Goal: Task Accomplishment & Management: Manage account settings

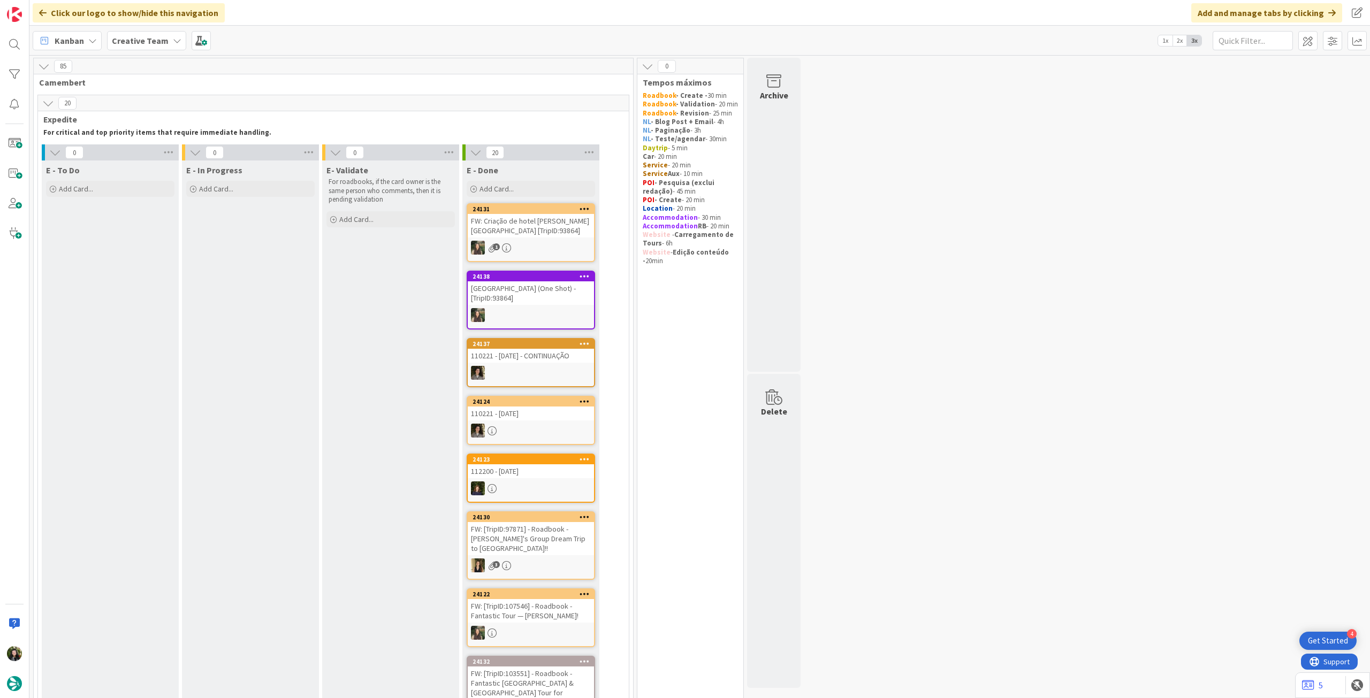
click at [123, 38] on b "Creative Team" at bounding box center [140, 40] width 57 height 11
click at [133, 155] on h4 "Creative Team - Análise" at bounding box center [192, 153] width 146 height 11
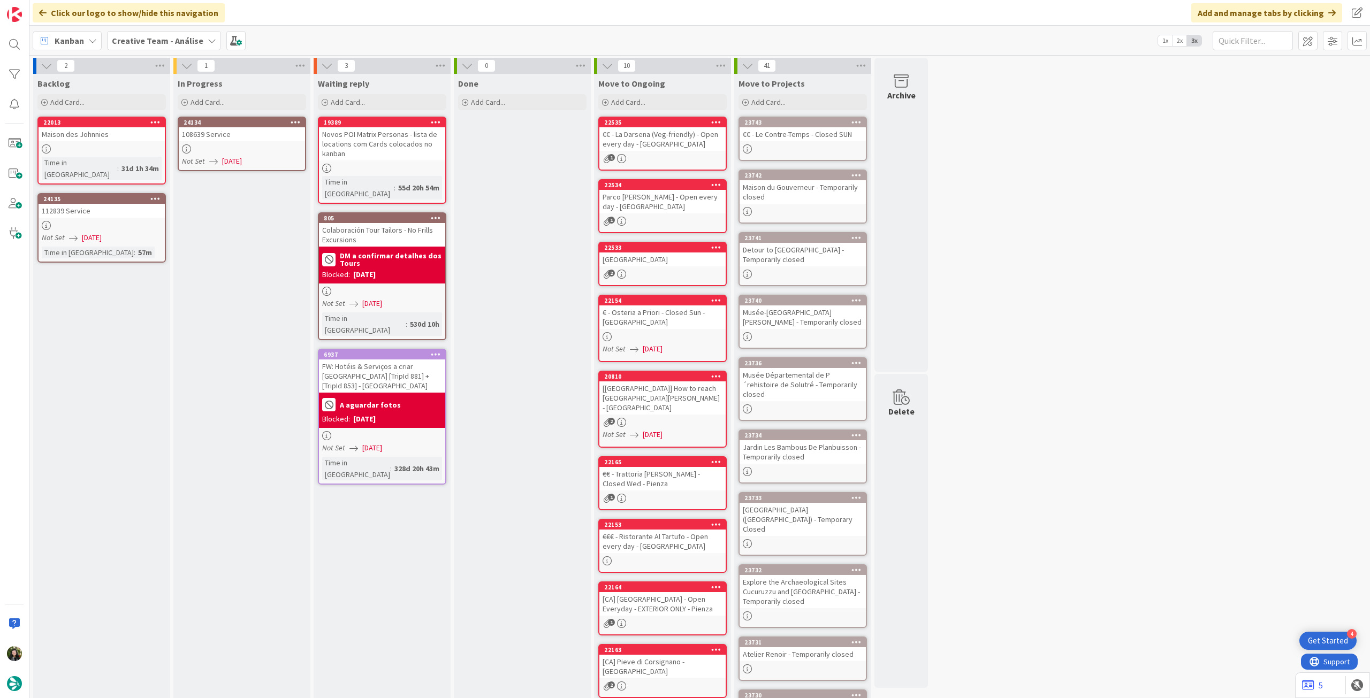
click at [215, 146] on div at bounding box center [242, 149] width 126 height 9
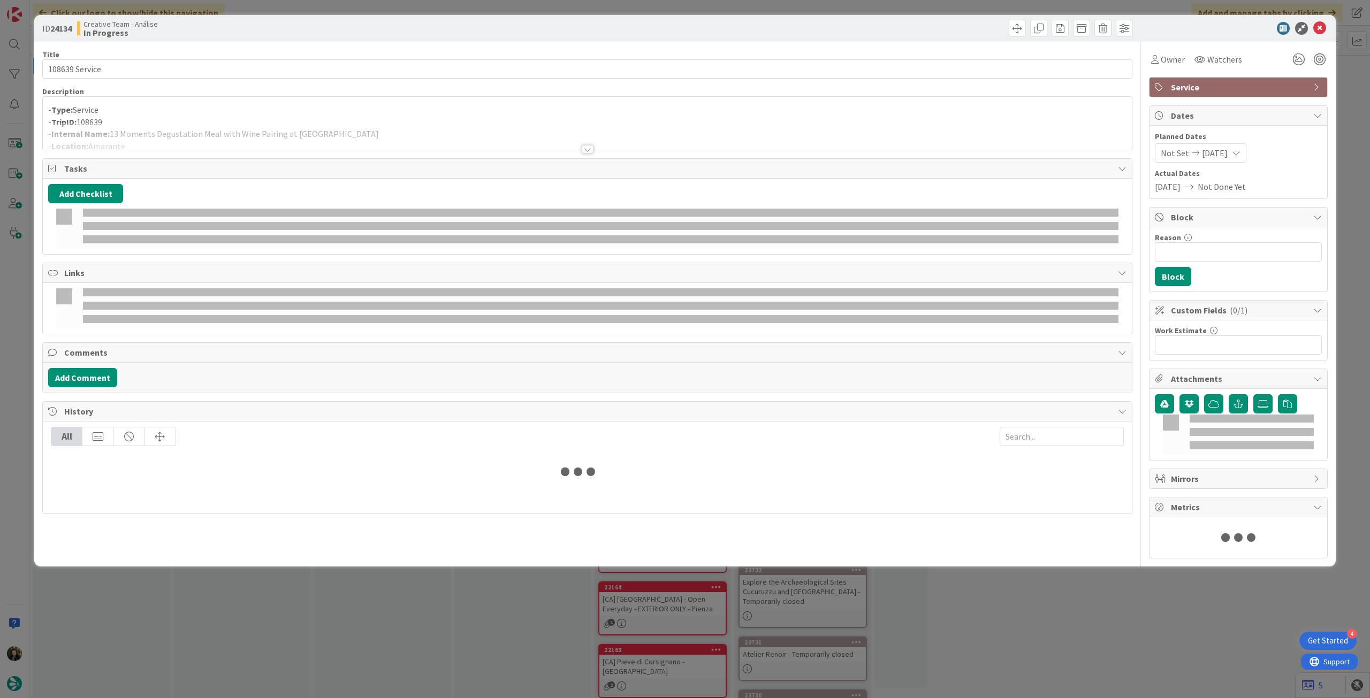
drag, startPoint x: 225, startPoint y: 127, endPoint x: 226, endPoint y: 144, distance: 16.6
click at [225, 128] on div at bounding box center [587, 136] width 1089 height 27
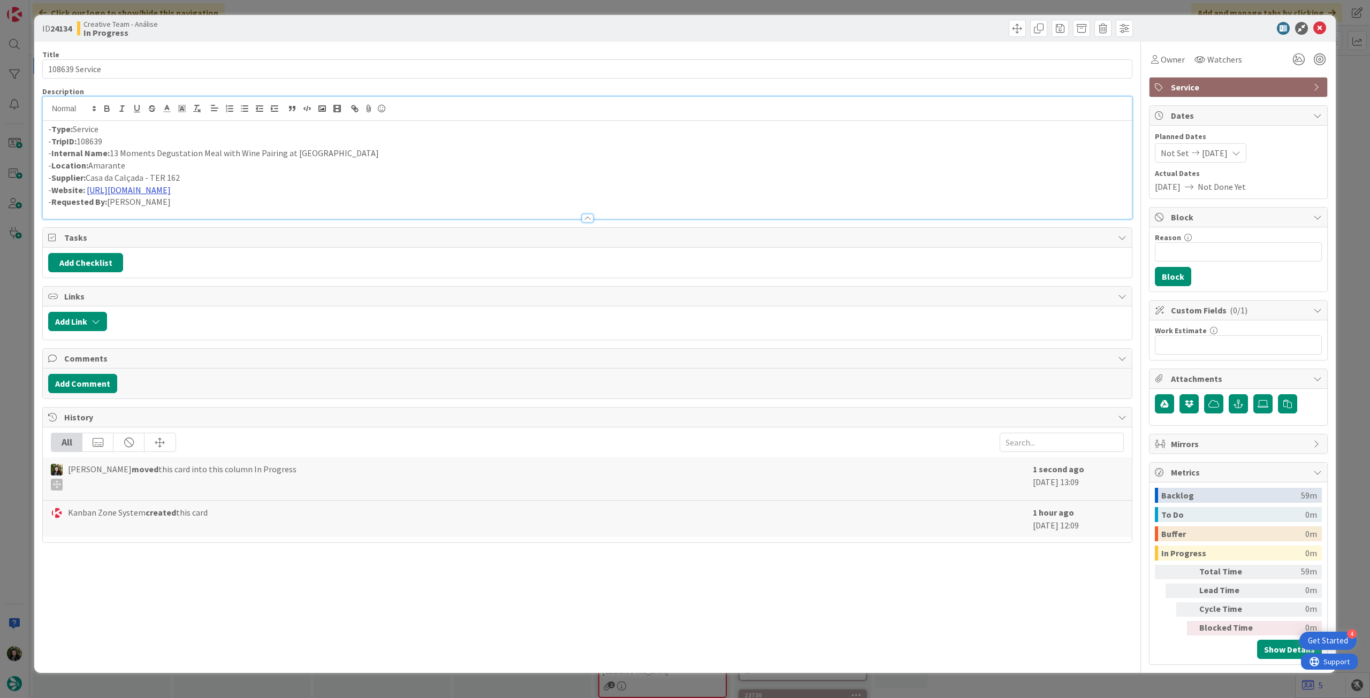
click at [171, 194] on link "https://www.sevenrooms.com/explore/restaurantelargodopao/reservations/create/se…" at bounding box center [129, 190] width 84 height 11
click at [191, 211] on link "https://www.sevenrooms.com/explore/restaurantelargodopao/reservations/create/se…" at bounding box center [222, 211] width 73 height 14
drag, startPoint x: 283, startPoint y: 157, endPoint x: 410, endPoint y: 156, distance: 127.4
click at [410, 156] on p "- Internal Name: 13 Moments Degustation Meal with Wine Pairing at Largo do Paço…" at bounding box center [587, 153] width 1078 height 12
click at [377, 170] on p "- Location: Amarante" at bounding box center [587, 165] width 1078 height 12
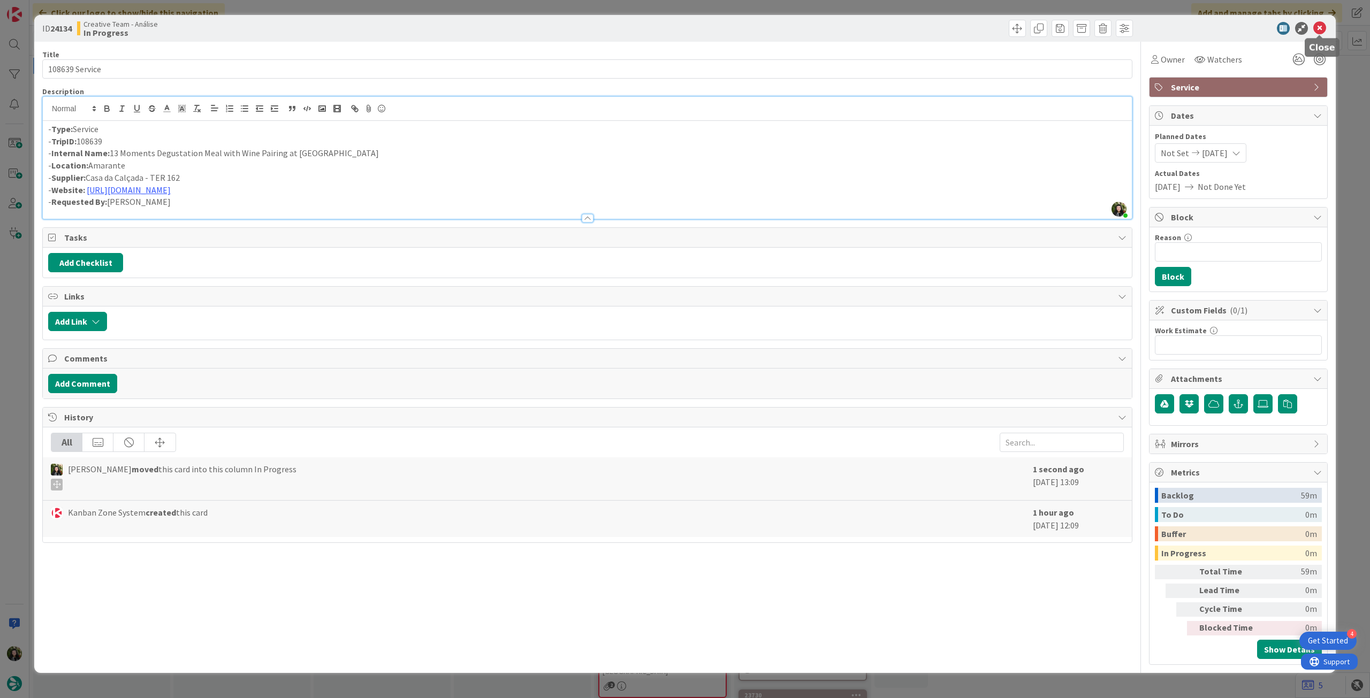
click at [1323, 28] on icon at bounding box center [1319, 28] width 13 height 13
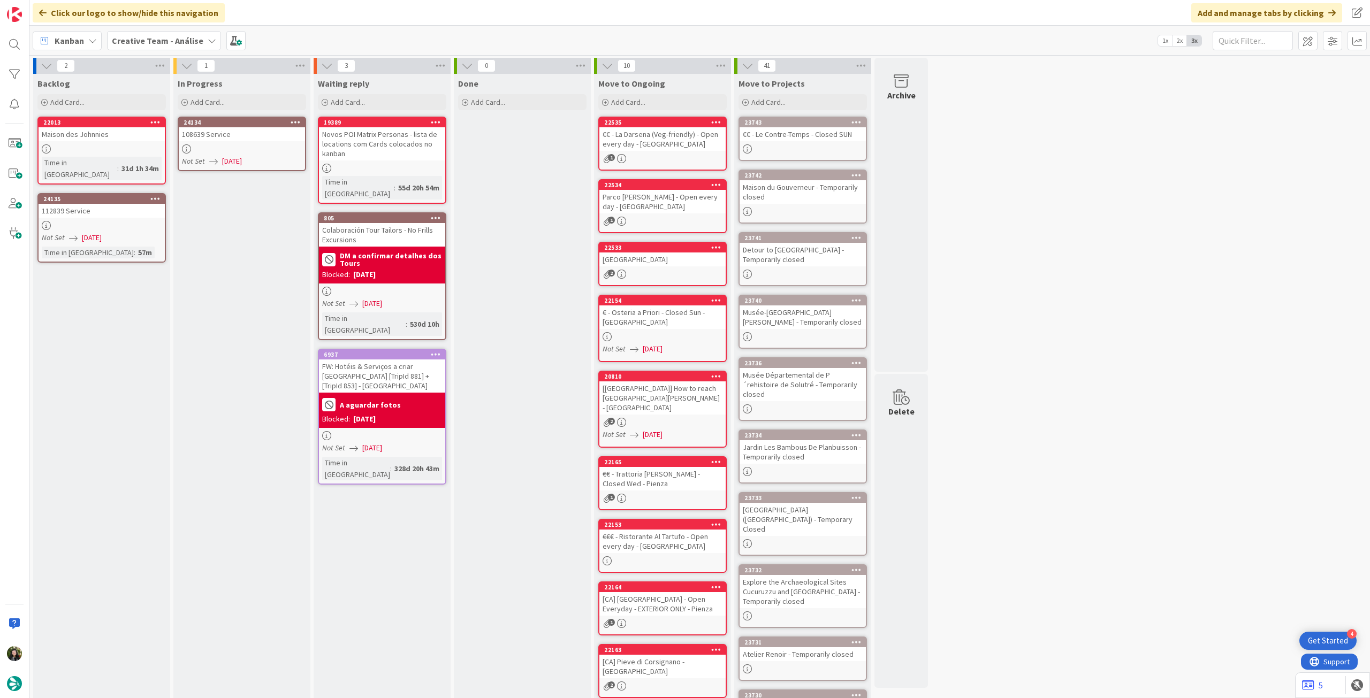
click at [293, 124] on icon at bounding box center [296, 121] width 10 height 7
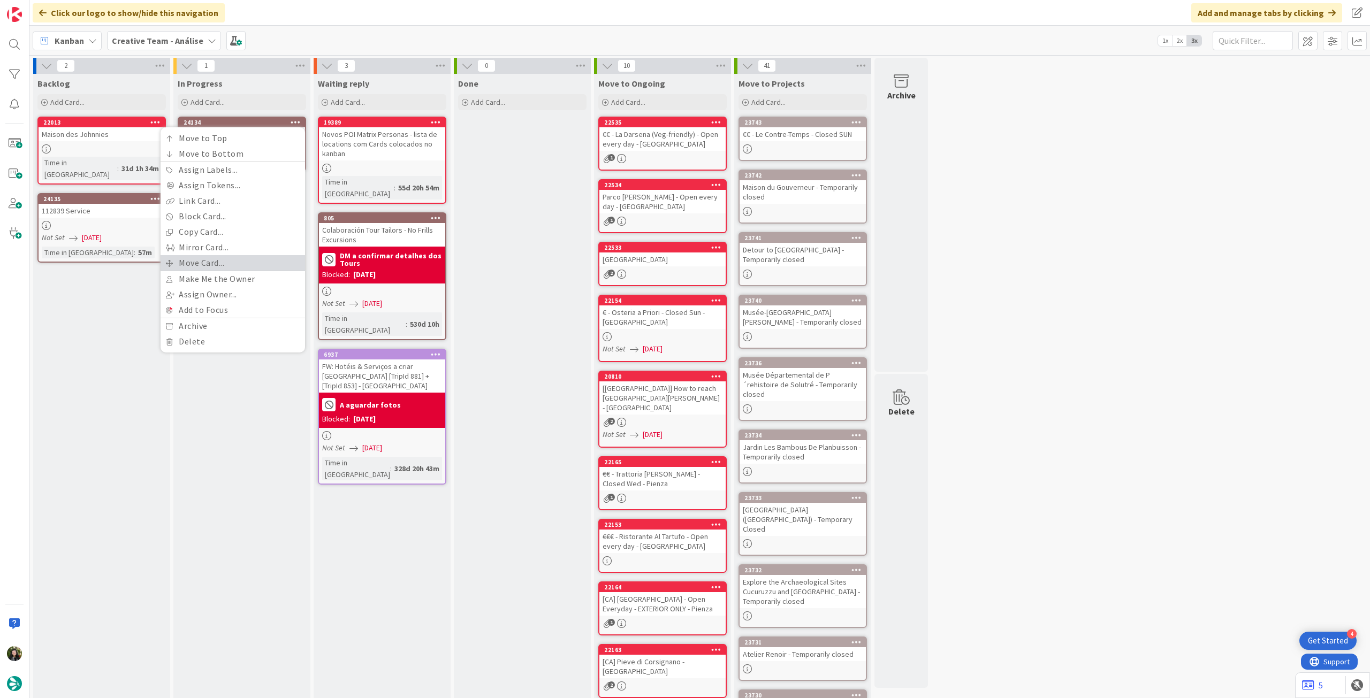
click at [248, 265] on link "Move Card..." at bounding box center [233, 263] width 145 height 16
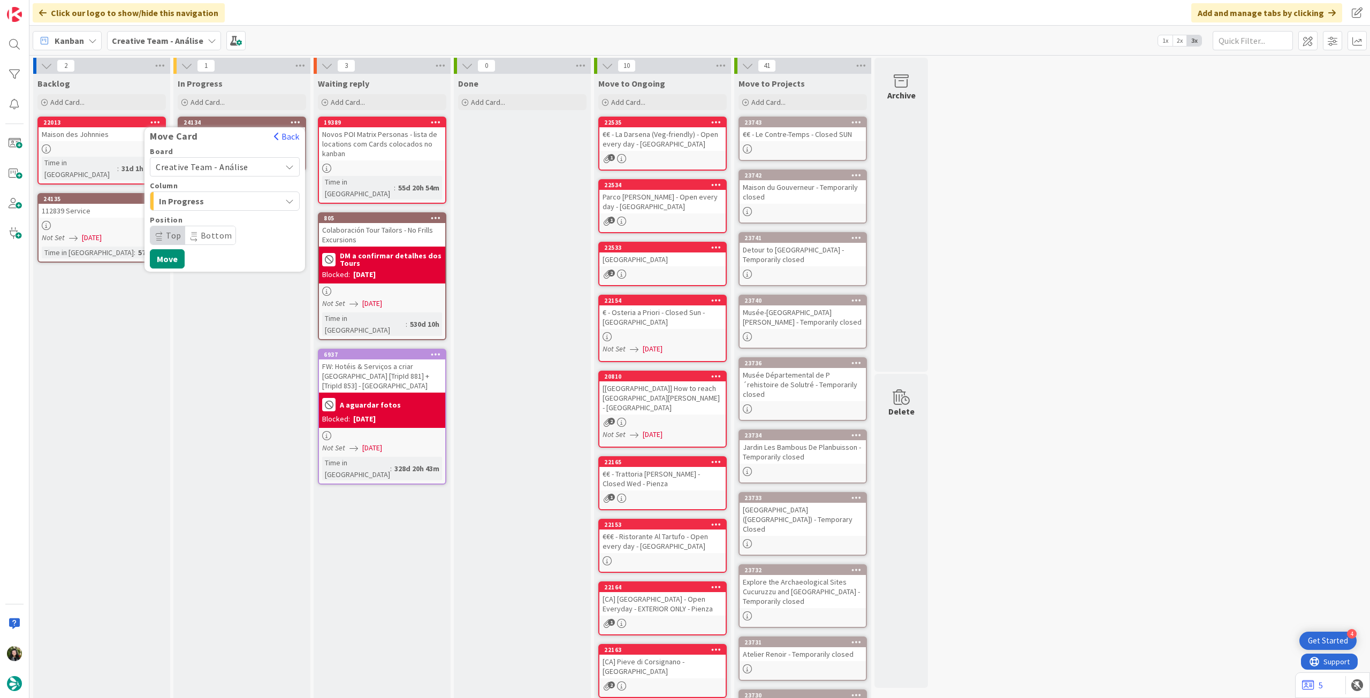
click at [251, 165] on span "Creative Team - Análise" at bounding box center [216, 166] width 120 height 15
click at [236, 214] on span "Creative Team" at bounding box center [232, 217] width 124 height 16
click at [234, 198] on span "Select a Column..." at bounding box center [196, 201] width 80 height 14
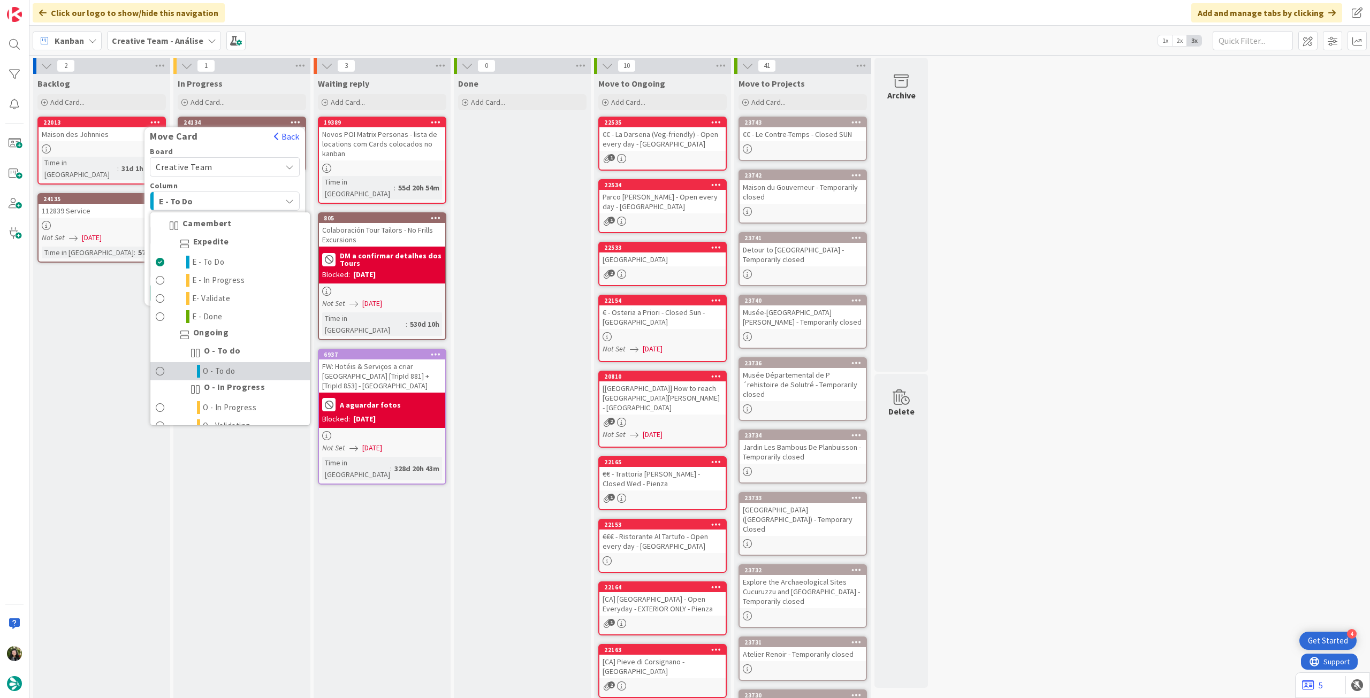
click at [230, 362] on link "O - To do" at bounding box center [229, 371] width 159 height 18
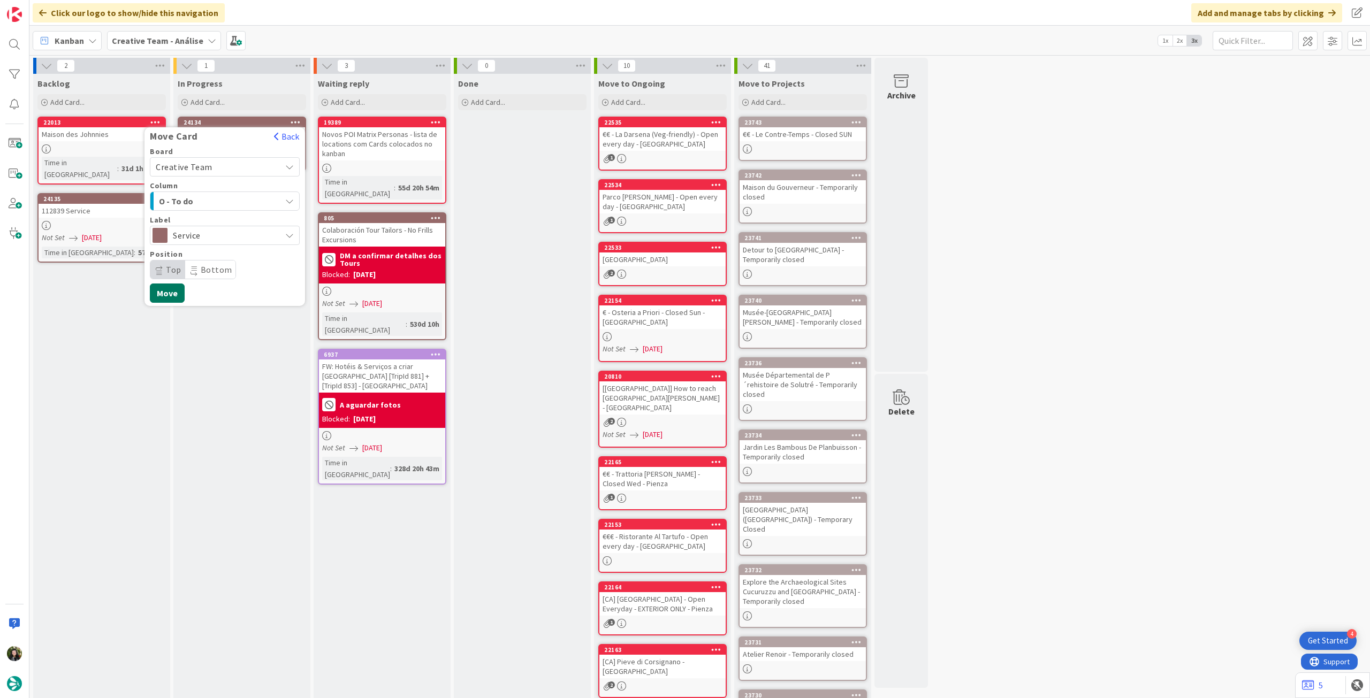
click at [176, 295] on button "Move" at bounding box center [167, 293] width 35 height 19
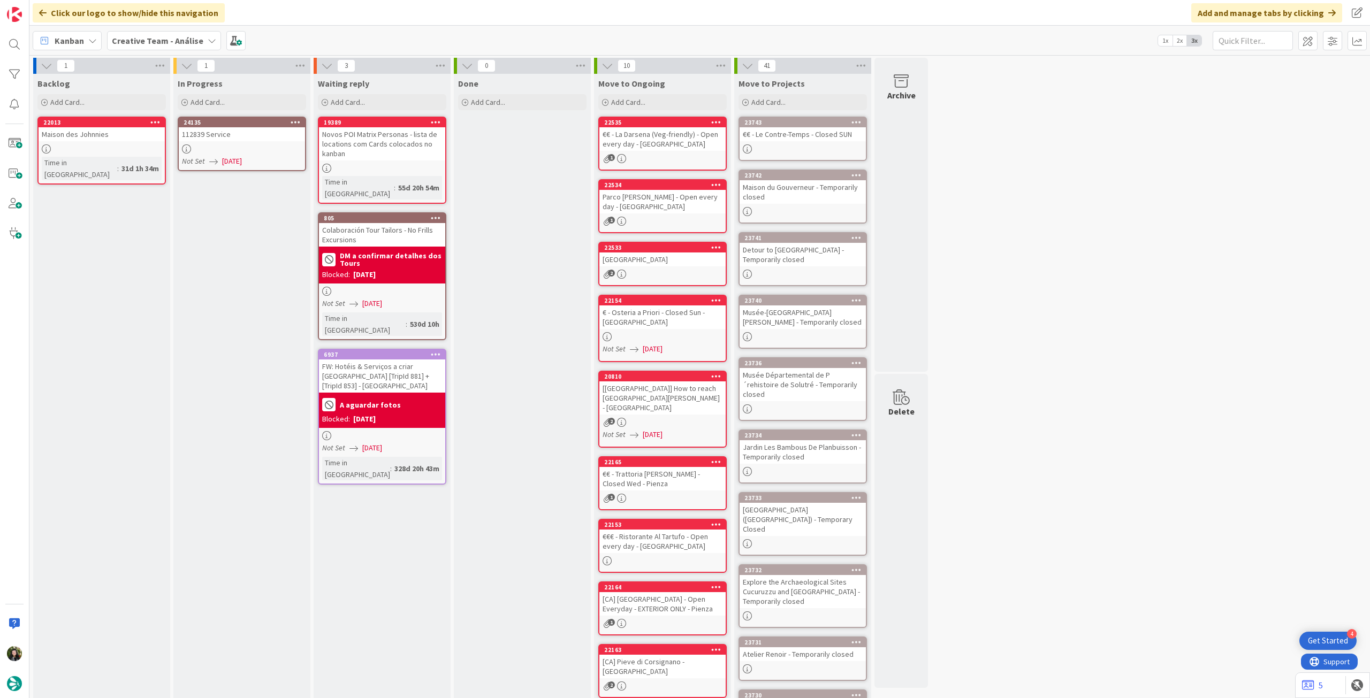
click at [231, 159] on span "[DATE]" at bounding box center [232, 161] width 20 height 11
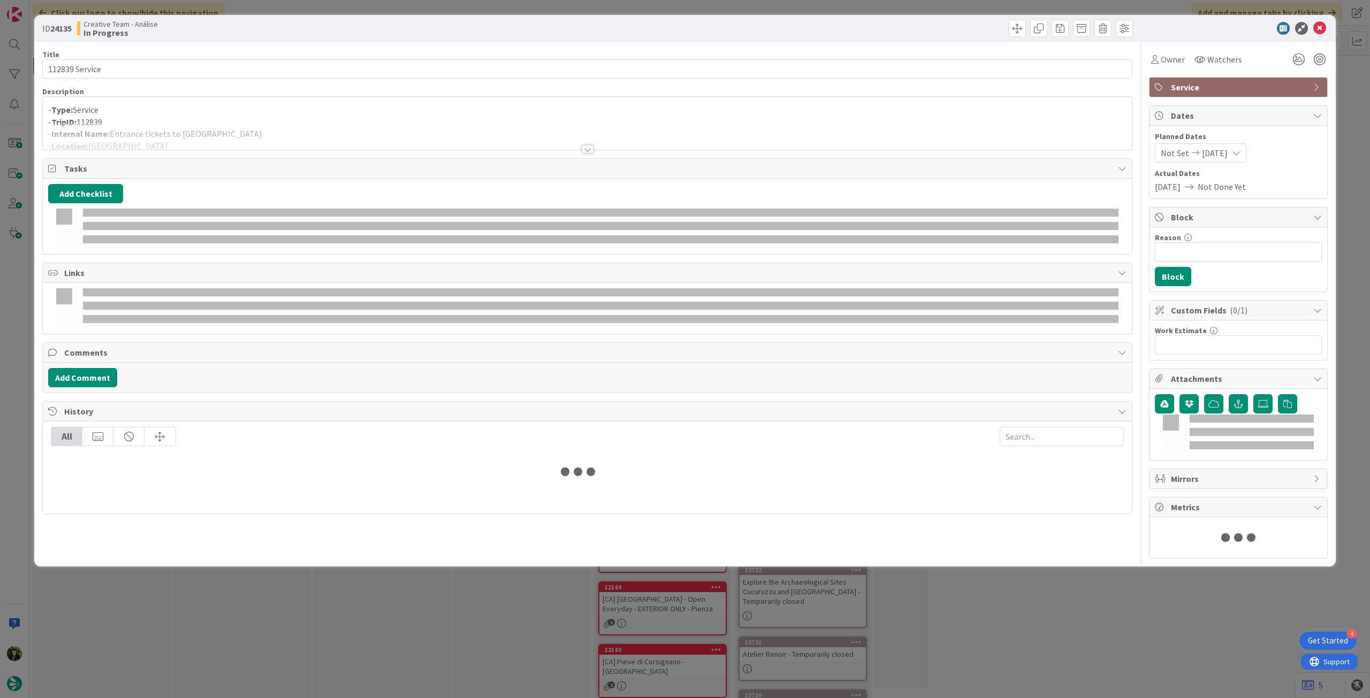
click at [244, 120] on p "- TripID: 112839" at bounding box center [587, 122] width 1078 height 12
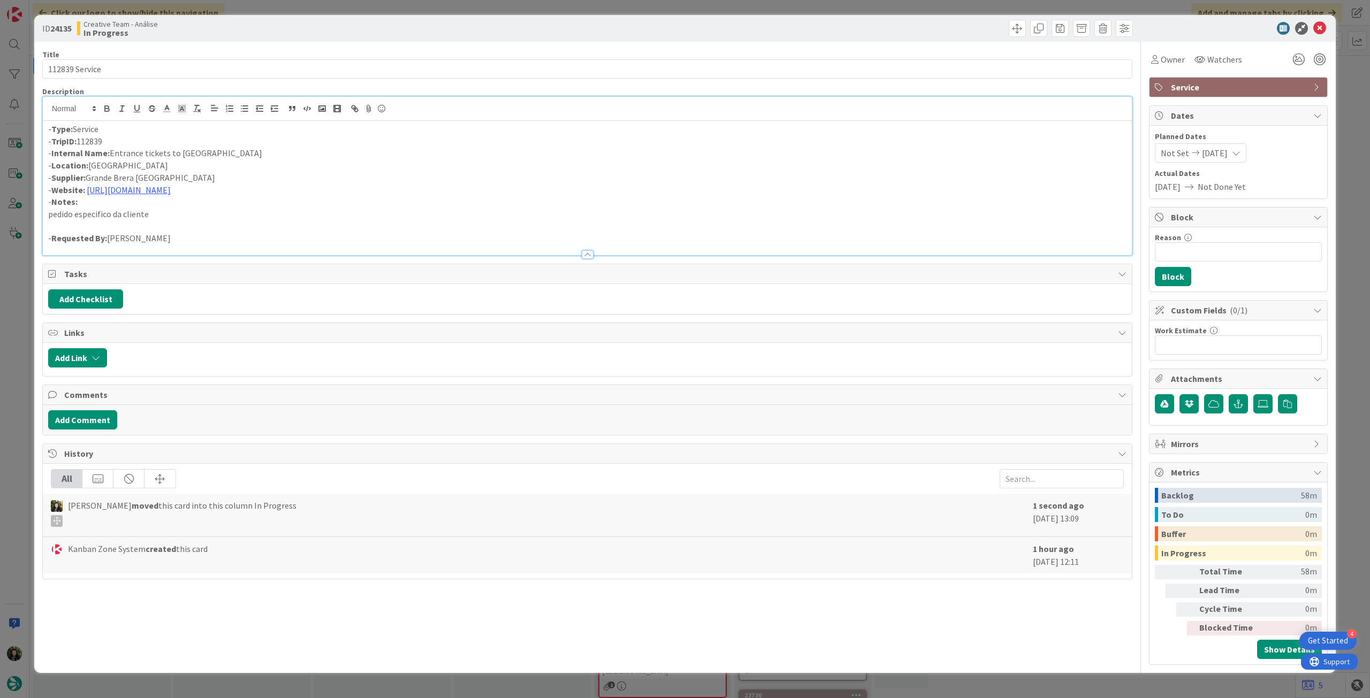
click at [148, 151] on p "- Internal Name: Entrance tickets to Pinacoteca di Brera" at bounding box center [587, 153] width 1078 height 12
click at [1316, 28] on icon at bounding box center [1319, 28] width 13 height 13
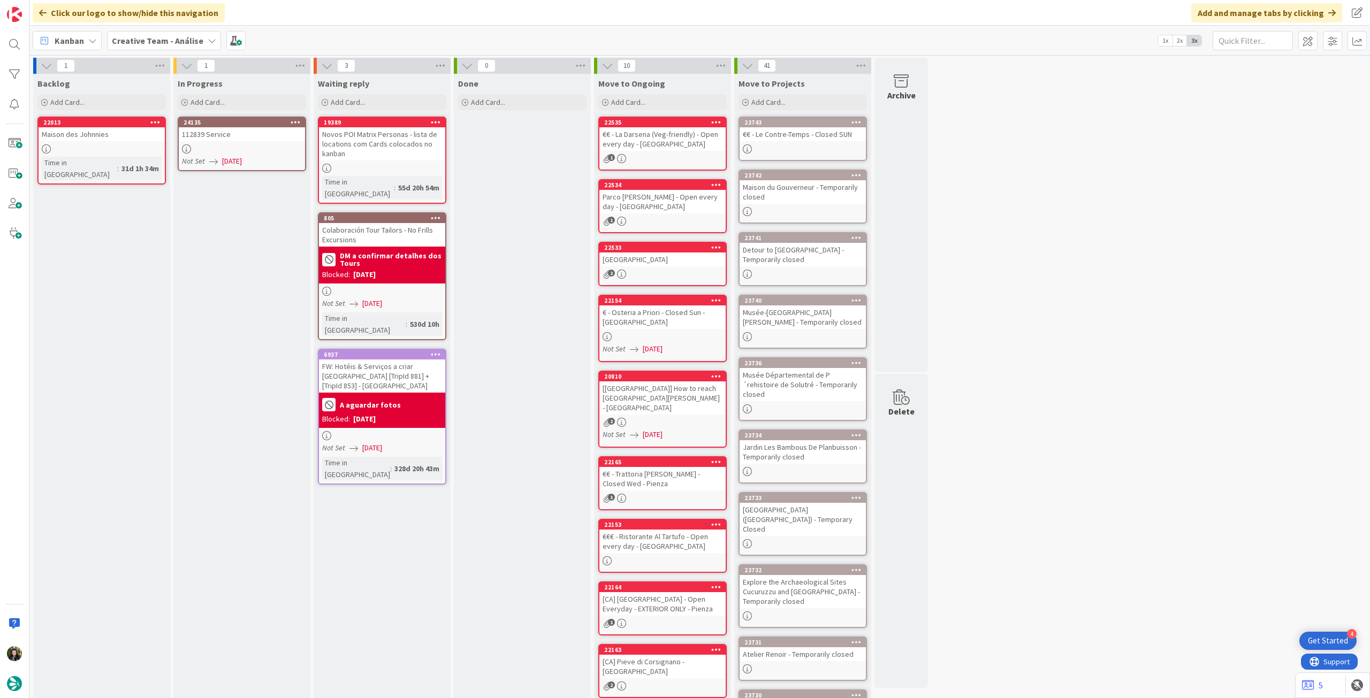
click at [298, 121] on icon at bounding box center [296, 121] width 10 height 7
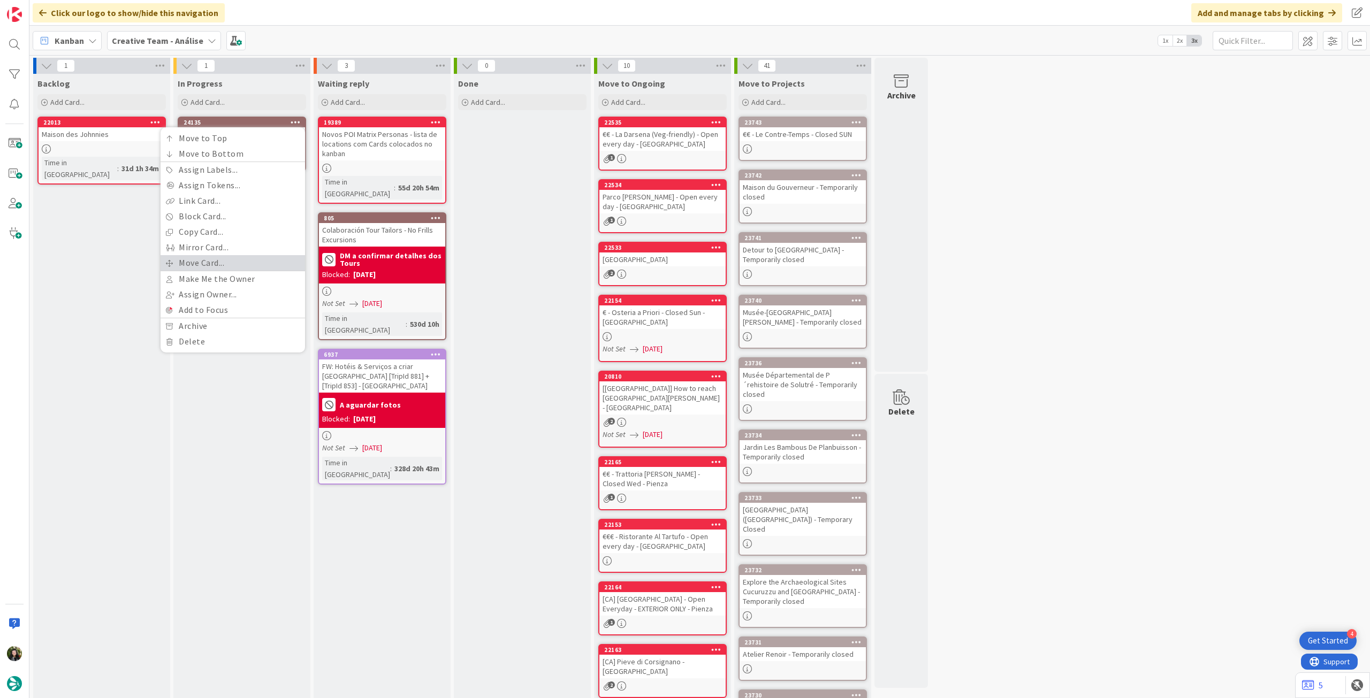
click at [234, 259] on link "Move Card..." at bounding box center [233, 263] width 145 height 16
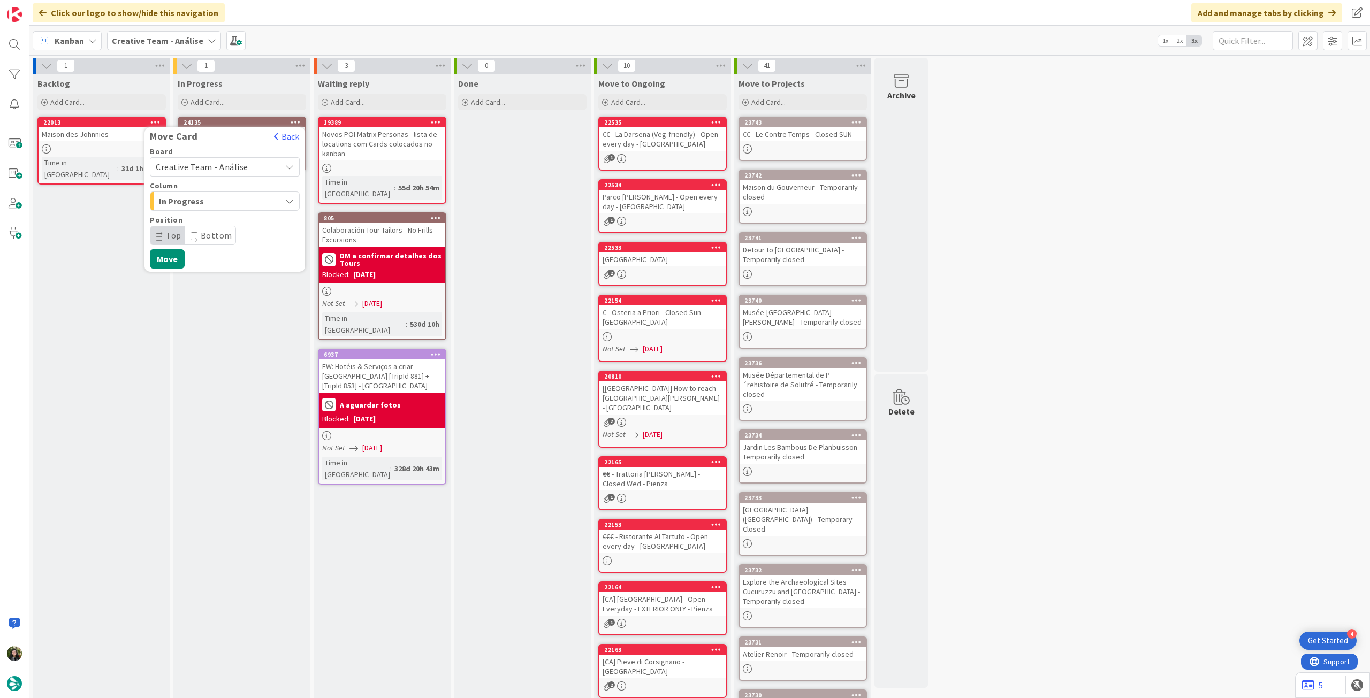
click at [231, 171] on span "Creative Team - Análise" at bounding box center [202, 167] width 93 height 11
click at [224, 211] on span "Creative Team" at bounding box center [232, 217] width 124 height 16
click at [232, 193] on div "Select a Column..." at bounding box center [217, 201] width 128 height 17
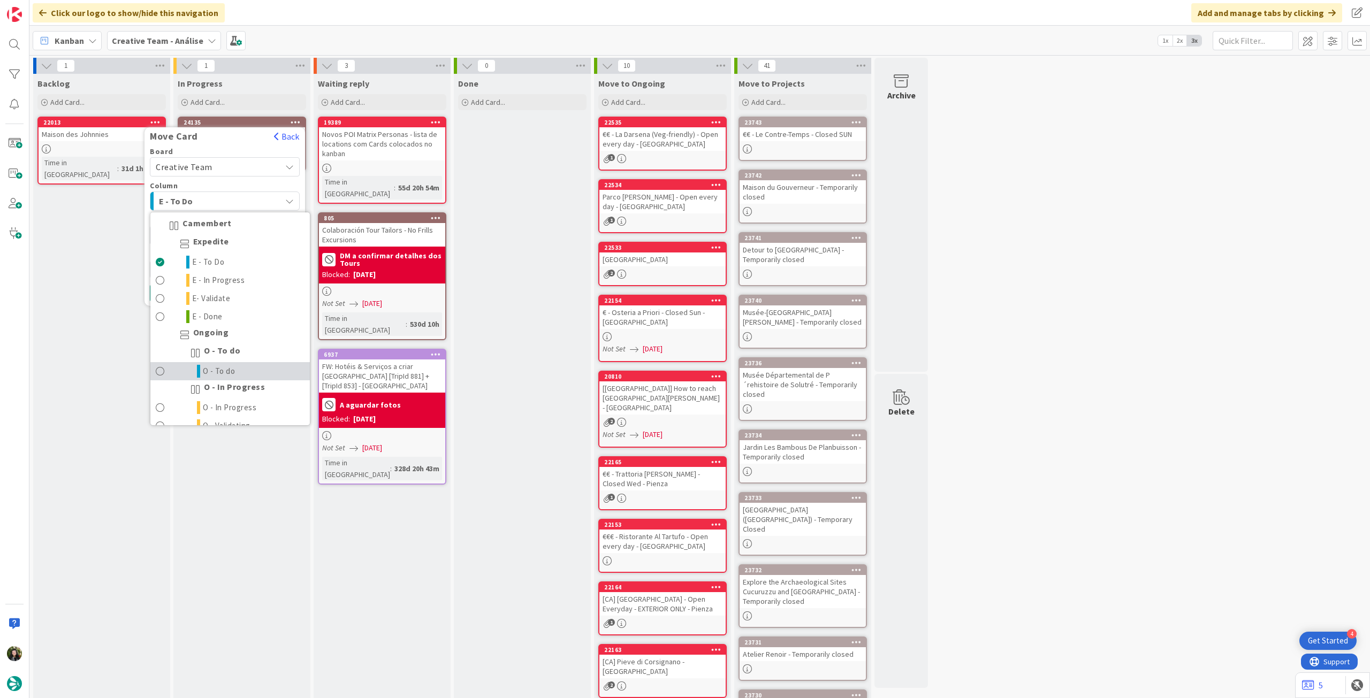
click at [229, 370] on span "O - To do" at bounding box center [219, 371] width 33 height 13
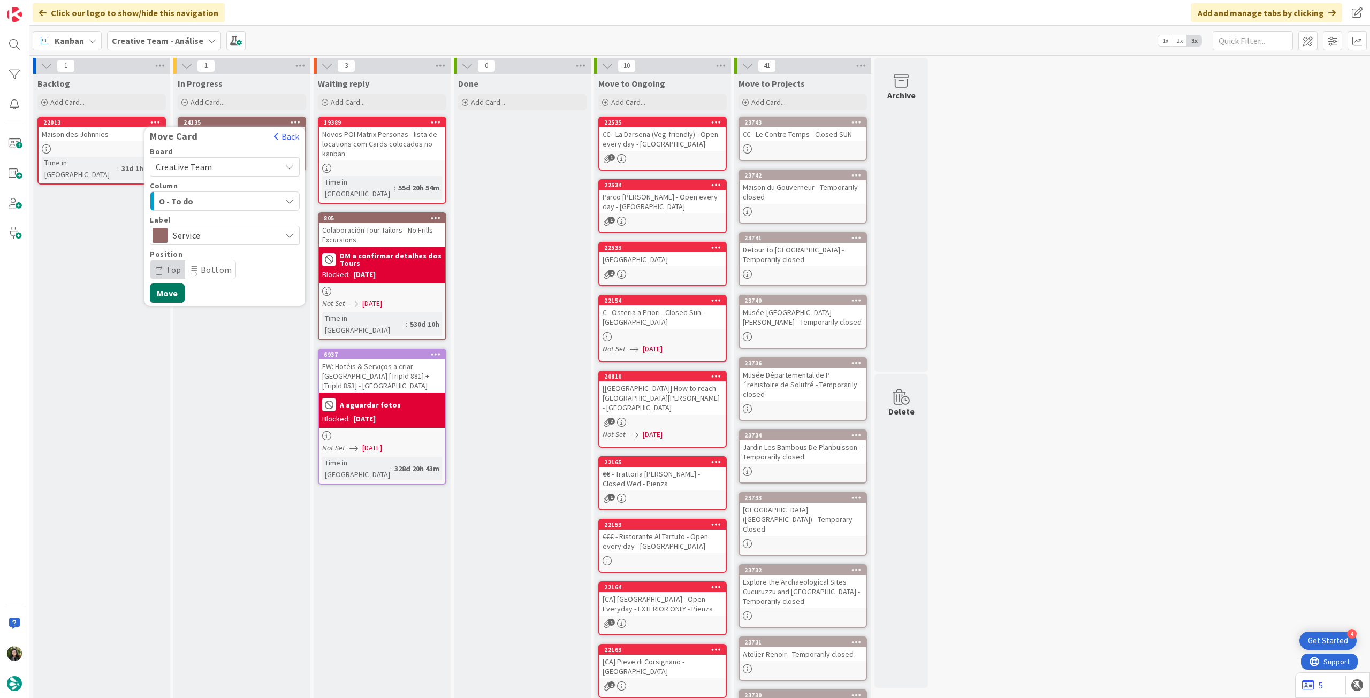
click at [171, 290] on button "Move" at bounding box center [167, 293] width 35 height 19
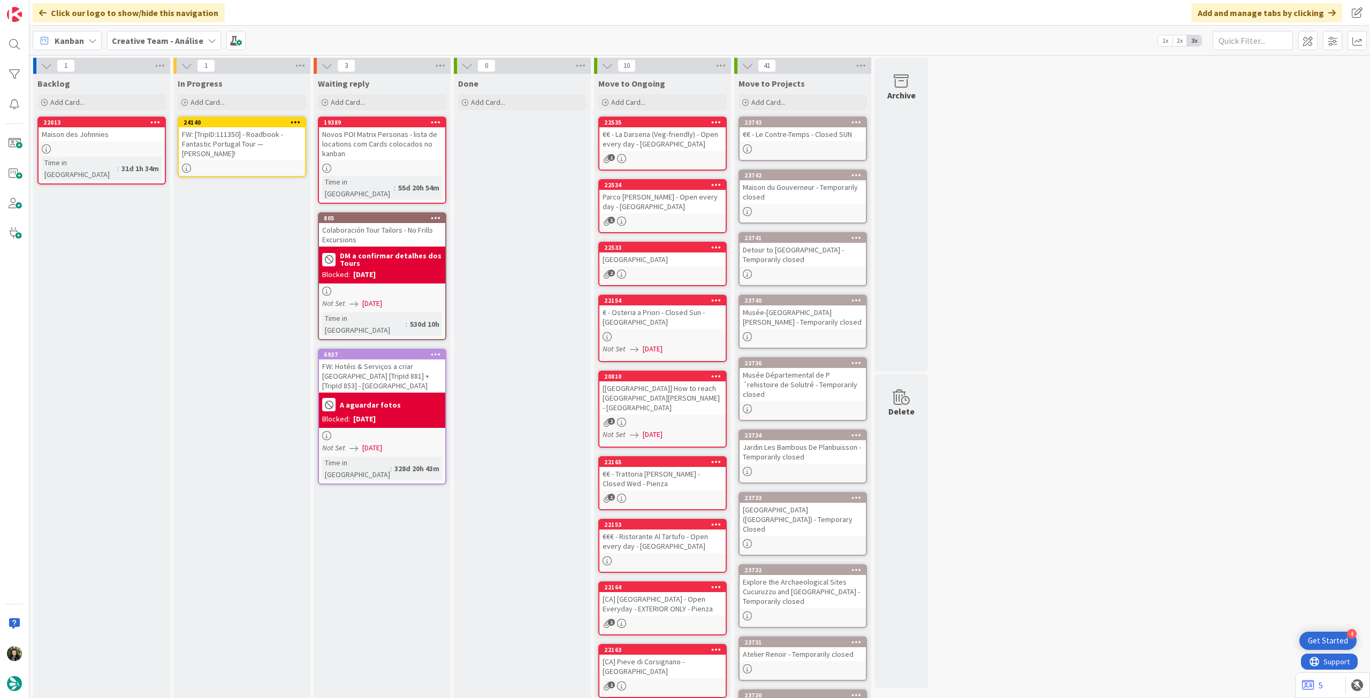
click at [293, 119] on icon at bounding box center [296, 121] width 10 height 7
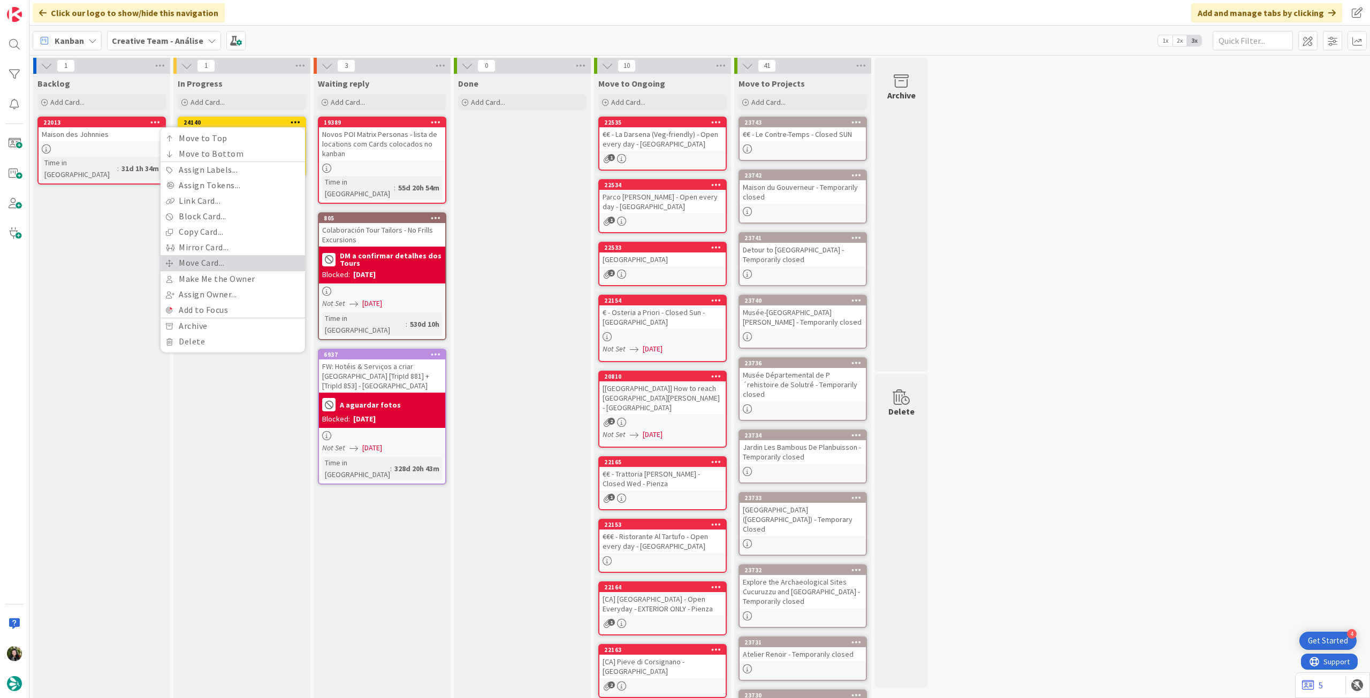
click at [256, 262] on link "Move Card..." at bounding box center [233, 263] width 145 height 16
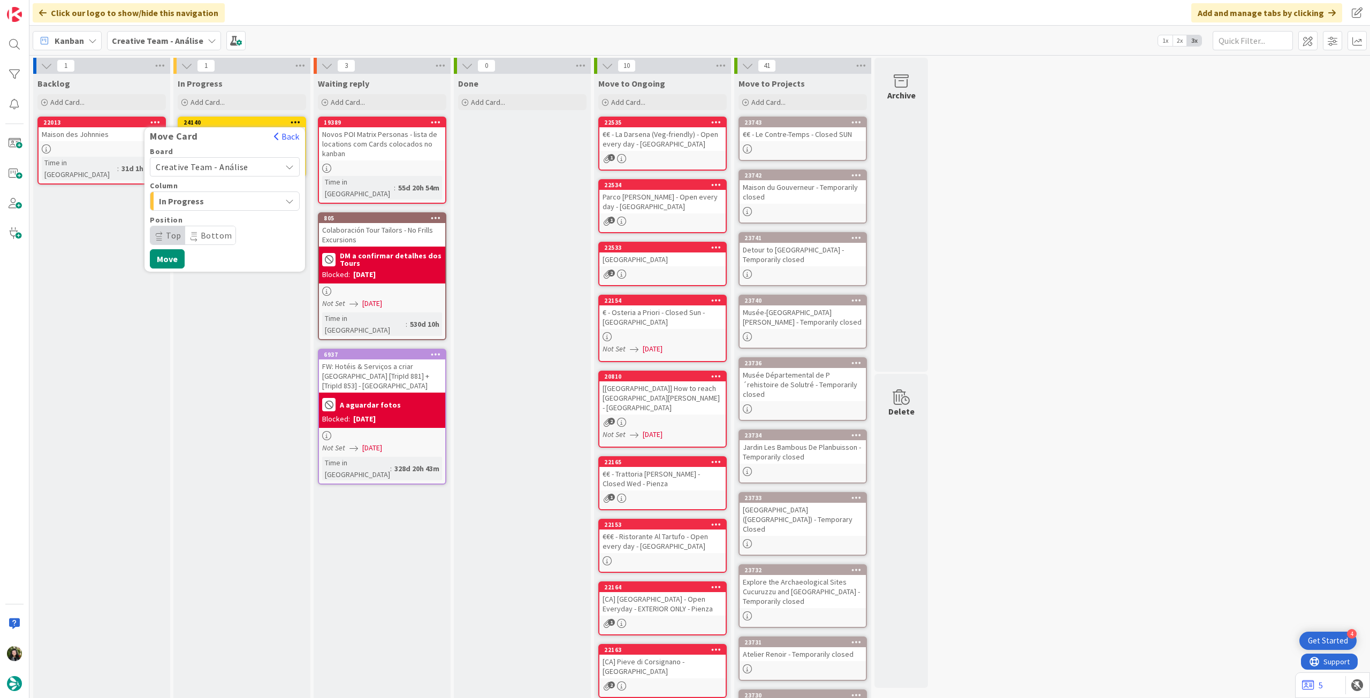
click at [223, 166] on span "Creative Team - Análise" at bounding box center [202, 167] width 93 height 11
click at [221, 216] on span "Creative Team" at bounding box center [232, 217] width 124 height 16
click at [221, 194] on span "Select a Column..." at bounding box center [196, 201] width 80 height 14
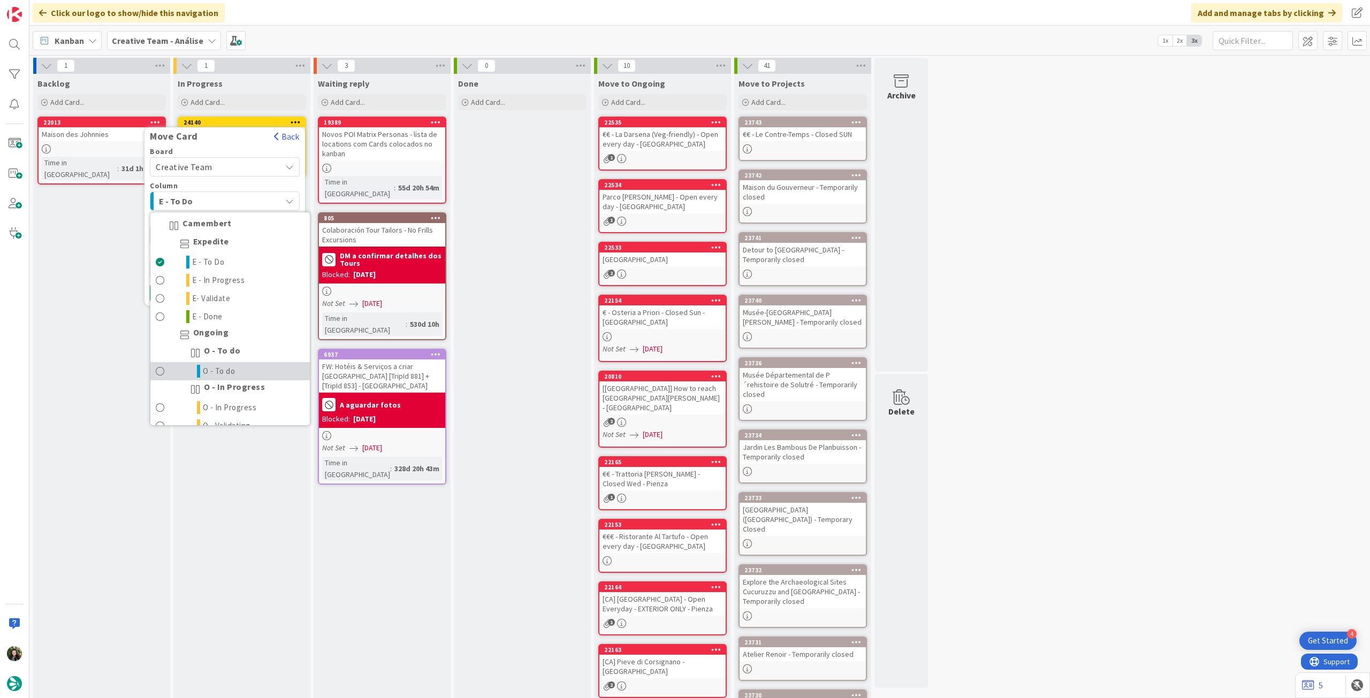
click at [262, 373] on link "O - To do" at bounding box center [229, 371] width 159 height 18
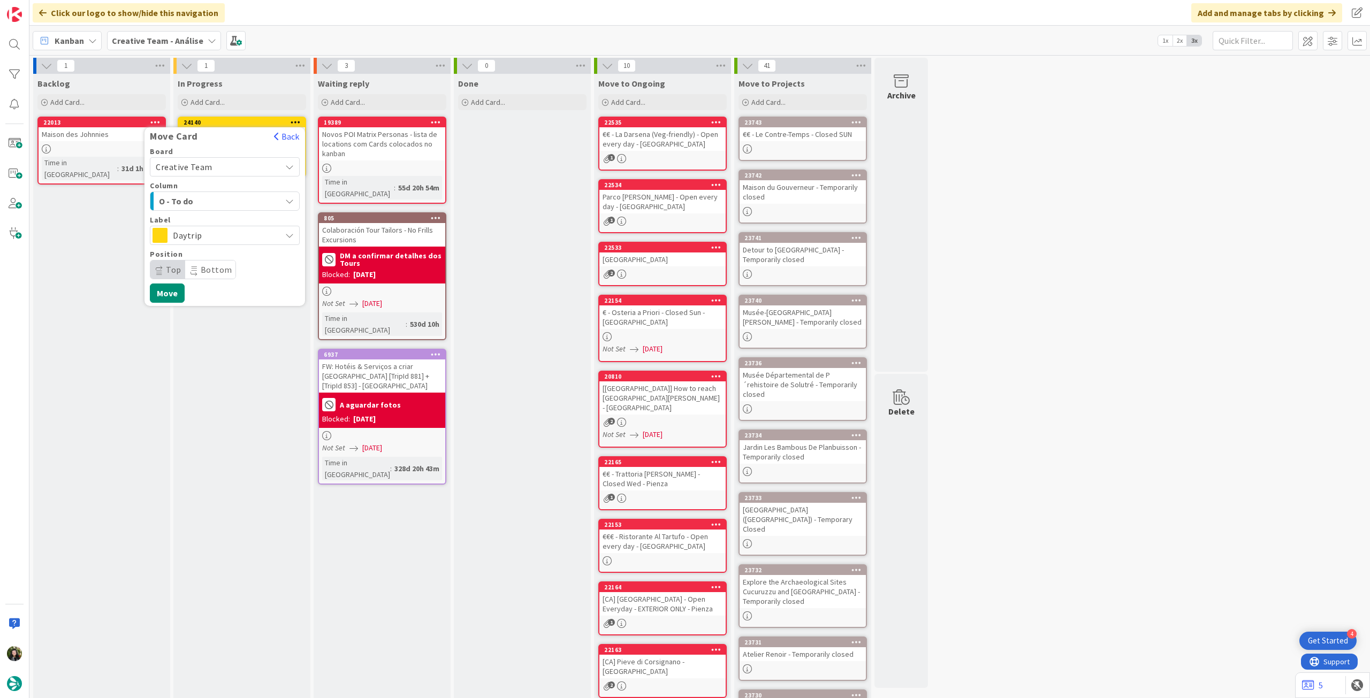
click at [230, 238] on span "Daytrip" at bounding box center [224, 235] width 103 height 15
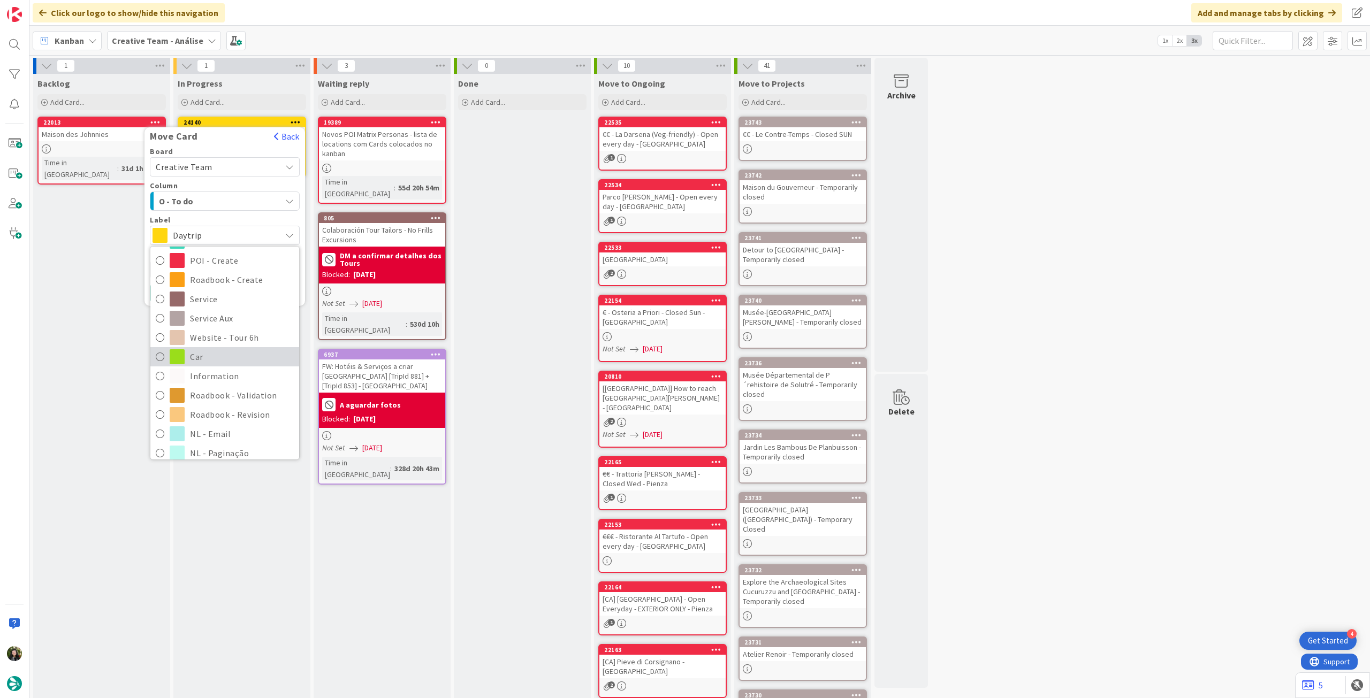
scroll to position [142, 0]
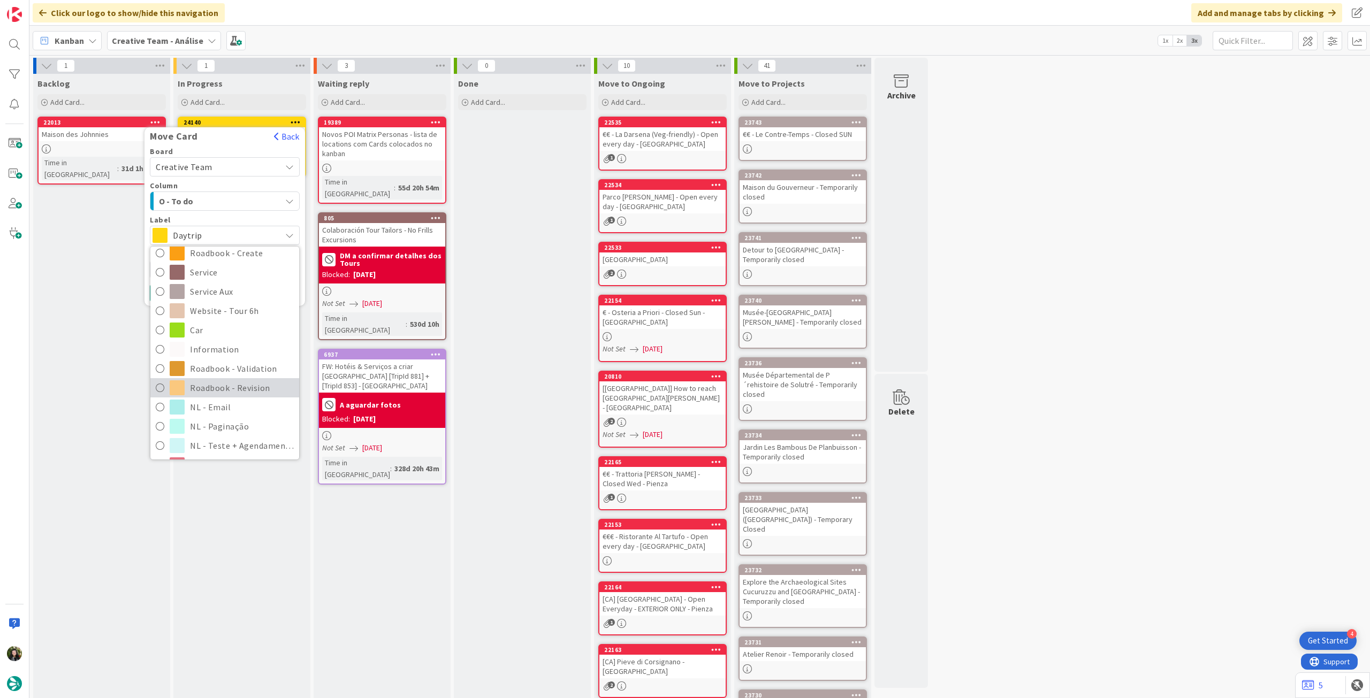
click at [247, 382] on span "Roadbook - Revision" at bounding box center [242, 388] width 104 height 16
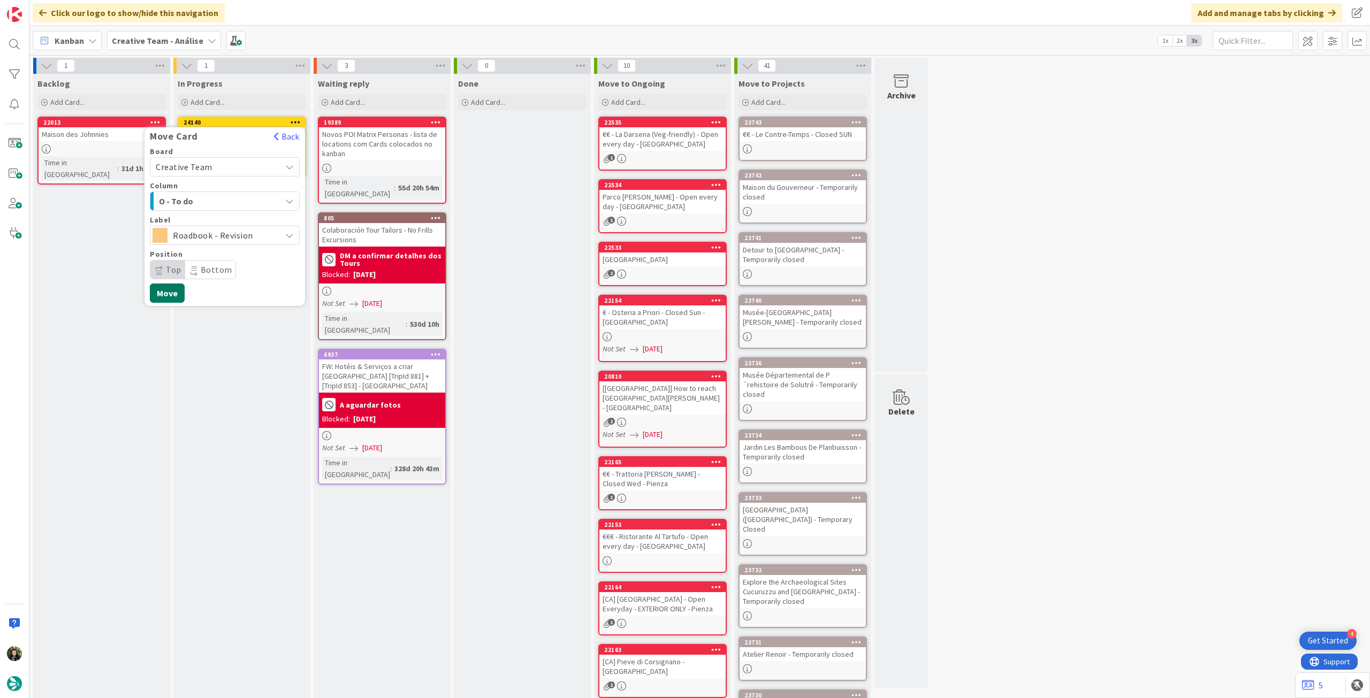
click at [177, 295] on button "Move" at bounding box center [167, 293] width 35 height 19
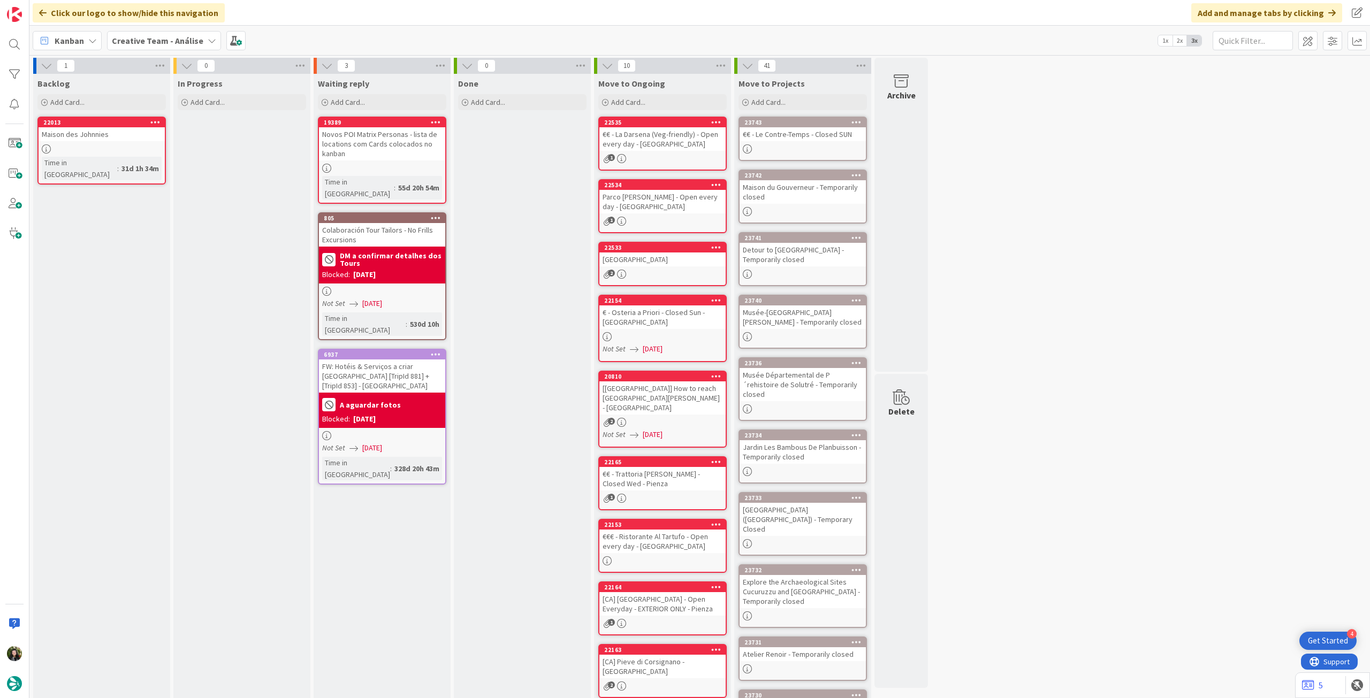
click at [130, 47] on span "Creative Team - Análise" at bounding box center [158, 40] width 92 height 13
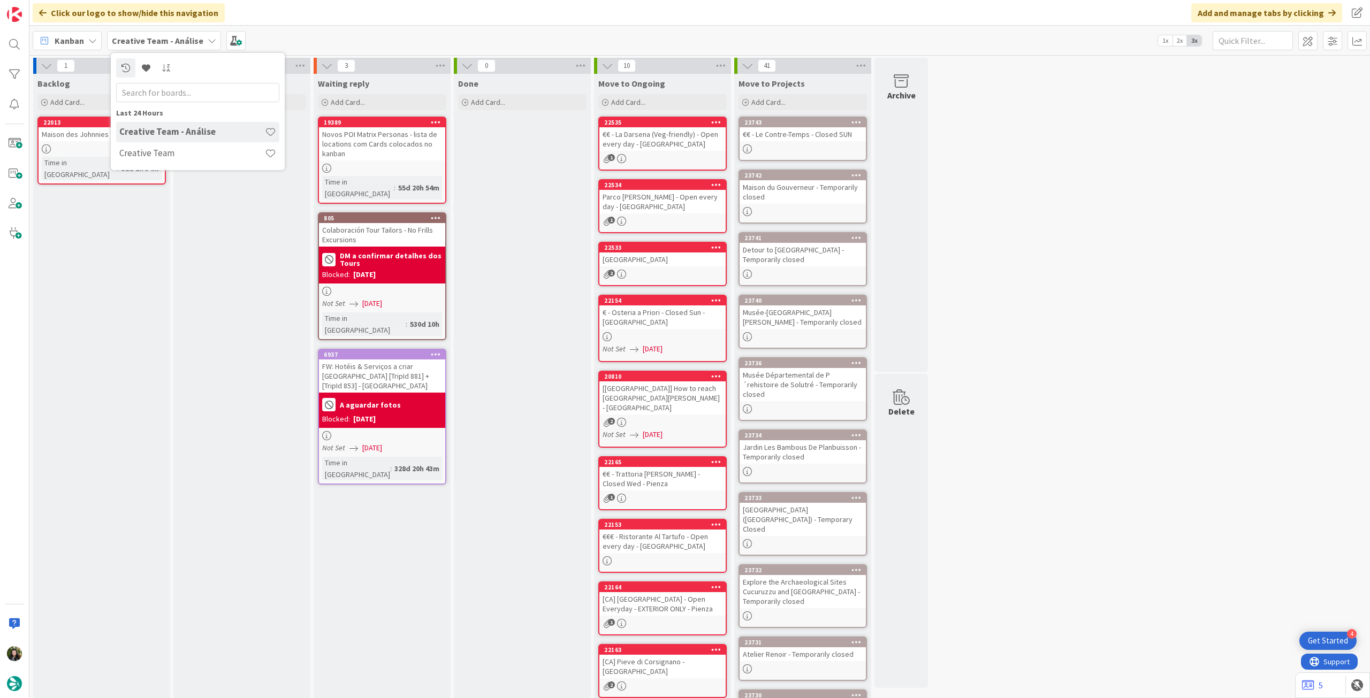
click at [154, 141] on div "Creative Team - Análise" at bounding box center [197, 132] width 163 height 20
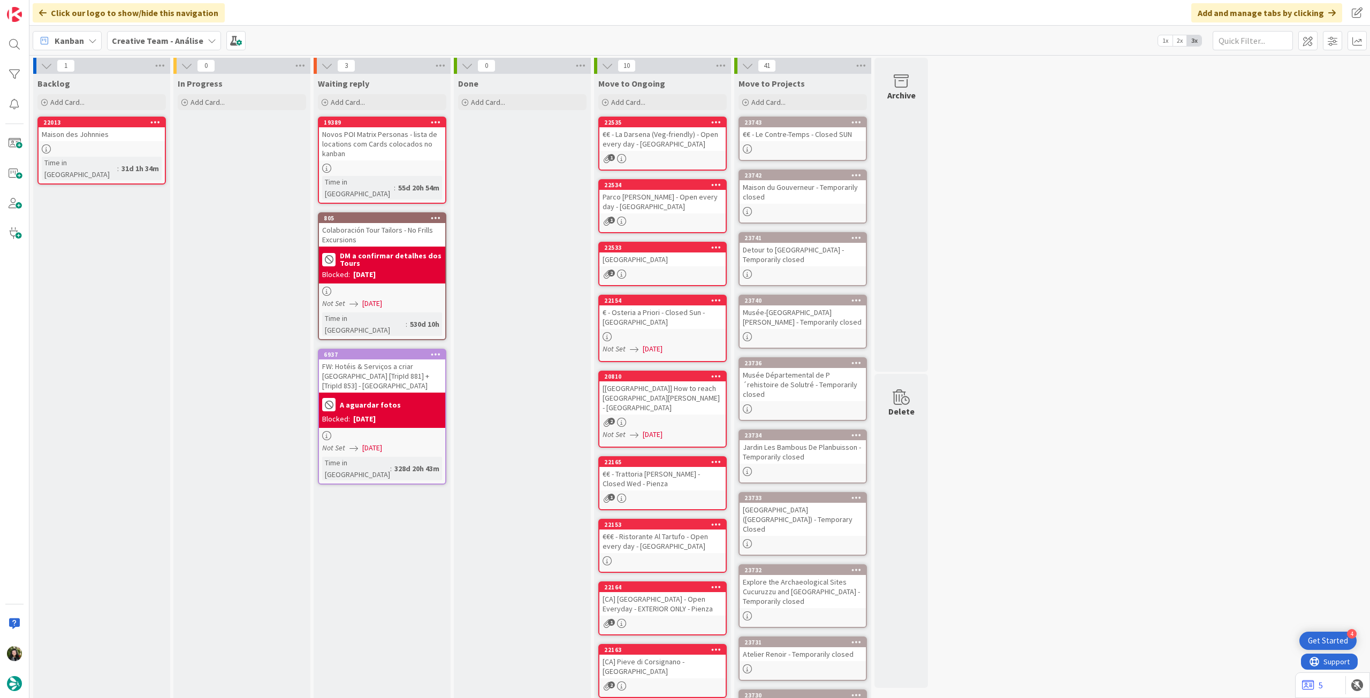
click at [154, 46] on span "Creative Team - Análise" at bounding box center [158, 40] width 92 height 13
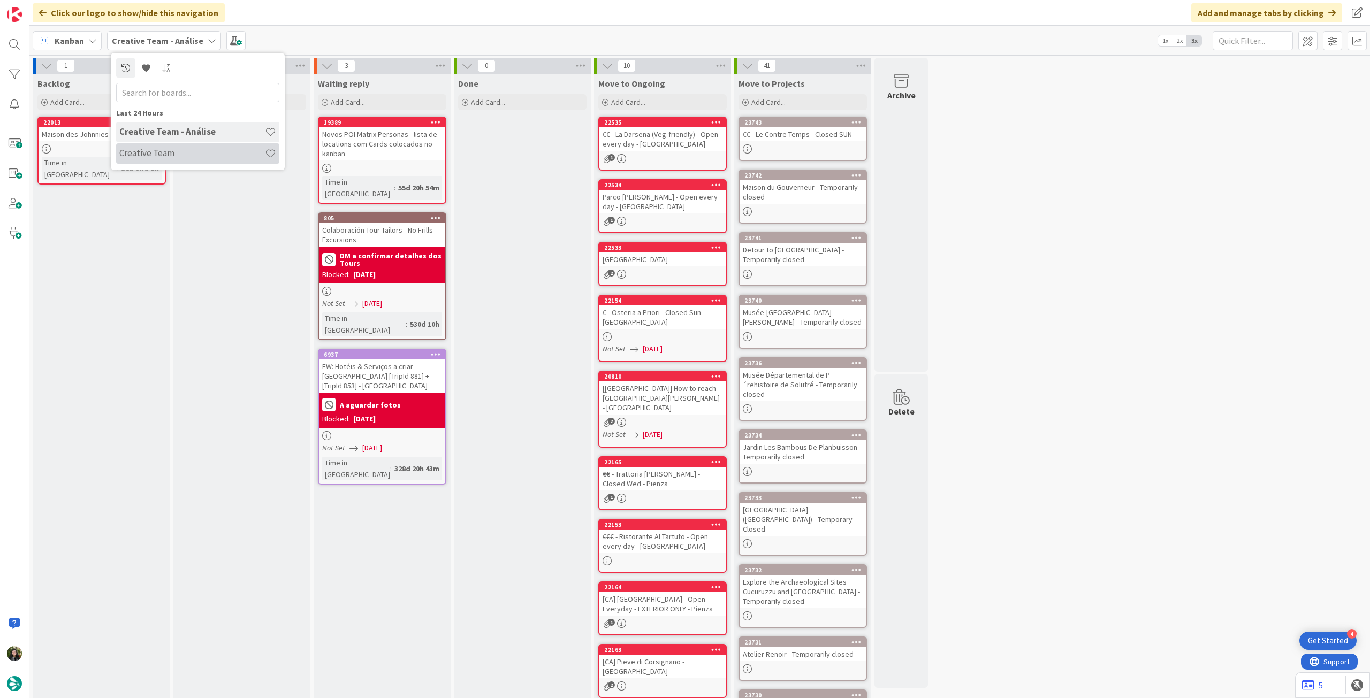
click at [174, 154] on h4 "Creative Team" at bounding box center [192, 153] width 146 height 11
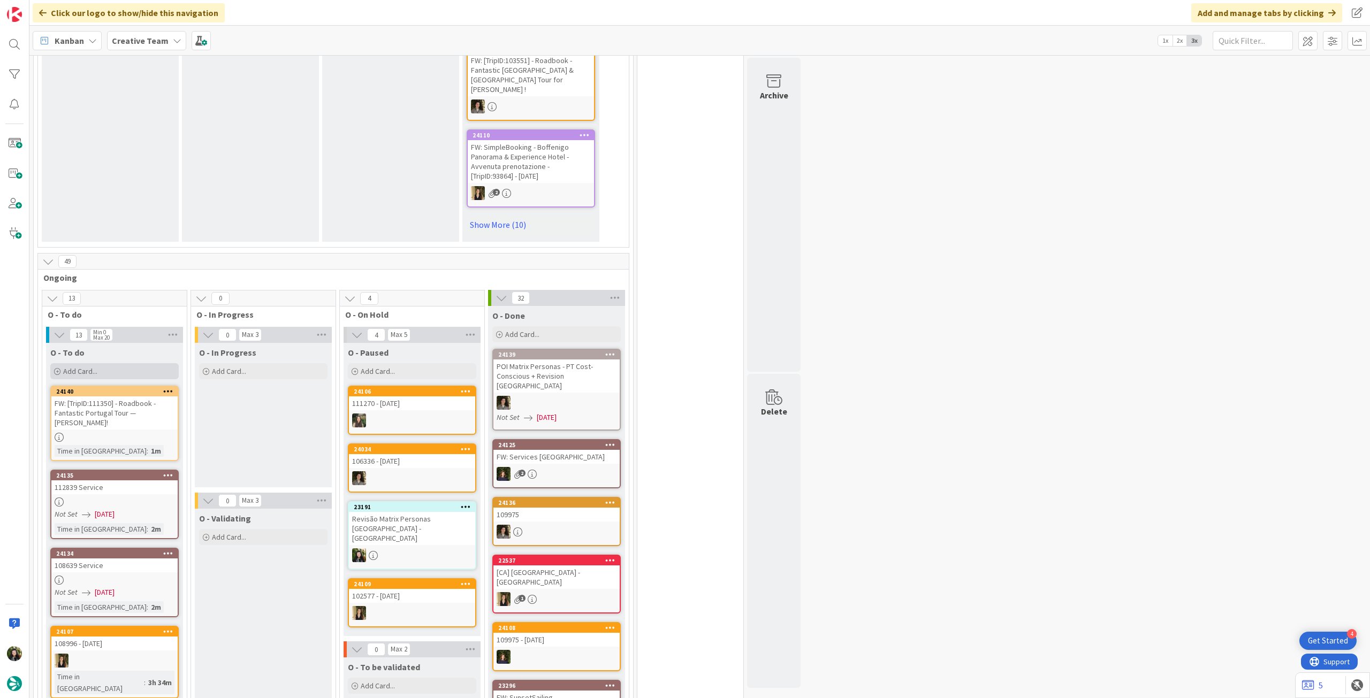
click at [132, 363] on div "Add Card..." at bounding box center [114, 371] width 128 height 16
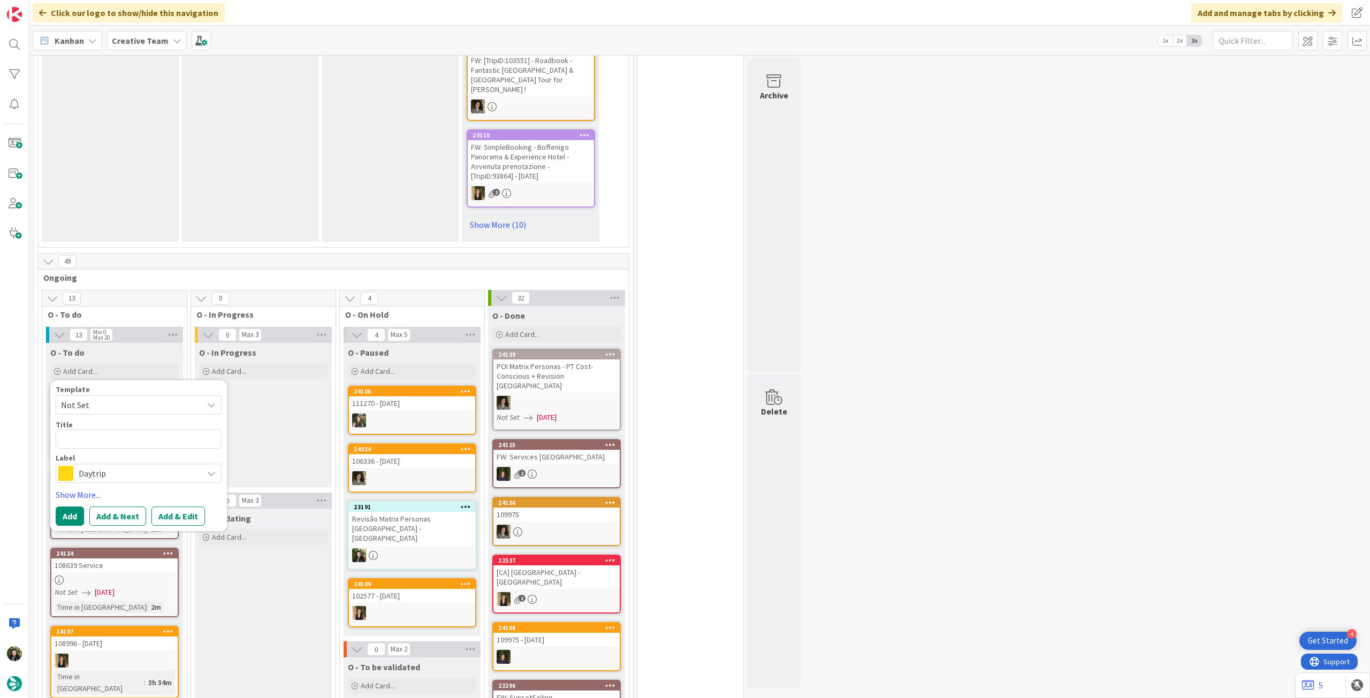
click at [115, 466] on span "Daytrip" at bounding box center [138, 473] width 119 height 15
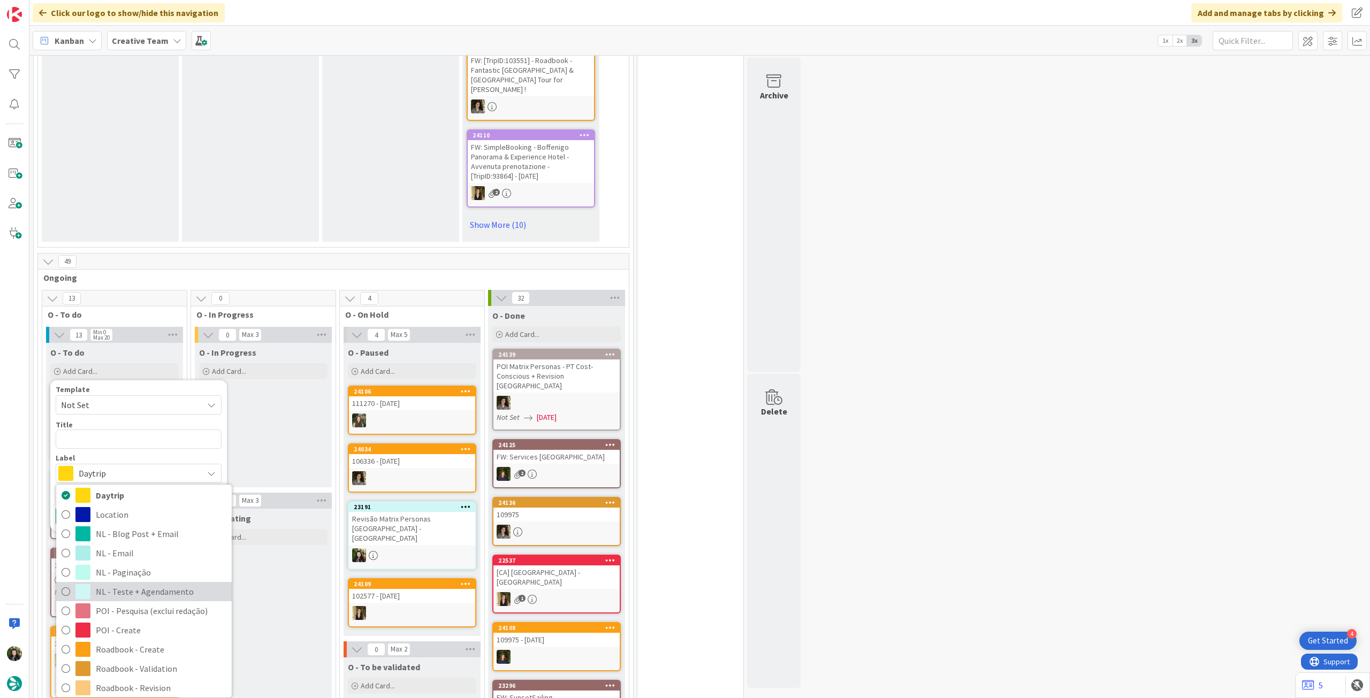
scroll to position [142, 0]
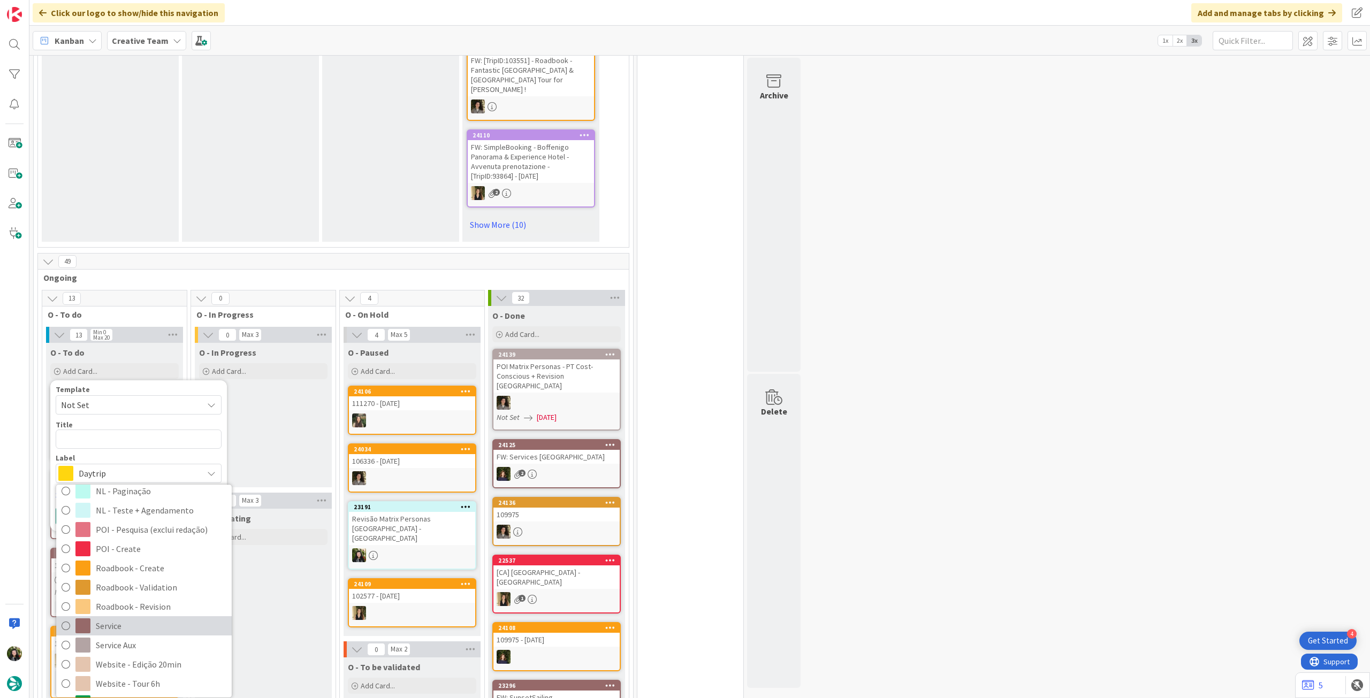
click at [137, 618] on span "Service" at bounding box center [161, 626] width 131 height 16
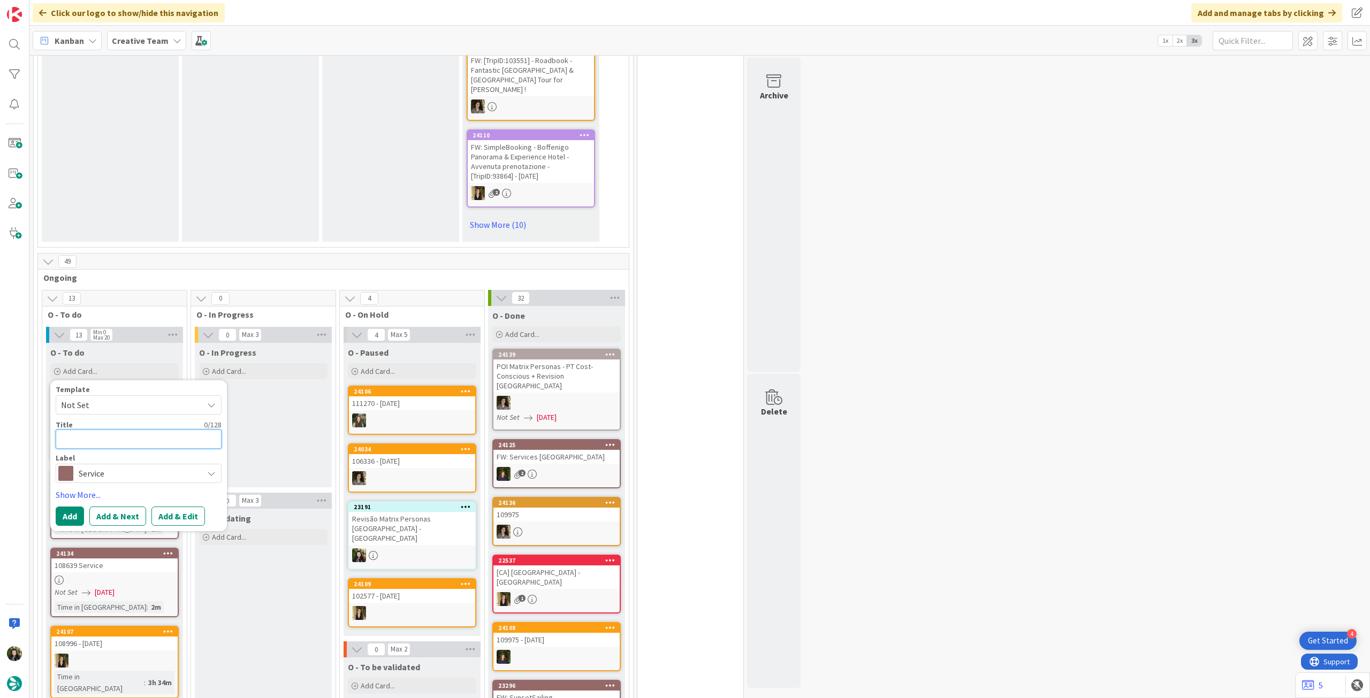
click at [137, 430] on textarea at bounding box center [139, 439] width 166 height 19
paste textarea "Bayeux - 8h Small Group Mont St-Michel Tour (Gold Beach Company"
type textarea "x"
type textarea "Bayeux - 8h Small Group Mont St-Michel Tour (Gold Beach Company"
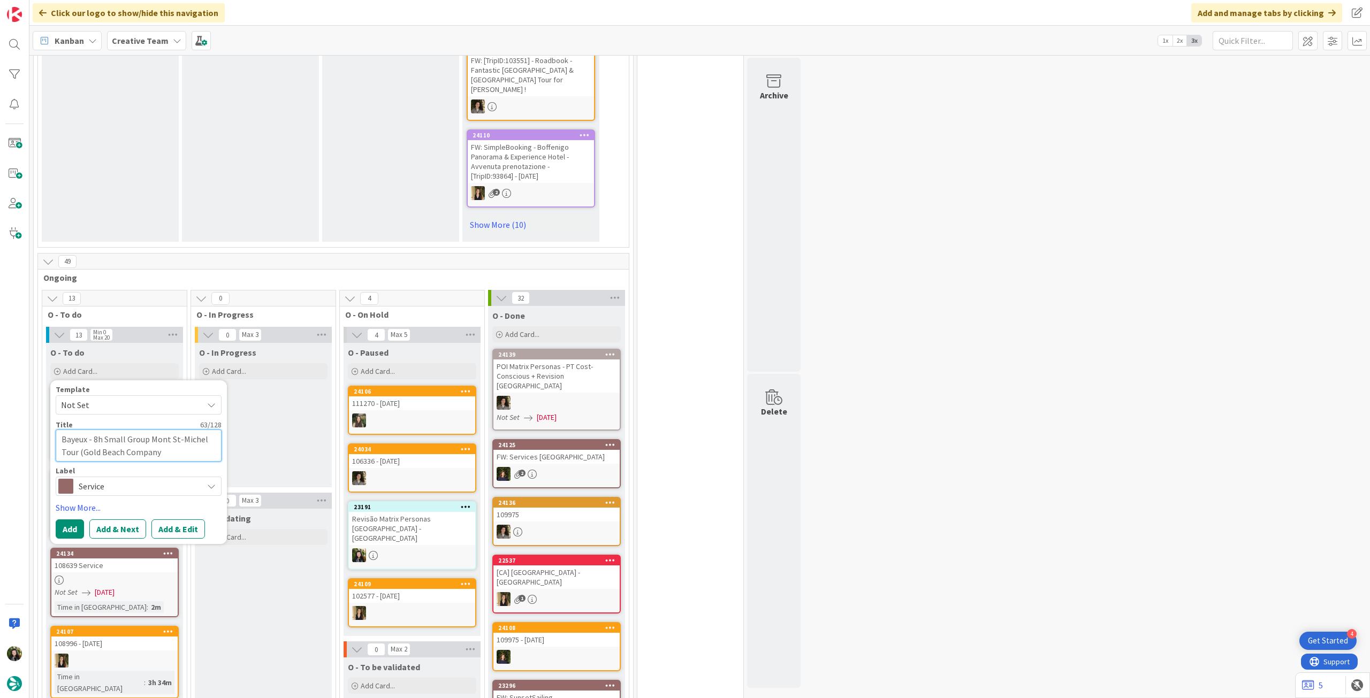
drag, startPoint x: 148, startPoint y: 406, endPoint x: 103, endPoint y: 406, distance: 45.0
click at [103, 430] on textarea "Bayeux - 8h Small Group Mont St-Michel Tour (Gold Beach Company" at bounding box center [139, 446] width 166 height 32
type textarea "x"
type textarea "Bayeux - 8h P Mont St-Michel Tour (Gold Beach Company"
type textarea "x"
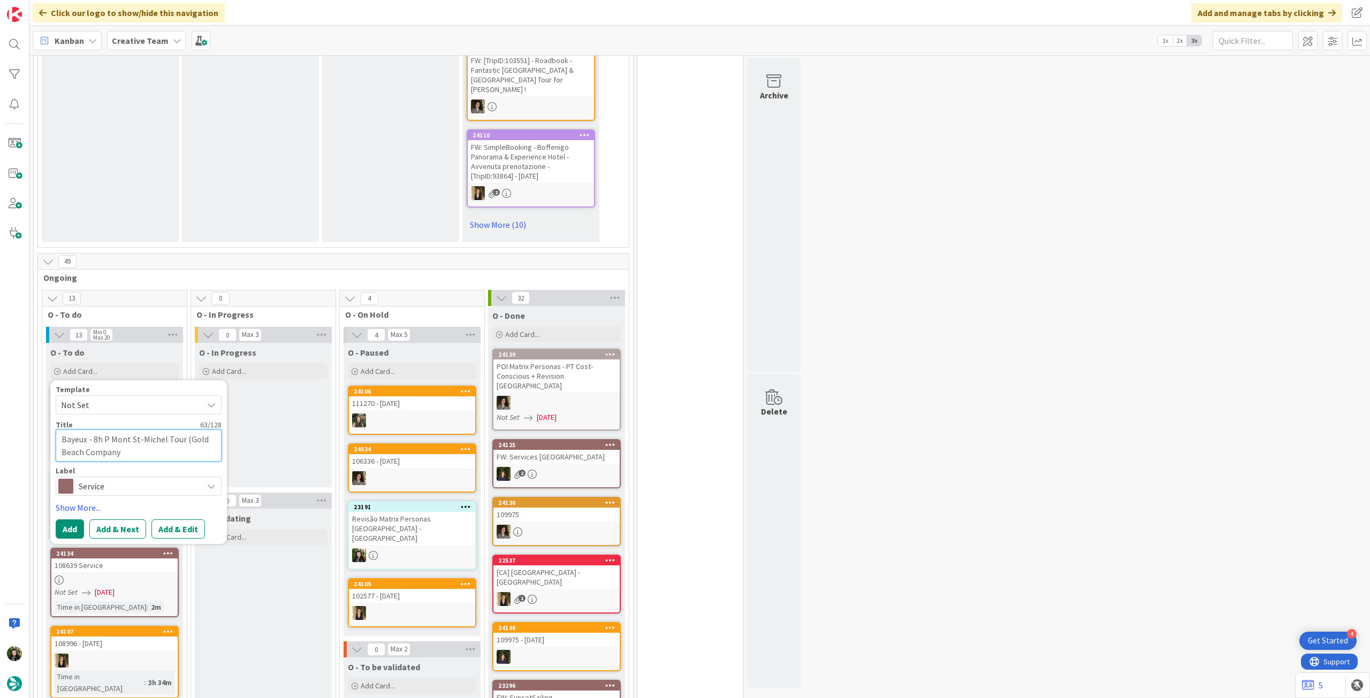
type textarea "Bayeux - 8h Pr Mont St-Michel Tour (Gold Beach Company"
type textarea "x"
type textarea "Bayeux - 8h Pri Mont St-Michel Tour (Gold Beach Company"
type textarea "x"
type textarea "Bayeux - 8h Priv Mont St-Michel Tour (Gold Beach Company"
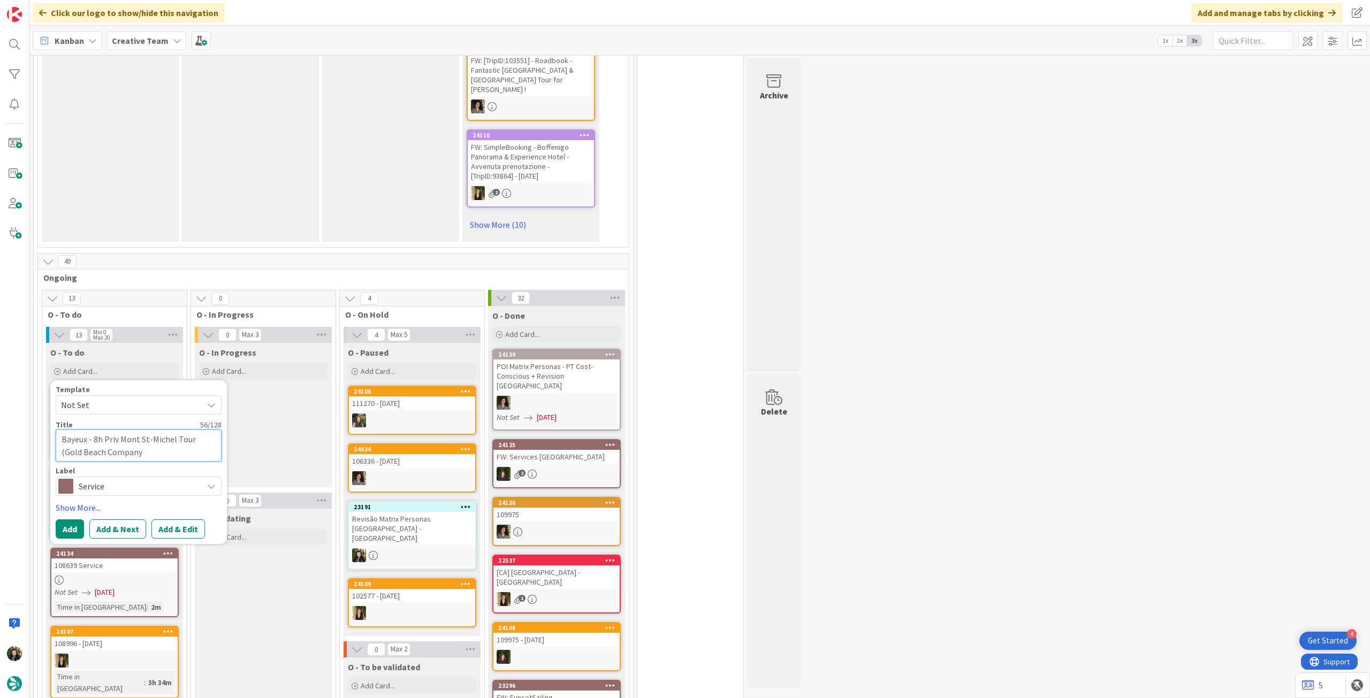
type textarea "x"
type textarea "Bayeux - 8h Priva Mont St-Michel Tour (Gold Beach Company"
type textarea "x"
type textarea "Bayeux - 8h Privat Mont St-Michel Tour (Gold Beach Company"
type textarea "x"
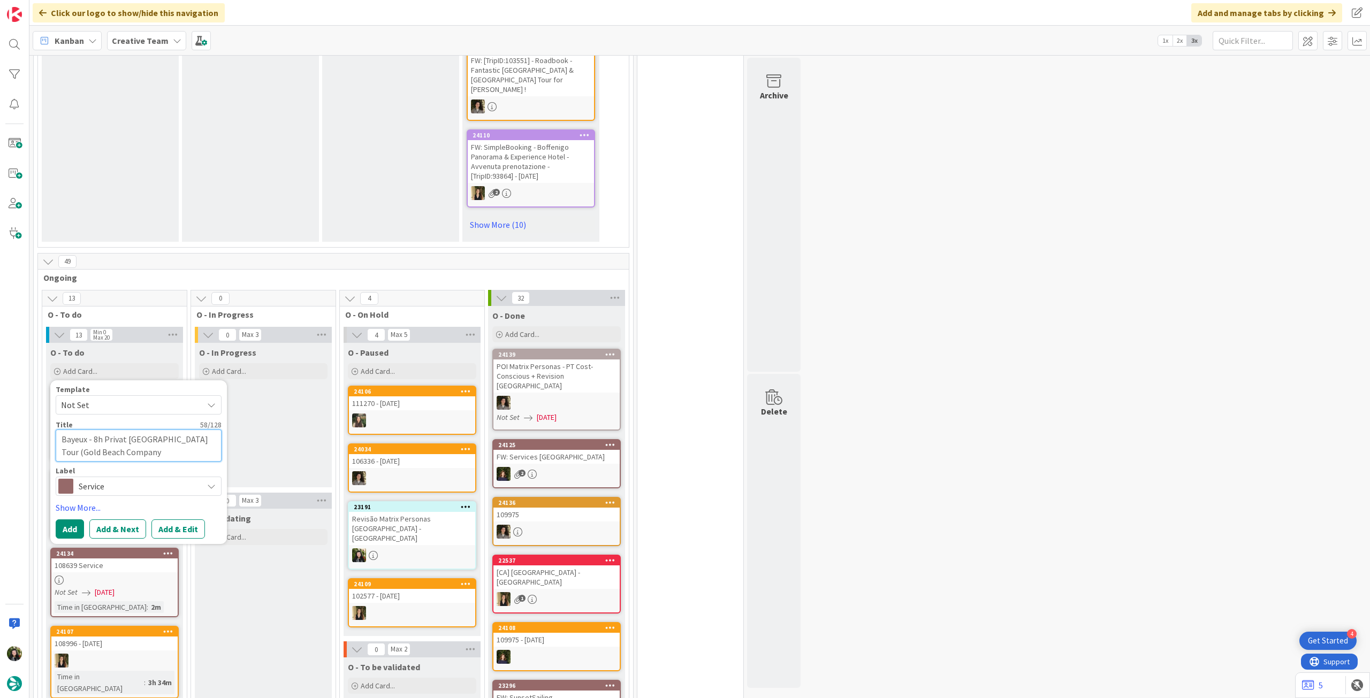
type textarea "Bayeux - 8h Private Mont St-Michel Tour (Gold Beach Company"
click at [148, 430] on textarea "Bayeux - 8h Private Mont St-Michel Tour (Gold Beach Company" at bounding box center [139, 446] width 166 height 32
type textarea "x"
type textarea "Bayeux - 8h Private Mont St-Michel Tour (Gold Beach Company)"
click at [73, 520] on button "Add" at bounding box center [70, 529] width 28 height 19
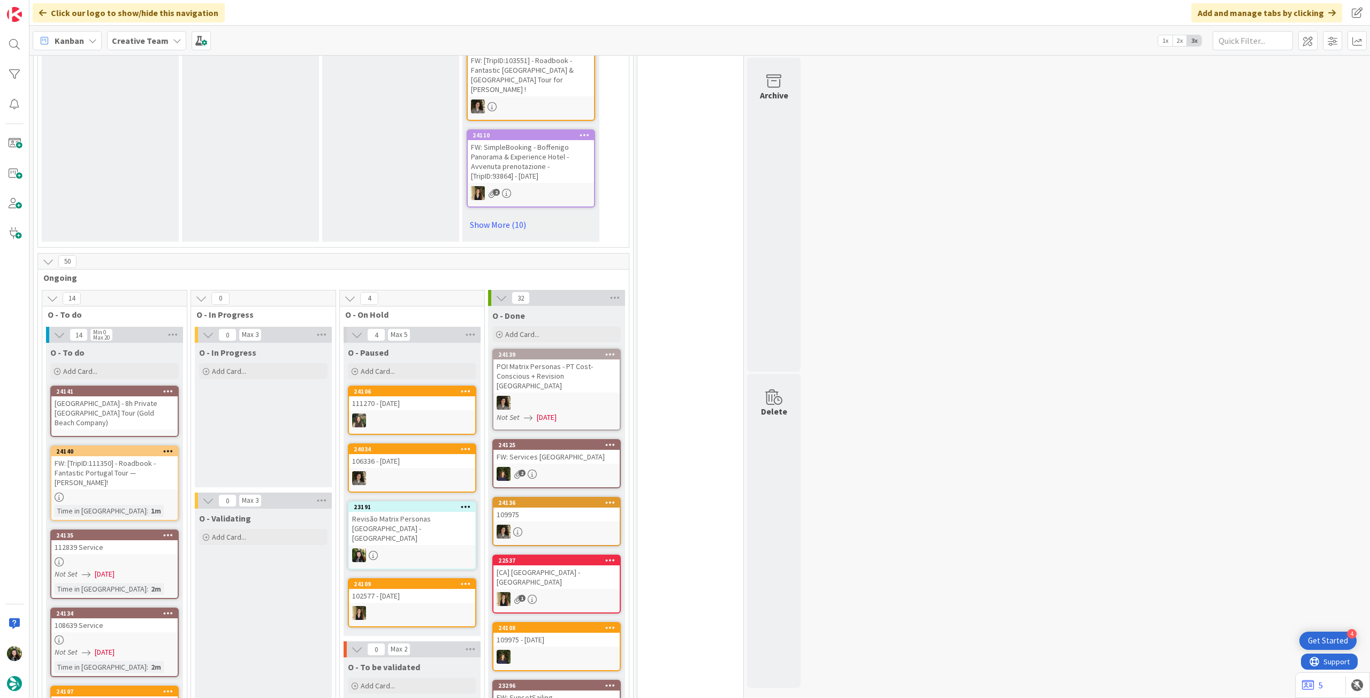
click at [142, 397] on div "Bayeux - 8h Private Mont St-Michel Tour (Gold Beach Company)" at bounding box center [114, 413] width 126 height 33
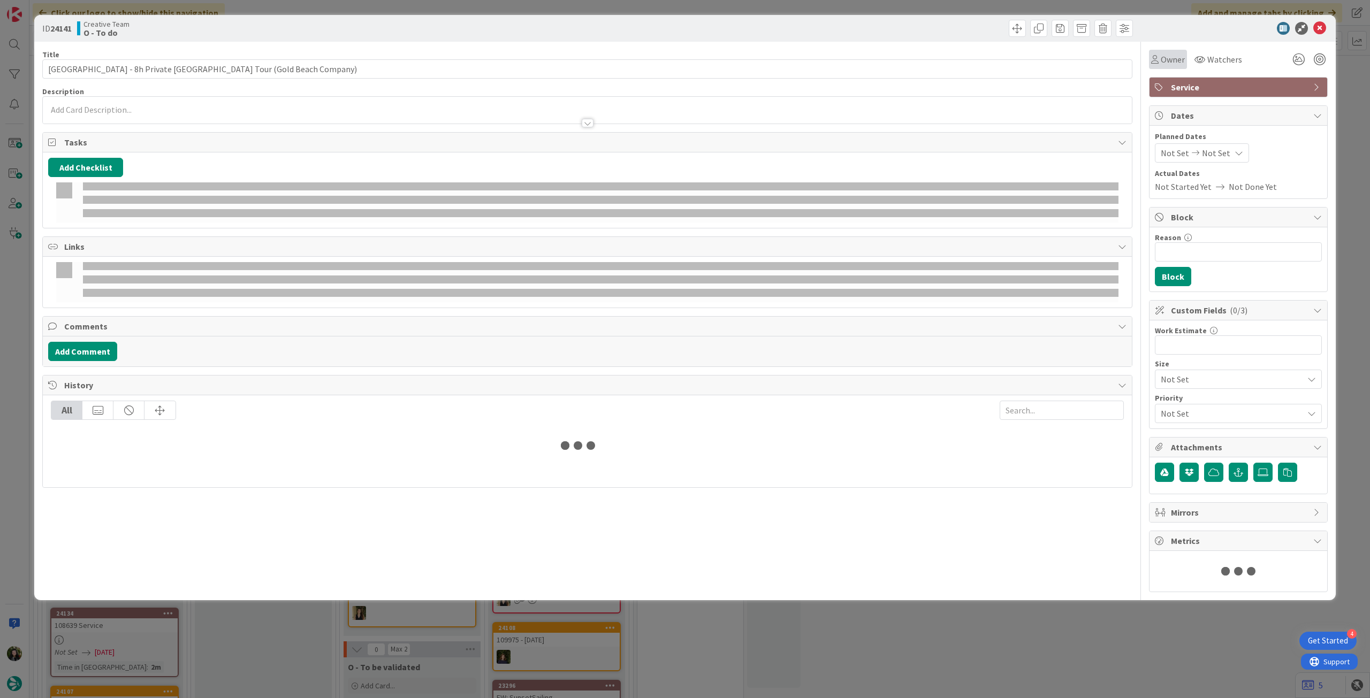
click at [1167, 58] on span "Owner" at bounding box center [1173, 59] width 24 height 13
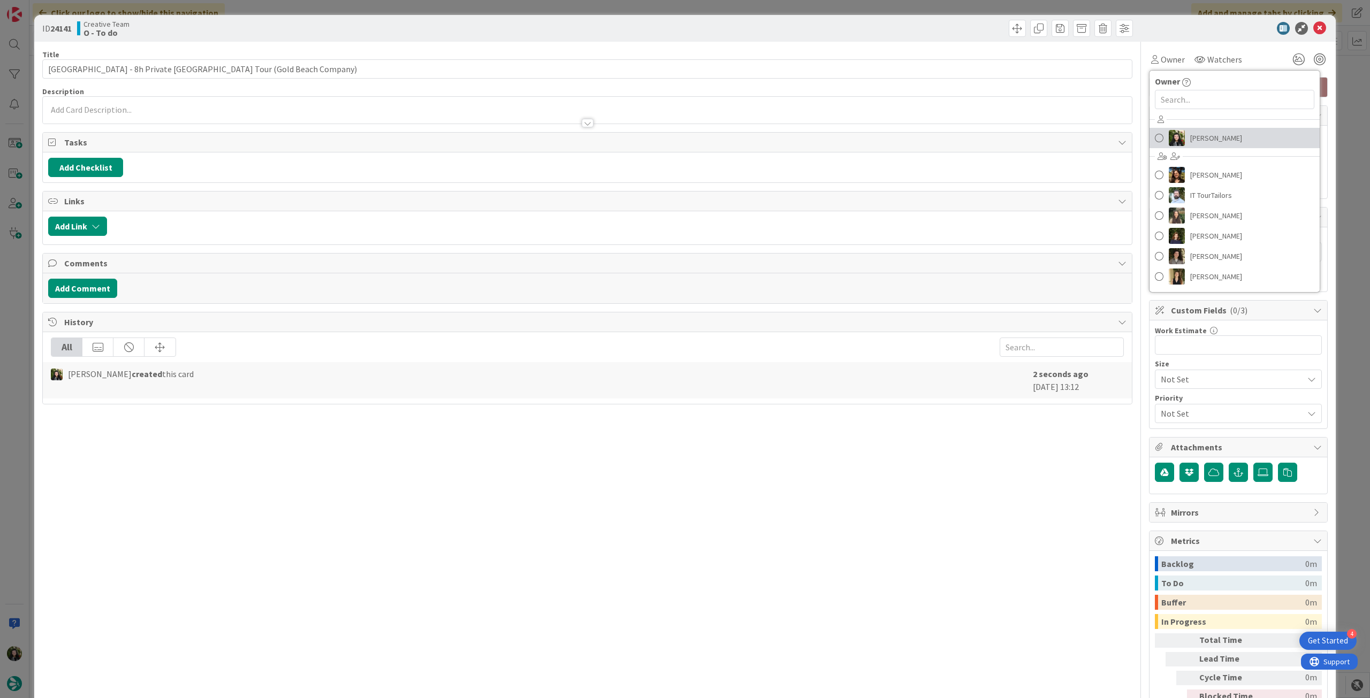
click at [1181, 146] on link "[PERSON_NAME]" at bounding box center [1235, 138] width 170 height 20
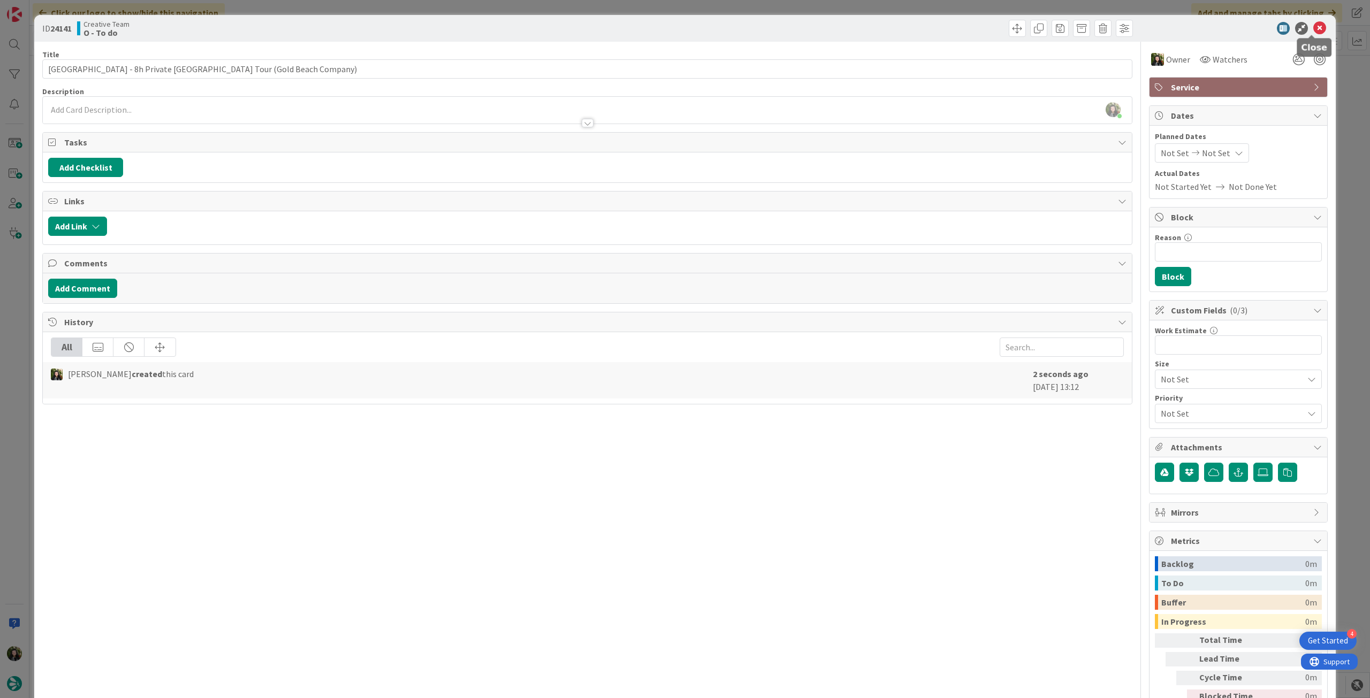
click at [1313, 31] on icon at bounding box center [1319, 28] width 13 height 13
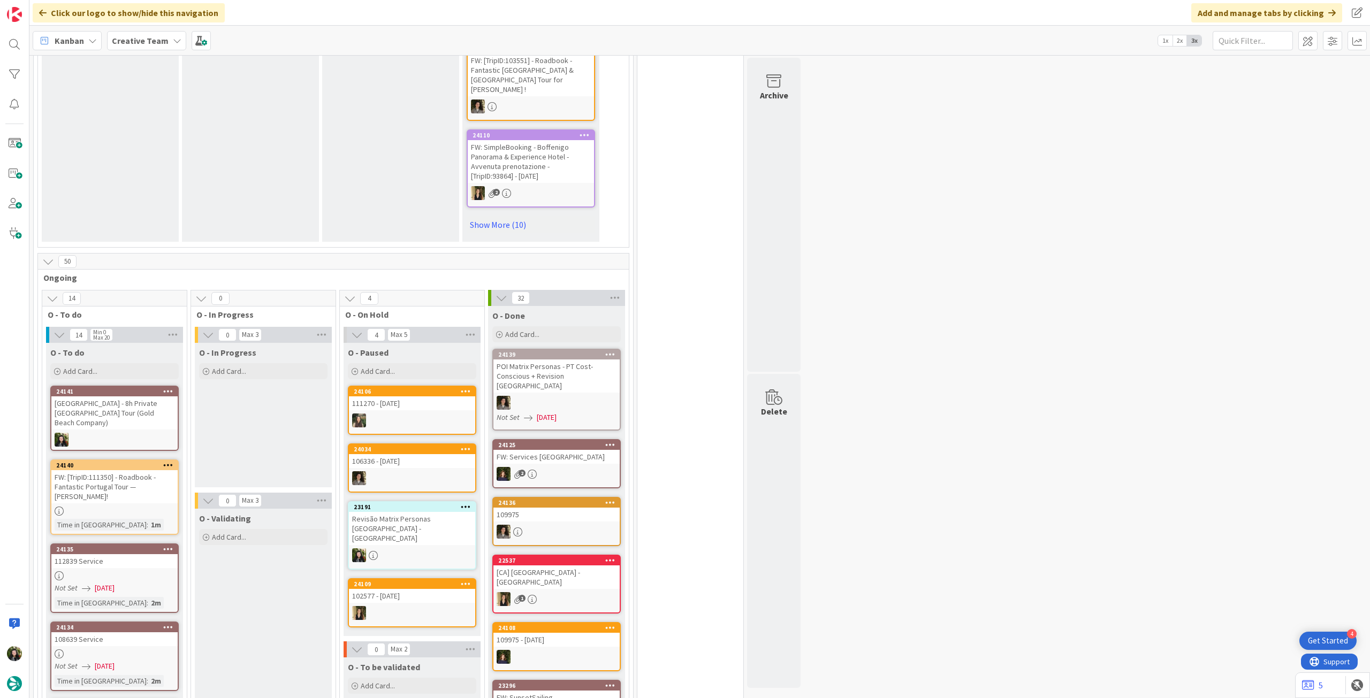
click at [115, 35] on b "Creative Team" at bounding box center [140, 40] width 57 height 11
click at [163, 154] on h4 "Creative Team - Análise" at bounding box center [192, 153] width 146 height 11
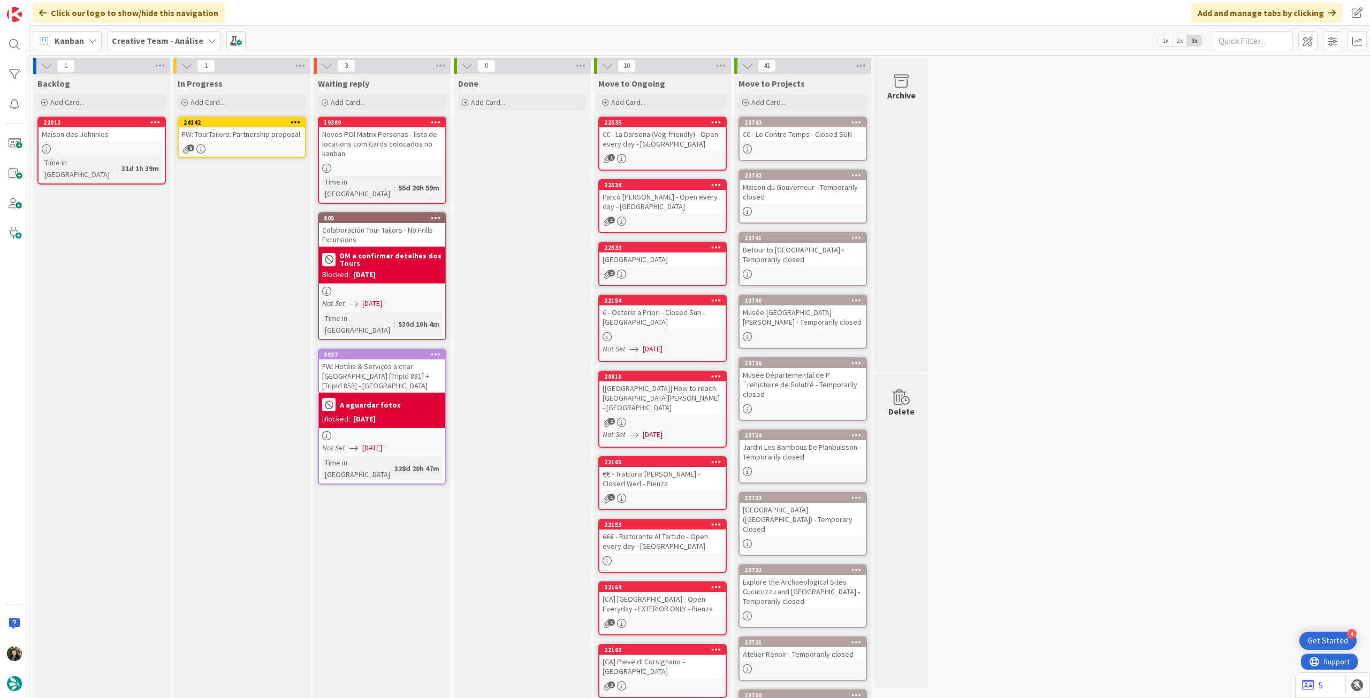
click at [255, 131] on div "FW: TourTailors: Partnership proposal" at bounding box center [242, 134] width 126 height 14
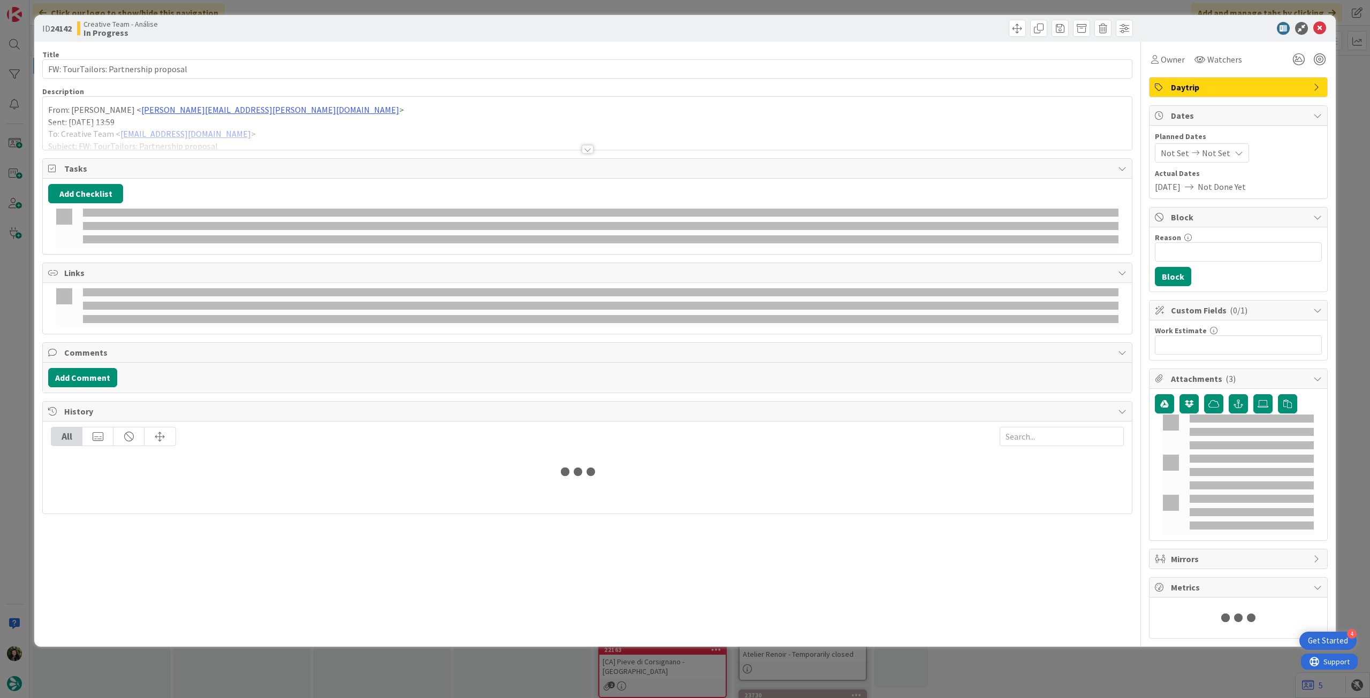
click at [217, 117] on p "Sent: Wednesday, September 24, 2025 13:59" at bounding box center [587, 122] width 1078 height 12
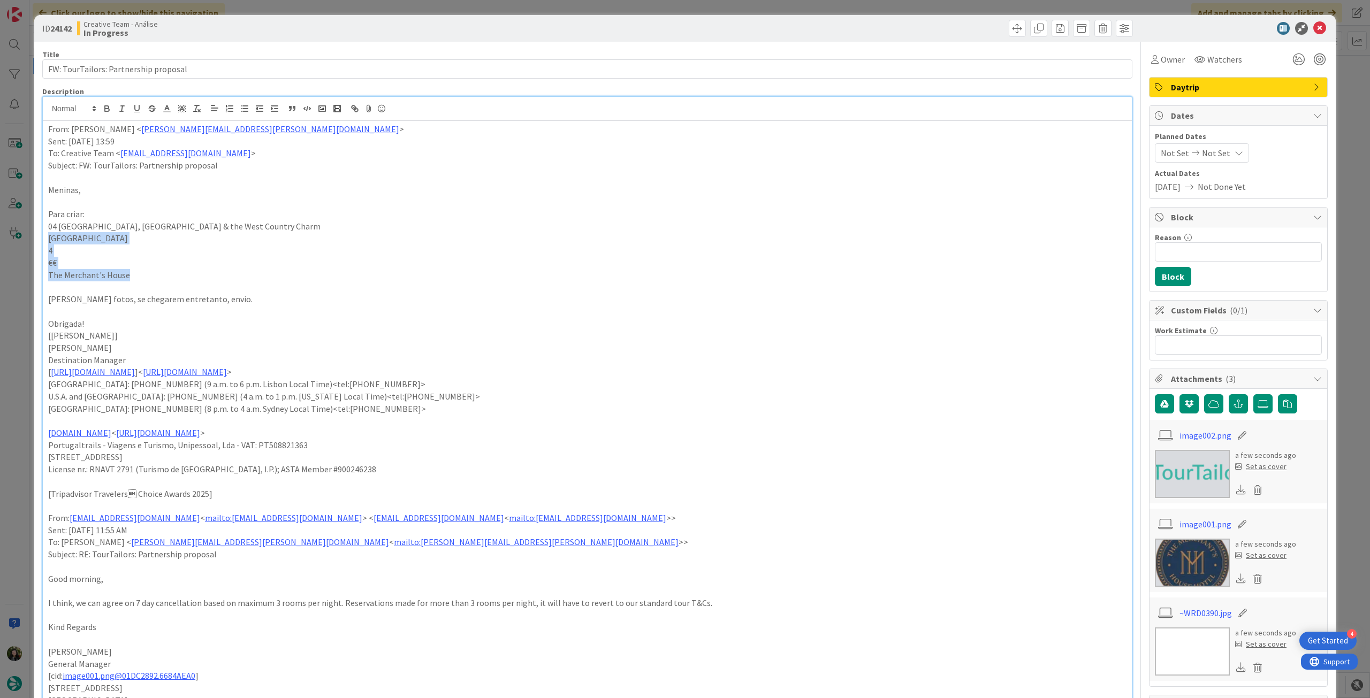
drag, startPoint x: 134, startPoint y: 276, endPoint x: 35, endPoint y: 241, distance: 104.3
click at [52, 247] on p "4" at bounding box center [587, 251] width 1078 height 12
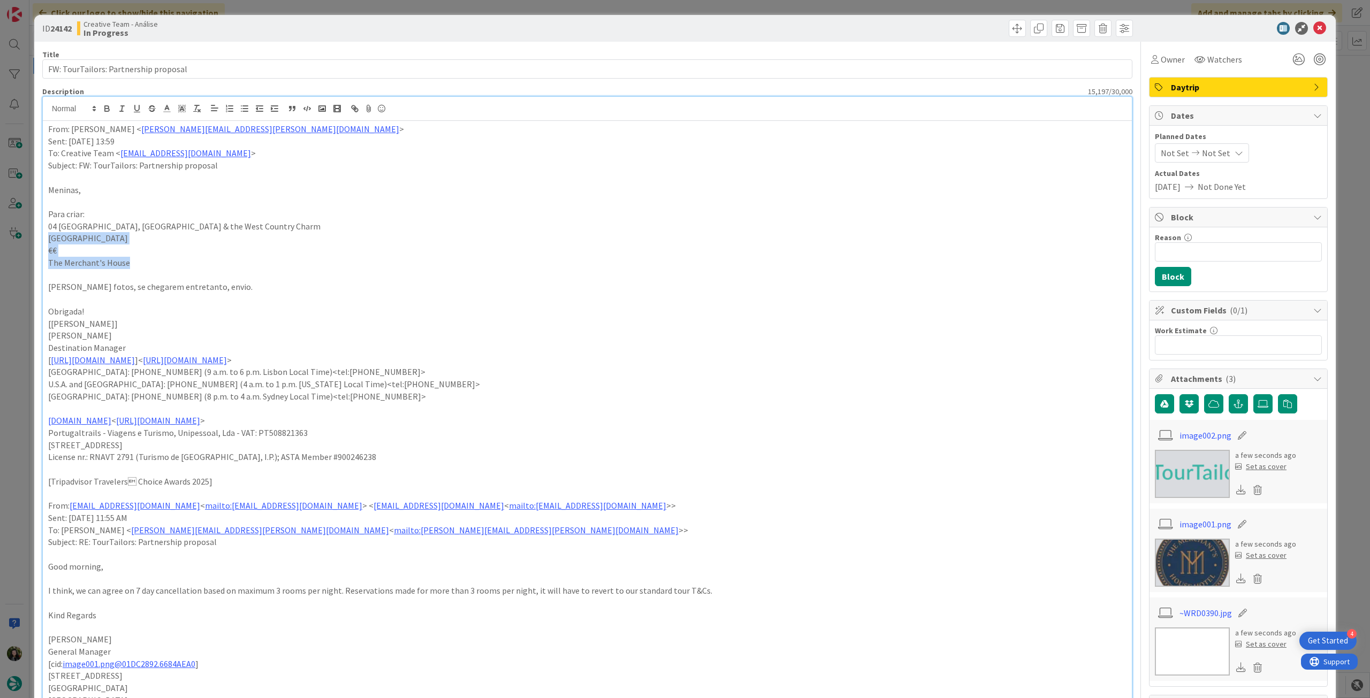
drag, startPoint x: 134, startPoint y: 264, endPoint x: 44, endPoint y: 237, distance: 93.8
click at [108, 110] on icon "button" at bounding box center [107, 110] width 4 height 3
click at [394, 239] on p "Salisbury" at bounding box center [587, 238] width 1078 height 12
click at [1313, 32] on icon at bounding box center [1319, 28] width 13 height 13
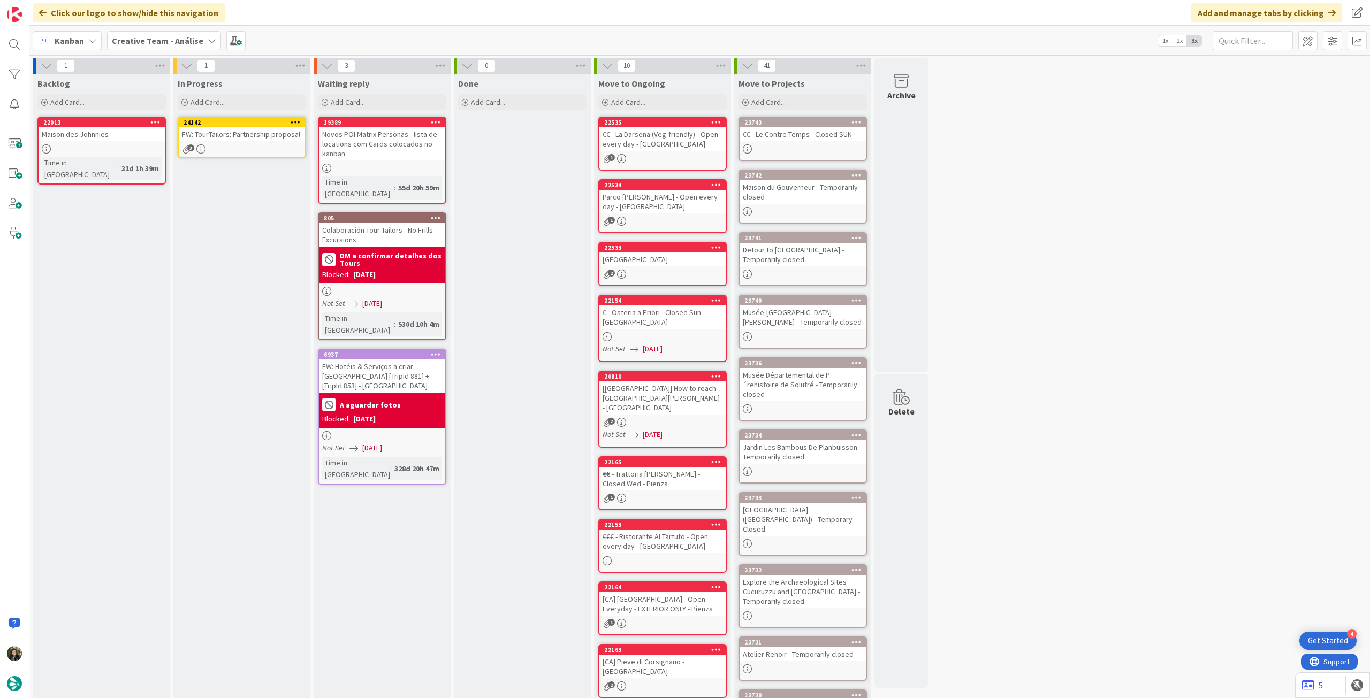
click at [295, 123] on icon at bounding box center [296, 121] width 10 height 7
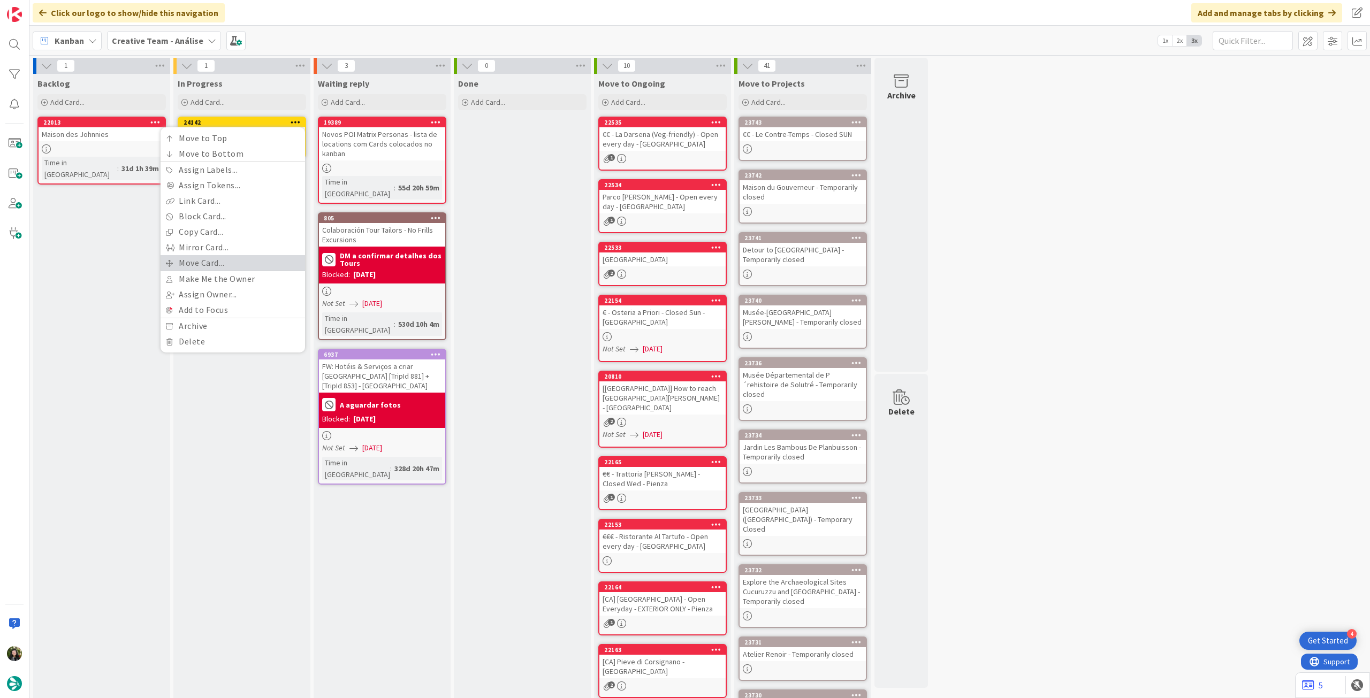
click at [242, 269] on link "Move Card..." at bounding box center [233, 263] width 145 height 16
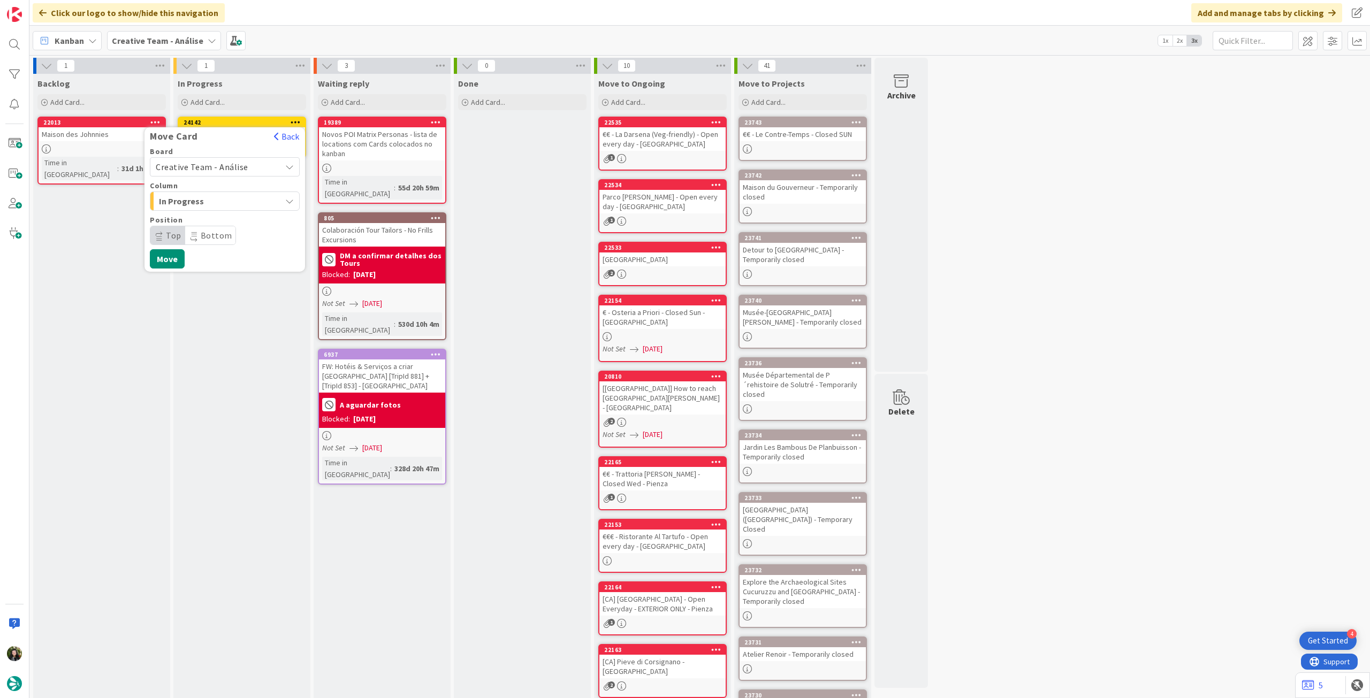
click at [232, 160] on span "Creative Team - Análise" at bounding box center [216, 166] width 120 height 15
click at [230, 225] on link "Creative Team" at bounding box center [224, 217] width 149 height 19
click at [232, 203] on span "Select a Column..." at bounding box center [196, 201] width 80 height 14
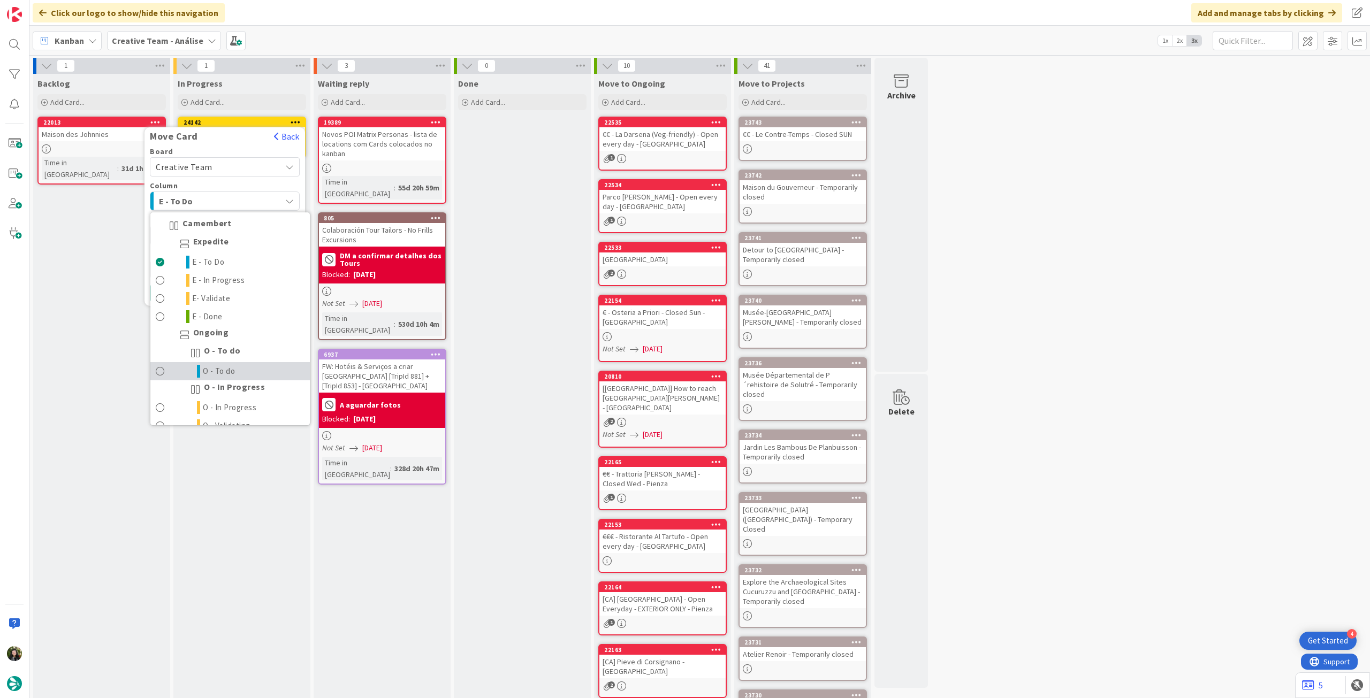
drag, startPoint x: 221, startPoint y: 363, endPoint x: 215, endPoint y: 335, distance: 29.5
click at [220, 363] on link "O - To do" at bounding box center [229, 371] width 159 height 18
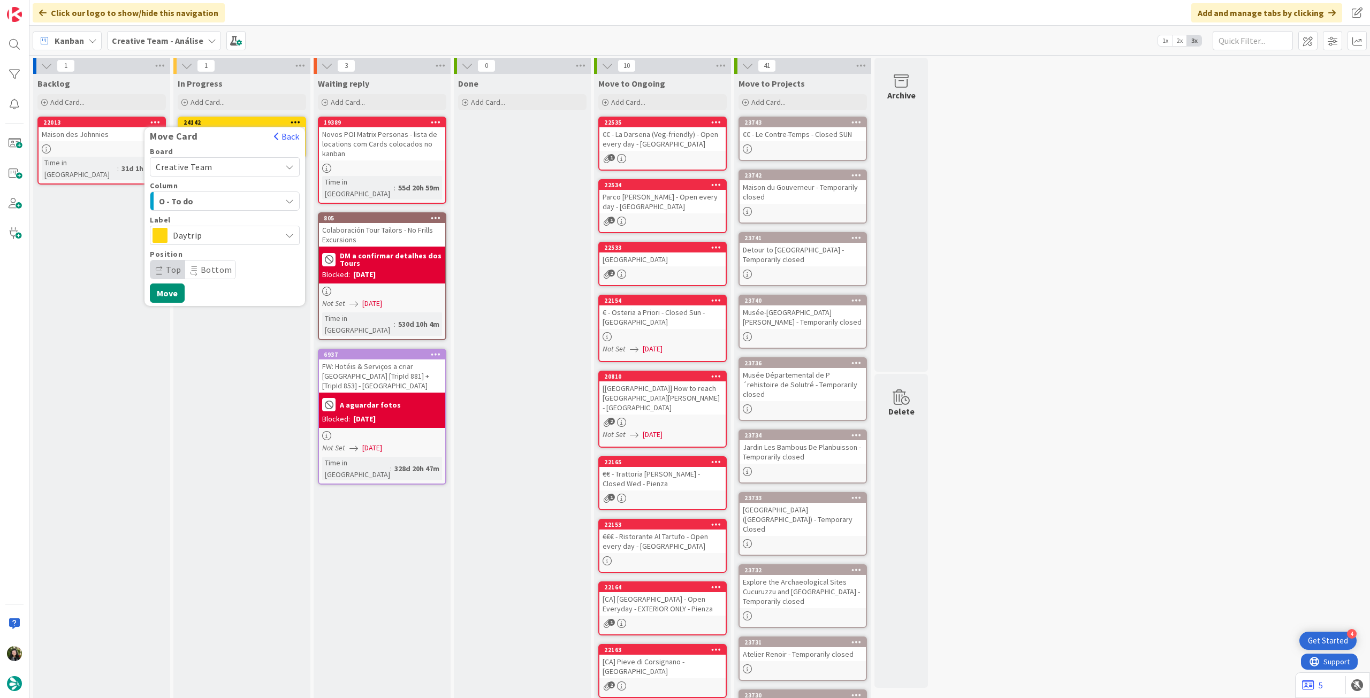
click at [210, 237] on span "Daytrip" at bounding box center [224, 235] width 103 height 15
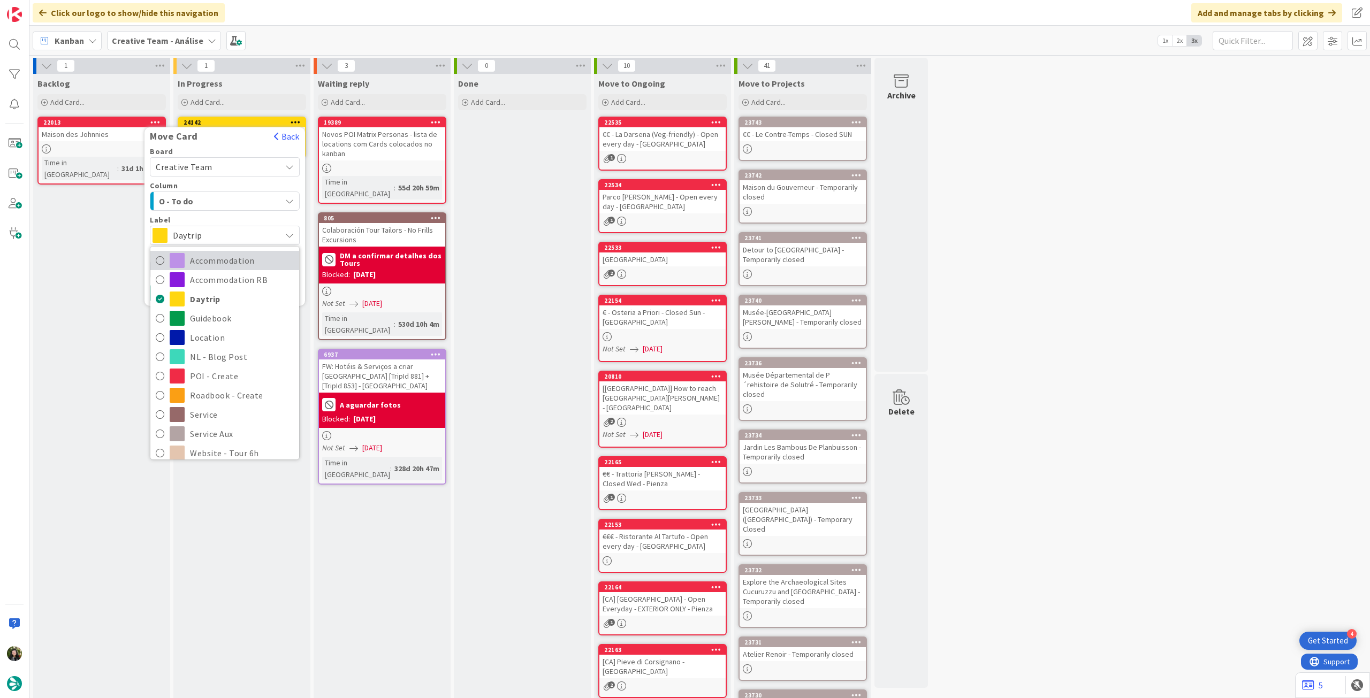
click at [209, 264] on span "Accommodation" at bounding box center [242, 261] width 104 height 16
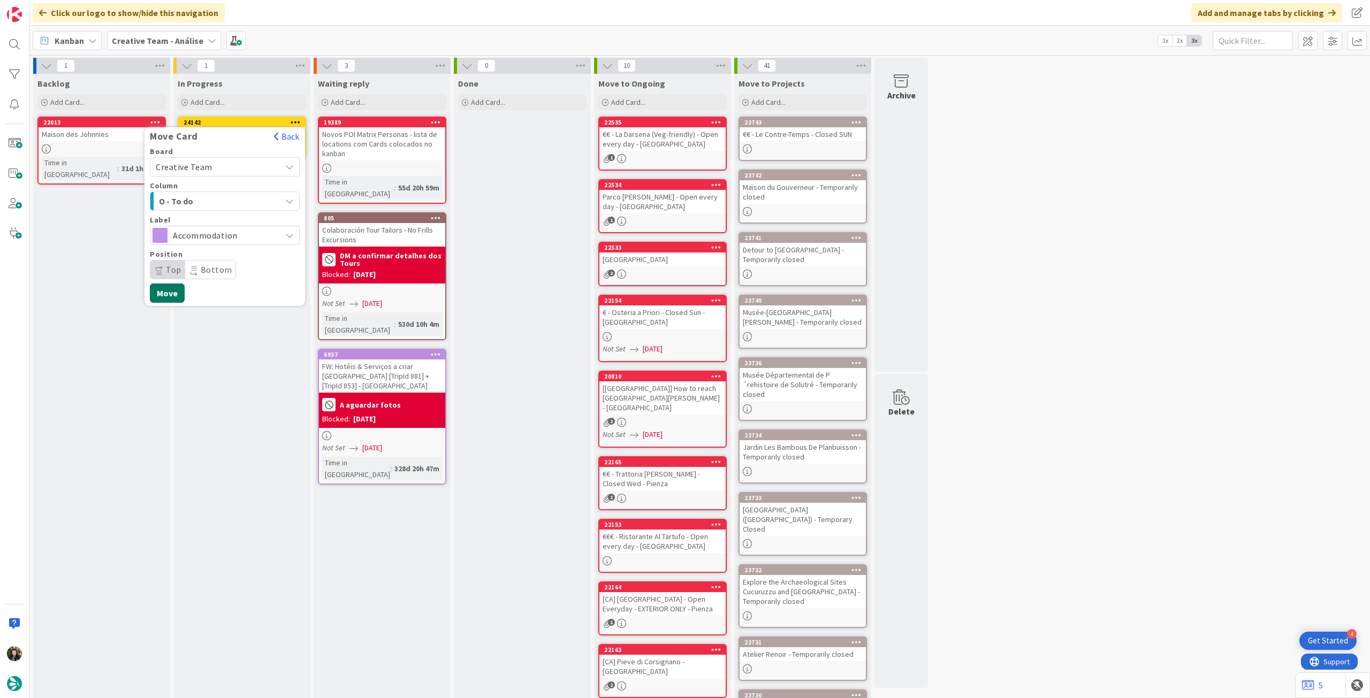
click at [172, 291] on button "Move" at bounding box center [167, 293] width 35 height 19
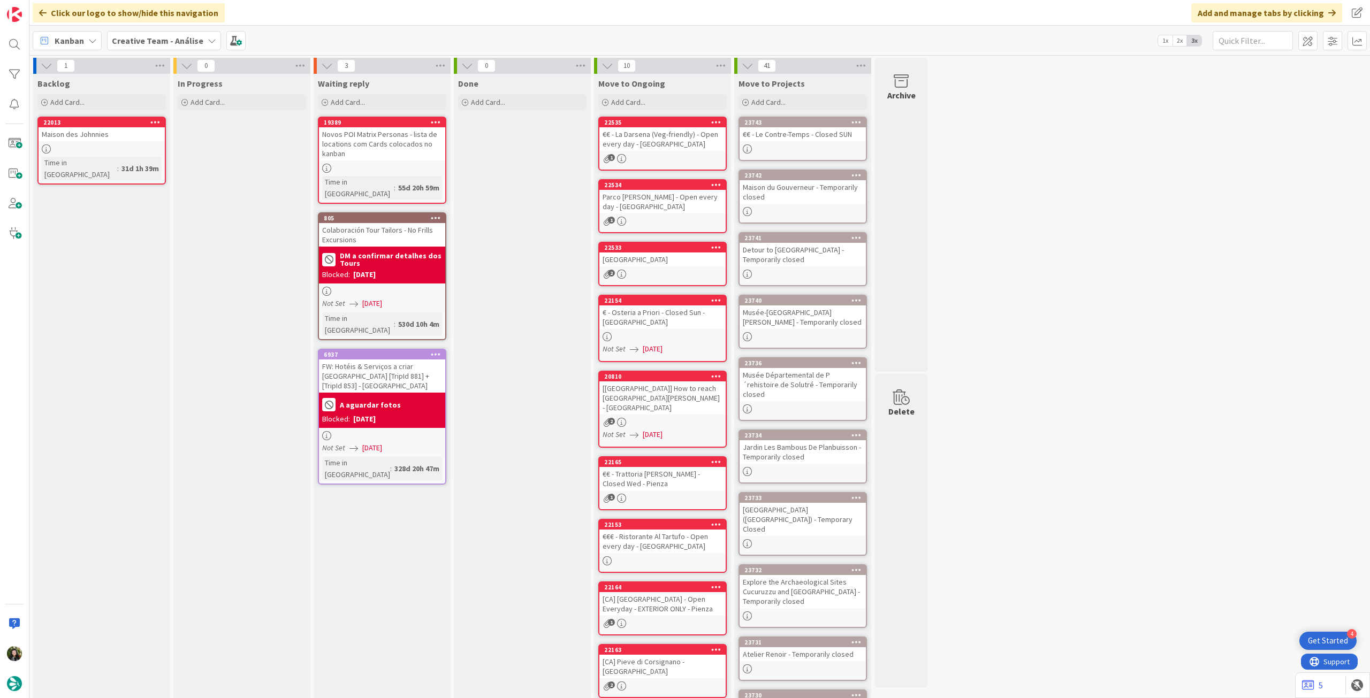
click at [180, 37] on b "Creative Team - Análise" at bounding box center [158, 40] width 92 height 11
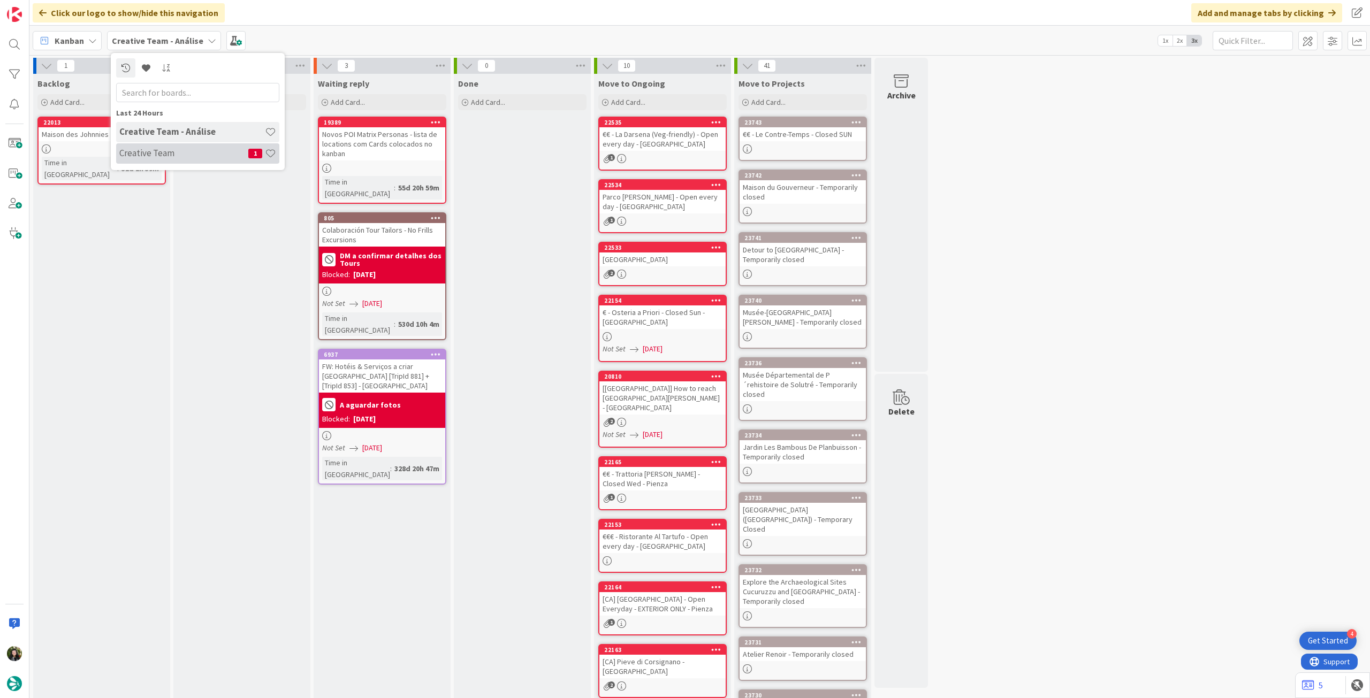
click at [161, 157] on h4 "Creative Team" at bounding box center [183, 153] width 129 height 11
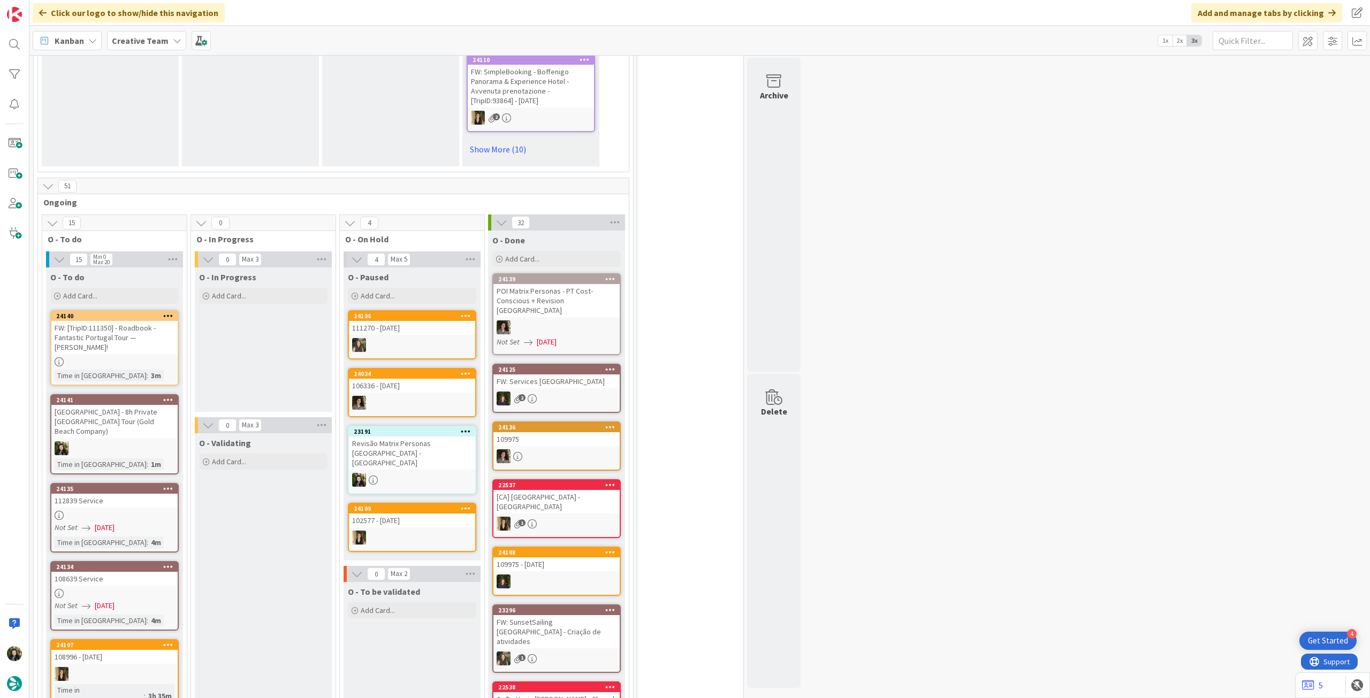
scroll to position [771, 0]
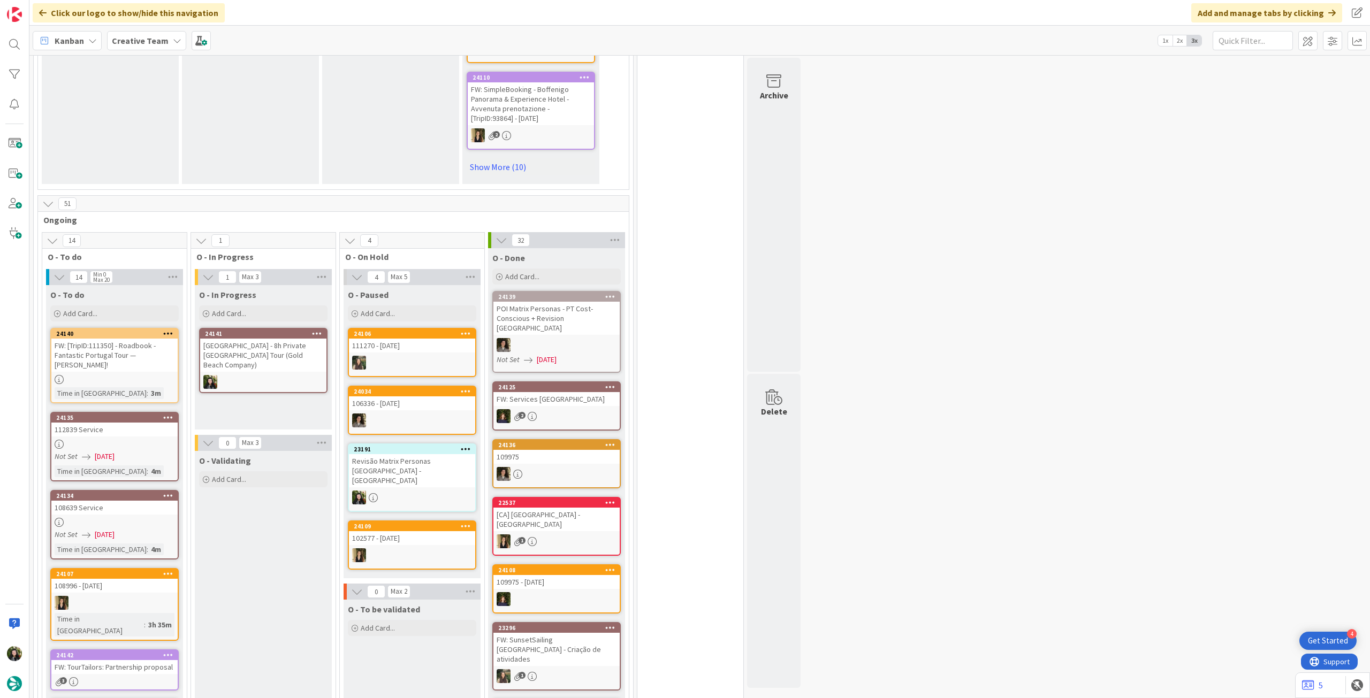
click at [252, 339] on div "Bayeux - 8h Private Mont St-Michel Tour (Gold Beach Company)" at bounding box center [263, 355] width 126 height 33
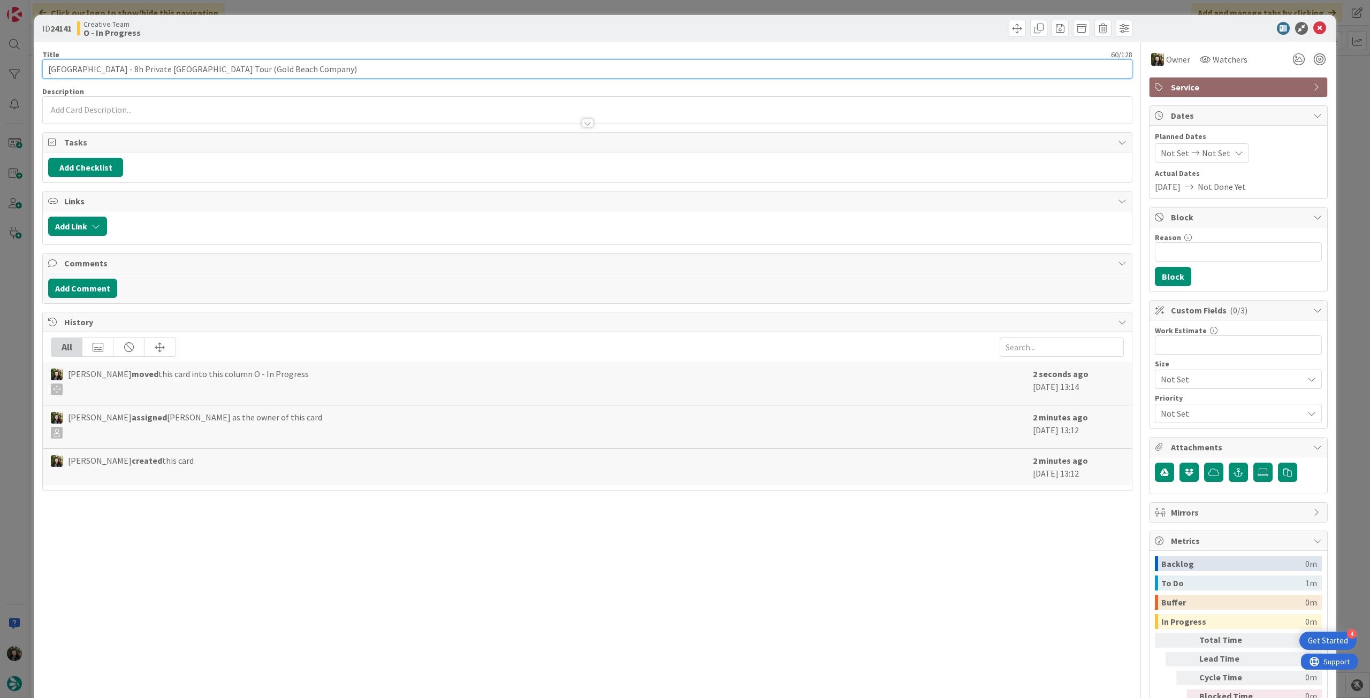
drag, startPoint x: 119, startPoint y: 67, endPoint x: 189, endPoint y: 67, distance: 70.1
click at [189, 67] on input "Bayeux - 8h Private Mont St-Michel Tour (Gold Beach Company)" at bounding box center [587, 68] width 1090 height 19
click at [1317, 29] on icon at bounding box center [1319, 28] width 13 height 13
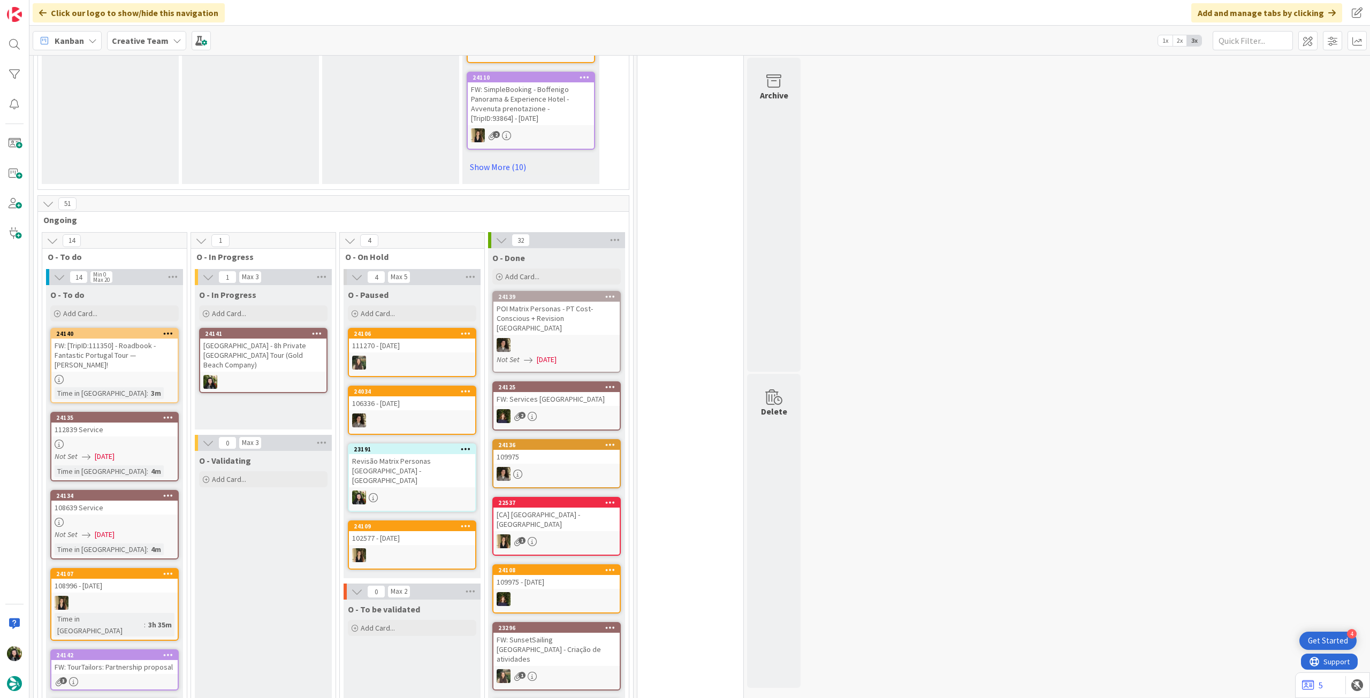
click at [320, 330] on icon at bounding box center [317, 333] width 10 height 7
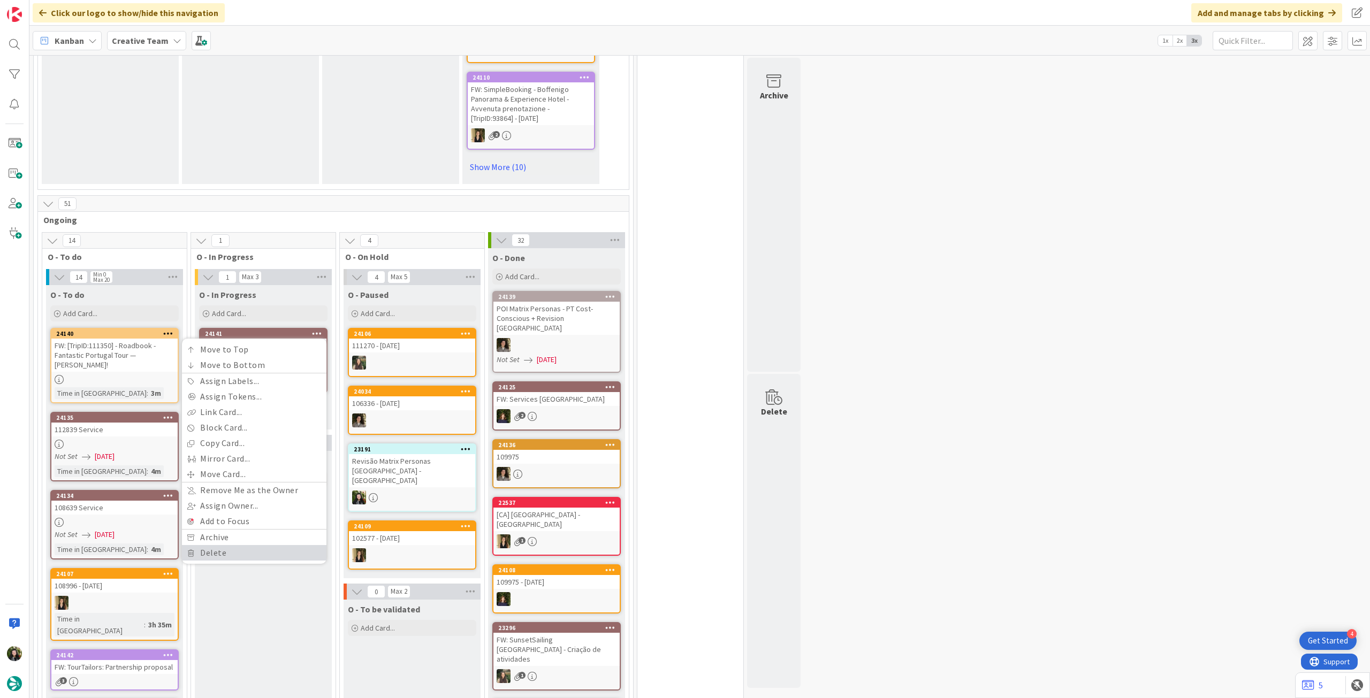
click at [241, 545] on link "Delete" at bounding box center [254, 553] width 145 height 16
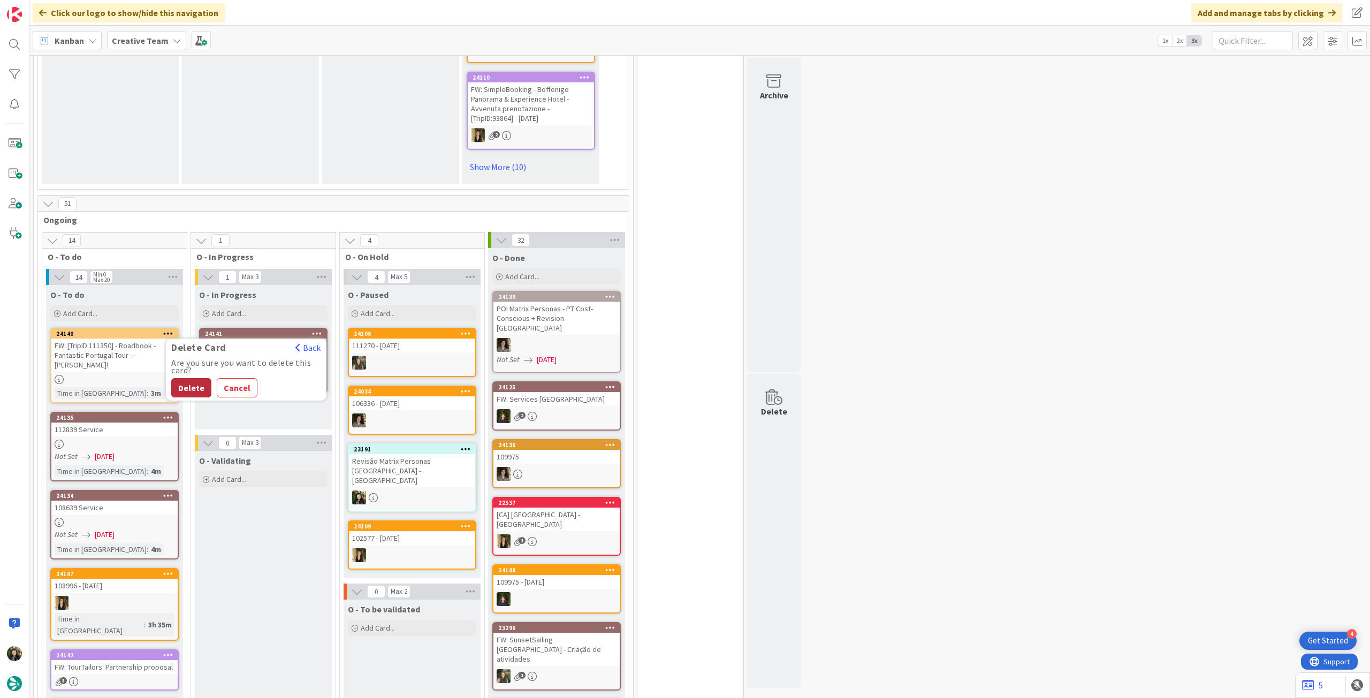
click at [202, 378] on button "Delete" at bounding box center [191, 387] width 40 height 19
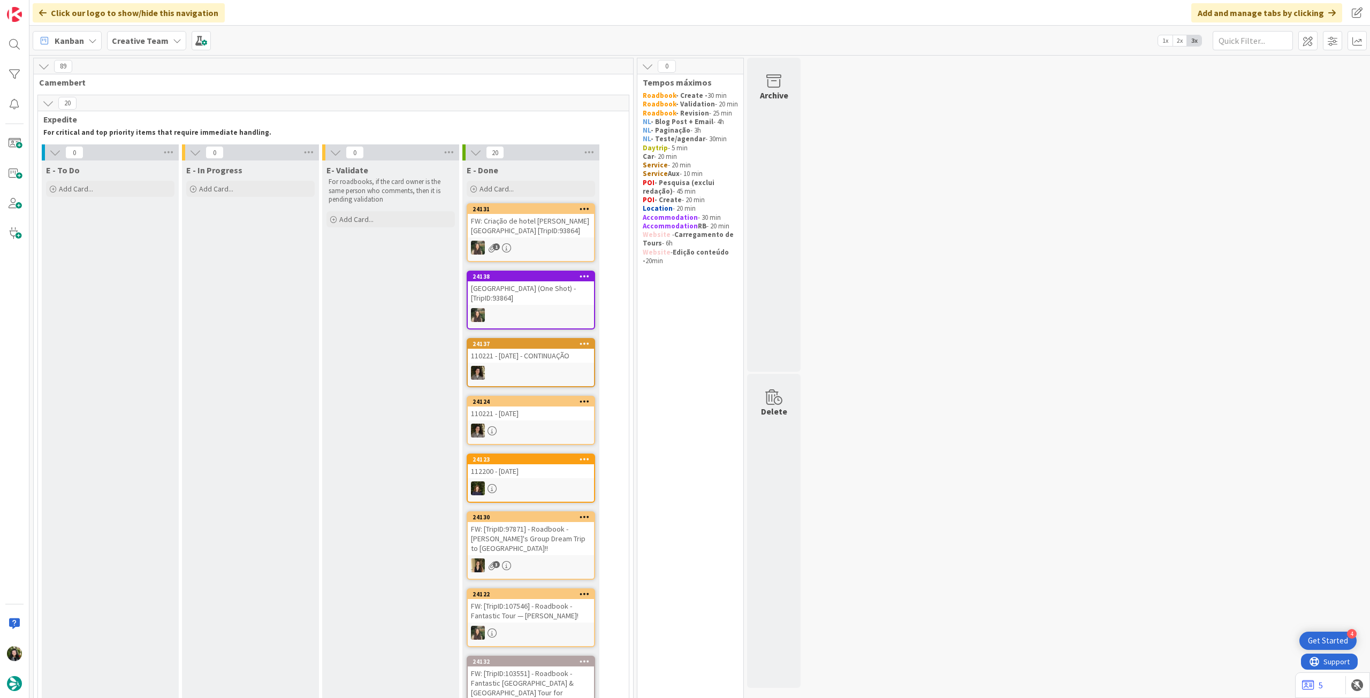
click at [158, 43] on b "Creative Team" at bounding box center [140, 40] width 57 height 11
click at [161, 152] on h4 "Creative Team - Análise" at bounding box center [192, 153] width 146 height 11
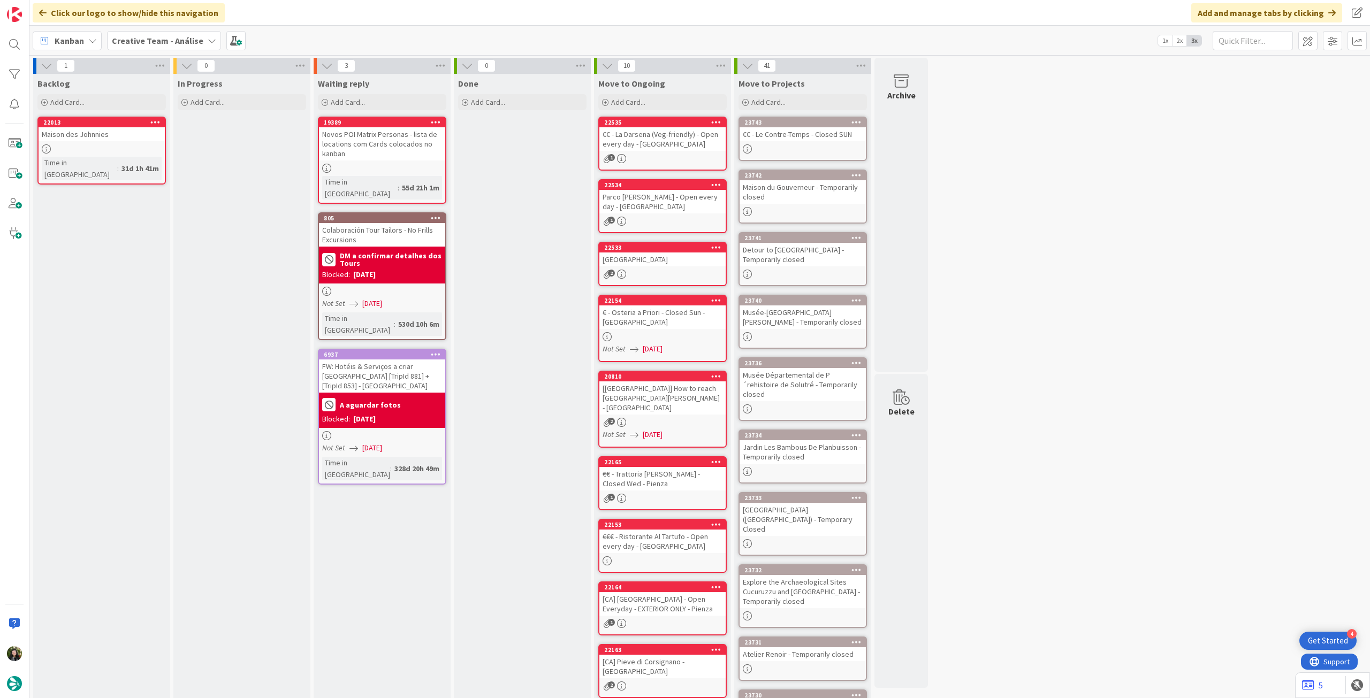
click at [123, 42] on b "Creative Team - Análise" at bounding box center [158, 40] width 92 height 11
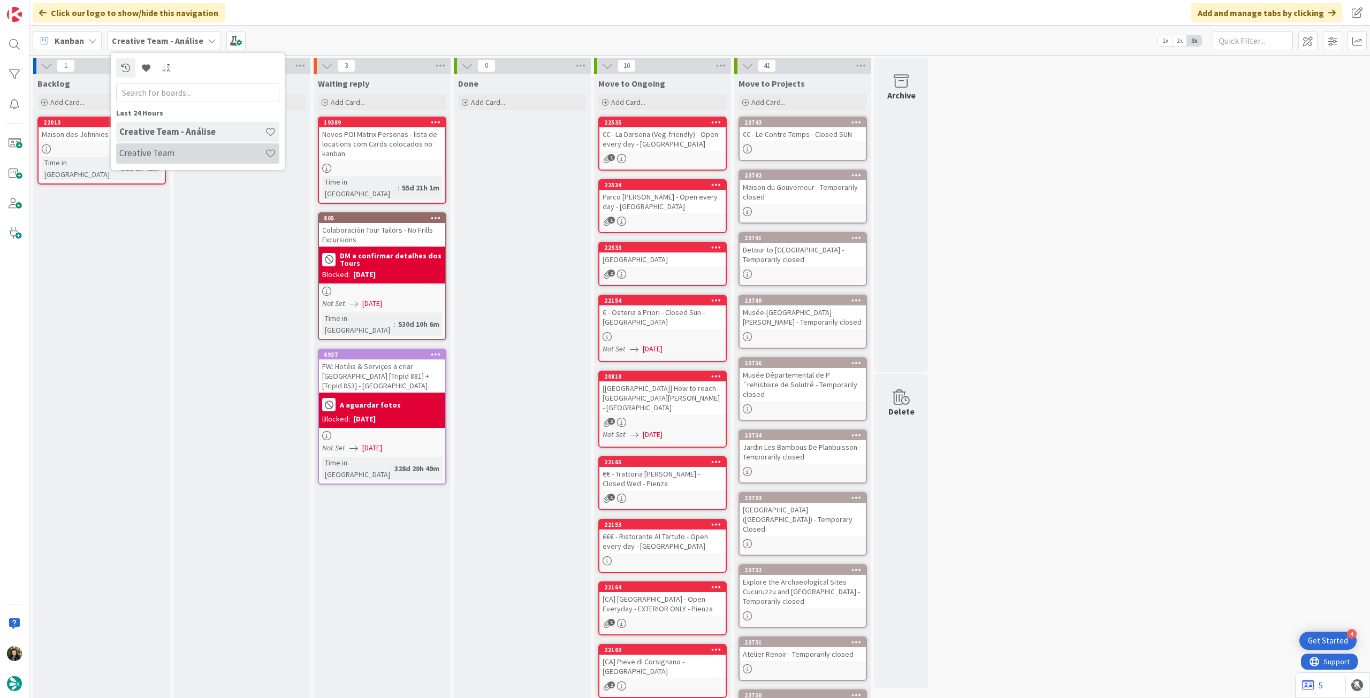
click at [167, 155] on h4 "Creative Team" at bounding box center [192, 153] width 146 height 11
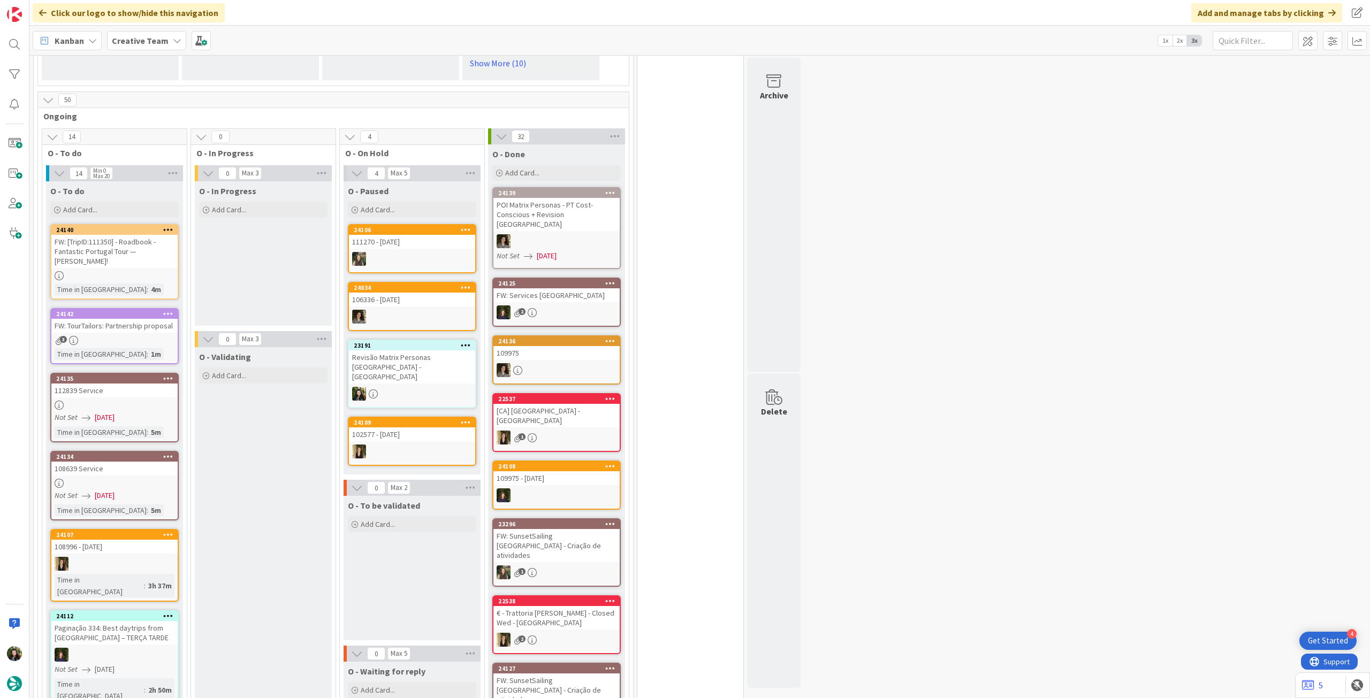
scroll to position [785, 0]
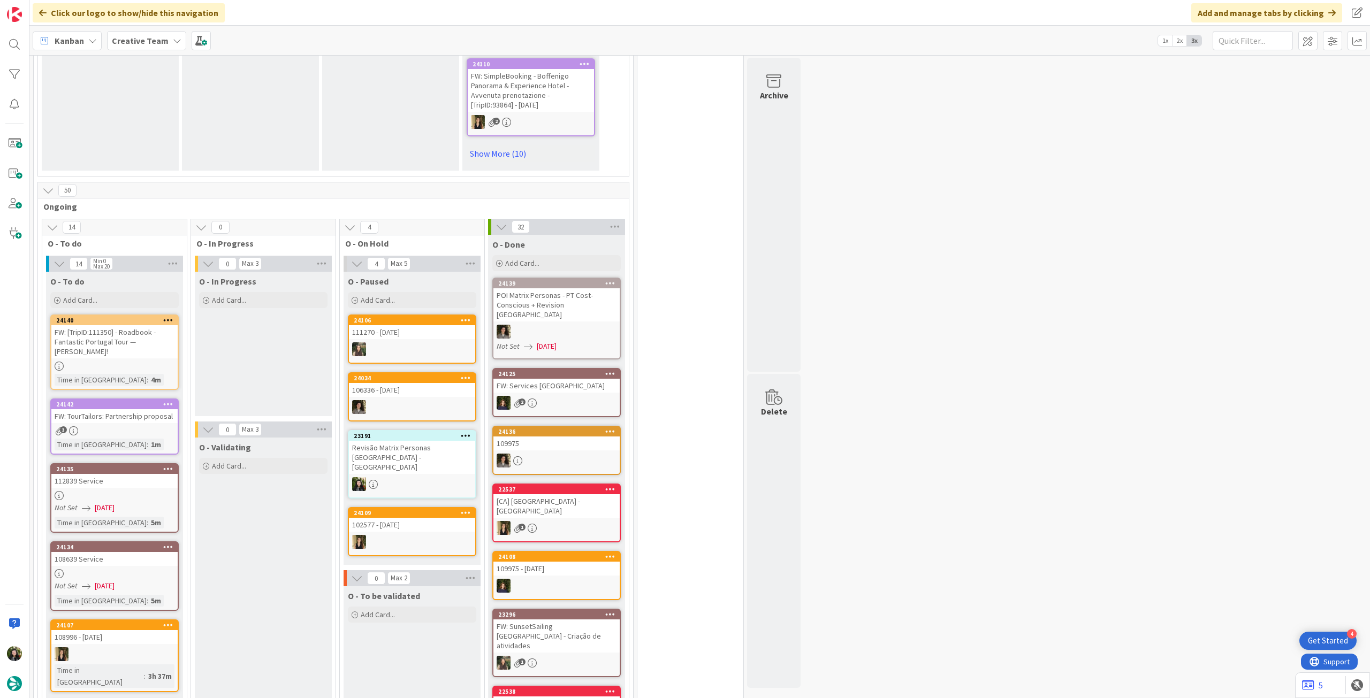
click at [159, 37] on b "Creative Team" at bounding box center [140, 40] width 57 height 11
click at [162, 152] on h4 "Creative Team - Análise" at bounding box center [192, 153] width 146 height 11
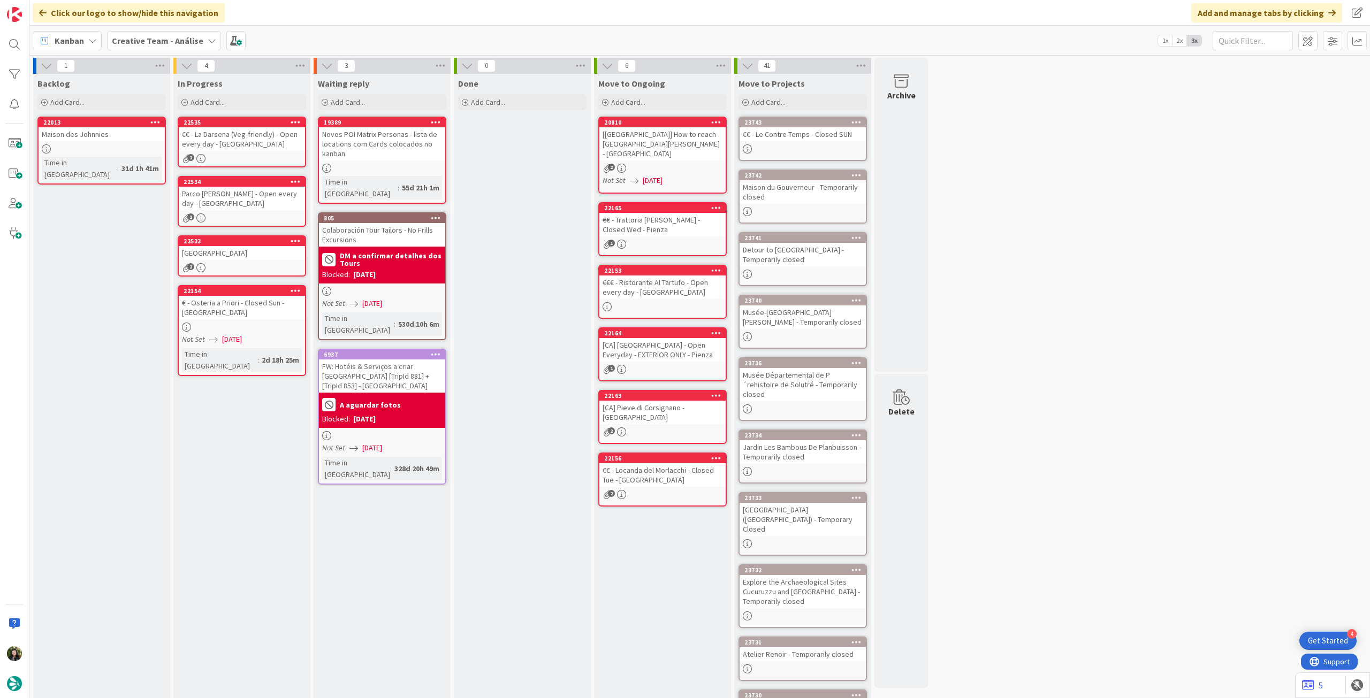
click at [268, 310] on div "€ - Osteria a Priori - Closed Sun - [GEOGRAPHIC_DATA]" at bounding box center [242, 308] width 126 height 24
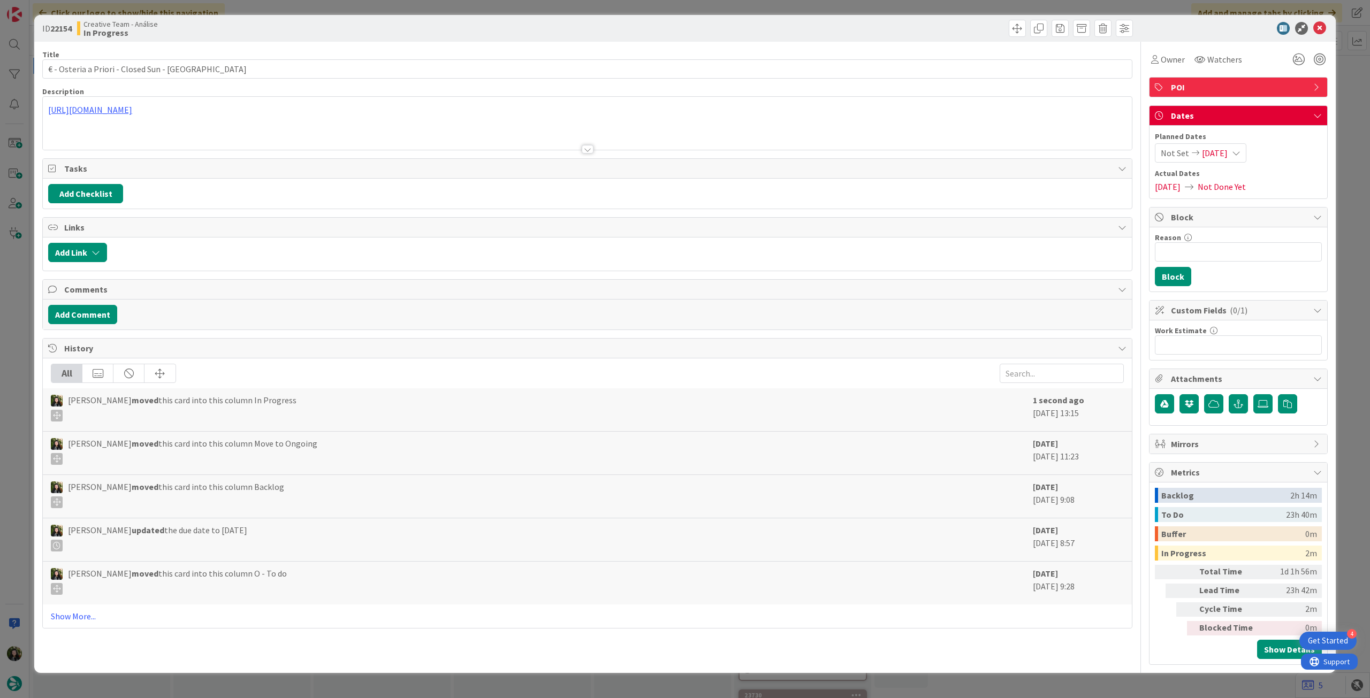
click at [1228, 155] on span "05/09/2025" at bounding box center [1215, 153] width 26 height 13
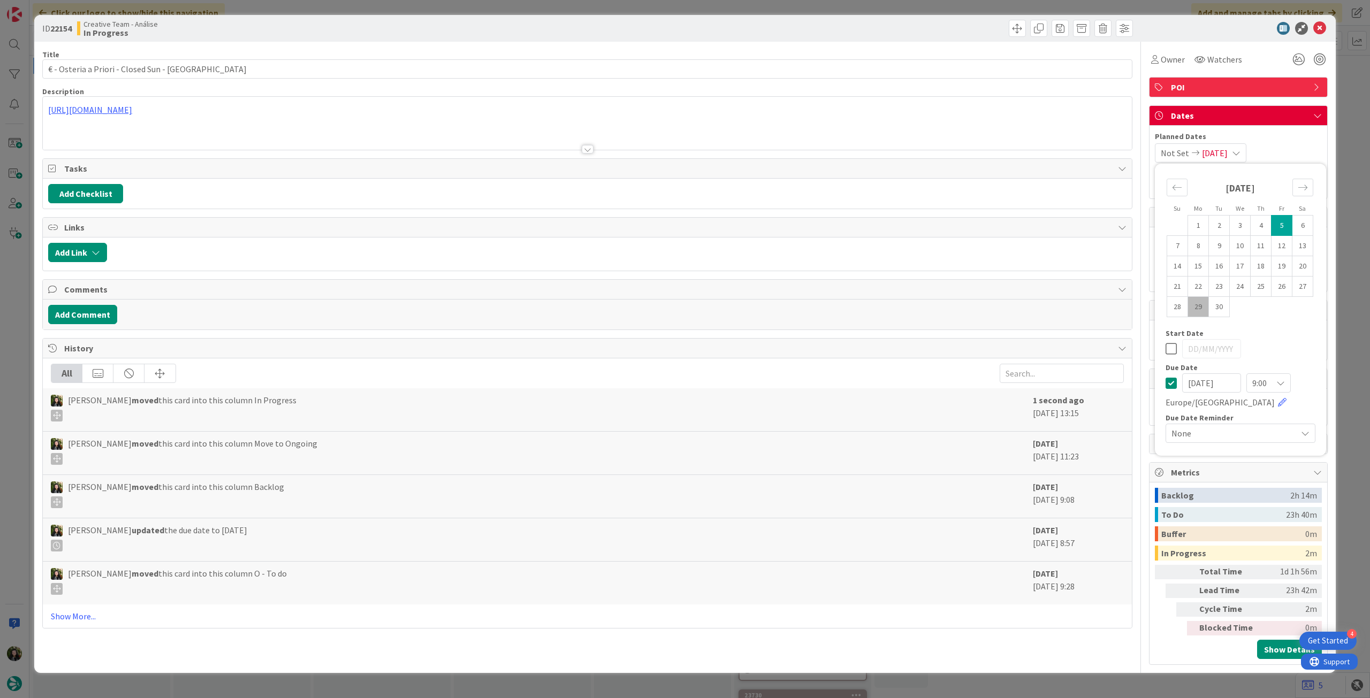
click at [1171, 381] on icon at bounding box center [1171, 383] width 11 height 13
click at [1322, 28] on icon at bounding box center [1319, 28] width 13 height 13
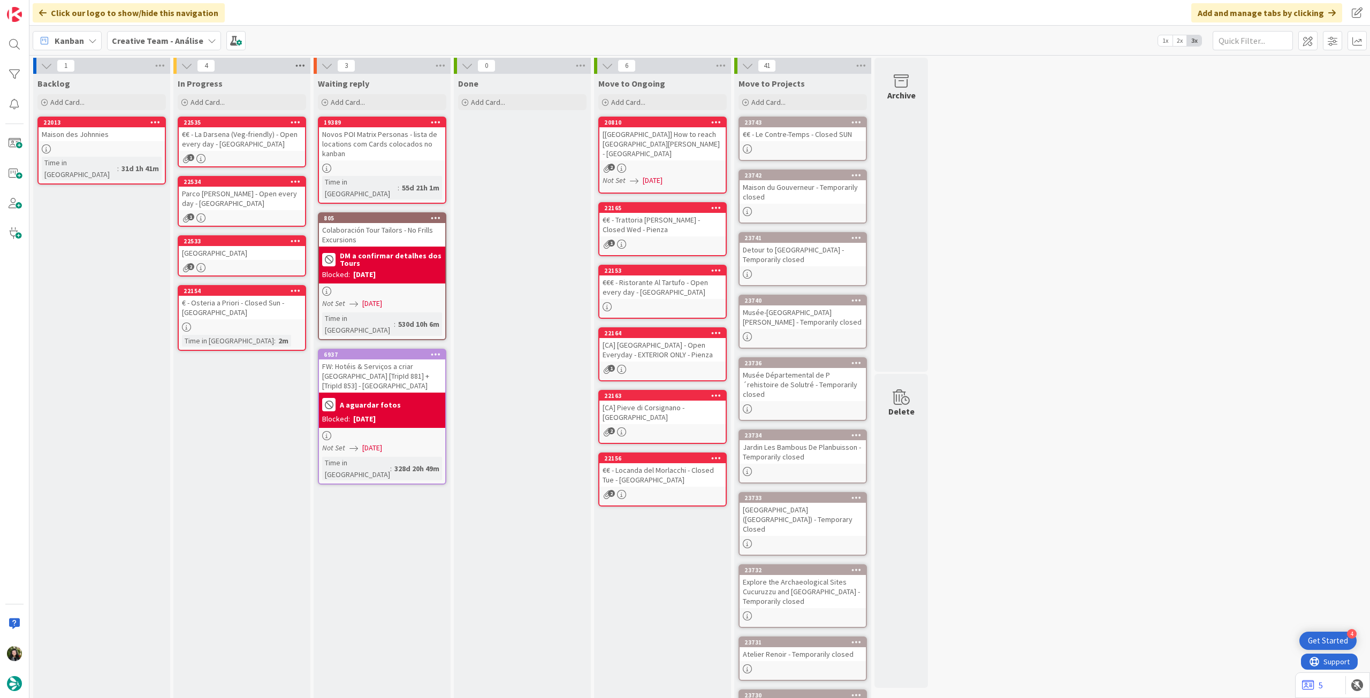
click at [299, 62] on icon at bounding box center [300, 66] width 14 height 16
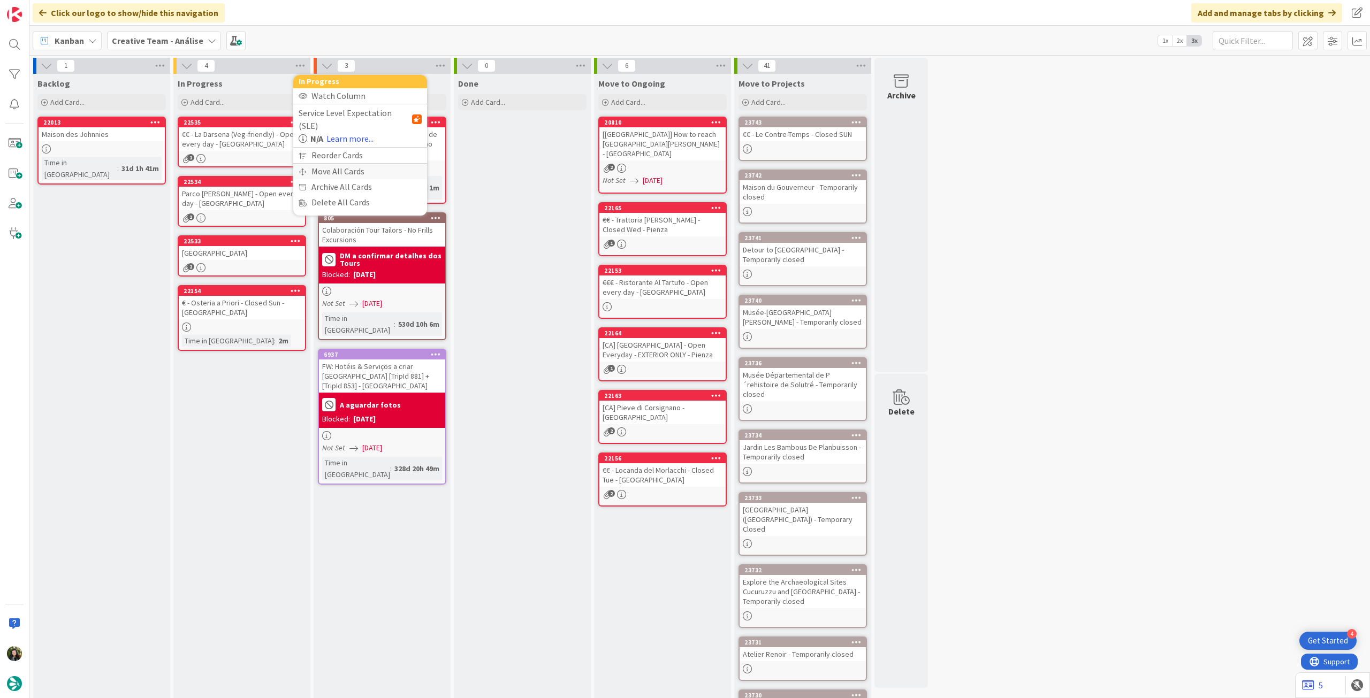
click at [328, 164] on div "Move All Cards" at bounding box center [360, 172] width 134 height 16
click at [339, 111] on span "Creative Team - Análise" at bounding box center [348, 116] width 86 height 11
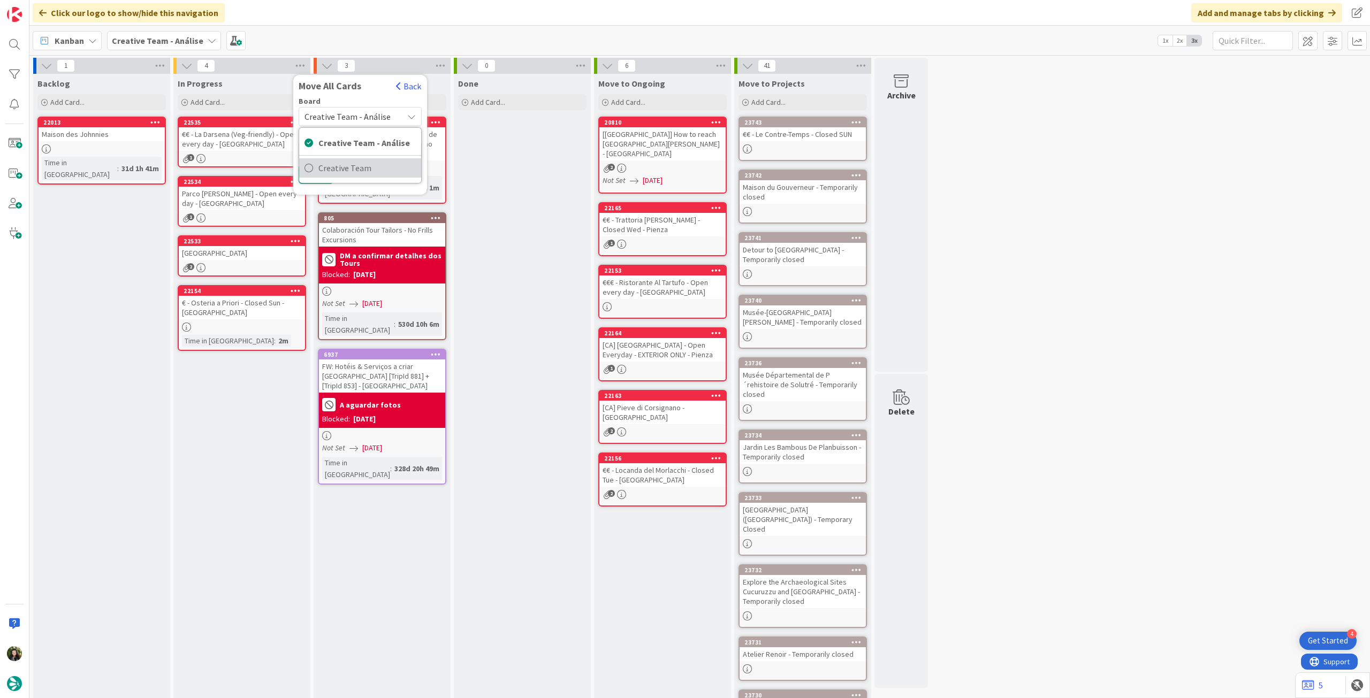
click at [344, 162] on span "Creative Team" at bounding box center [366, 168] width 97 height 16
click at [362, 147] on span "Select a Column..." at bounding box center [340, 151] width 70 height 14
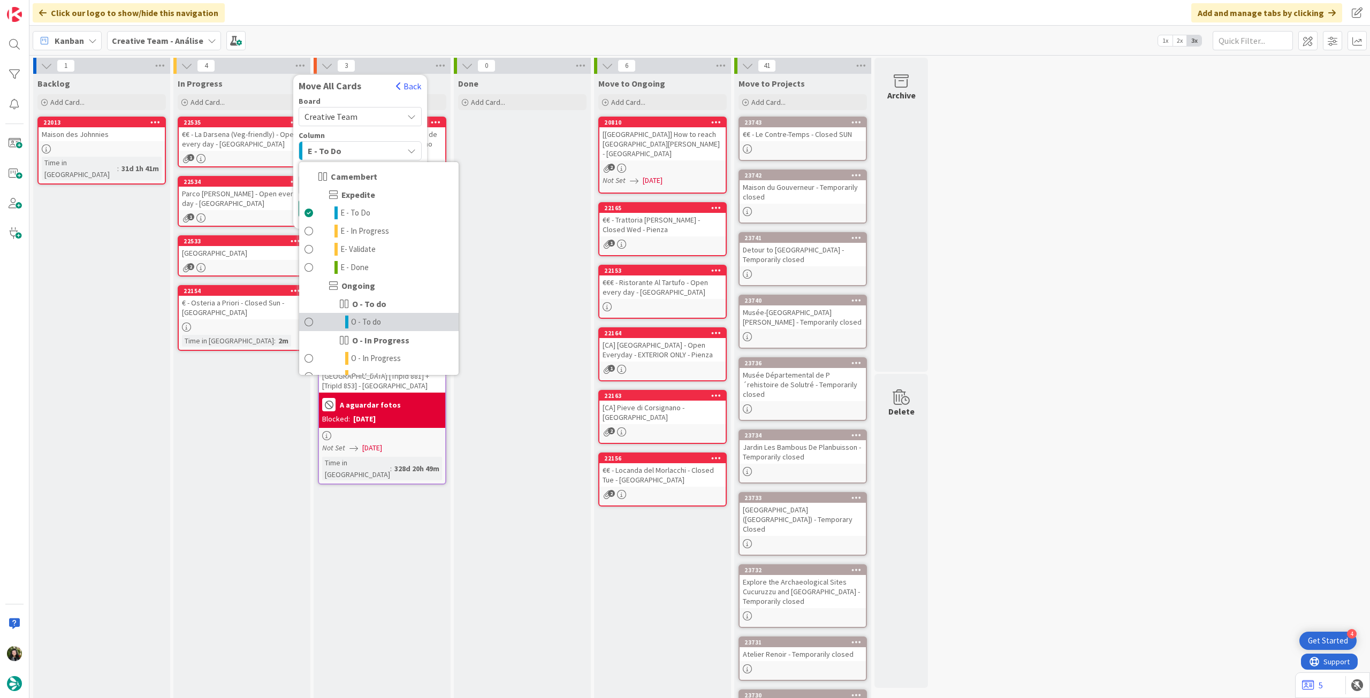
click at [378, 320] on span "O - To do" at bounding box center [366, 322] width 30 height 13
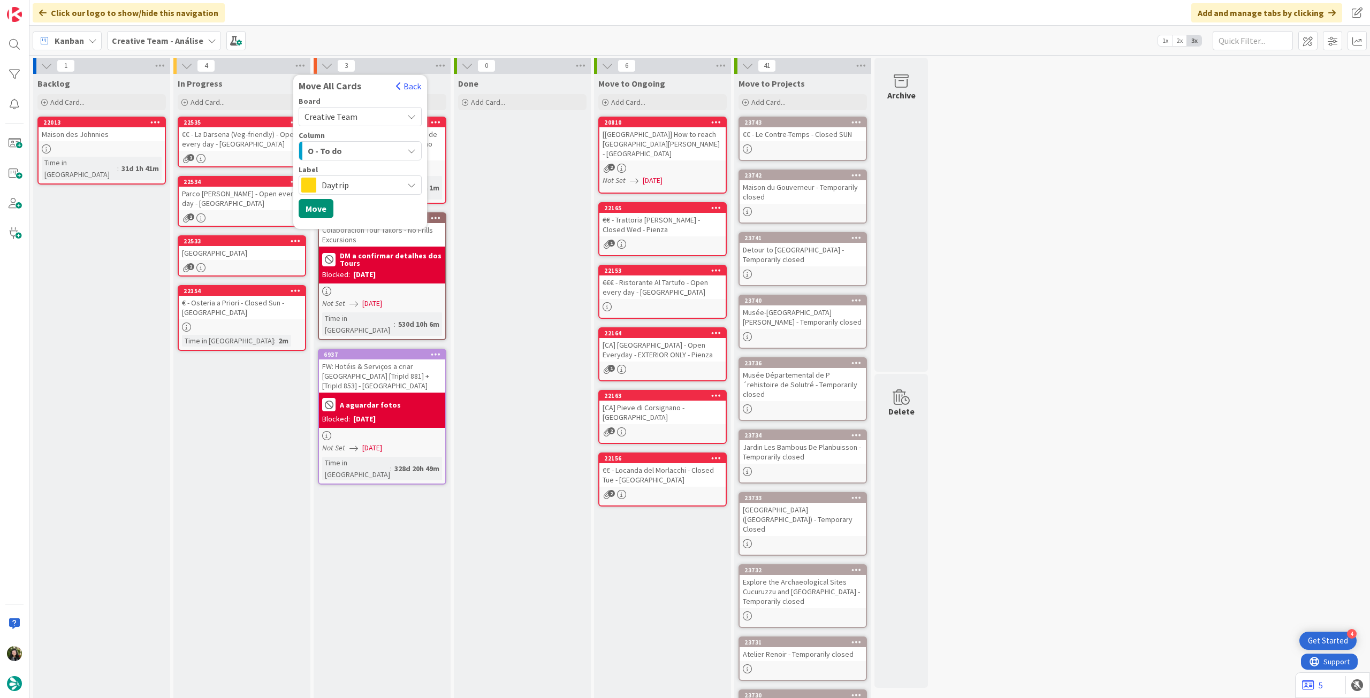
click at [367, 186] on span "Daytrip" at bounding box center [360, 185] width 76 height 15
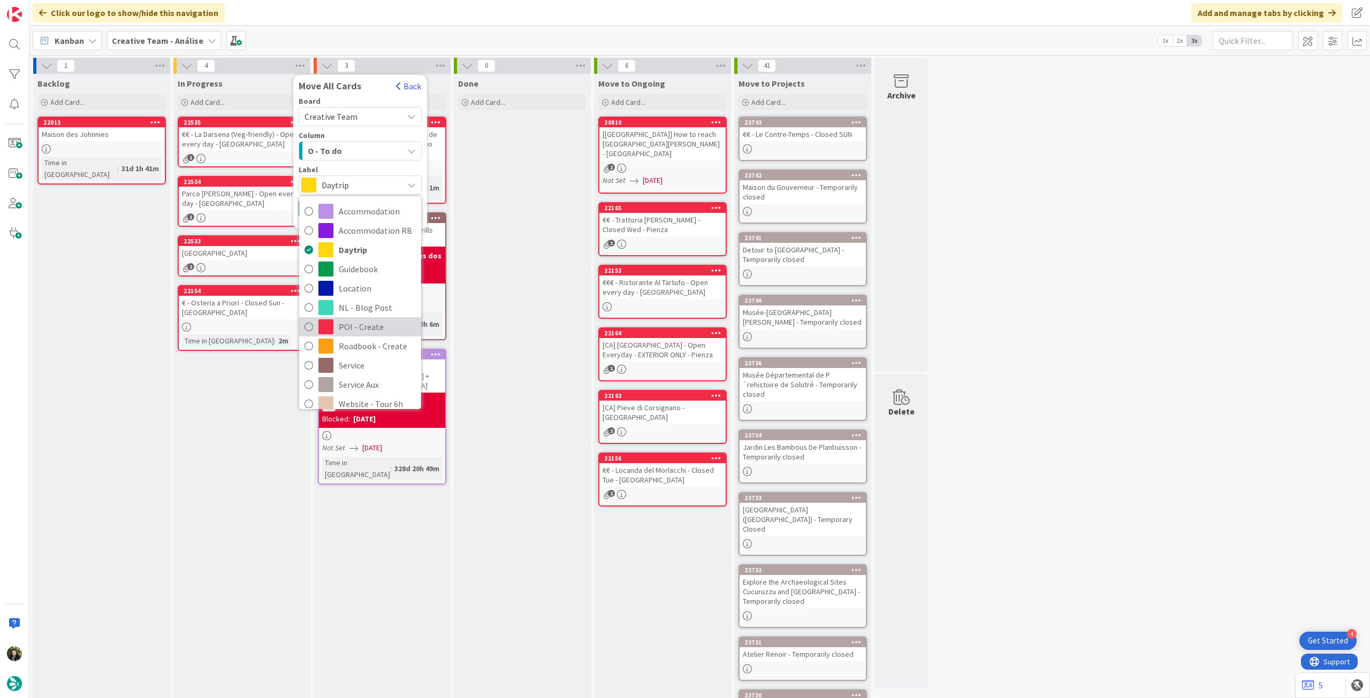
click at [368, 319] on span "POI - Create" at bounding box center [377, 327] width 77 height 16
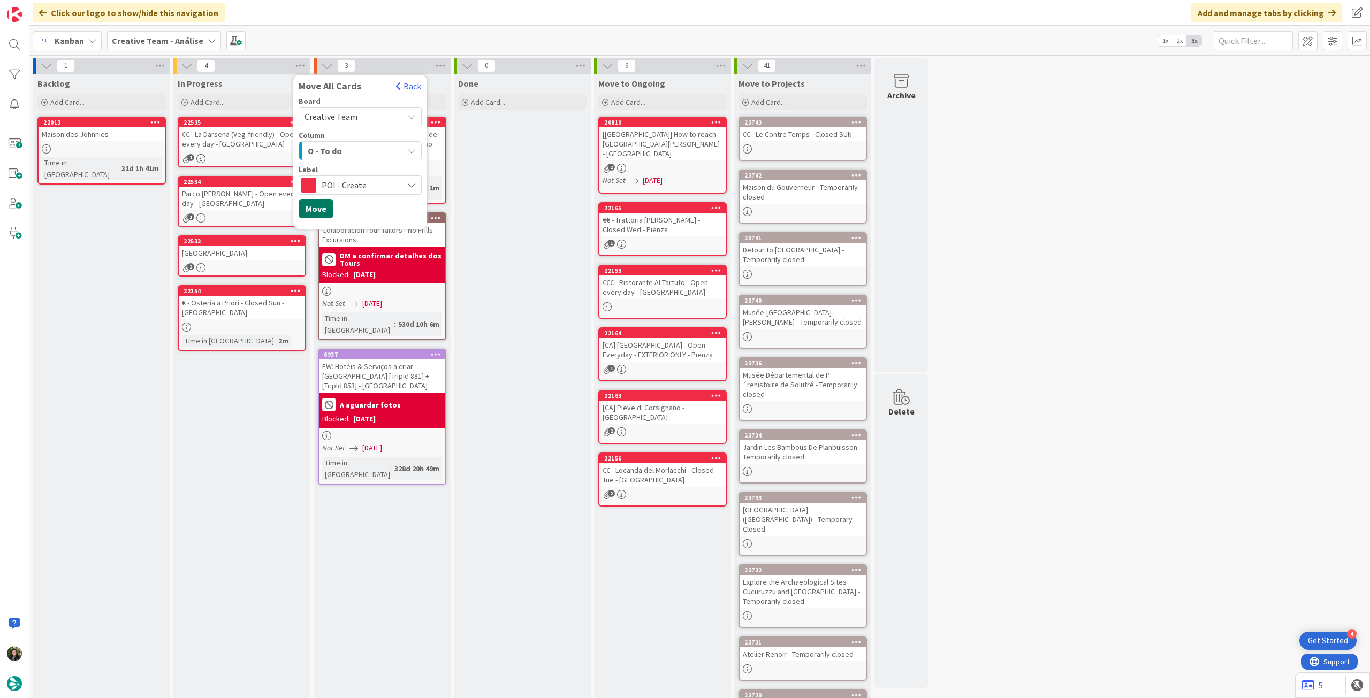
click at [323, 212] on button "Move" at bounding box center [316, 208] width 35 height 19
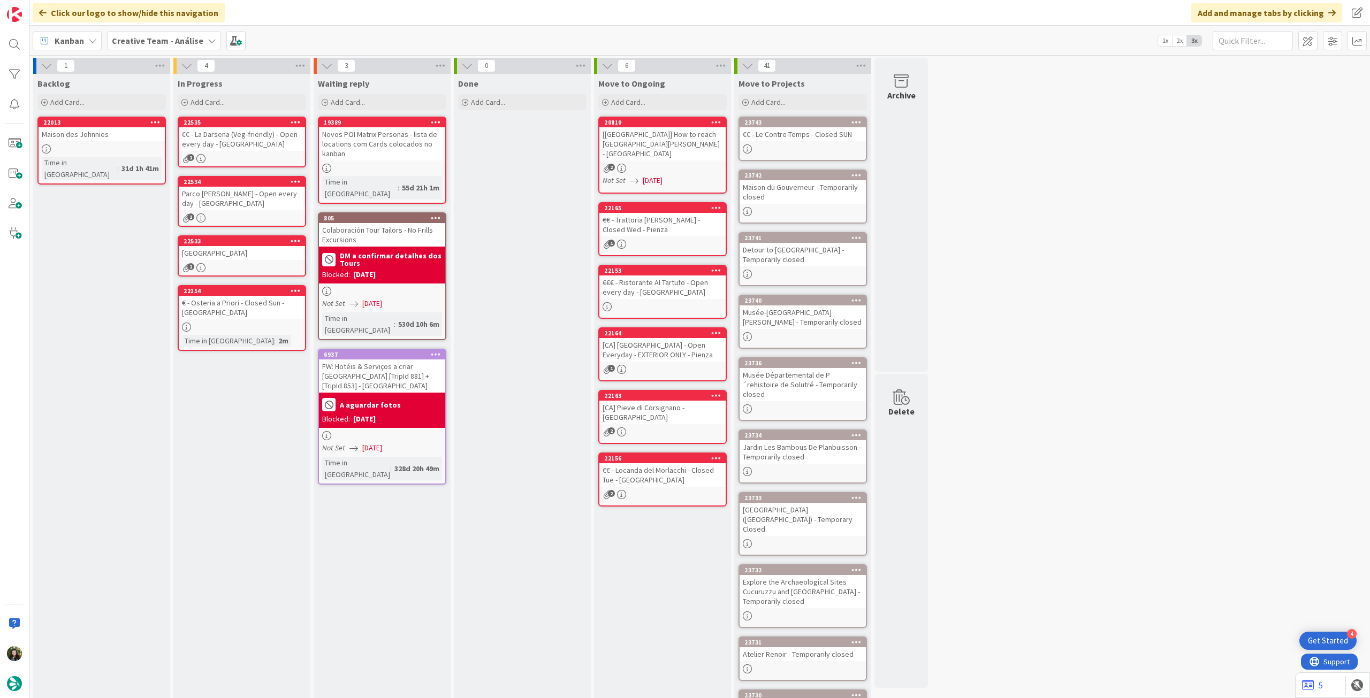
click at [130, 37] on b "Creative Team - Análise" at bounding box center [158, 40] width 92 height 11
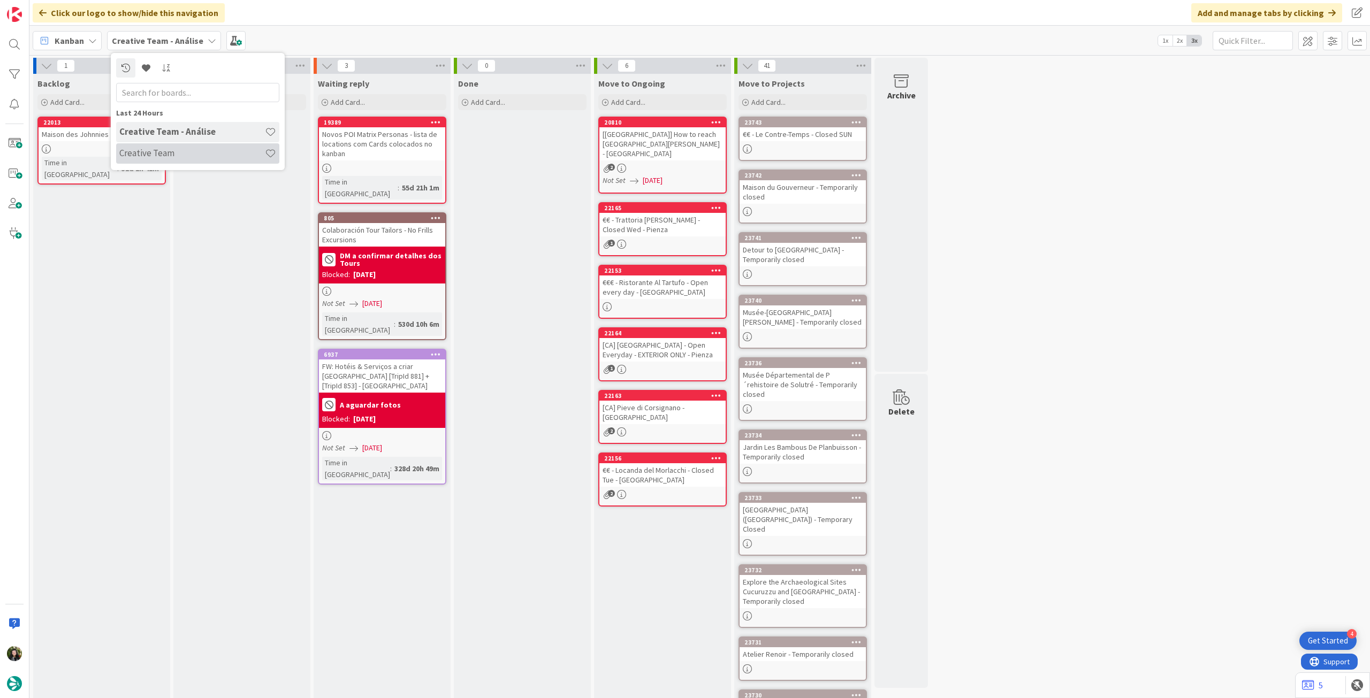
click at [148, 154] on h4 "Creative Team" at bounding box center [192, 153] width 146 height 11
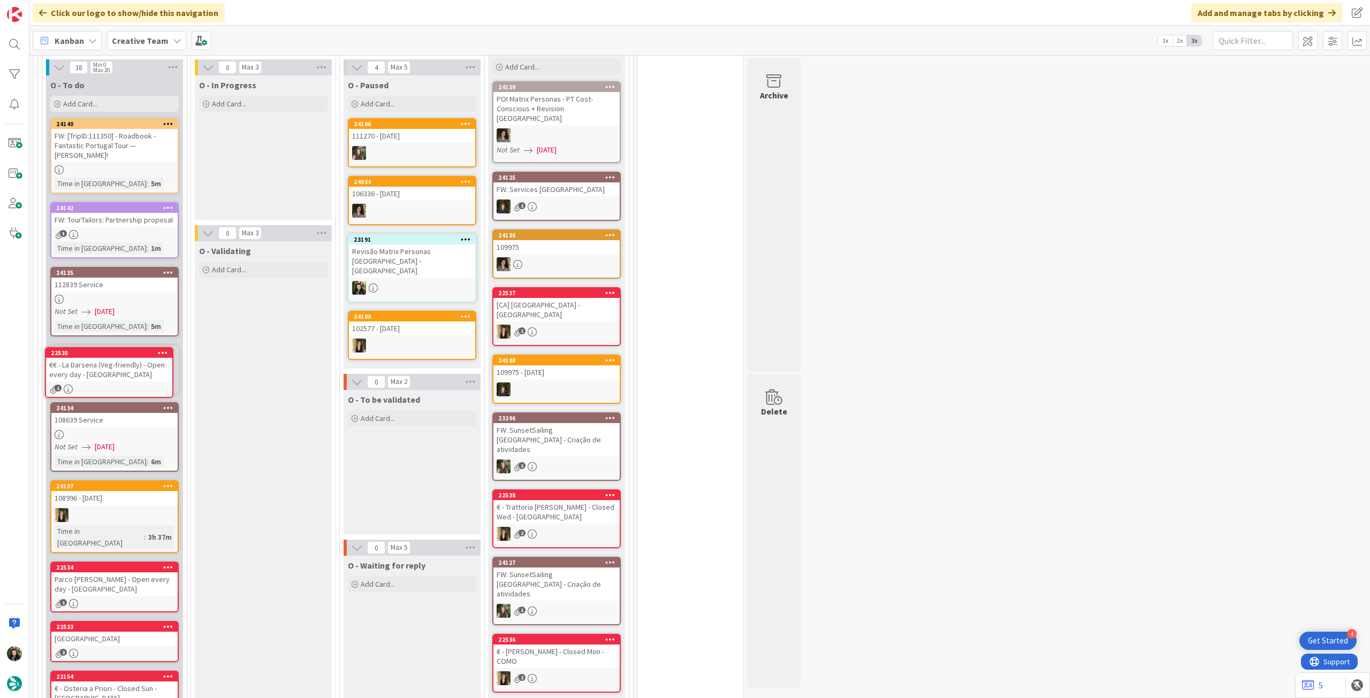
scroll to position [969, 0]
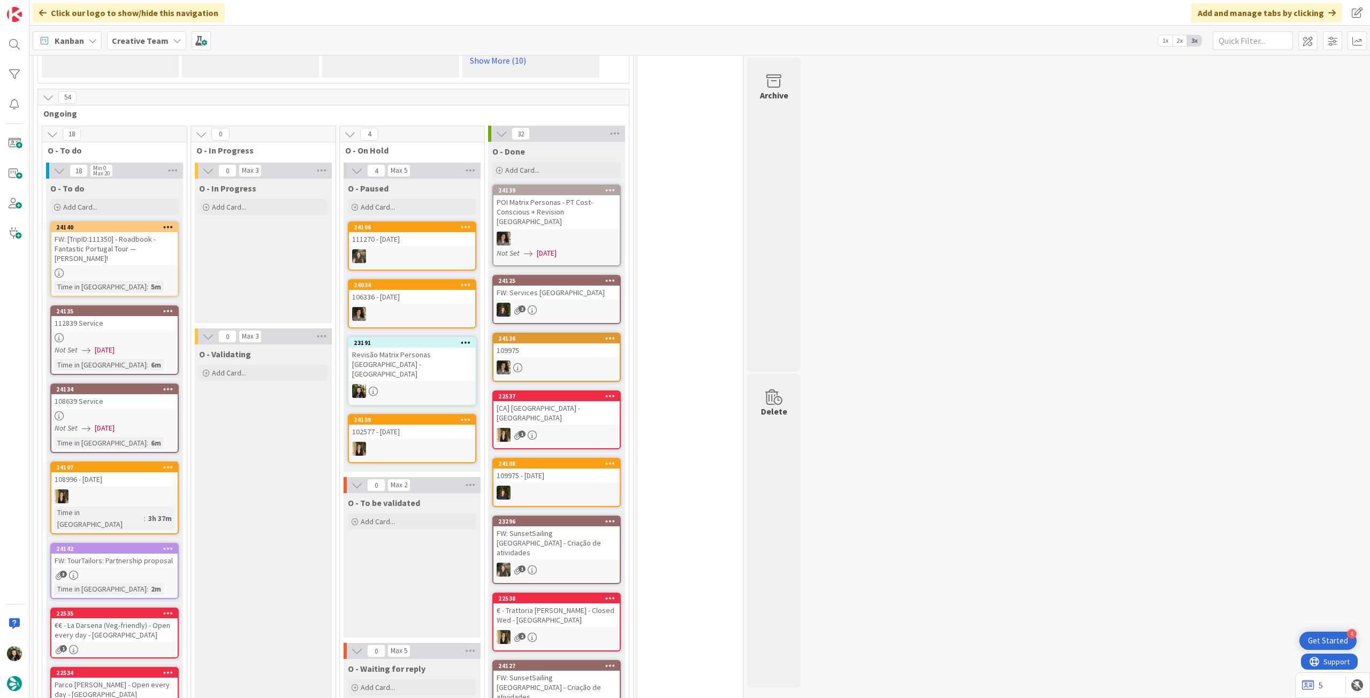
scroll to position [806, 0]
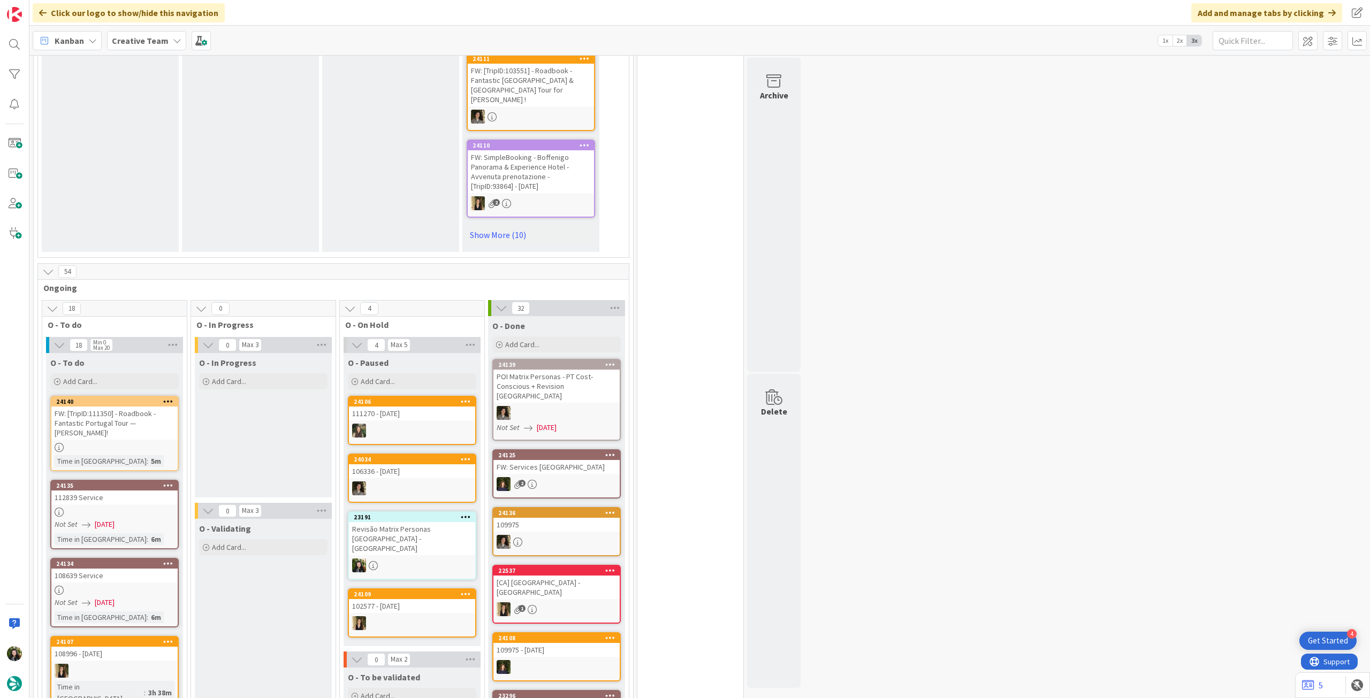
scroll to position [785, 0]
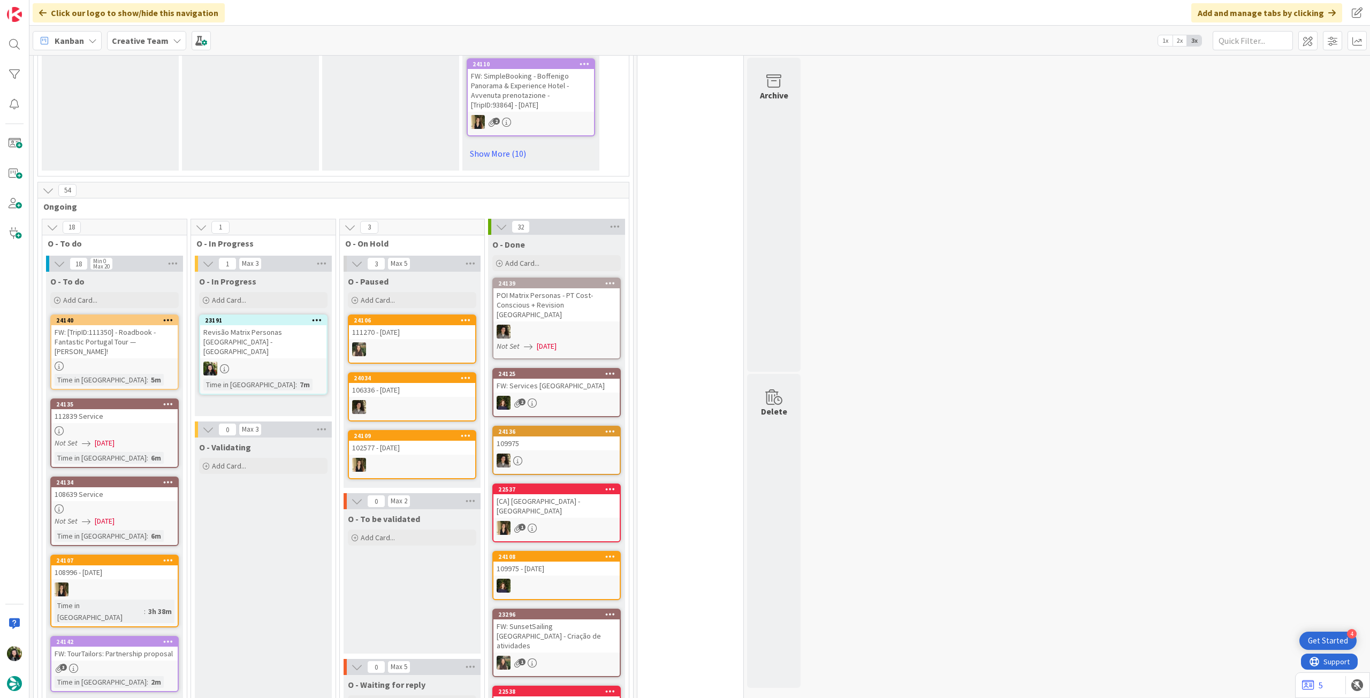
click at [296, 325] on div "Revisão Matrix Personas UK - CA" at bounding box center [263, 341] width 126 height 33
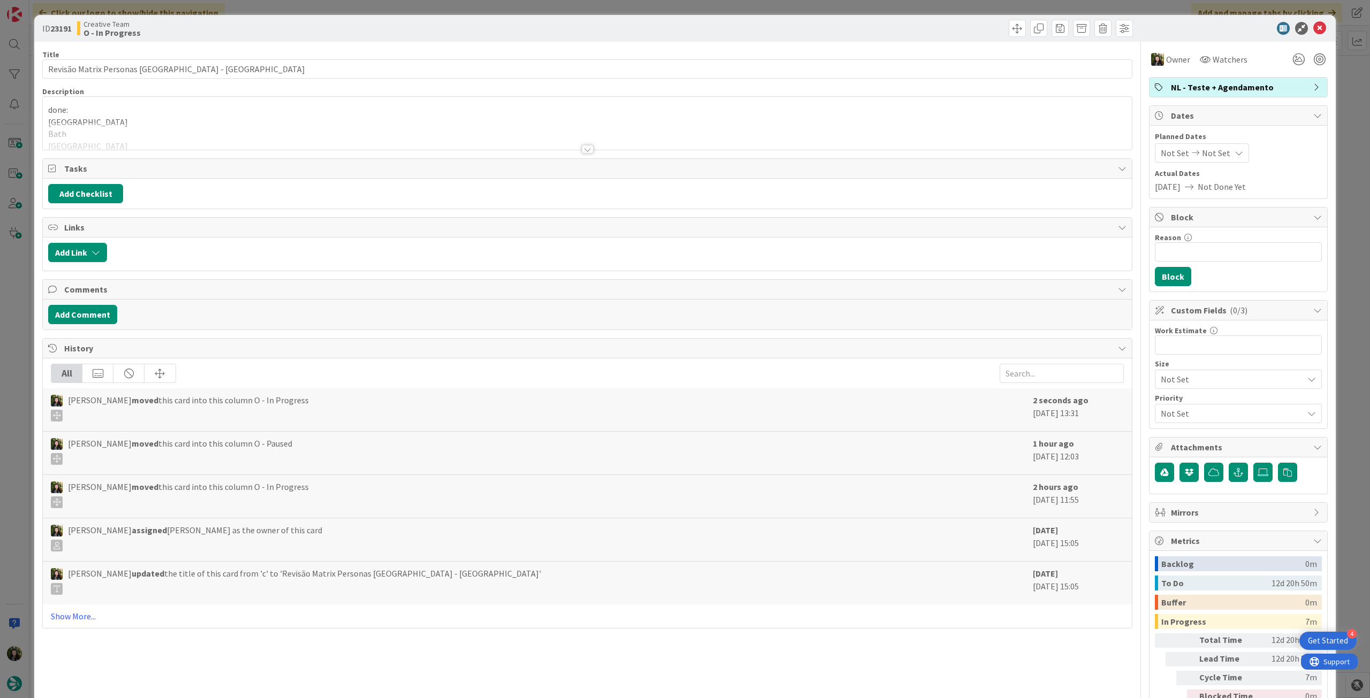
click at [472, 133] on div at bounding box center [587, 136] width 1089 height 27
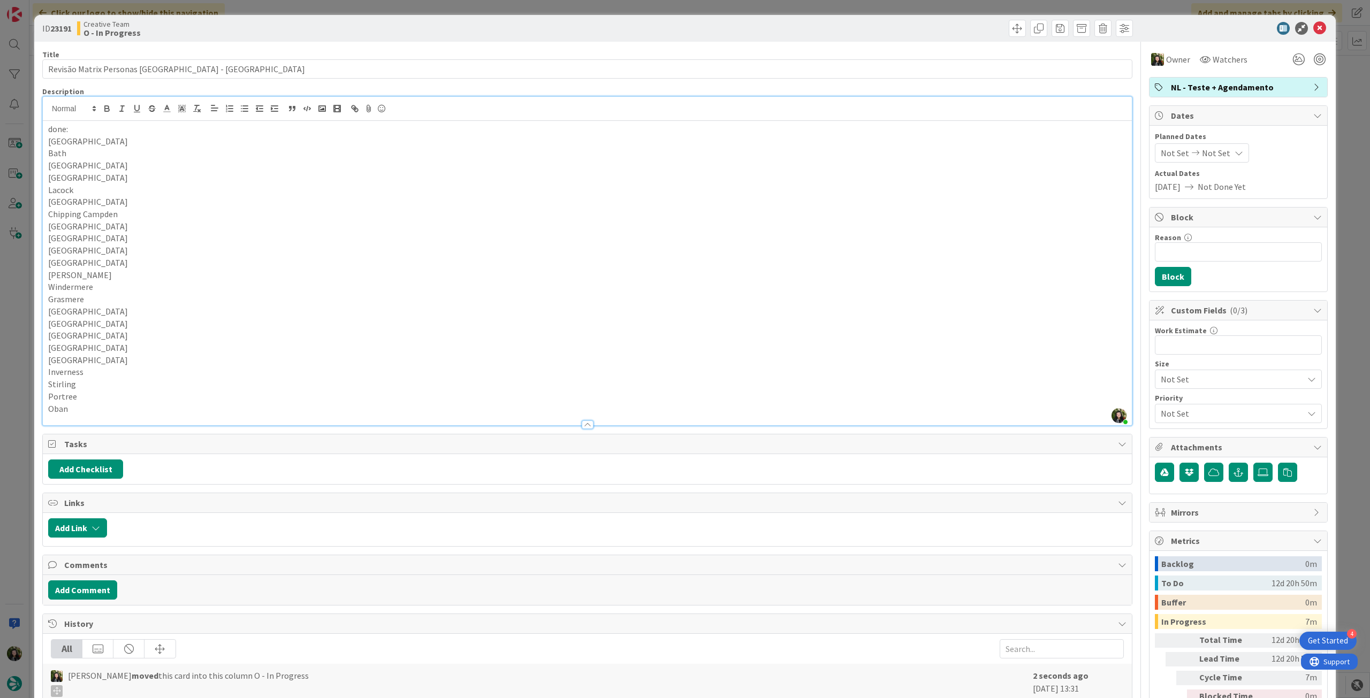
click at [1313, 35] on div "ID 23191 Creative Team O - In Progress" at bounding box center [685, 28] width 1302 height 27
click at [1313, 31] on icon at bounding box center [1319, 28] width 13 height 13
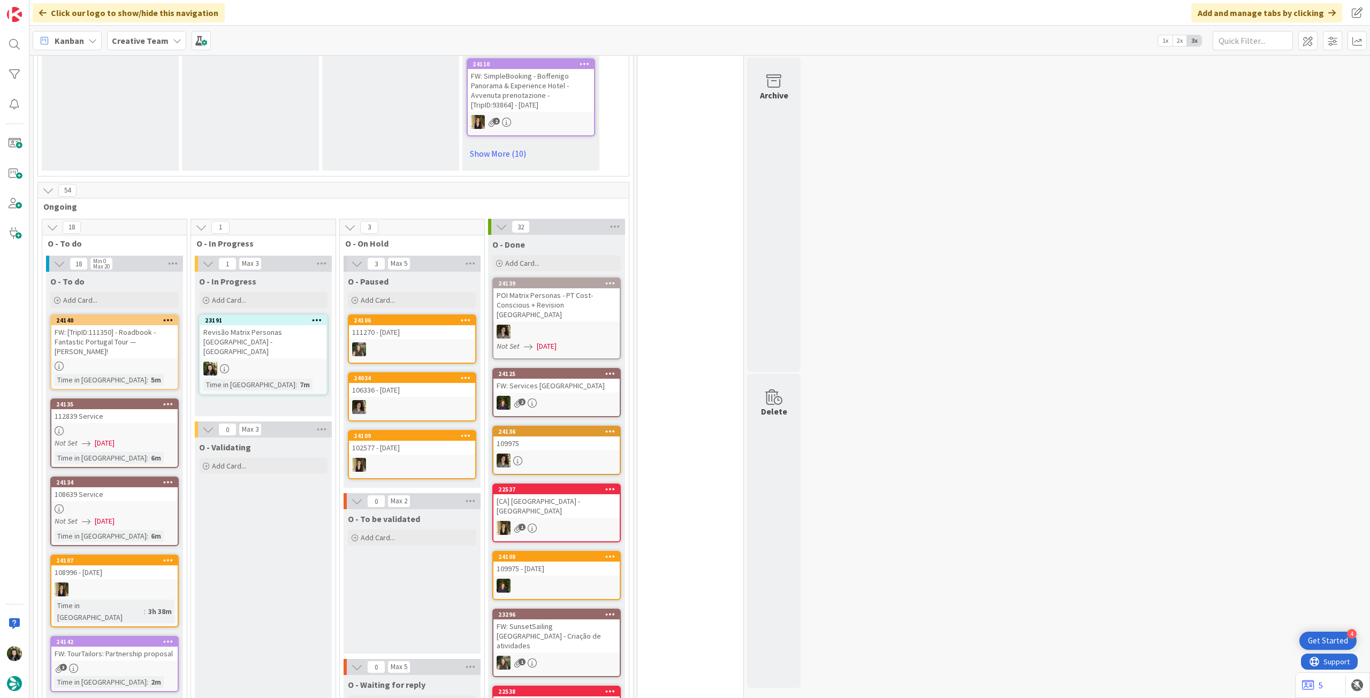
click at [283, 362] on div at bounding box center [263, 369] width 126 height 14
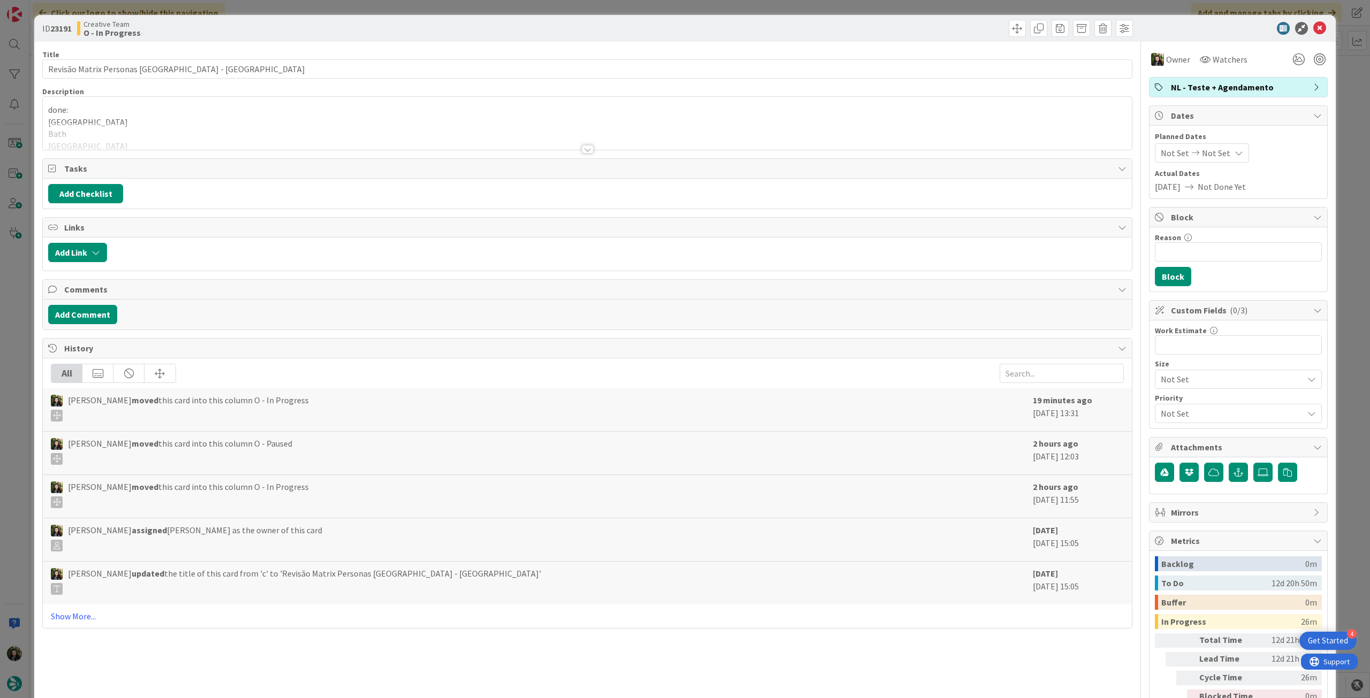
click at [1212, 82] on span "NL - Teste + Agendamento" at bounding box center [1239, 87] width 137 height 13
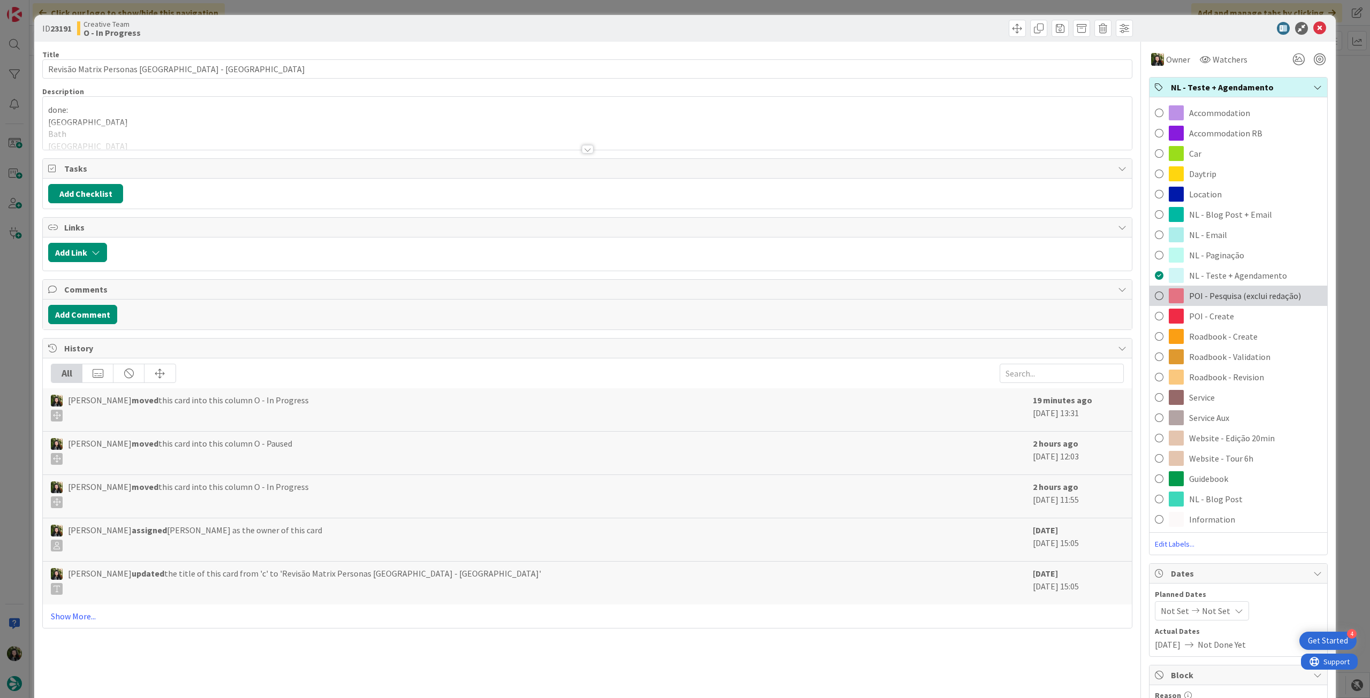
click at [1245, 291] on span "POI - Pesquisa (exclui redação)" at bounding box center [1245, 296] width 112 height 13
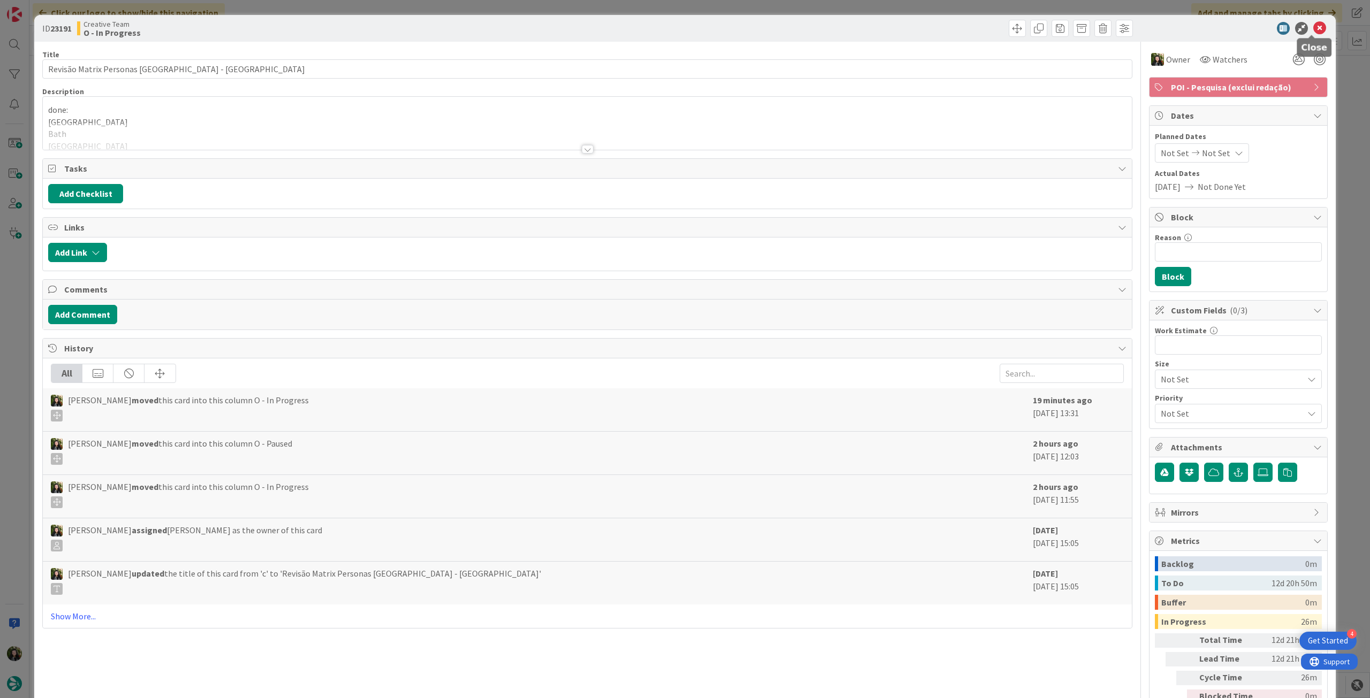
click at [1313, 32] on icon at bounding box center [1319, 28] width 13 height 13
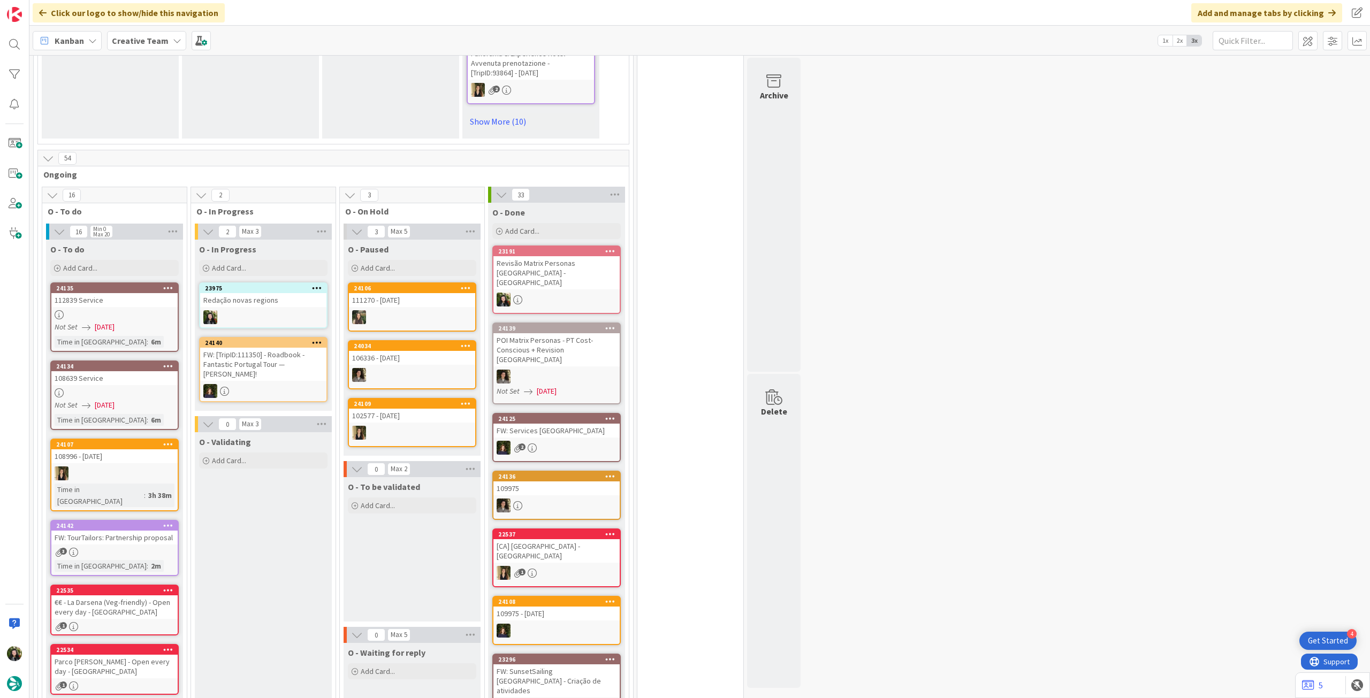
scroll to position [856, 0]
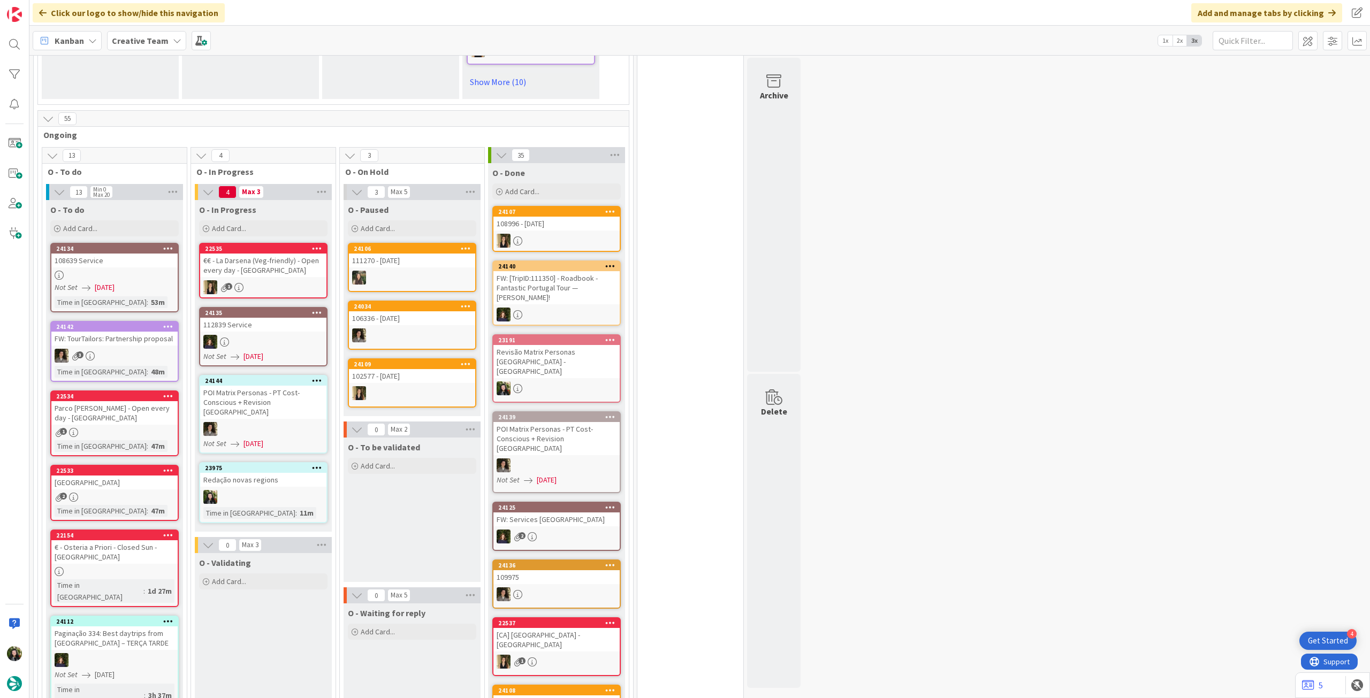
click at [150, 44] on b "Creative Team" at bounding box center [140, 40] width 57 height 11
click at [174, 161] on div "Creative Team - Análise" at bounding box center [197, 153] width 163 height 20
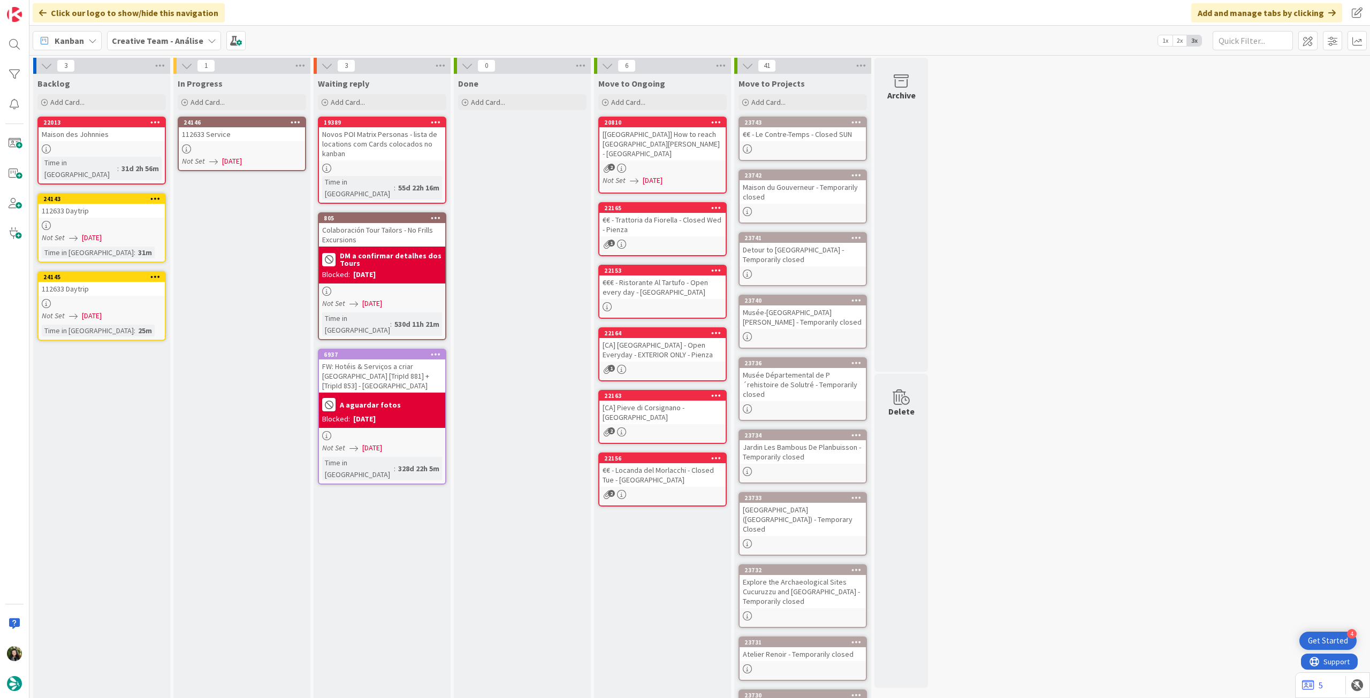
click at [248, 145] on div at bounding box center [242, 149] width 126 height 9
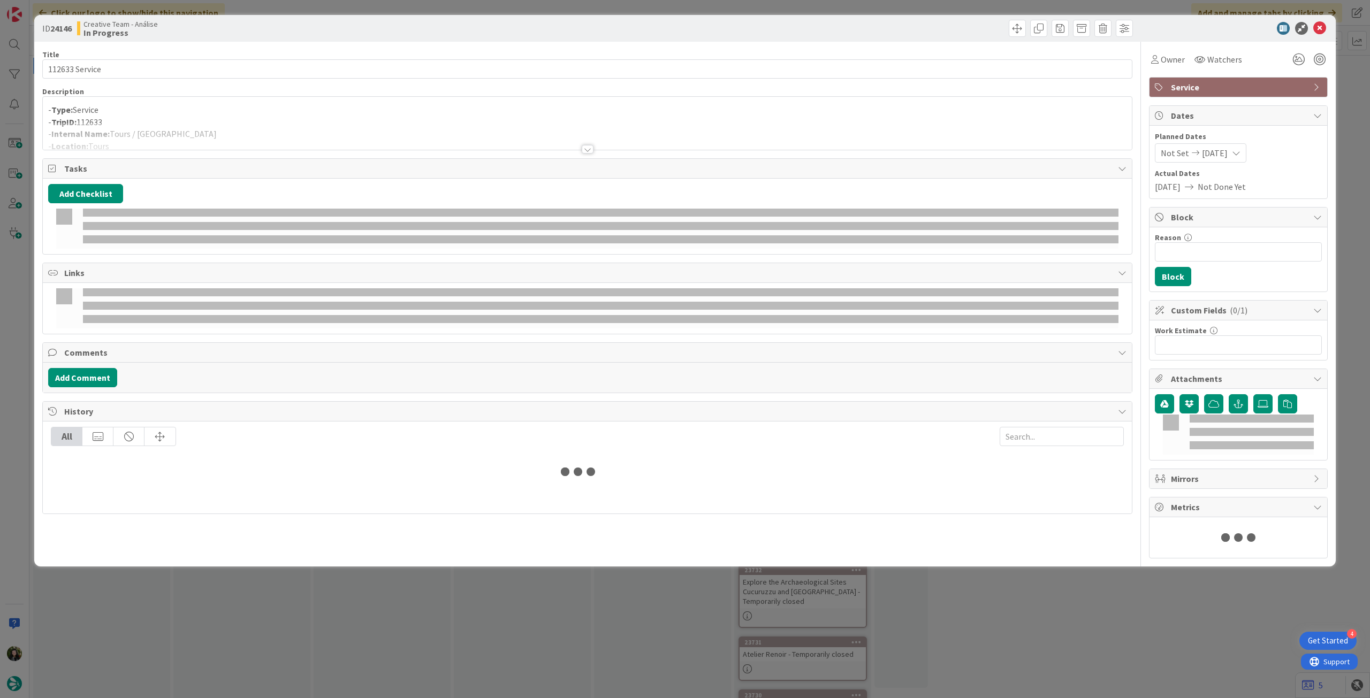
click at [258, 123] on div at bounding box center [587, 136] width 1089 height 27
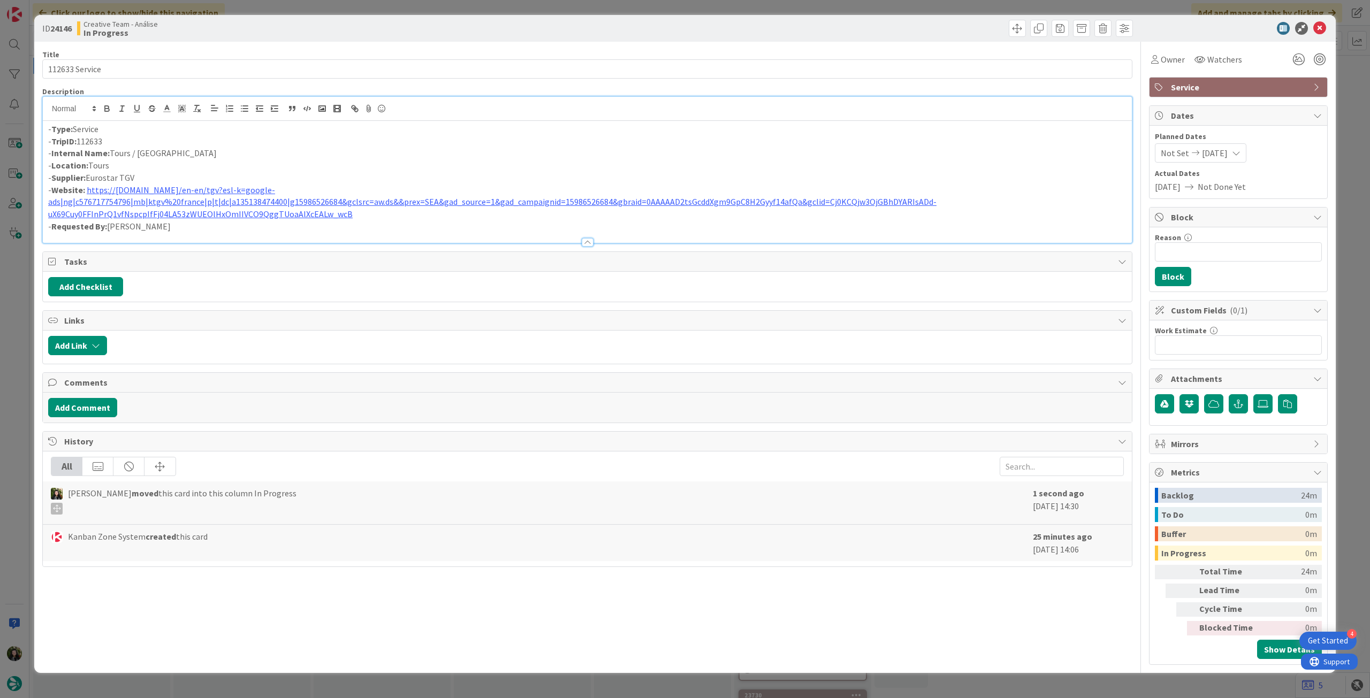
click at [111, 154] on p "- Internal Name: Tours / Bordeaux" at bounding box center [587, 153] width 1078 height 12
click at [1316, 27] on icon at bounding box center [1319, 28] width 13 height 13
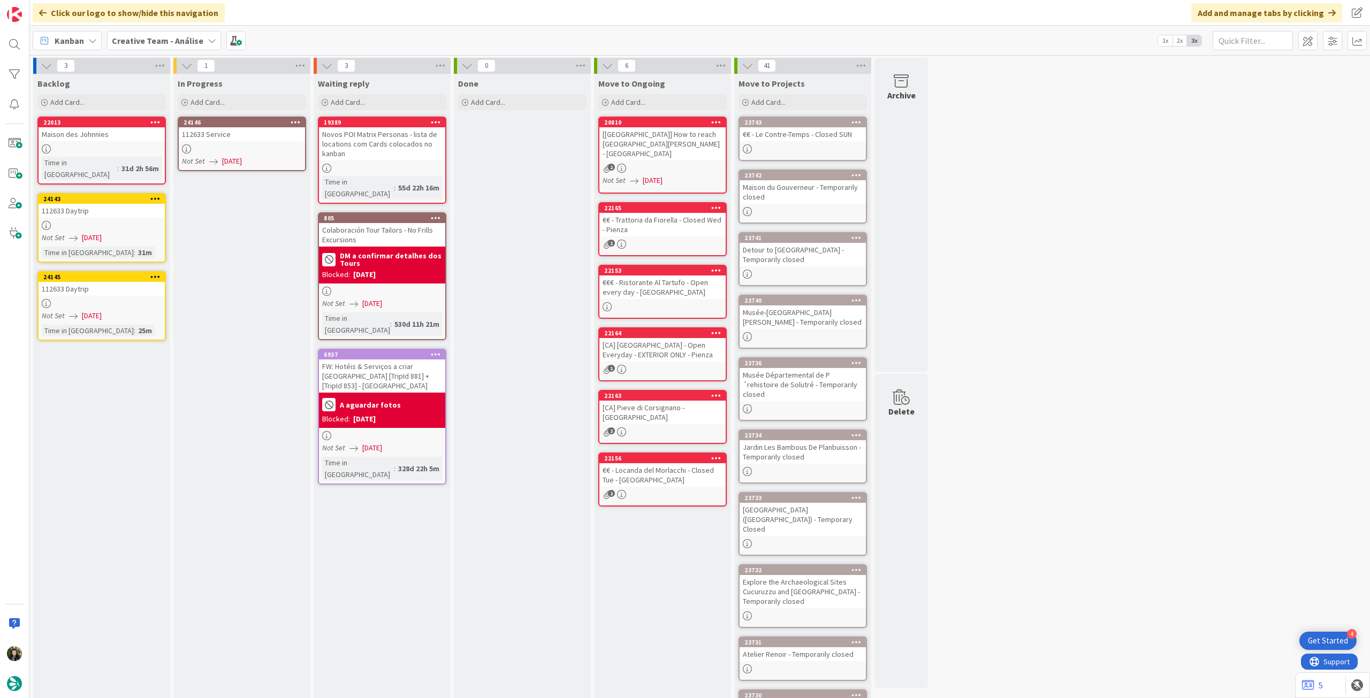
click at [297, 120] on icon at bounding box center [296, 121] width 10 height 7
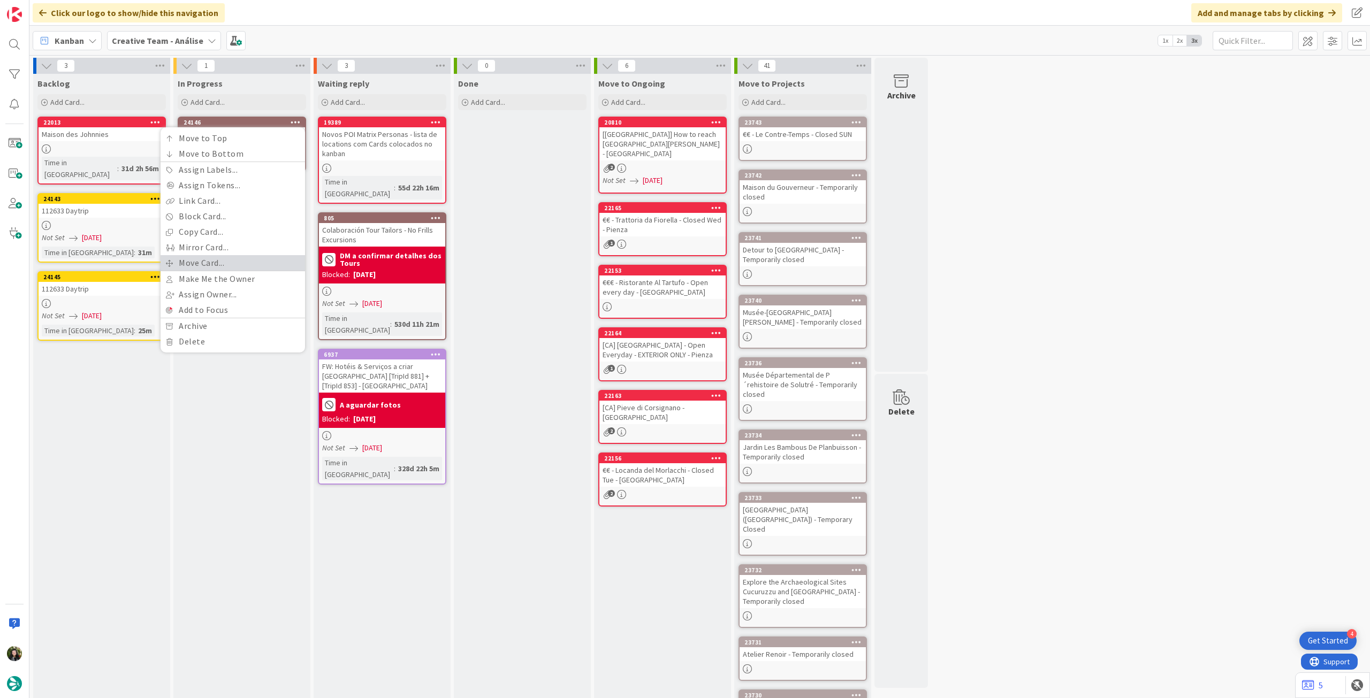
click at [225, 263] on link "Move Card..." at bounding box center [233, 263] width 145 height 16
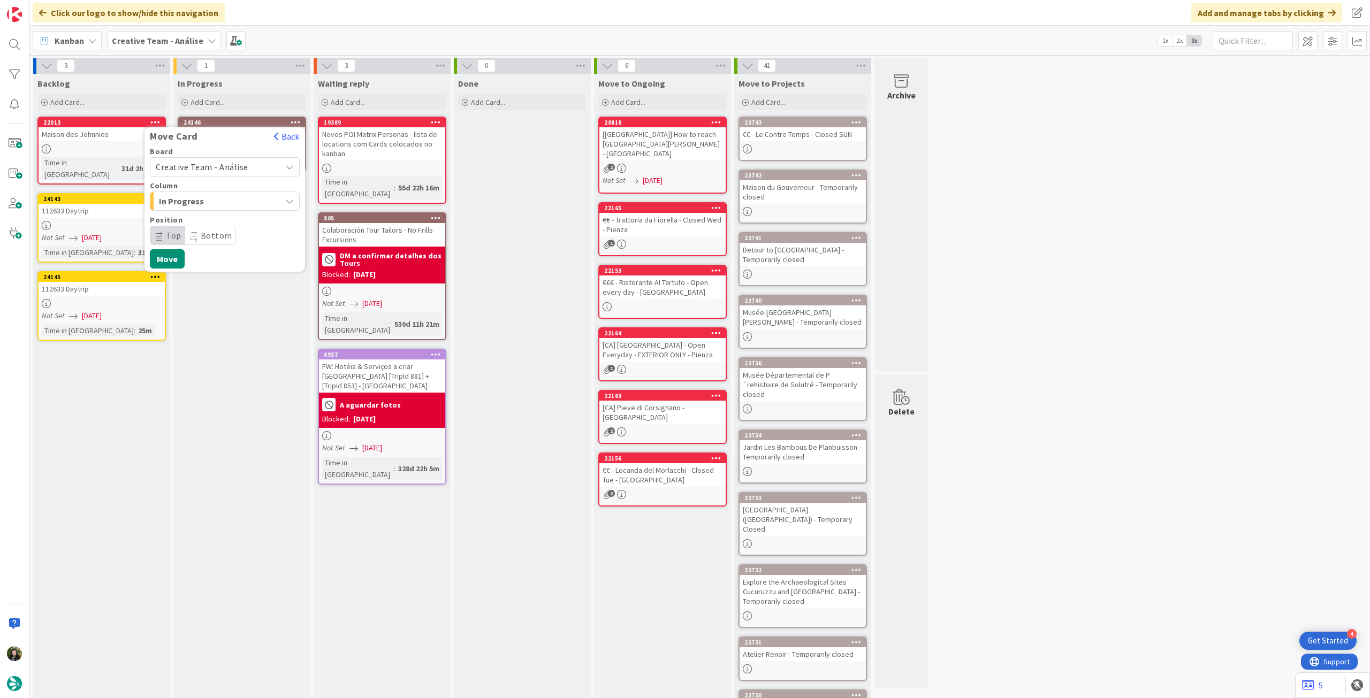
click at [233, 165] on span "Creative Team - Análise" at bounding box center [202, 167] width 93 height 11
click at [219, 214] on span "Creative Team" at bounding box center [232, 217] width 124 height 16
click at [224, 201] on span "Select a Column..." at bounding box center [196, 201] width 80 height 14
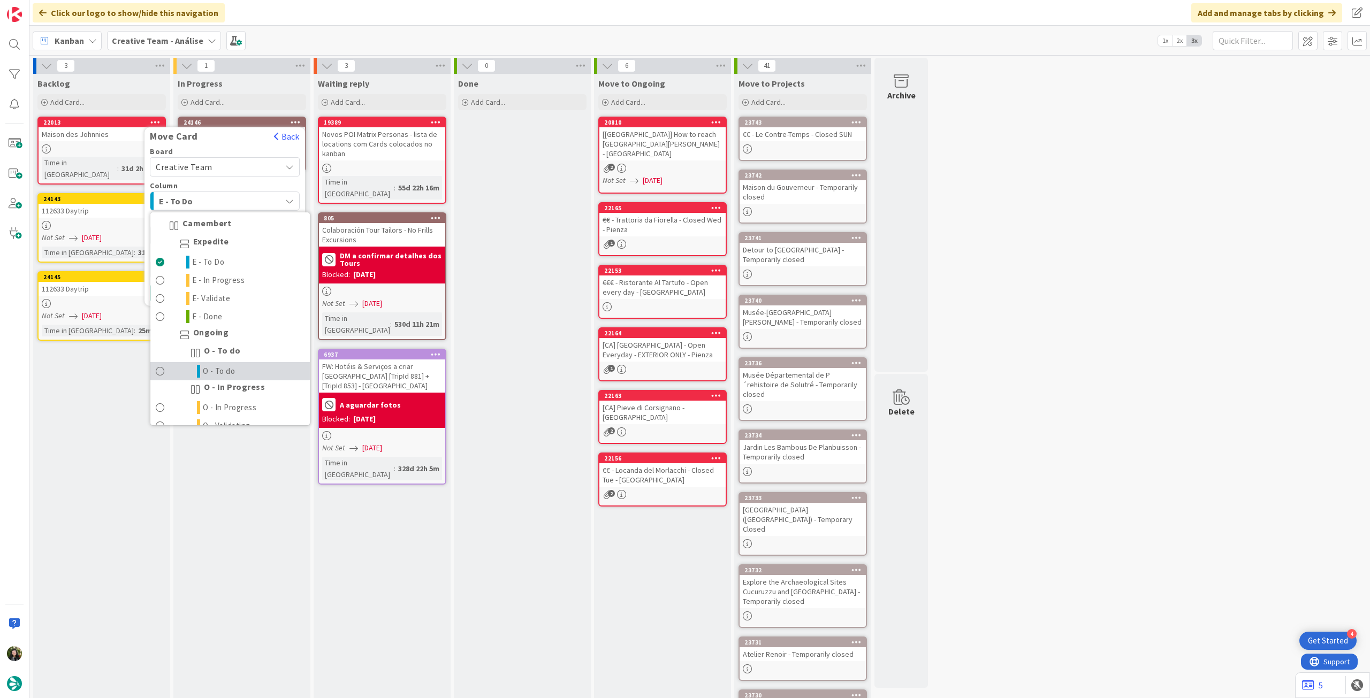
click at [232, 372] on span "O - To do" at bounding box center [219, 371] width 33 height 13
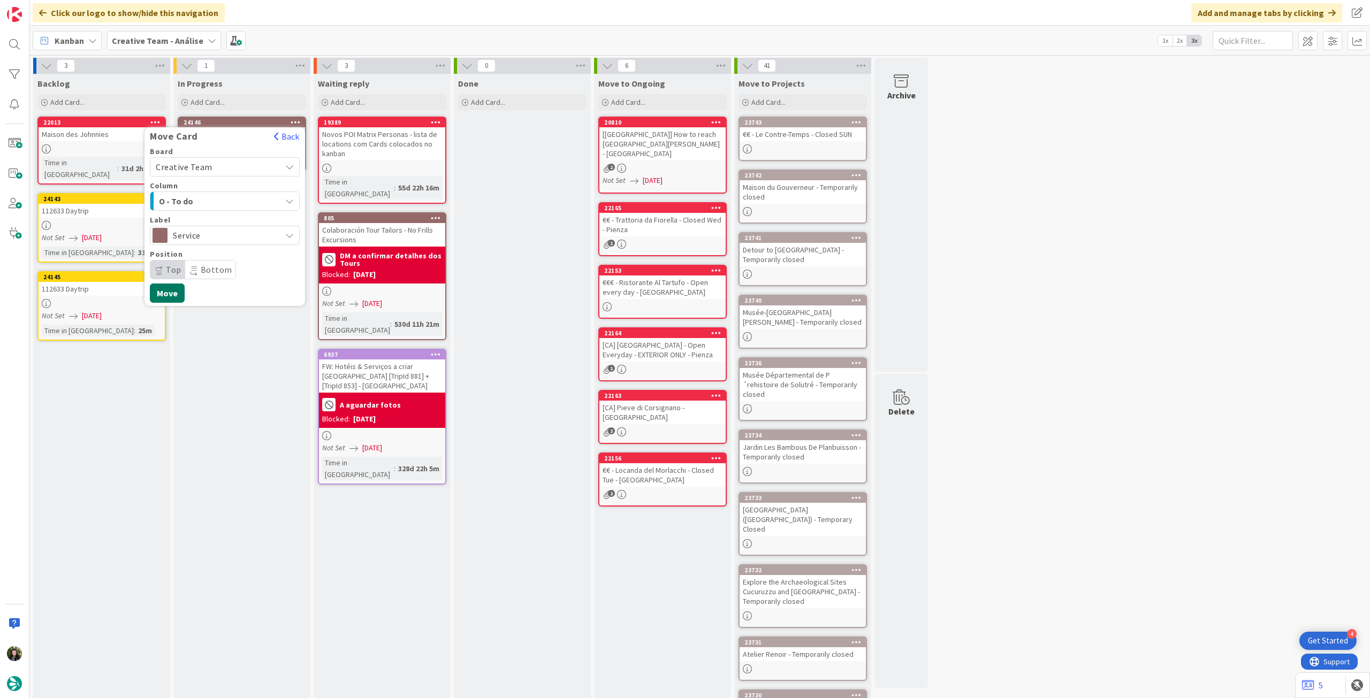
click at [174, 294] on button "Move" at bounding box center [167, 293] width 35 height 19
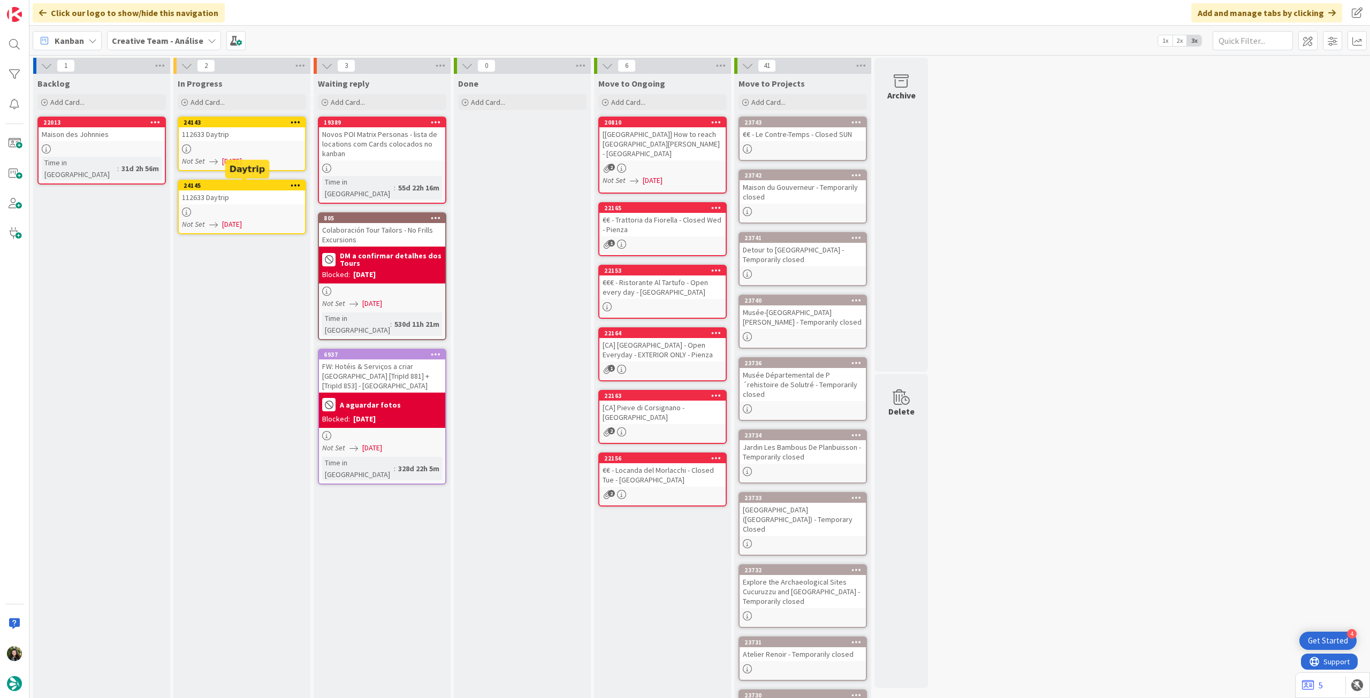
click at [242, 158] on span "[DATE]" at bounding box center [232, 161] width 20 height 11
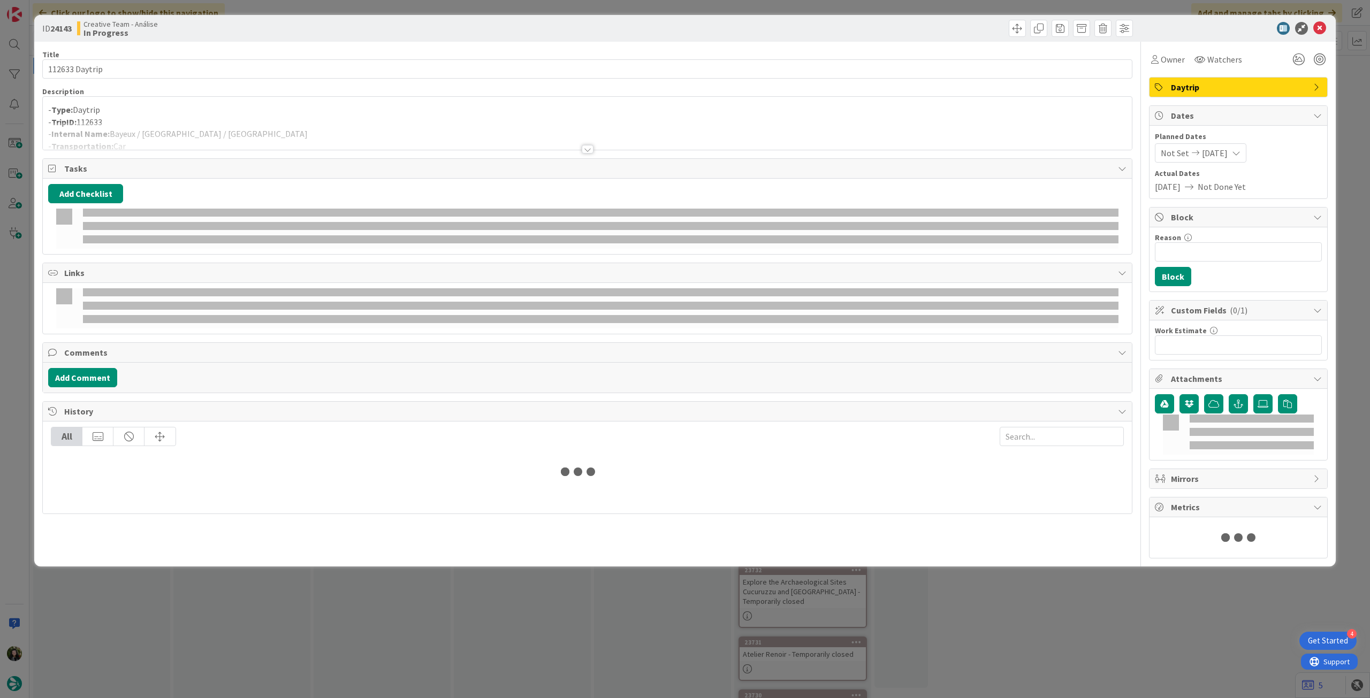
click at [250, 127] on div at bounding box center [587, 136] width 1089 height 27
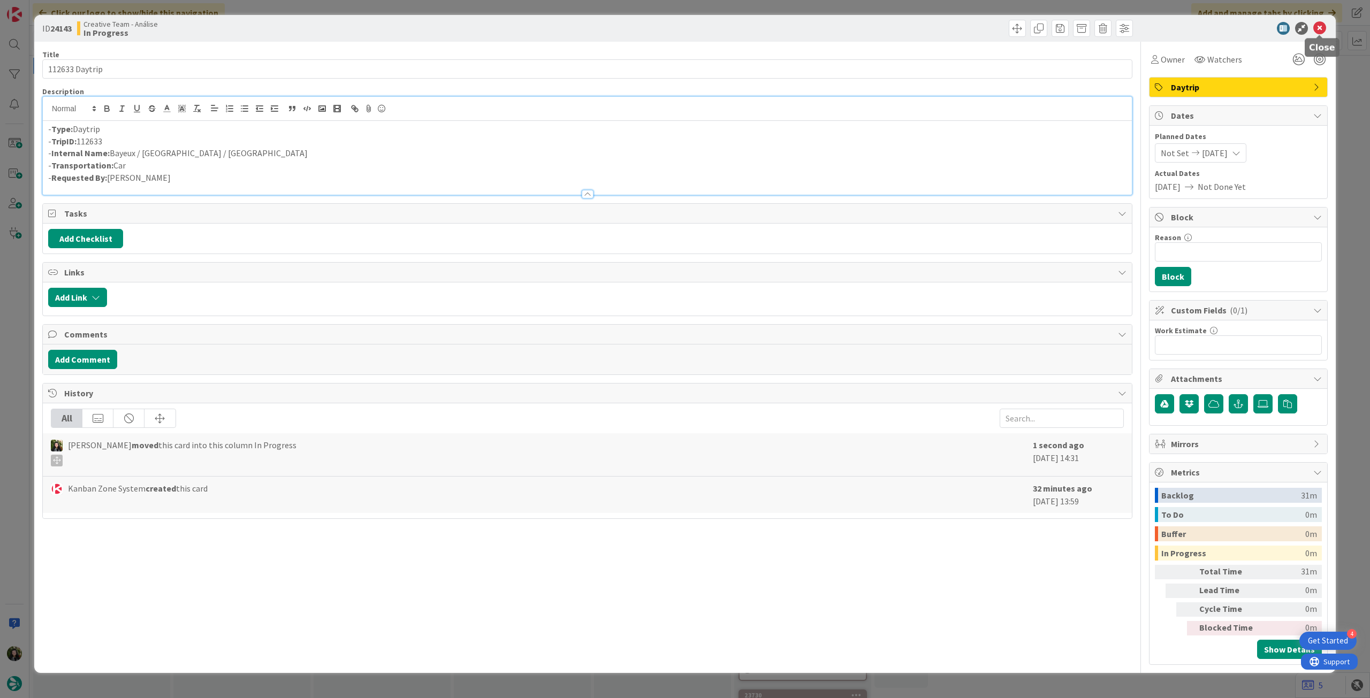
click at [1320, 26] on icon at bounding box center [1319, 28] width 13 height 13
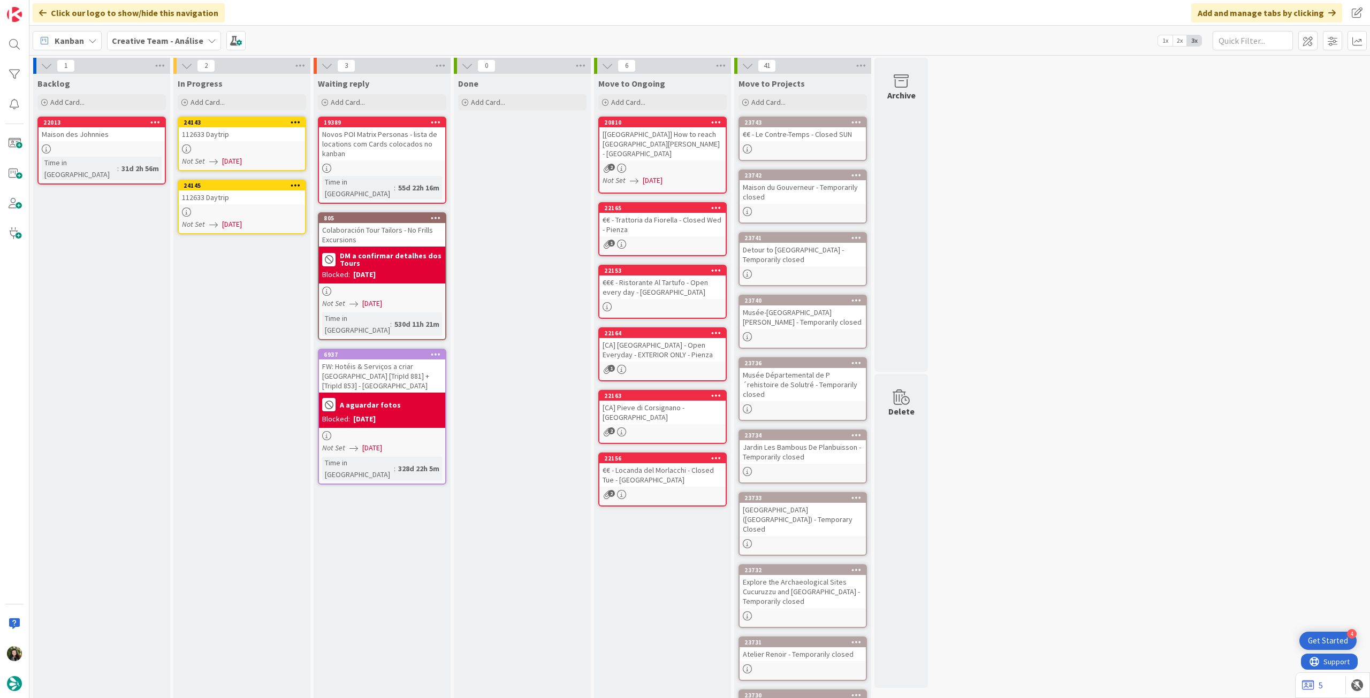
click at [242, 225] on span "[DATE]" at bounding box center [232, 224] width 20 height 11
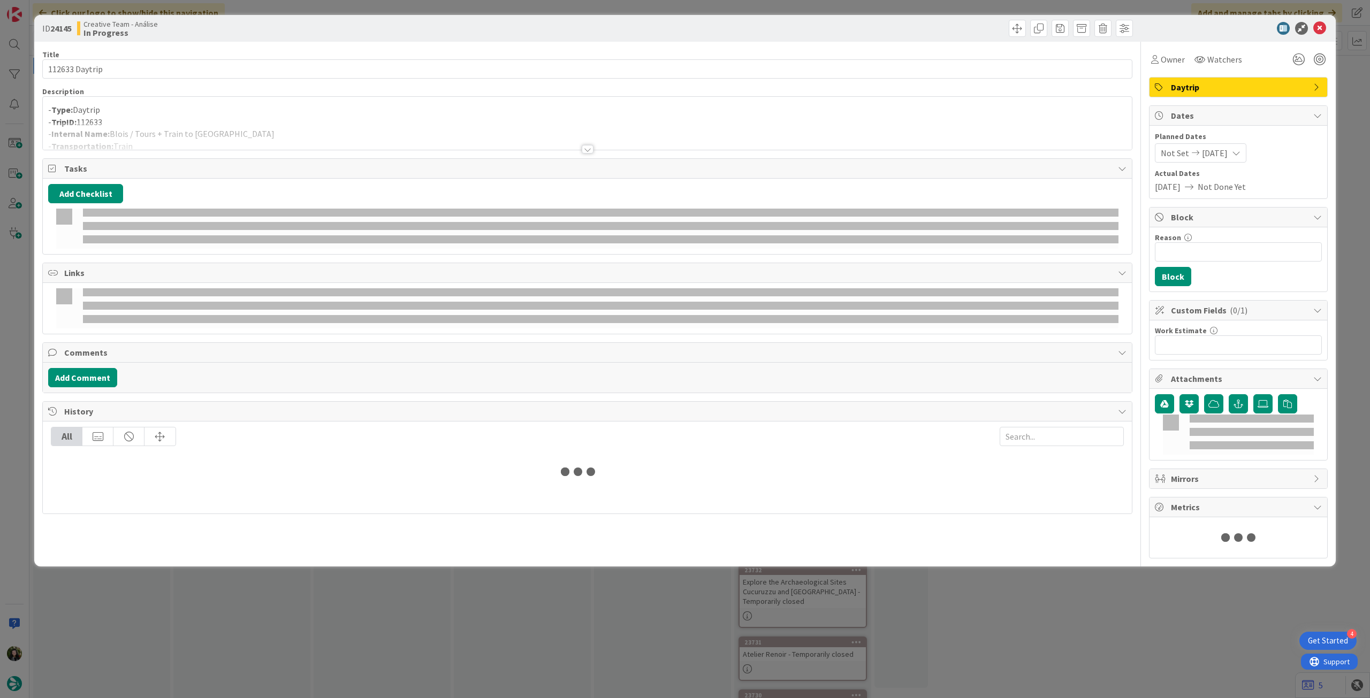
click at [278, 131] on div at bounding box center [587, 136] width 1089 height 27
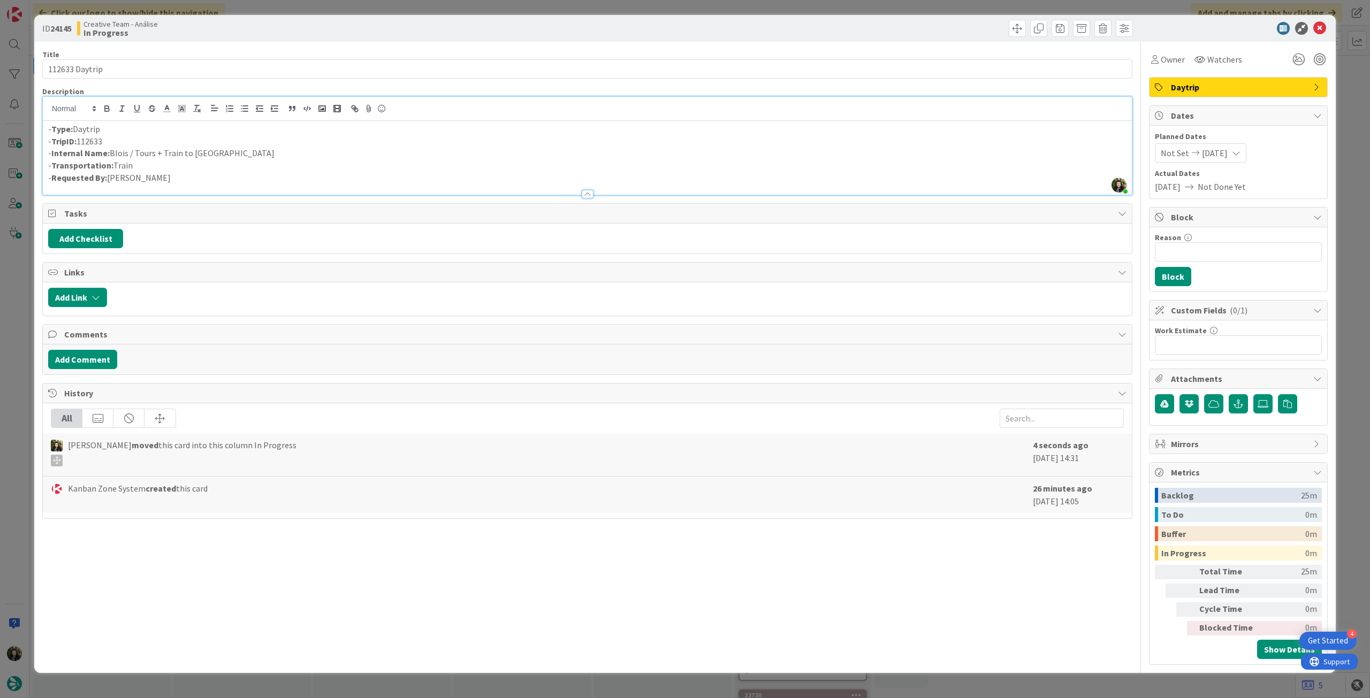
click at [114, 165] on p "- Transportation: Train" at bounding box center [587, 165] width 1078 height 12
click at [1320, 30] on icon at bounding box center [1319, 28] width 13 height 13
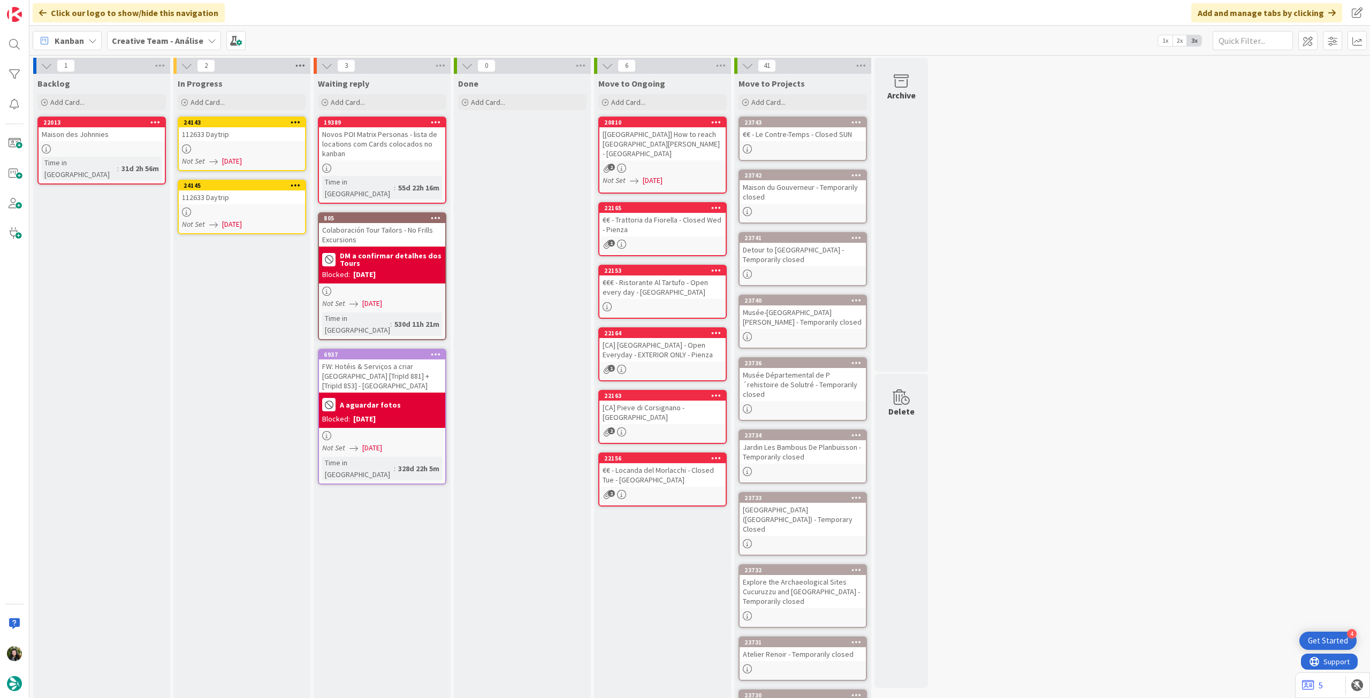
click at [299, 66] on icon at bounding box center [300, 66] width 14 height 16
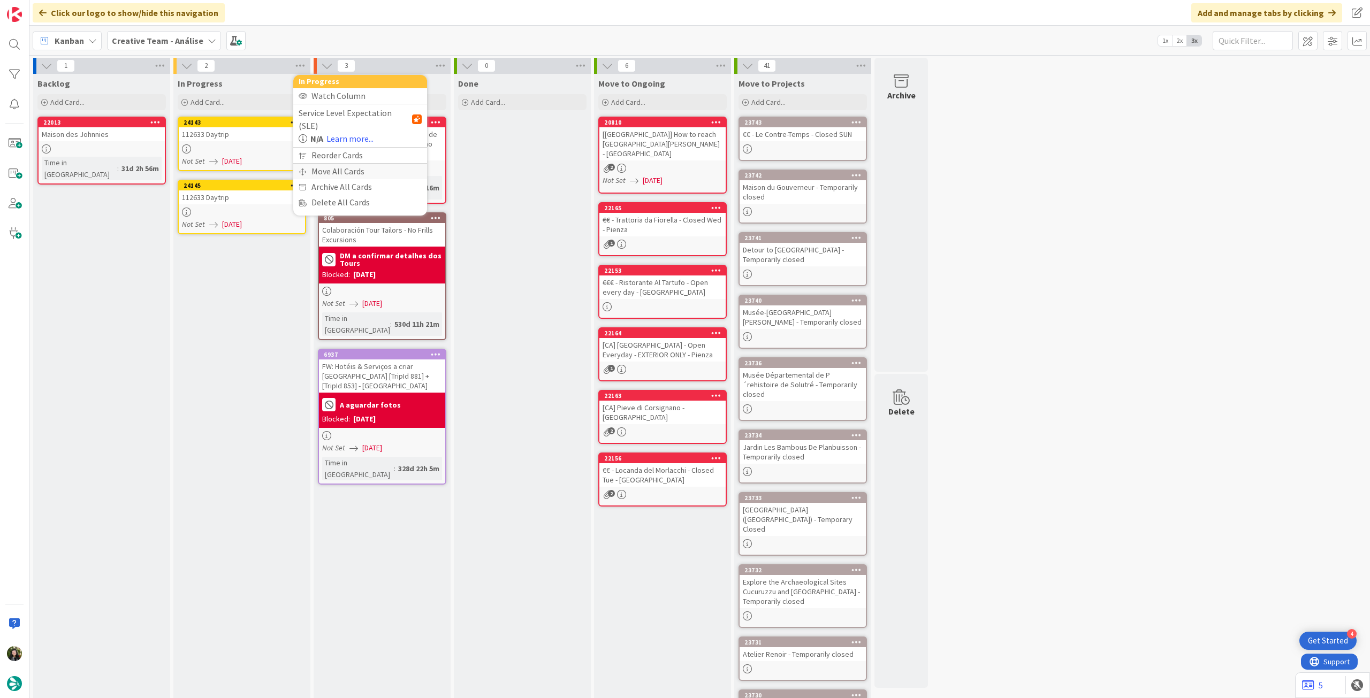
click at [313, 164] on div "Move All Cards" at bounding box center [360, 172] width 134 height 16
click at [344, 113] on span "Creative Team - Análise" at bounding box center [348, 116] width 86 height 11
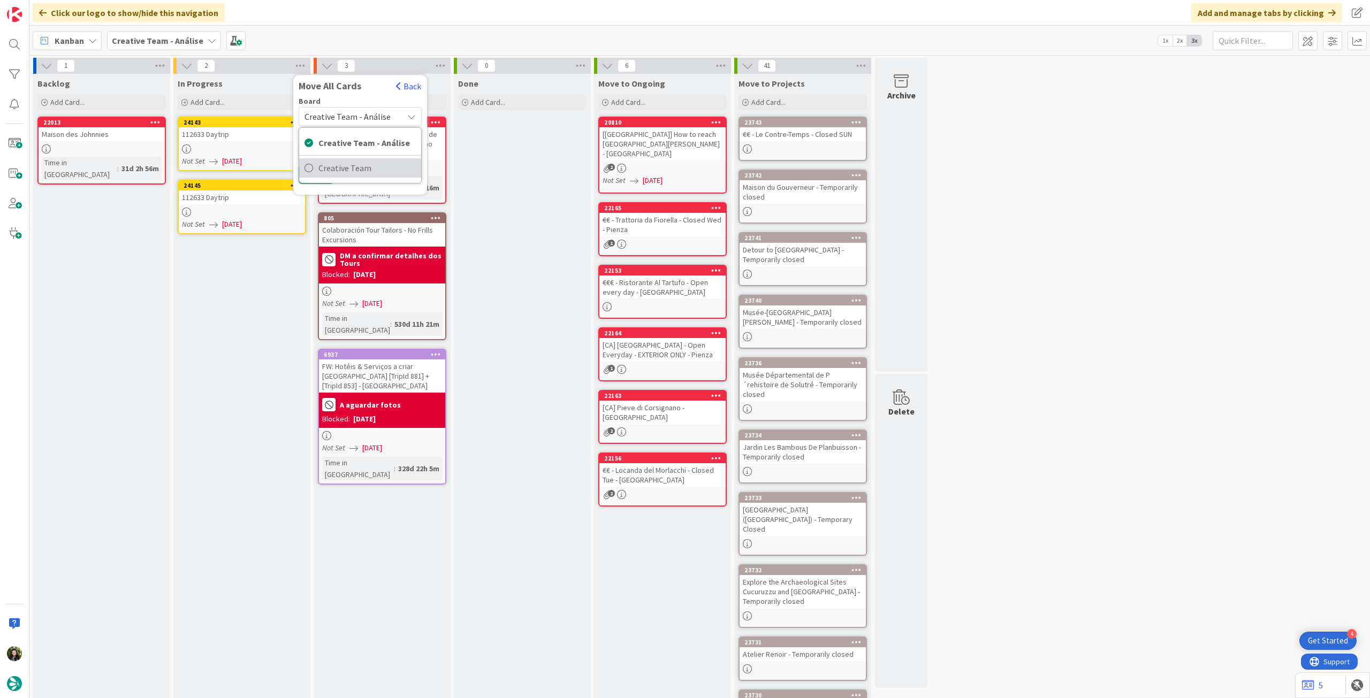
click at [343, 163] on span "Creative Team" at bounding box center [366, 168] width 97 height 16
click at [344, 145] on span "Select a Column..." at bounding box center [340, 151] width 70 height 14
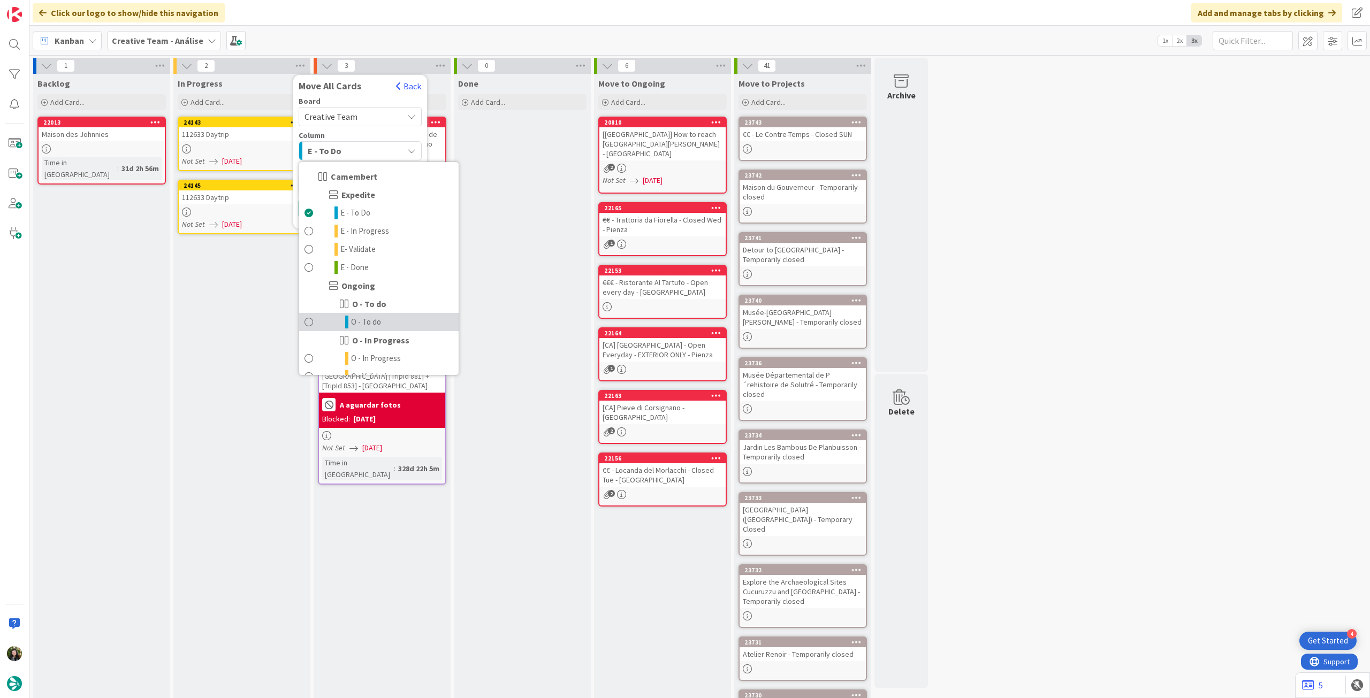
click at [365, 317] on span "O - To do" at bounding box center [366, 322] width 30 height 13
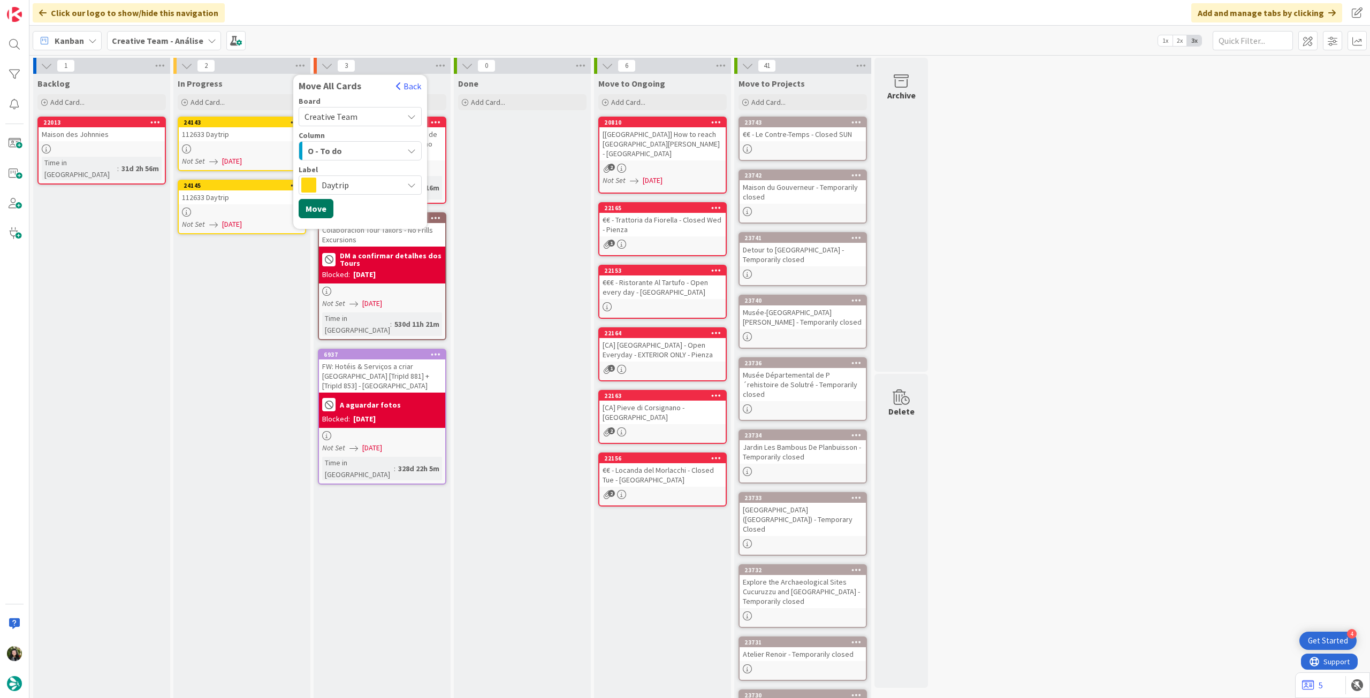
click at [321, 209] on button "Move" at bounding box center [316, 208] width 35 height 19
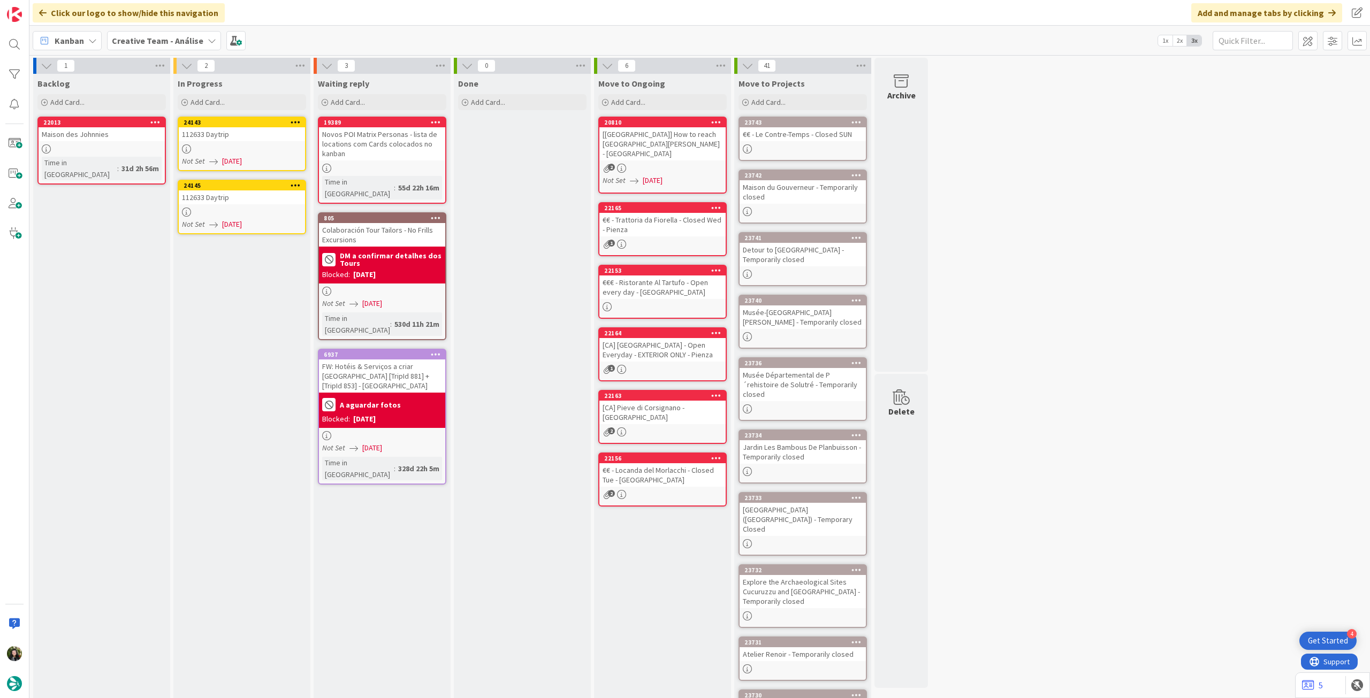
click at [159, 37] on b "Creative Team - Análise" at bounding box center [158, 40] width 92 height 11
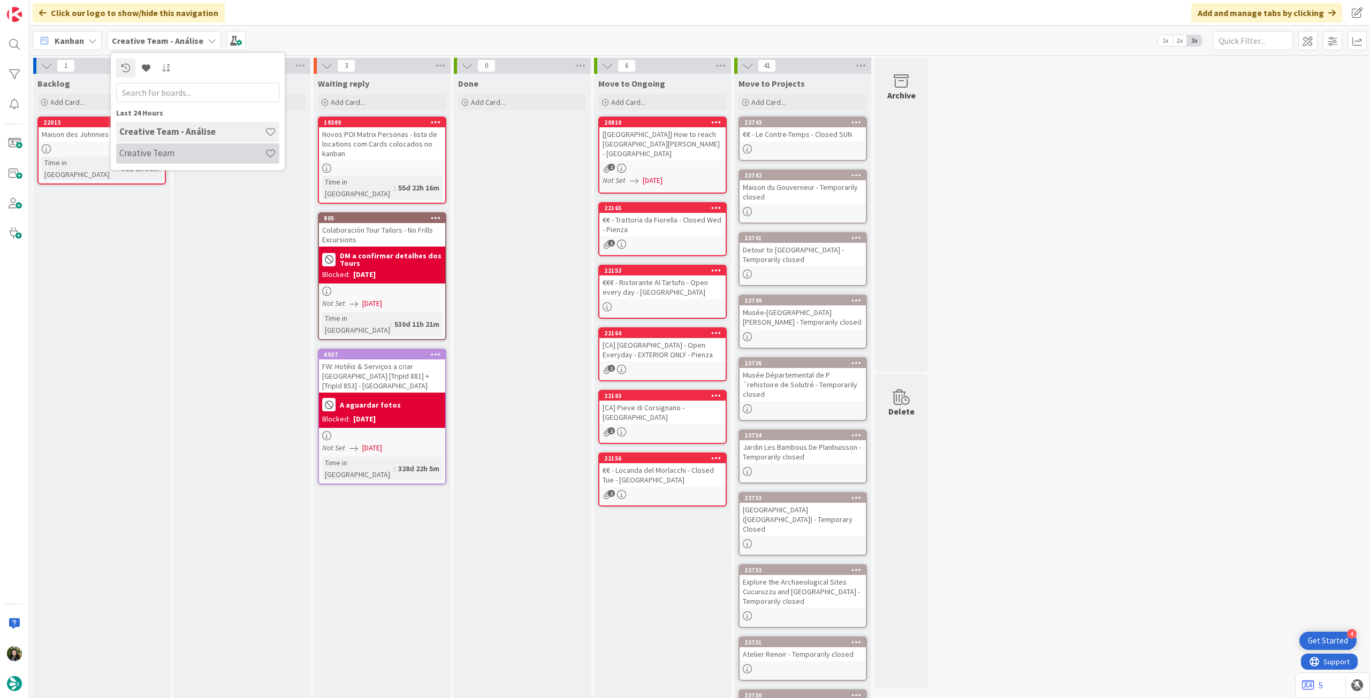
click at [184, 150] on h4 "Creative Team" at bounding box center [192, 153] width 146 height 11
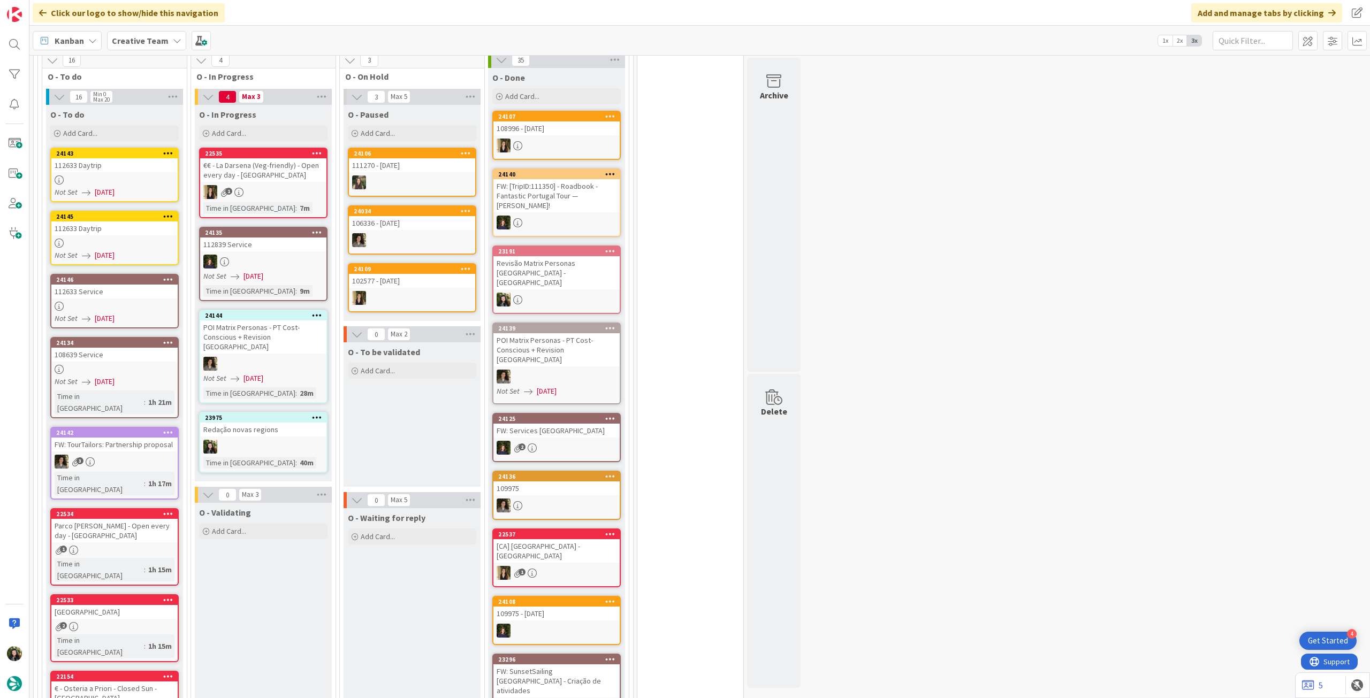
scroll to position [928, 0]
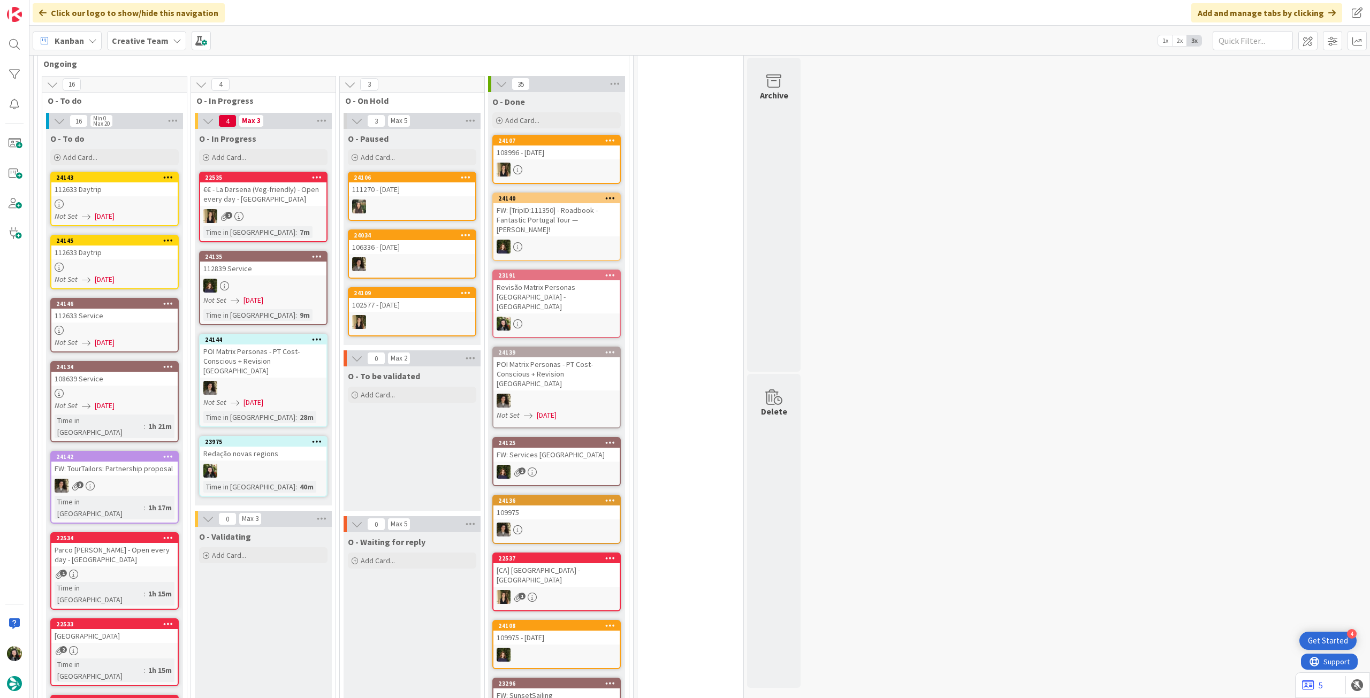
click at [137, 37] on b "Creative Team" at bounding box center [140, 40] width 57 height 11
click at [162, 149] on h4 "Creative Team - Análise" at bounding box center [192, 153] width 146 height 11
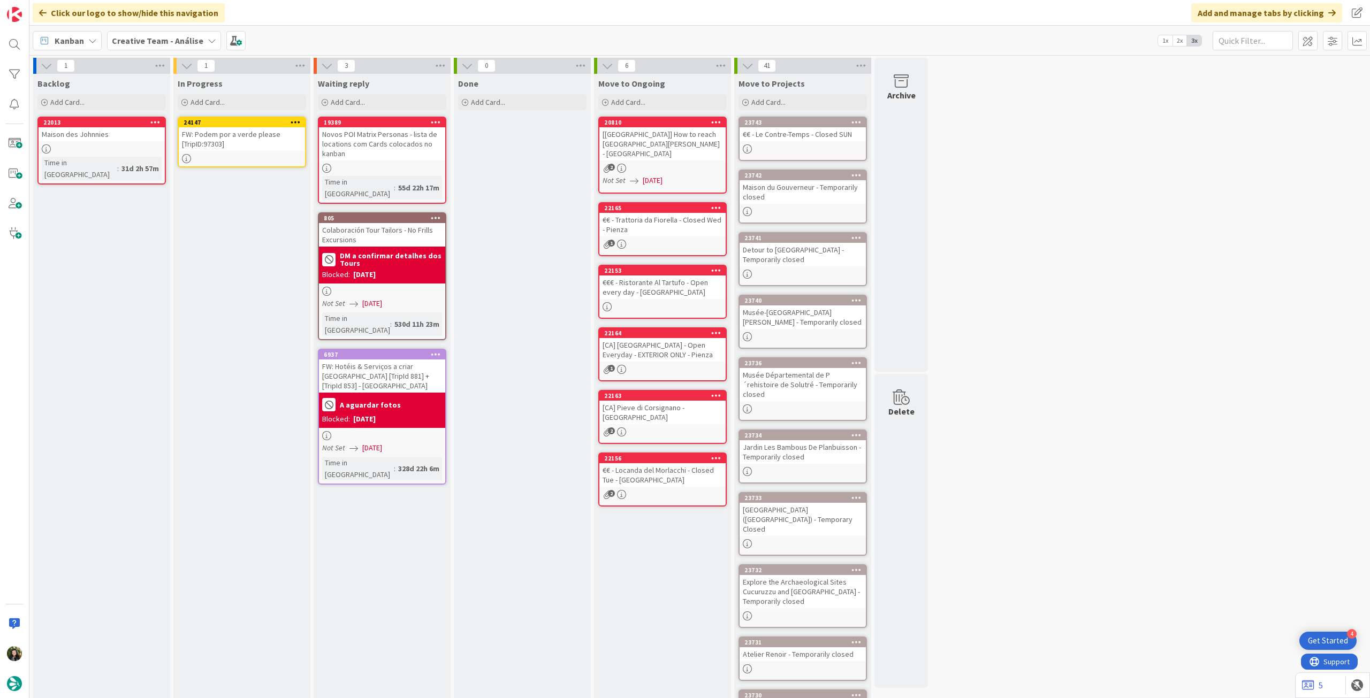
click at [247, 140] on div "FW: Podem por a verde please [TripID:97303]" at bounding box center [242, 139] width 126 height 24
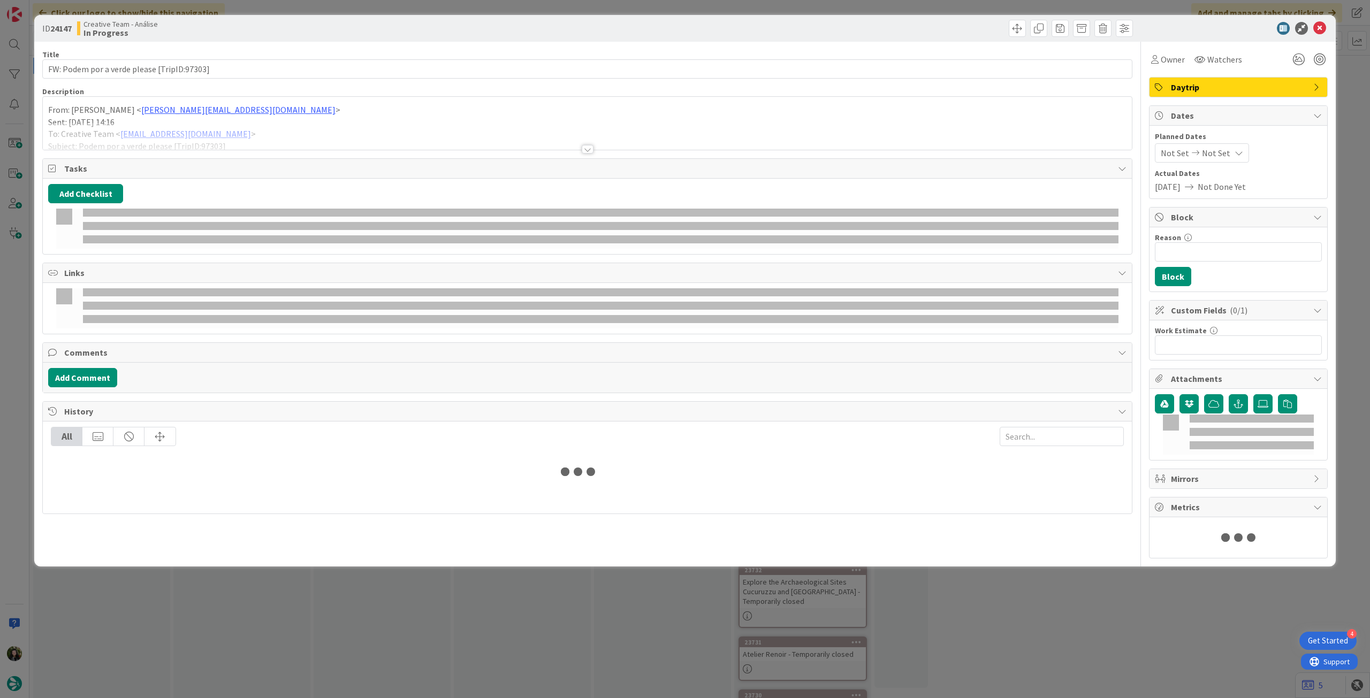
click at [226, 116] on p "Sent: Monday, September 29, 2025 14:16" at bounding box center [587, 122] width 1078 height 12
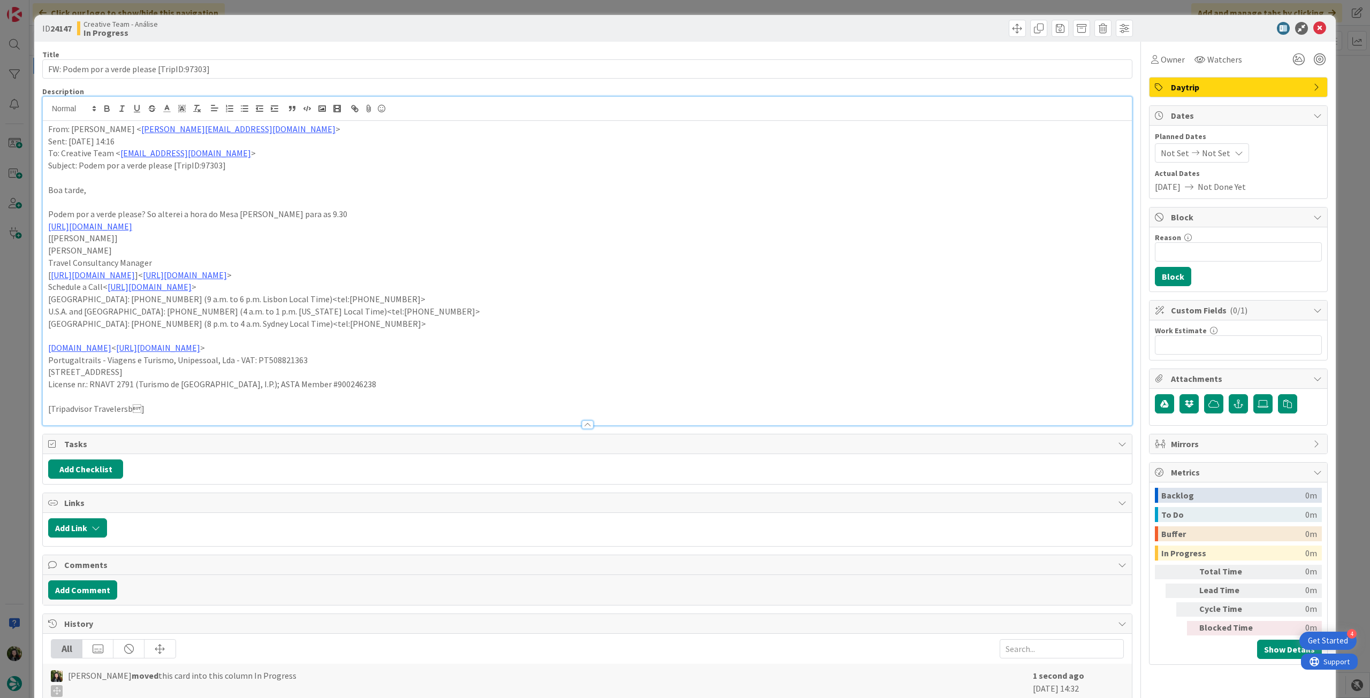
click at [44, 128] on div "From: Cristina Chagas < cristina.chagas@tourtailors.com > Sent: Monday, Septemb…" at bounding box center [587, 273] width 1089 height 305
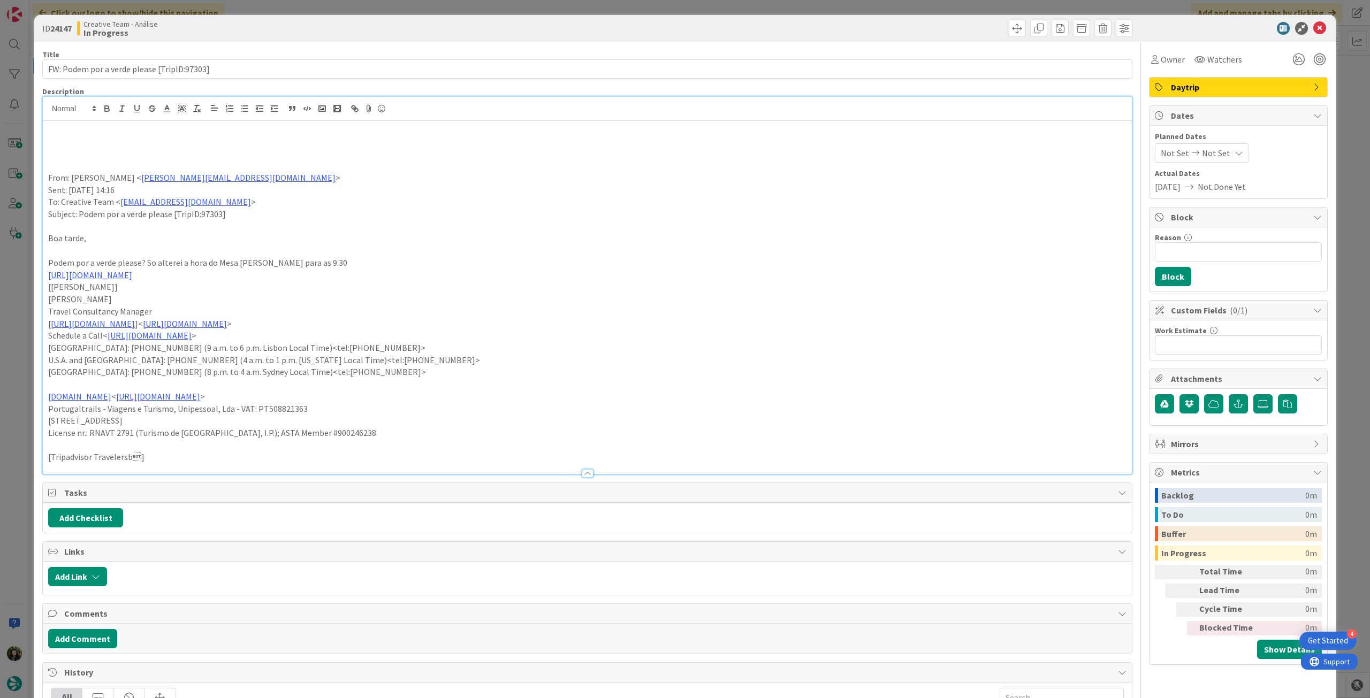
click at [96, 143] on p at bounding box center [587, 141] width 1078 height 12
click at [96, 143] on p "rever tudo, que este nao passou por revisao" at bounding box center [587, 141] width 1078 height 12
click at [102, 111] on icon "button" at bounding box center [107, 109] width 10 height 10
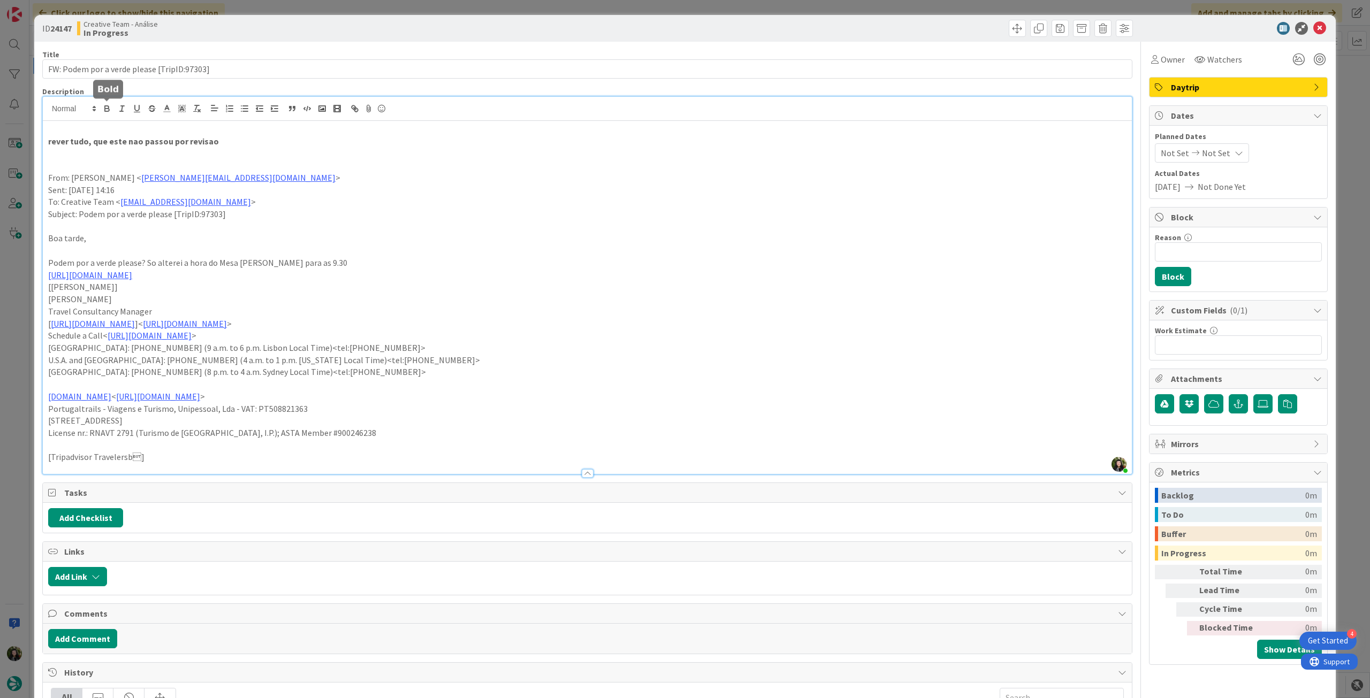
click at [417, 126] on p at bounding box center [587, 129] width 1078 height 12
click at [1317, 24] on icon at bounding box center [1319, 28] width 13 height 13
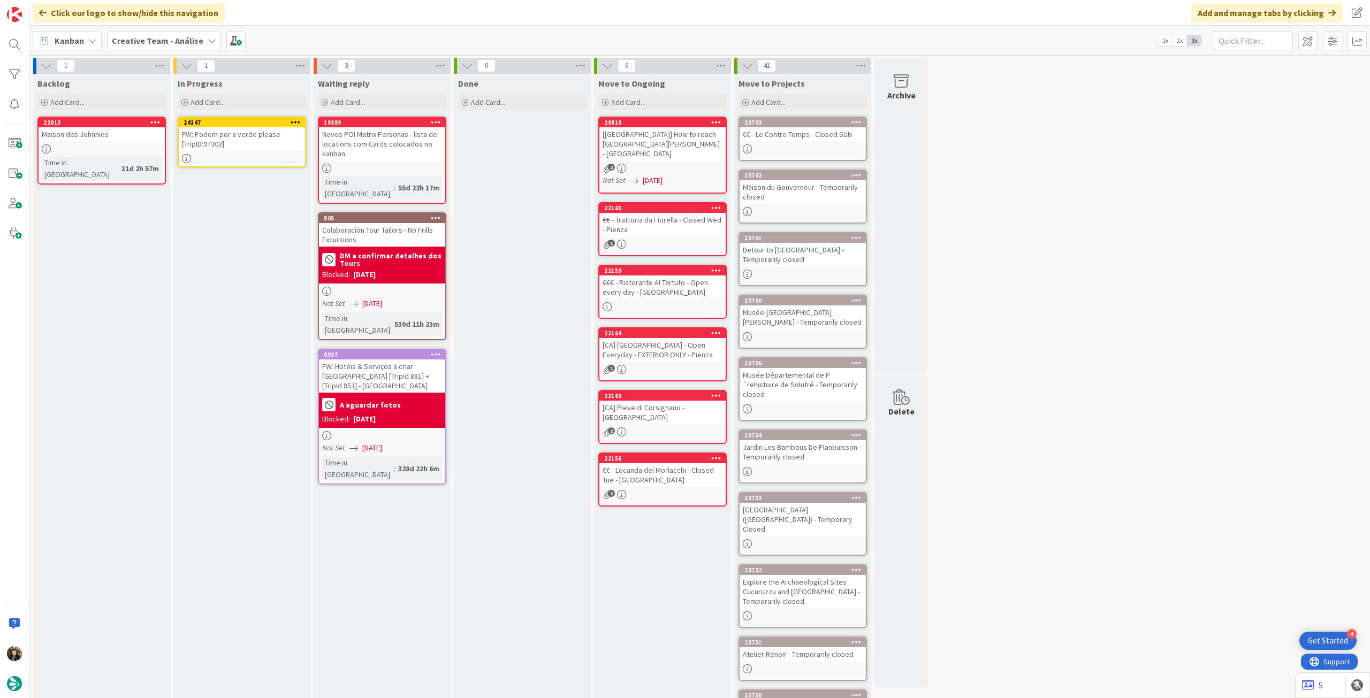
click at [292, 119] on icon at bounding box center [296, 121] width 10 height 7
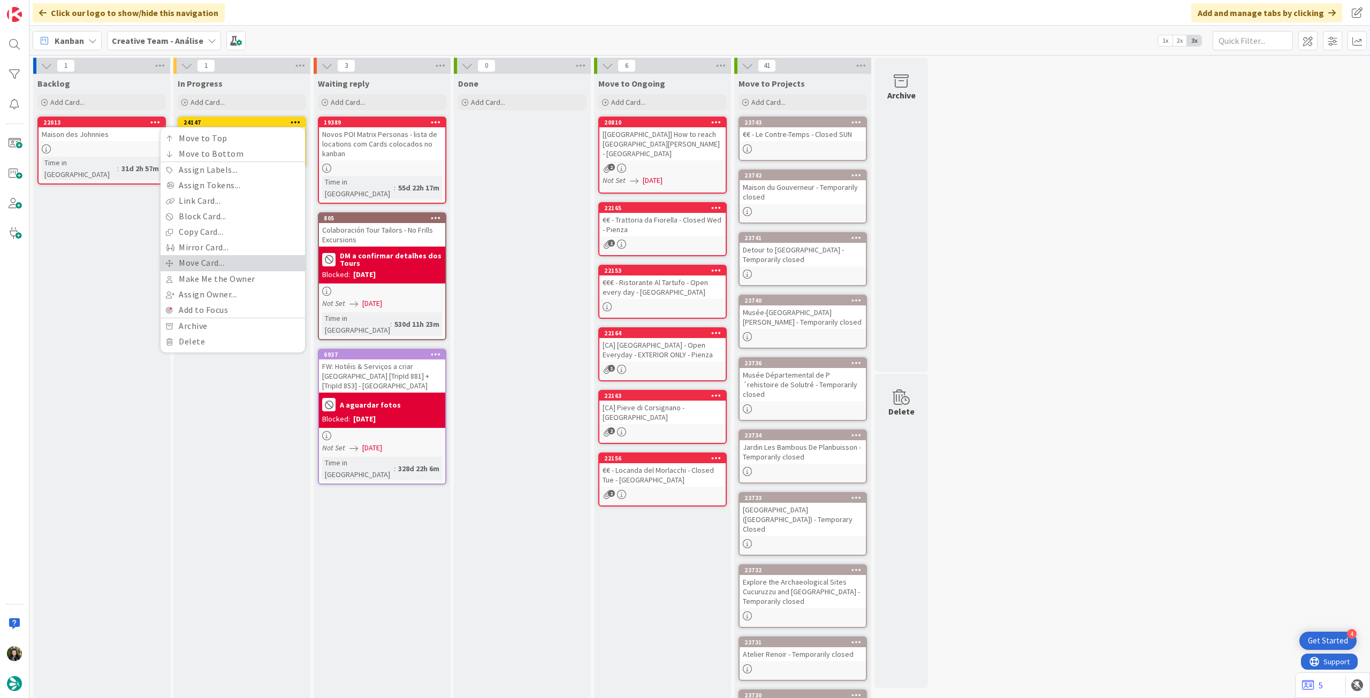
click at [226, 263] on link "Move Card..." at bounding box center [233, 263] width 145 height 16
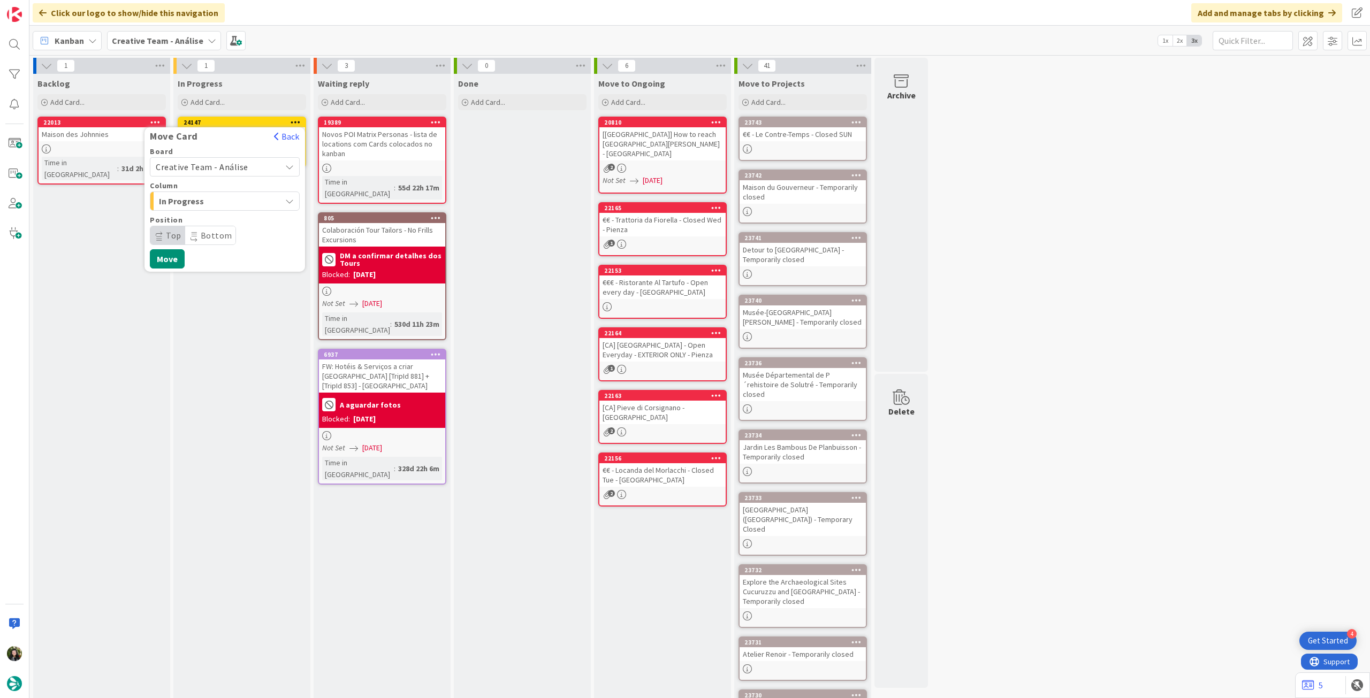
click at [226, 165] on span "Creative Team - Análise" at bounding box center [202, 167] width 93 height 11
click at [217, 224] on span "Creative Team" at bounding box center [232, 217] width 124 height 16
click at [216, 232] on span "Daytrip" at bounding box center [224, 235] width 103 height 15
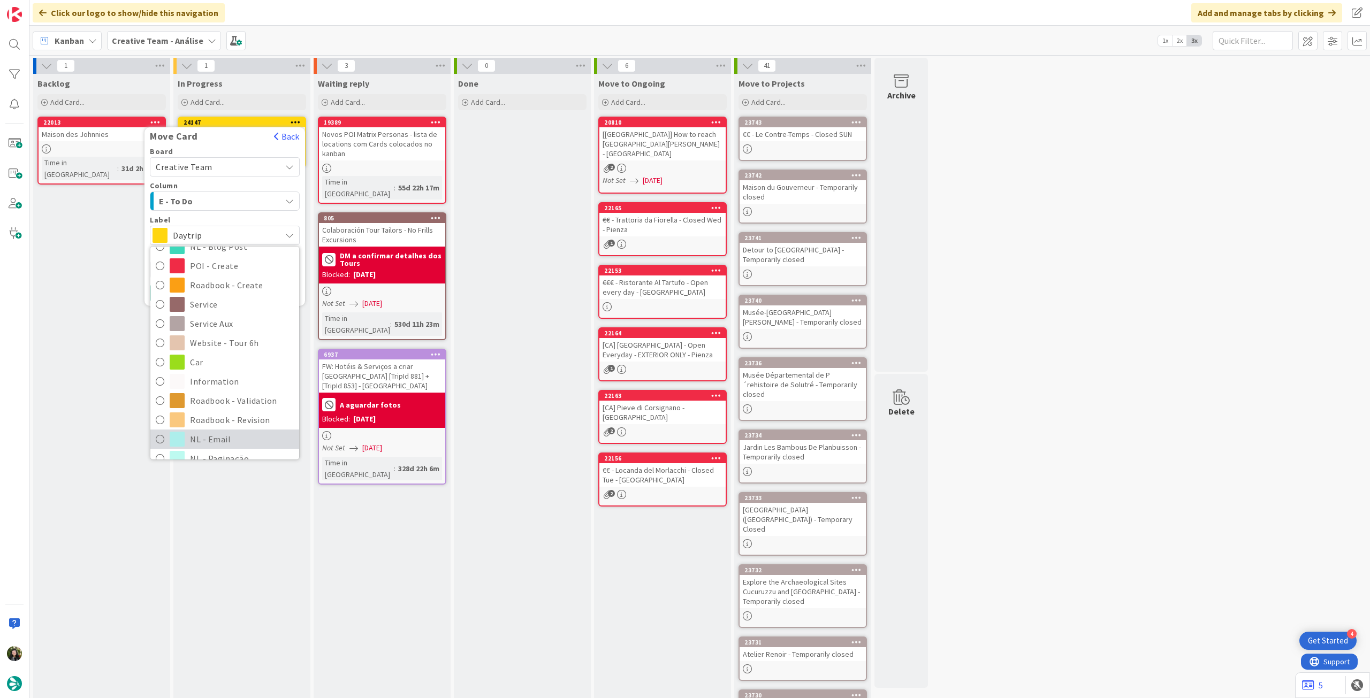
scroll to position [142, 0]
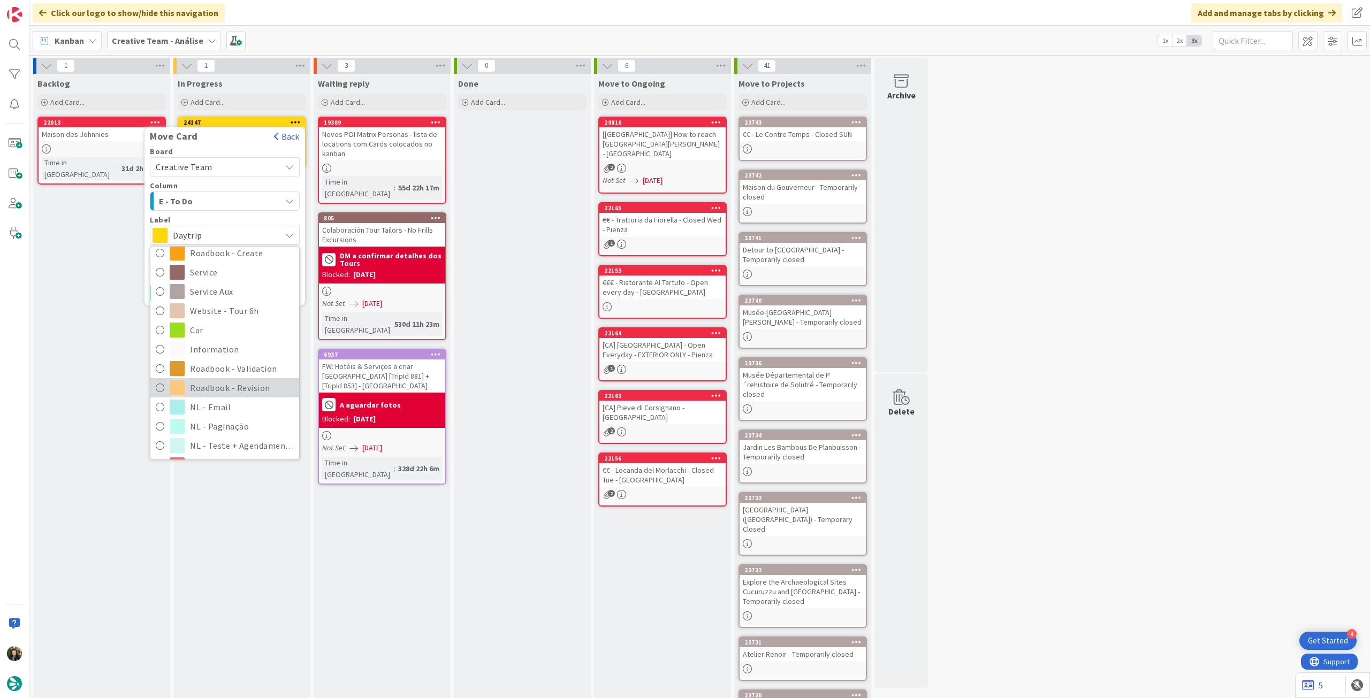
click at [210, 387] on span "Roadbook - Revision" at bounding box center [242, 388] width 104 height 16
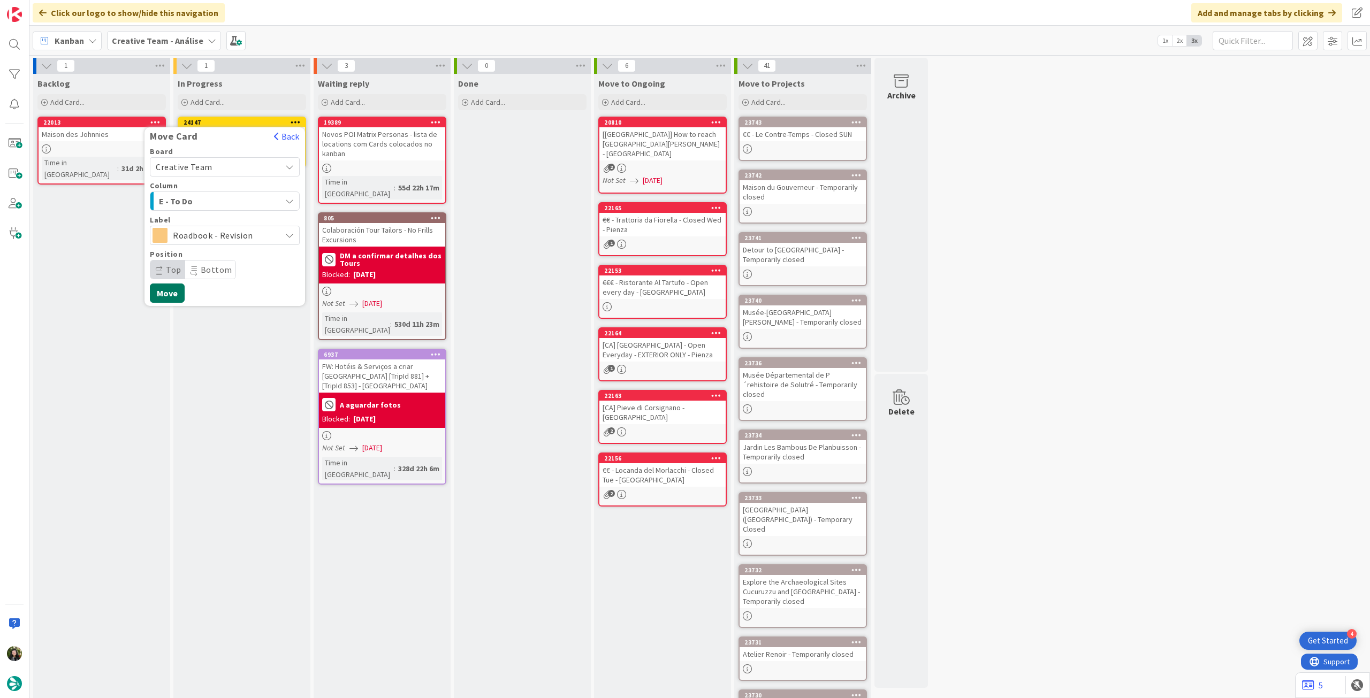
click at [159, 290] on button "Move" at bounding box center [167, 293] width 35 height 19
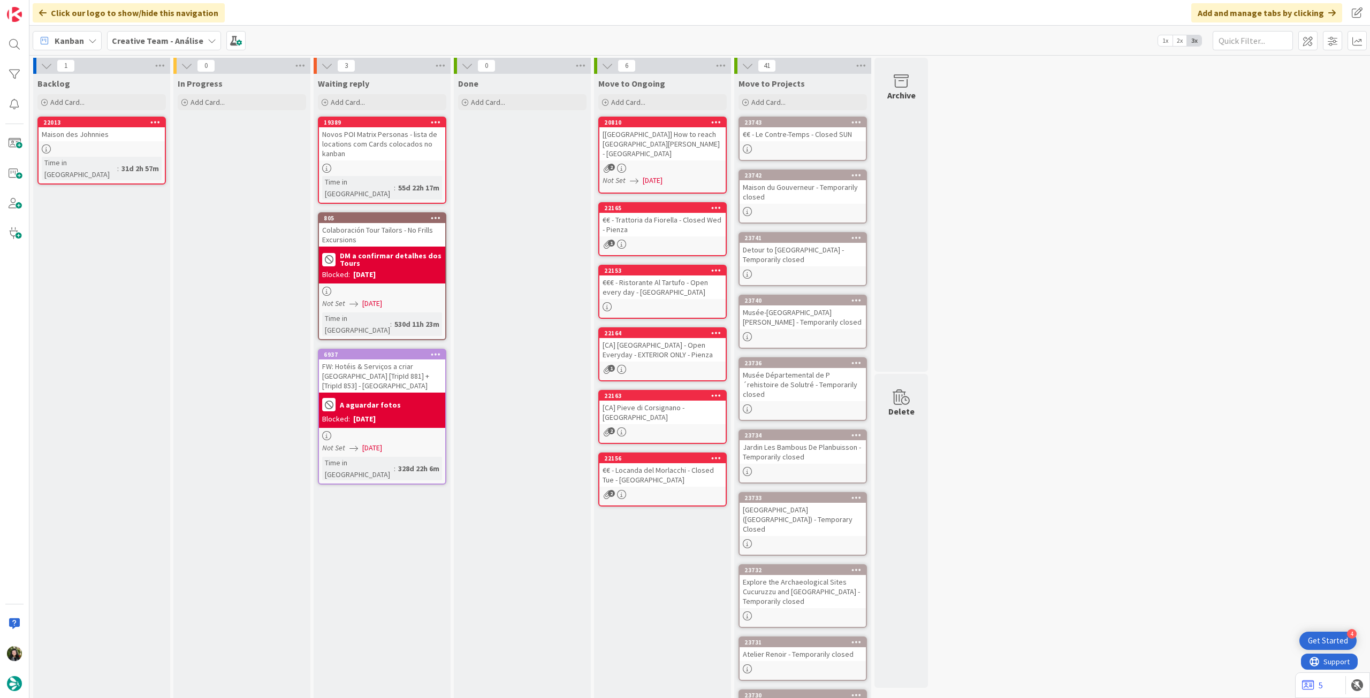
click at [138, 47] on span "Creative Team - Análise" at bounding box center [158, 40] width 92 height 13
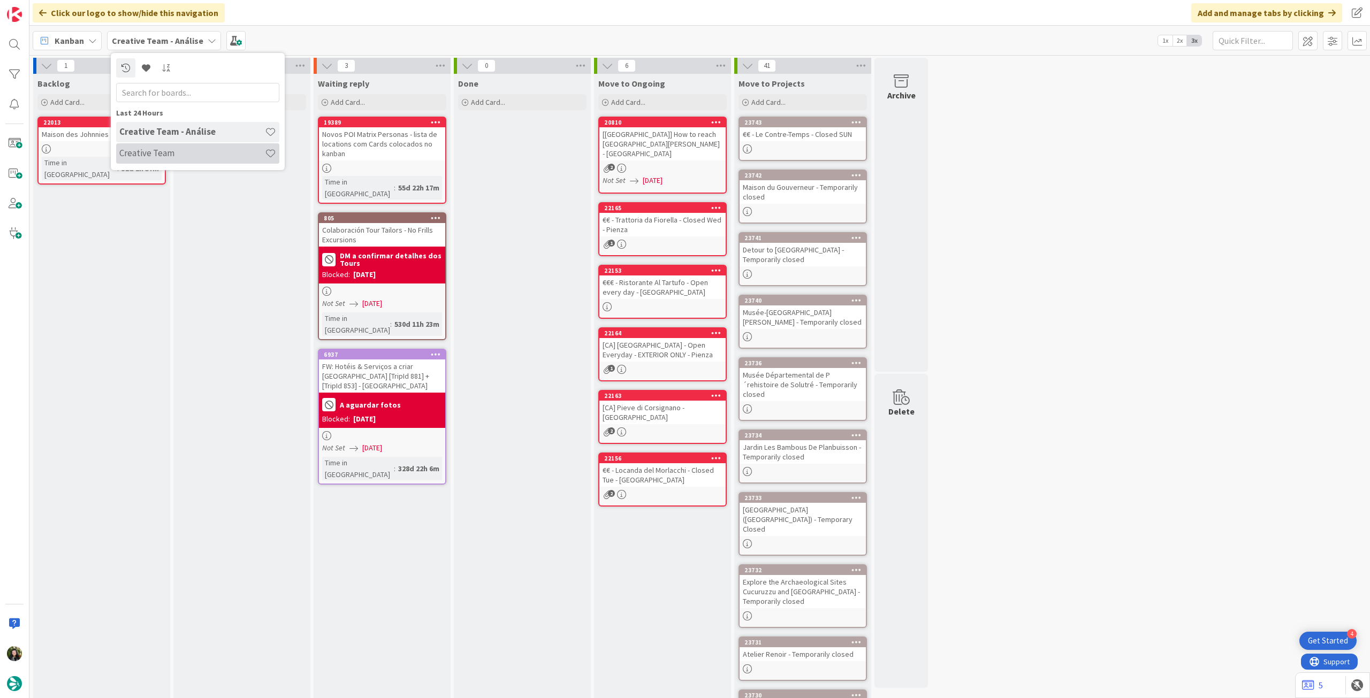
click at [168, 148] on h4 "Creative Team" at bounding box center [192, 153] width 146 height 11
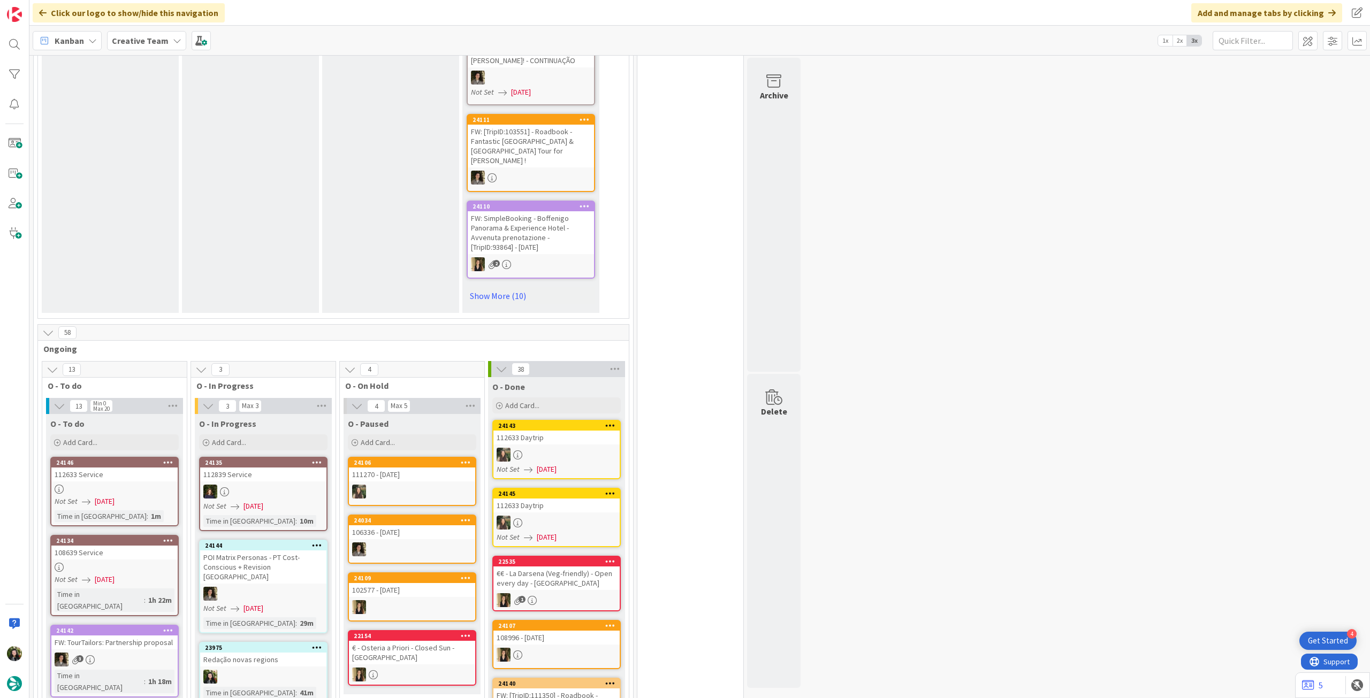
click at [134, 33] on div "Creative Team" at bounding box center [146, 40] width 79 height 19
click at [177, 143] on div "Creative Team - Análise" at bounding box center [197, 153] width 163 height 20
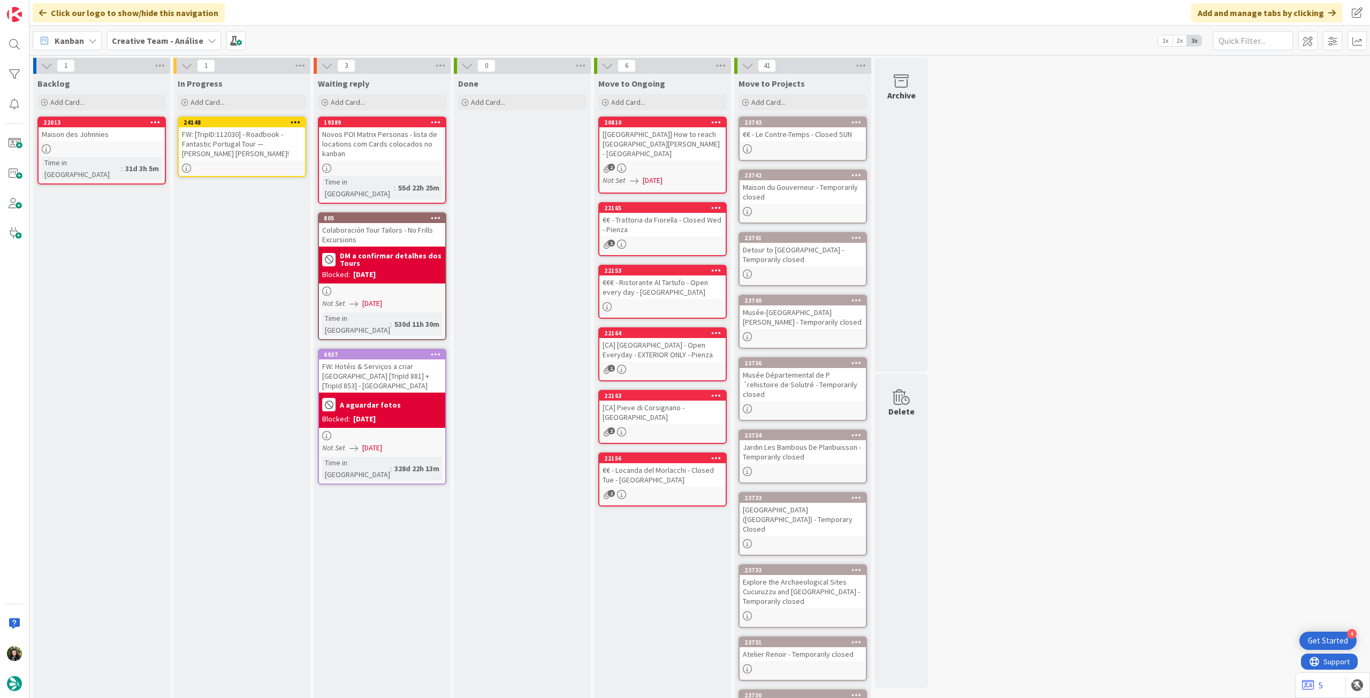
click at [293, 121] on icon at bounding box center [296, 121] width 10 height 7
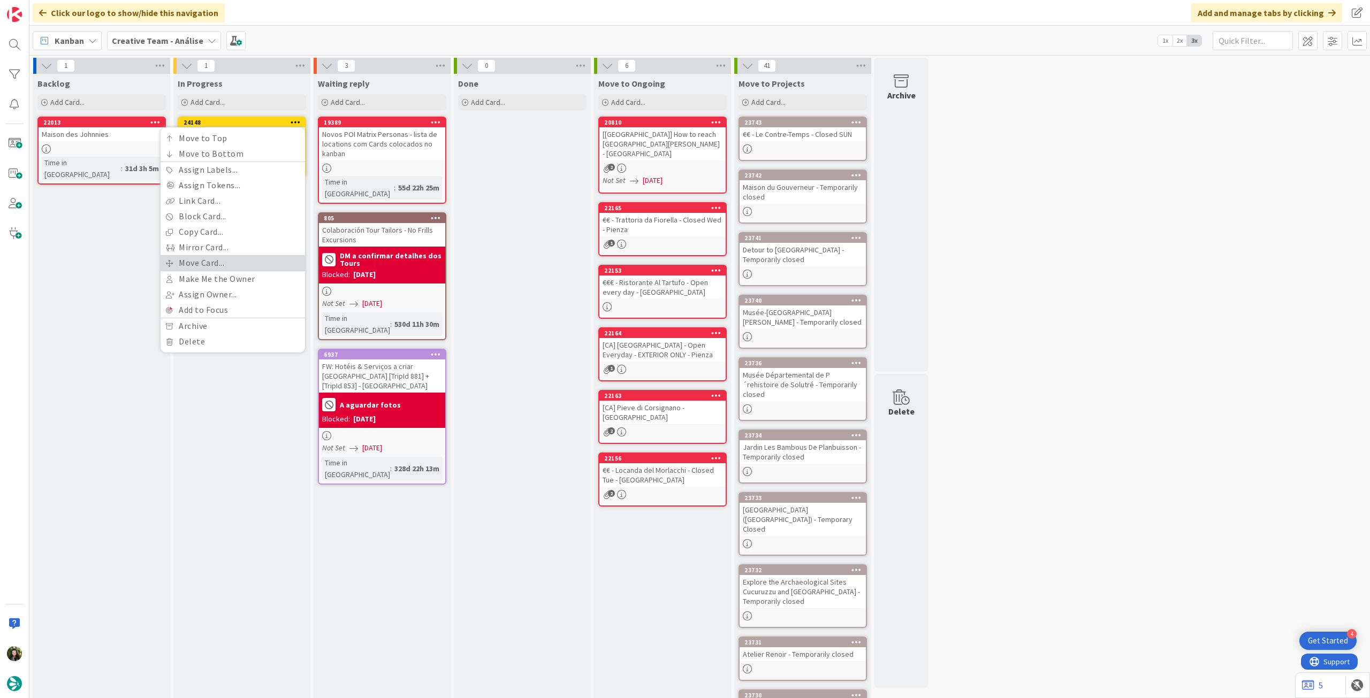
click at [229, 265] on link "Move Card..." at bounding box center [233, 263] width 145 height 16
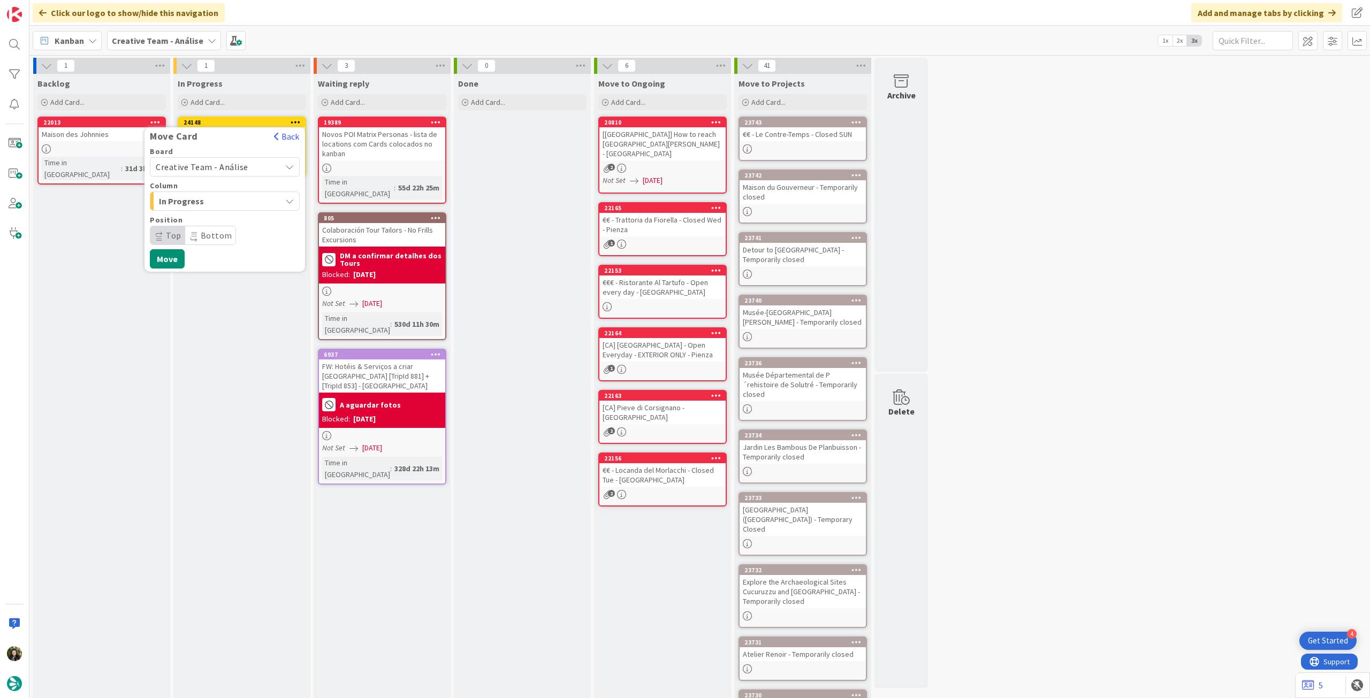
click at [208, 169] on span "Creative Team - Análise" at bounding box center [202, 167] width 93 height 11
click at [213, 209] on span "Creative Team" at bounding box center [232, 217] width 124 height 16
click at [214, 231] on span "Daytrip" at bounding box center [224, 235] width 103 height 15
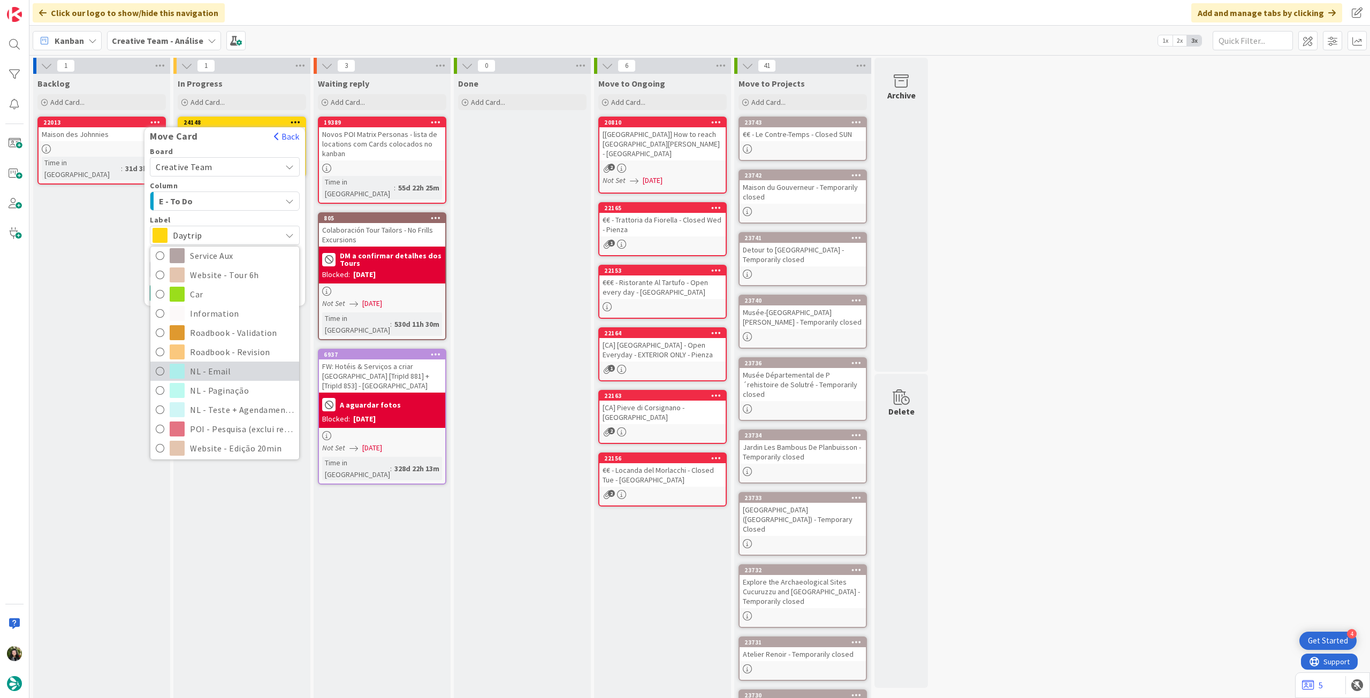
scroll to position [214, 0]
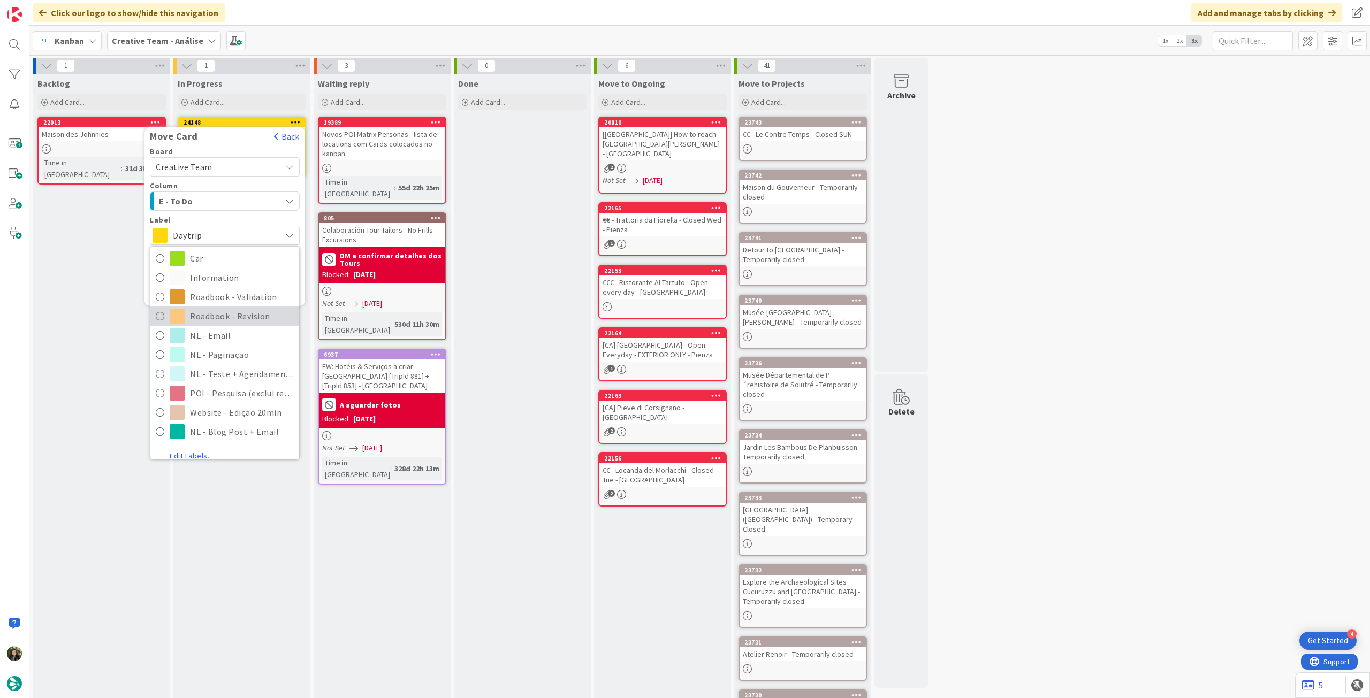
click at [231, 318] on span "Roadbook - Revision" at bounding box center [242, 316] width 104 height 16
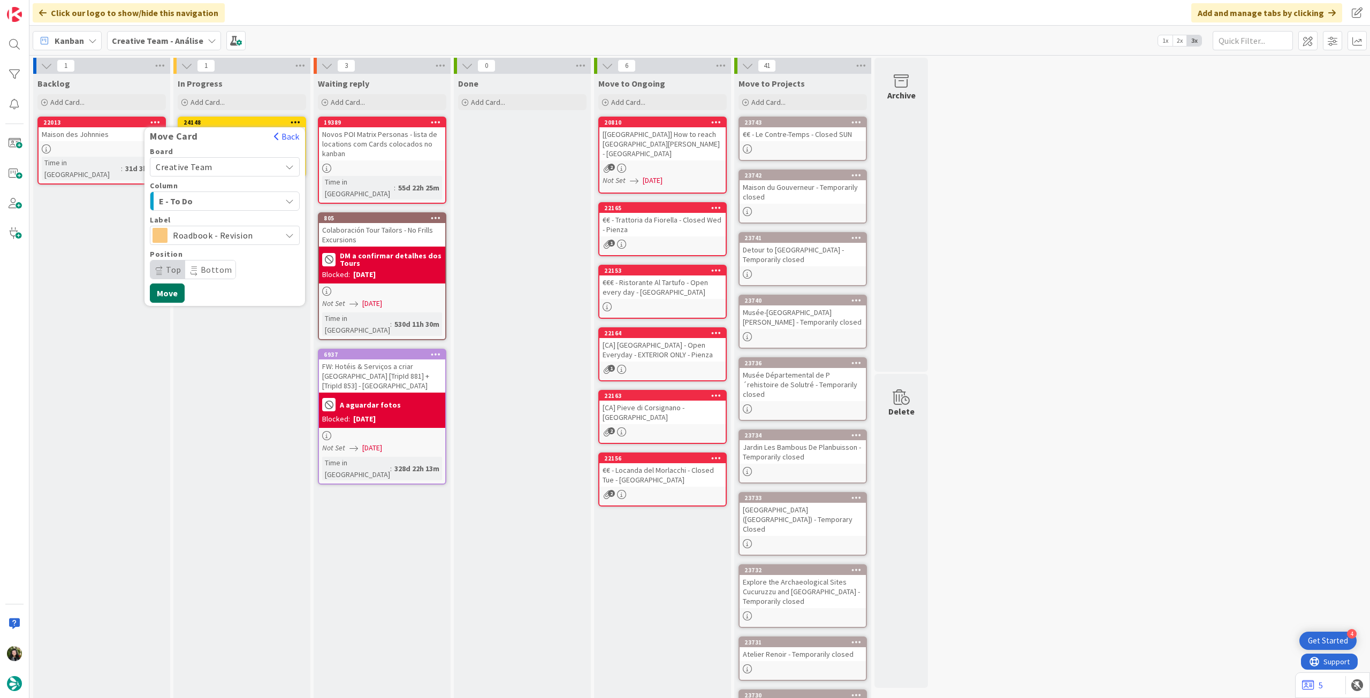
click at [168, 291] on button "Move" at bounding box center [167, 293] width 35 height 19
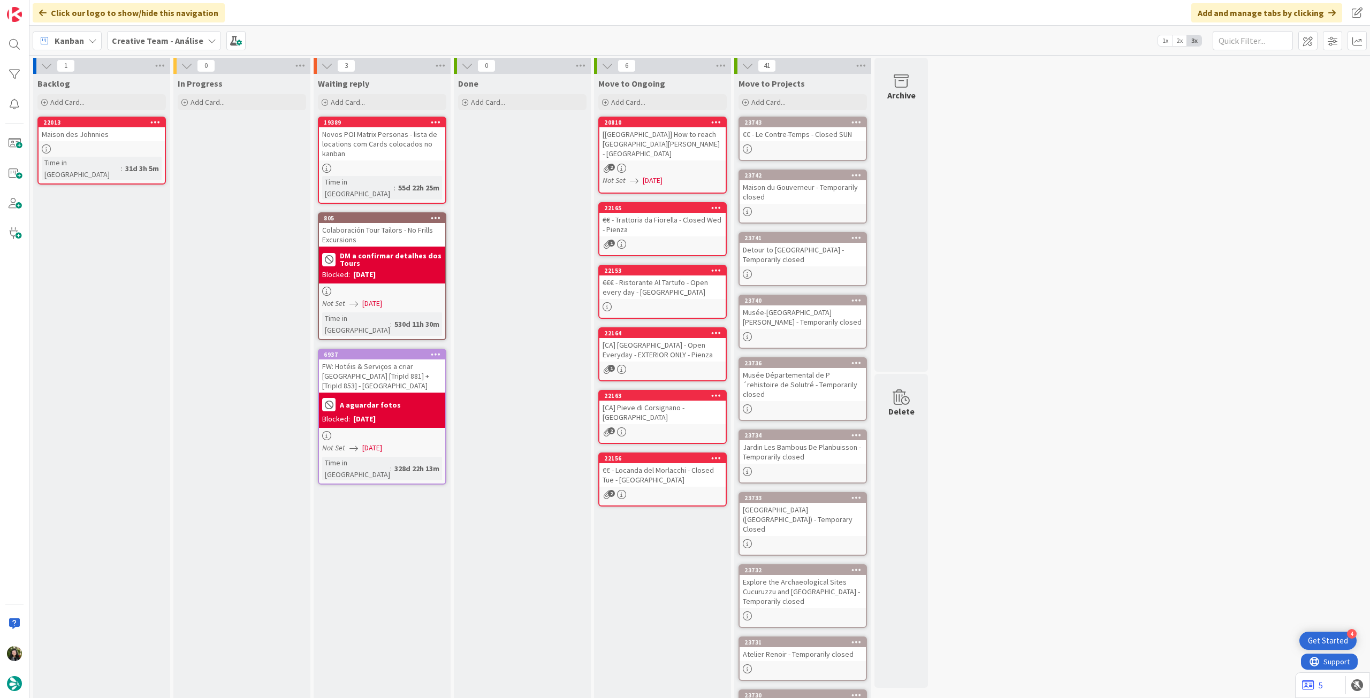
click at [149, 29] on div "Kanban Creative Team - Análise 1x 2x 3x" at bounding box center [699, 40] width 1341 height 29
click at [158, 36] on b "Creative Team - Análise" at bounding box center [158, 40] width 92 height 11
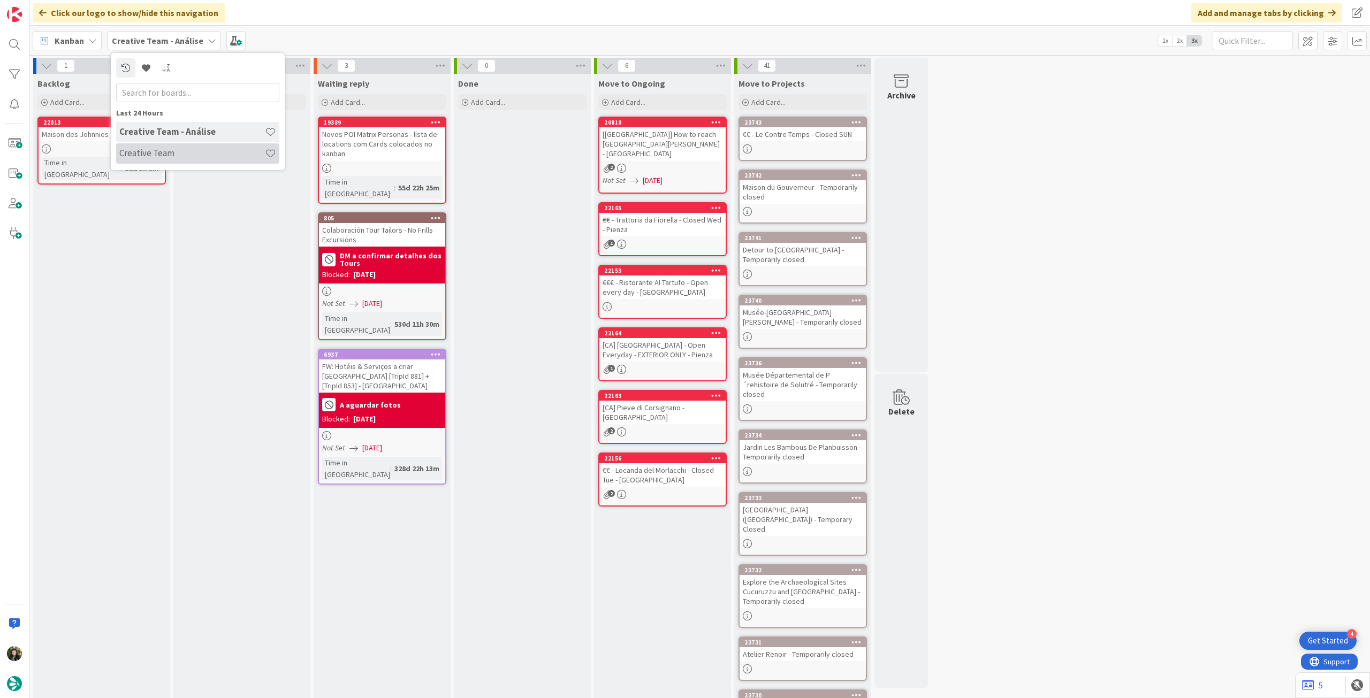
click at [210, 148] on h4 "Creative Team" at bounding box center [192, 153] width 146 height 11
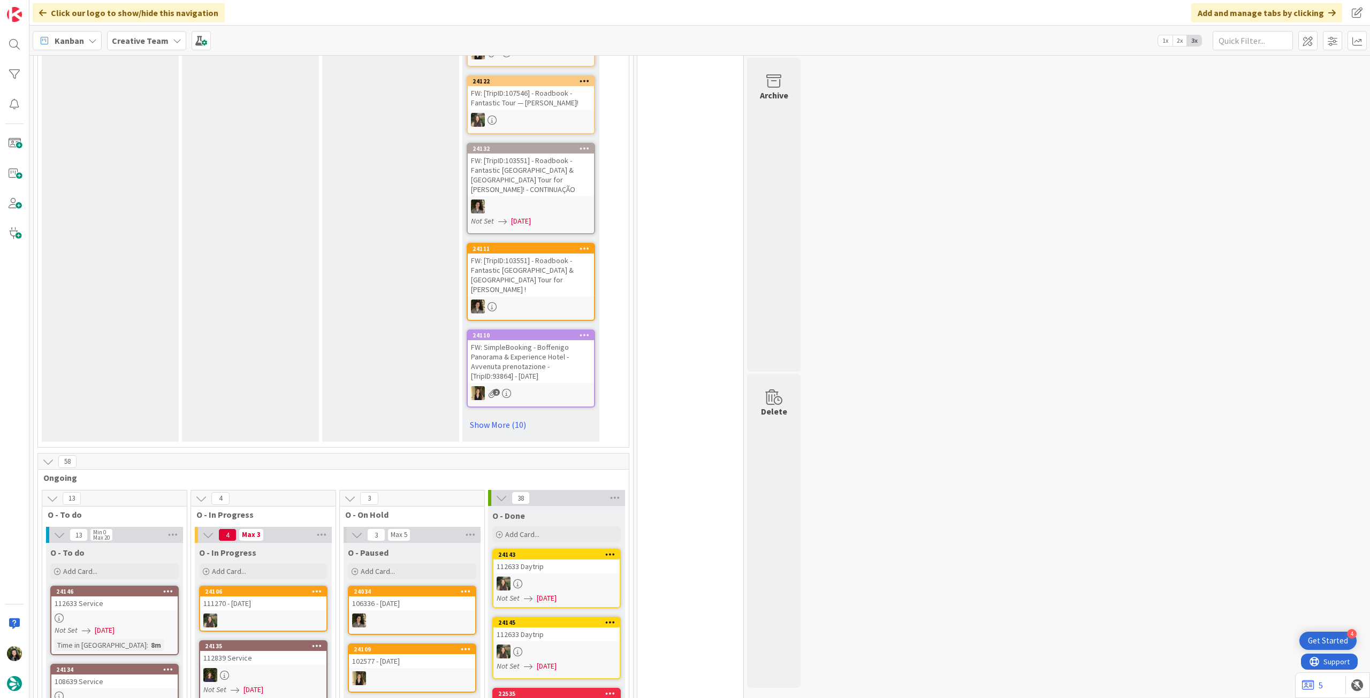
scroll to position [428, 0]
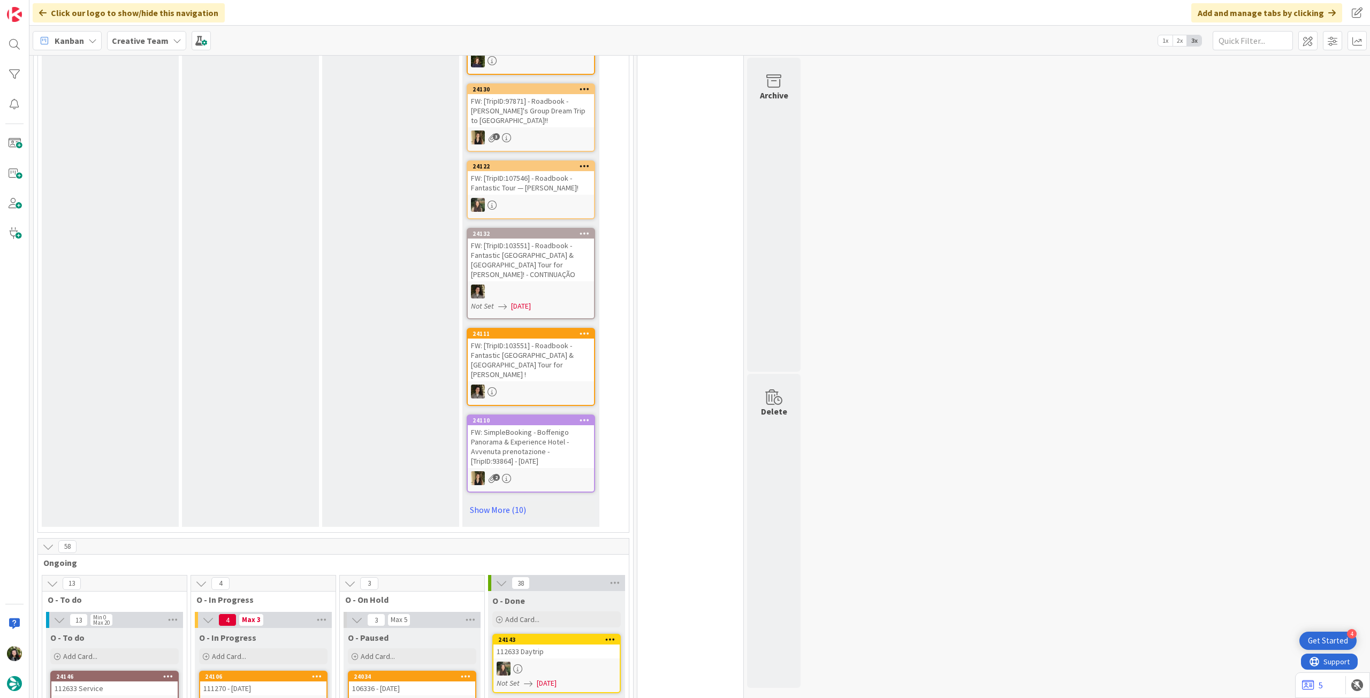
click at [128, 36] on b "Creative Team" at bounding box center [140, 40] width 57 height 11
click at [156, 156] on h4 "Creative Team - Análise" at bounding box center [192, 153] width 146 height 11
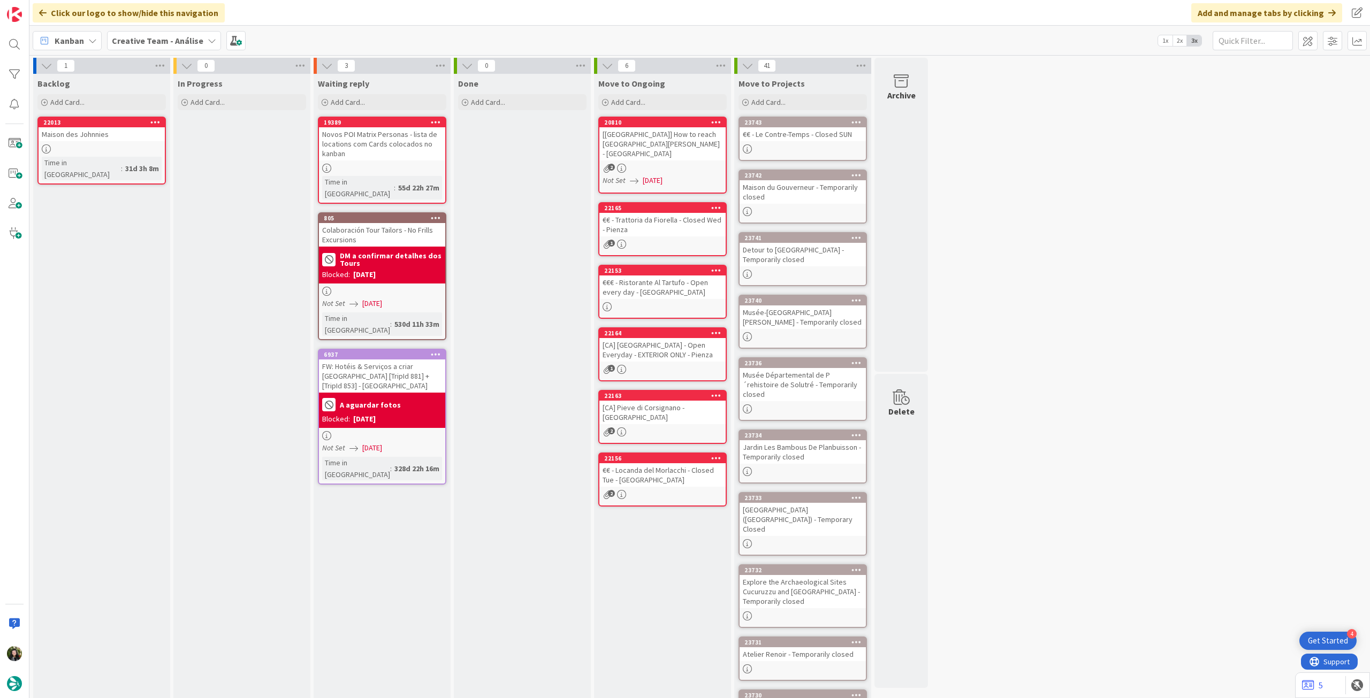
click at [125, 42] on b "Creative Team - Análise" at bounding box center [158, 40] width 92 height 11
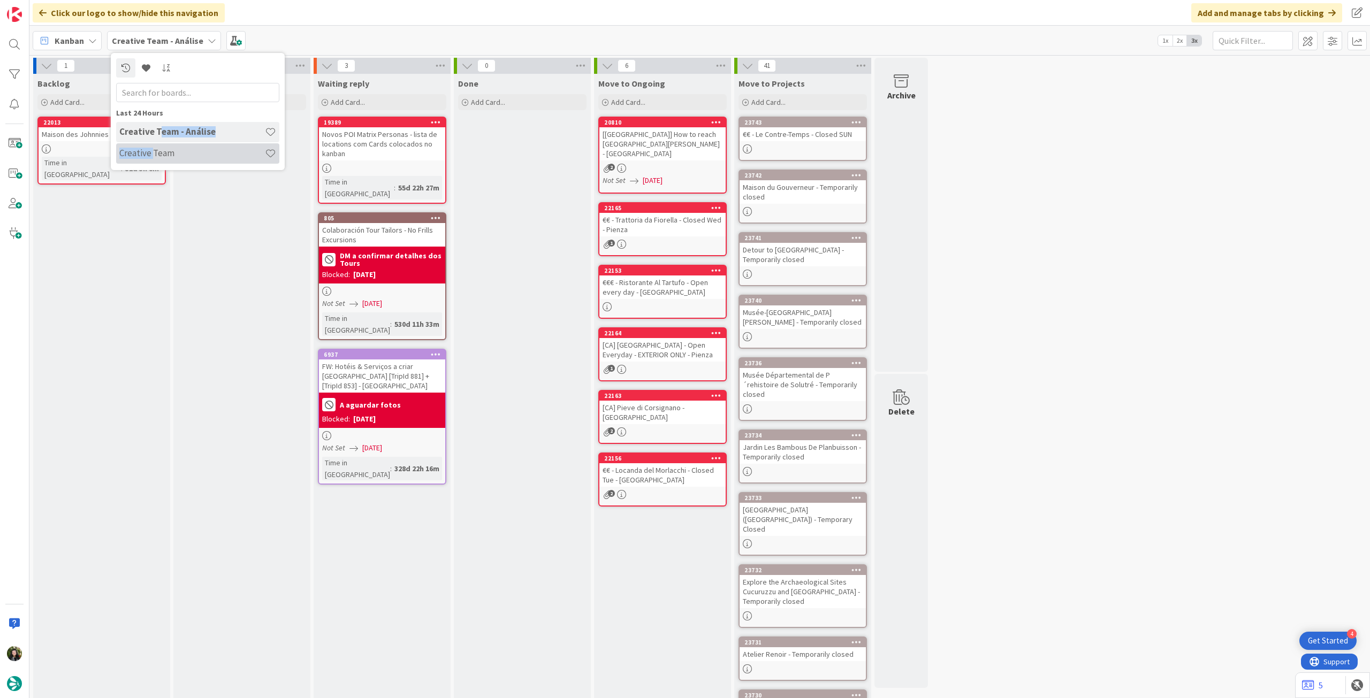
drag, startPoint x: 156, startPoint y: 139, endPoint x: 148, endPoint y: 157, distance: 20.6
click at [151, 150] on div "Creative Team - Análise Creative Team" at bounding box center [197, 143] width 163 height 43
click at [148, 157] on h4 "Creative Team" at bounding box center [192, 153] width 146 height 11
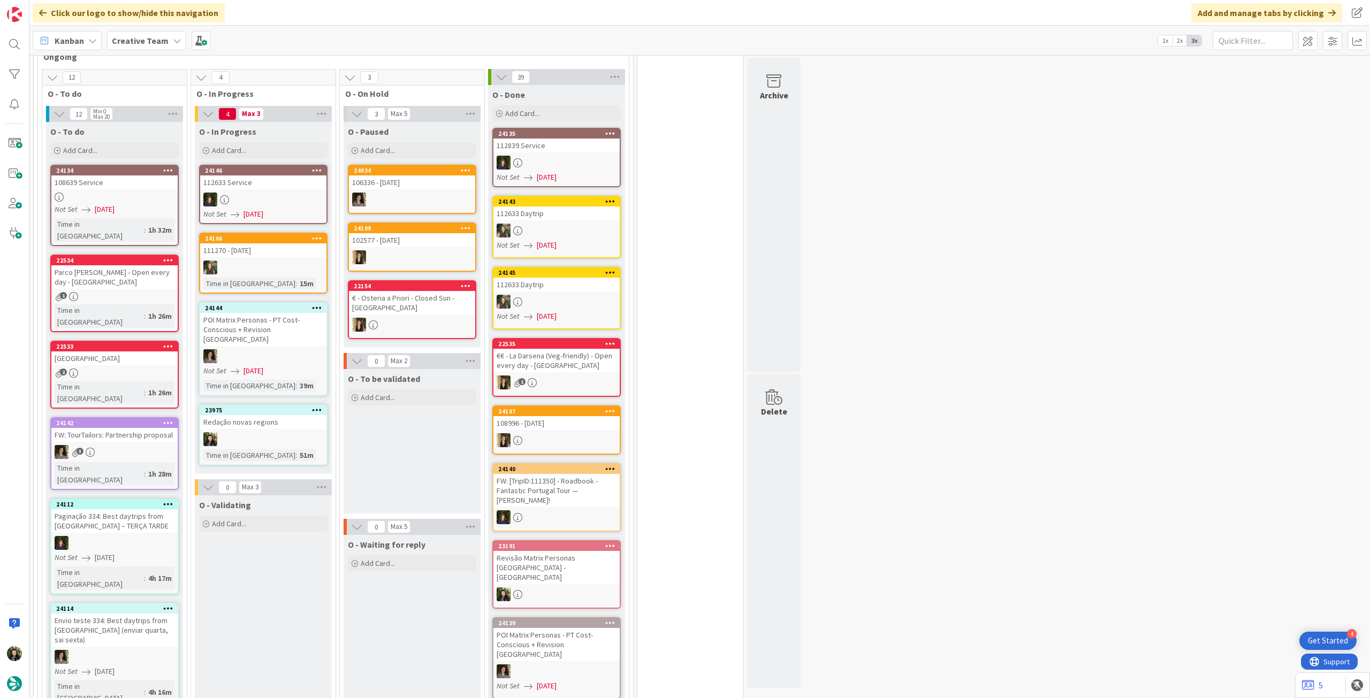
scroll to position [785, 0]
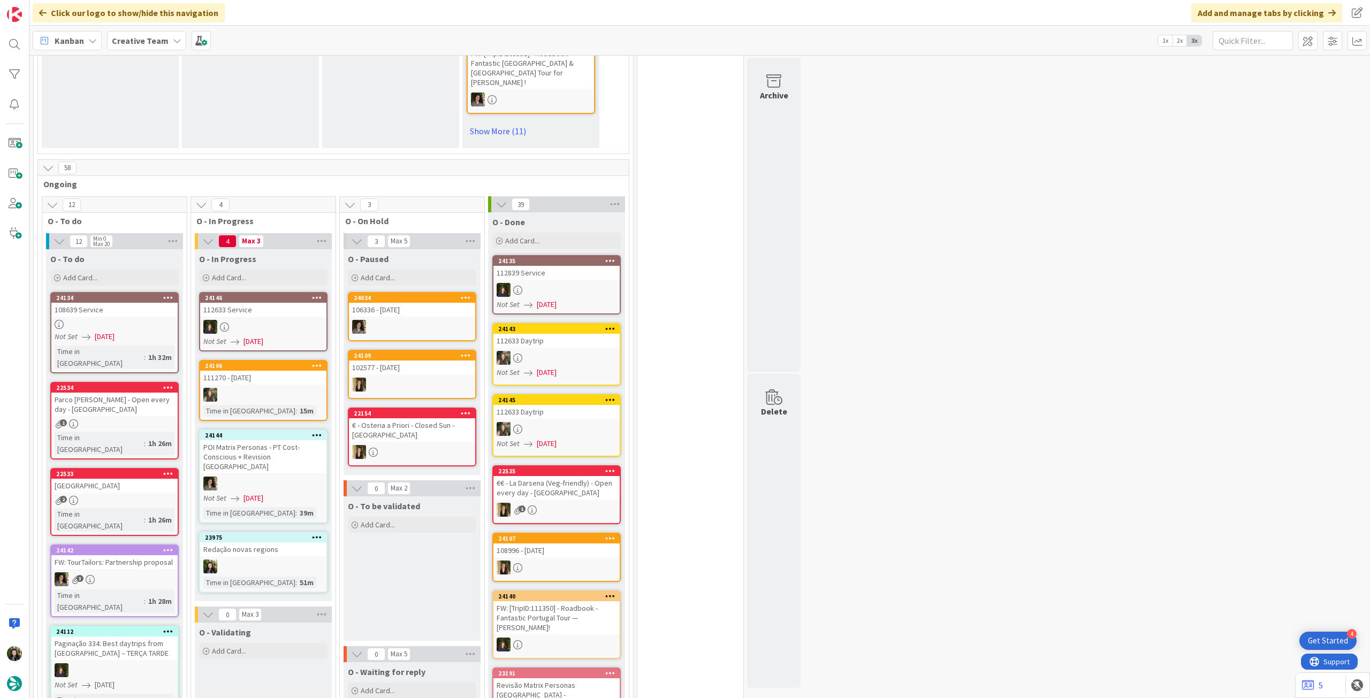
click at [155, 32] on div "Creative Team" at bounding box center [146, 40] width 79 height 19
click at [153, 150] on h4 "Creative Team - Análise" at bounding box center [192, 153] width 146 height 11
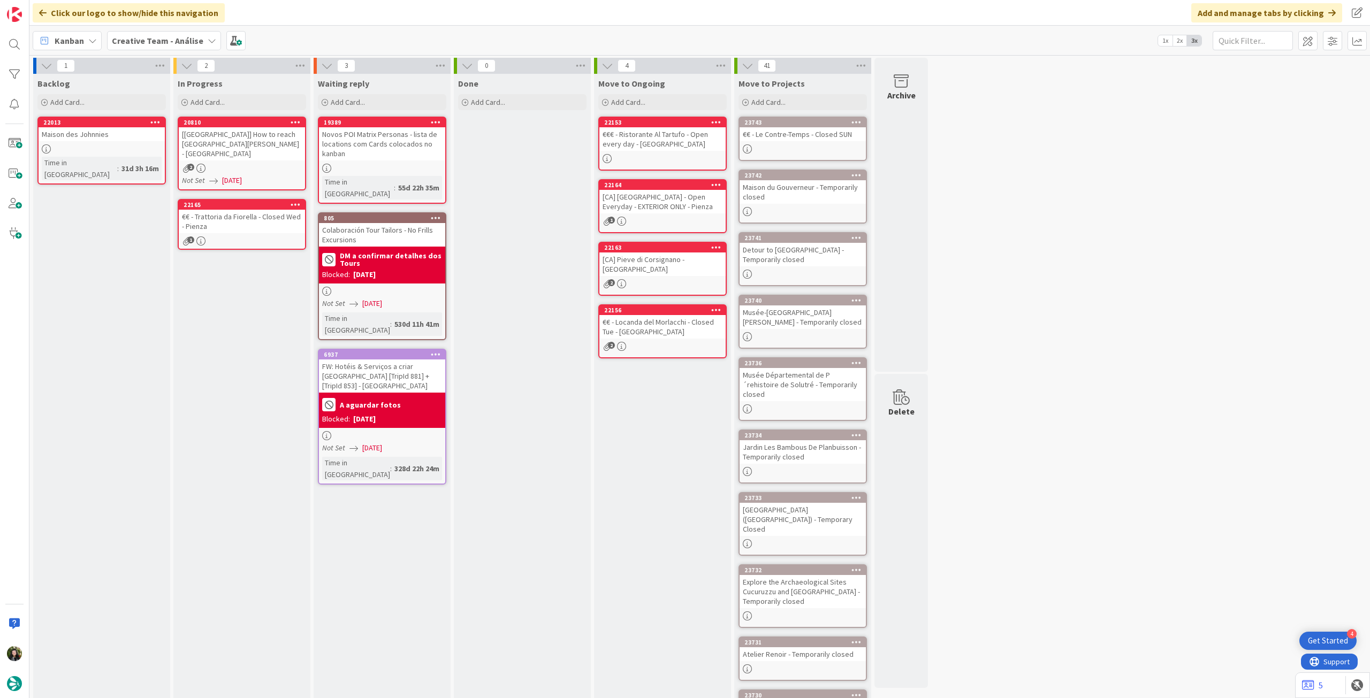
click at [236, 164] on div "2" at bounding box center [242, 168] width 126 height 9
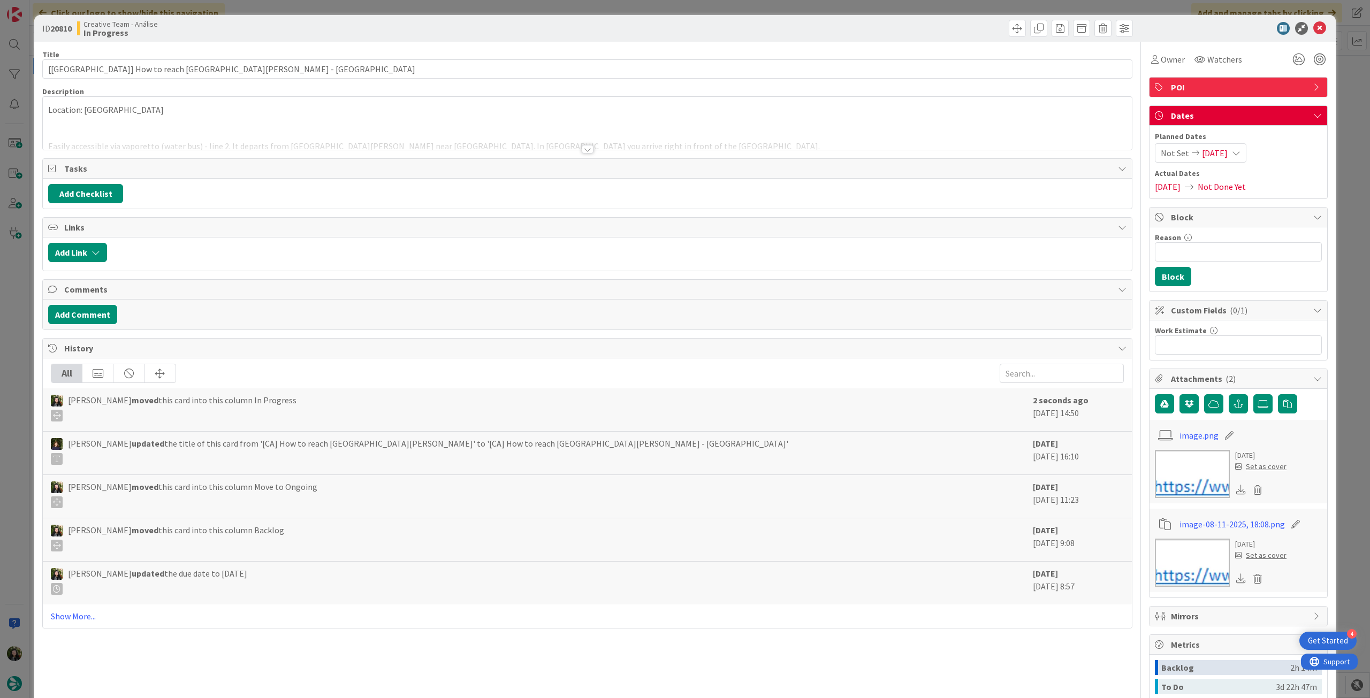
click at [1237, 163] on div "Planned Dates Not Set 05/09/2025 Actual Dates 01/09/2025 Not Done Yet" at bounding box center [1238, 162] width 167 height 62
click at [1237, 159] on div "Not Set 05/09/2025" at bounding box center [1201, 152] width 92 height 19
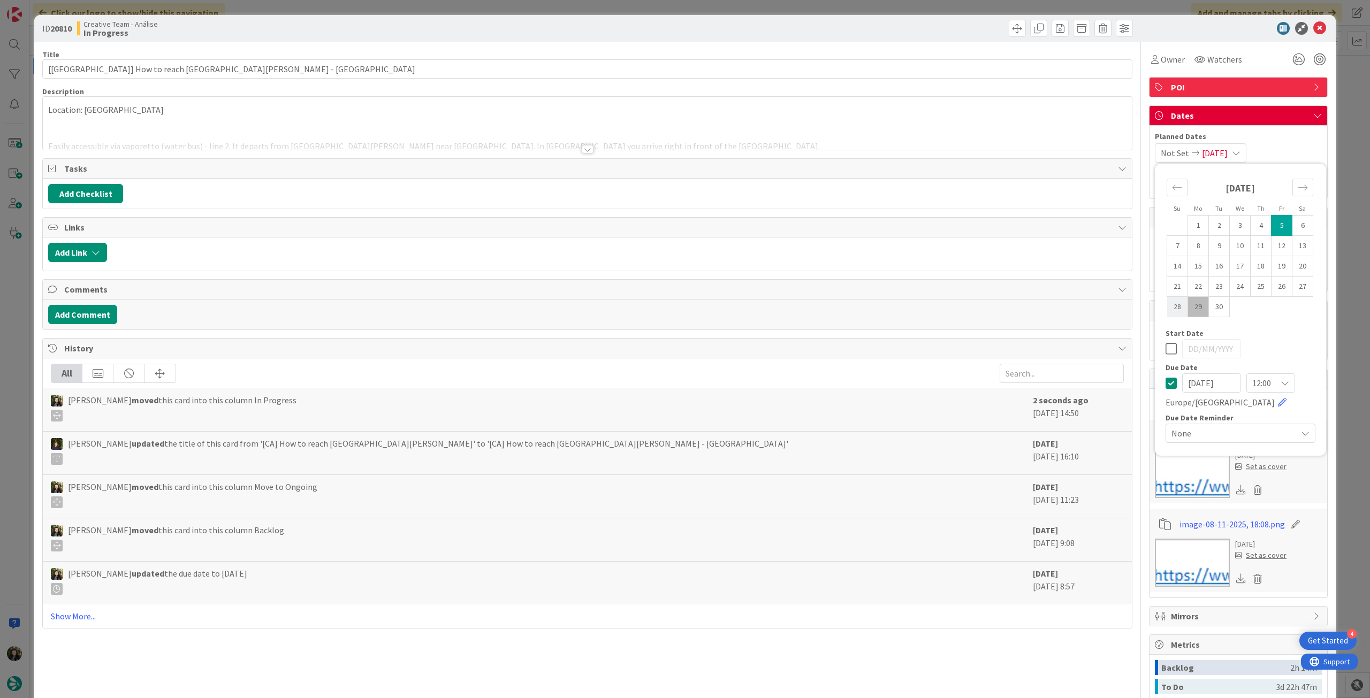
drag, startPoint x: 1166, startPoint y: 387, endPoint x: 1168, endPoint y: 299, distance: 87.8
click at [1166, 387] on icon at bounding box center [1171, 383] width 11 height 13
click at [1313, 25] on icon at bounding box center [1319, 28] width 13 height 13
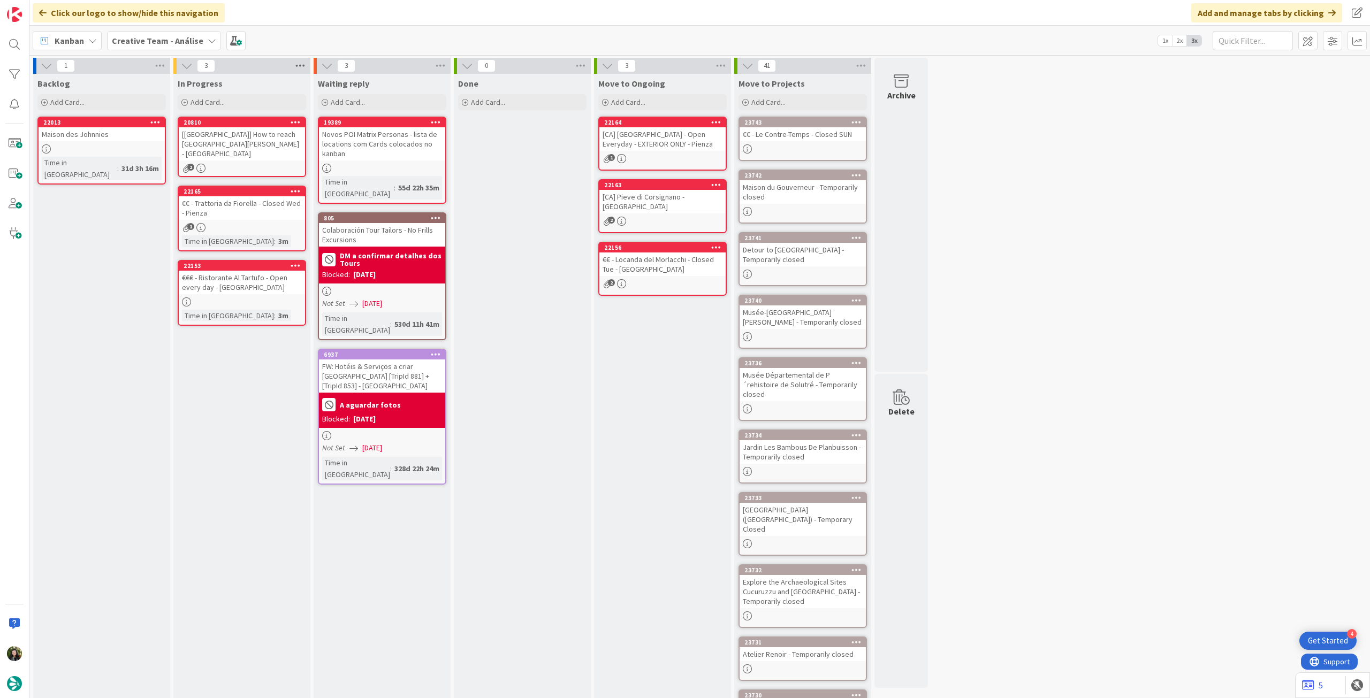
click at [302, 65] on icon at bounding box center [300, 66] width 14 height 16
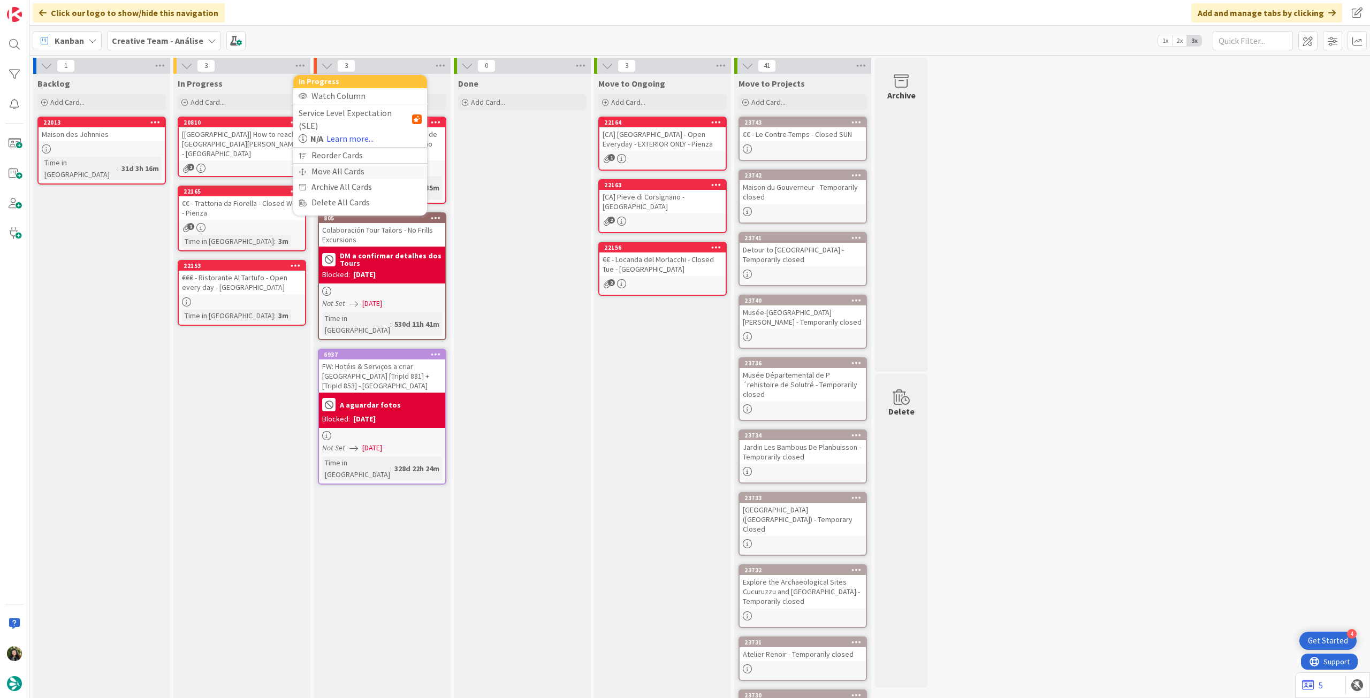
click at [337, 164] on div "Move All Cards" at bounding box center [360, 172] width 134 height 16
click at [365, 117] on span "Creative Team - Análise" at bounding box center [348, 116] width 86 height 11
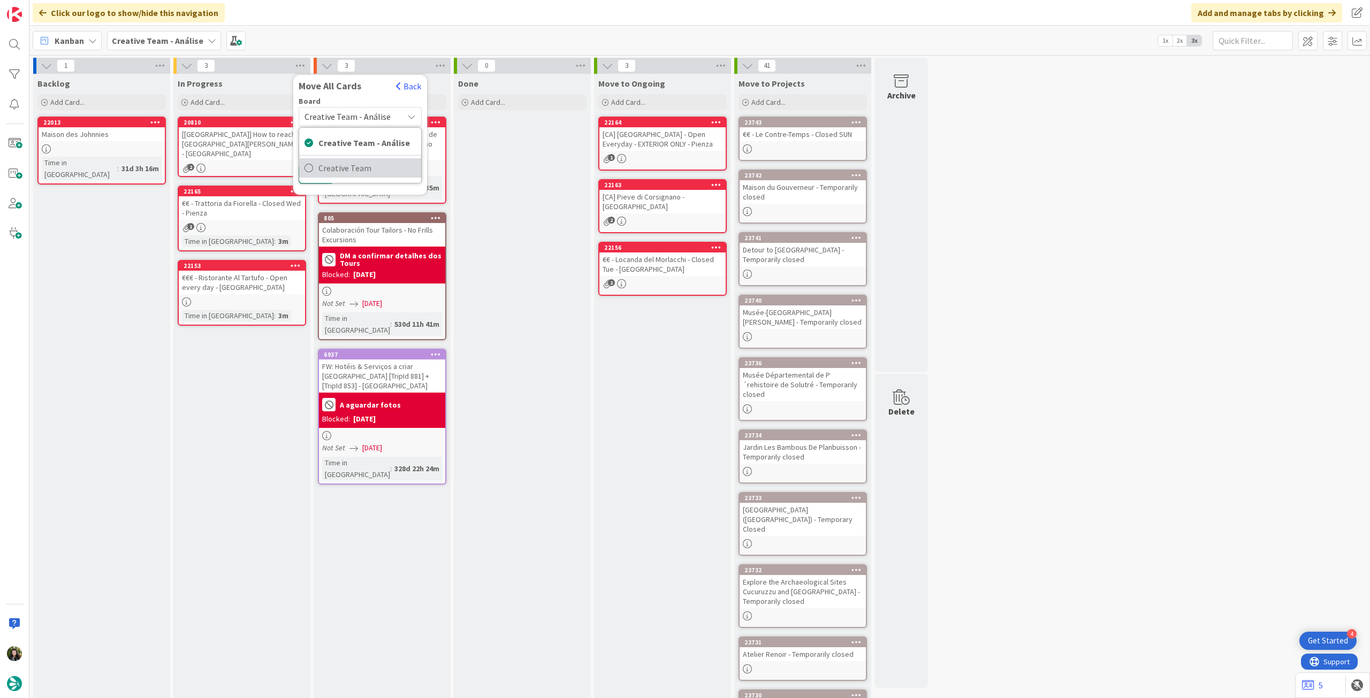
click at [362, 164] on span "Creative Team" at bounding box center [366, 168] width 97 height 16
click at [360, 145] on div "E - To Do" at bounding box center [354, 150] width 98 height 17
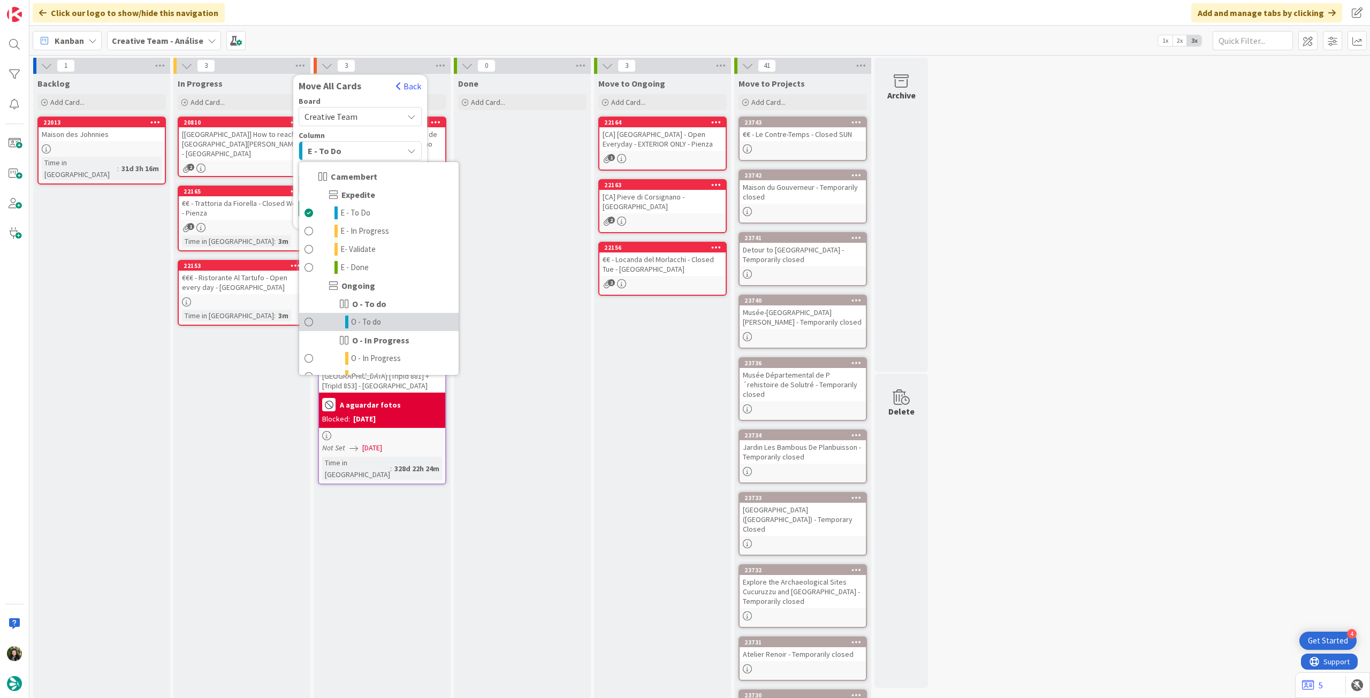
click at [365, 321] on span "O - To do" at bounding box center [366, 322] width 30 height 13
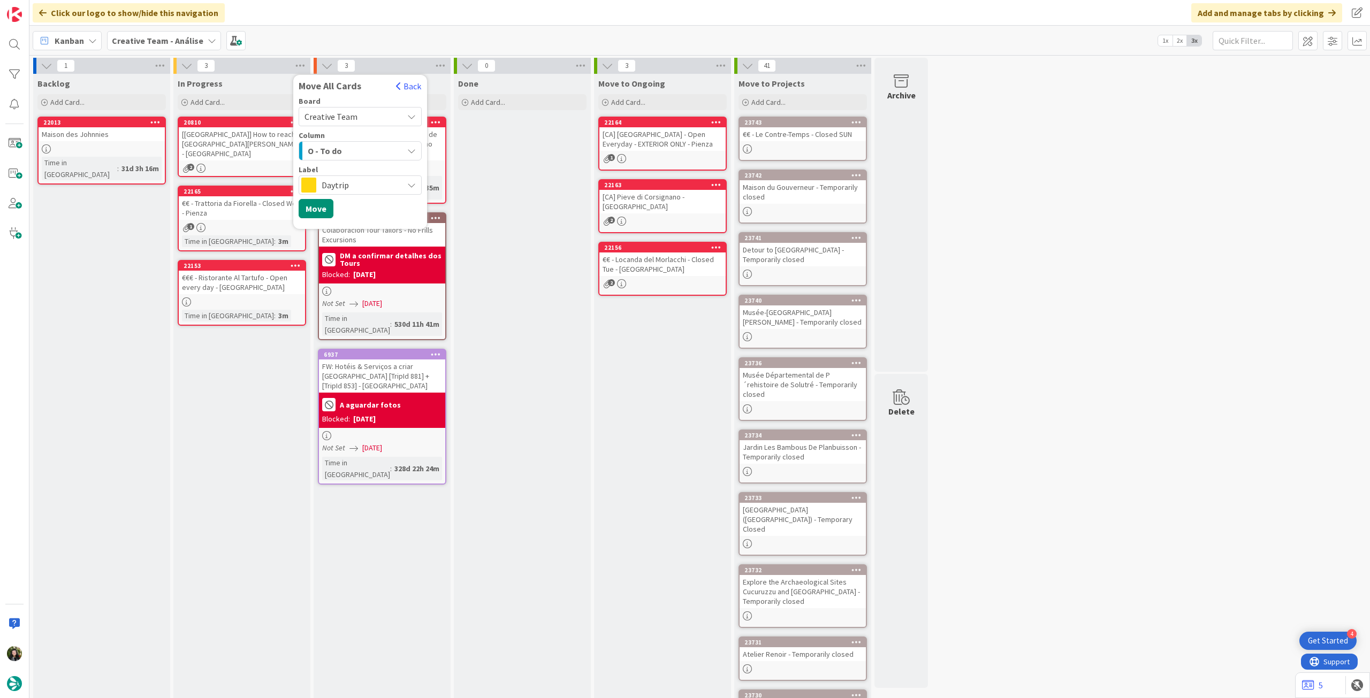
click at [346, 179] on span "Daytrip" at bounding box center [360, 185] width 76 height 15
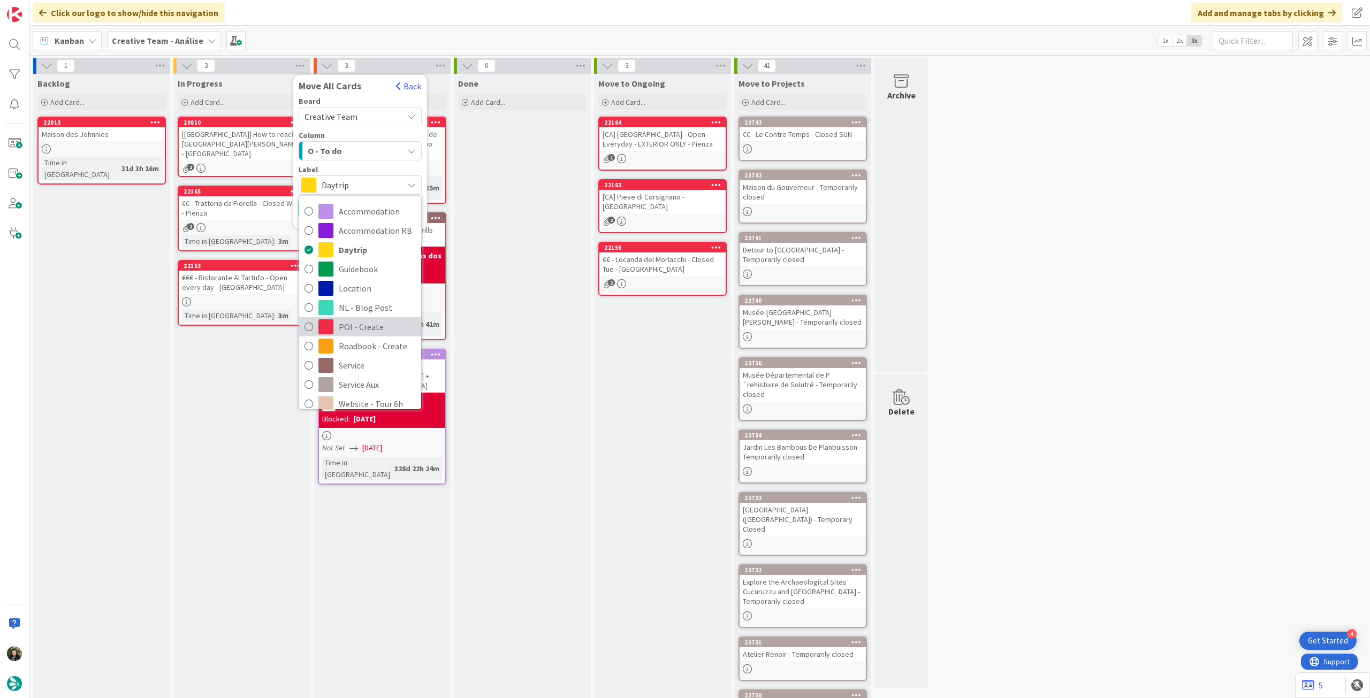
click at [394, 322] on span "POI - Create" at bounding box center [377, 327] width 77 height 16
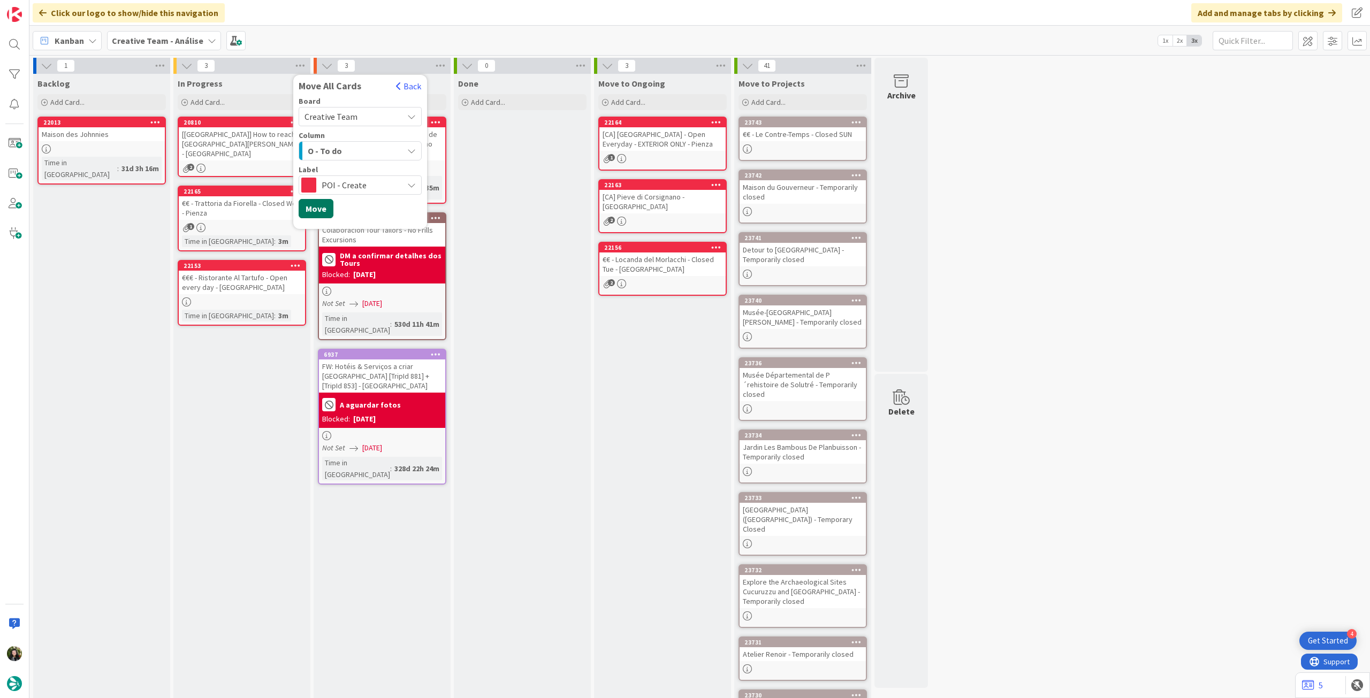
click at [325, 207] on button "Move" at bounding box center [316, 208] width 35 height 19
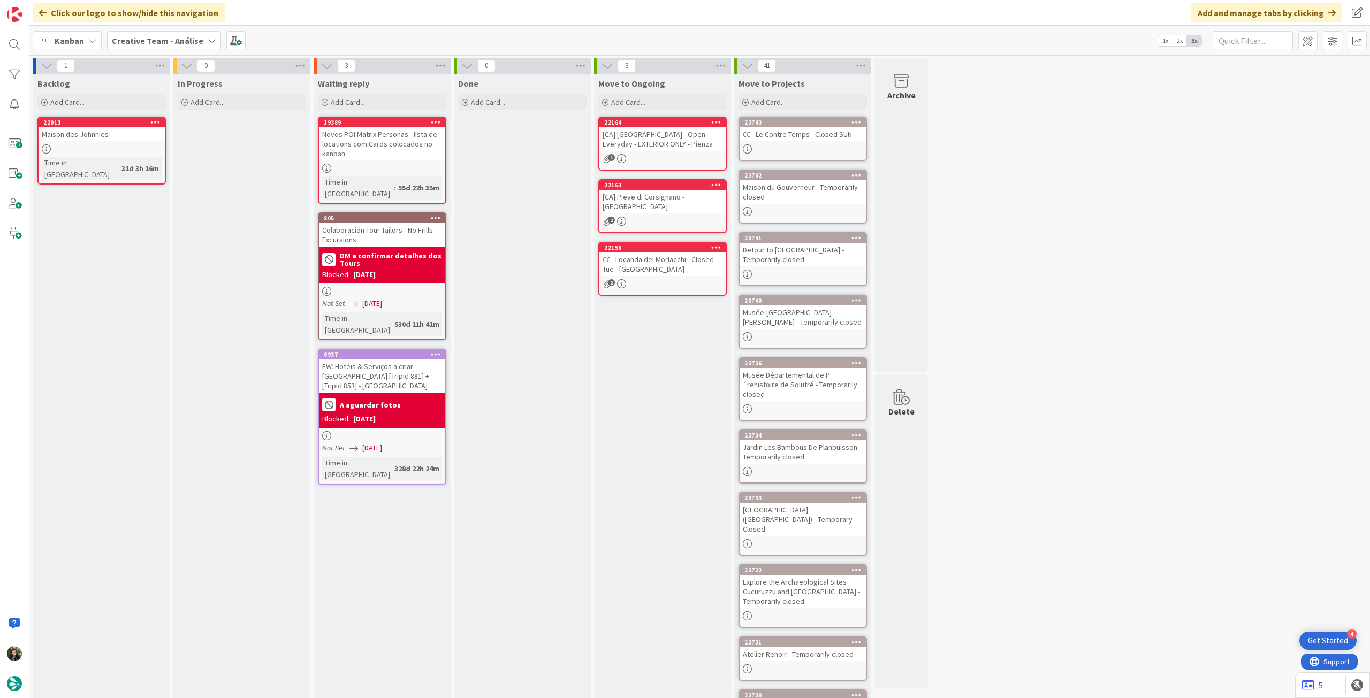
click at [164, 35] on b "Creative Team - Análise" at bounding box center [158, 40] width 92 height 11
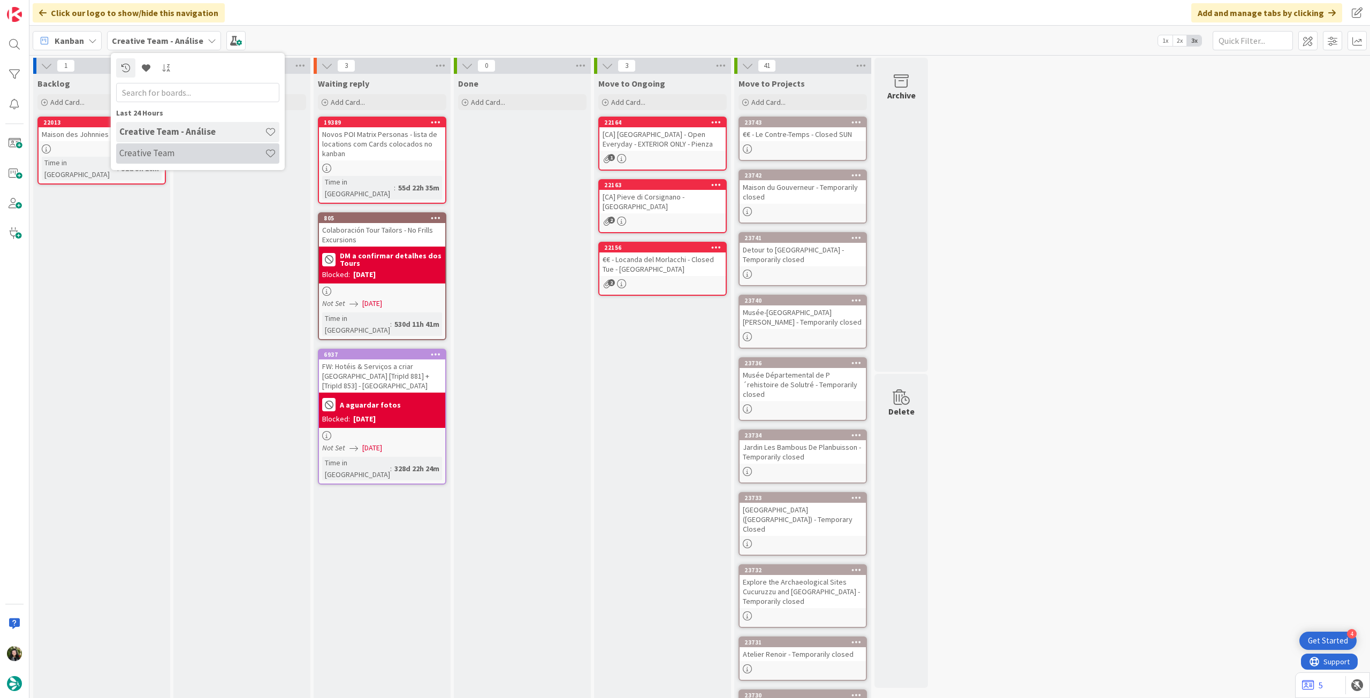
click at [181, 158] on h4 "Creative Team" at bounding box center [192, 153] width 146 height 11
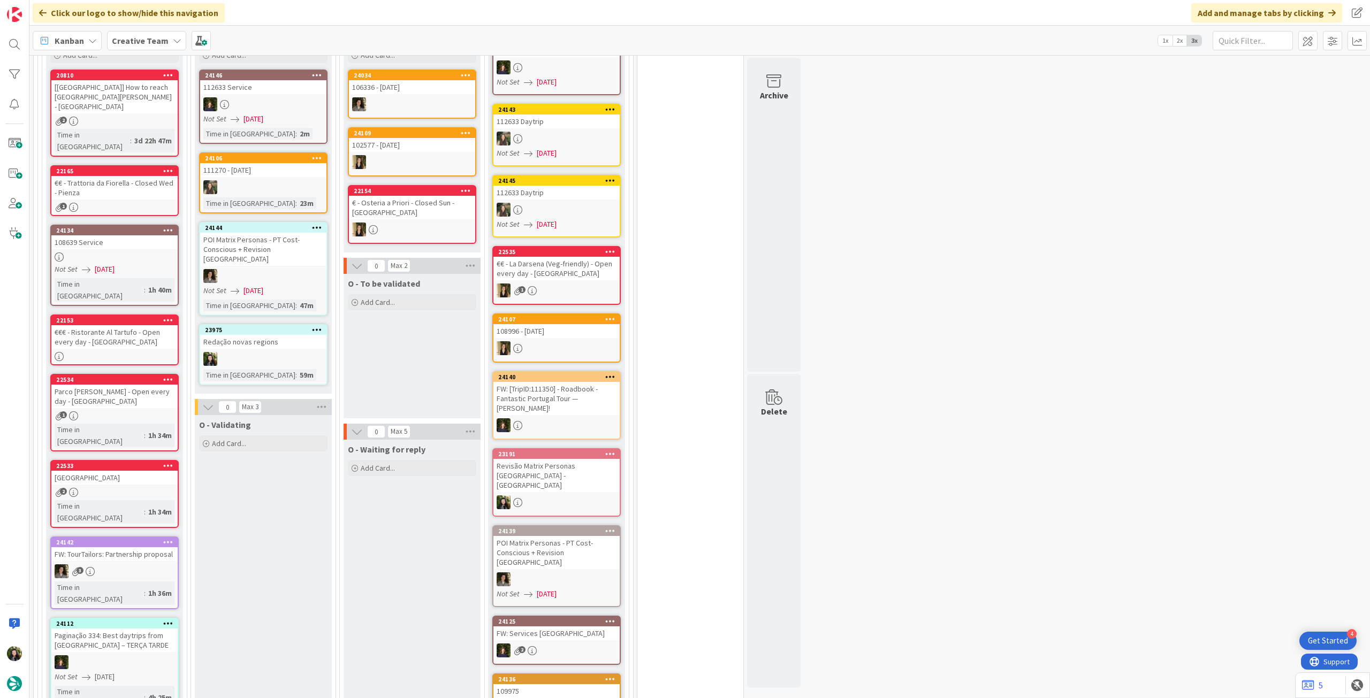
scroll to position [923, 0]
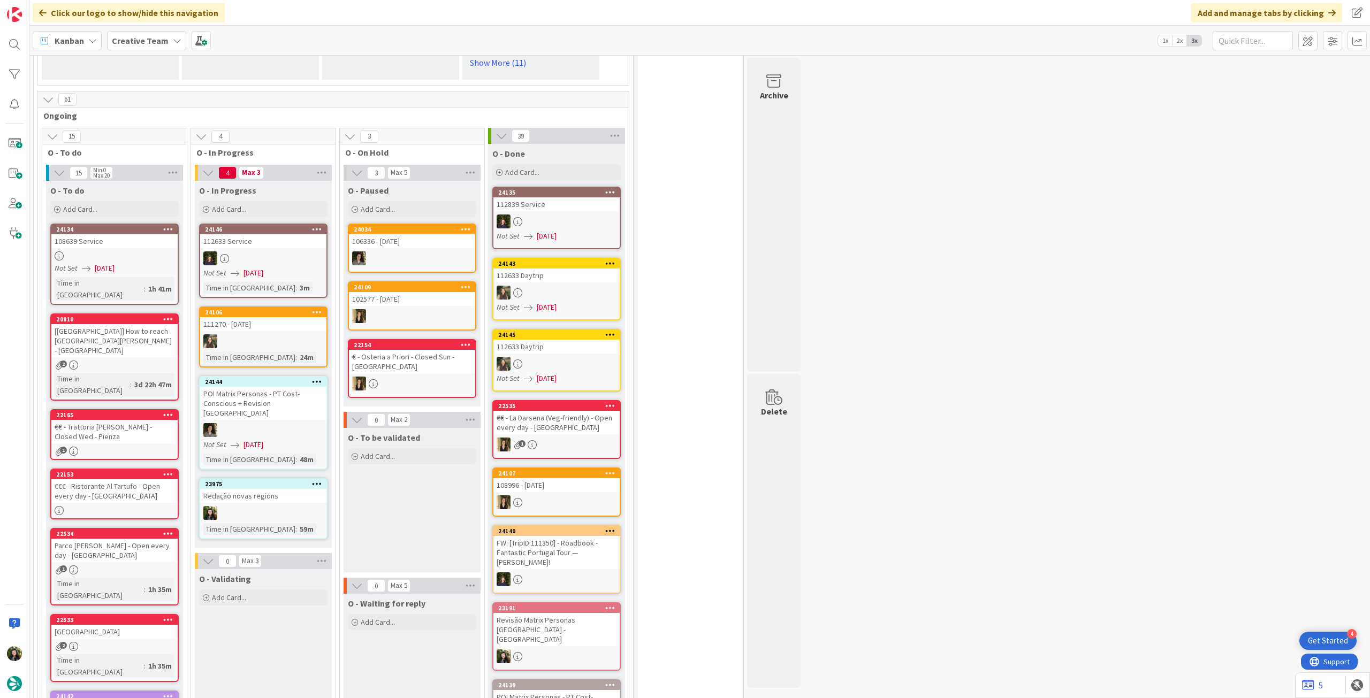
scroll to position [928, 0]
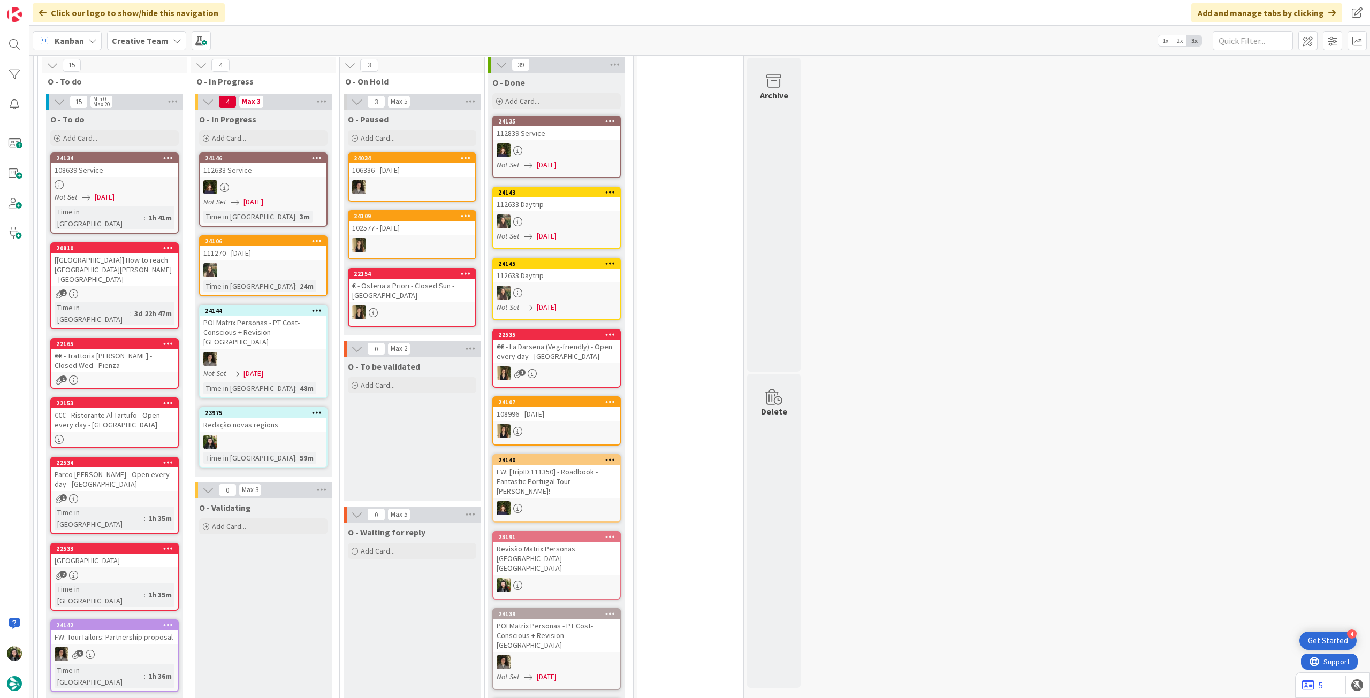
click at [146, 33] on div "Creative Team" at bounding box center [146, 40] width 79 height 19
click at [165, 156] on h4 "Creative Team - Análise" at bounding box center [192, 153] width 146 height 11
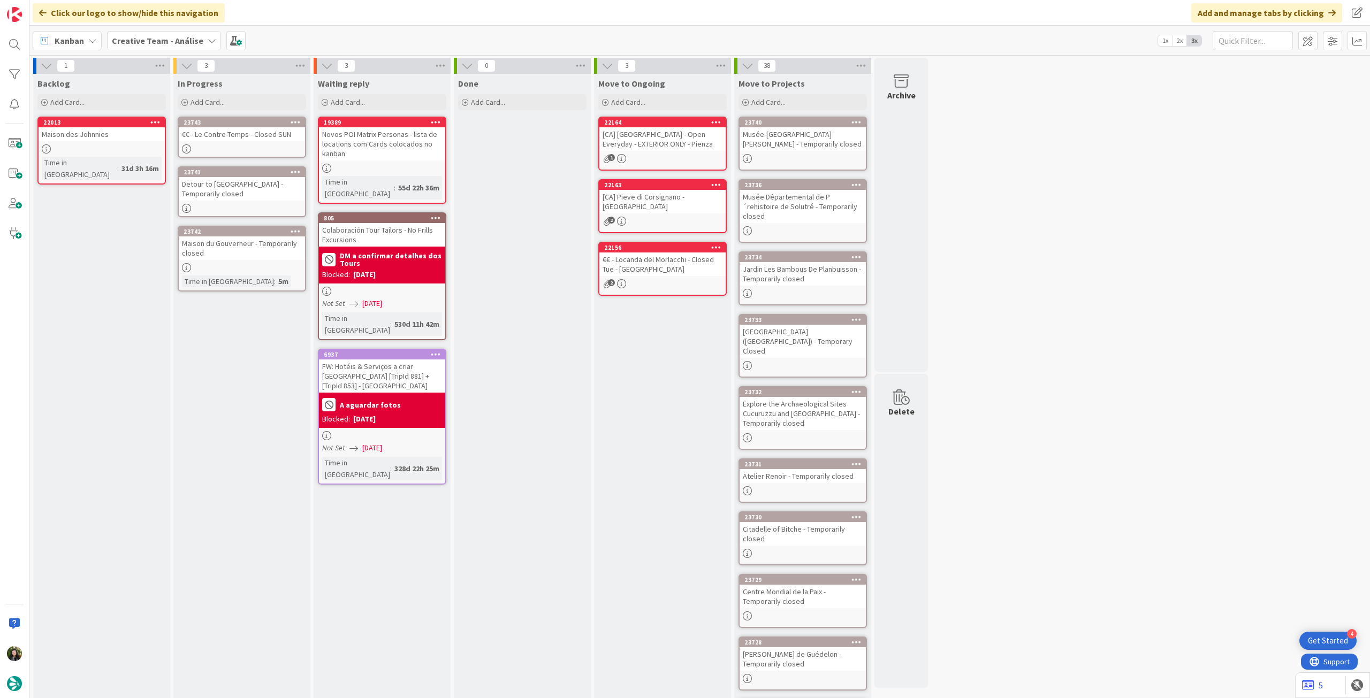
click at [292, 69] on div "3" at bounding box center [241, 66] width 137 height 16
click at [303, 65] on icon at bounding box center [300, 66] width 14 height 16
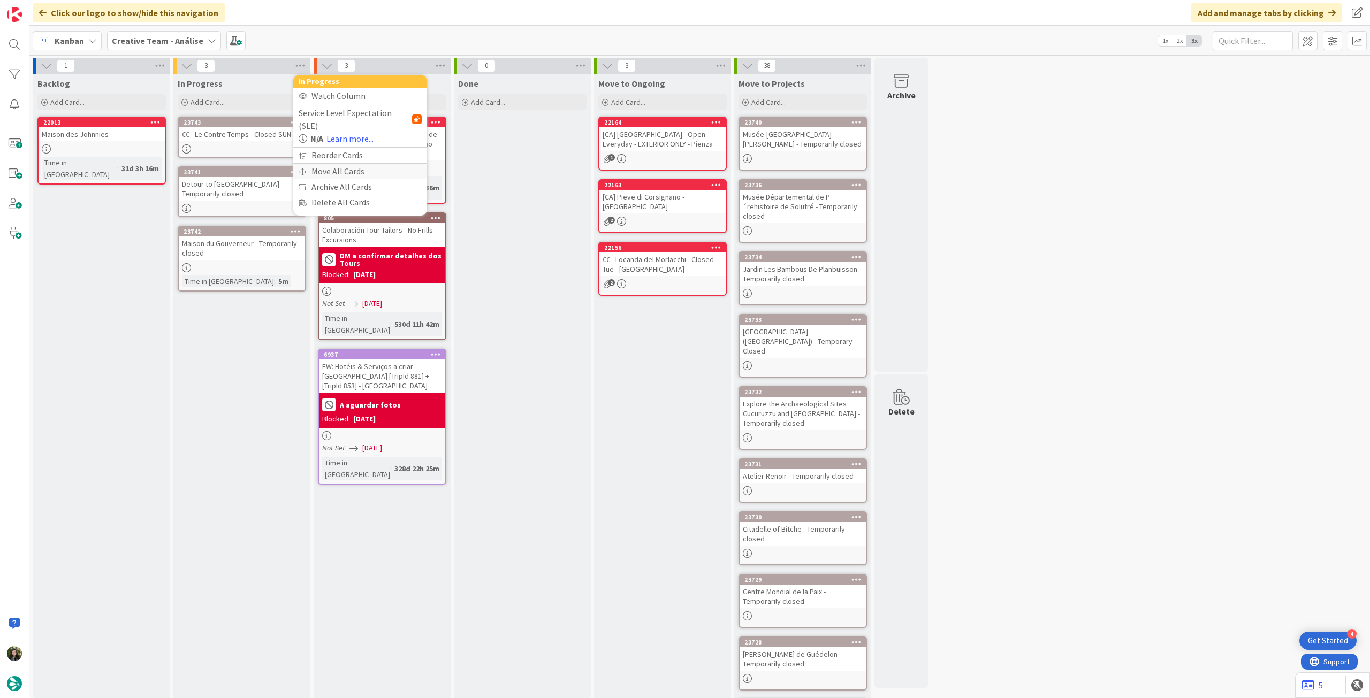
click at [322, 164] on div "Move All Cards" at bounding box center [360, 172] width 134 height 16
drag, startPoint x: 354, startPoint y: 106, endPoint x: 353, endPoint y: 124, distance: 17.7
click at [354, 113] on div "Board Creative Team - Análise" at bounding box center [360, 111] width 123 height 29
click at [352, 123] on span "Creative Team - Análise" at bounding box center [351, 116] width 93 height 15
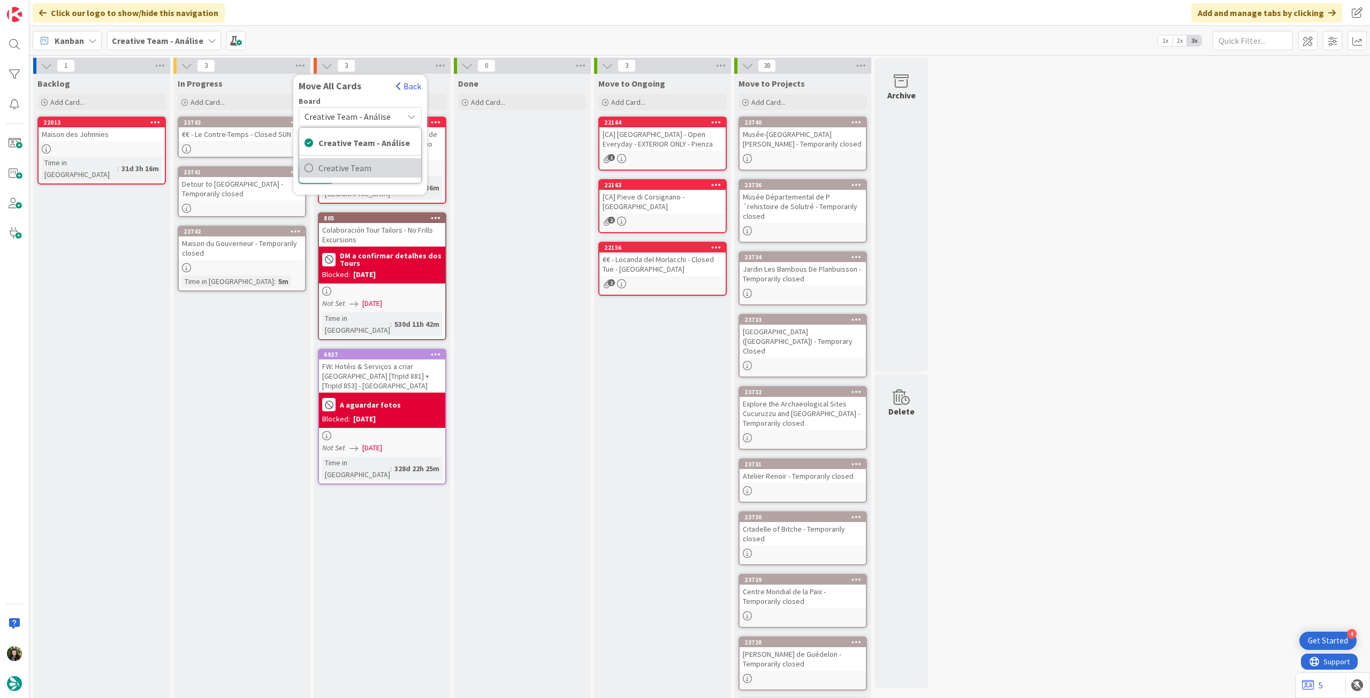
click at [347, 166] on span "Creative Team" at bounding box center [366, 168] width 97 height 16
click at [350, 154] on span "Select a Column..." at bounding box center [340, 151] width 70 height 14
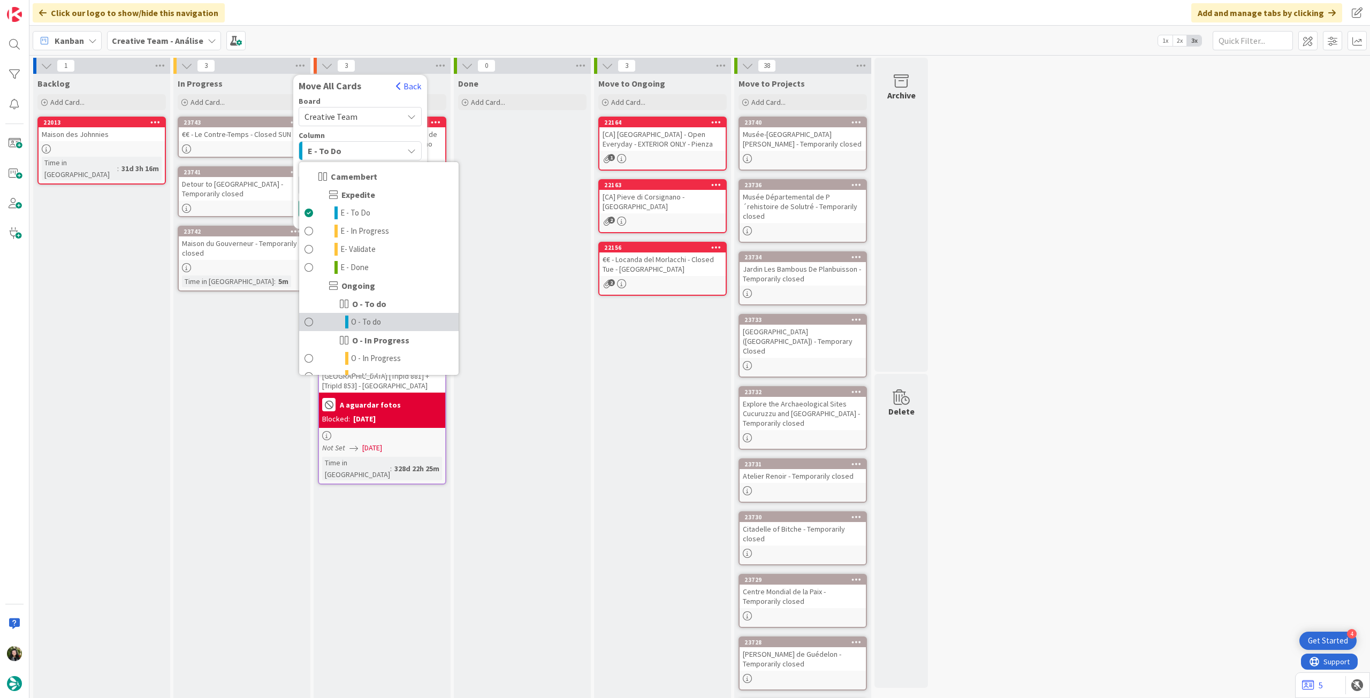
click at [371, 319] on span "O - To do" at bounding box center [366, 322] width 30 height 13
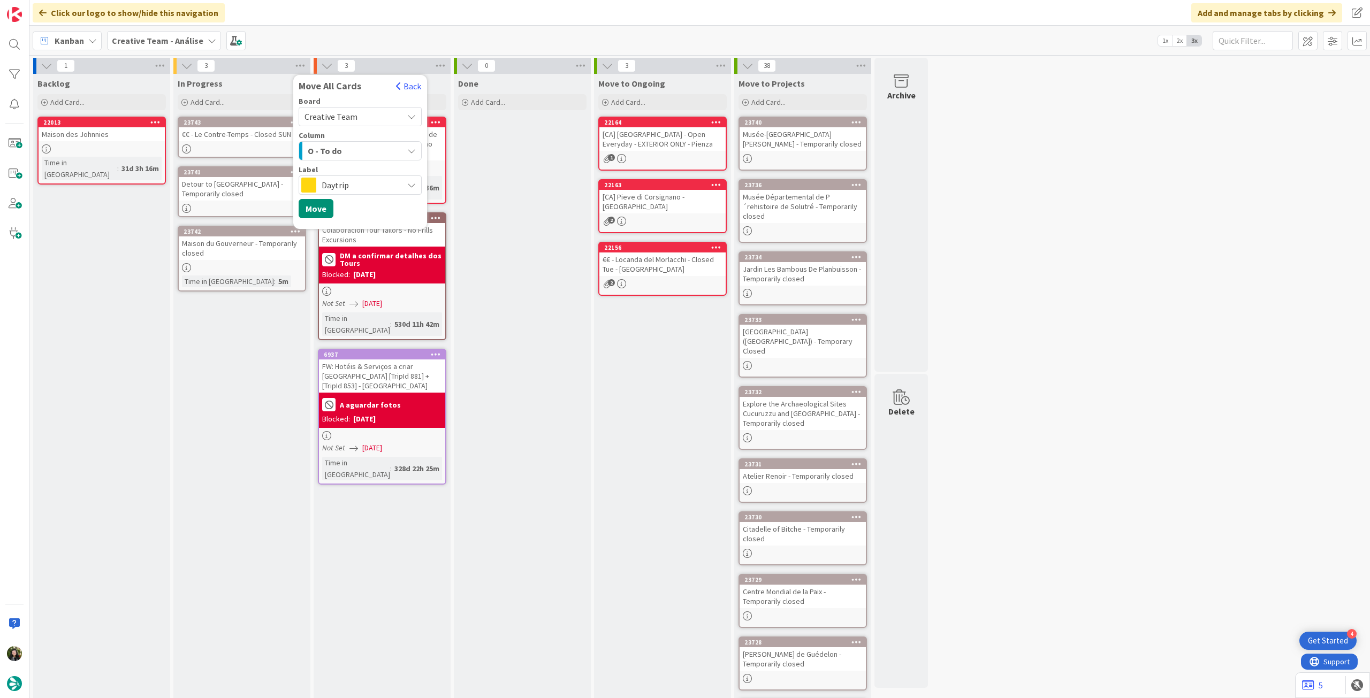
click at [349, 172] on div "Label" at bounding box center [360, 169] width 123 height 7
click at [348, 183] on span "Daytrip" at bounding box center [360, 185] width 76 height 15
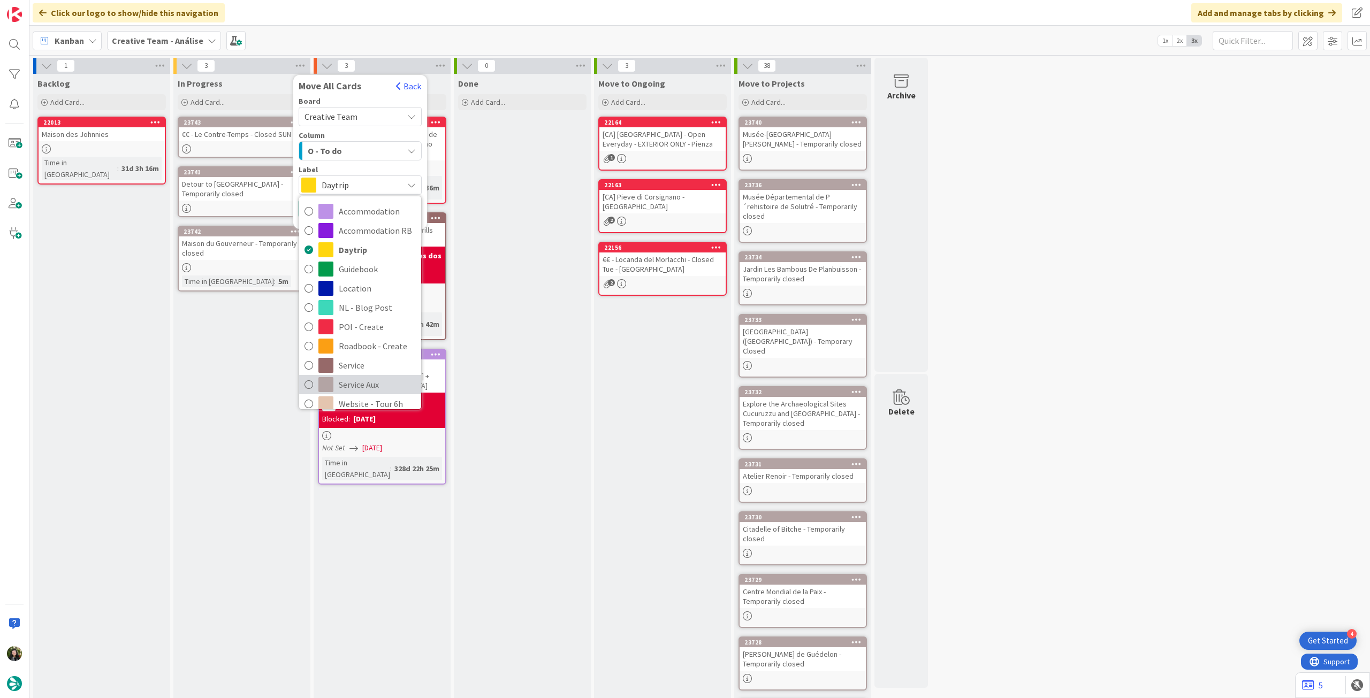
click at [358, 377] on span "Service Aux" at bounding box center [377, 385] width 77 height 16
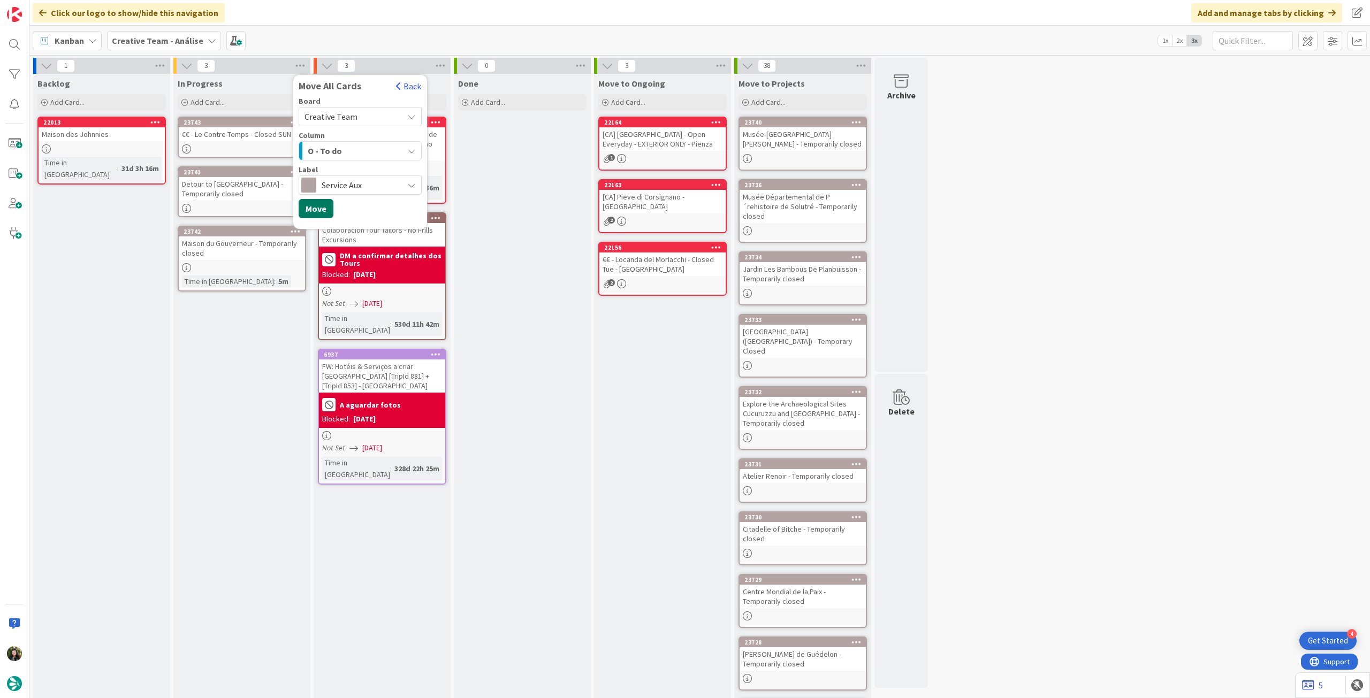
click at [317, 211] on button "Move" at bounding box center [316, 208] width 35 height 19
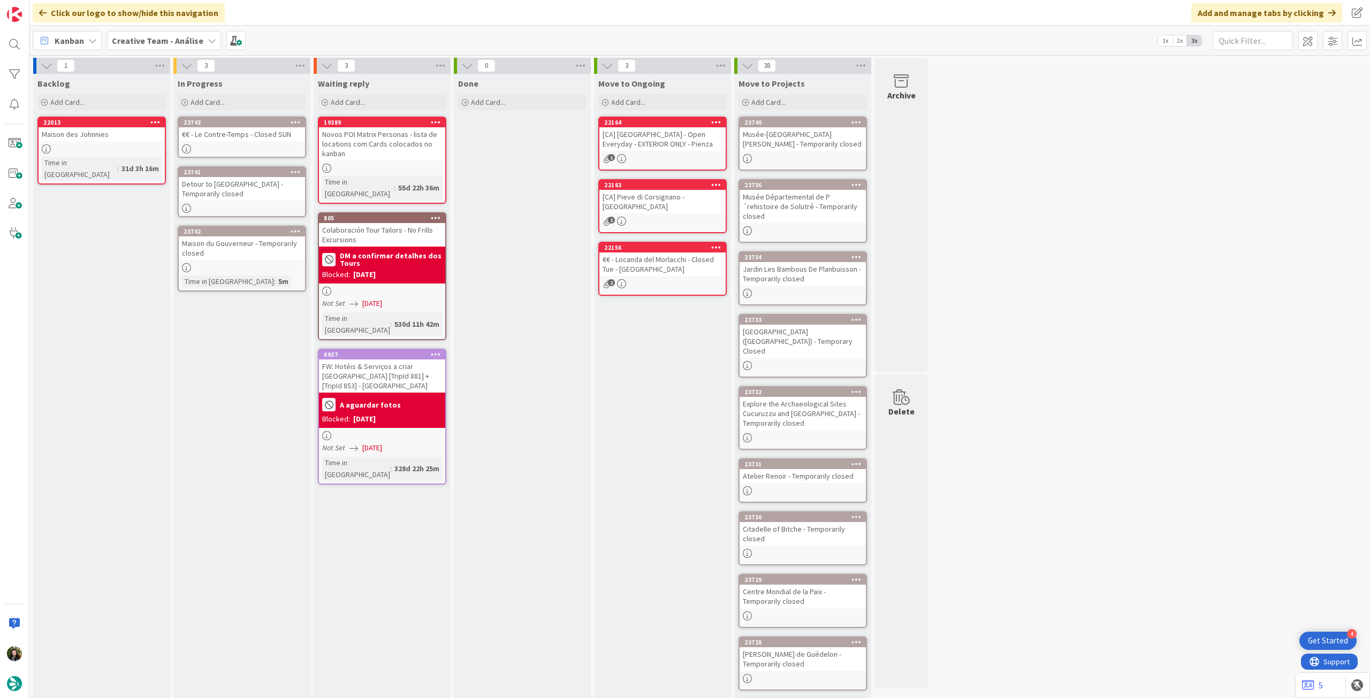
click at [183, 37] on b "Creative Team - Análise" at bounding box center [158, 40] width 92 height 11
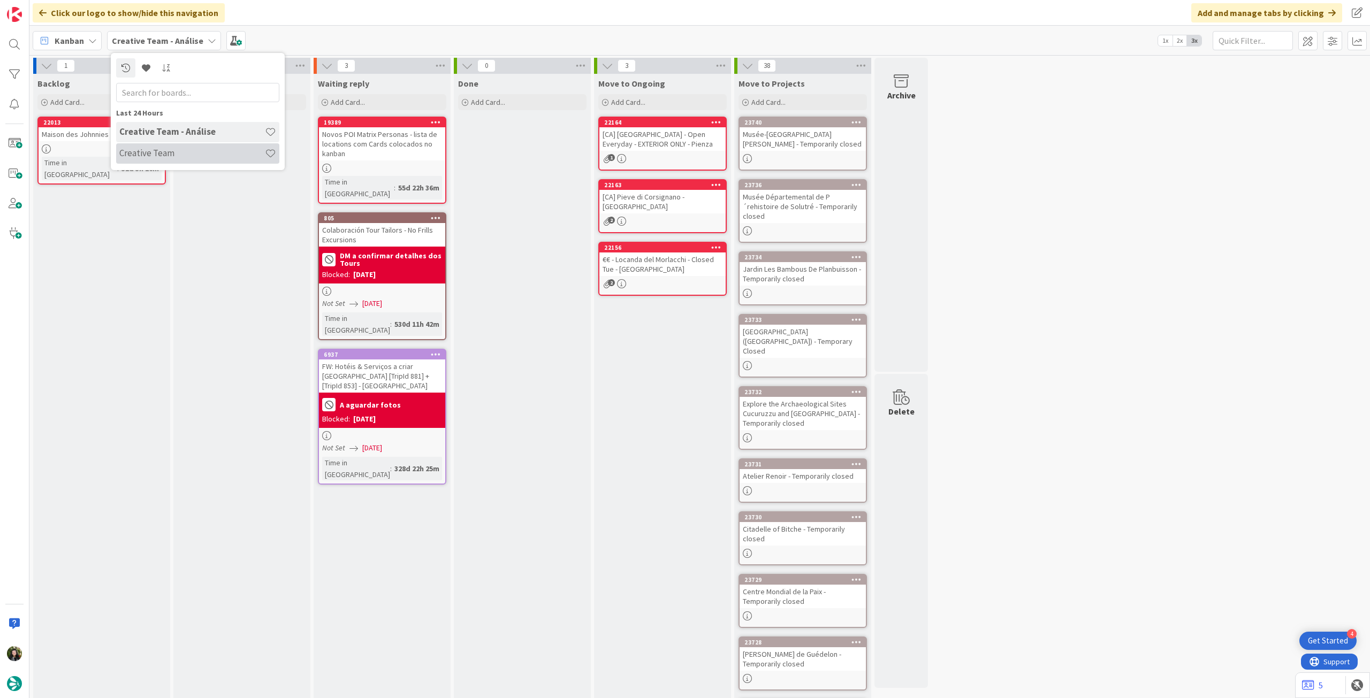
click at [186, 154] on h4 "Creative Team" at bounding box center [192, 153] width 146 height 11
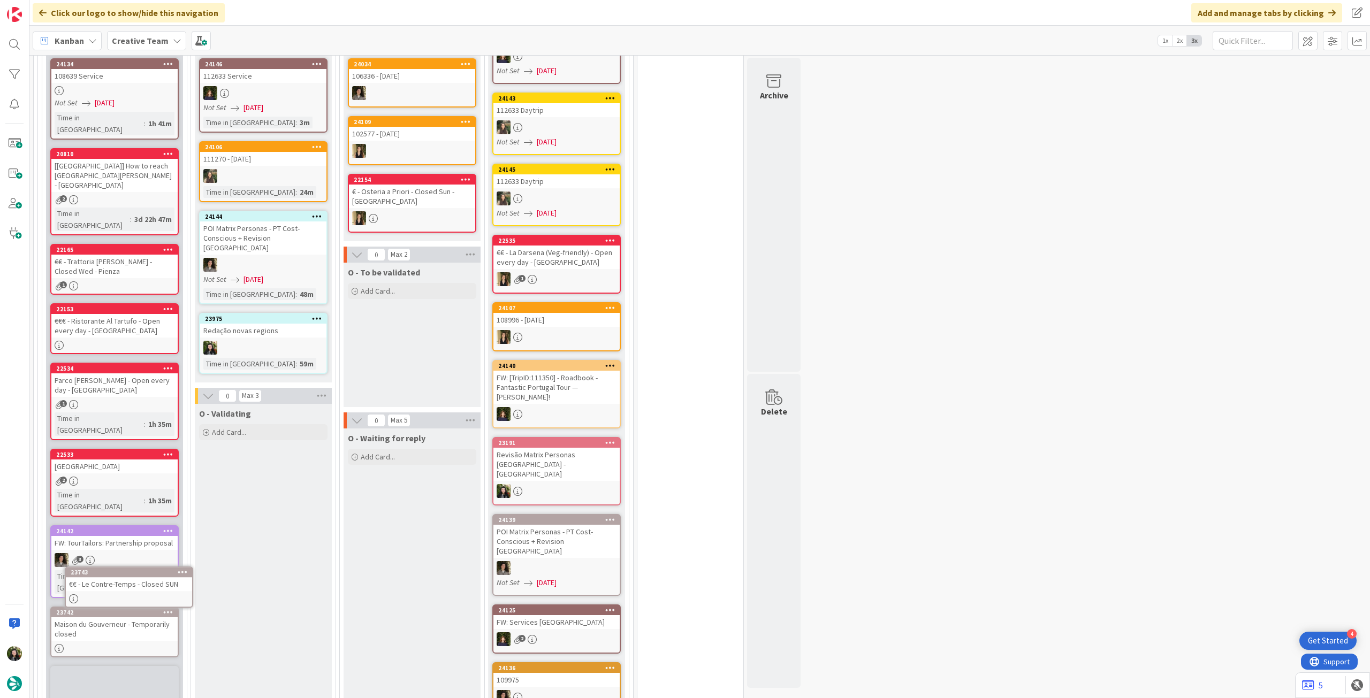
scroll to position [1028, 0]
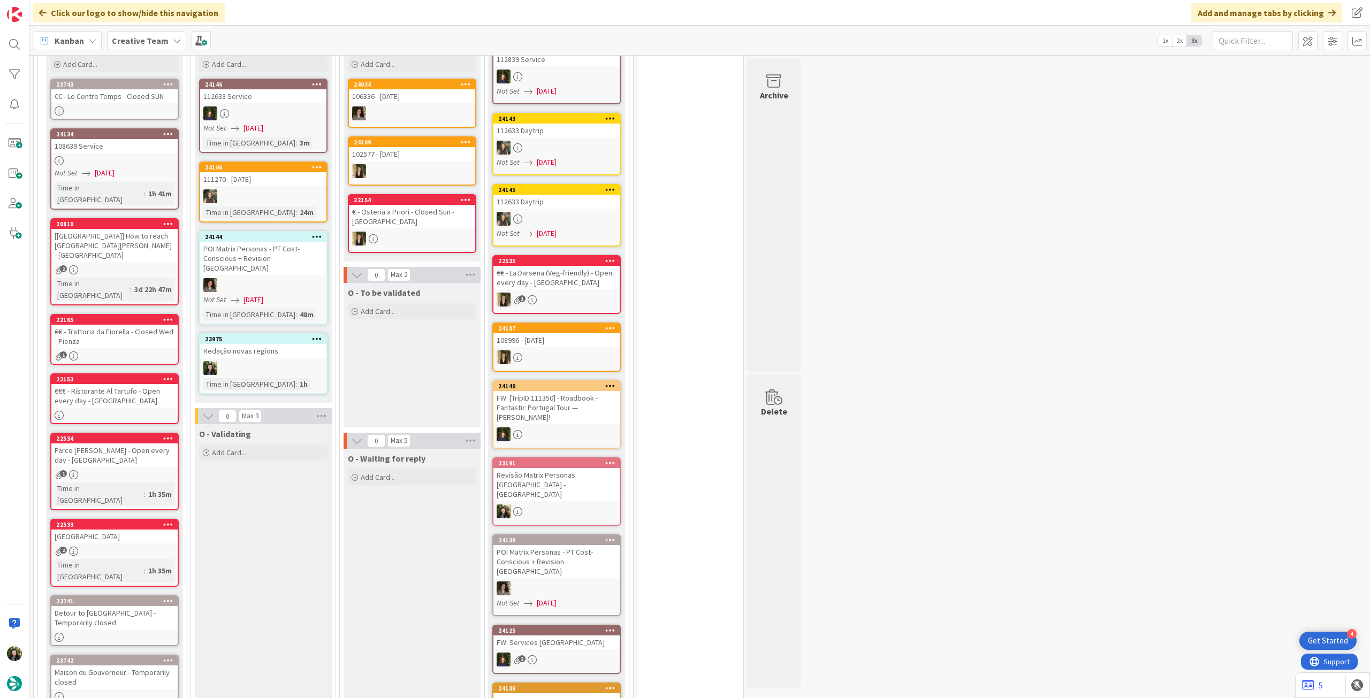
scroll to position [970, 0]
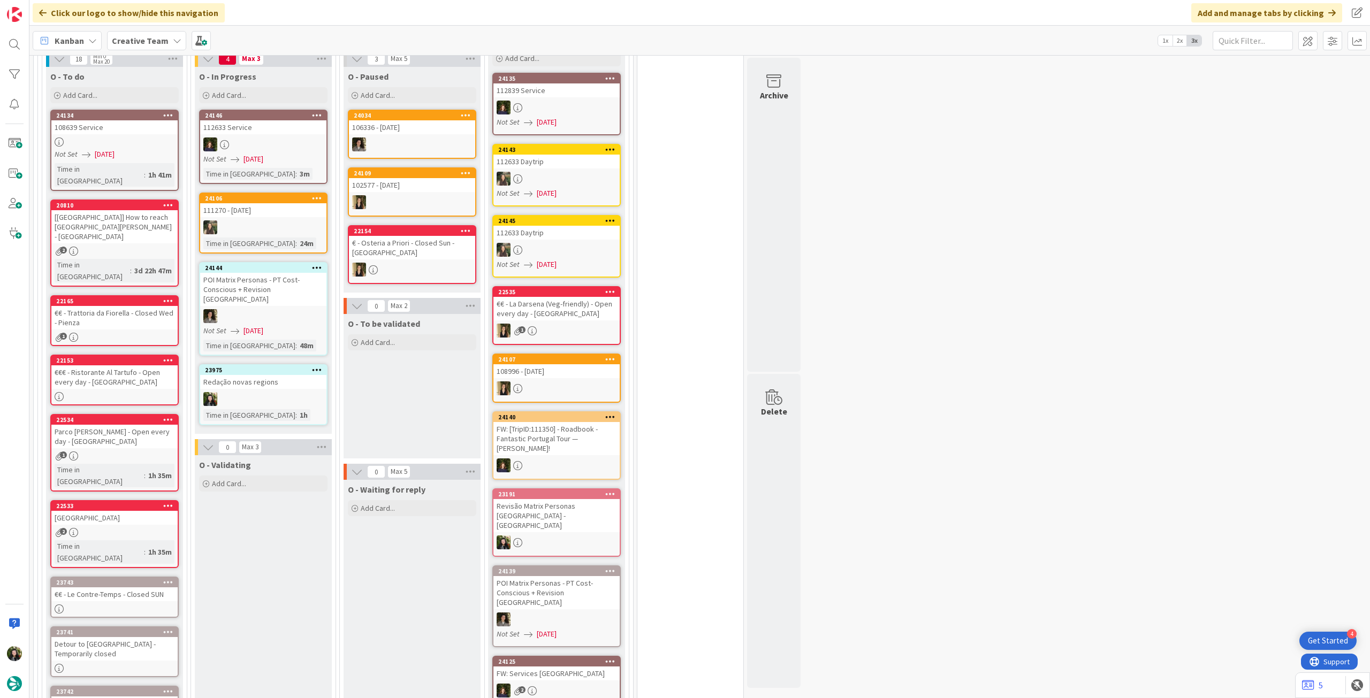
click at [134, 577] on div "23743 €€ - Le Contre-Temps - Closed SUN" at bounding box center [114, 597] width 128 height 41
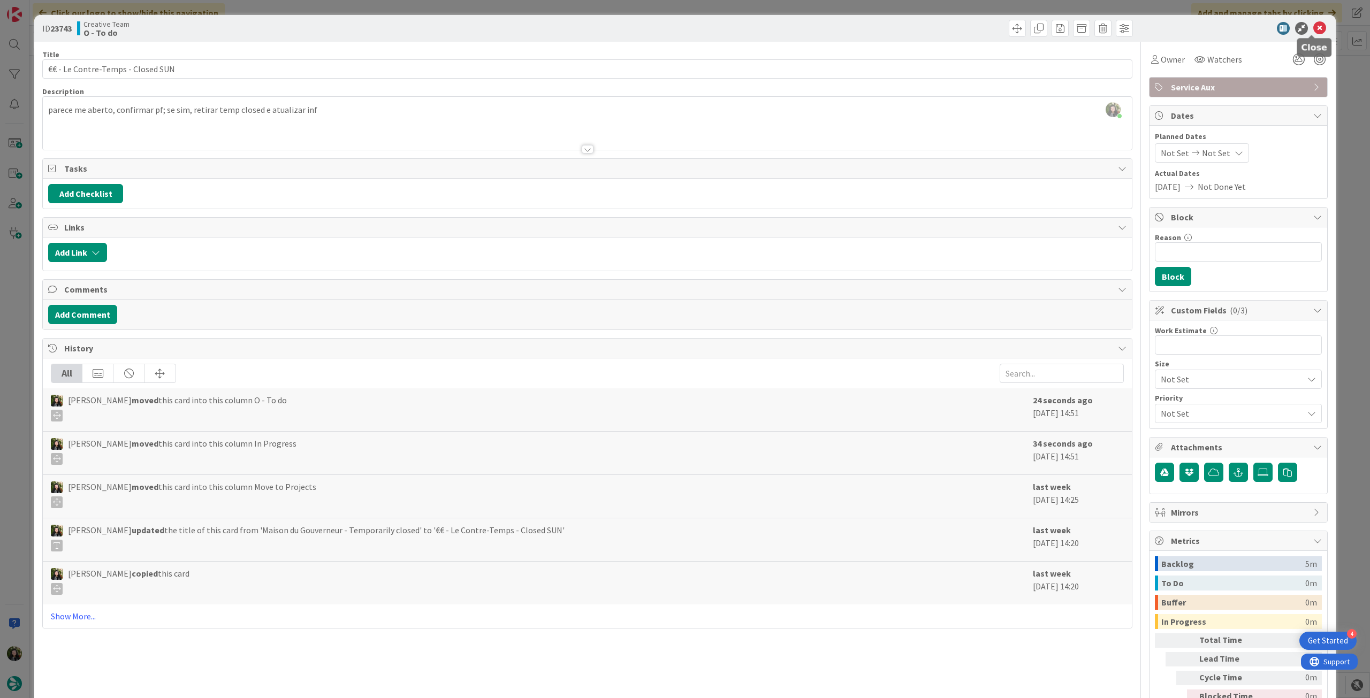
click at [1313, 27] on icon at bounding box center [1319, 28] width 13 height 13
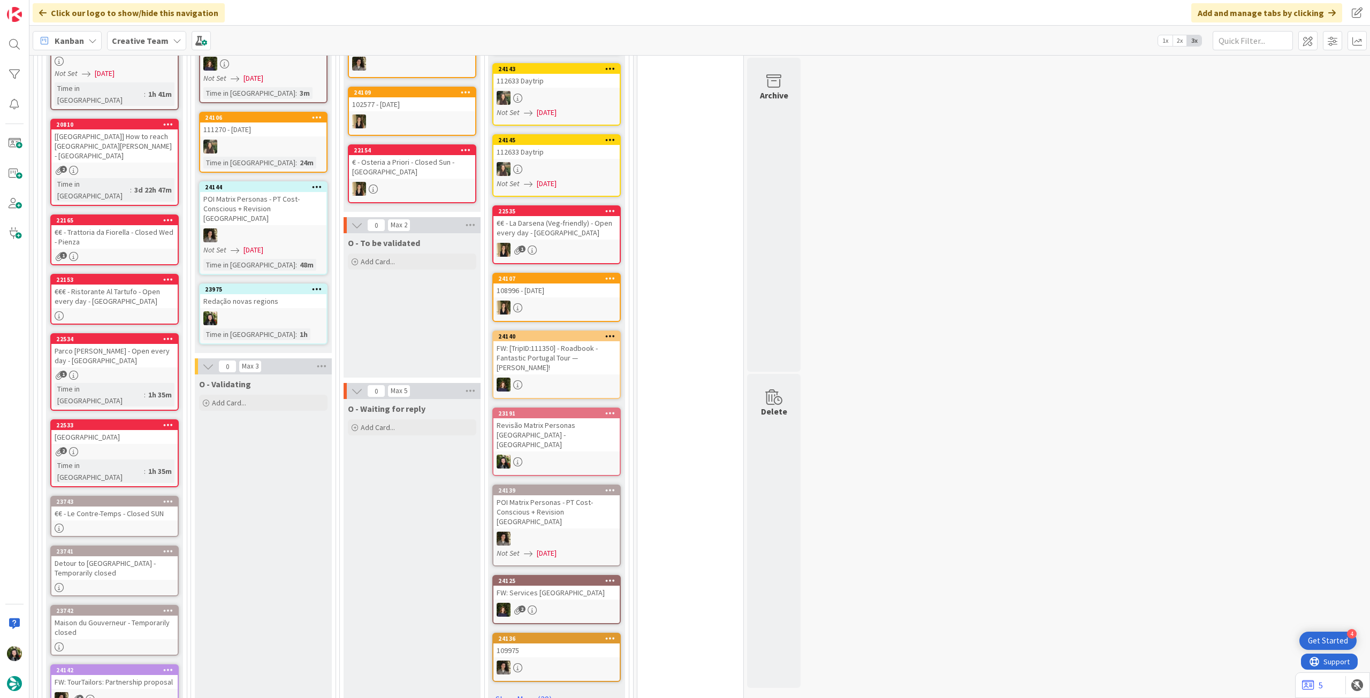
click at [170, 498] on icon at bounding box center [168, 501] width 10 height 7
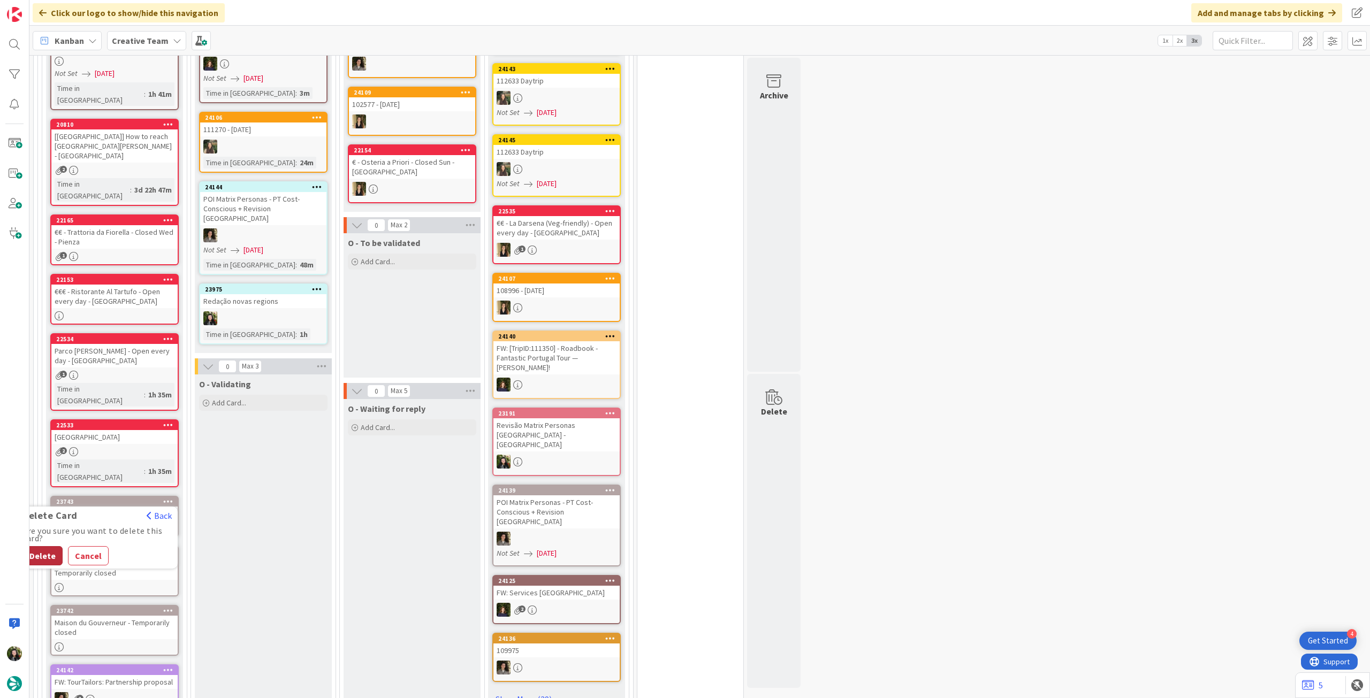
click at [43, 546] on button "Delete" at bounding box center [42, 555] width 40 height 19
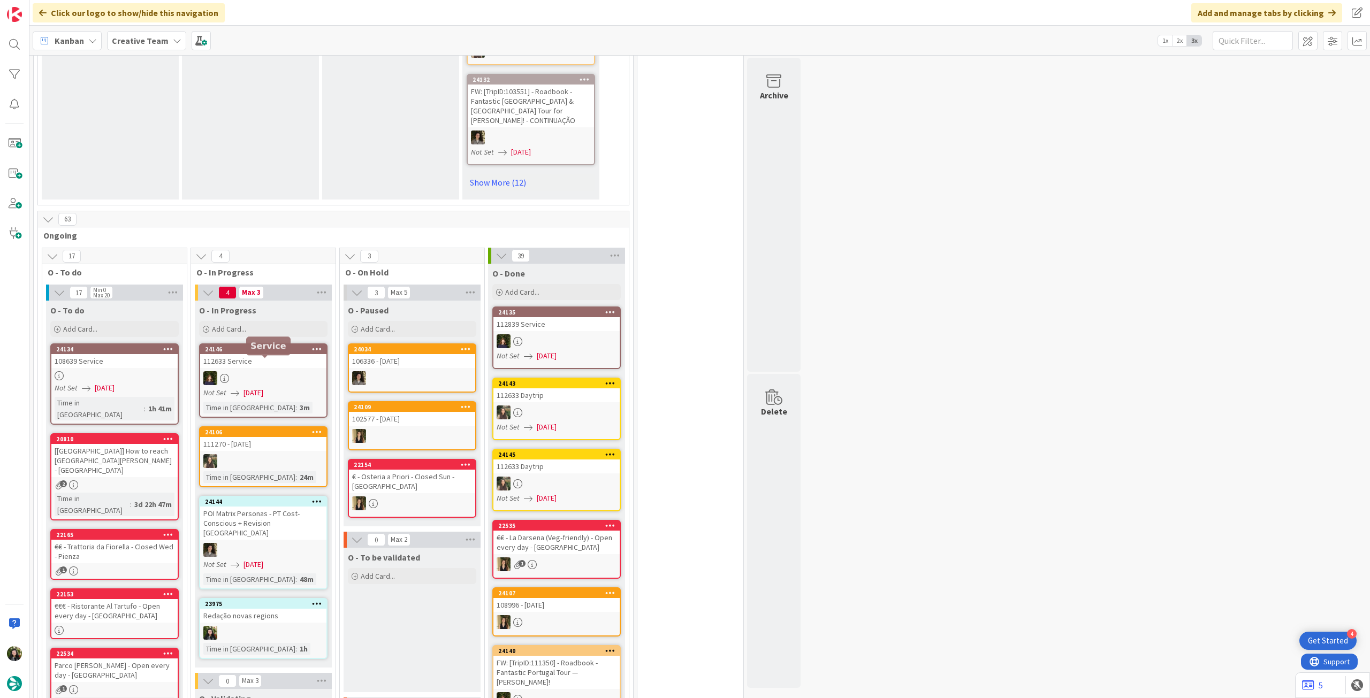
scroll to position [682, 0]
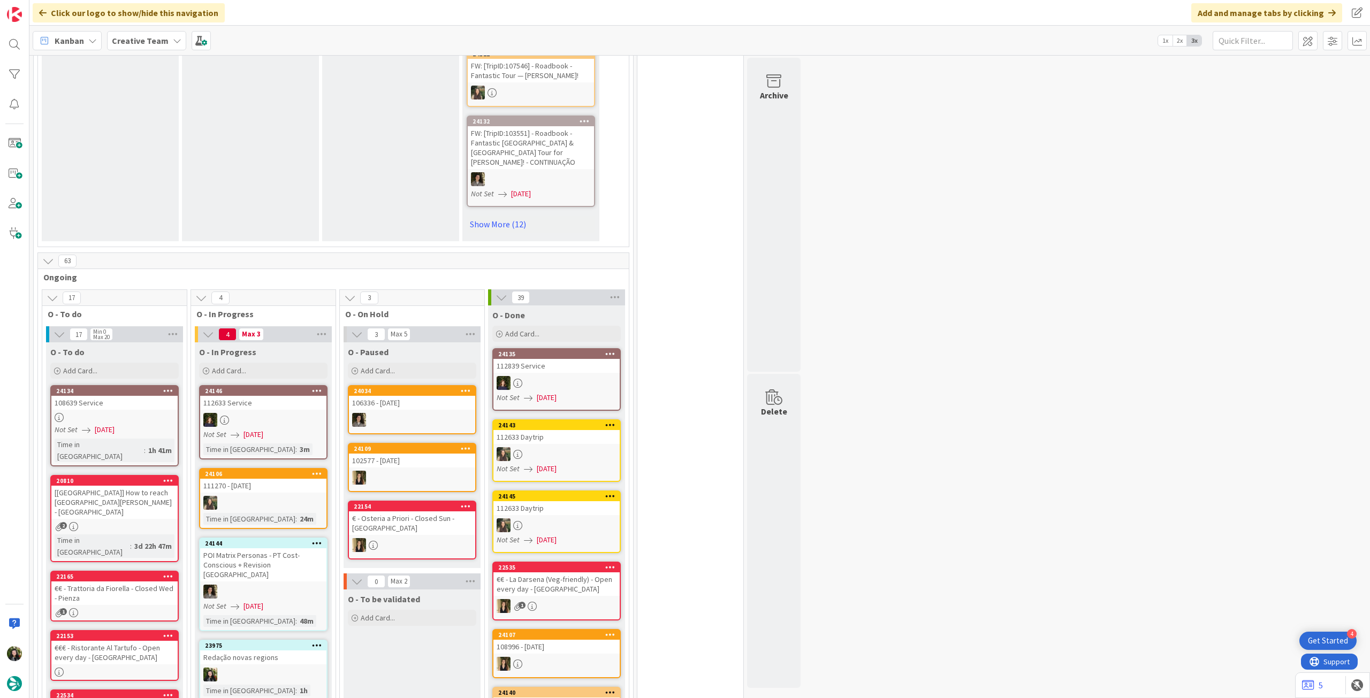
click at [152, 41] on b "Creative Team" at bounding box center [140, 40] width 57 height 11
click at [156, 158] on h4 "Creative Team - Análise" at bounding box center [192, 153] width 146 height 11
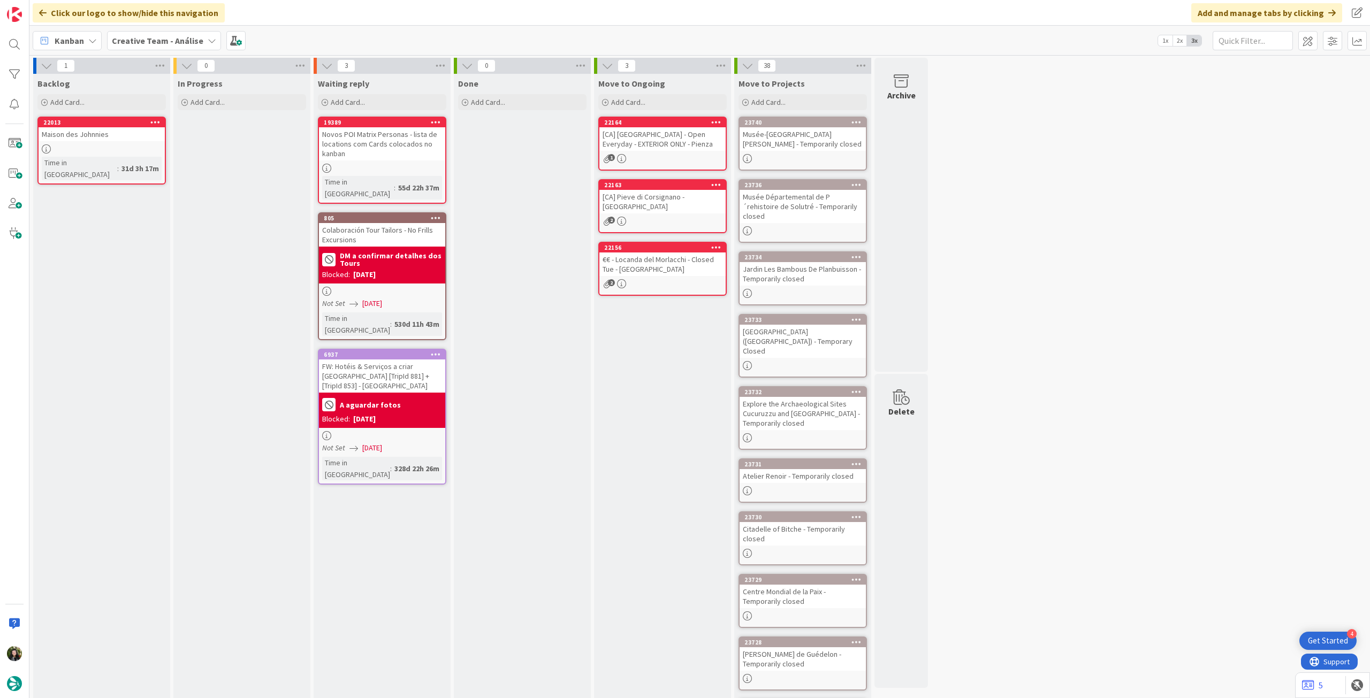
drag, startPoint x: 149, startPoint y: 46, endPoint x: 149, endPoint y: 52, distance: 6.4
click at [149, 47] on div "Creative Team - Análise" at bounding box center [164, 40] width 114 height 19
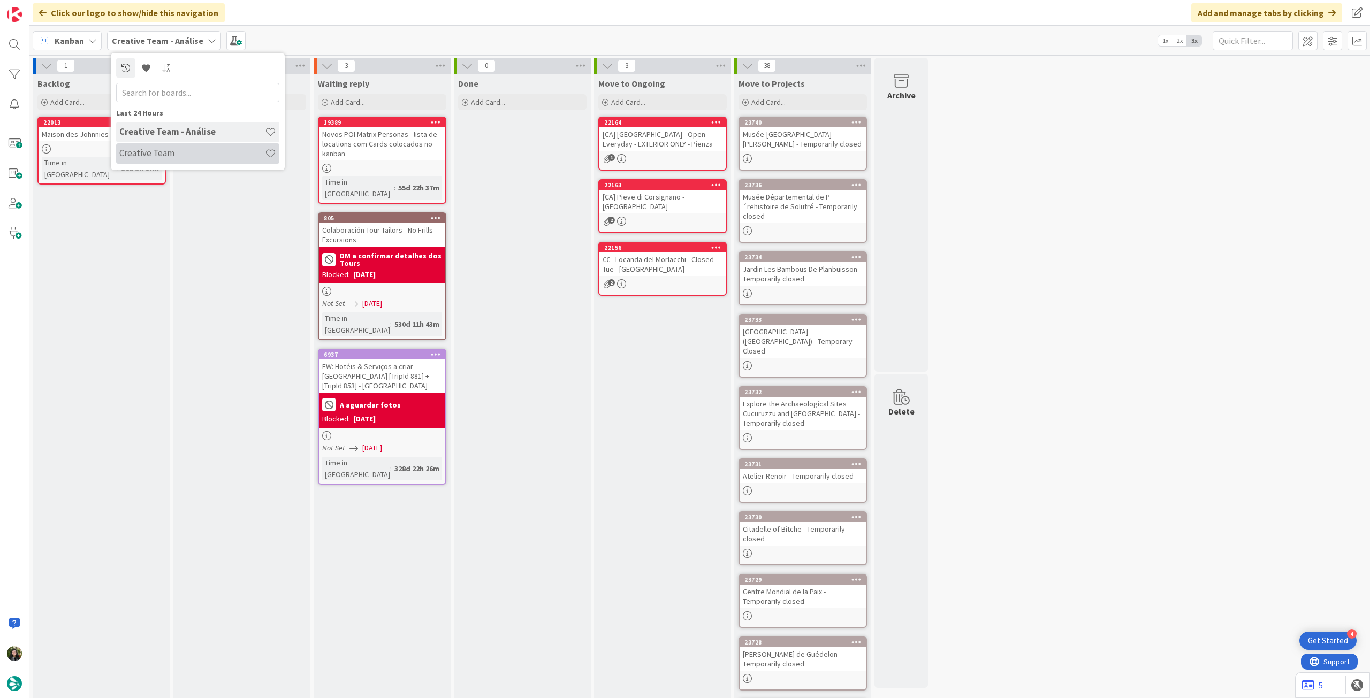
click at [172, 154] on h4 "Creative Team" at bounding box center [192, 153] width 146 height 11
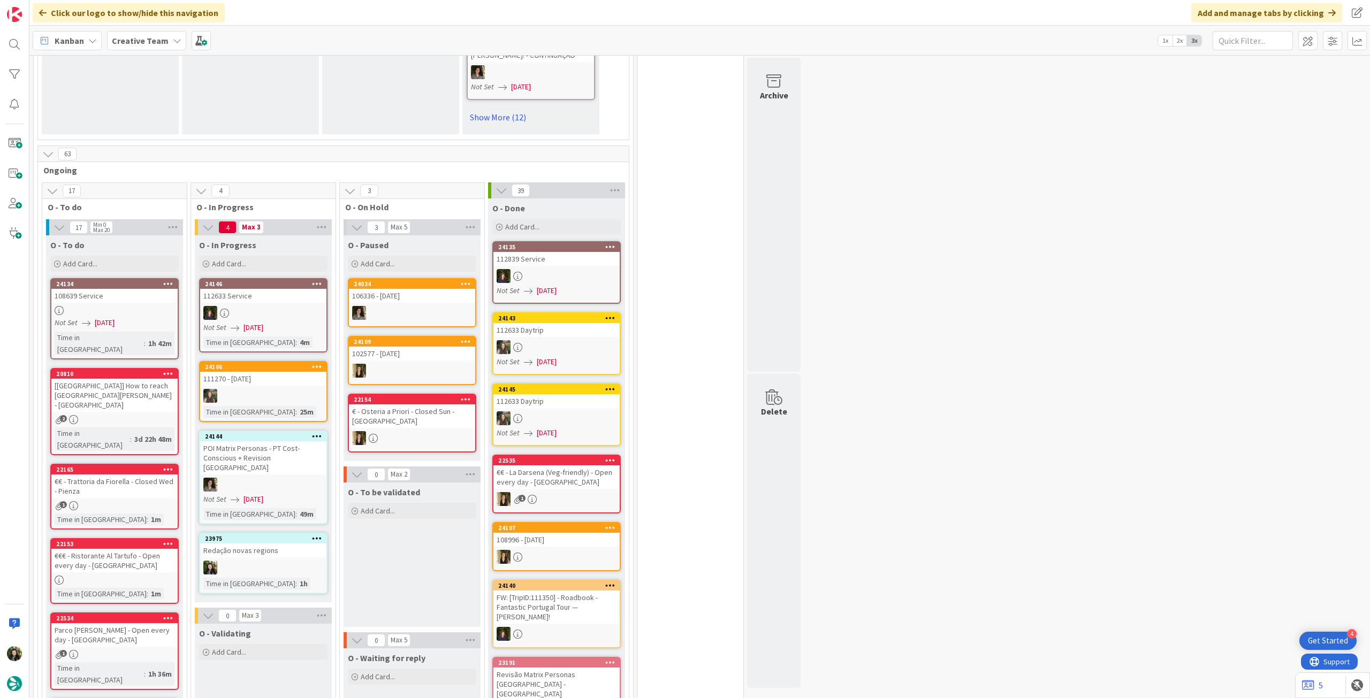
scroll to position [856, 0]
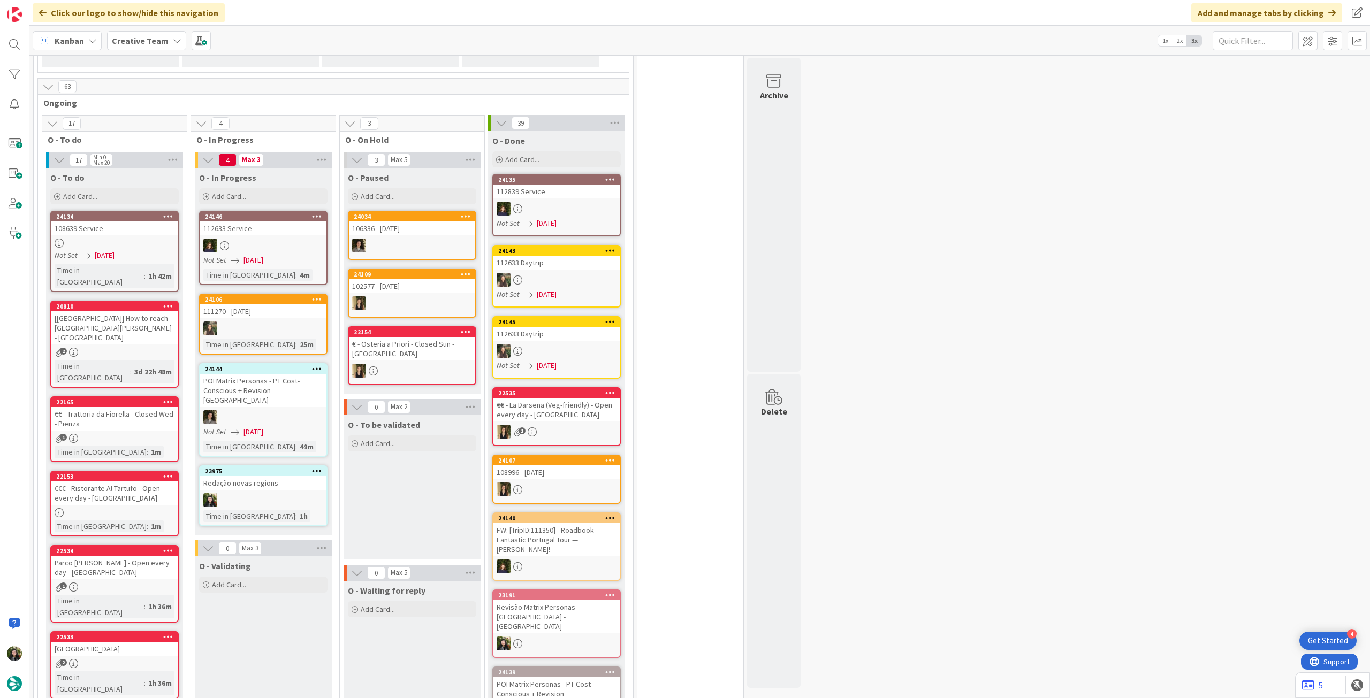
click at [155, 38] on b "Creative Team" at bounding box center [140, 40] width 57 height 11
click at [209, 165] on div "Last 24 Hours Creative Team Creative Team - Análise" at bounding box center [198, 111] width 174 height 117
click at [214, 156] on h4 "Creative Team - Análise" at bounding box center [192, 153] width 146 height 11
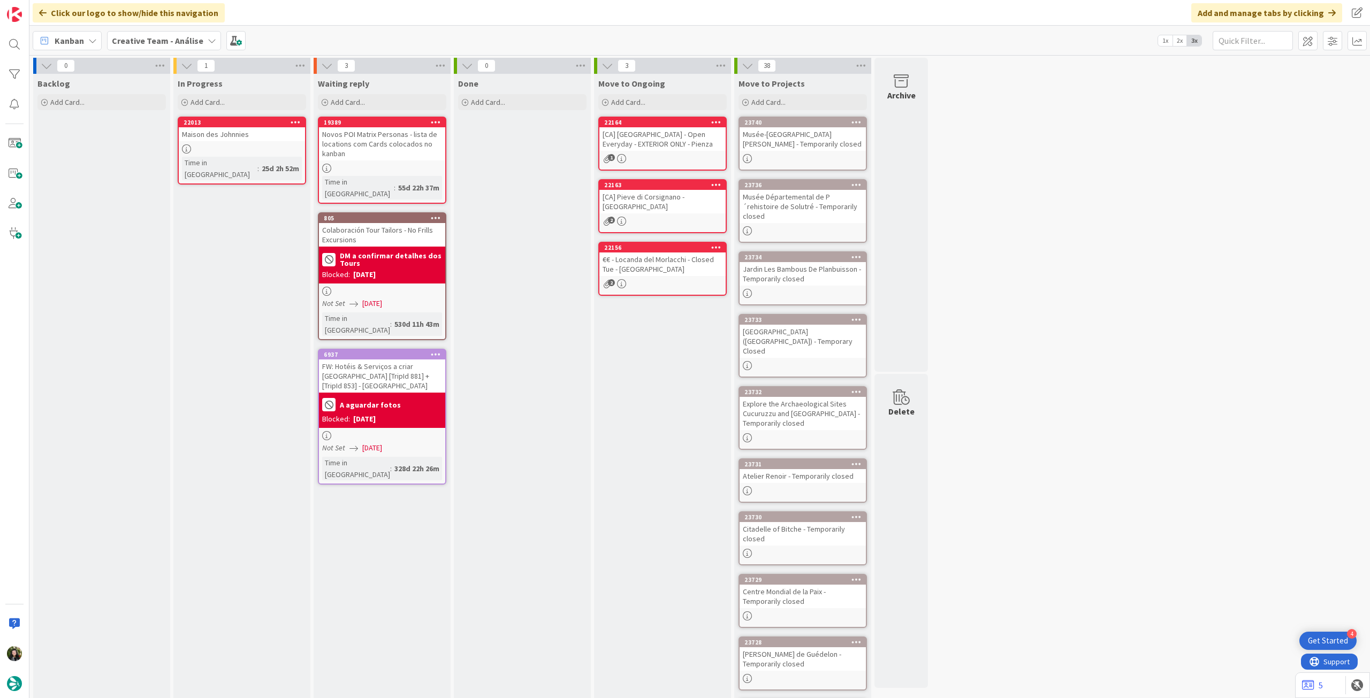
click at [257, 151] on div at bounding box center [242, 149] width 126 height 9
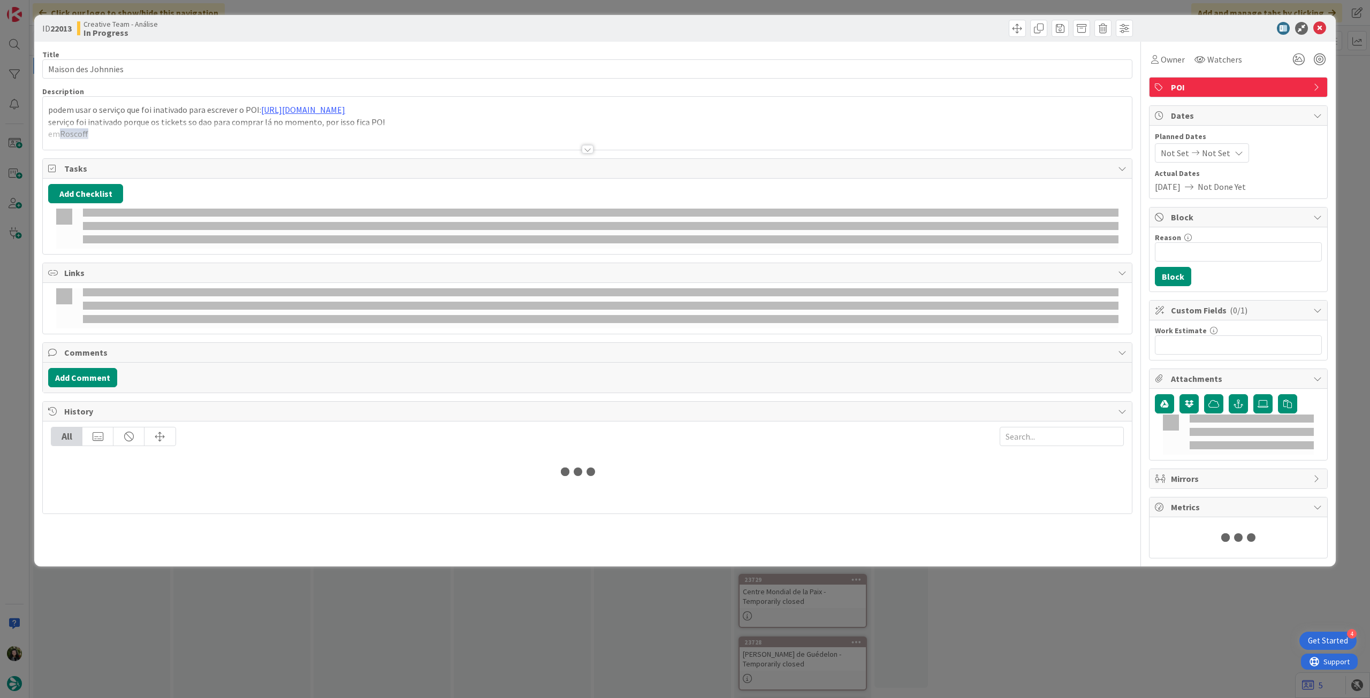
click at [251, 123] on div at bounding box center [587, 136] width 1089 height 27
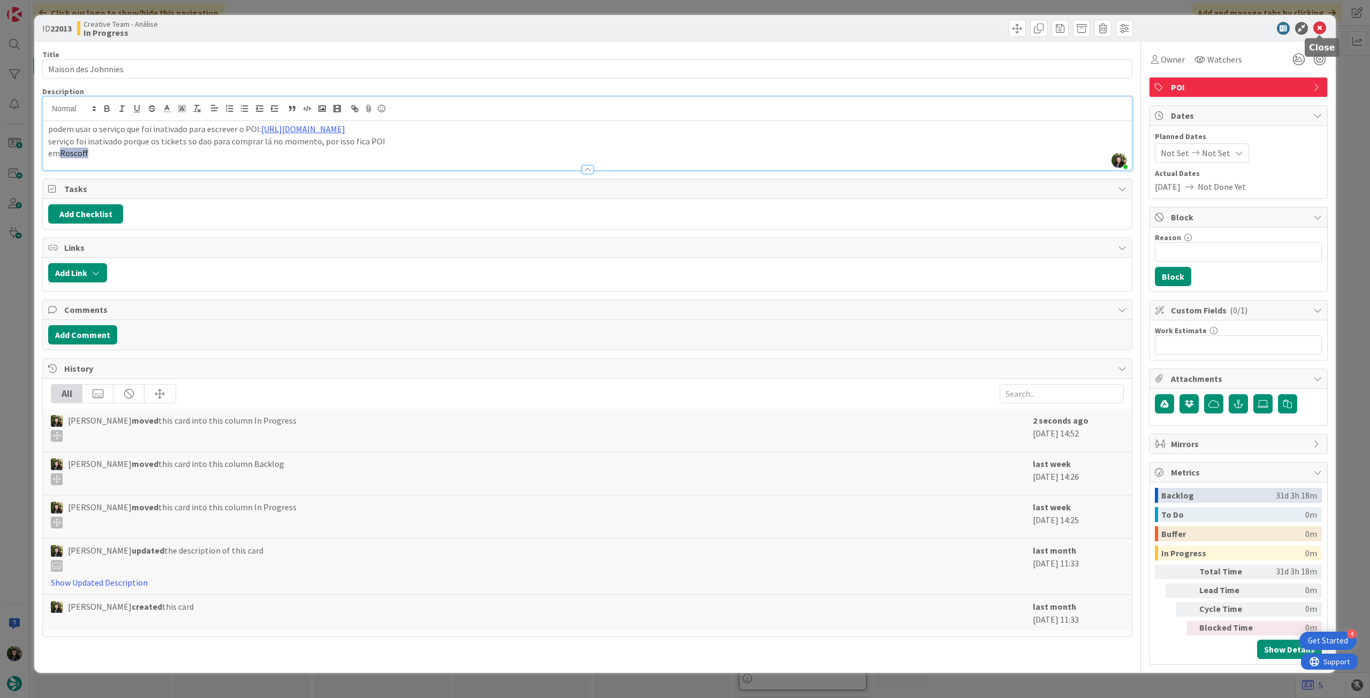
click at [1320, 33] on icon at bounding box center [1319, 28] width 13 height 13
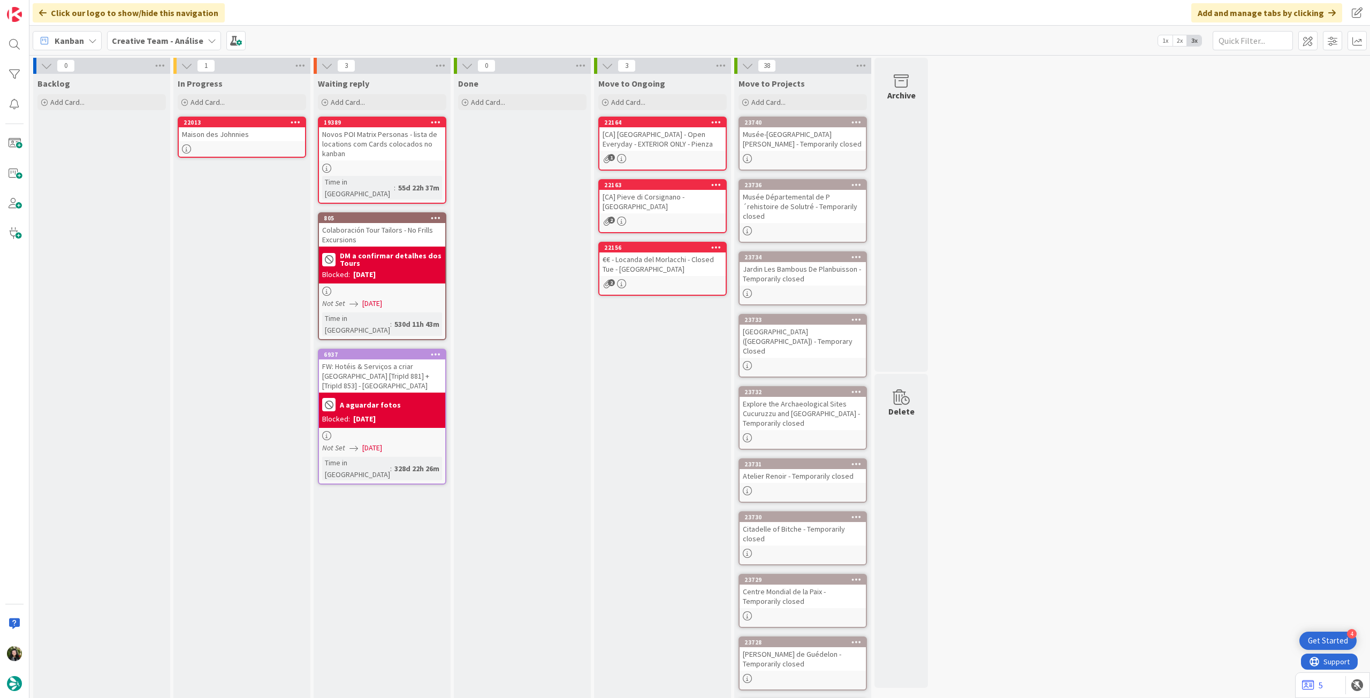
click at [288, 120] on div at bounding box center [295, 122] width 19 height 7
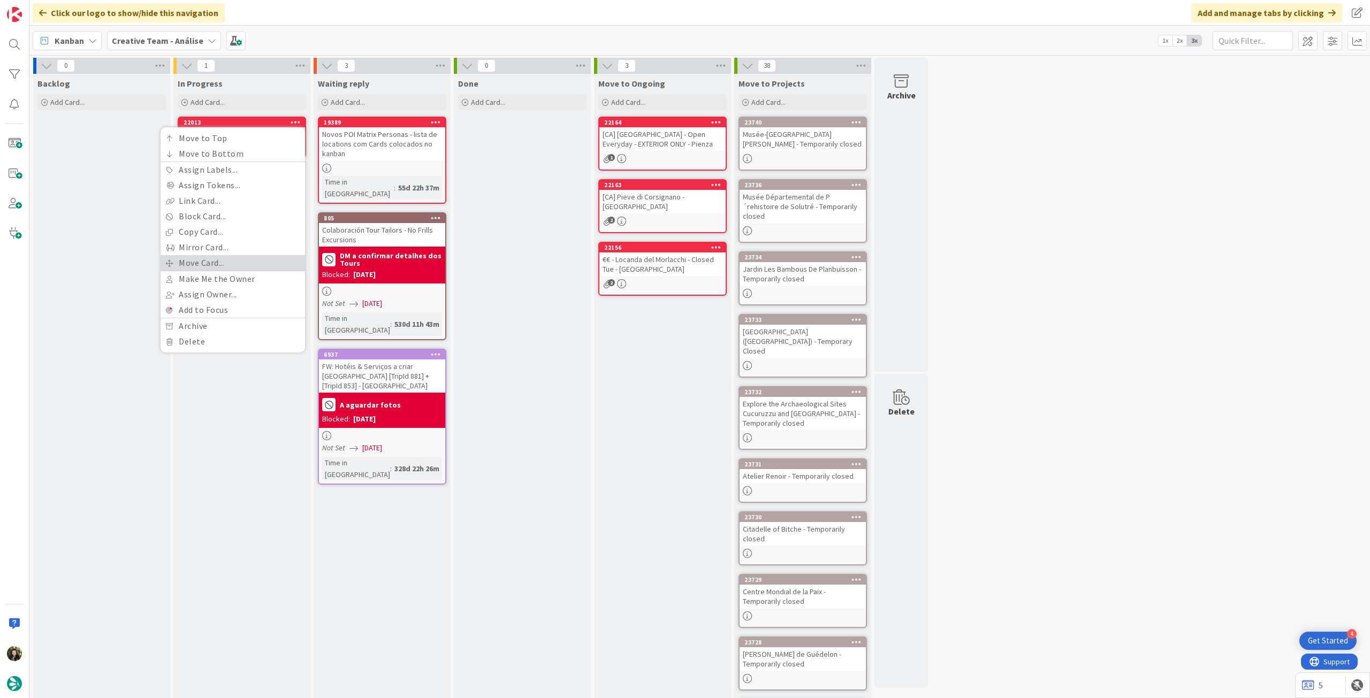
click at [254, 262] on link "Move Card..." at bounding box center [233, 263] width 145 height 16
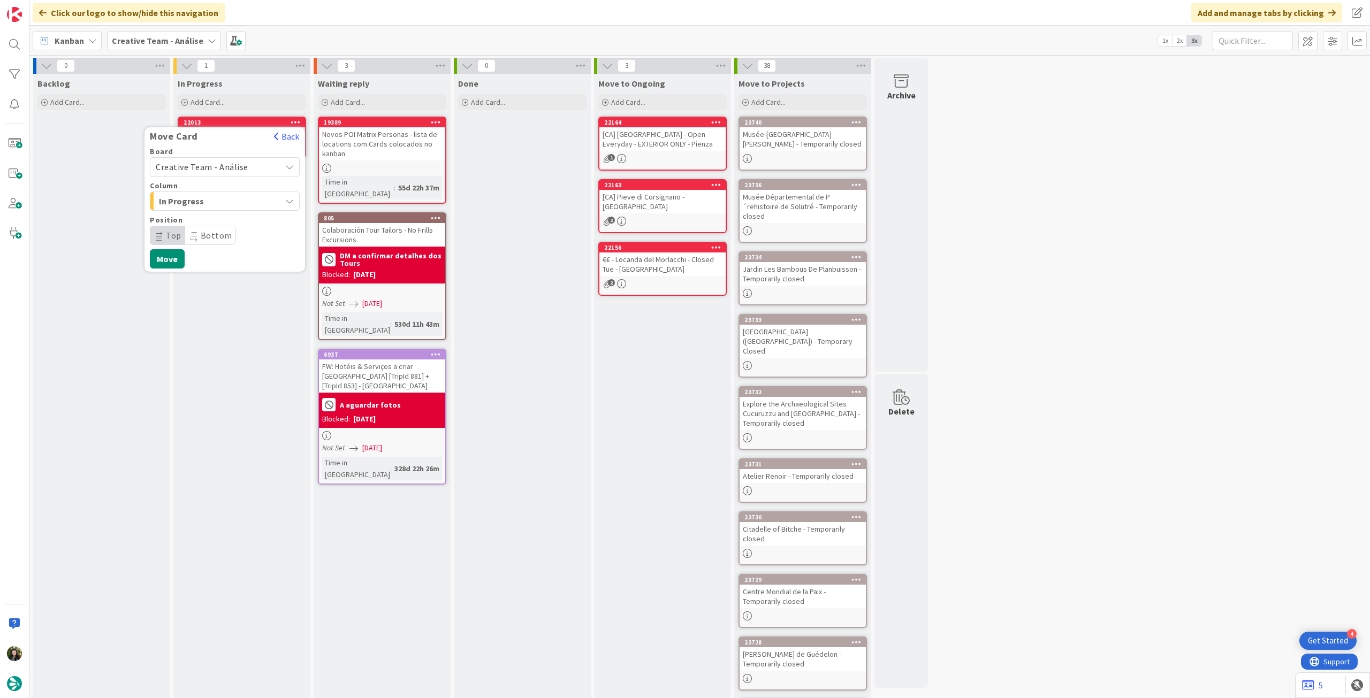
click at [233, 169] on span "Creative Team - Análise" at bounding box center [202, 167] width 93 height 11
click at [225, 221] on span "Creative Team" at bounding box center [232, 217] width 124 height 16
click at [229, 197] on span "Select a Column..." at bounding box center [196, 201] width 80 height 14
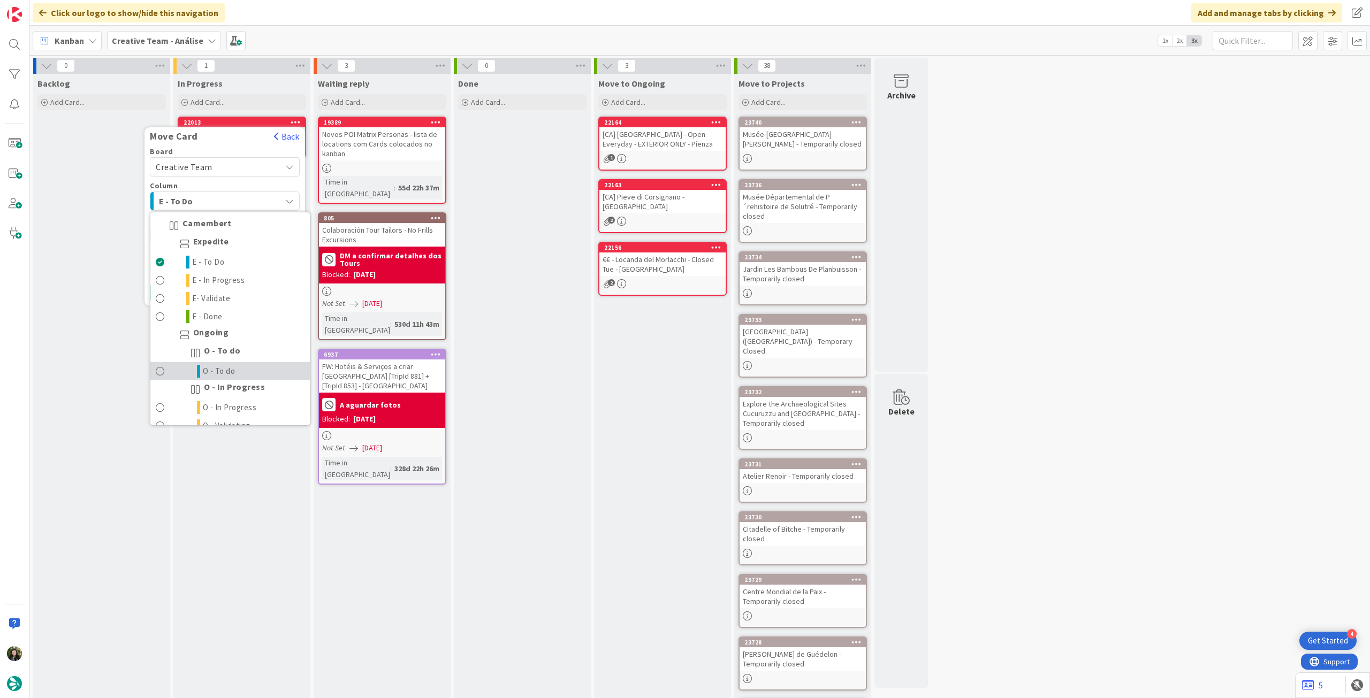
click at [234, 368] on link "O - To do" at bounding box center [229, 371] width 159 height 18
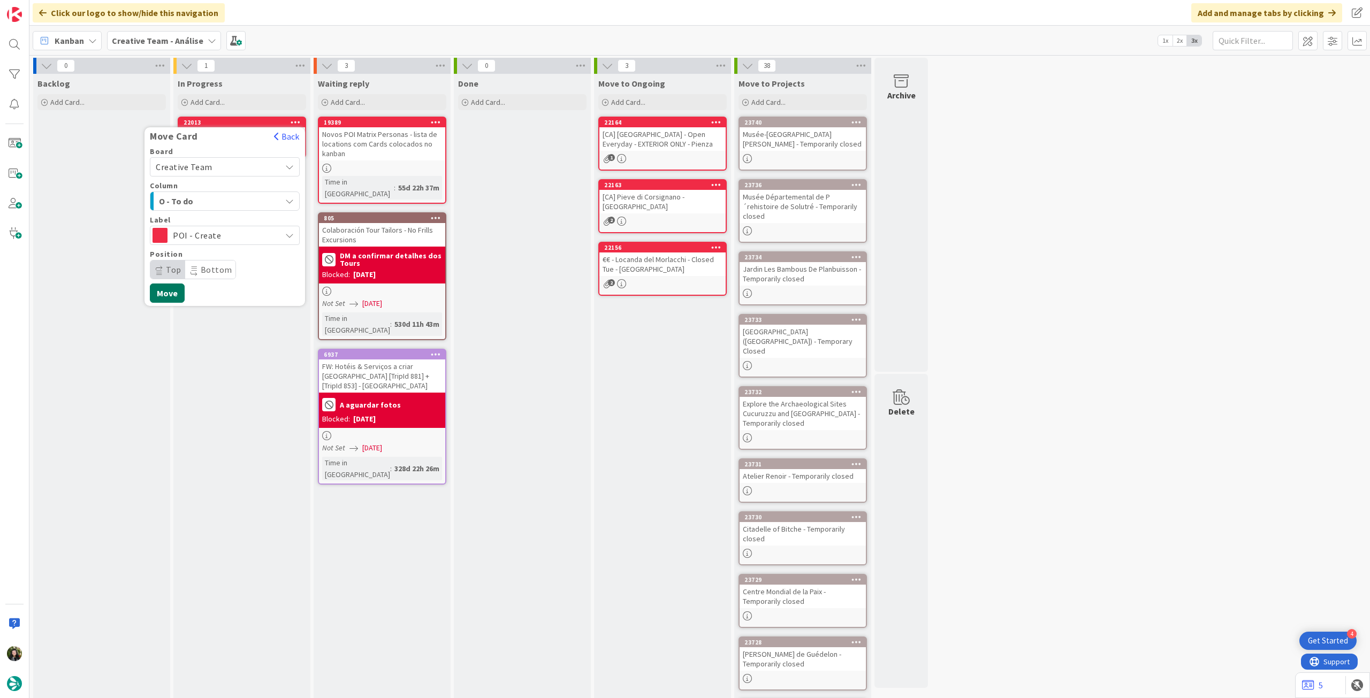
click at [169, 295] on button "Move" at bounding box center [167, 293] width 35 height 19
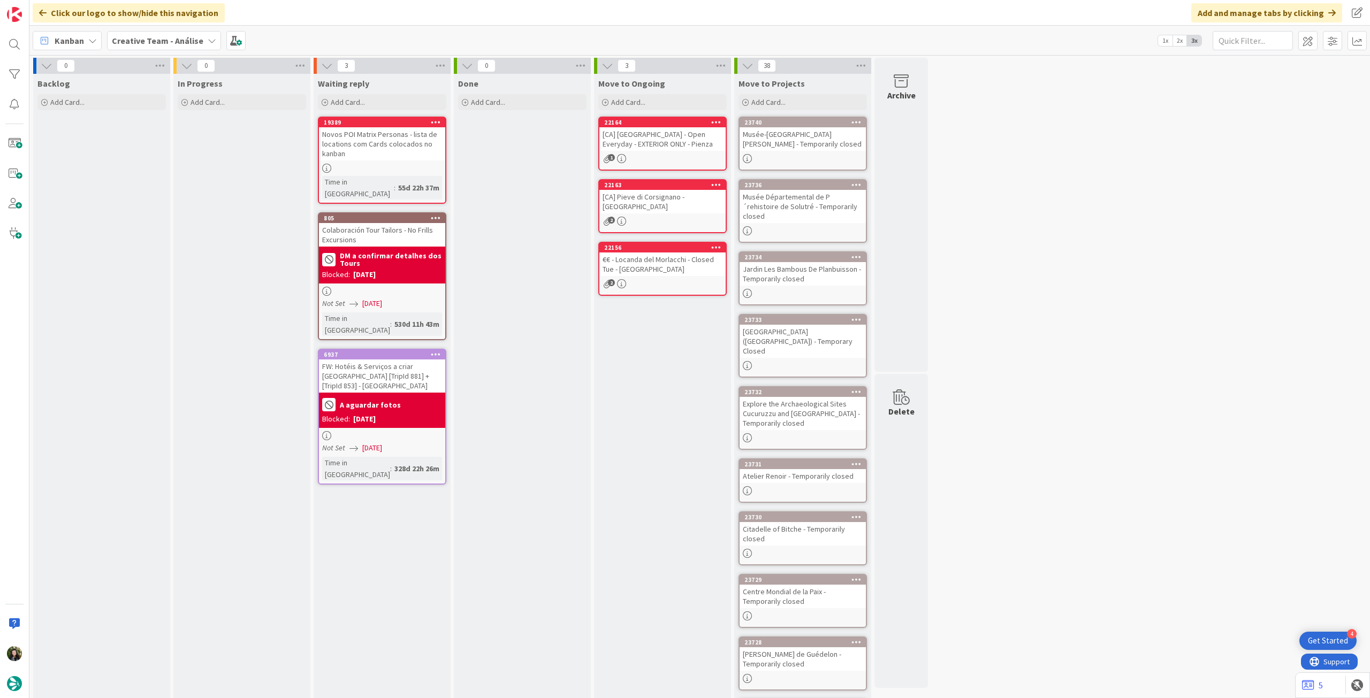
click at [147, 43] on b "Creative Team - Análise" at bounding box center [158, 40] width 92 height 11
click at [153, 149] on h4 "Creative Team" at bounding box center [192, 153] width 146 height 11
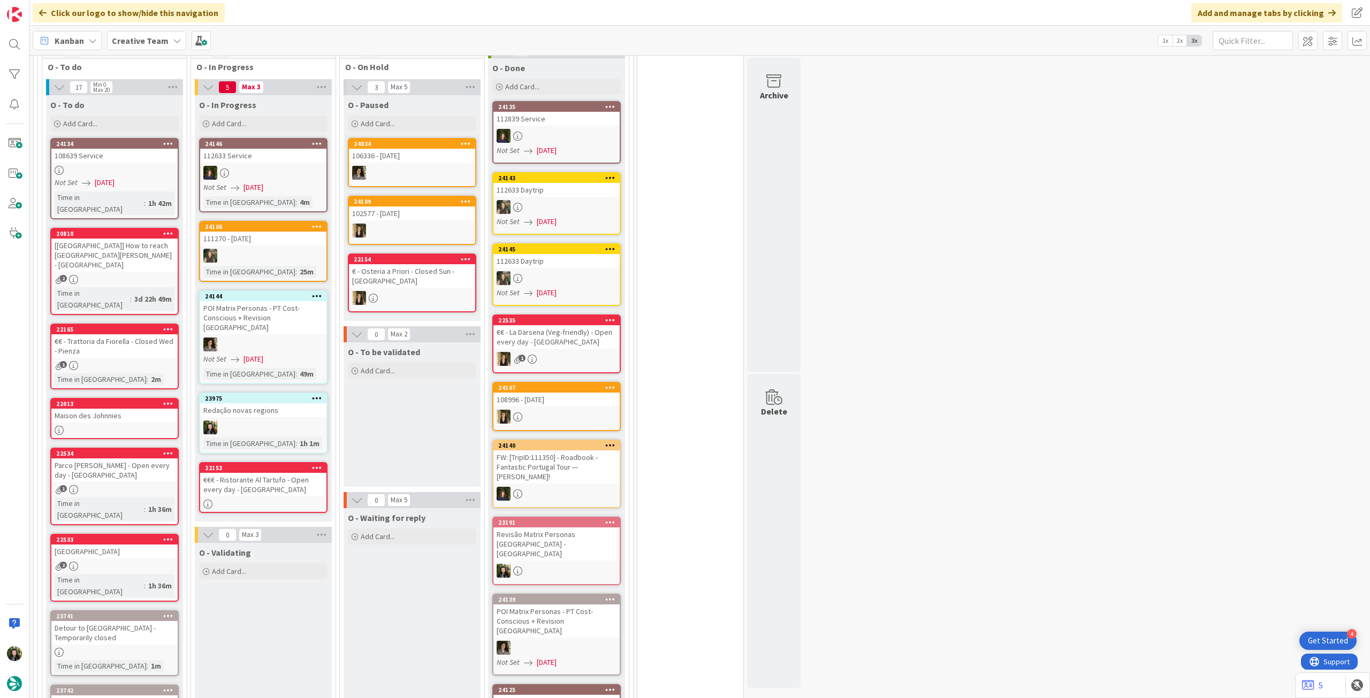
scroll to position [928, 0]
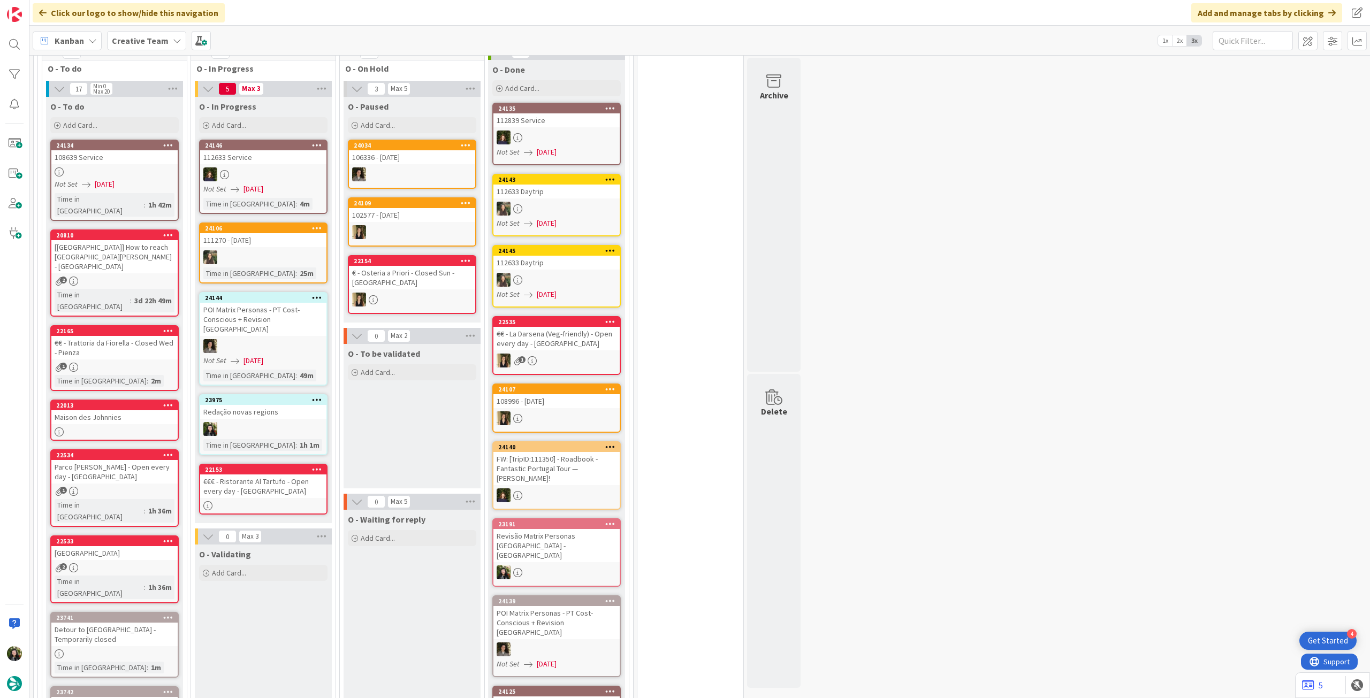
click at [148, 450] on div "22534 Parco [PERSON_NAME] - Open every day - [GEOGRAPHIC_DATA] 1 Time in [GEOGR…" at bounding box center [114, 489] width 128 height 78
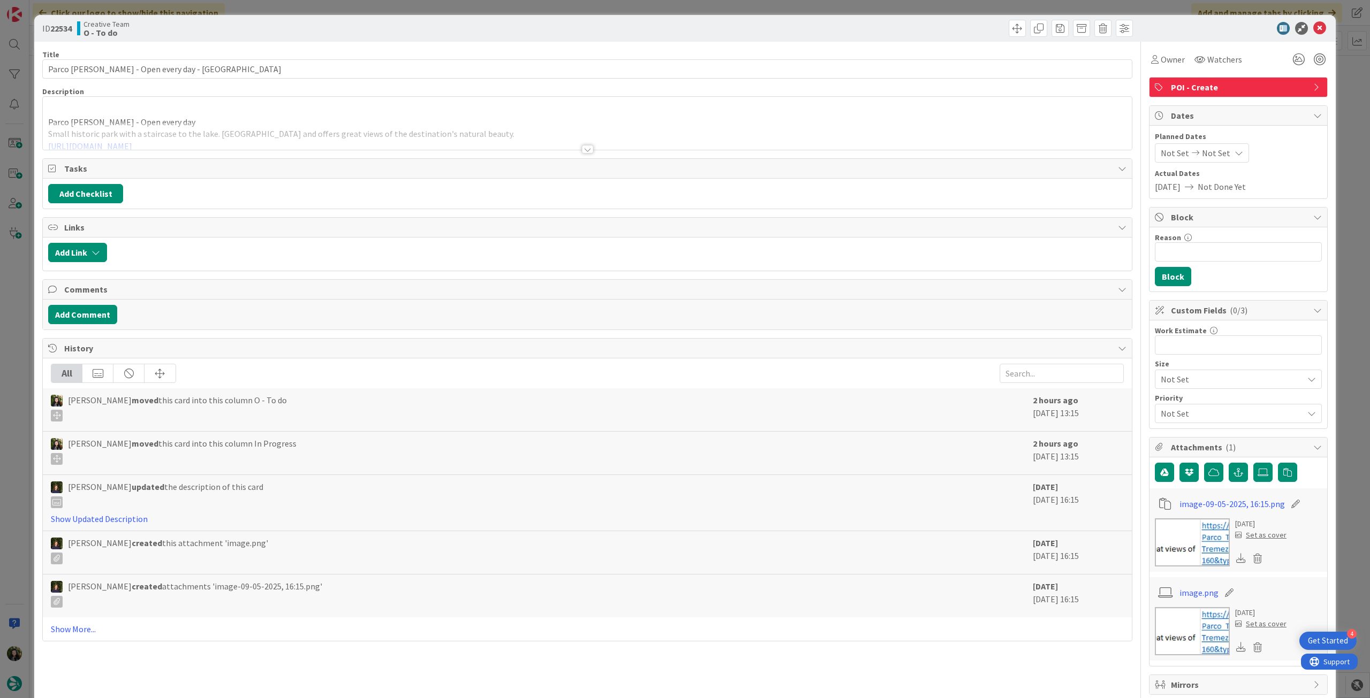
click at [108, 140] on div at bounding box center [587, 136] width 1089 height 27
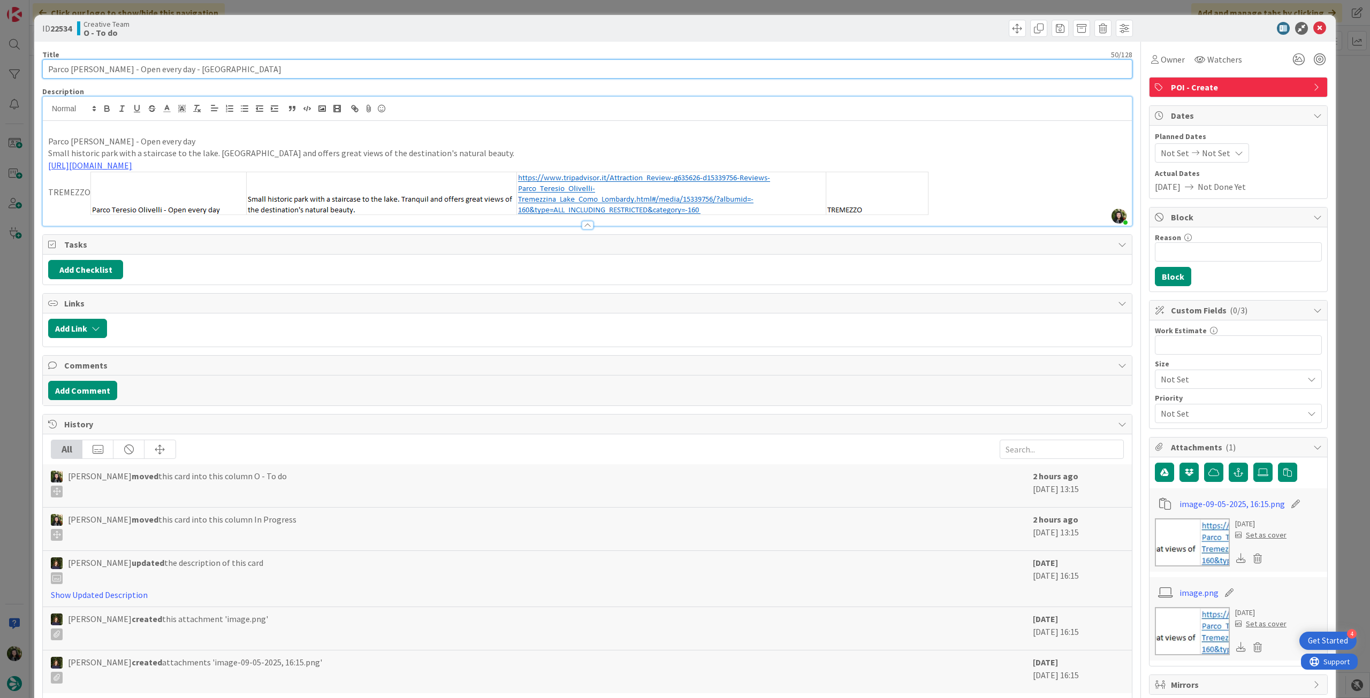
click at [50, 66] on input "Parco [PERSON_NAME] - Open every day - [GEOGRAPHIC_DATA]" at bounding box center [587, 68] width 1090 height 19
type input "[CA] Parco [PERSON_NAME] - Open every day - [GEOGRAPHIC_DATA]"
click at [1313, 25] on icon at bounding box center [1319, 28] width 13 height 13
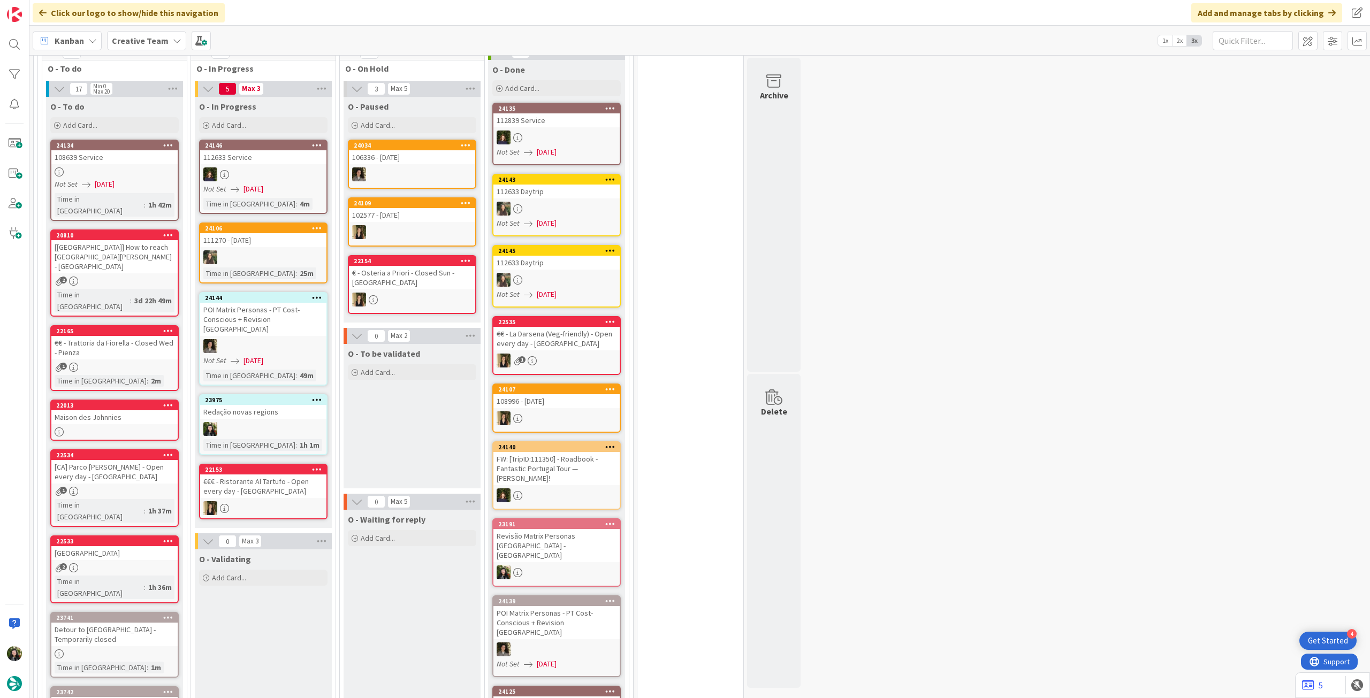
click at [133, 564] on div "2" at bounding box center [114, 568] width 126 height 9
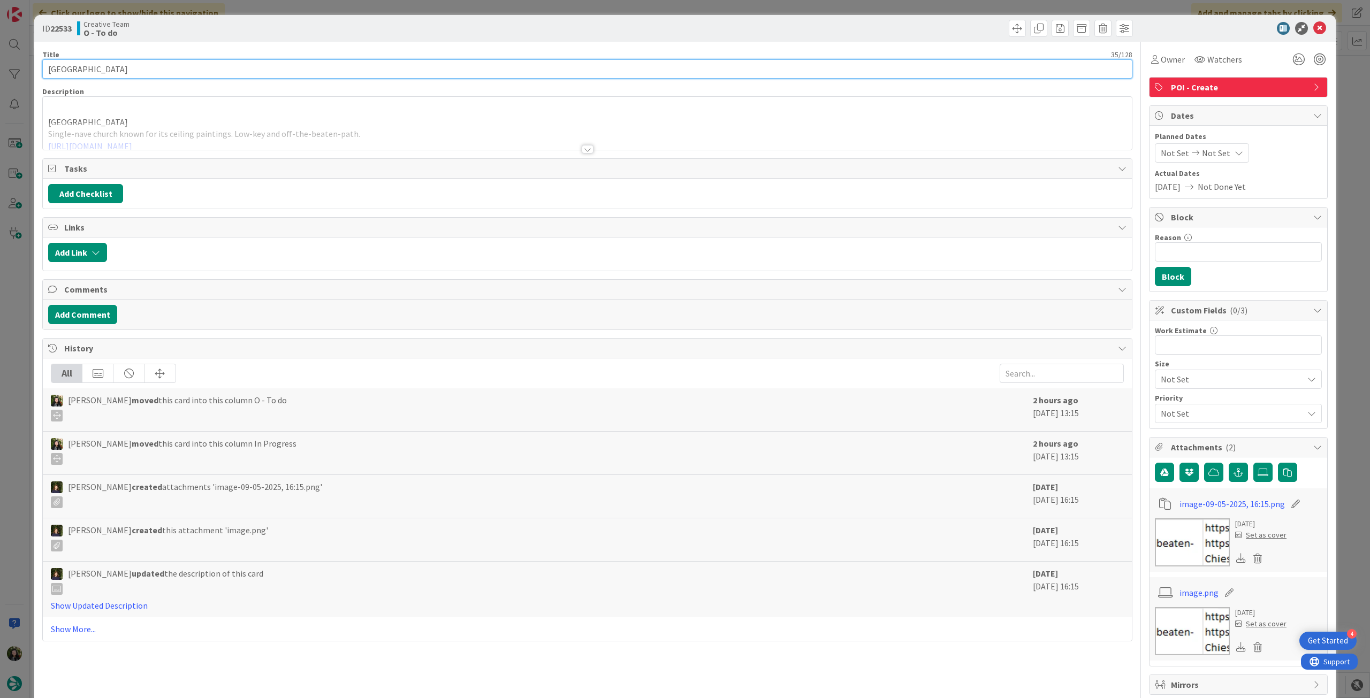
click at [47, 66] on input "[GEOGRAPHIC_DATA]" at bounding box center [587, 68] width 1090 height 19
type input "[CA] [GEOGRAPHIC_DATA]"
click at [1313, 26] on icon at bounding box center [1319, 28] width 13 height 13
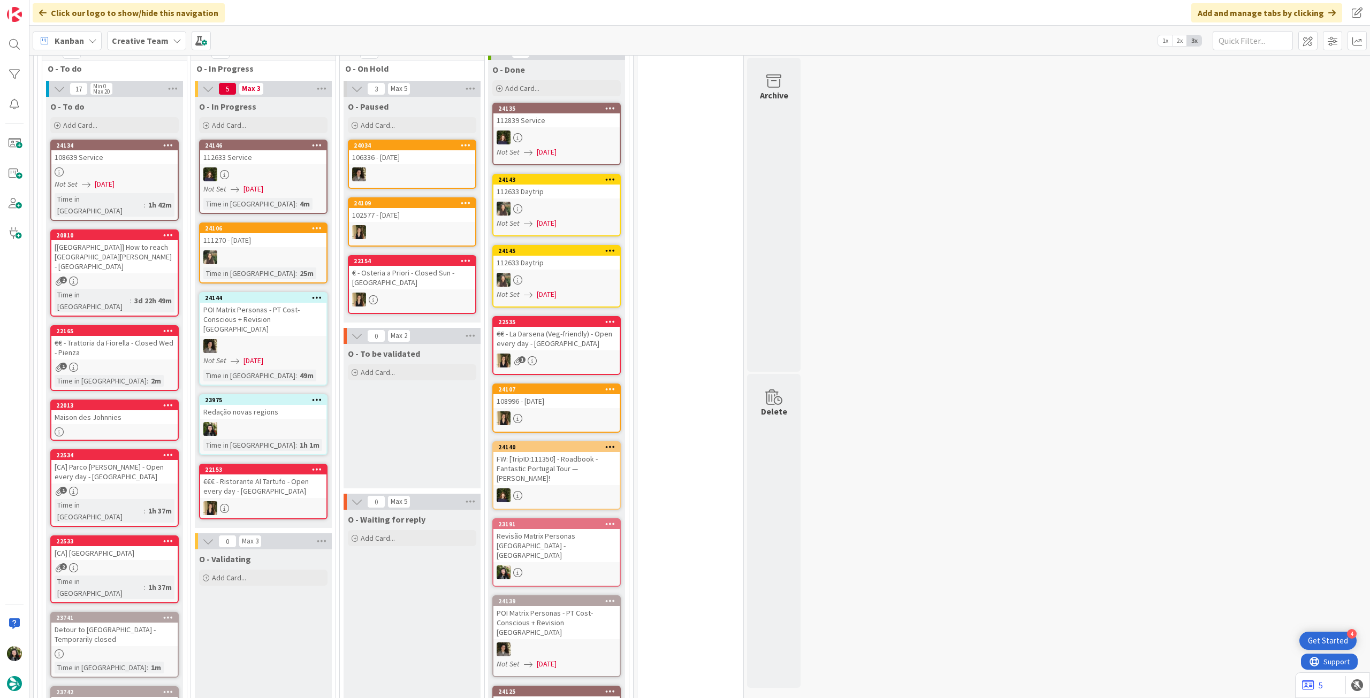
click at [135, 48] on div "Creative Team" at bounding box center [146, 40] width 79 height 19
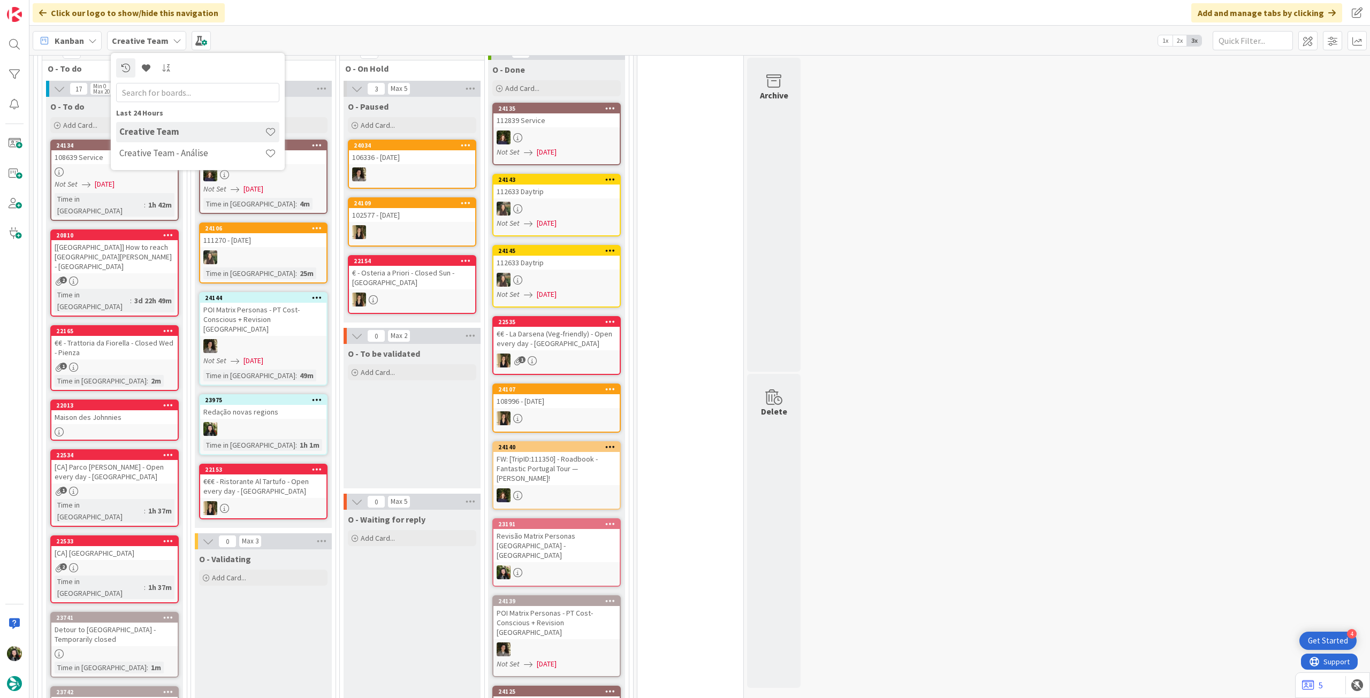
click at [149, 166] on div "Last 24 Hours Creative Team Creative Team - Análise" at bounding box center [198, 111] width 174 height 117
click at [154, 157] on h4 "Creative Team - Análise" at bounding box center [192, 153] width 146 height 11
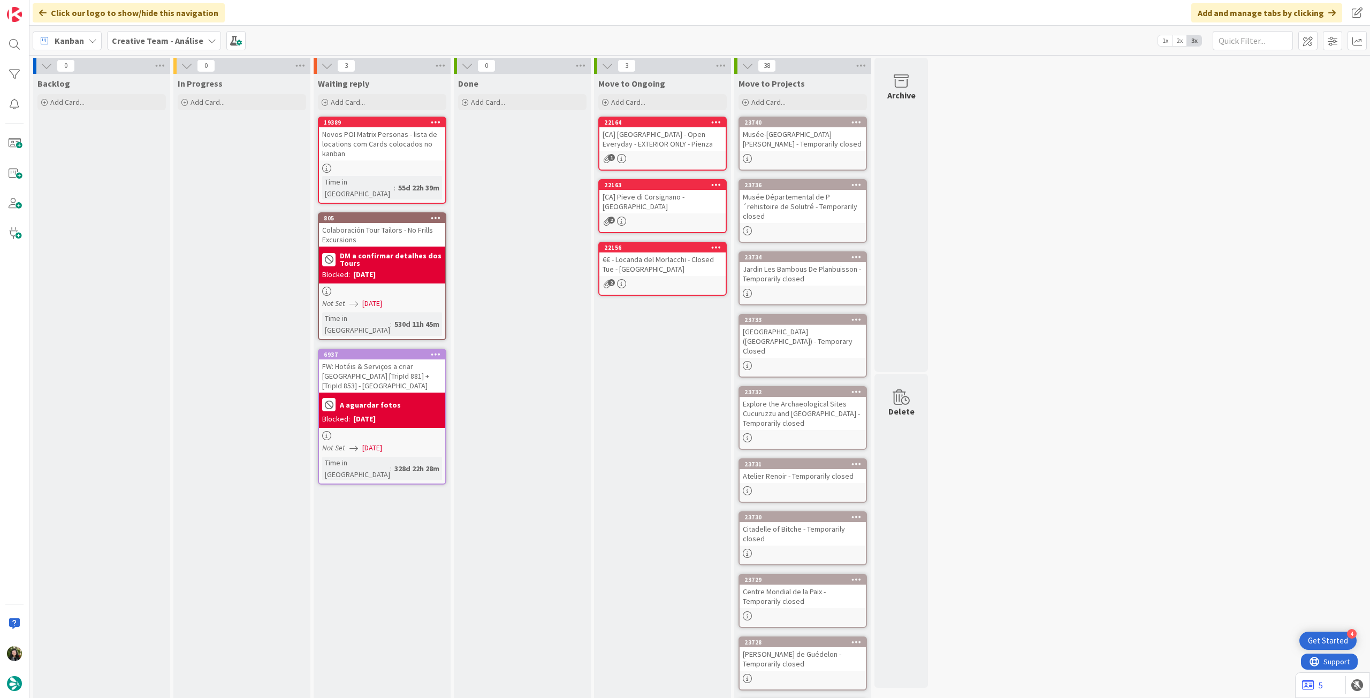
click at [117, 42] on b "Creative Team - Análise" at bounding box center [158, 40] width 92 height 11
click at [142, 157] on h4 "Creative Team" at bounding box center [192, 153] width 146 height 11
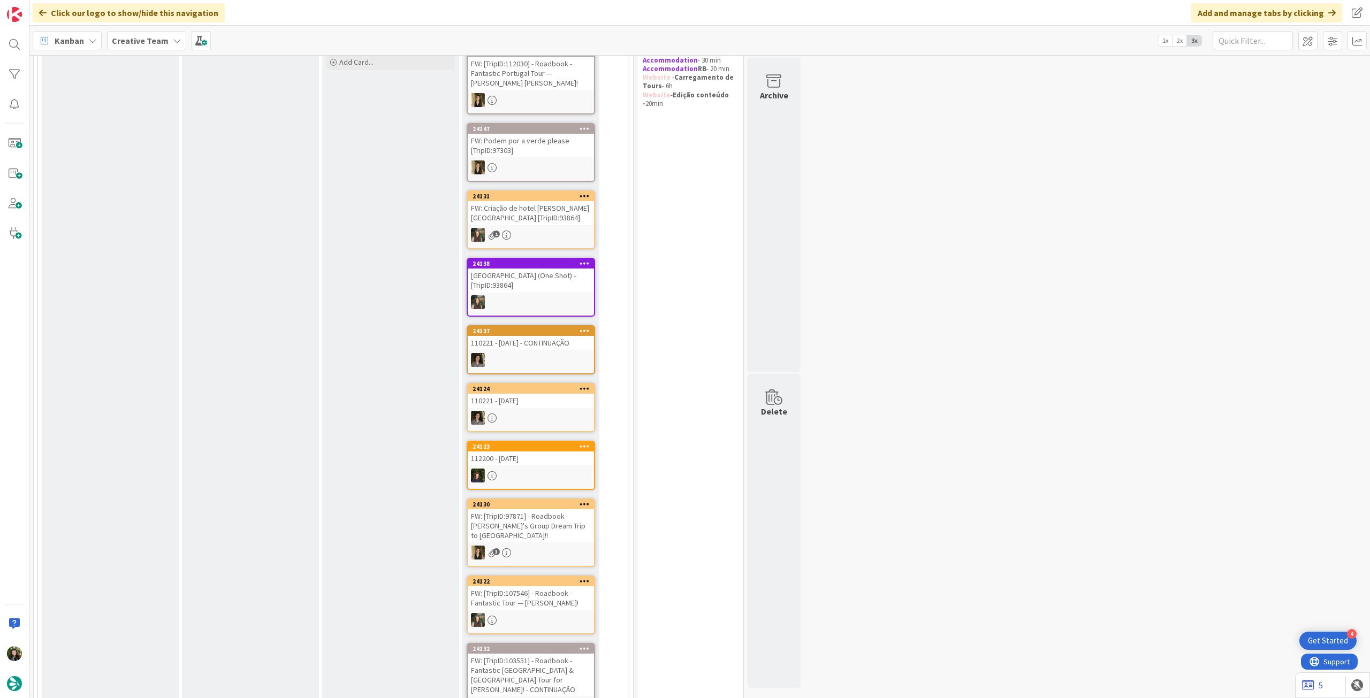
scroll to position [71, 0]
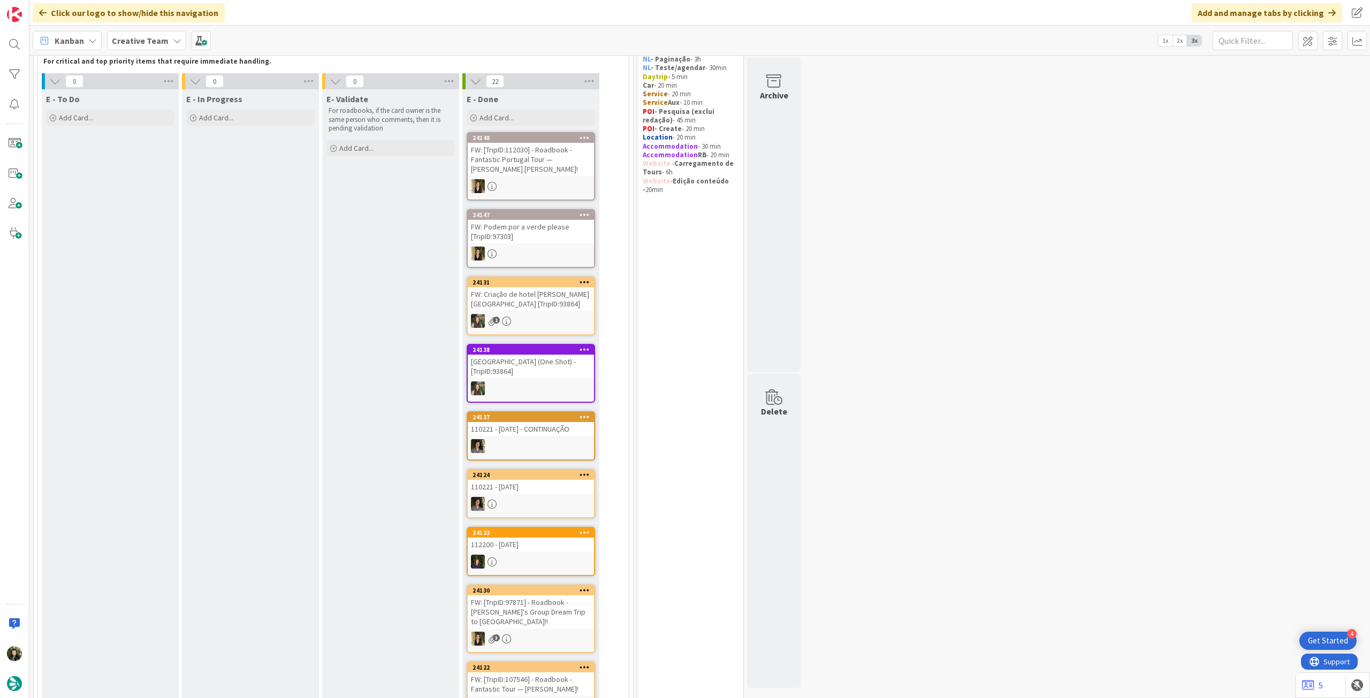
click at [97, 127] on div "E - To Do Add Card..." at bounding box center [110, 472] width 137 height 766
click at [107, 116] on div "Add Card..." at bounding box center [110, 118] width 128 height 16
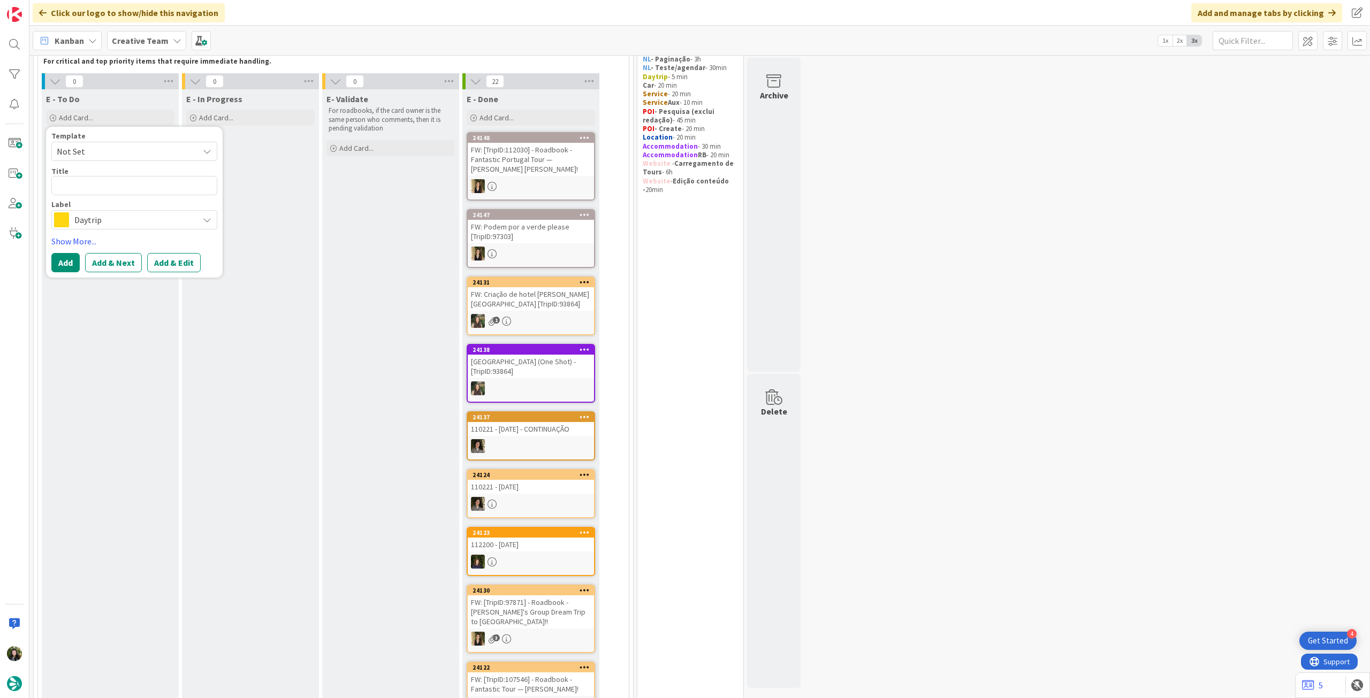
click at [94, 220] on span "Daytrip" at bounding box center [133, 219] width 119 height 15
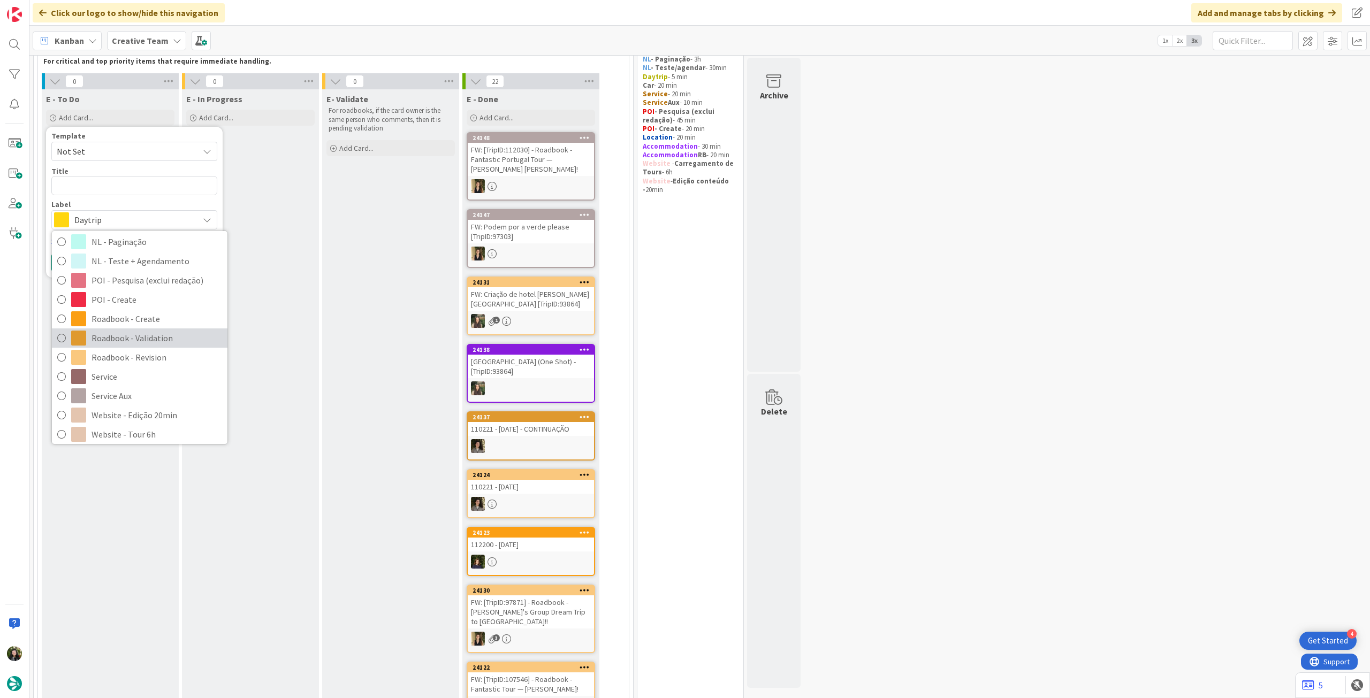
scroll to position [142, 0]
click at [303, 185] on div "E - In Progress Add Card..." at bounding box center [250, 472] width 137 height 766
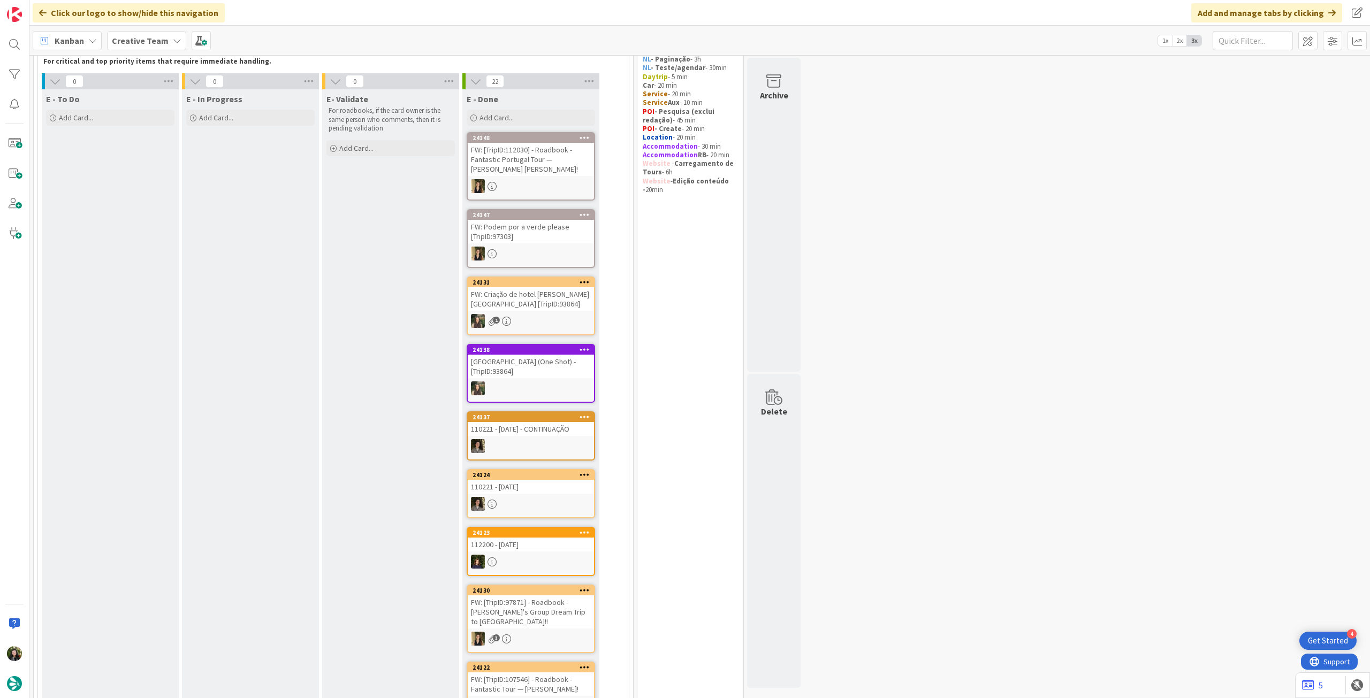
click at [157, 45] on span "Creative Team" at bounding box center [140, 40] width 57 height 13
click at [80, 159] on div "E - To Do Add Card... Template Not Set Title 0 / 128 Label Daytrip Accommodatio…" at bounding box center [110, 472] width 137 height 766
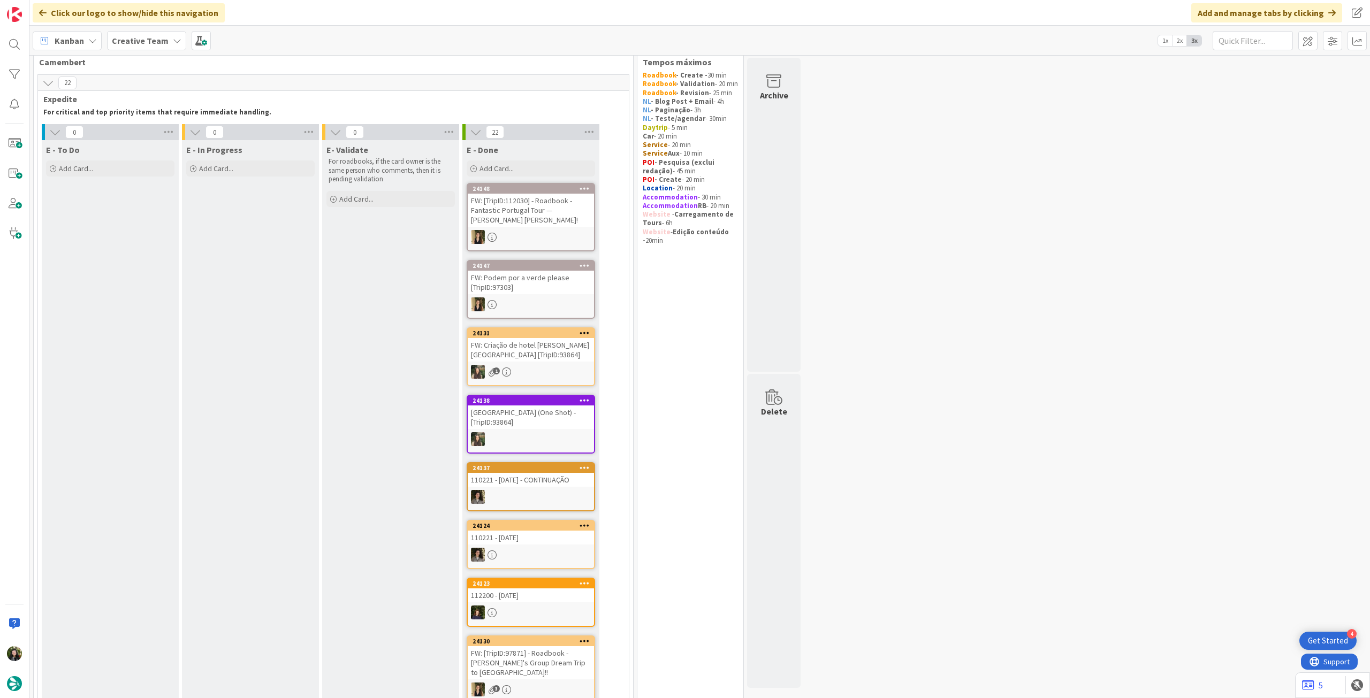
scroll to position [0, 0]
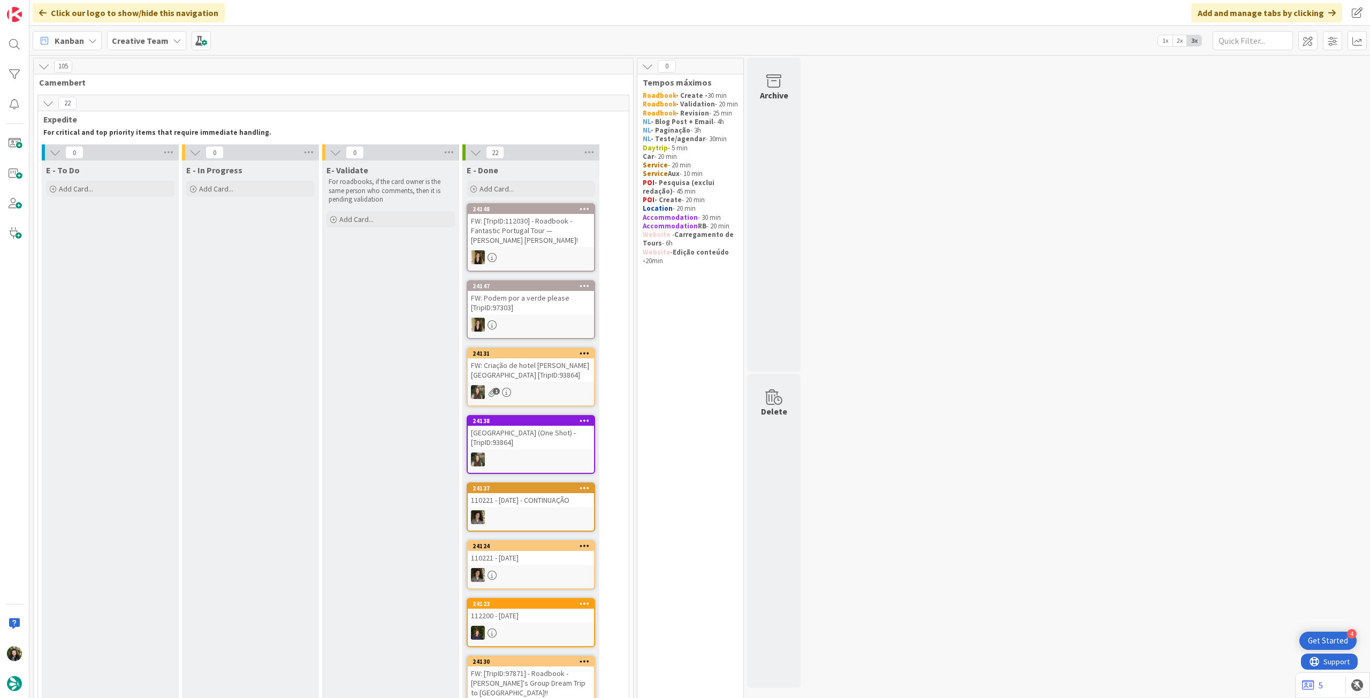
click at [141, 44] on b "Creative Team" at bounding box center [140, 40] width 57 height 11
click at [173, 157] on h4 "Creative Team - Análise" at bounding box center [192, 153] width 146 height 11
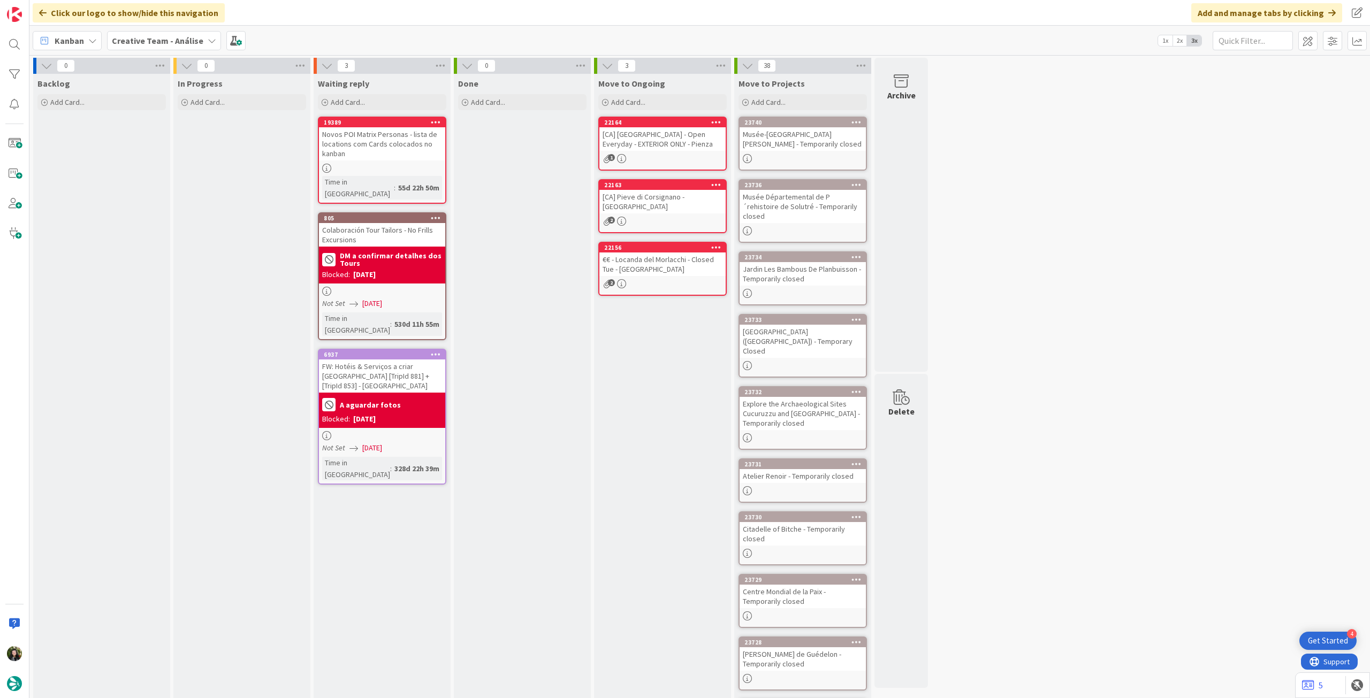
click at [142, 40] on b "Creative Team - Análise" at bounding box center [158, 40] width 92 height 11
click at [143, 162] on div "Creative Team" at bounding box center [197, 153] width 163 height 20
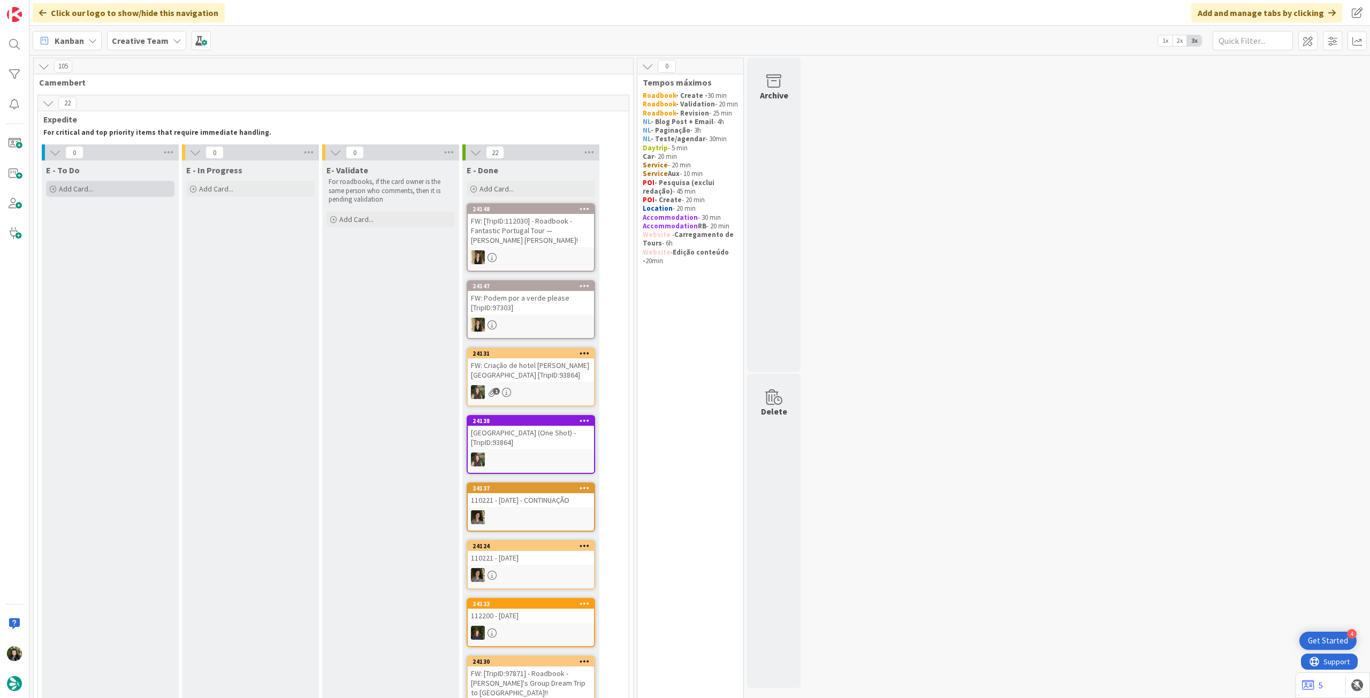
click at [95, 186] on div "Add Card..." at bounding box center [110, 189] width 128 height 16
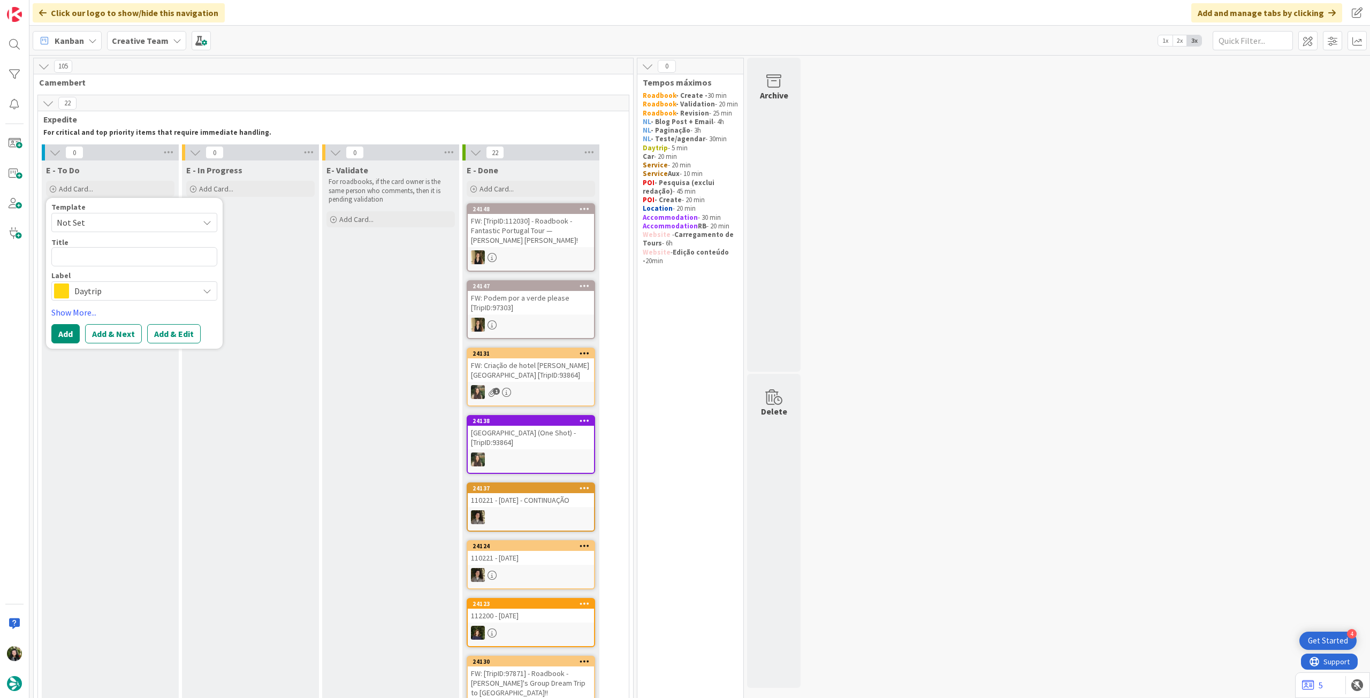
click at [142, 298] on span "Daytrip" at bounding box center [133, 291] width 119 height 15
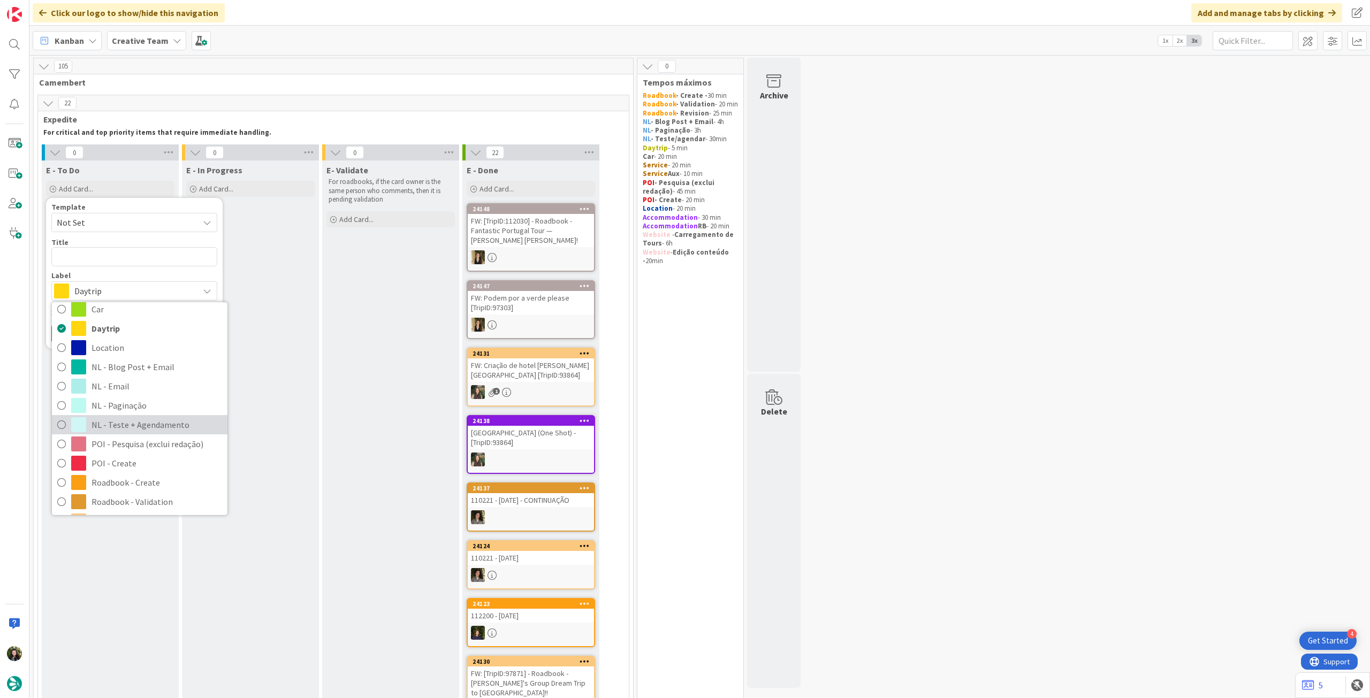
scroll to position [71, 0]
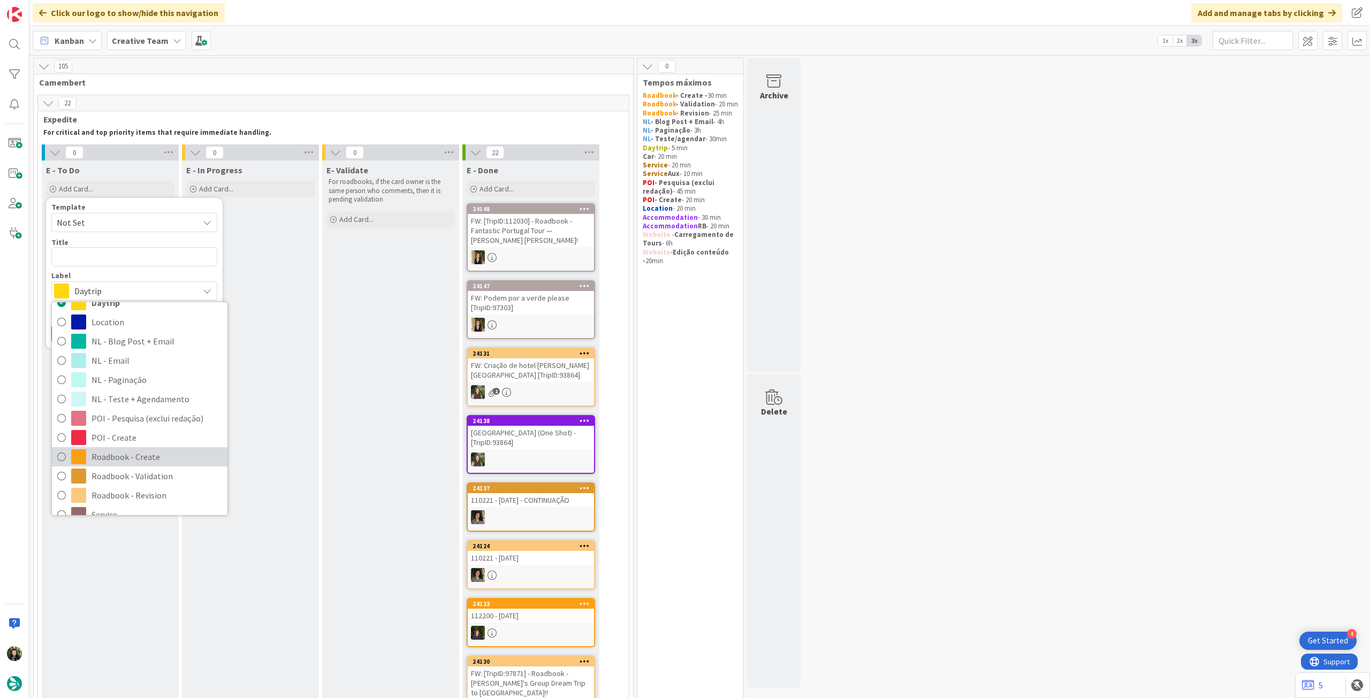
drag, startPoint x: 133, startPoint y: 453, endPoint x: 114, endPoint y: 314, distance: 140.4
click at [133, 453] on span "Roadbook - Create" at bounding box center [157, 457] width 131 height 16
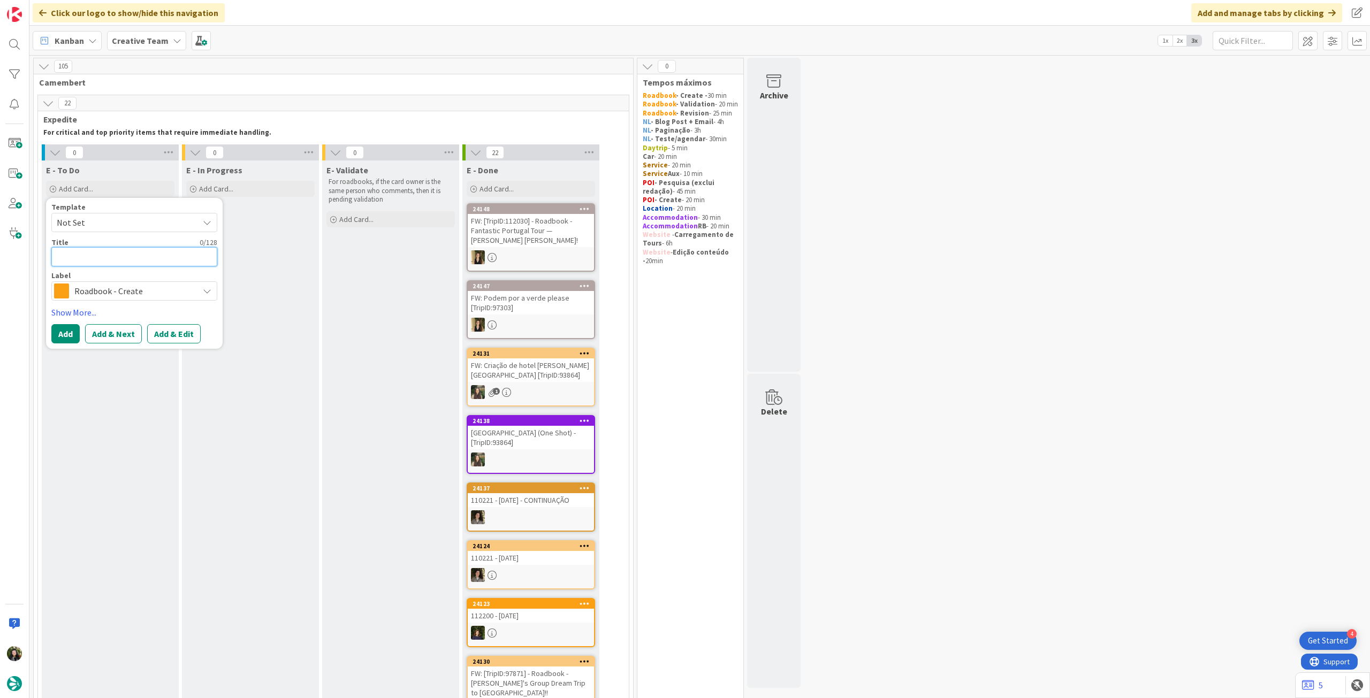
click at [121, 251] on textarea at bounding box center [134, 256] width 166 height 19
paste textarea "110758"
type textarea "x"
type textarea "110758"
type textarea "x"
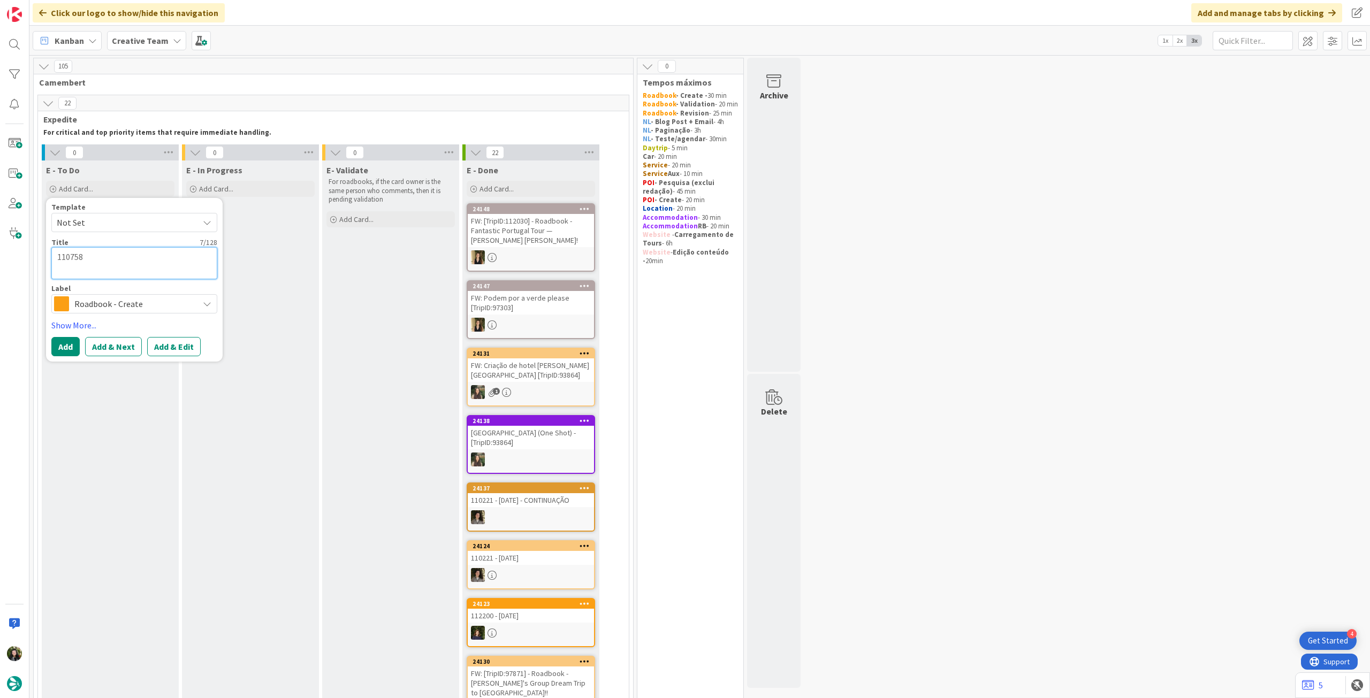
type textarea "110758"
type textarea "x"
type textarea "110758 -"
type textarea "x"
type textarea "110758 -"
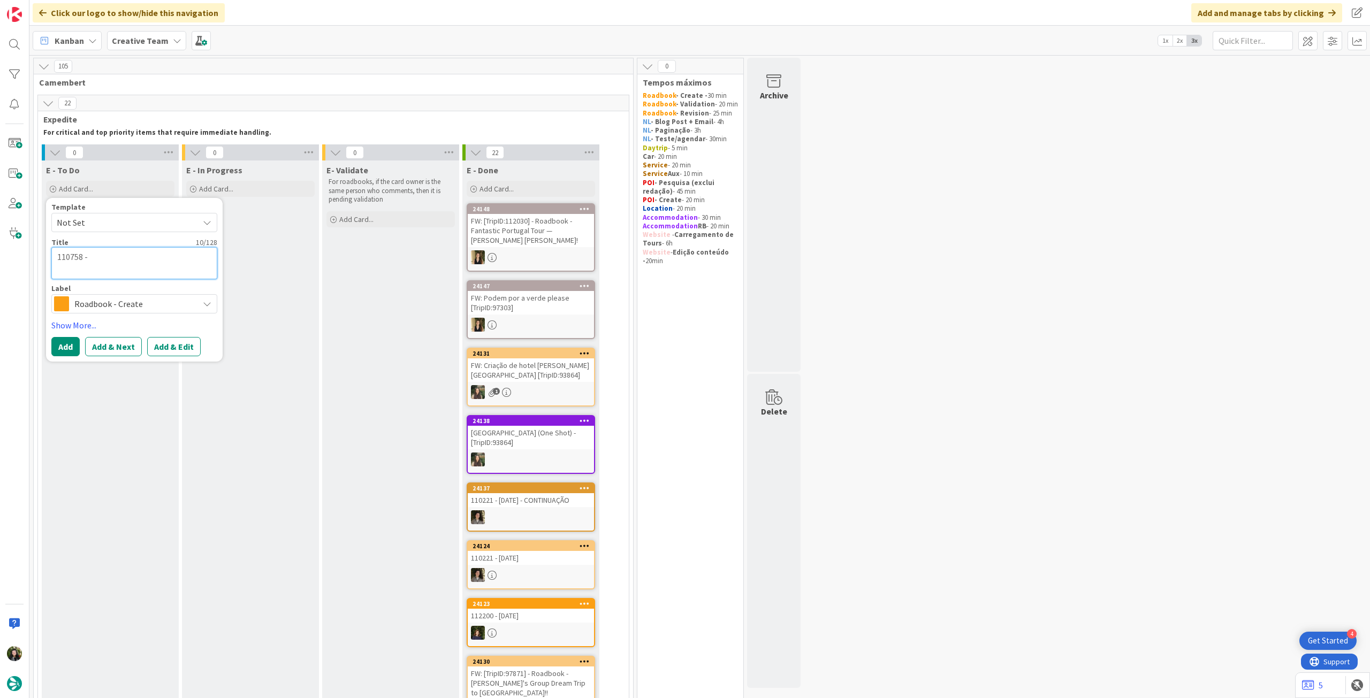
type textarea "x"
type textarea "110758 - 16"
type textarea "x"
type textarea "110758 - 16"
type textarea "x"
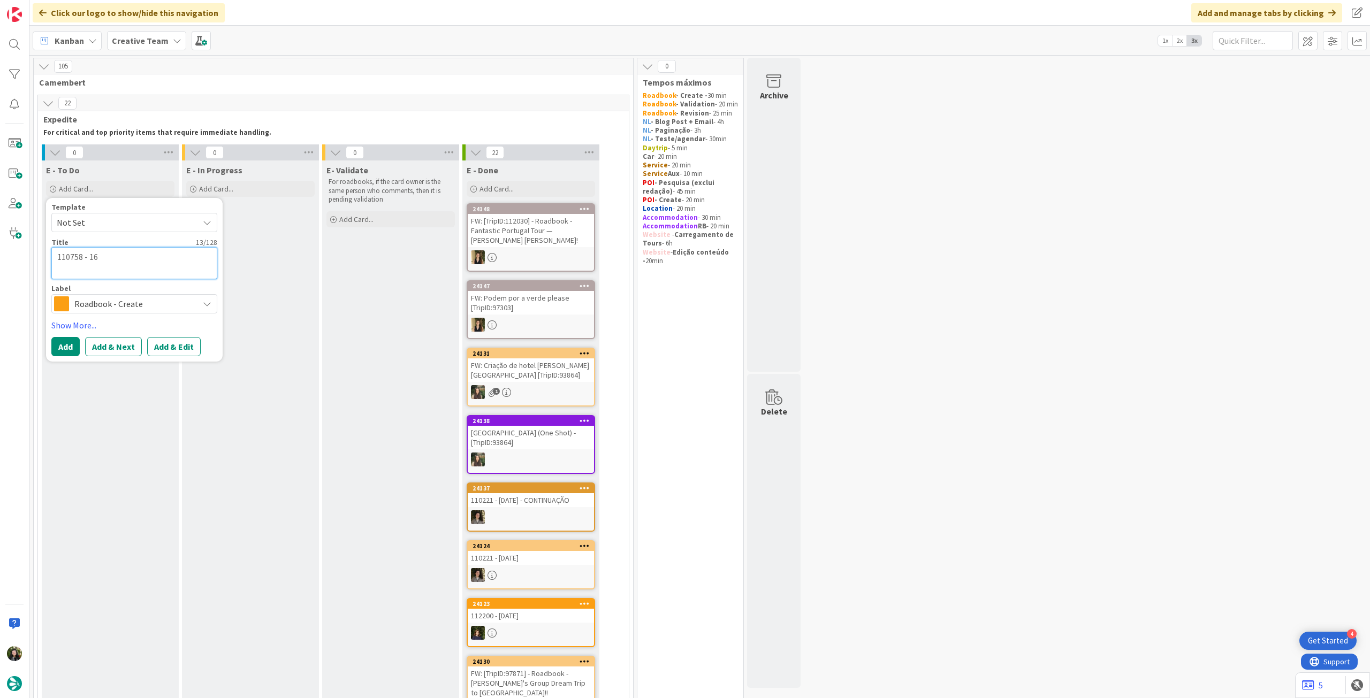
type textarea "110758 - 16 o"
type textarea "x"
type textarea "110758 - 16 oc"
type textarea "x"
type textarea "110758 - [DATE]"
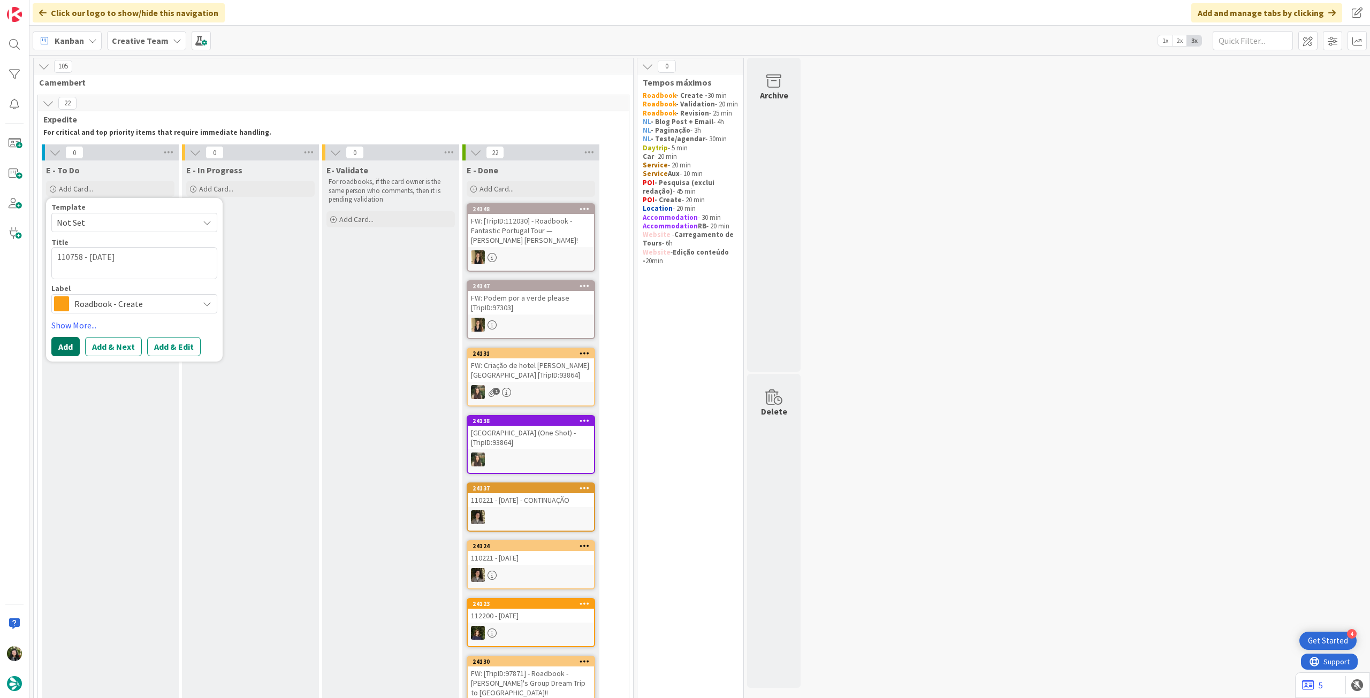
click at [56, 345] on button "Add" at bounding box center [65, 346] width 28 height 19
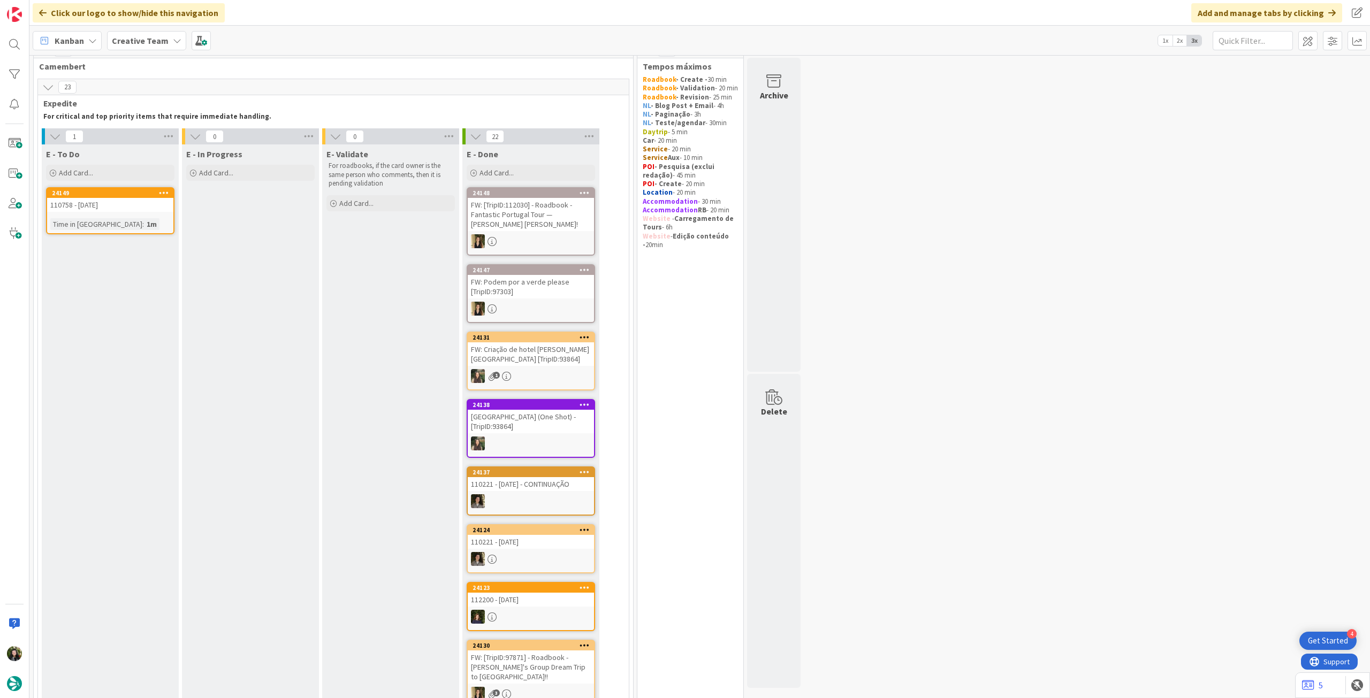
scroll to position [0, 0]
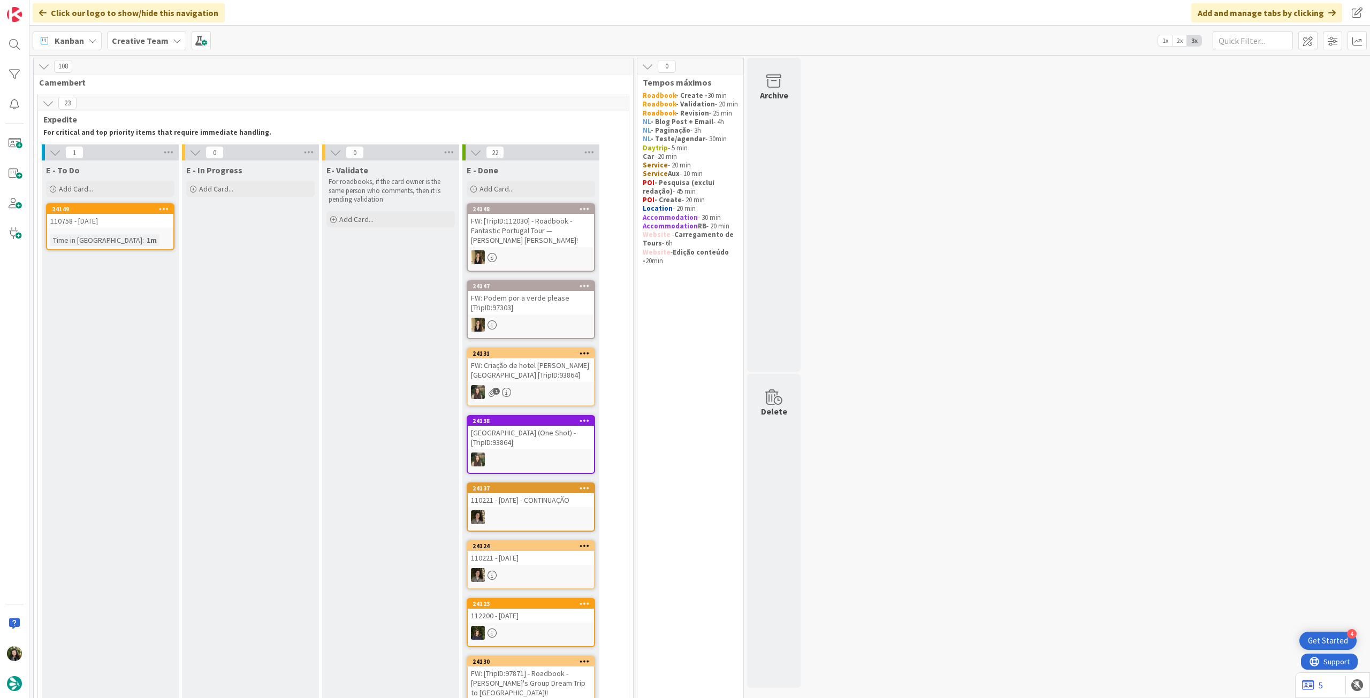
click at [119, 43] on b "Creative Team" at bounding box center [140, 40] width 57 height 11
click at [163, 150] on h4 "Creative Team - Análise" at bounding box center [192, 153] width 146 height 11
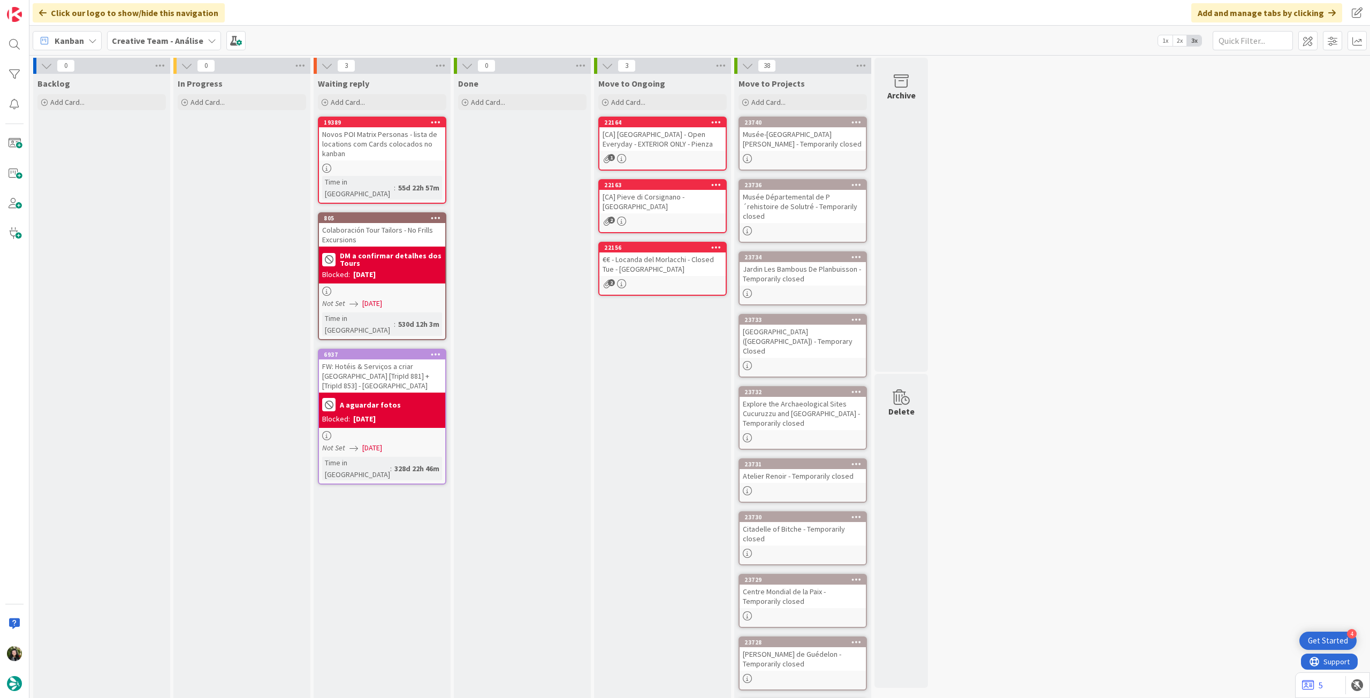
click at [163, 39] on b "Creative Team - Análise" at bounding box center [158, 40] width 92 height 11
click at [187, 150] on h4 "Creative Team" at bounding box center [192, 153] width 146 height 11
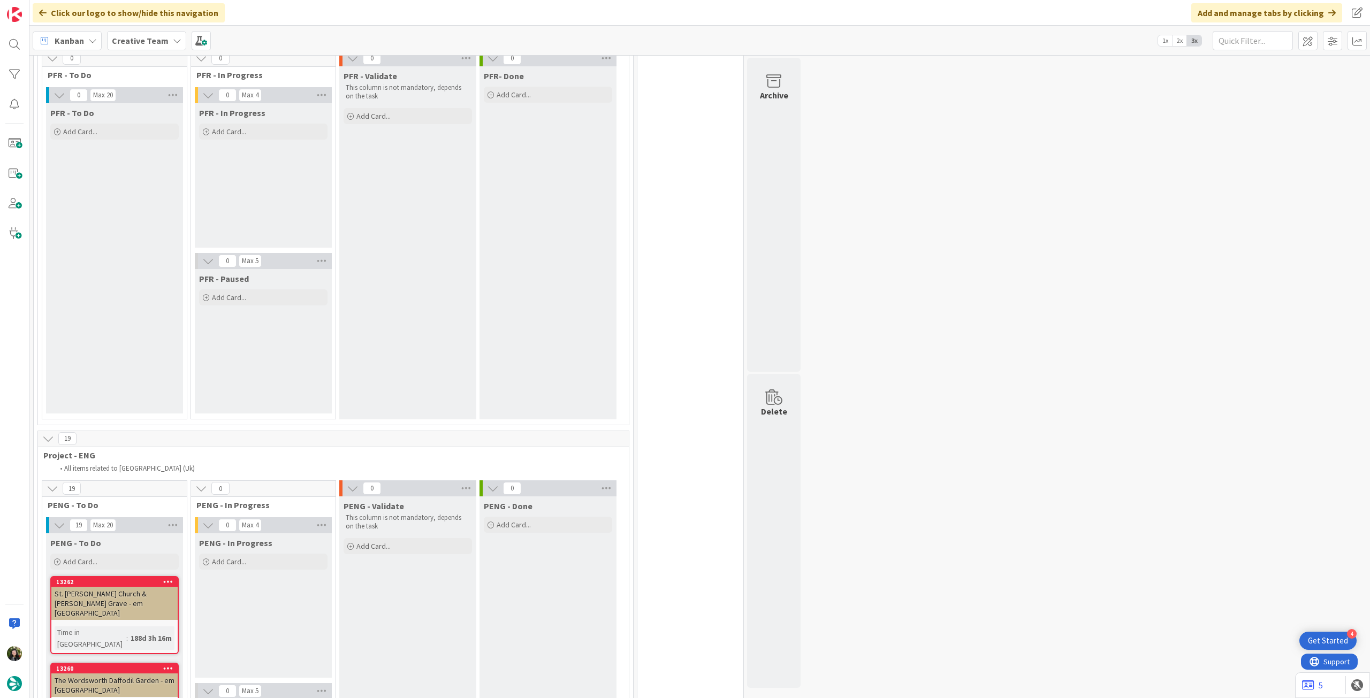
scroll to position [3036, 0]
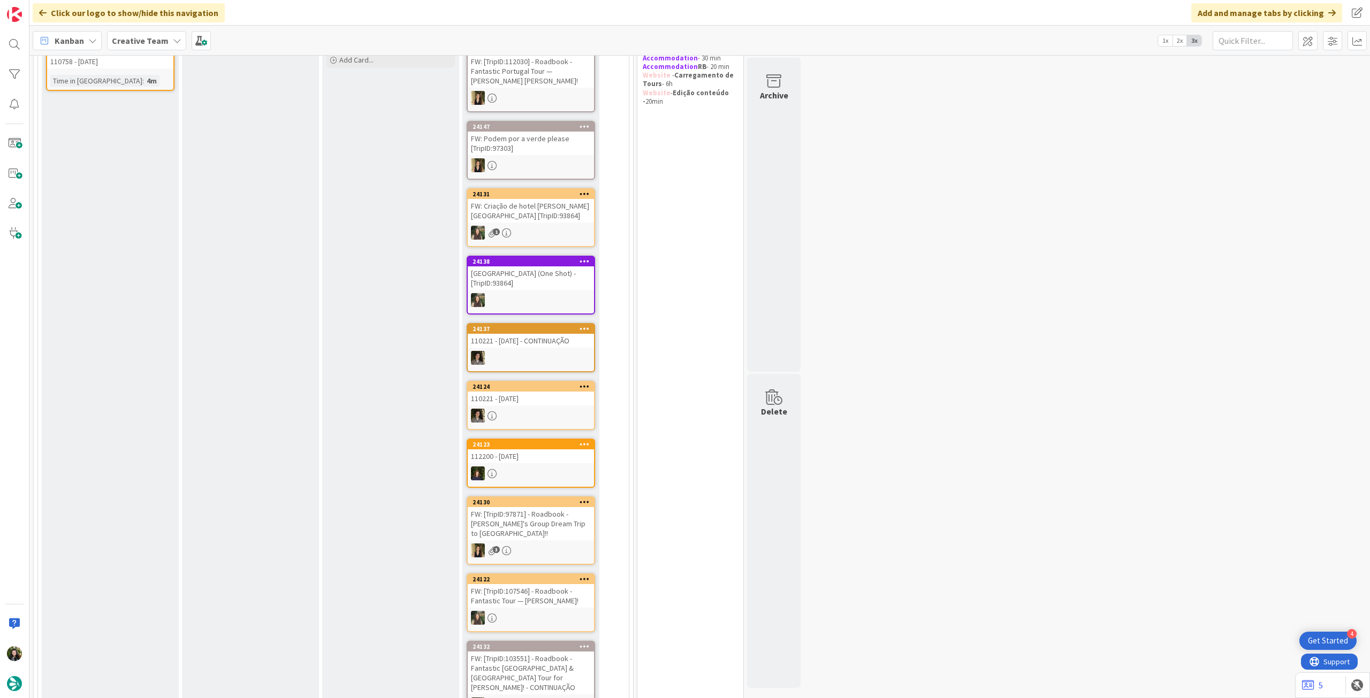
scroll to position [0, 0]
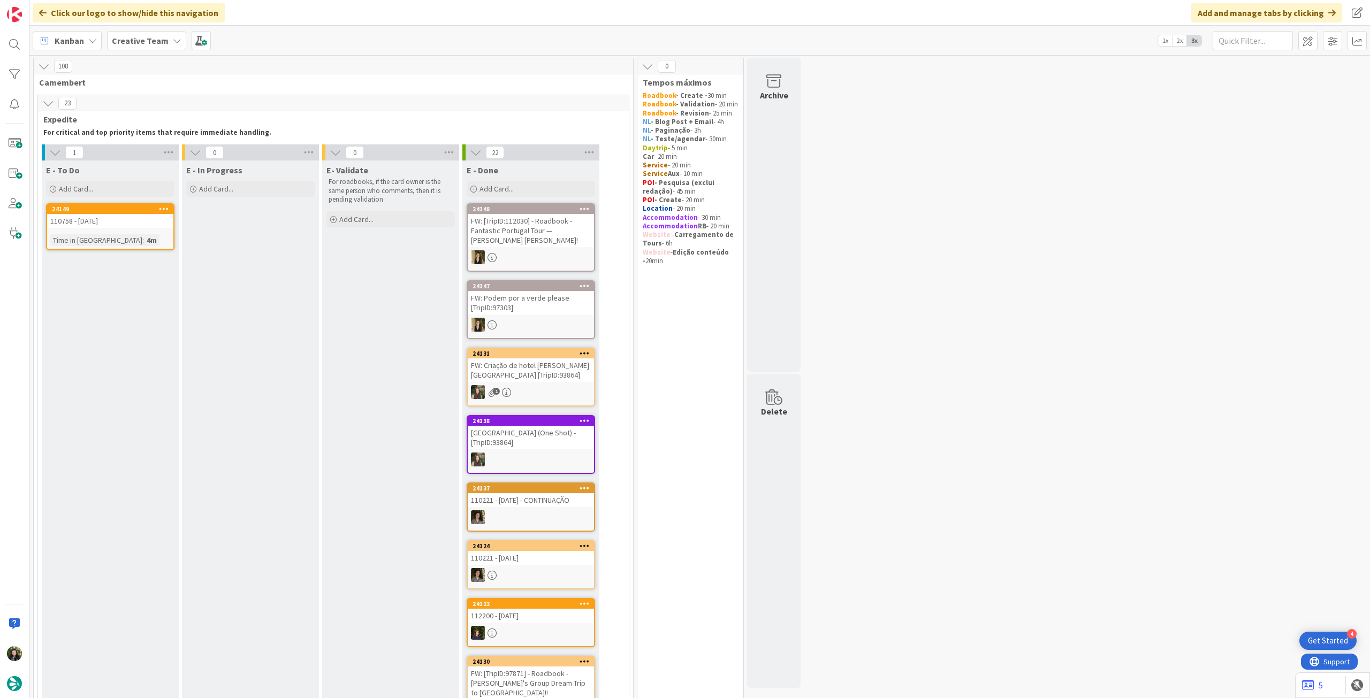
click at [148, 38] on b "Creative Team" at bounding box center [140, 40] width 57 height 11
click at [159, 164] on div "Creative Team Creative Team - Análise" at bounding box center [197, 143] width 163 height 43
click at [168, 156] on h4 "Creative Team - Análise" at bounding box center [192, 153] width 146 height 11
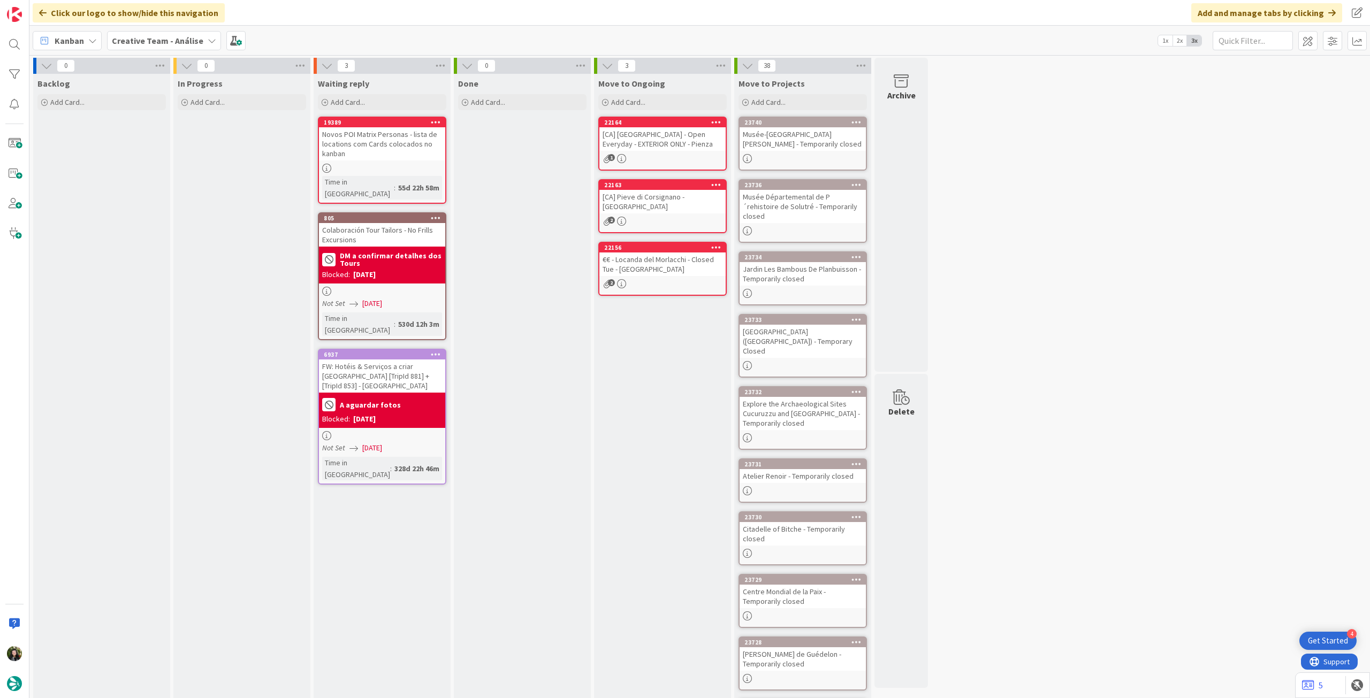
click at [137, 41] on b "Creative Team - Análise" at bounding box center [158, 40] width 92 height 11
click at [172, 146] on div "Creative Team" at bounding box center [197, 153] width 163 height 20
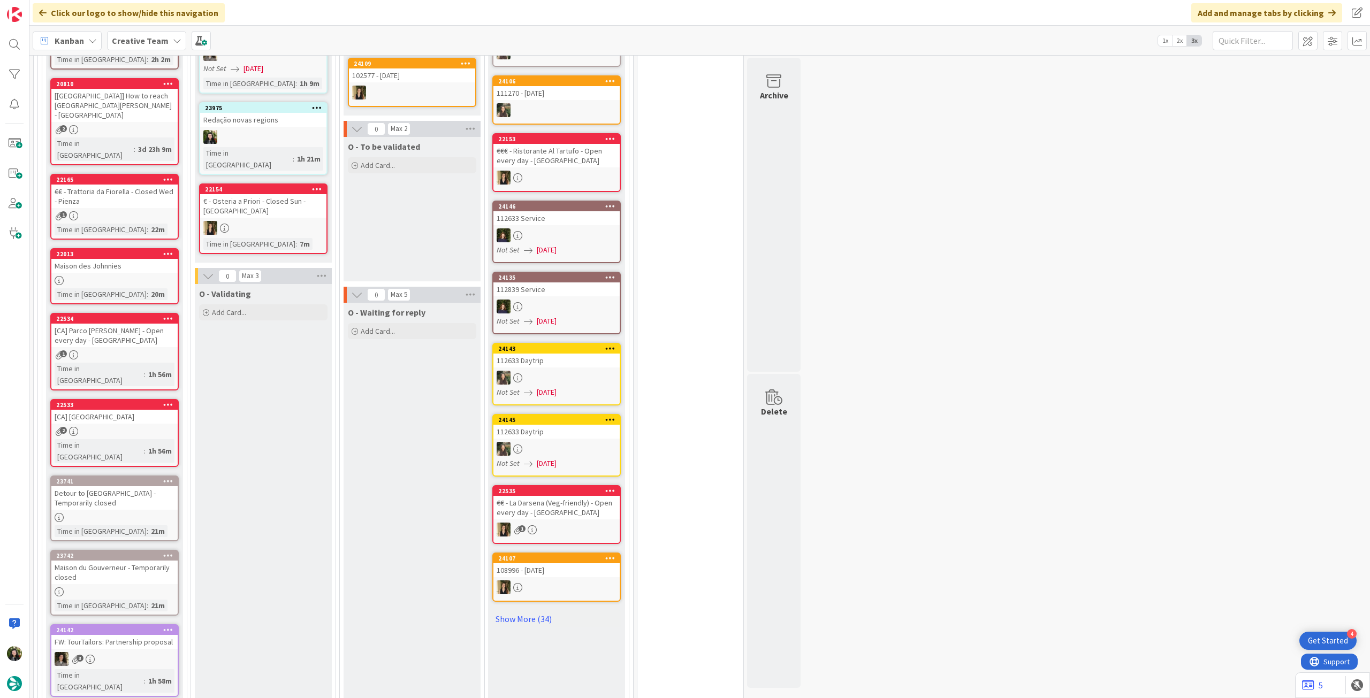
scroll to position [928, 0]
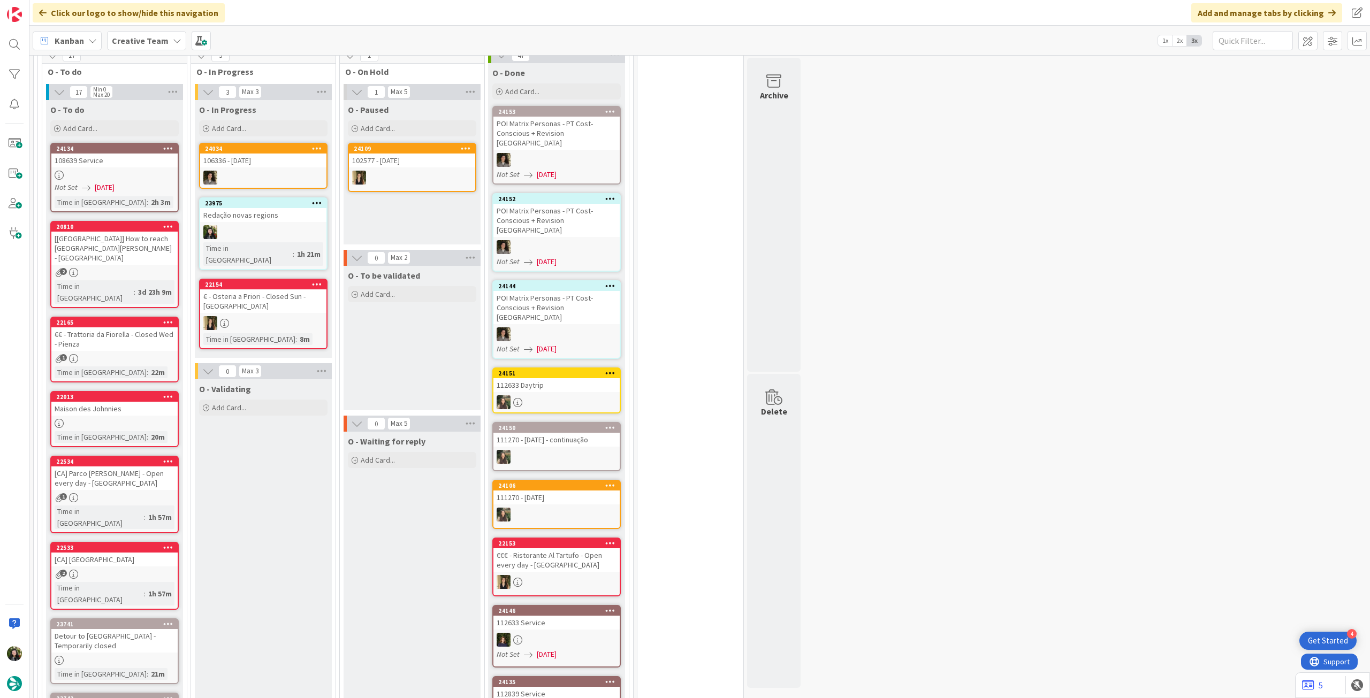
click at [159, 39] on b "Creative Team" at bounding box center [140, 40] width 57 height 11
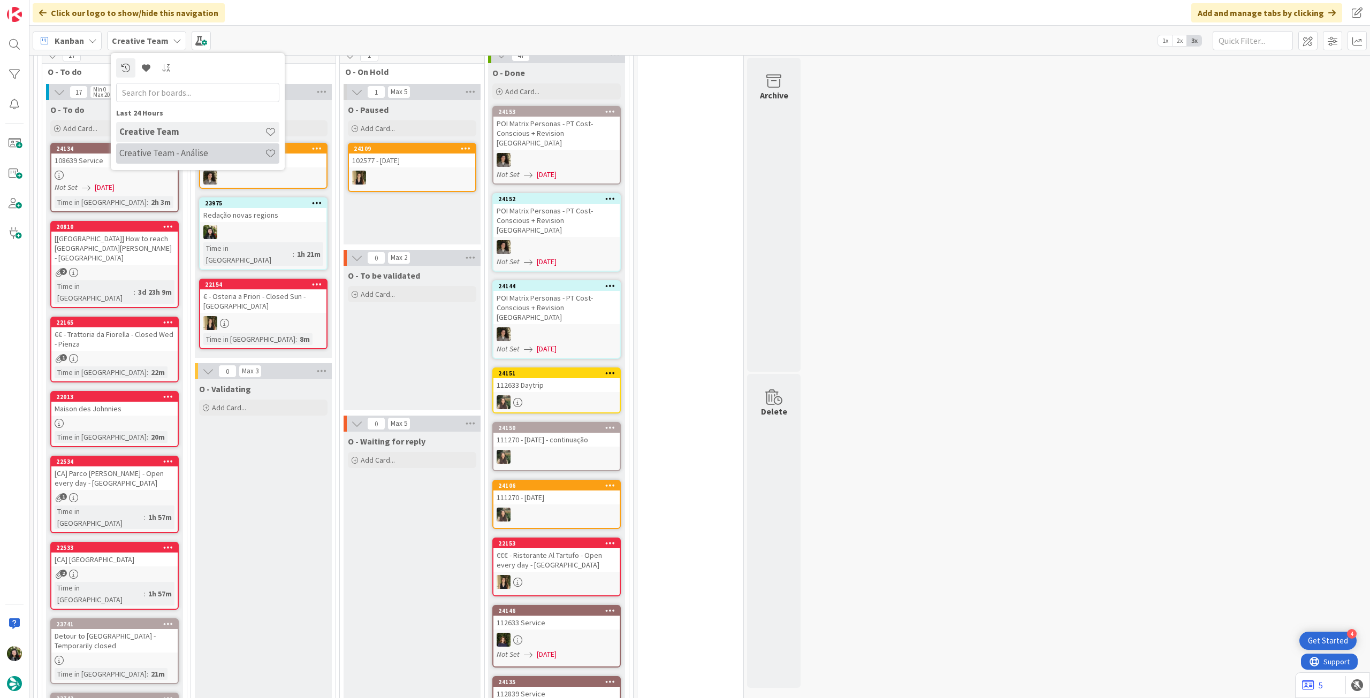
click at [161, 152] on h4 "Creative Team - Análise" at bounding box center [192, 153] width 146 height 11
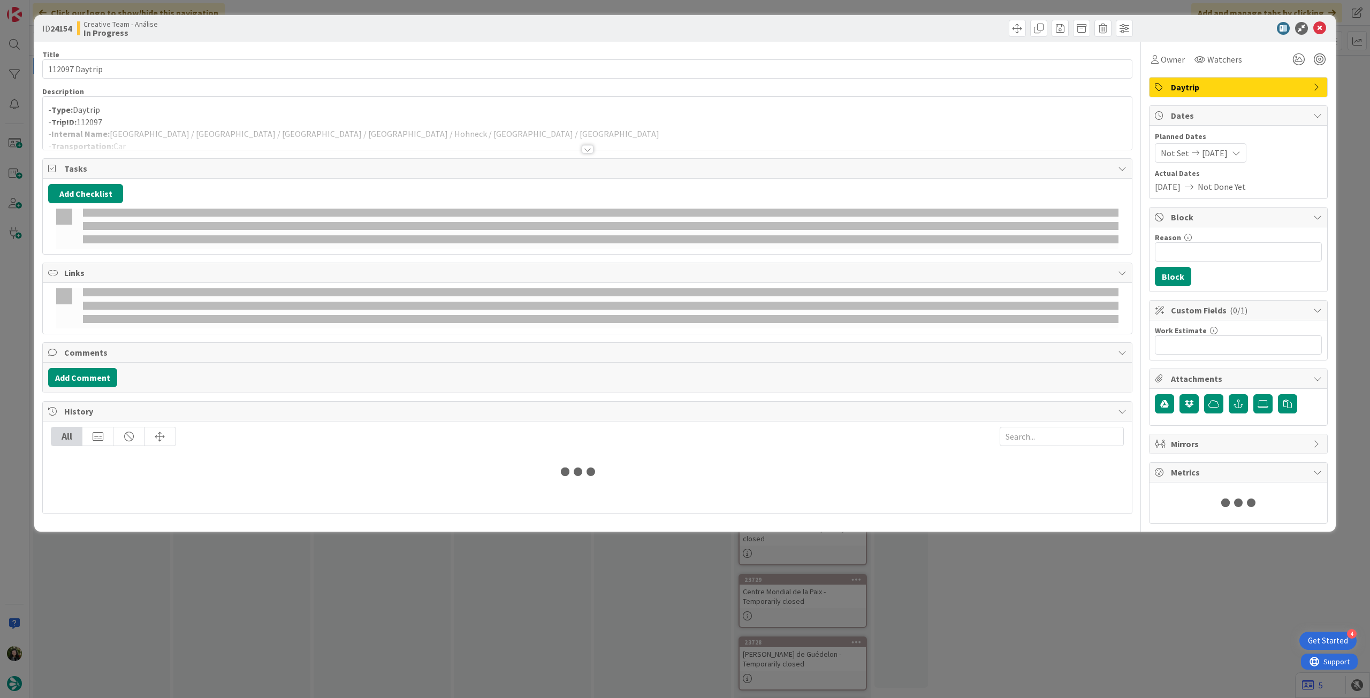
click at [249, 145] on div at bounding box center [587, 136] width 1089 height 27
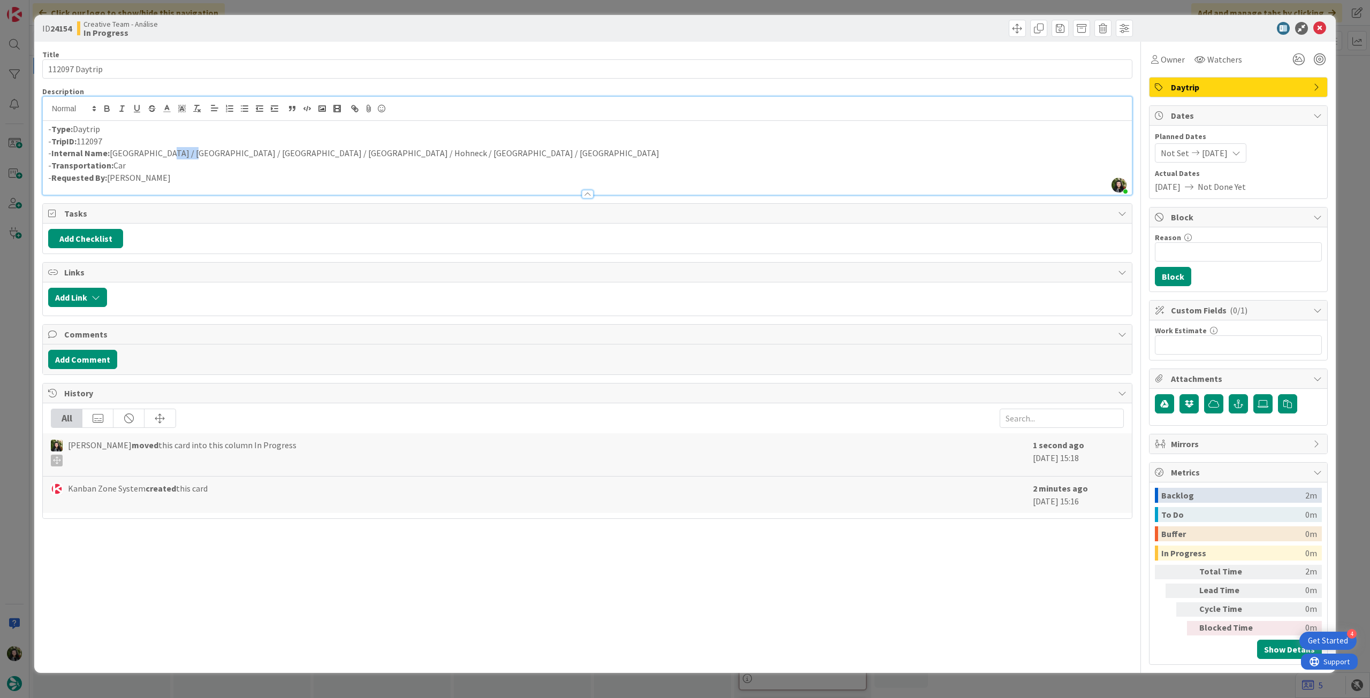
drag, startPoint x: 158, startPoint y: 154, endPoint x: 185, endPoint y: 156, distance: 26.8
click at [185, 156] on p "- Internal Name: Strasbourg / Obernai / Mittelbergheim / Lac Blanc / Hohneck / …" at bounding box center [587, 153] width 1078 height 12
copy p "Obernai"
drag, startPoint x: 192, startPoint y: 155, endPoint x: 245, endPoint y: 151, distance: 53.7
click at [245, 151] on p "- Internal Name: Strasbourg / Obernai / Mittelbergheim / Lac Blanc / Hohneck / …" at bounding box center [587, 153] width 1078 height 12
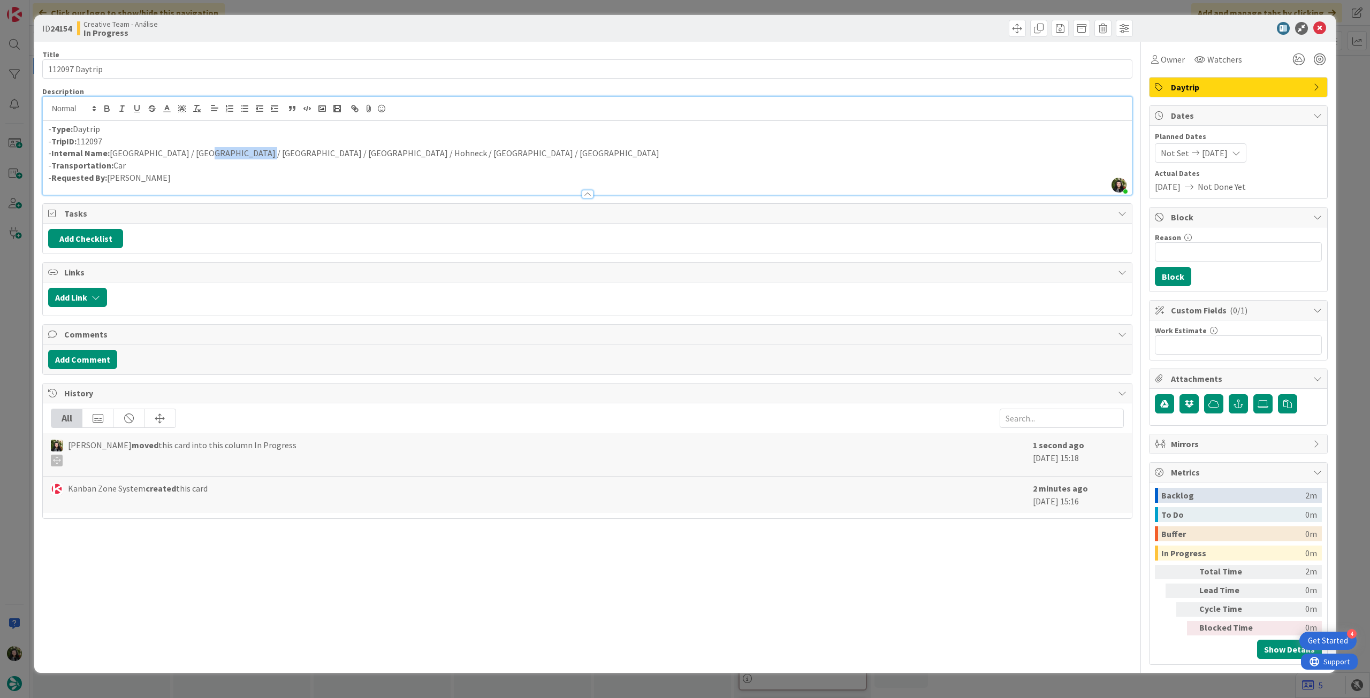
copy p "Mittelbergheim"
drag, startPoint x: 252, startPoint y: 157, endPoint x: 286, endPoint y: 156, distance: 34.3
click at [286, 156] on p "- Internal Name: Strasbourg / Obernai / Mittelbergheim / Lac Blanc / Hohneck / …" at bounding box center [587, 153] width 1078 height 12
copy p "Lac Blanc"
drag, startPoint x: 293, startPoint y: 156, endPoint x: 323, endPoint y: 155, distance: 30.0
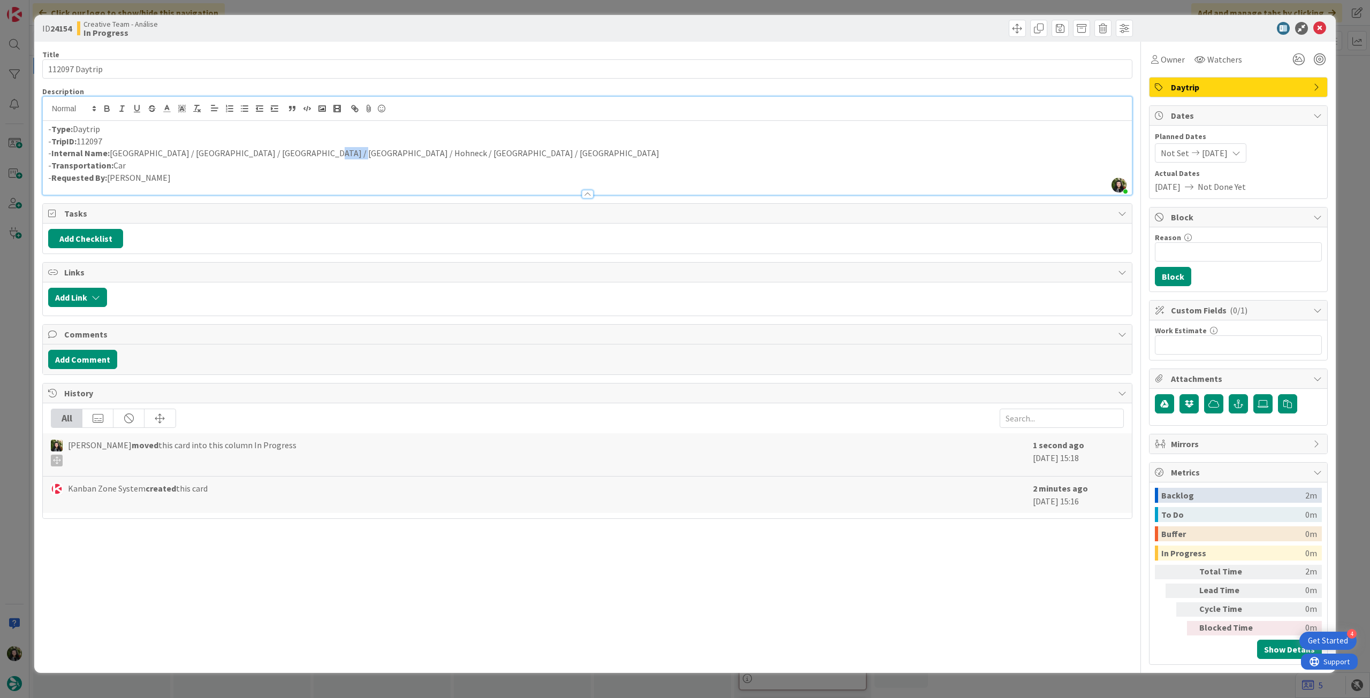
click at [323, 155] on p "- Internal Name: Strasbourg / Obernai / Mittelbergheim / Lac Blanc / Hohneck / …" at bounding box center [587, 153] width 1078 height 12
copy p "Hohneck"
drag, startPoint x: 334, startPoint y: 155, endPoint x: 377, endPoint y: 155, distance: 42.8
click at [377, 155] on p "- Internal Name: Strasbourg / Obernai / Mittelbergheim / Lac Blanc / Hohneck / …" at bounding box center [587, 153] width 1078 height 12
copy p "Grand Ballon"
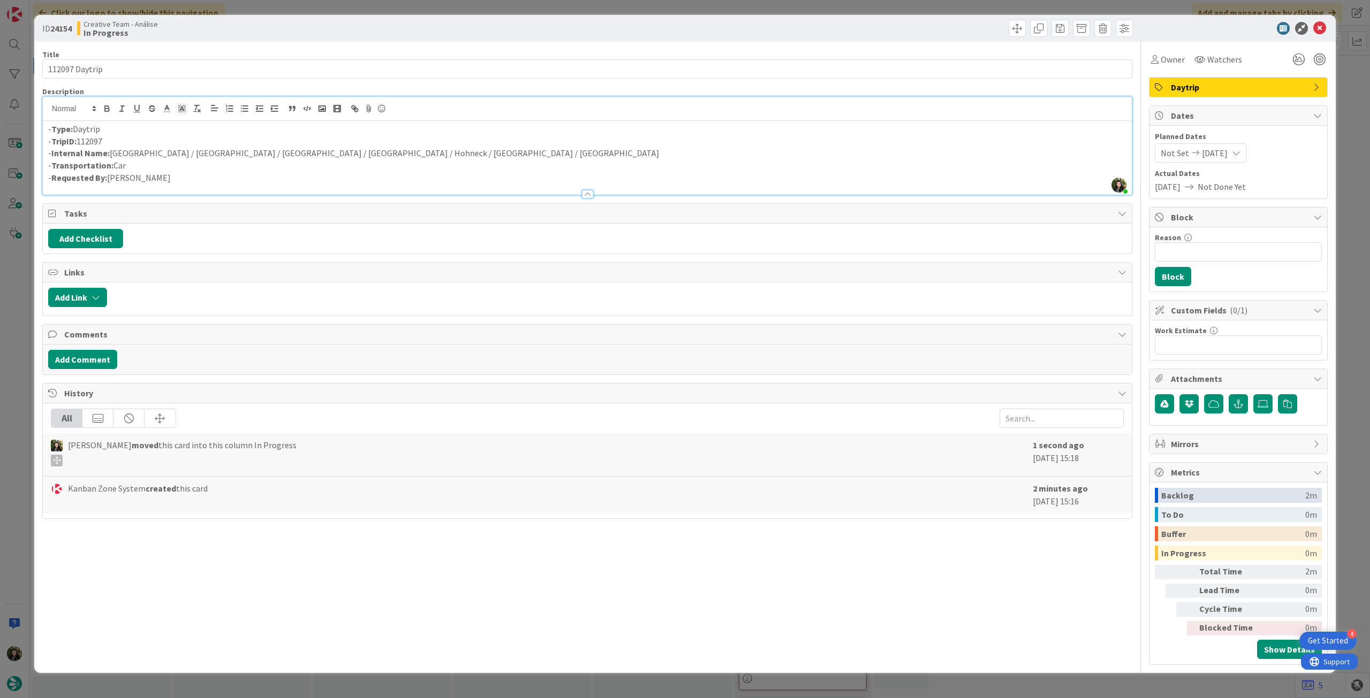
click at [265, 157] on p "- Internal Name: Strasbourg / Obernai / Mittelbergheim / Lac Blanc / Hohneck / …" at bounding box center [587, 153] width 1078 height 12
drag, startPoint x: 192, startPoint y: 153, endPoint x: 245, endPoint y: 153, distance: 53.0
click at [245, 153] on p "- Internal Name: Strasbourg / Obernai / Mittelbergheim / Lac Blanc / Hohneck / …" at bounding box center [587, 153] width 1078 height 12
copy p "Mittelbergheim"
drag, startPoint x: 253, startPoint y: 155, endPoint x: 286, endPoint y: 153, distance: 33.3
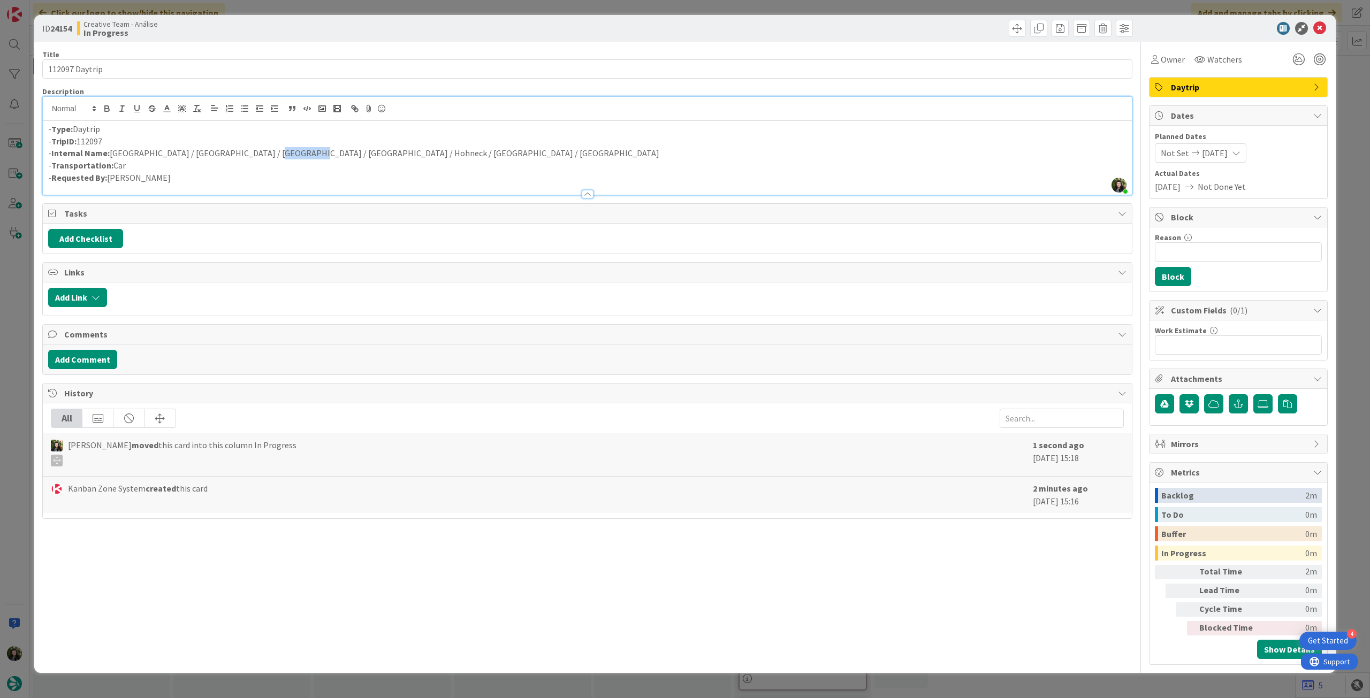
click at [286, 153] on p "- Internal Name: Strasbourg / Obernai / Mittelbergheim / Lac Blanc / Hohneck / …" at bounding box center [587, 153] width 1078 height 12
copy p "Lac Blanc"
drag, startPoint x: 293, startPoint y: 157, endPoint x: 324, endPoint y: 154, distance: 31.2
click at [324, 154] on p "- Internal Name: Strasbourg / Obernai / Mittelbergheim / Lac Blanc / Hohneck / …" at bounding box center [587, 153] width 1078 height 12
copy p "Hohneck"
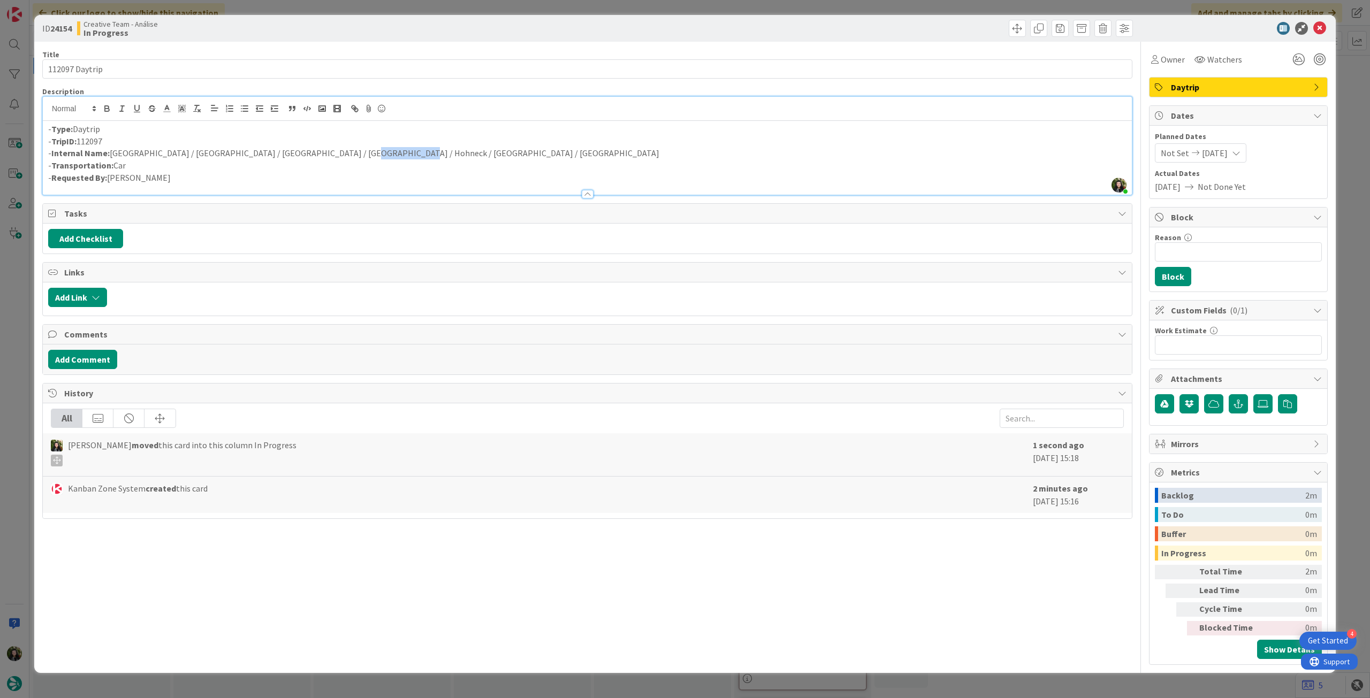
drag, startPoint x: 331, startPoint y: 151, endPoint x: 376, endPoint y: 151, distance: 45.5
click at [376, 151] on p "- Internal Name: Strasbourg / Obernai / Mittelbergheim / Lac Blanc / Hohneck / …" at bounding box center [587, 153] width 1078 height 12
copy p "Grand Ballon"
drag, startPoint x: 294, startPoint y: 150, endPoint x: 325, endPoint y: 151, distance: 31.6
click at [325, 151] on p "- Internal Name: Strasbourg / Obernai / Mittelbergheim / Lac Blanc / Hohneck / …" at bounding box center [587, 153] width 1078 height 12
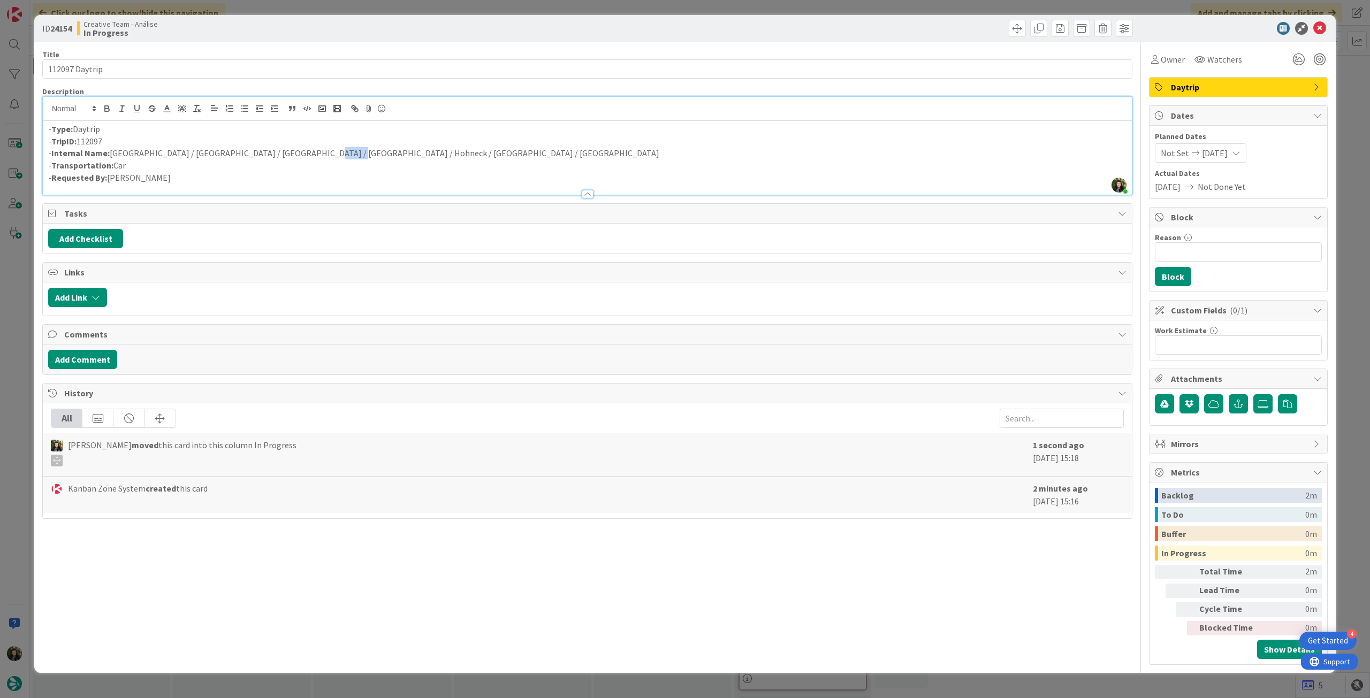
copy p "Hohneck"
drag, startPoint x: 339, startPoint y: 153, endPoint x: 382, endPoint y: 147, distance: 43.2
click at [382, 147] on p "- Internal Name: Strasbourg / Obernai / Mittelbergheim / Lac Blanc / Gérardmer …" at bounding box center [587, 153] width 1078 height 12
drag, startPoint x: 192, startPoint y: 155, endPoint x: 244, endPoint y: 157, distance: 52.0
click at [244, 157] on p "- Internal Name: Strasbourg / Obernai / Mittelbergheim / Lac Blanc / Gérardmer …" at bounding box center [587, 153] width 1078 height 12
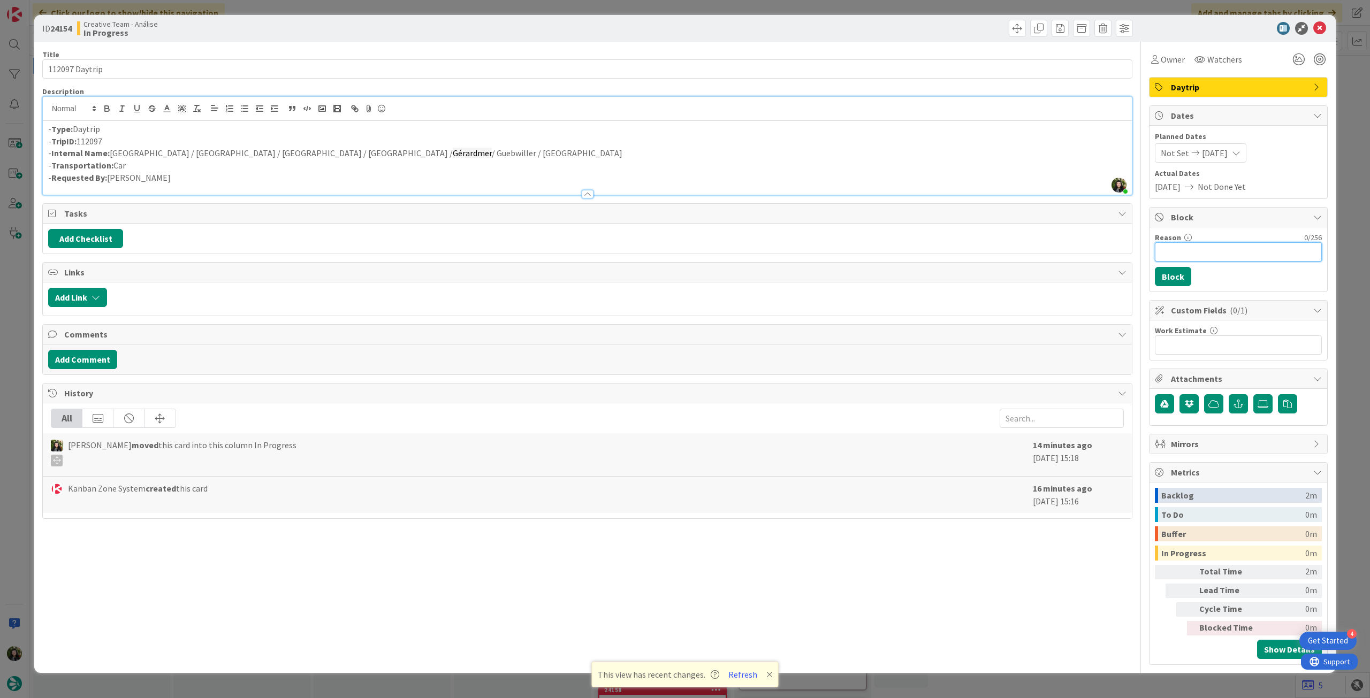
click at [1223, 250] on input "Reason" at bounding box center [1238, 251] width 167 height 19
type input "pendente locations"
click at [1178, 270] on button "Block" at bounding box center [1173, 276] width 36 height 19
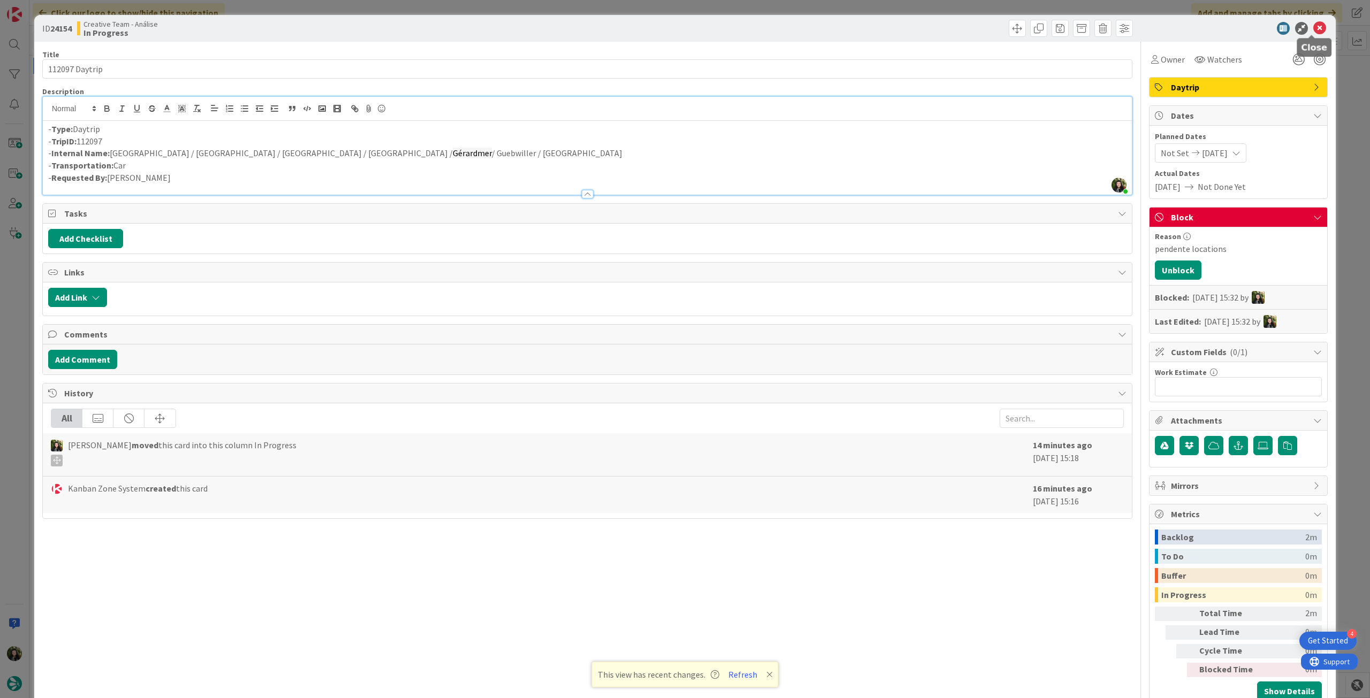
click at [1313, 28] on icon at bounding box center [1319, 28] width 13 height 13
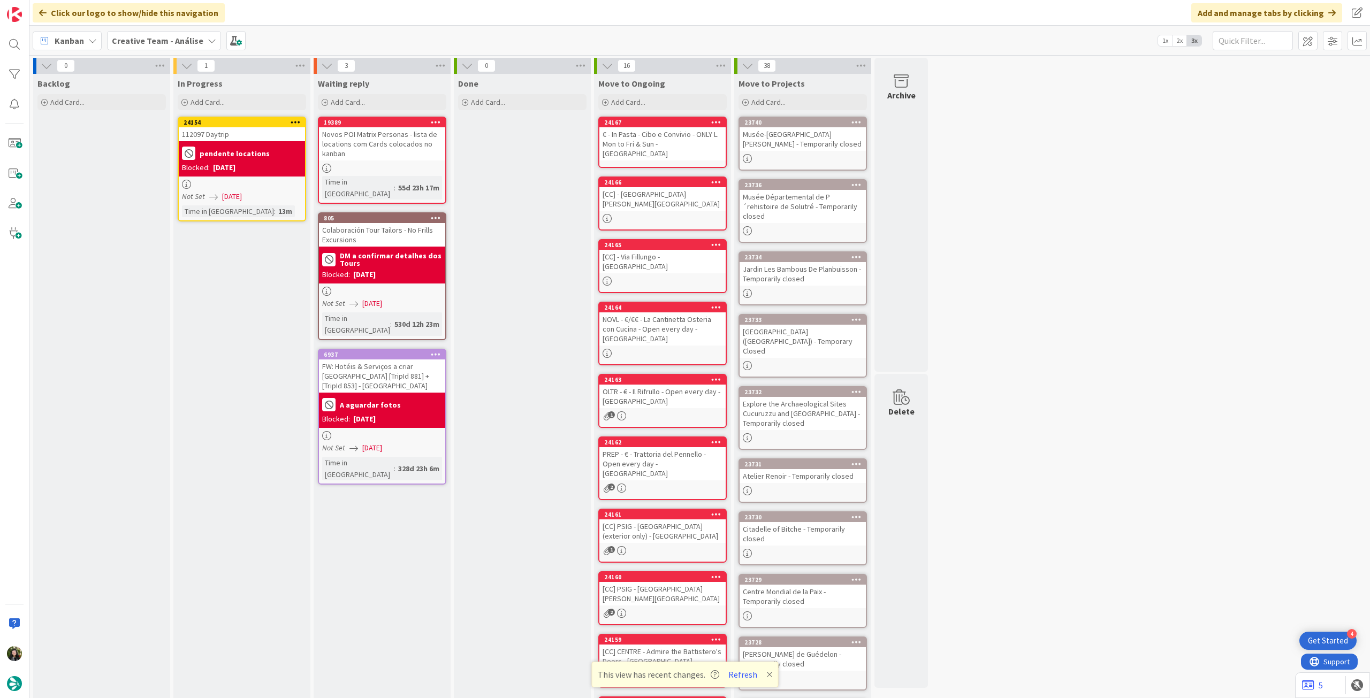
click at [261, 171] on div "Blocked: 29/09/2025" at bounding box center [242, 167] width 120 height 11
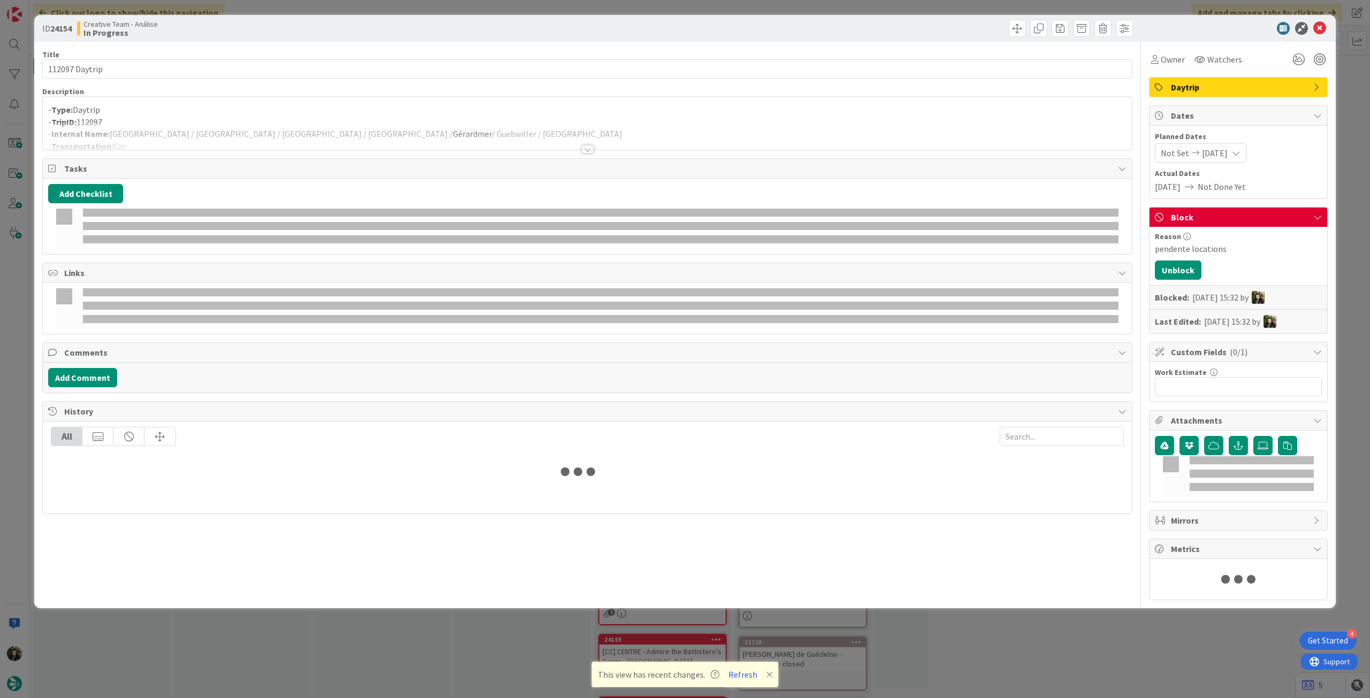
click at [209, 119] on p "- TripID: 112097" at bounding box center [587, 122] width 1078 height 12
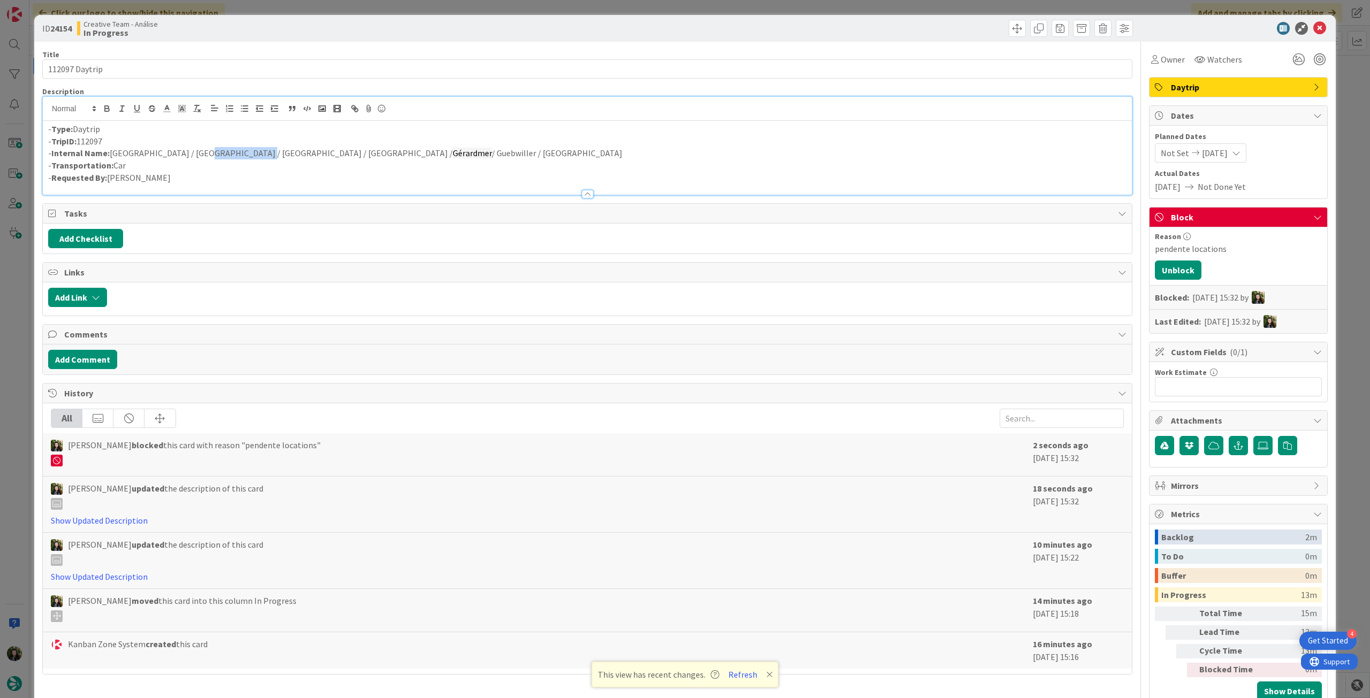
drag, startPoint x: 193, startPoint y: 154, endPoint x: 244, endPoint y: 150, distance: 50.4
click at [244, 150] on p "- Internal Name: Strasbourg / Obernai / Mittelbergheim / Lac Blanc / Gérardmer …" at bounding box center [587, 153] width 1078 height 12
click at [1315, 26] on icon at bounding box center [1319, 28] width 13 height 13
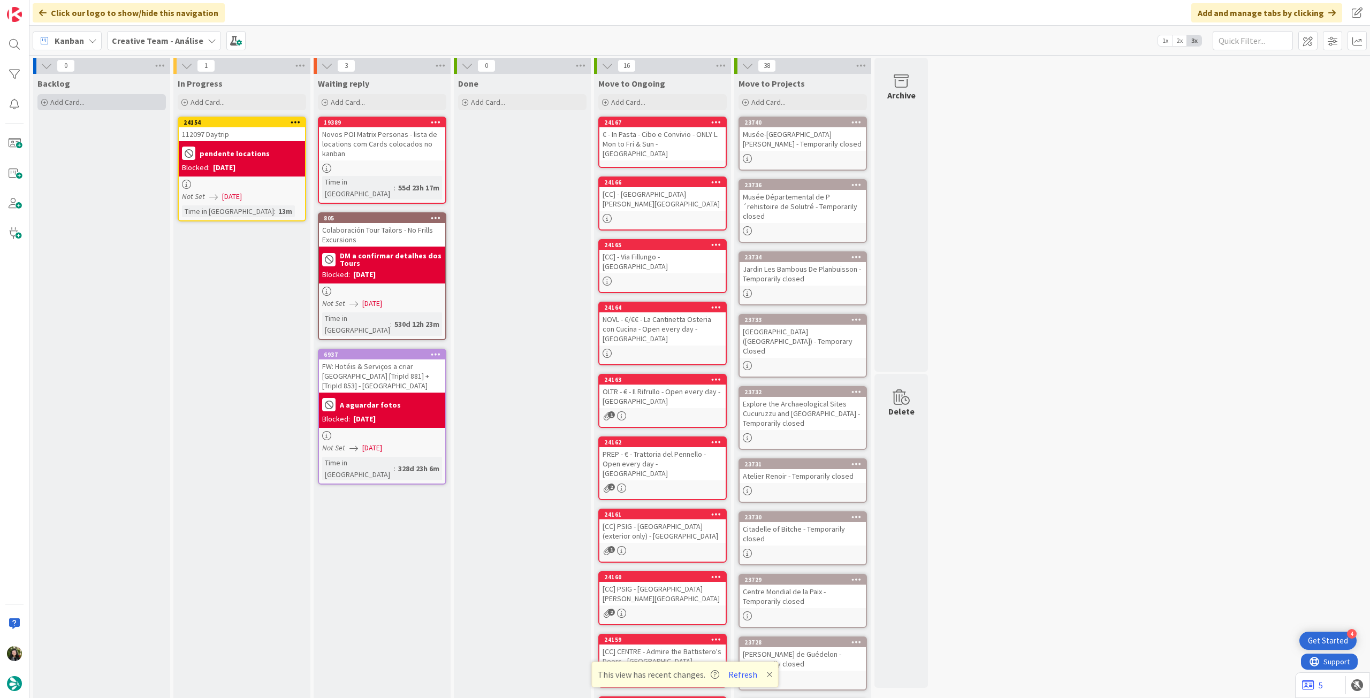
click at [99, 107] on div "Add Card..." at bounding box center [101, 102] width 128 height 16
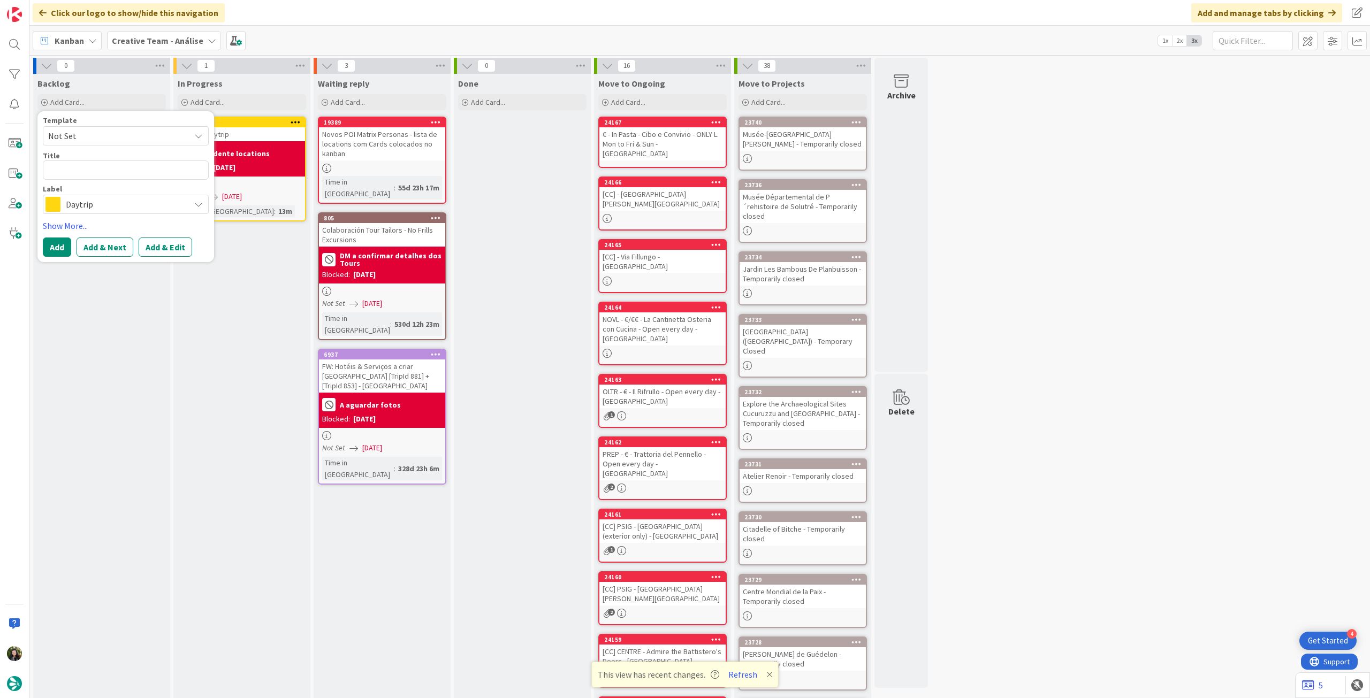
click at [76, 210] on span "Daytrip" at bounding box center [125, 204] width 119 height 15
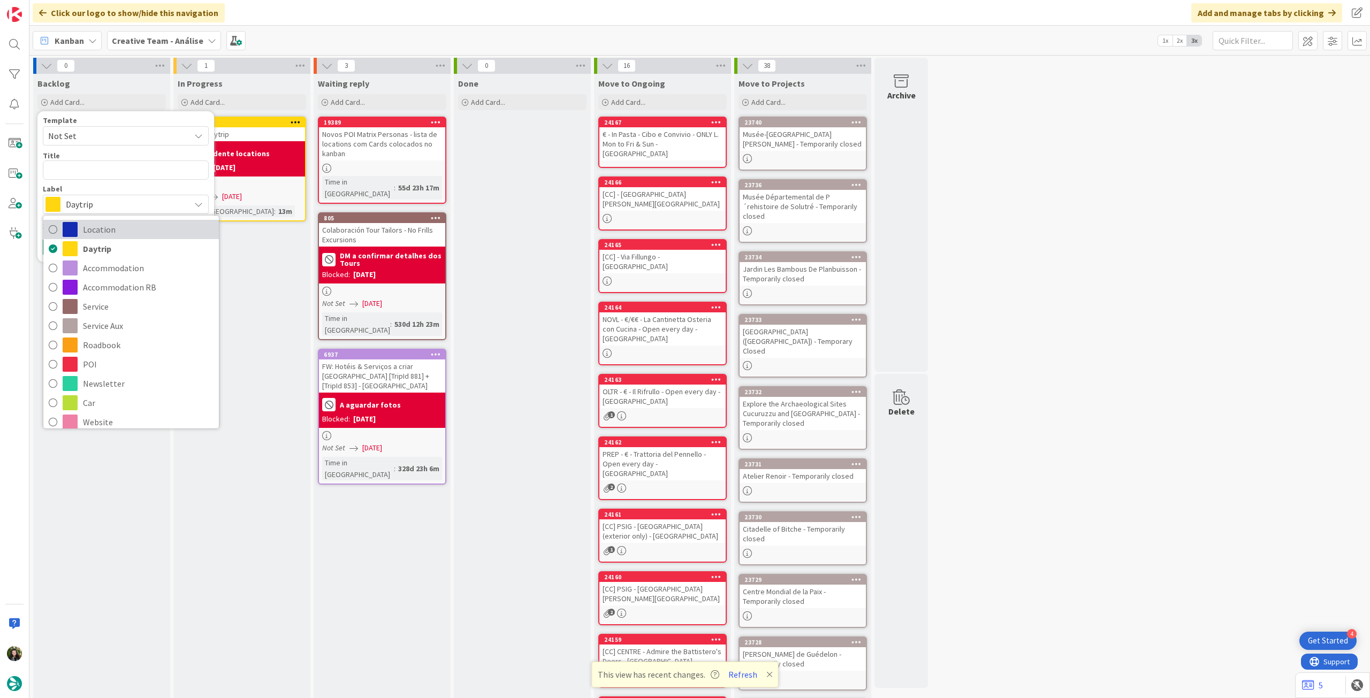
click at [144, 234] on span "Location" at bounding box center [148, 230] width 131 height 16
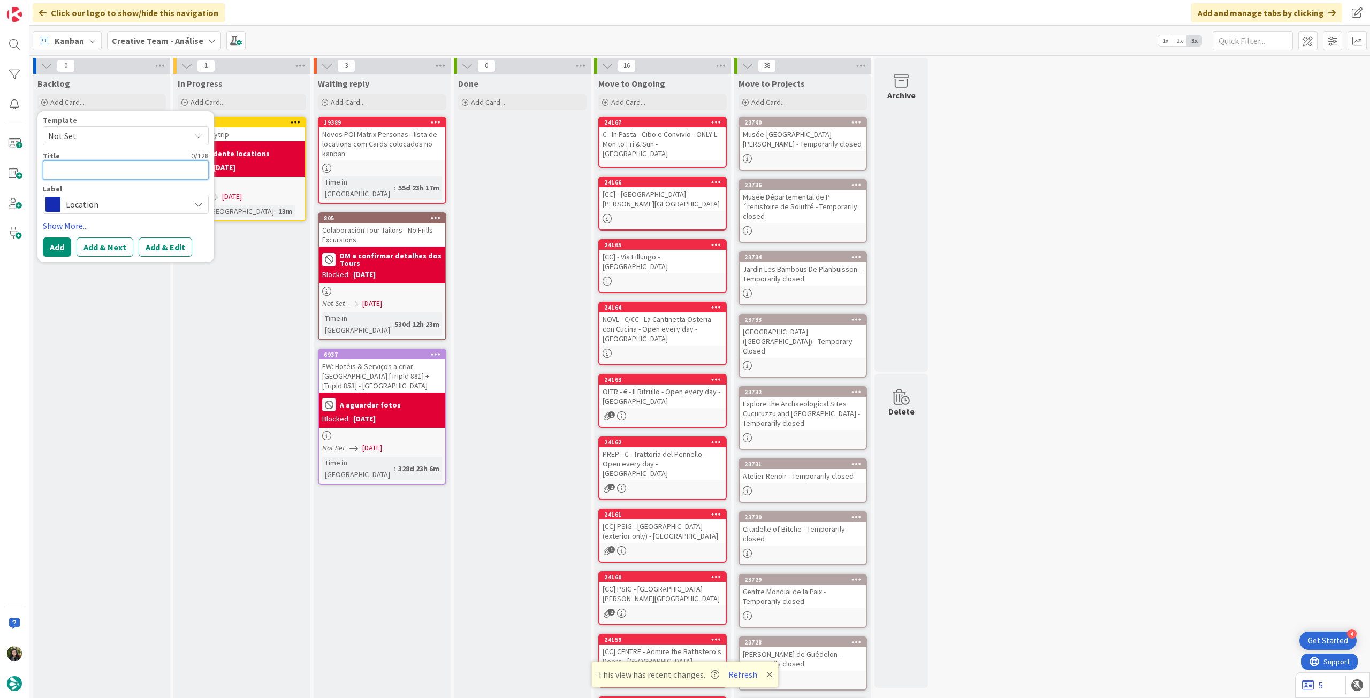
click at [127, 168] on textarea at bounding box center [126, 170] width 166 height 19
paste textarea "Mittelbergheim"
type textarea "x"
type textarea "Mittelbergheim"
click at [56, 244] on button "Add" at bounding box center [57, 247] width 28 height 19
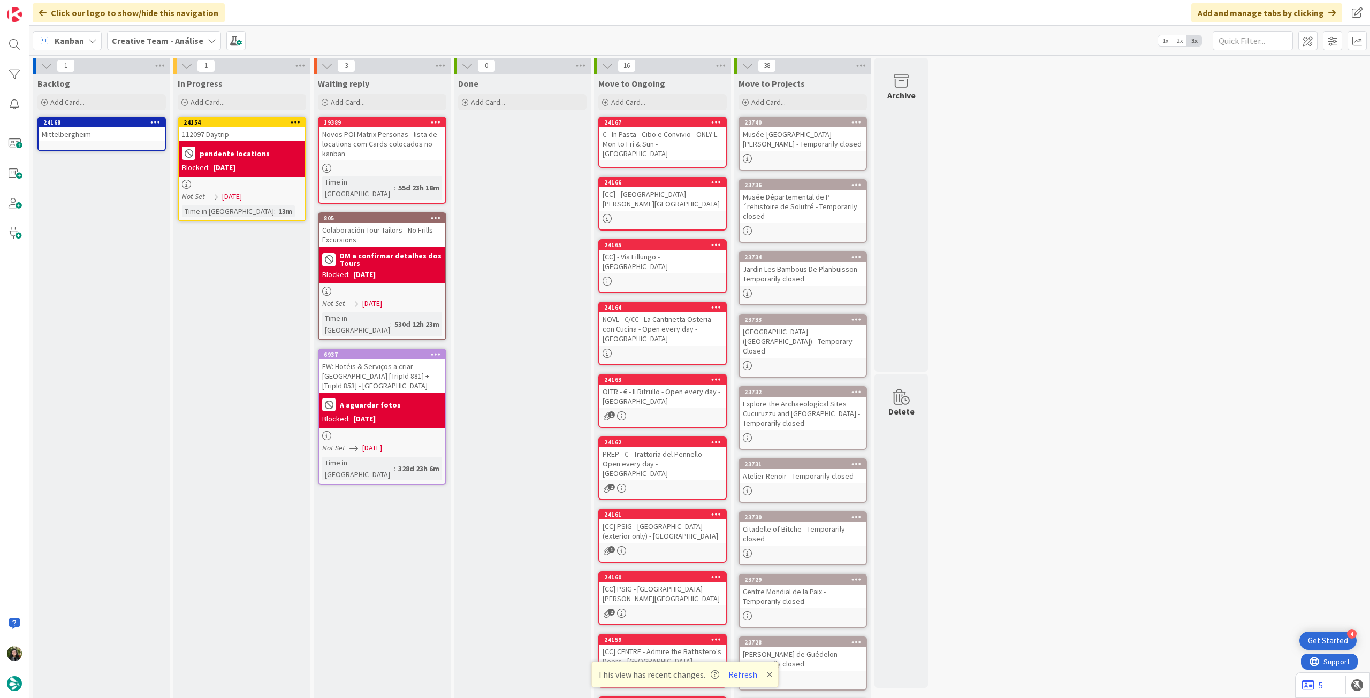
click at [229, 175] on div "pendente locations Blocked: 29/09/2025" at bounding box center [242, 158] width 126 height 35
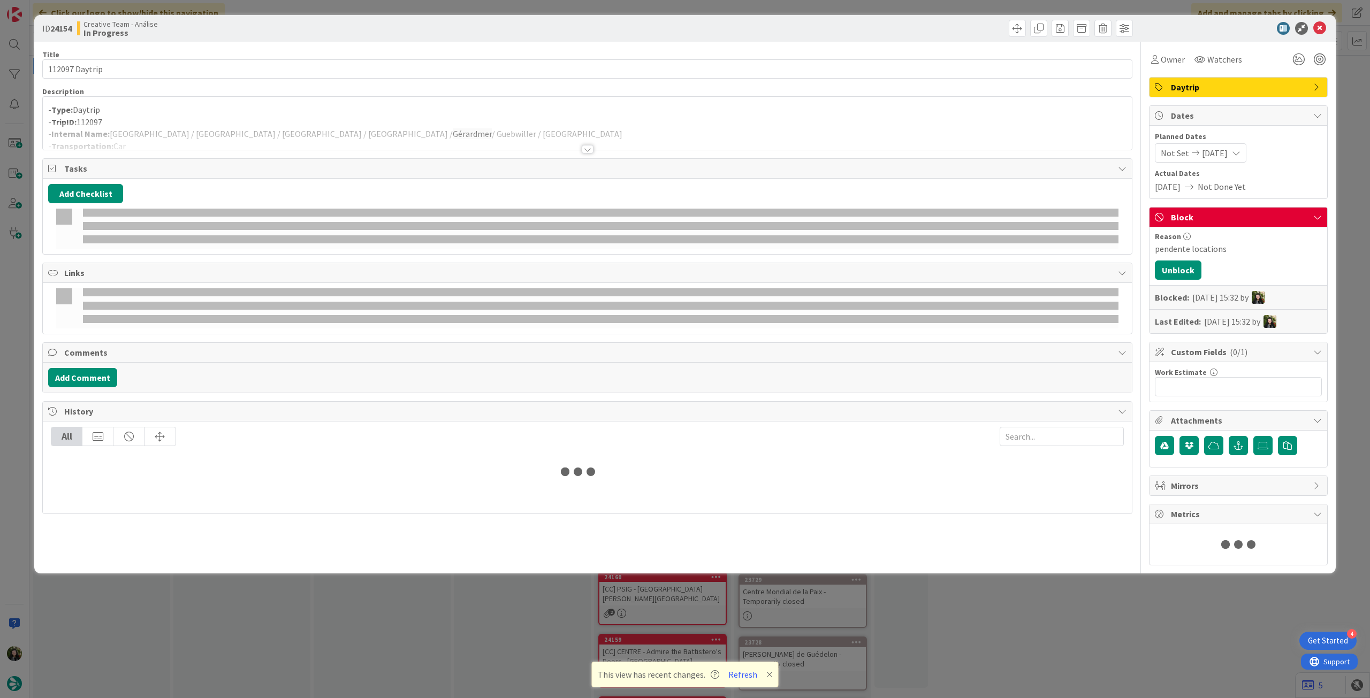
click at [236, 138] on div at bounding box center [587, 136] width 1089 height 27
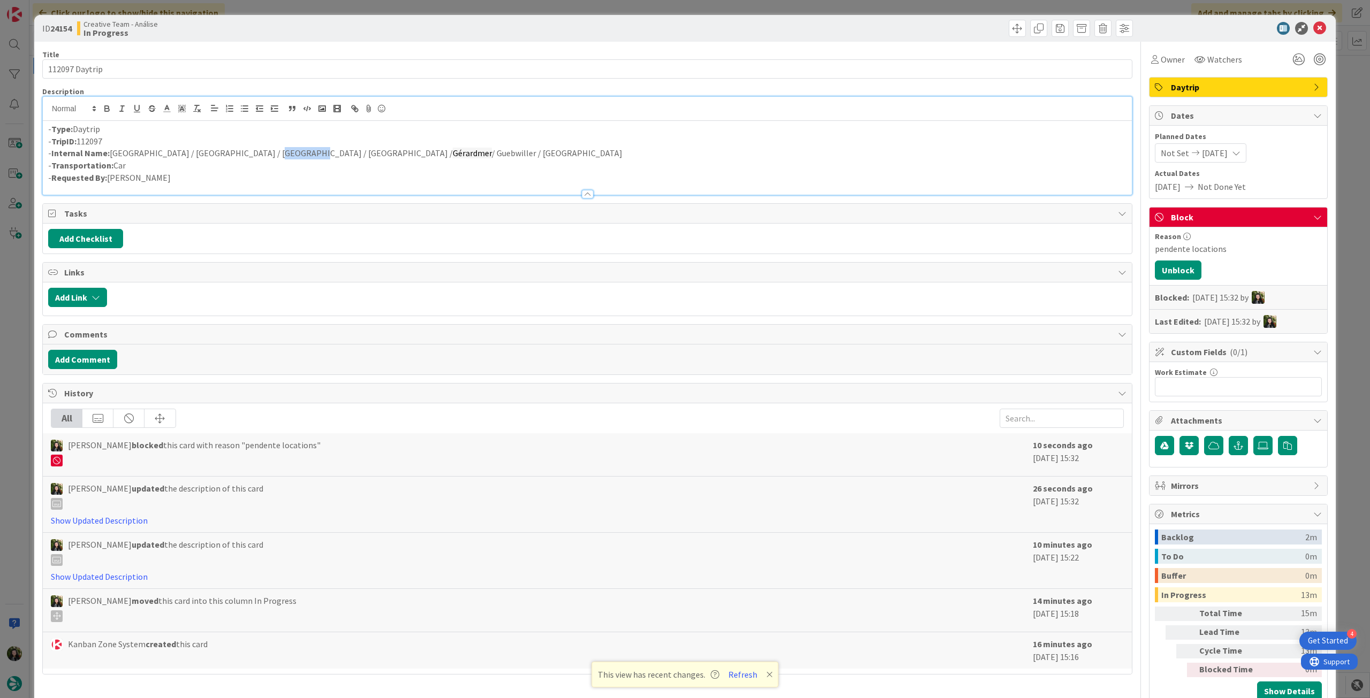
drag, startPoint x: 253, startPoint y: 156, endPoint x: 285, endPoint y: 153, distance: 32.8
click at [285, 153] on p "- Internal Name: Strasbourg / Obernai / Mittelbergheim / Lac Blanc / Gérardmer …" at bounding box center [587, 153] width 1078 height 12
click at [1313, 28] on icon at bounding box center [1319, 28] width 13 height 13
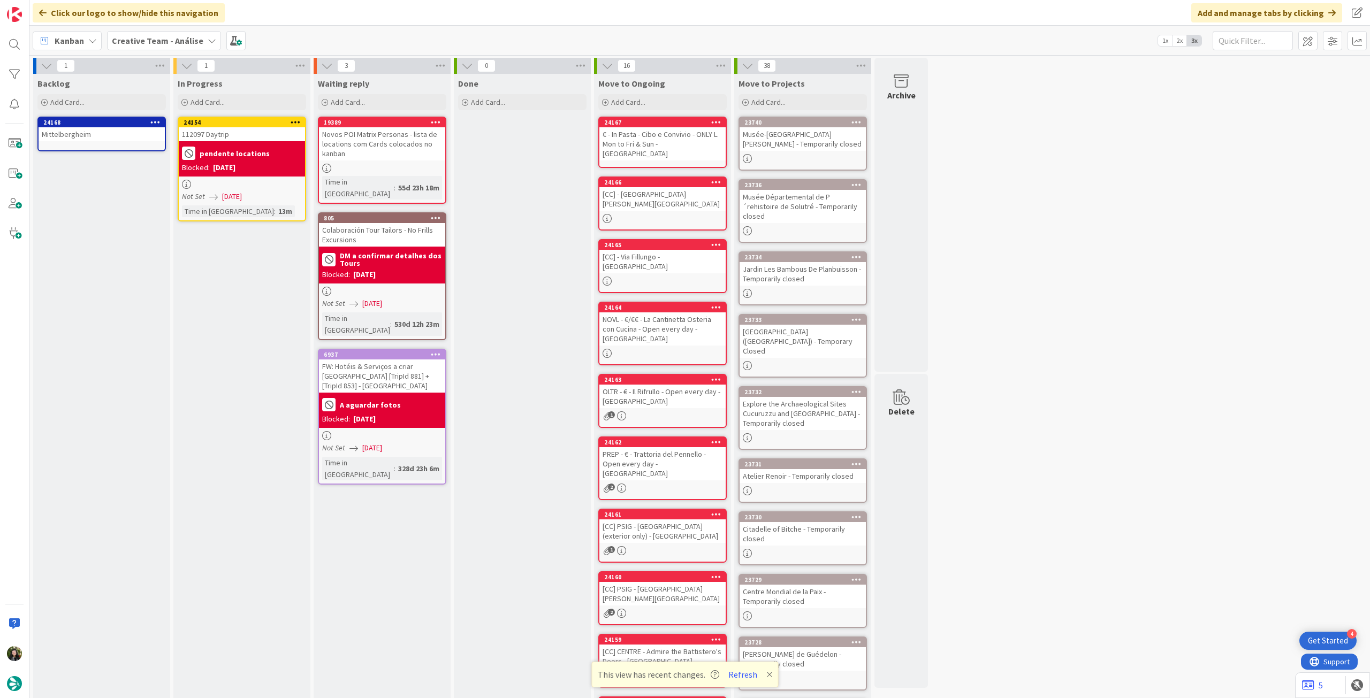
click at [109, 110] on div "Backlog Add Card... Template Not Set Title 0 / 128 Label Daytrip Location Daytr…" at bounding box center [101, 93] width 137 height 39
click at [112, 102] on div "Add Card..." at bounding box center [101, 102] width 128 height 16
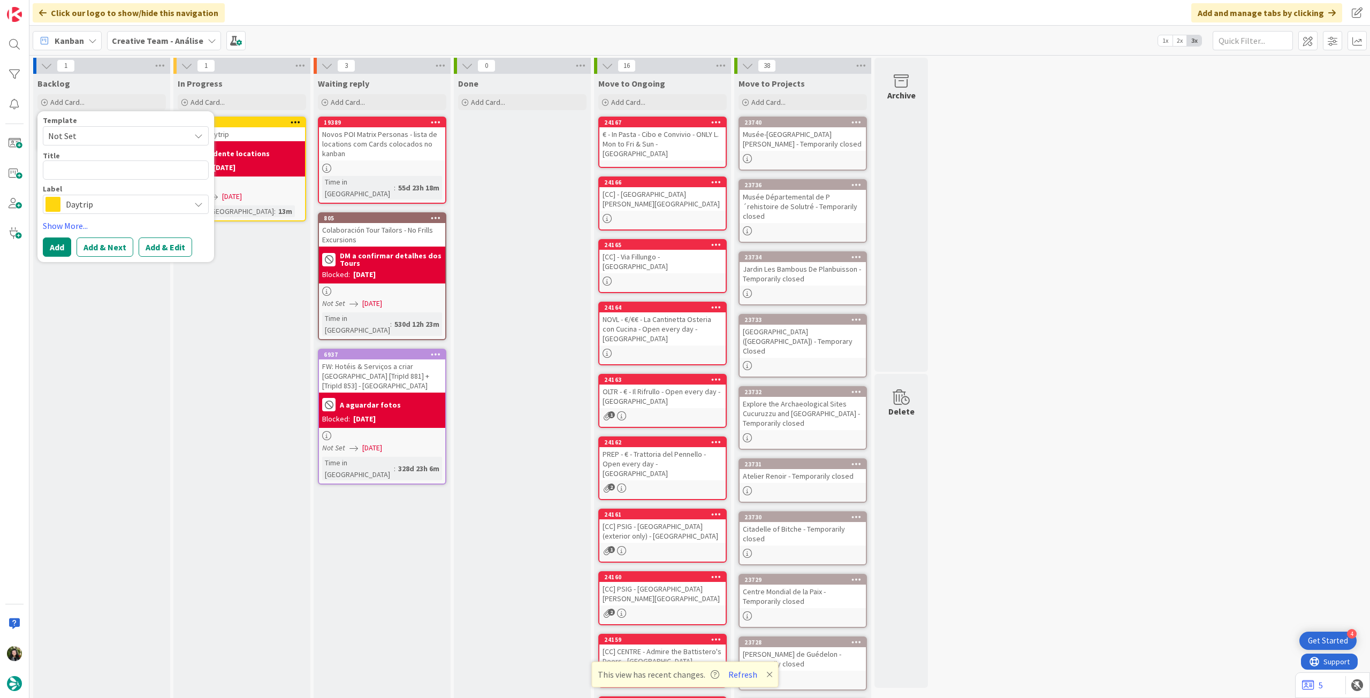
click at [102, 202] on span "Daytrip" at bounding box center [125, 204] width 119 height 15
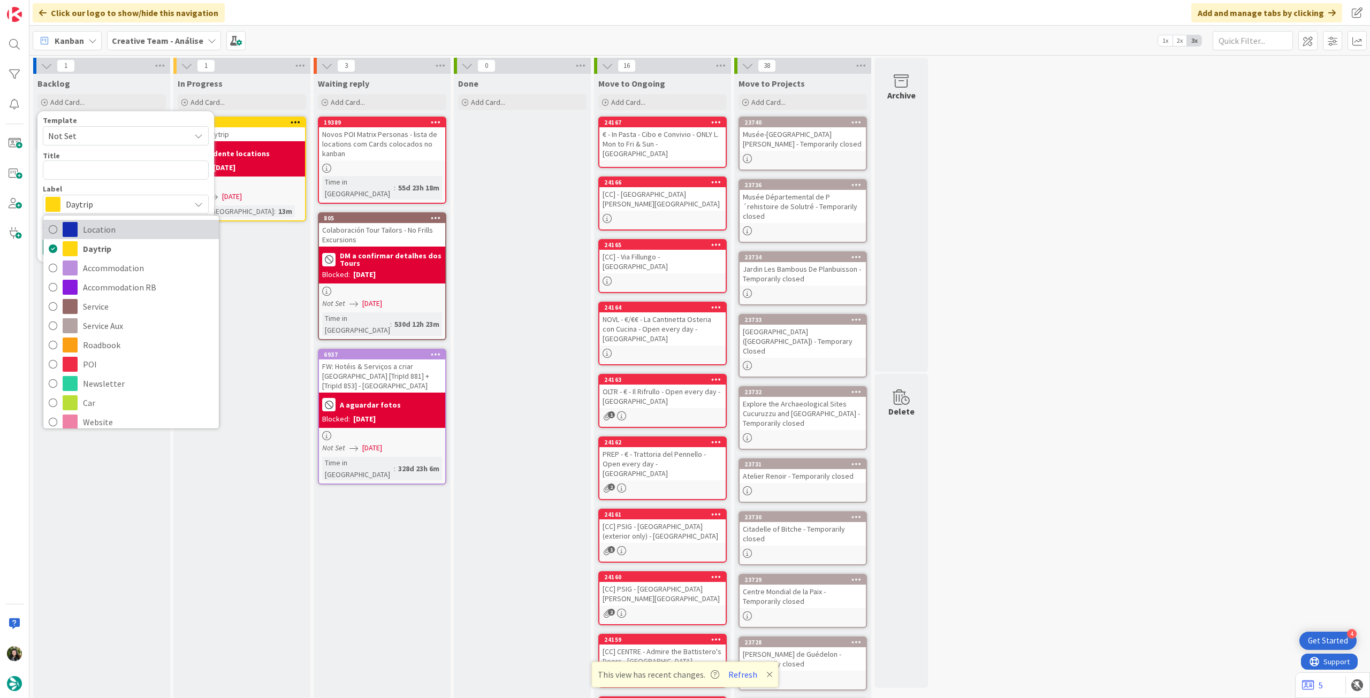
click at [131, 234] on span "Location" at bounding box center [148, 230] width 131 height 16
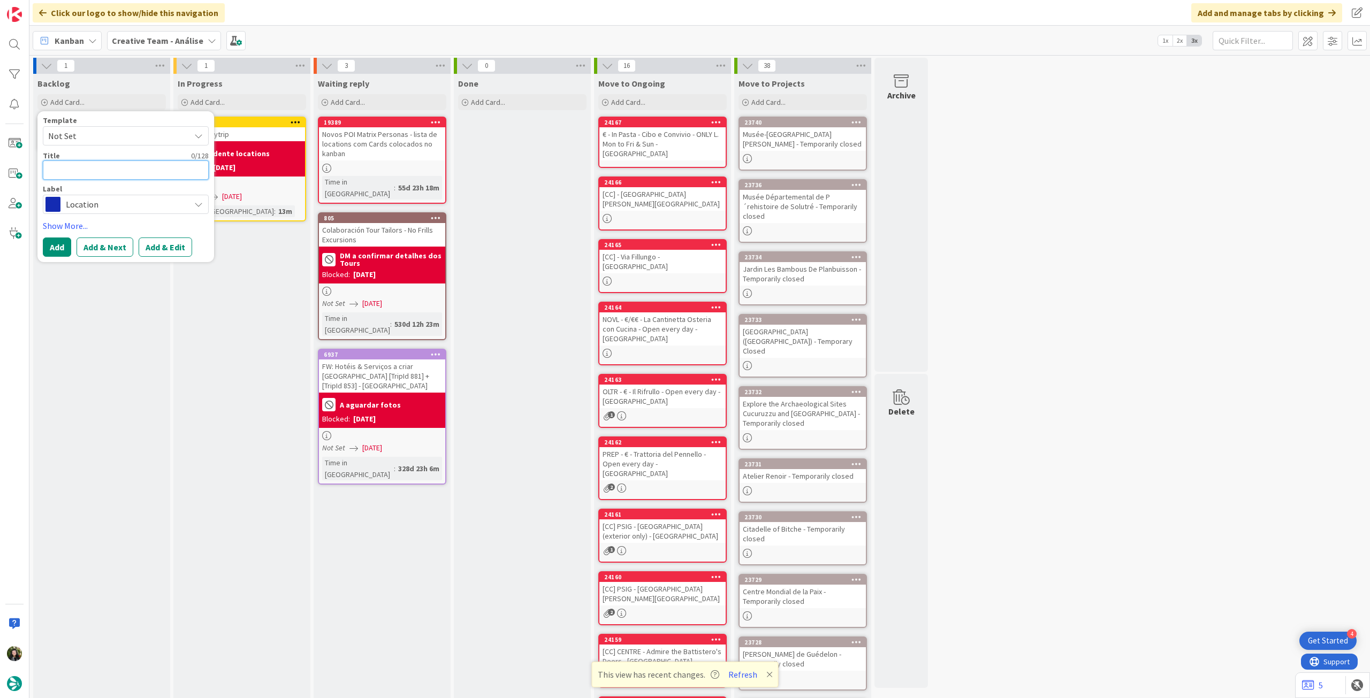
click at [134, 172] on textarea at bounding box center [126, 170] width 166 height 19
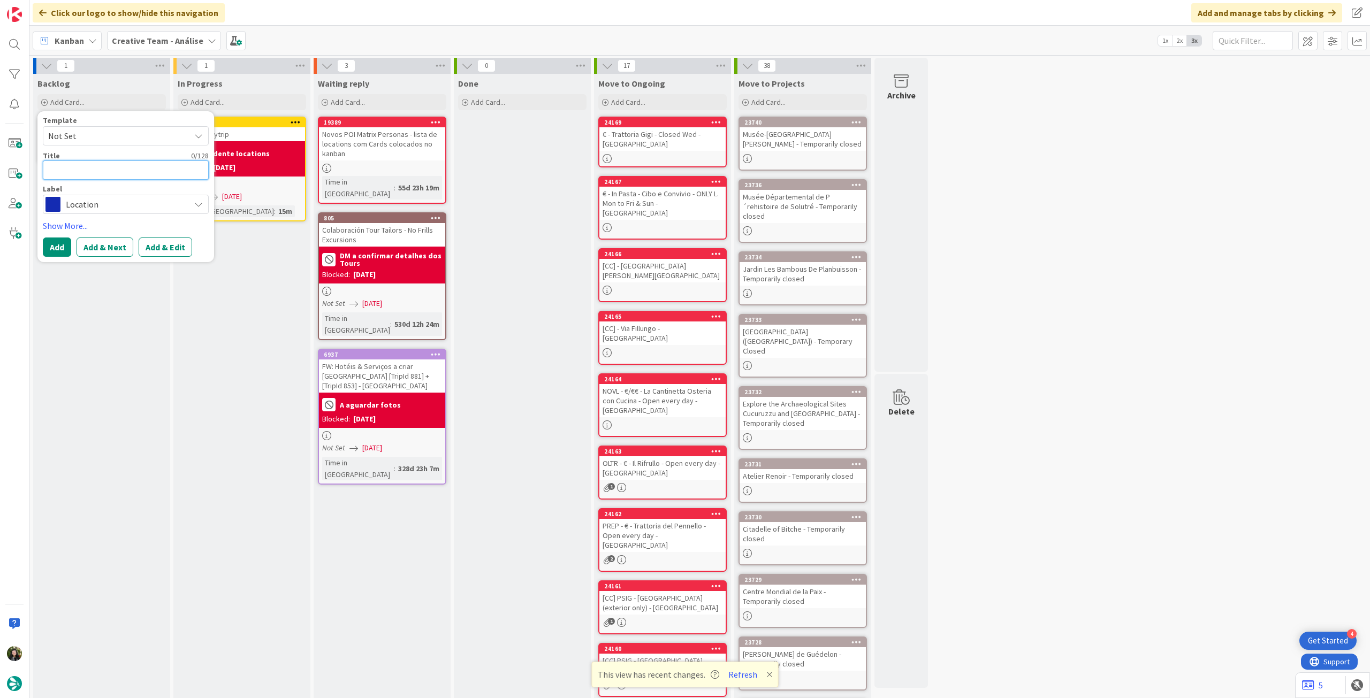
paste textarea "Orbey"
type textarea "x"
type textarea "Orbey"
click at [60, 248] on button "Add" at bounding box center [57, 247] width 28 height 19
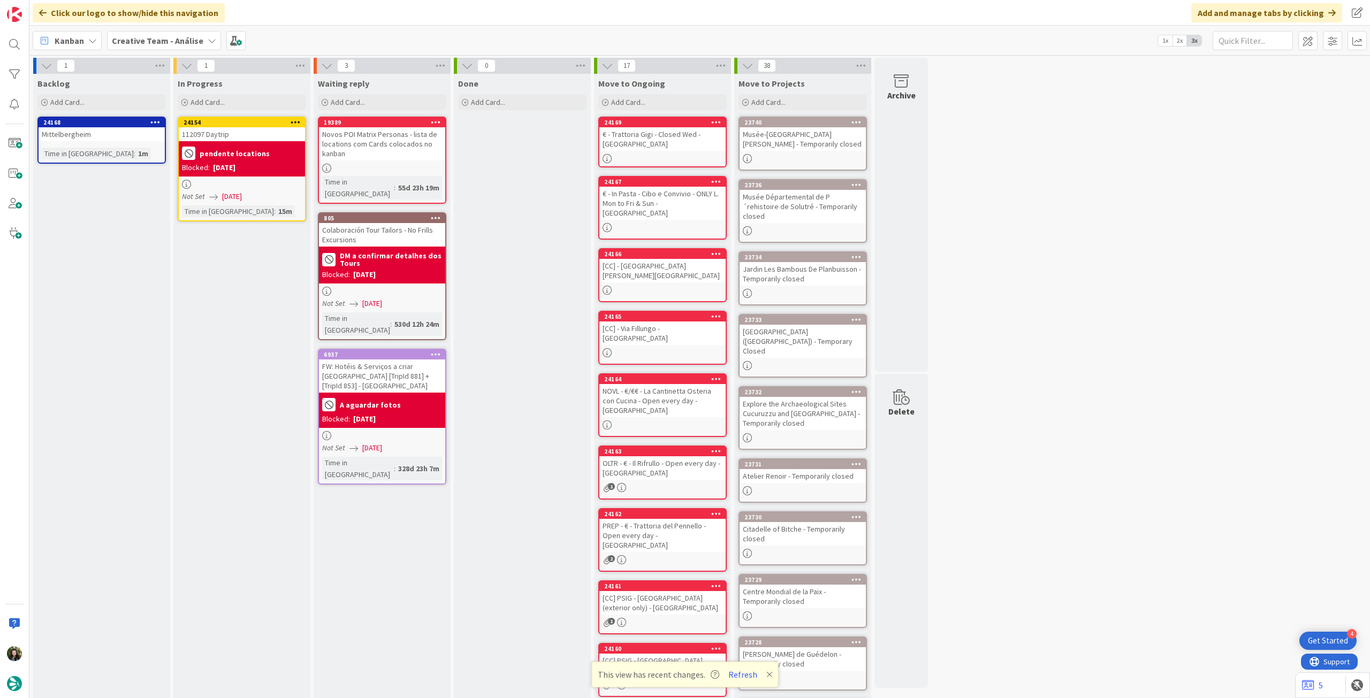
click at [269, 158] on div "pendente locations" at bounding box center [242, 154] width 120 height 18
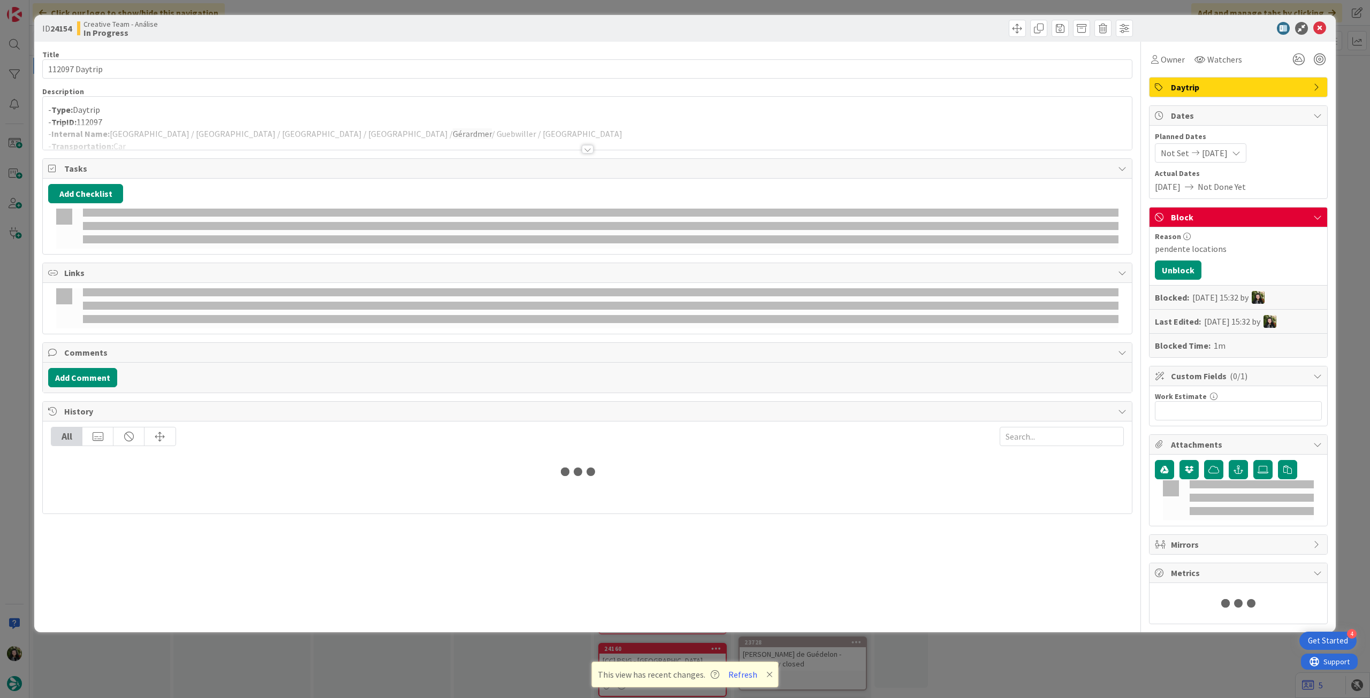
click at [193, 119] on p "- TripID: 112097" at bounding box center [587, 122] width 1078 height 12
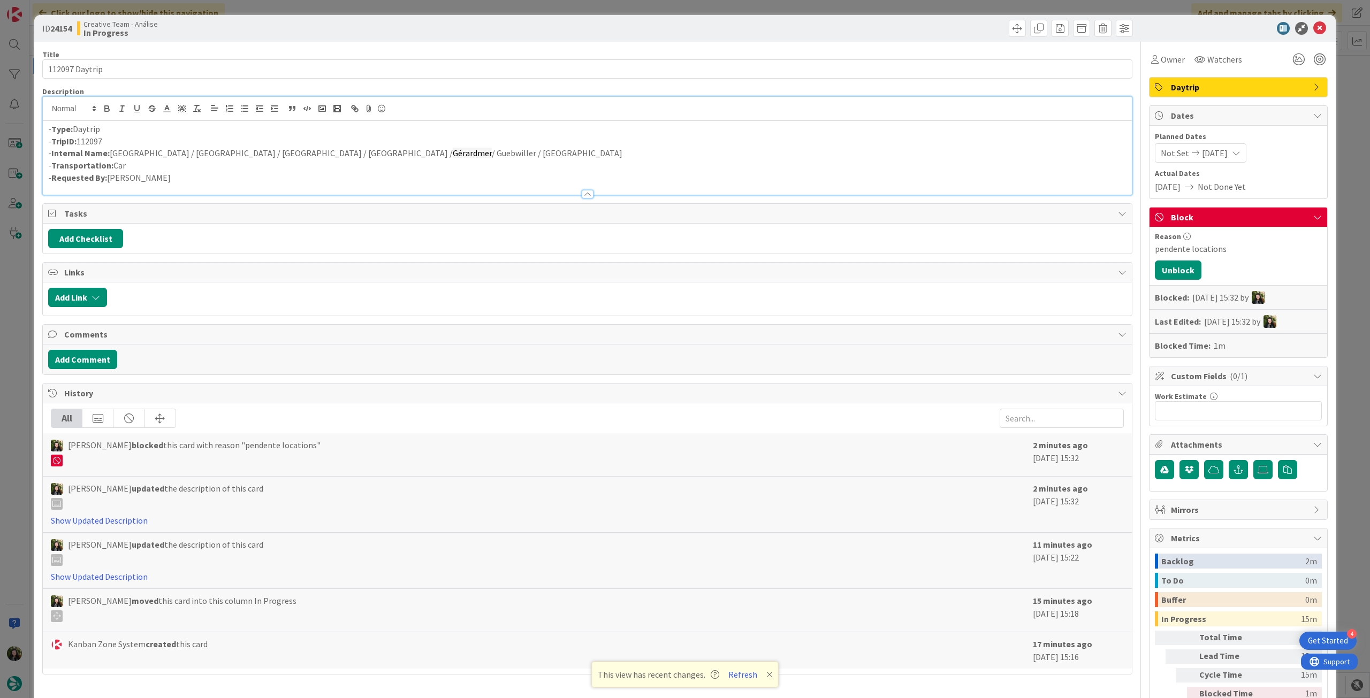
click at [252, 150] on p "- Internal Name: Strasbourg / Obernai / Mittelbergheim / Lac Blanc / Gérardmer …" at bounding box center [587, 153] width 1078 height 12
click at [256, 150] on p "- Internal Name: Strasbourg / Obernai / Mittelbergheim / Lac Blanc / Gérardmer …" at bounding box center [587, 153] width 1078 height 12
drag, startPoint x: 285, startPoint y: 153, endPoint x: 253, endPoint y: 153, distance: 32.1
click at [253, 153] on p "- Internal Name: Strasbourg / Obernai / Mittelbergheim / Lac Blanc / Gérardmer …" at bounding box center [587, 153] width 1078 height 12
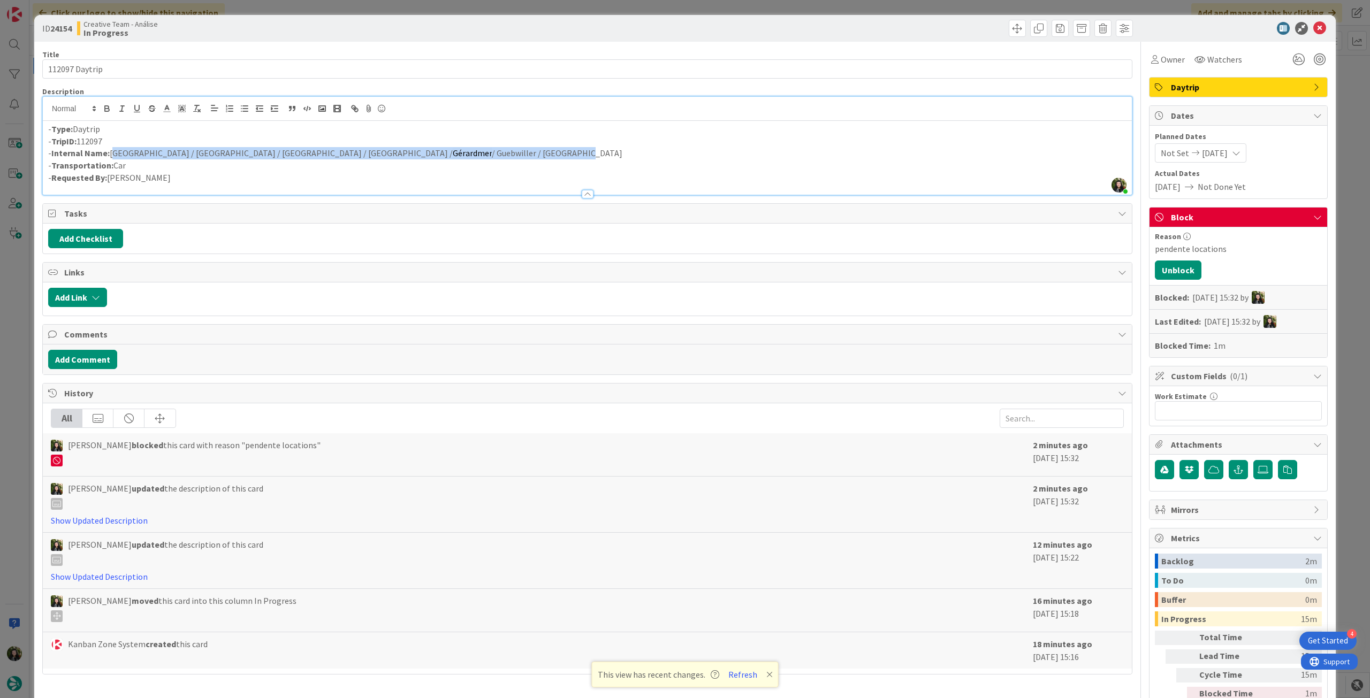
drag, startPoint x: 427, startPoint y: 154, endPoint x: 110, endPoint y: 156, distance: 316.9
click at [110, 157] on p "- Internal Name: Strasbourg / Obernai / Mittelbergheim / Orbey / Gérardmer / Gu…" at bounding box center [587, 153] width 1078 height 12
drag, startPoint x: 298, startPoint y: 159, endPoint x: 306, endPoint y: 159, distance: 8.6
click at [298, 159] on p "- Transportation: Car" at bounding box center [587, 165] width 1078 height 12
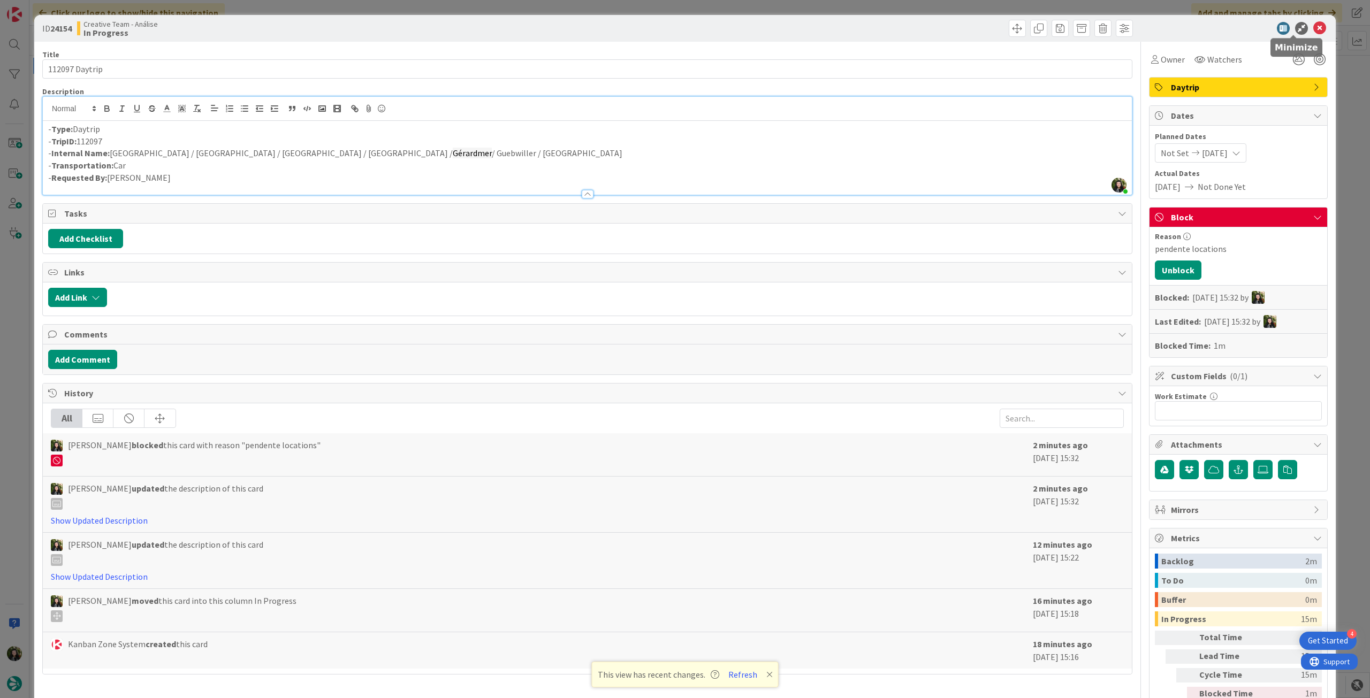
click at [1313, 27] on icon at bounding box center [1319, 28] width 13 height 13
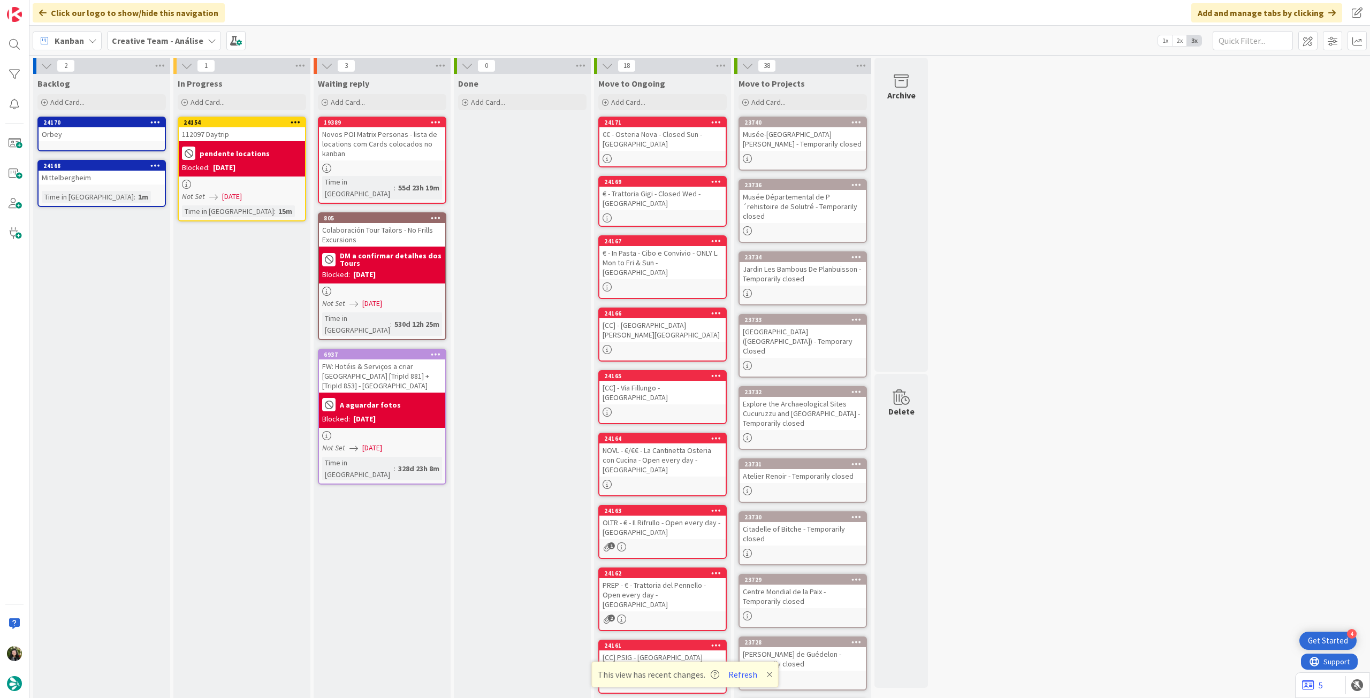
click at [256, 178] on div "24154 112097 Daytrip pendente locations Blocked: 29/09/2025 Not Set 29/09/2025 …" at bounding box center [242, 169] width 128 height 105
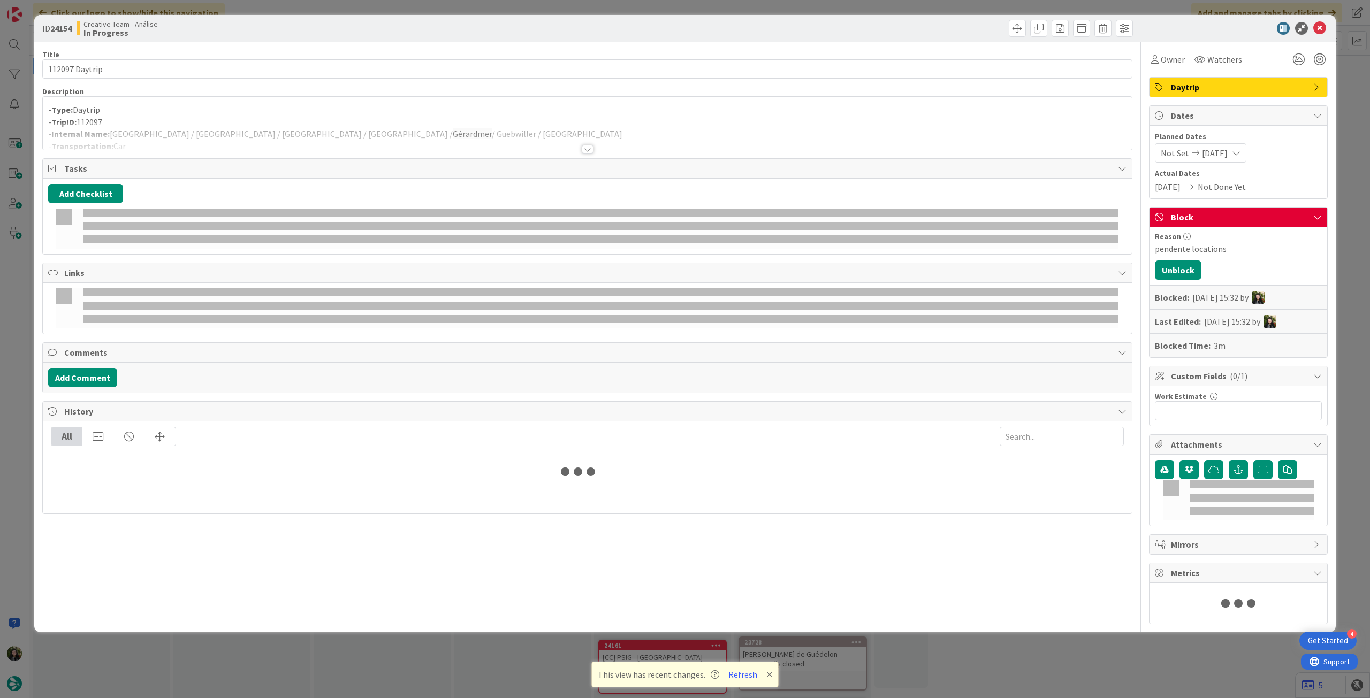
click at [227, 144] on div at bounding box center [587, 136] width 1089 height 27
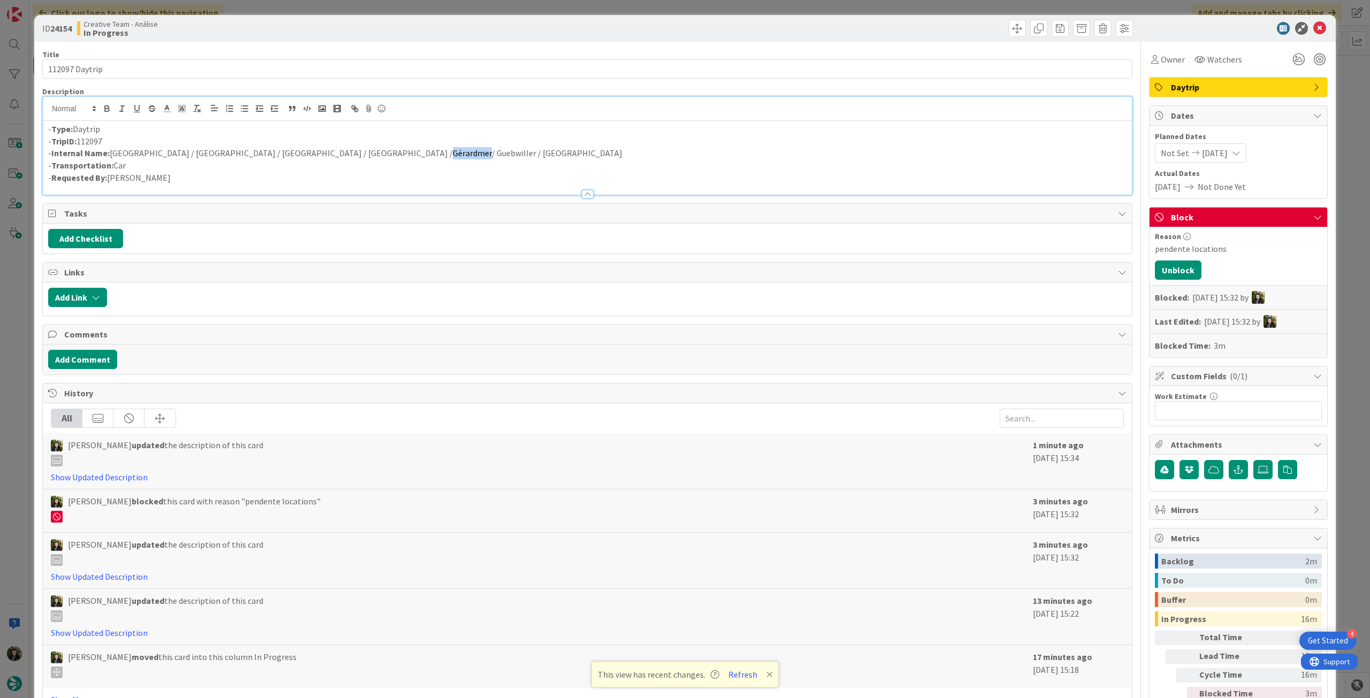
drag, startPoint x: 280, startPoint y: 154, endPoint x: 324, endPoint y: 129, distance: 50.3
click at [453, 154] on span "Gérardmer" at bounding box center [472, 153] width 39 height 11
drag, startPoint x: 326, startPoint y: 158, endPoint x: 363, endPoint y: 156, distance: 37.0
click at [363, 156] on p "- Internal Name: Strasbourg / Obernai / Mittelbergheim / Orbey / Gérardmer / Gu…" at bounding box center [587, 153] width 1078 height 12
click at [1313, 27] on icon at bounding box center [1319, 28] width 13 height 13
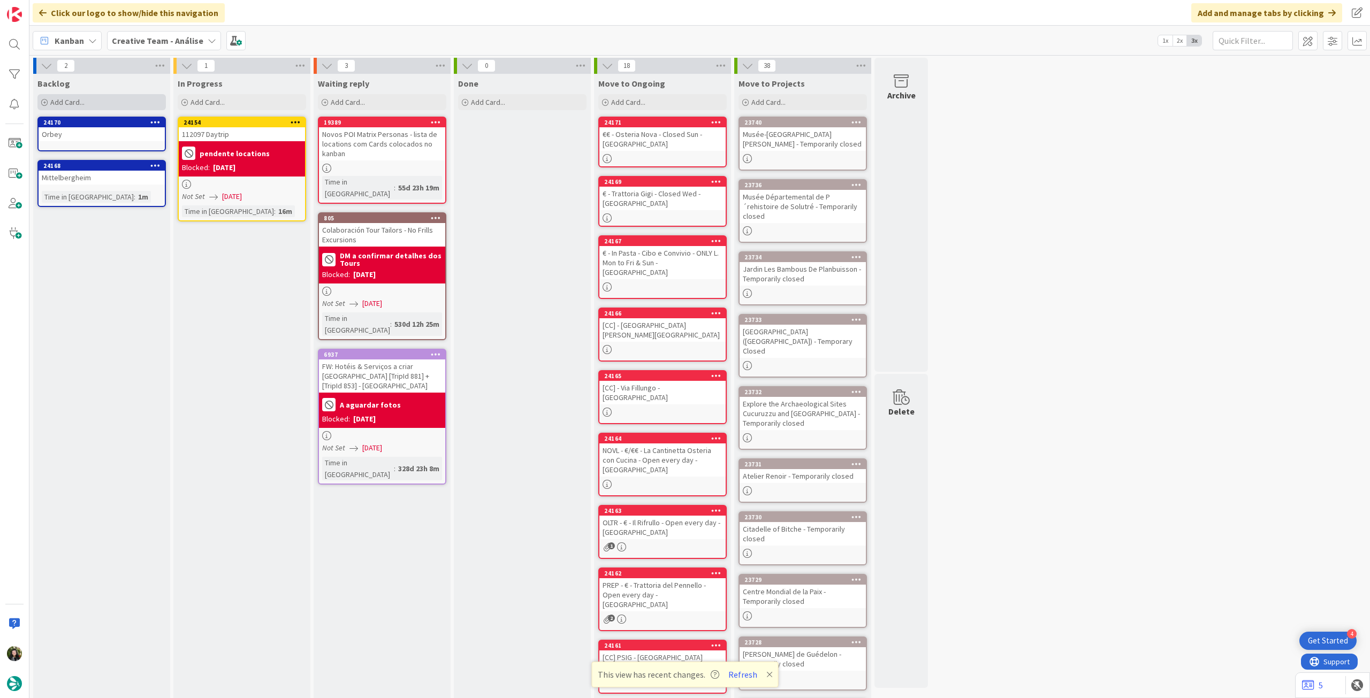
click at [105, 105] on div "Add Card..." at bounding box center [101, 102] width 128 height 16
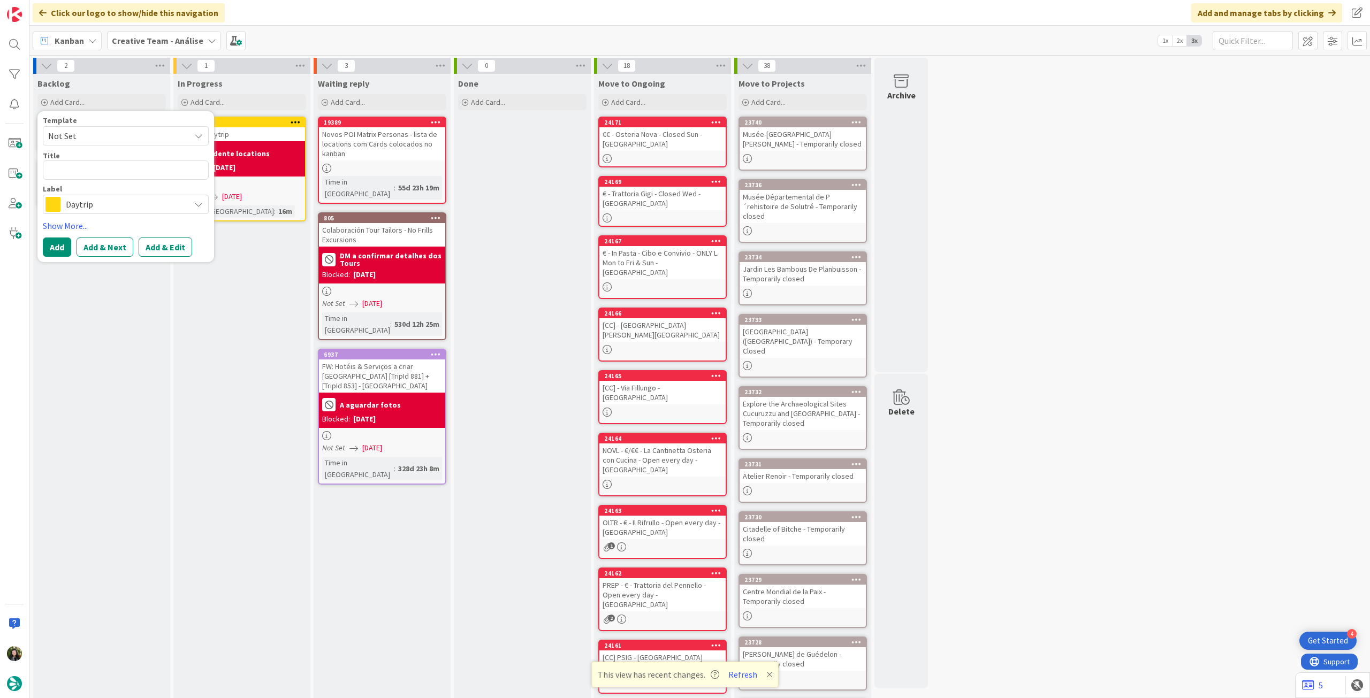
click at [91, 203] on span "Daytrip" at bounding box center [125, 204] width 119 height 15
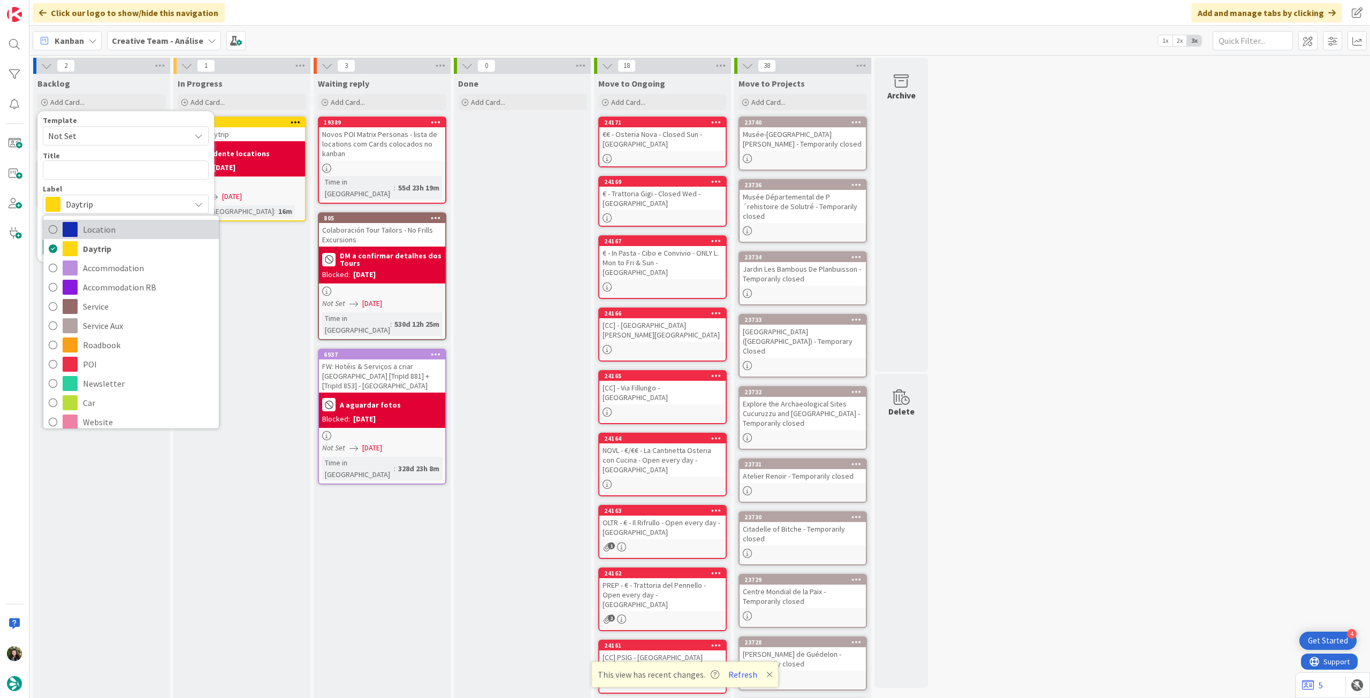
click at [97, 229] on span "Location" at bounding box center [148, 230] width 131 height 16
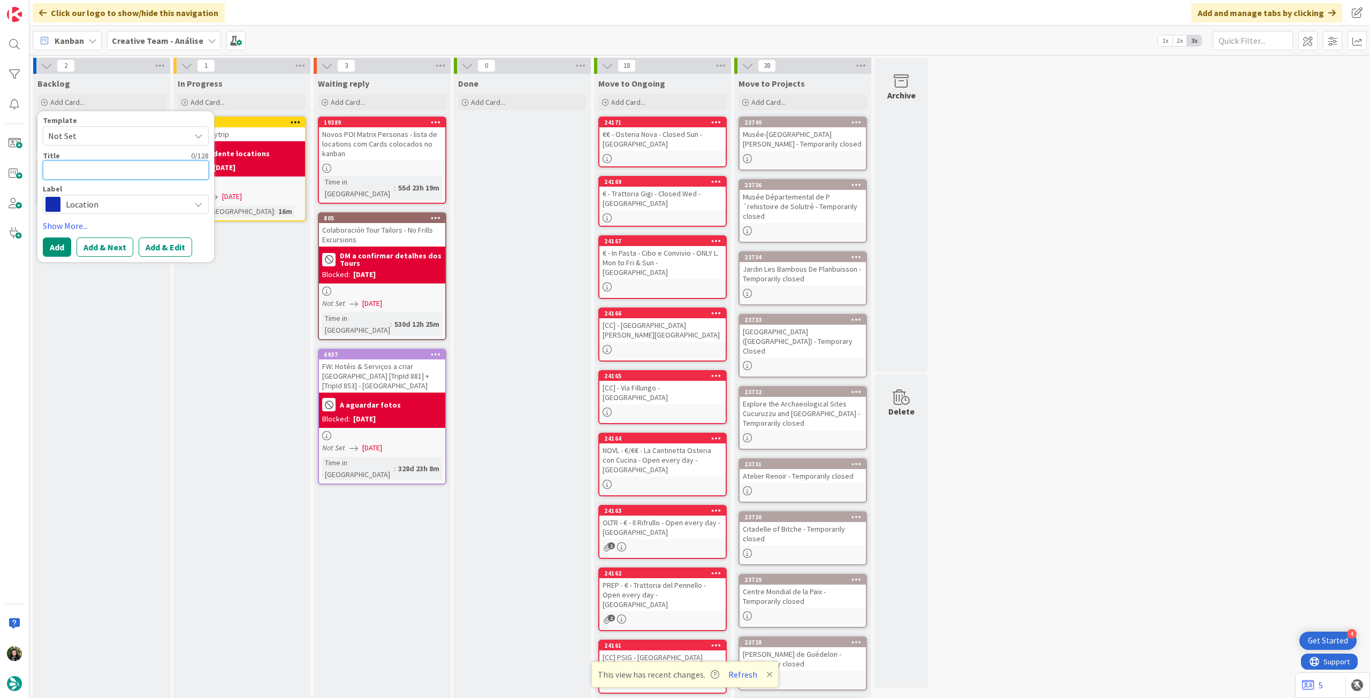
click at [111, 174] on textarea at bounding box center [126, 170] width 166 height 19
paste textarea "Guebwiller"
type textarea "x"
type textarea "Guebwiller"
click at [52, 248] on button "Add" at bounding box center [57, 247] width 28 height 19
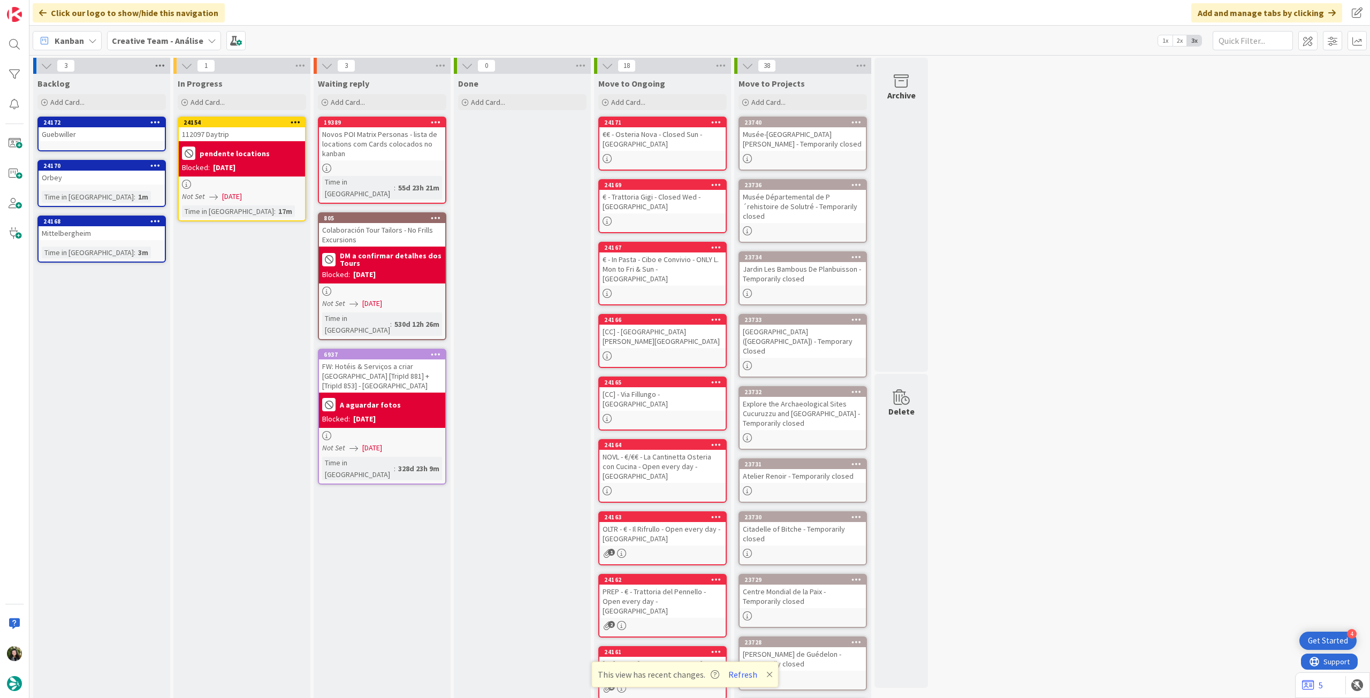
click at [163, 66] on icon at bounding box center [160, 66] width 14 height 16
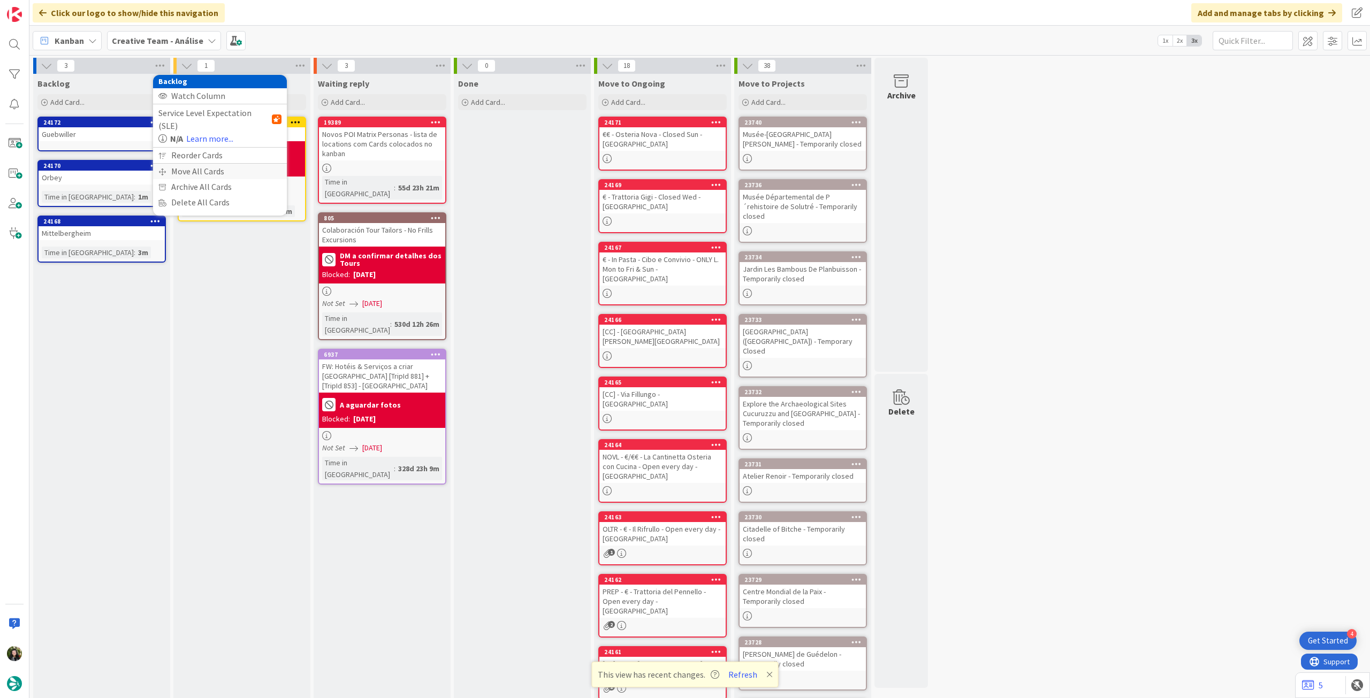
click at [181, 164] on div "Move All Cards" at bounding box center [220, 172] width 134 height 16
click at [210, 114] on span "Creative Team - Análise" at bounding box center [207, 116] width 86 height 11
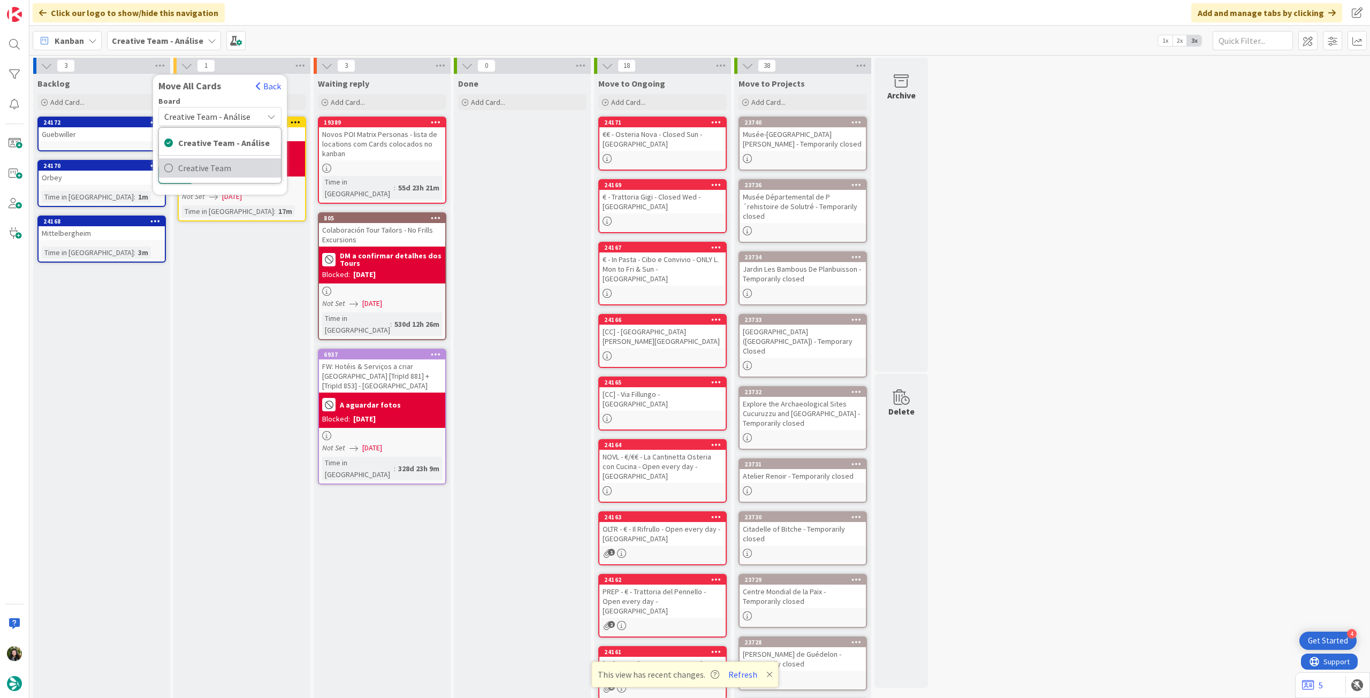
click at [199, 168] on span "Creative Team" at bounding box center [226, 168] width 97 height 16
click at [208, 145] on span "Select a Column..." at bounding box center [199, 151] width 70 height 14
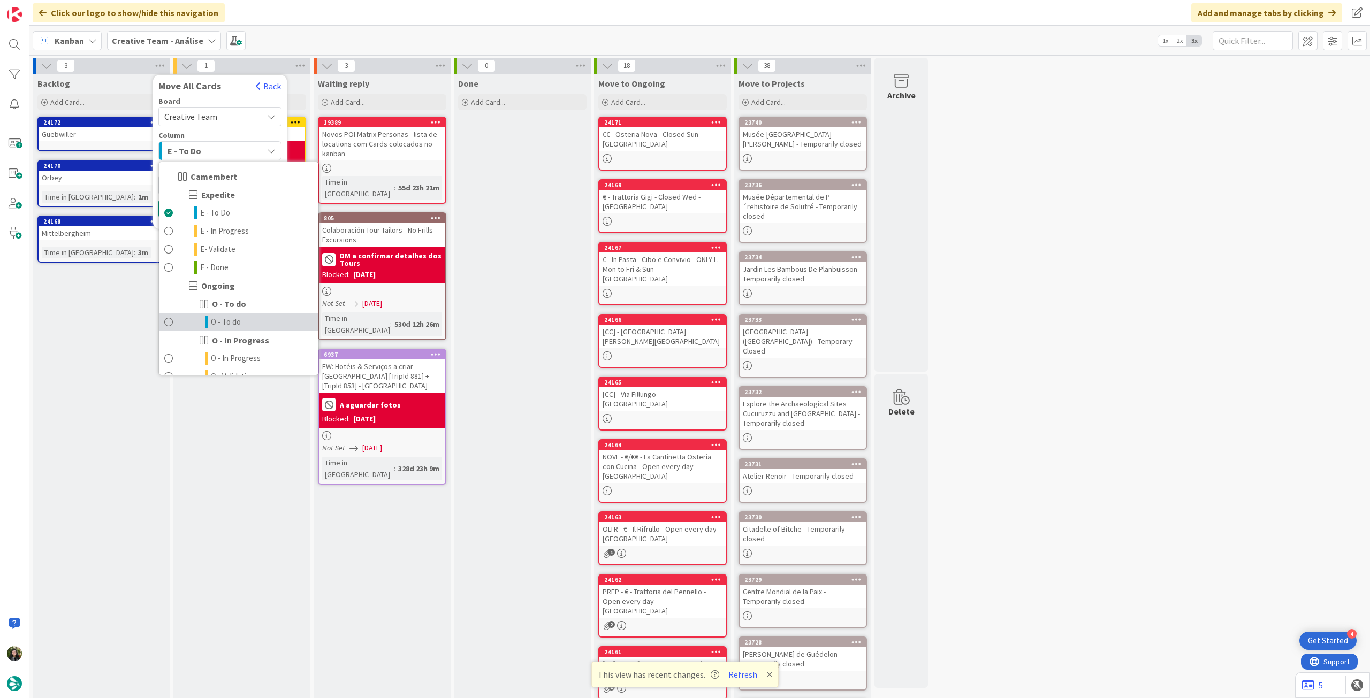
click at [233, 317] on span "O - To do" at bounding box center [226, 322] width 30 height 13
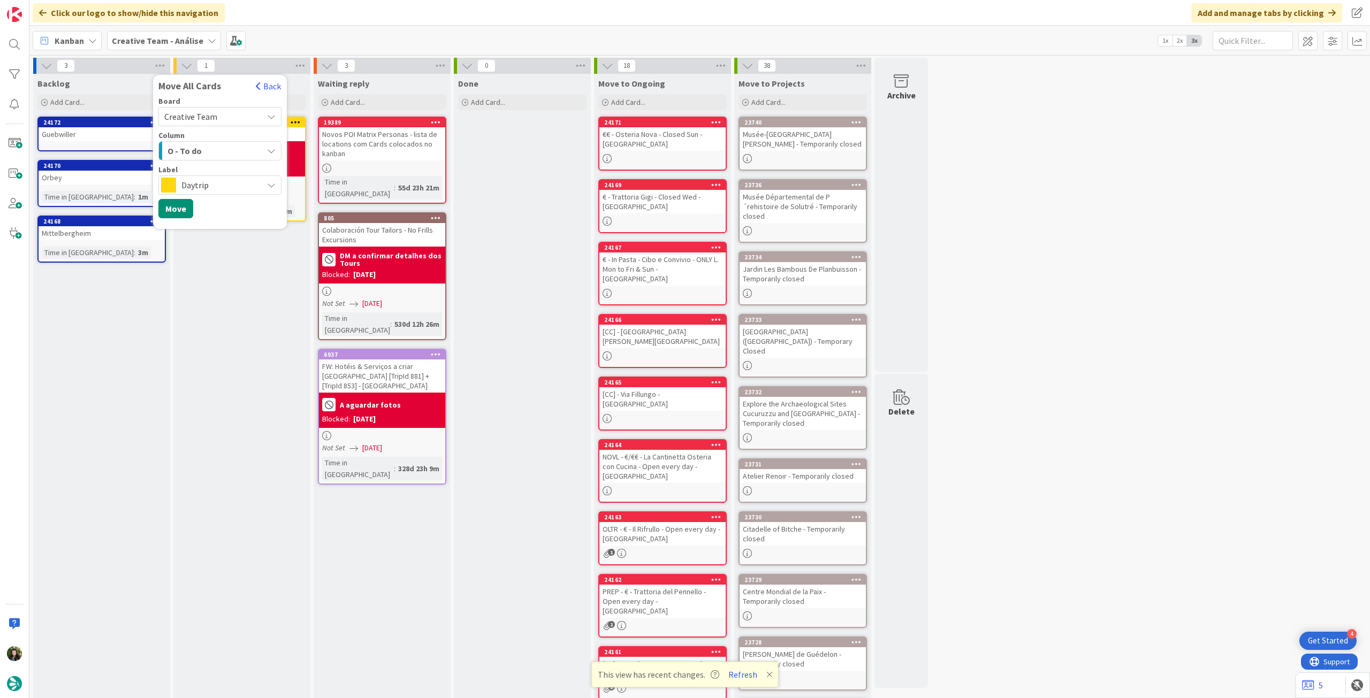
click at [227, 184] on span "Daytrip" at bounding box center [219, 185] width 76 height 15
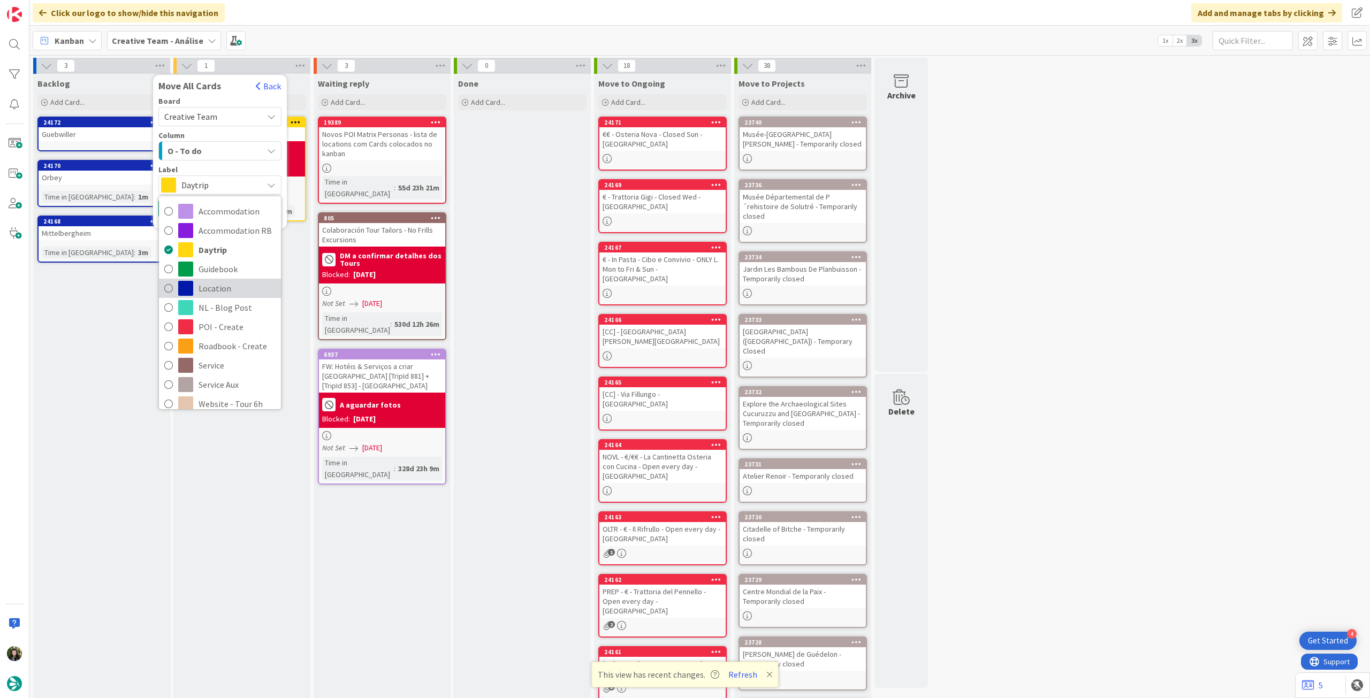
click at [214, 283] on span "Location" at bounding box center [237, 288] width 77 height 16
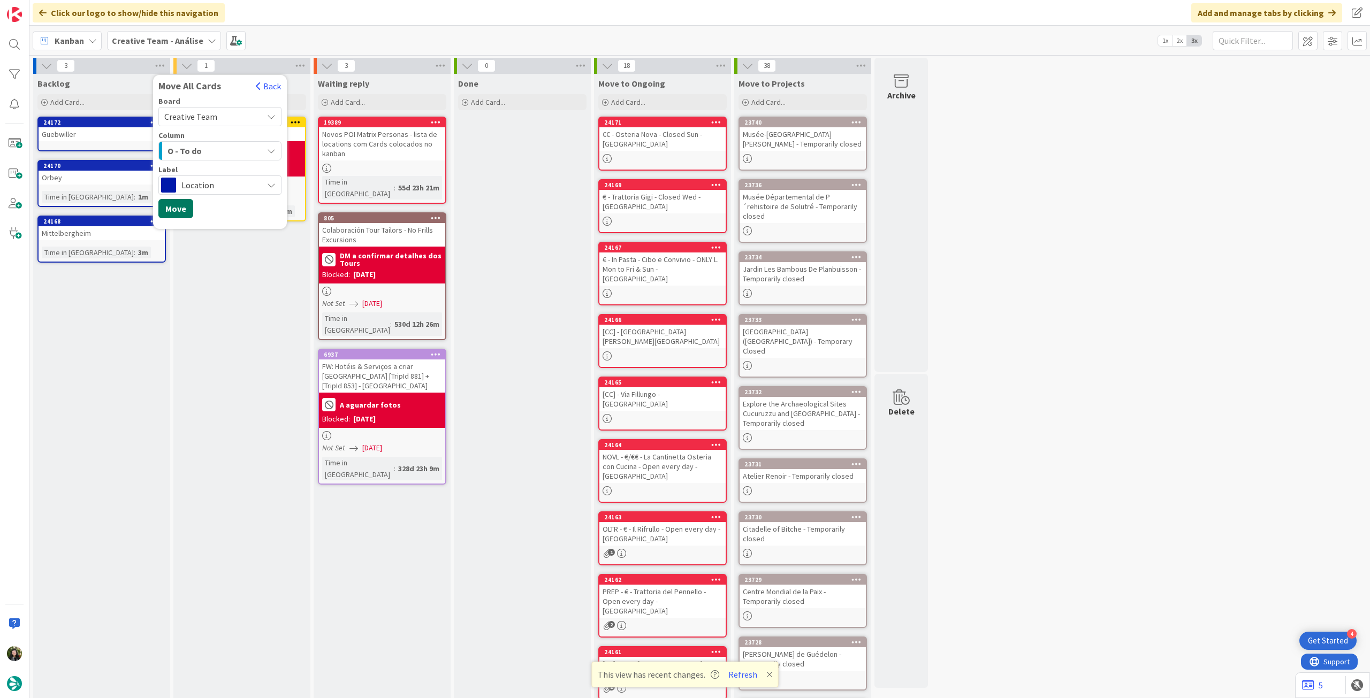
click at [176, 210] on button "Move" at bounding box center [175, 208] width 35 height 19
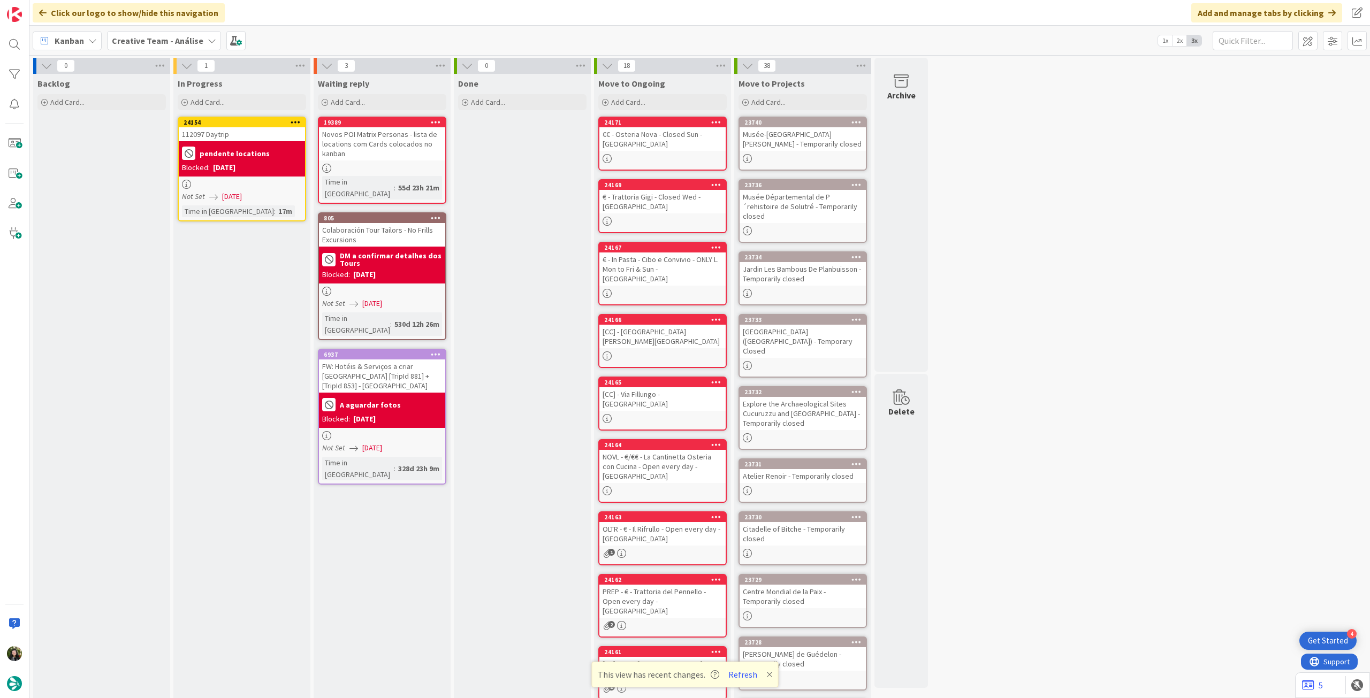
click at [297, 120] on icon at bounding box center [296, 121] width 10 height 7
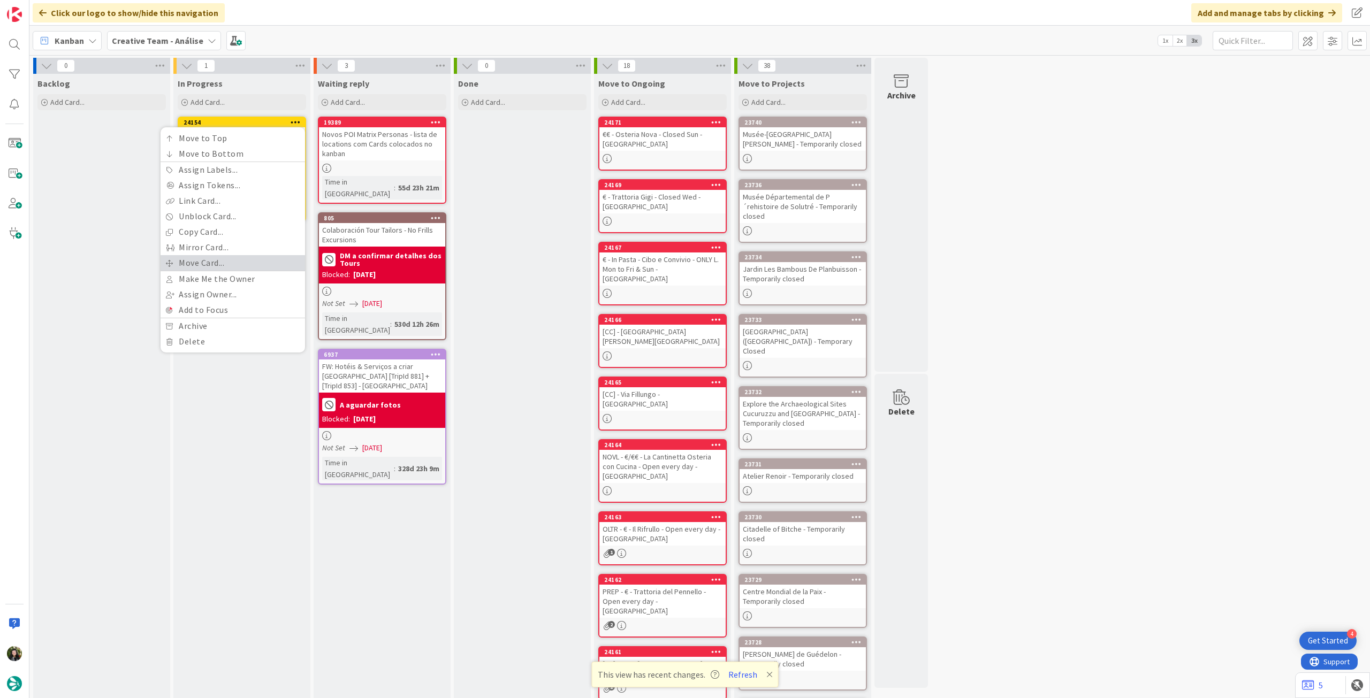
click at [240, 260] on link "Move Card..." at bounding box center [233, 263] width 145 height 16
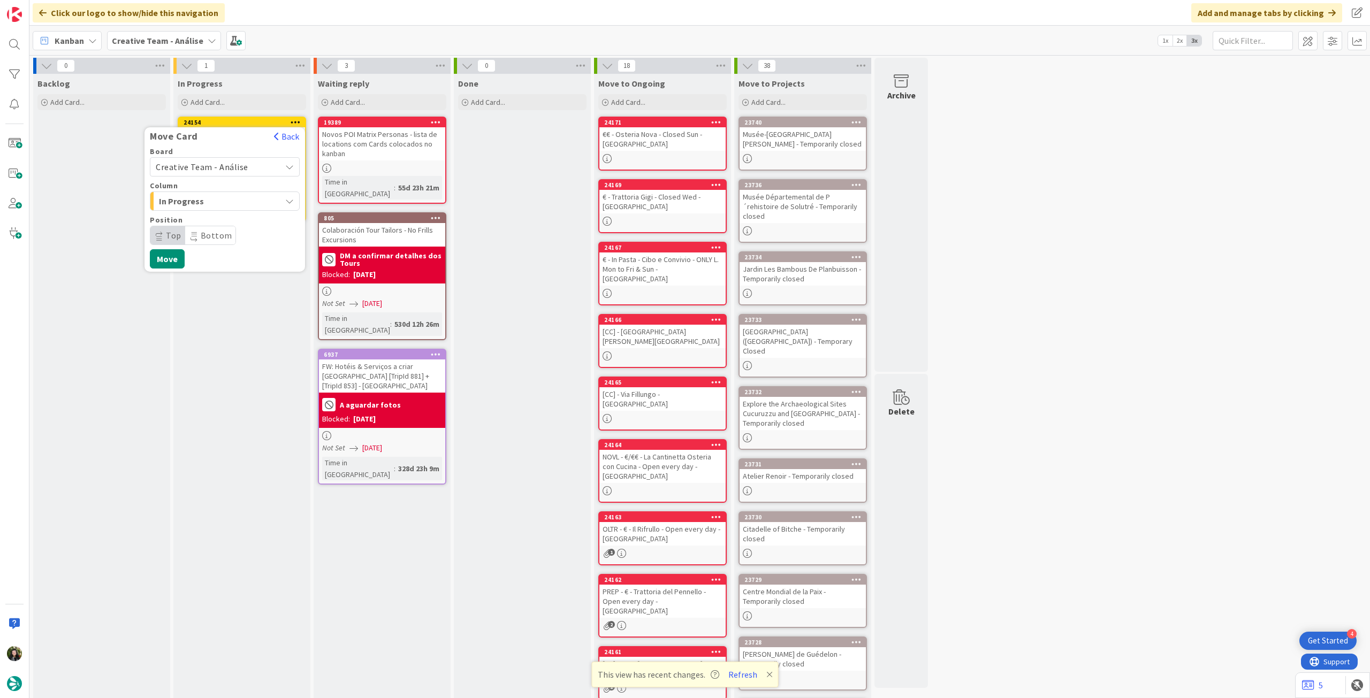
click at [237, 169] on span "Creative Team - Análise" at bounding box center [202, 167] width 93 height 11
click at [219, 217] on span "Creative Team" at bounding box center [232, 217] width 124 height 16
click at [219, 208] on div "Select a Column..." at bounding box center [217, 201] width 128 height 17
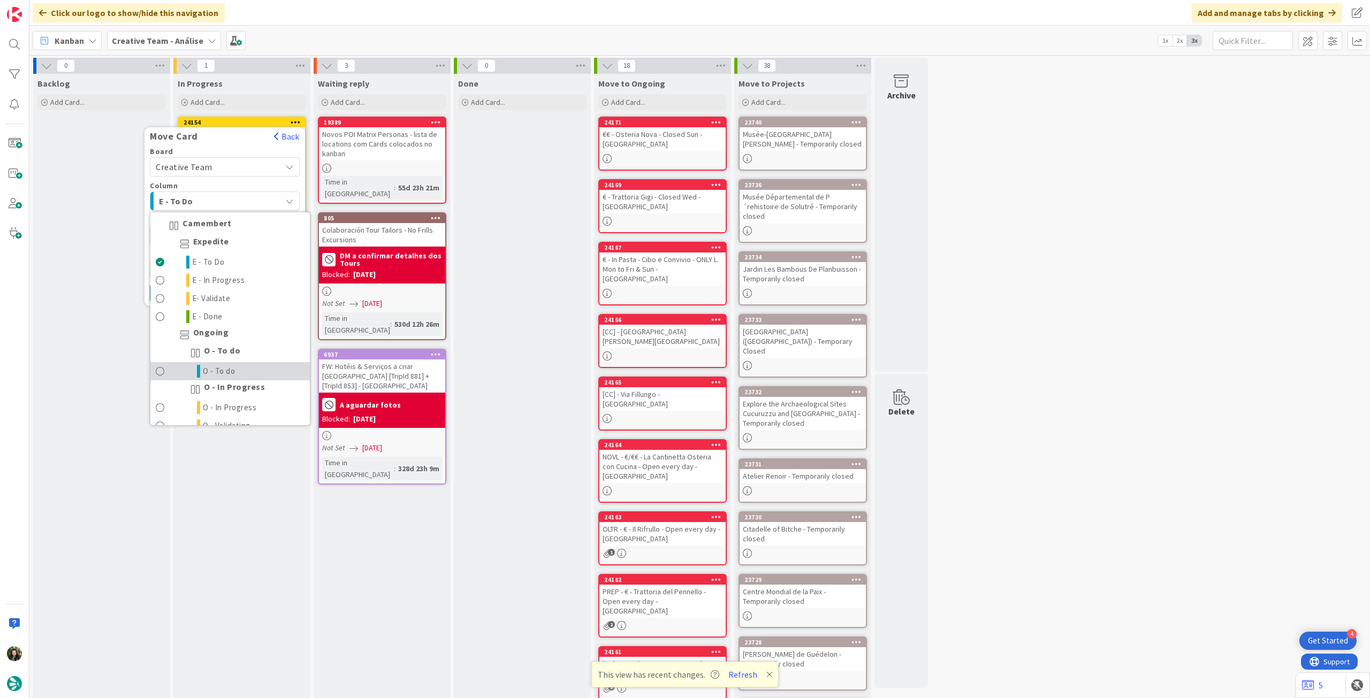
click at [230, 368] on span "O - To do" at bounding box center [219, 371] width 33 height 13
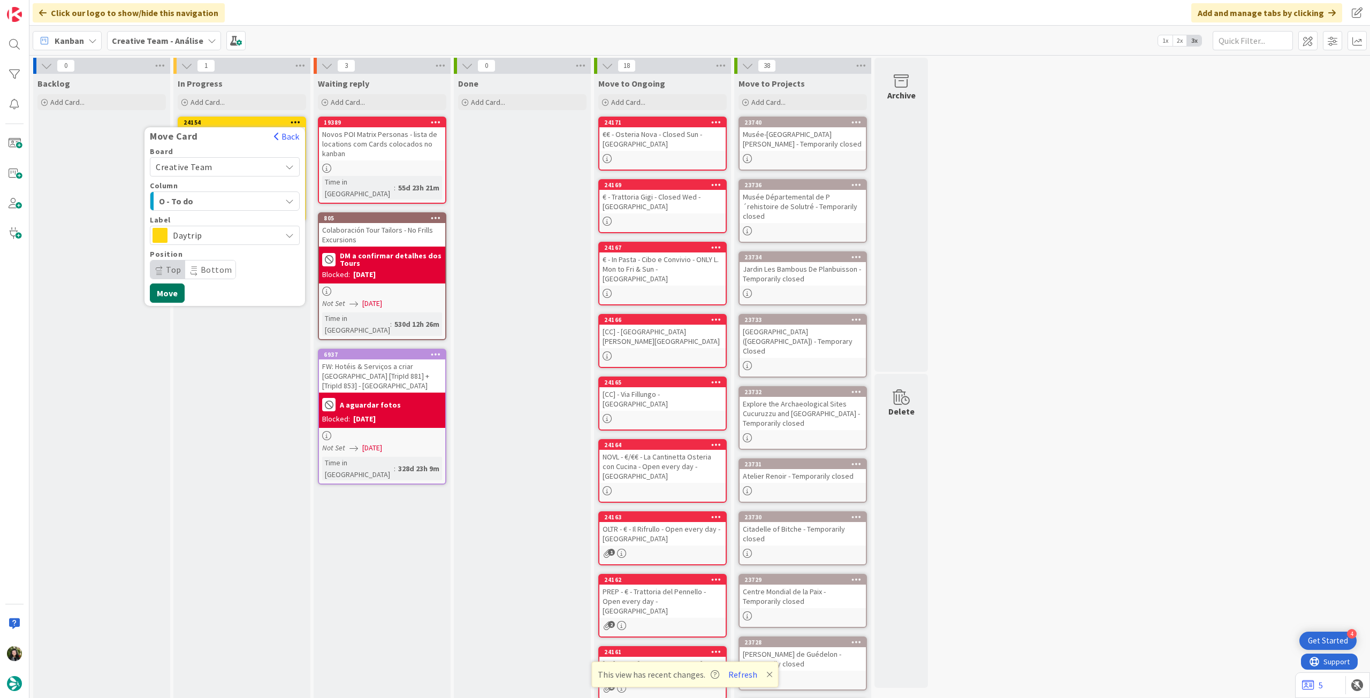
click at [172, 288] on button "Move" at bounding box center [167, 293] width 35 height 19
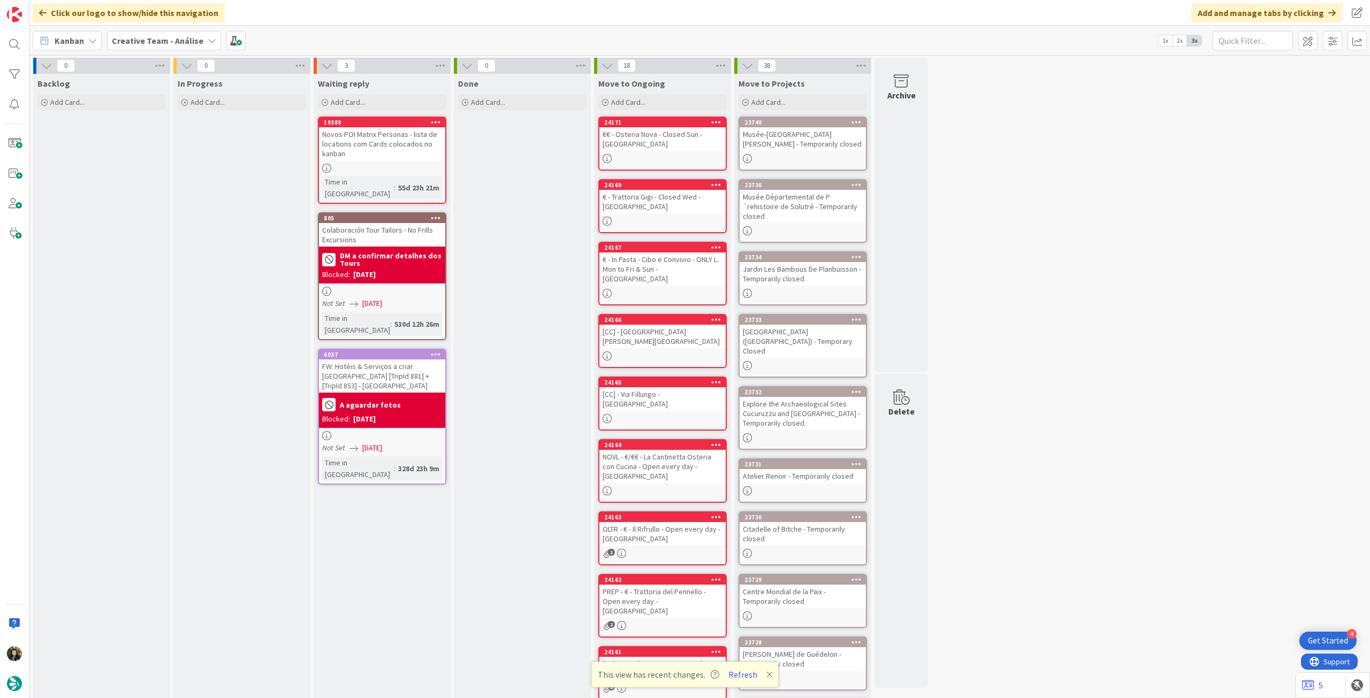
click at [163, 39] on b "Creative Team - Análise" at bounding box center [158, 40] width 92 height 11
click at [184, 151] on h4 "Creative Team" at bounding box center [192, 153] width 146 height 11
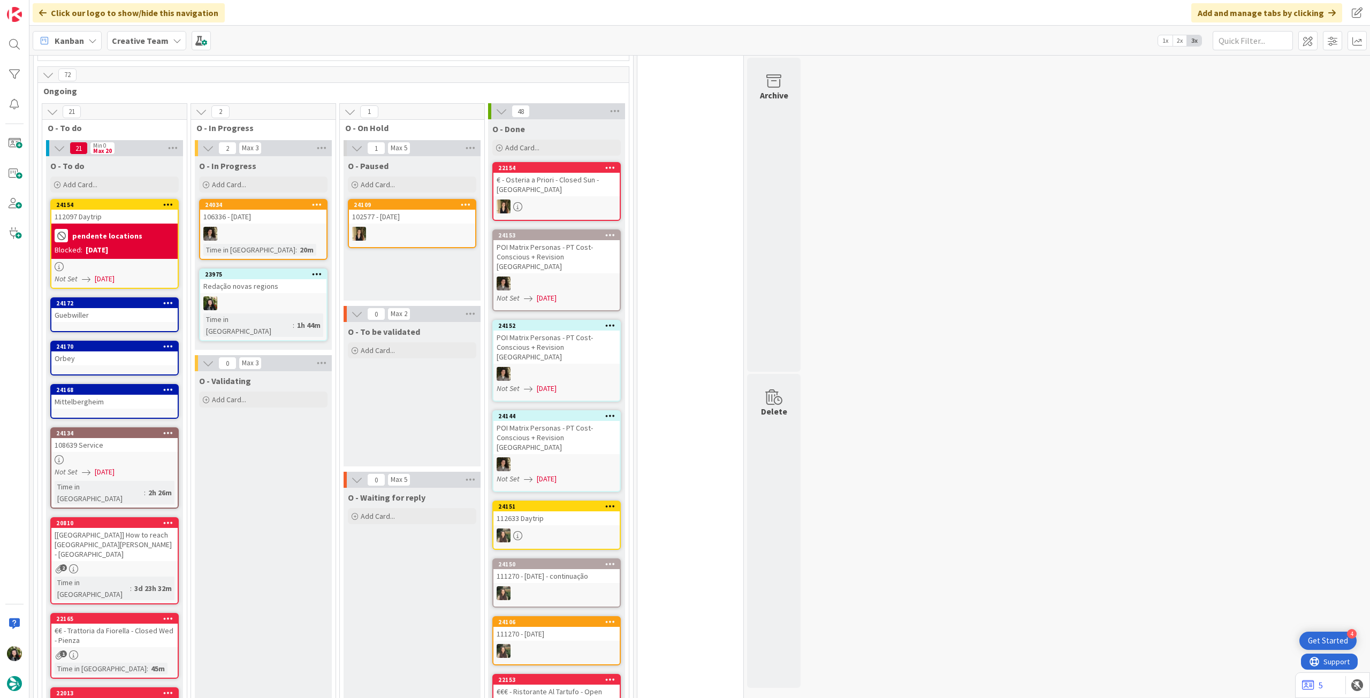
scroll to position [856, 0]
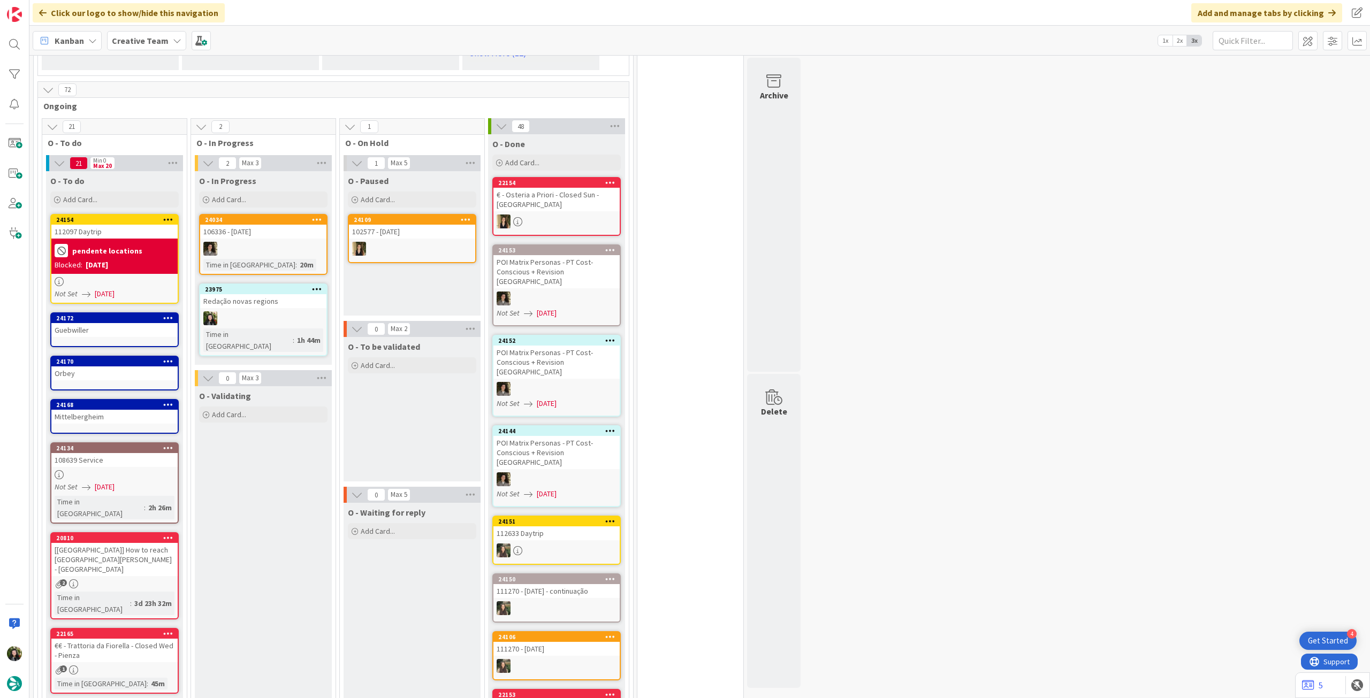
click at [127, 36] on b "Creative Team" at bounding box center [140, 40] width 57 height 11
click at [154, 152] on h4 "Creative Team - Análise" at bounding box center [192, 153] width 146 height 11
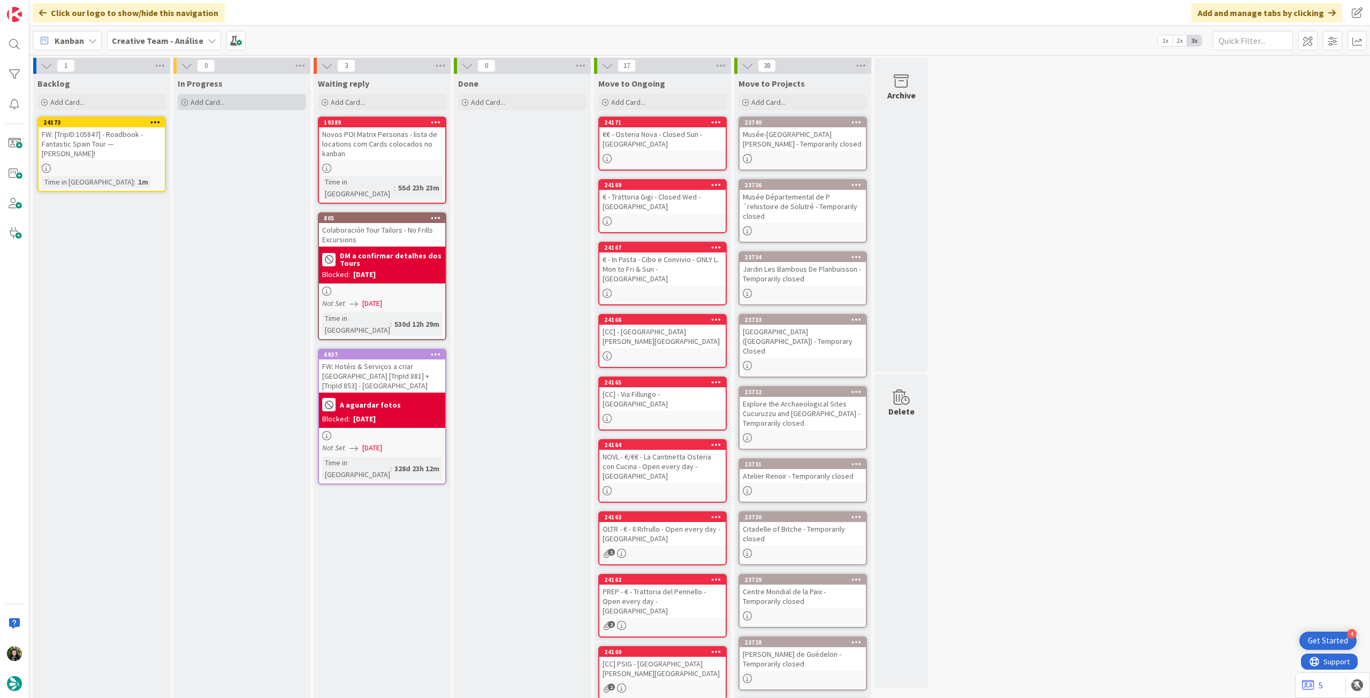
click at [233, 101] on div "Add Card..." at bounding box center [242, 102] width 128 height 16
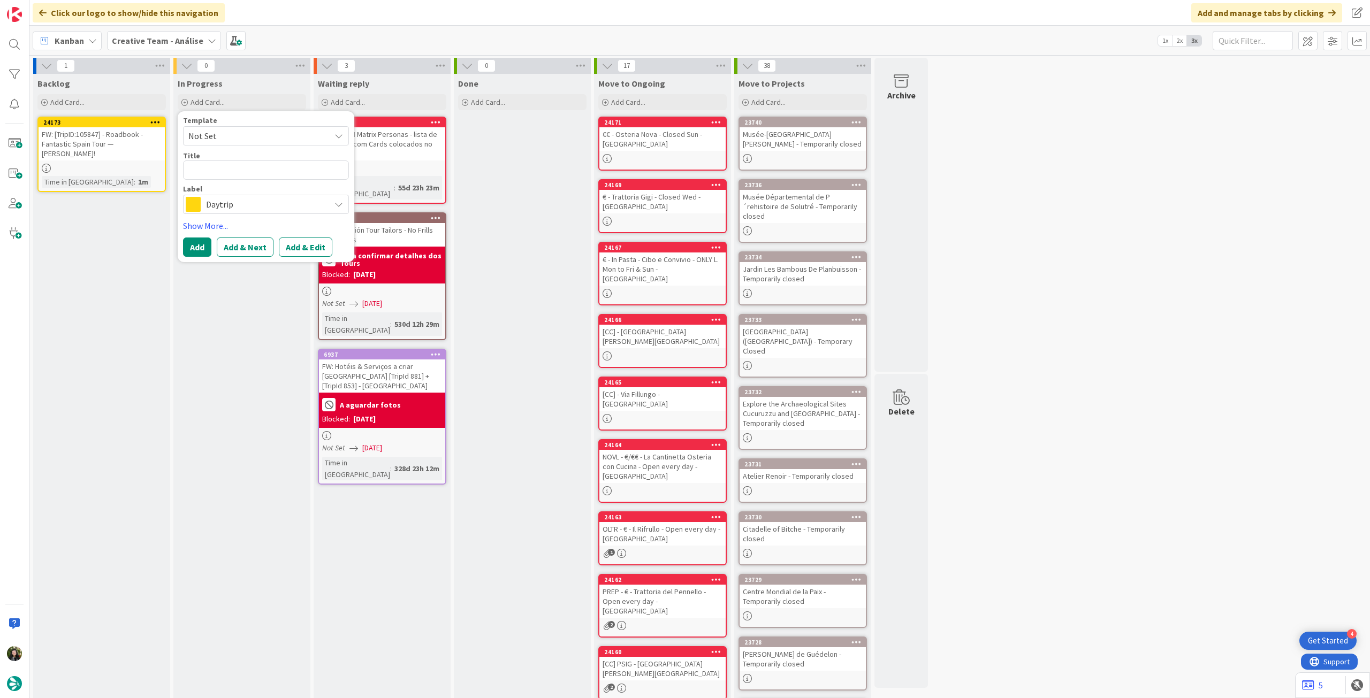
click at [223, 209] on span "Daytrip" at bounding box center [265, 204] width 119 height 15
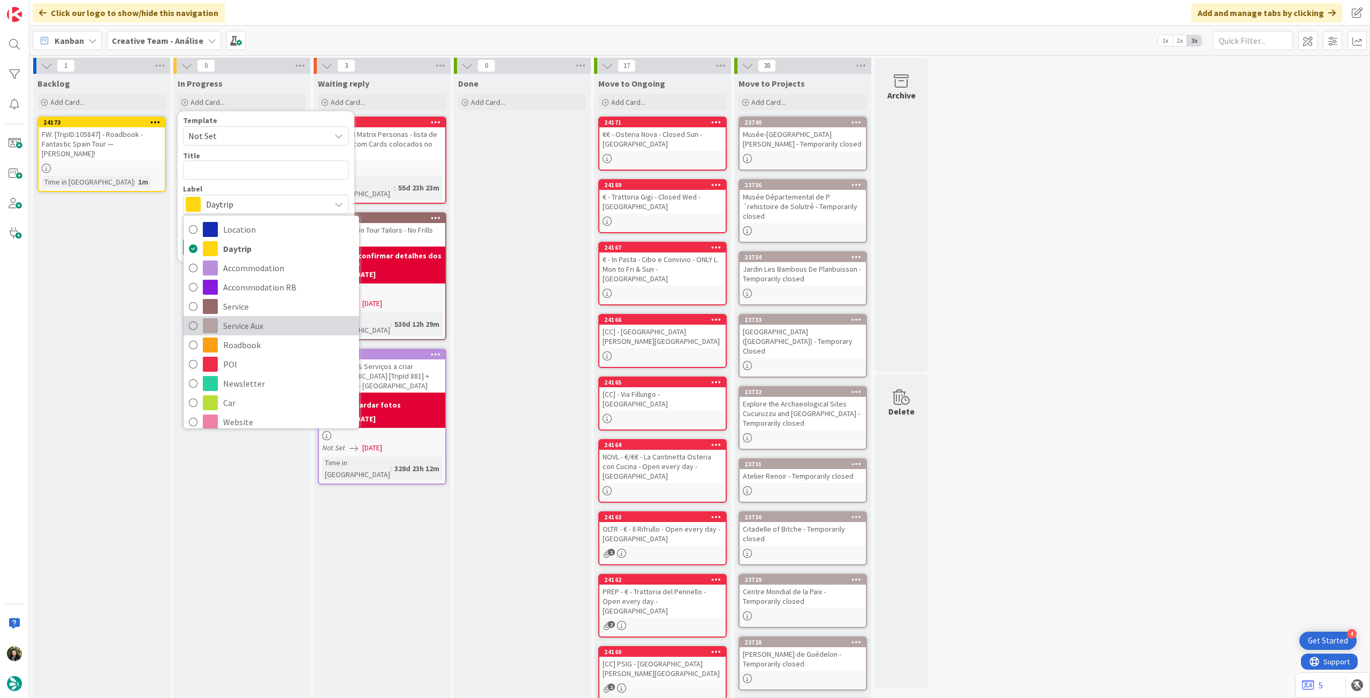
drag, startPoint x: 283, startPoint y: 325, endPoint x: 276, endPoint y: 298, distance: 27.7
click at [283, 325] on span "Service Aux" at bounding box center [288, 326] width 131 height 16
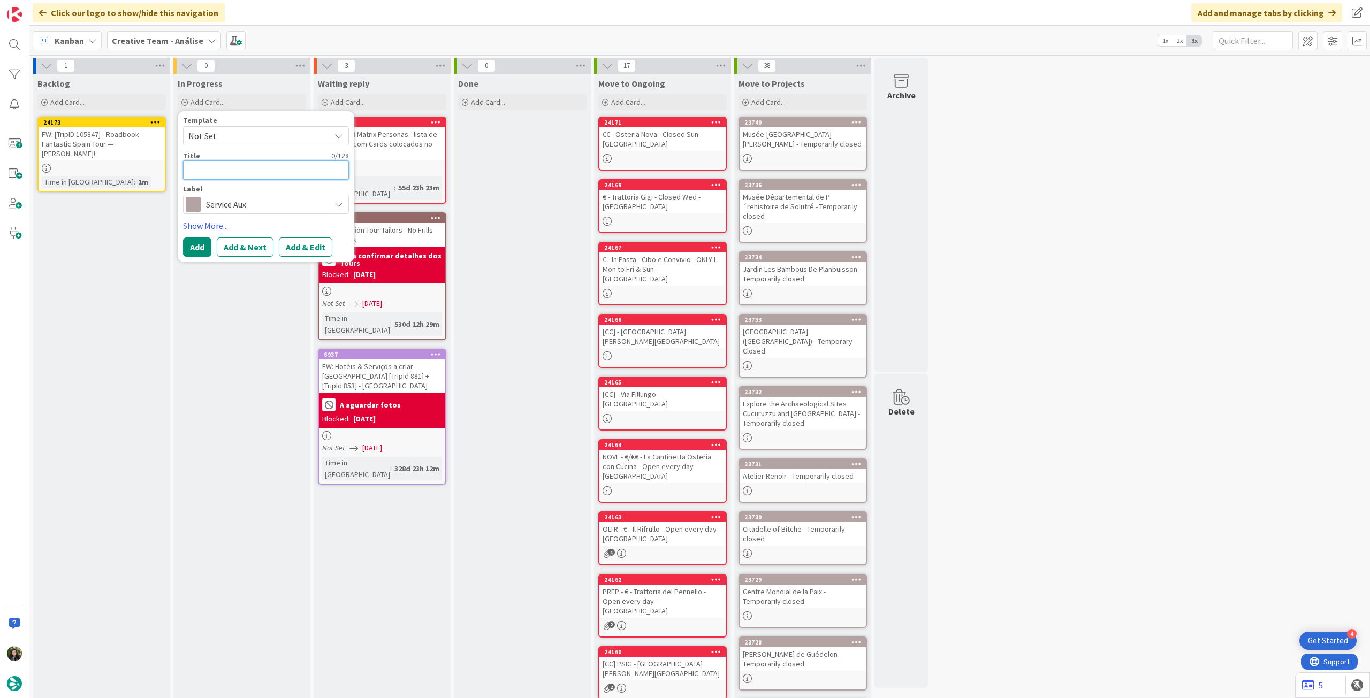
click at [259, 165] on textarea at bounding box center [266, 170] width 166 height 19
type textarea "x"
type textarea "T"
type textarea "x"
type textarea "Tr"
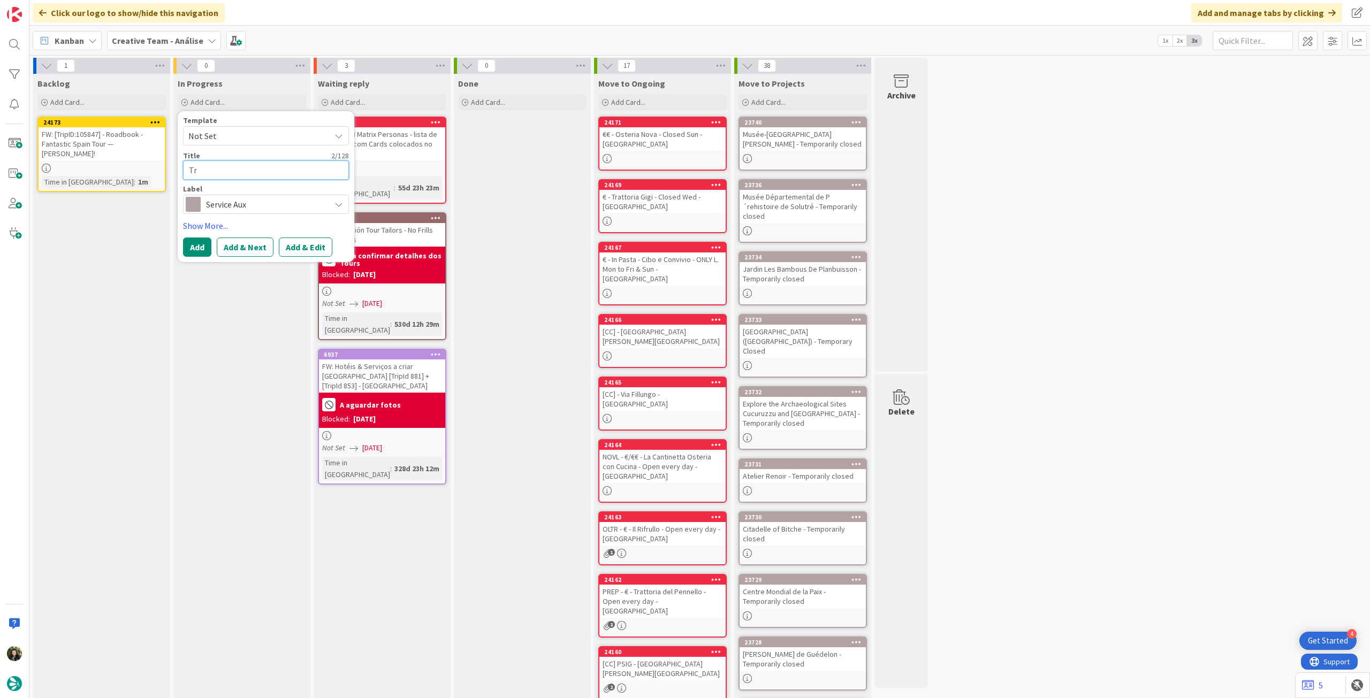
type textarea "x"
type textarea "Tra"
type textarea "x"
type textarea "Tran"
type textarea "x"
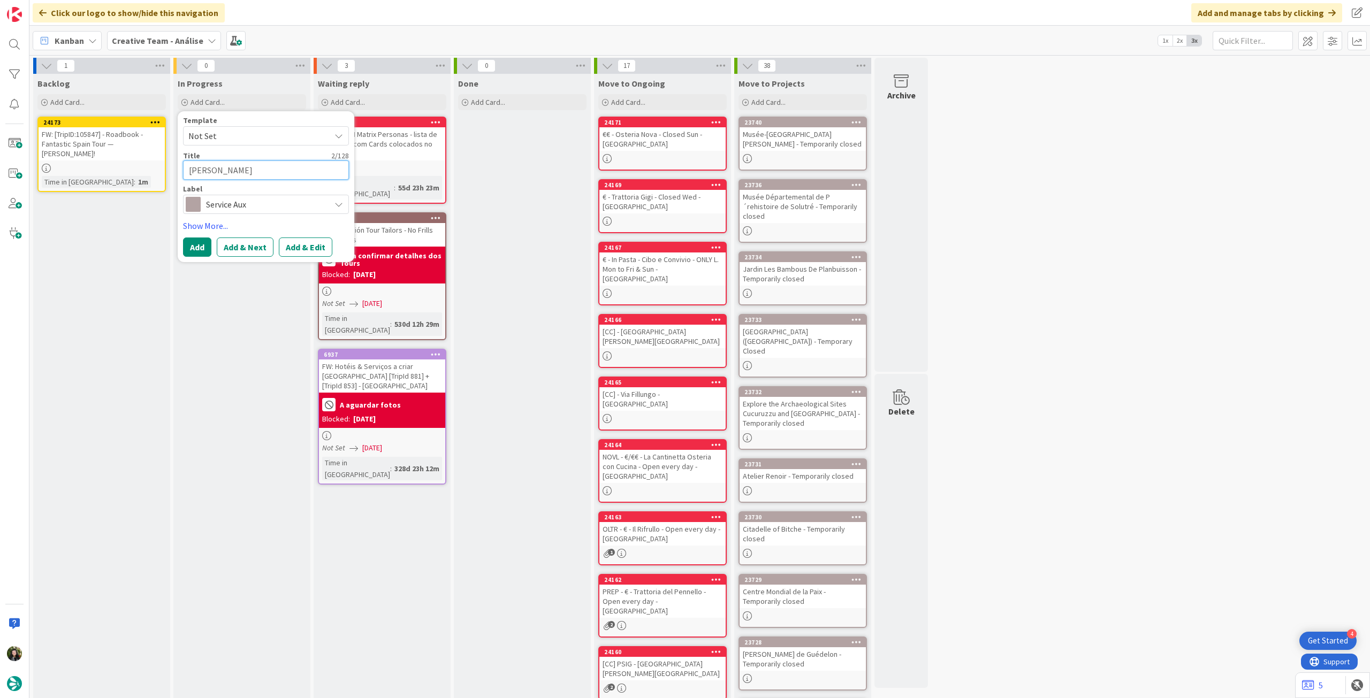
type textarea "Trans"
type textarea "x"
type textarea "Transf"
type textarea "x"
type textarea "Transfe"
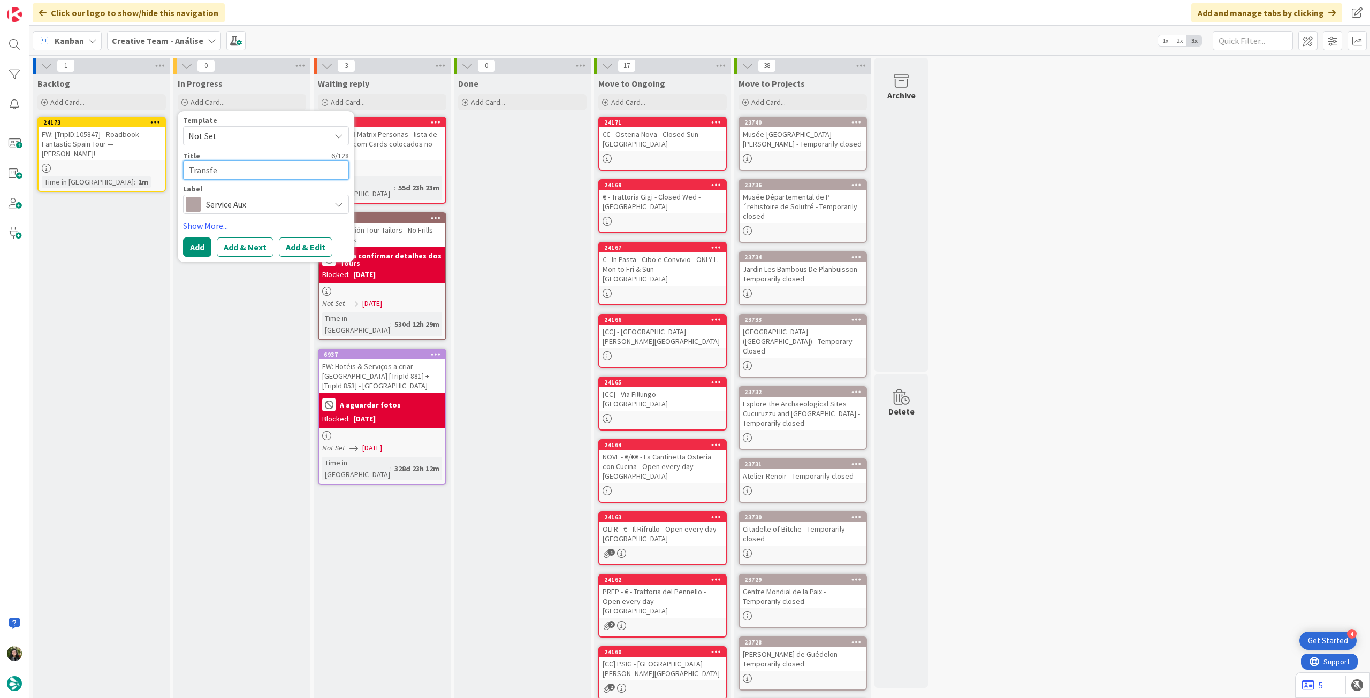
type textarea "x"
type textarea "Transfer"
type textarea "x"
type textarea "Transfer"
type textarea "x"
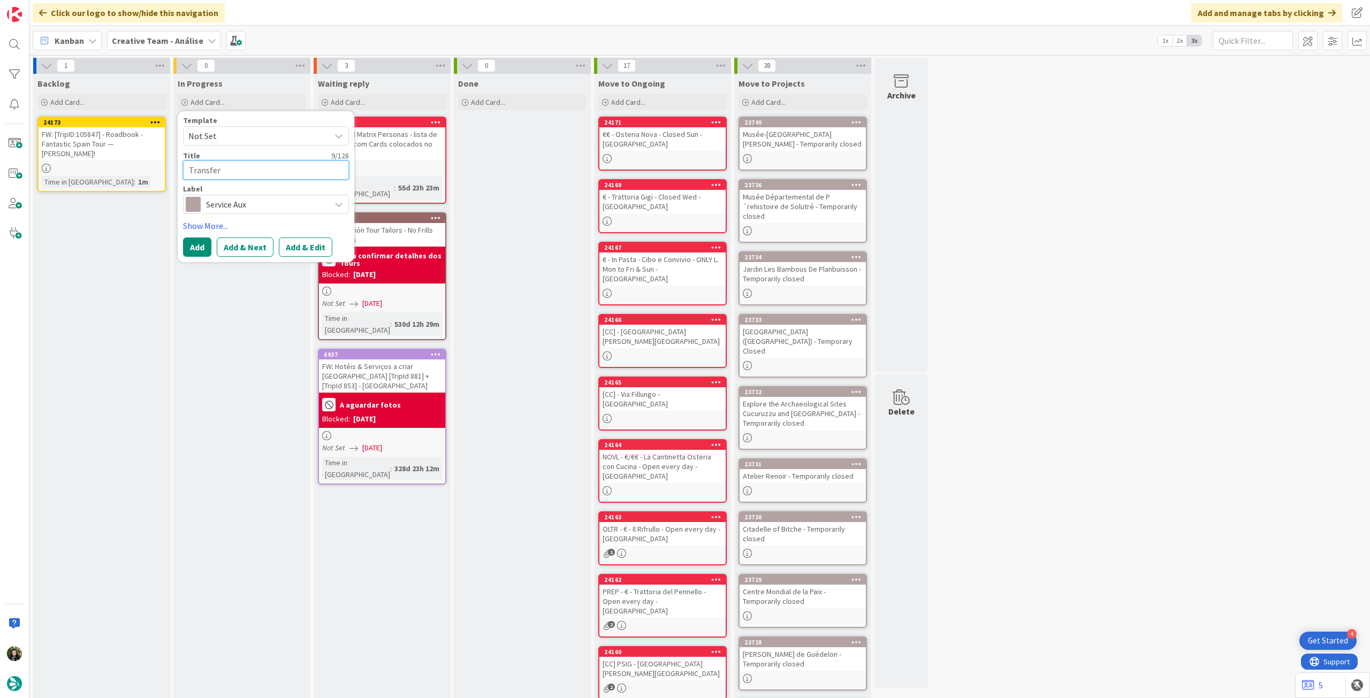
type textarea "Transfer H"
type textarea "x"
type textarea "Transfer Ho"
type textarea "x"
type textarea "Transfer Hot"
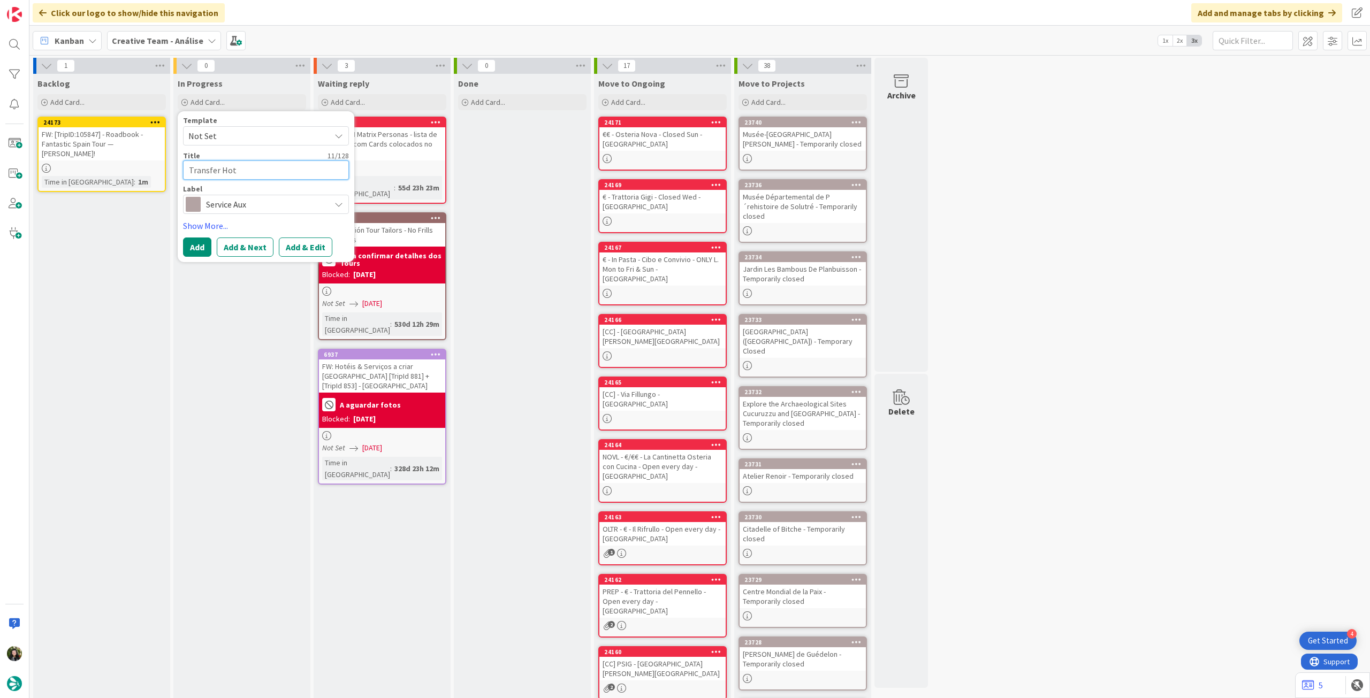
type textarea "x"
type textarea "Transfer Hote"
type textarea "x"
type textarea "Transfer Hotel"
type textarea "x"
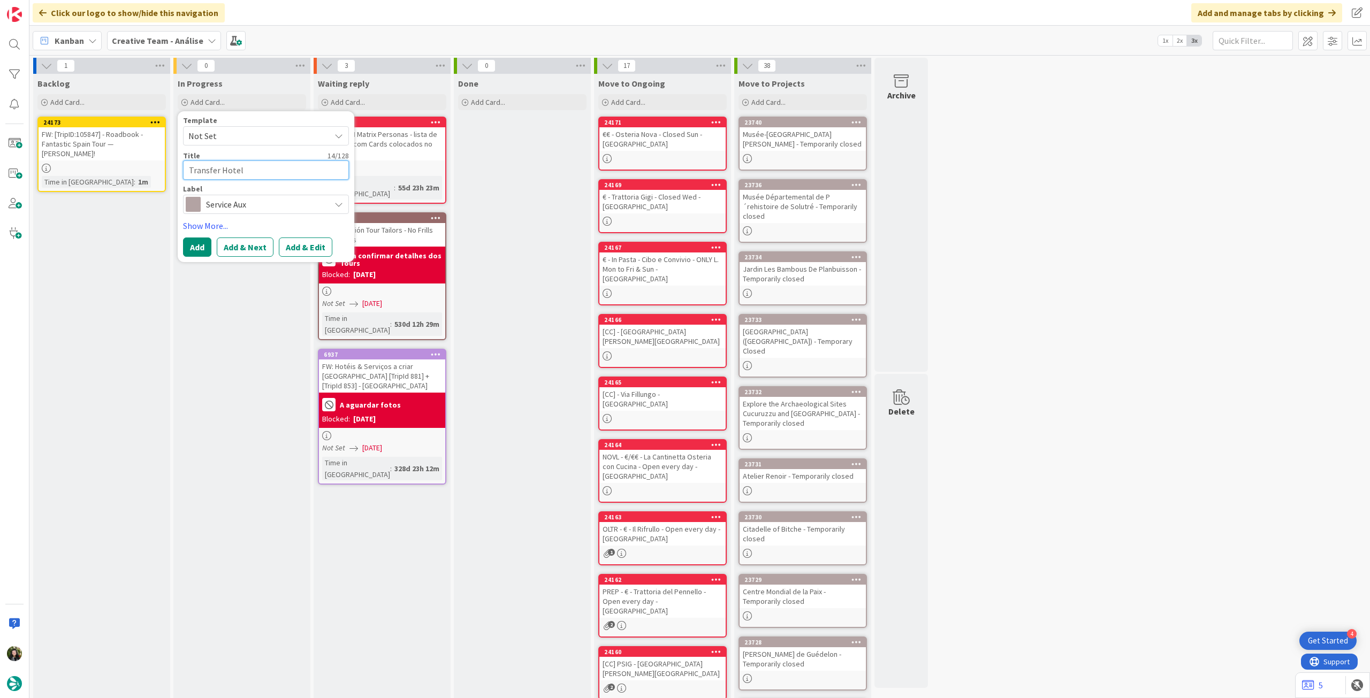
type textarea "Transfer Hotel"
type textarea "x"
type textarea "Transfer Hotel -"
type textarea "x"
type textarea "Transfer Hotel -"
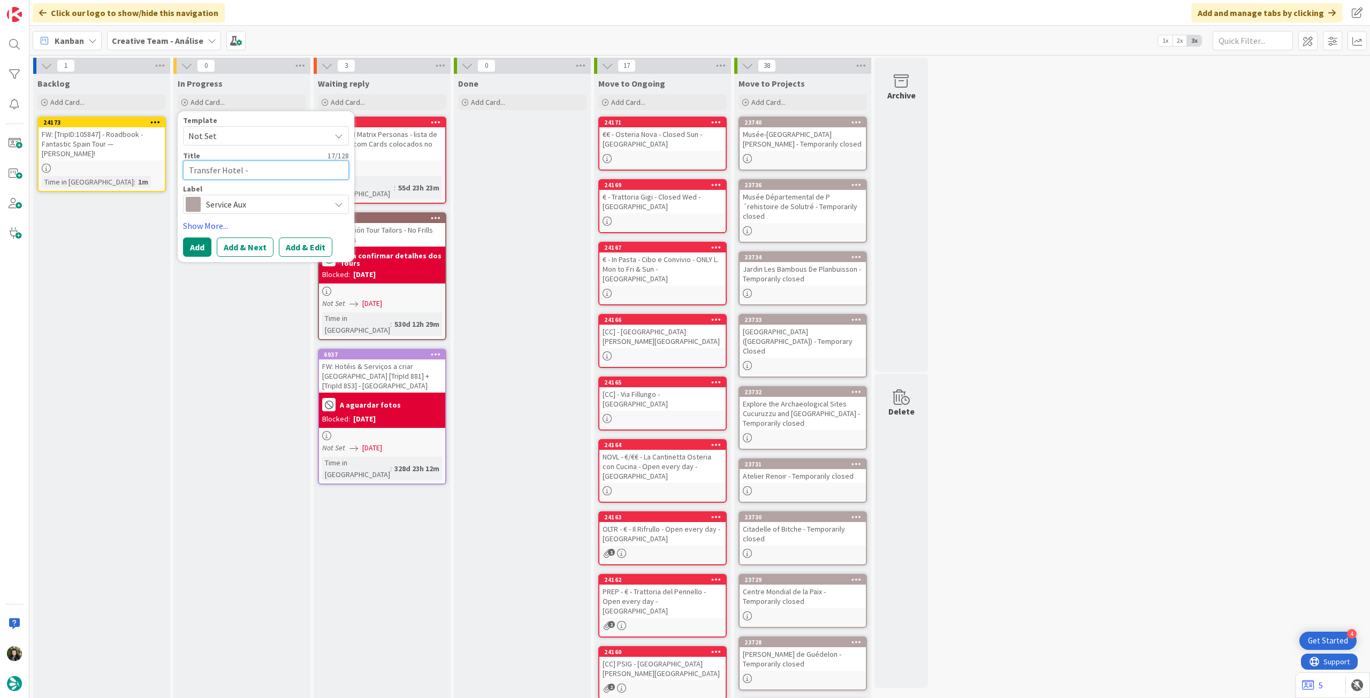
type textarea "x"
type textarea "Transfer Hotel - T"
type textarea "x"
type textarea "Transfer Hotel - Tr"
type textarea "x"
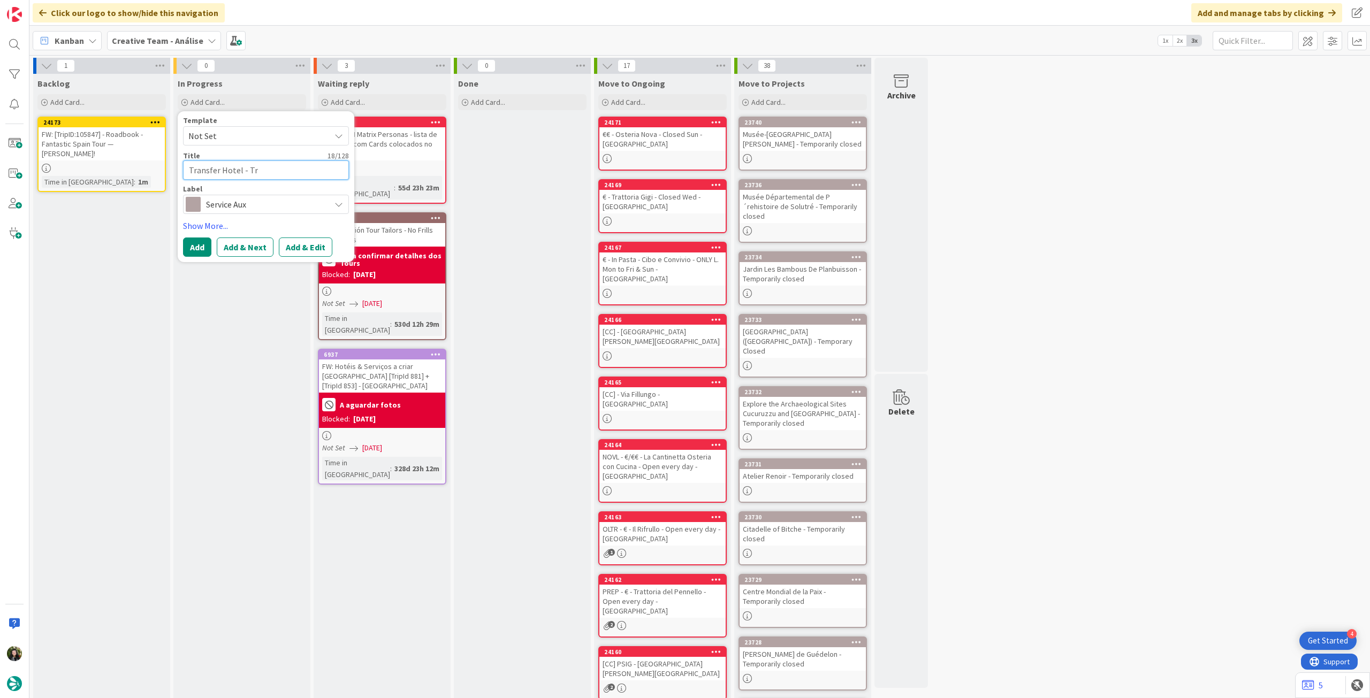
type textarea "Transfer Hotel - Tra"
type textarea "x"
type textarea "Transfer Hotel - Trai"
type textarea "x"
type textarea "Transfer Hotel - Train"
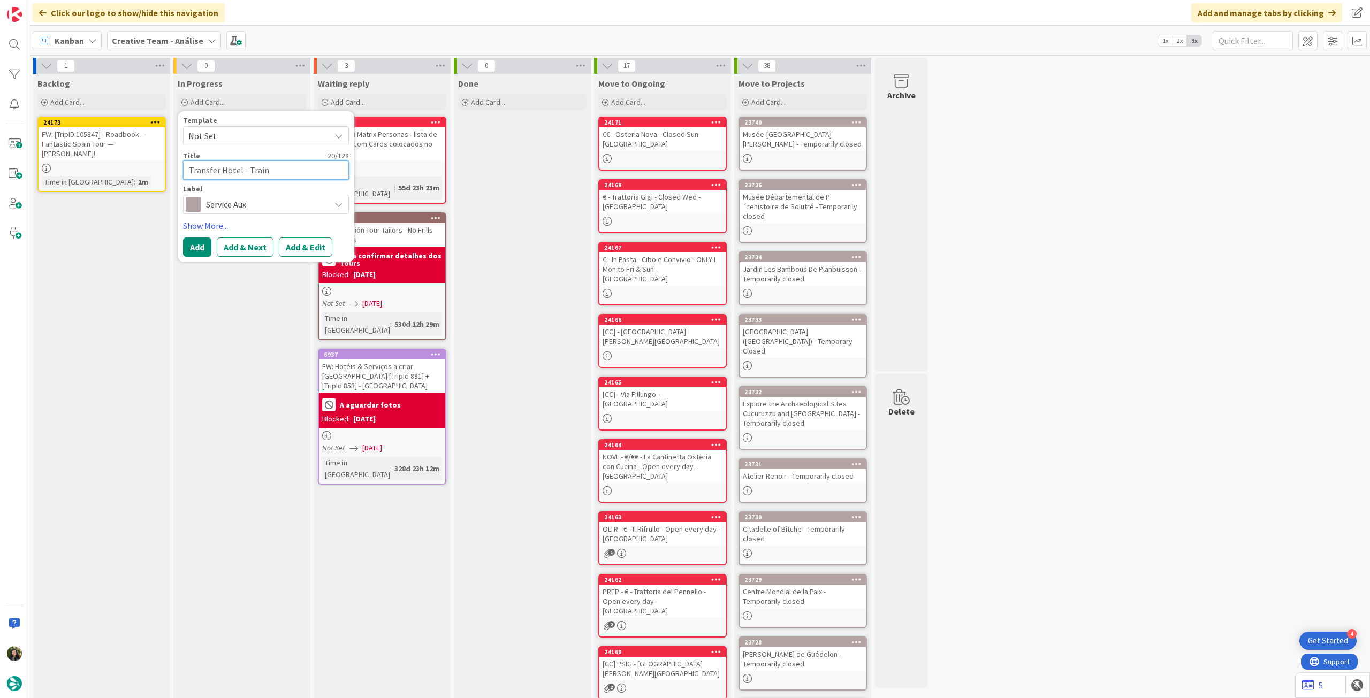
type textarea "x"
type textarea "Transfer Hotel - Train"
type textarea "x"
type textarea "Transfer Hotel - Train s"
type textarea "x"
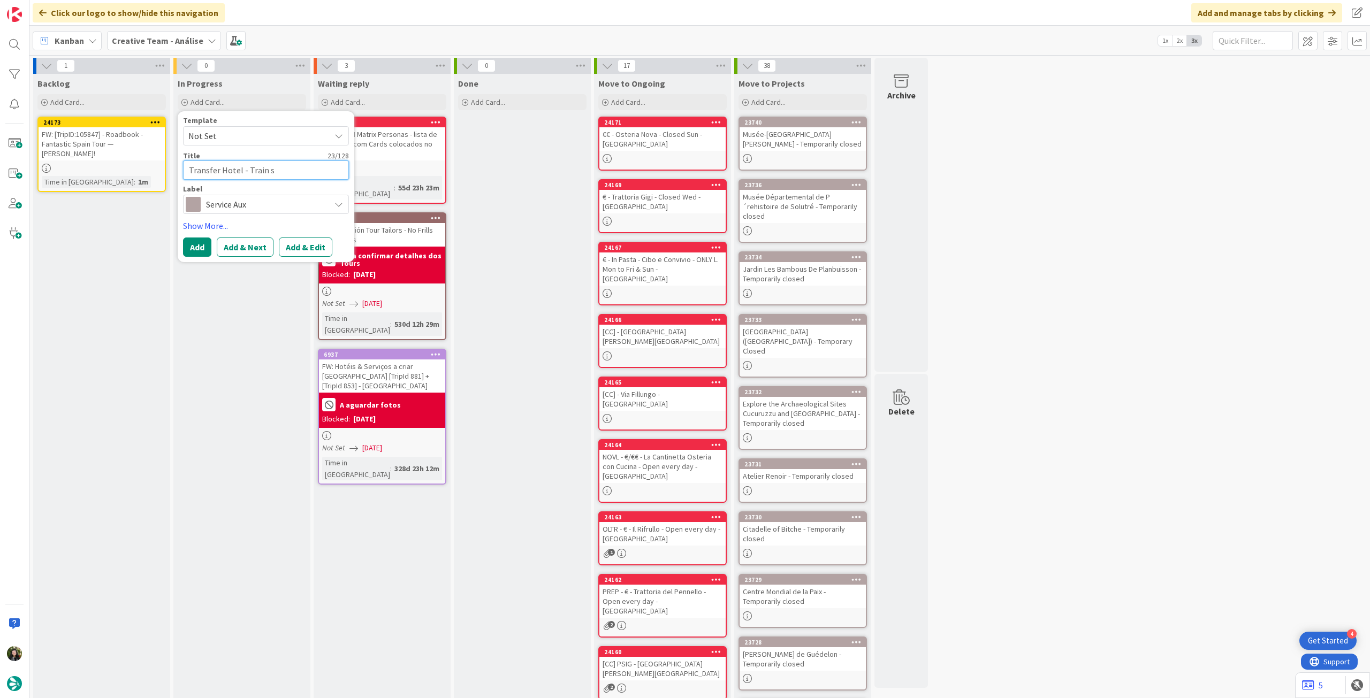
type textarea "Transfer Hotel - Train sa"
type textarea "x"
type textarea "Transfer Hotel - Train sat"
type textarea "x"
type textarea "Transfer Hotel - Train sati"
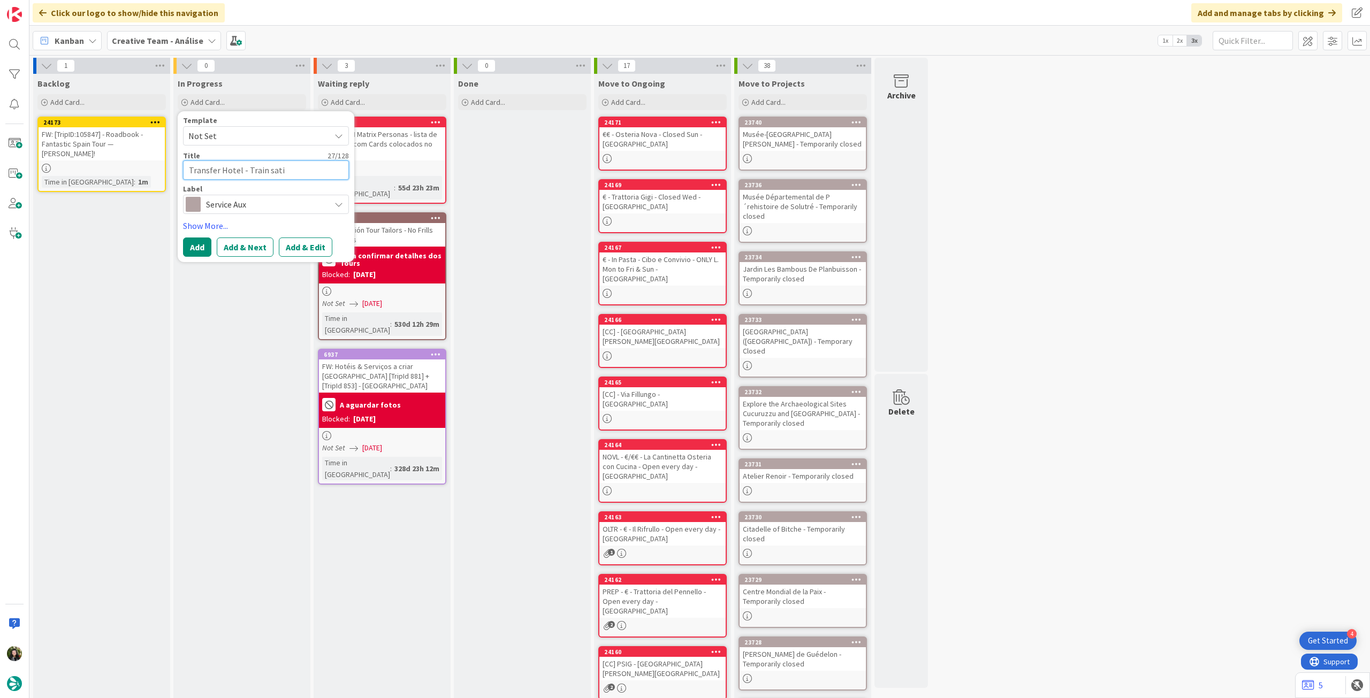
type textarea "x"
type textarea "Transfer Hotel - Train sat"
type textarea "x"
type textarea "Transfer Hotel - Train sa"
type textarea "x"
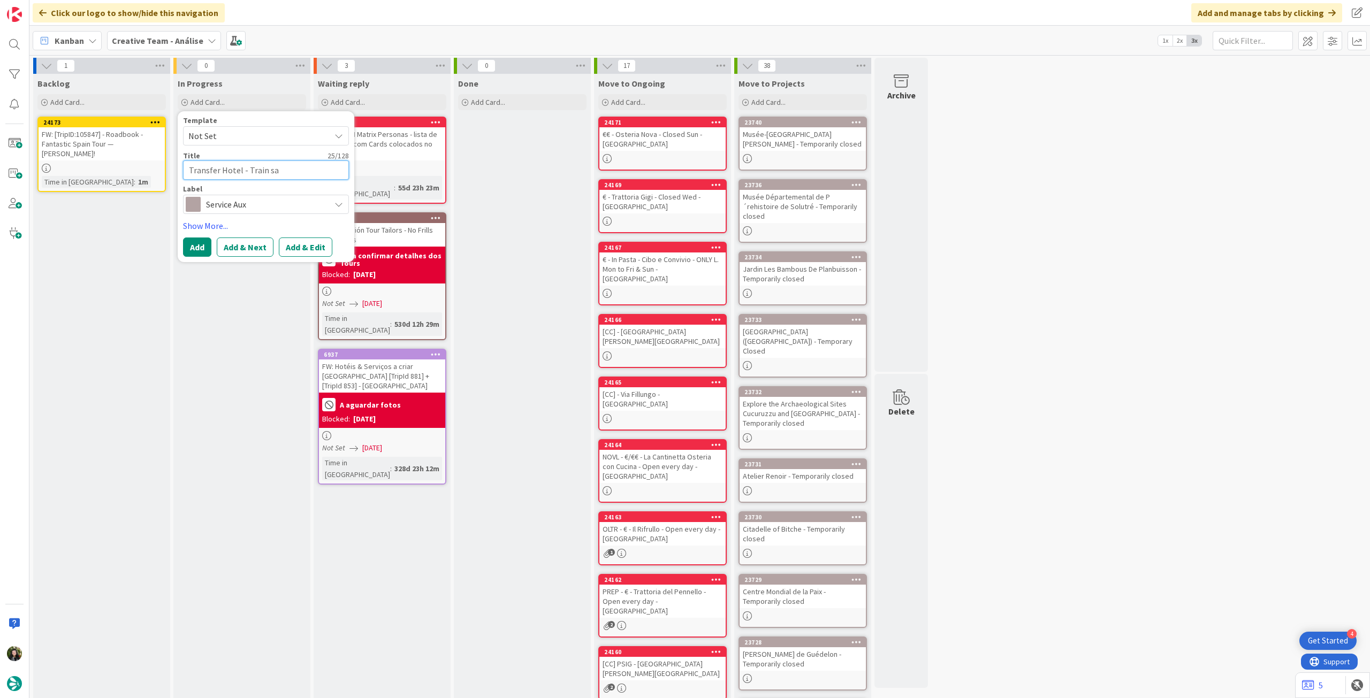
type textarea "Transfer Hotel - Train s"
type textarea "x"
type textarea "Transfer Hotel - Train st"
type textarea "x"
type textarea "Transfer Hotel - Train sta"
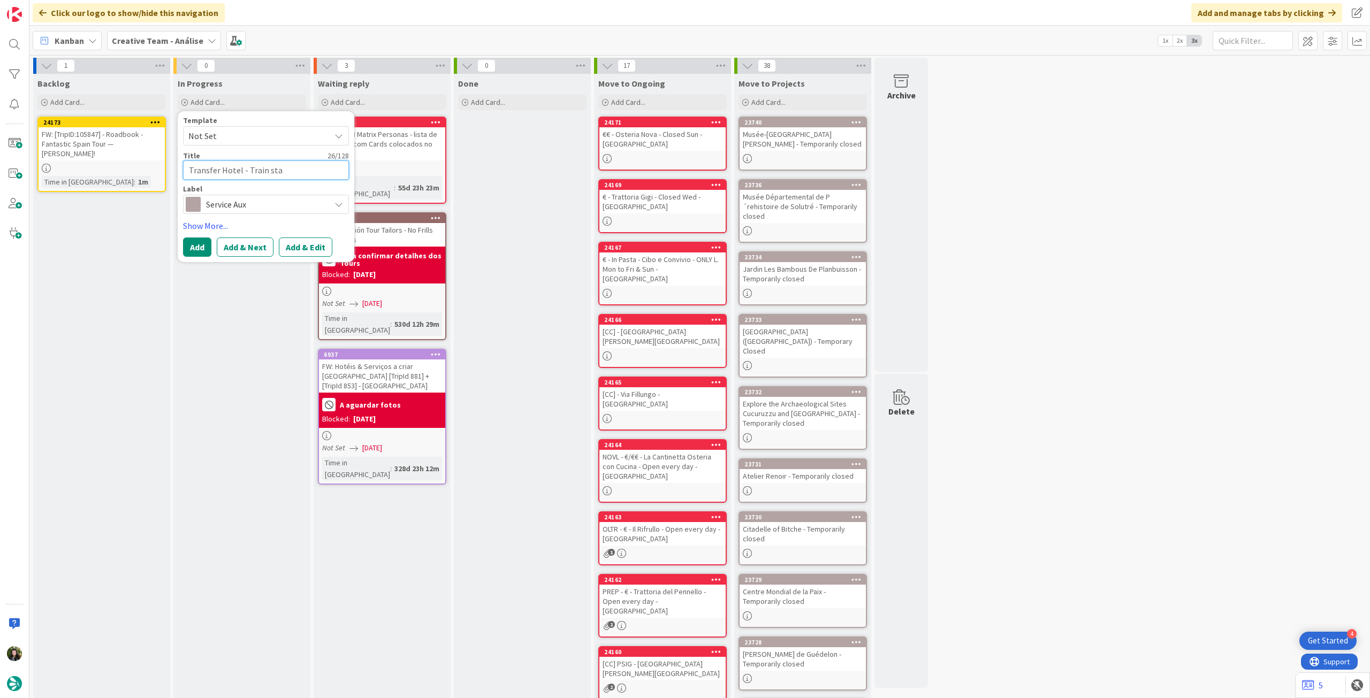
type textarea "x"
type textarea "Transfer Hotel - Train stat"
type textarea "x"
type textarea "Transfer Hotel - Train stati"
type textarea "x"
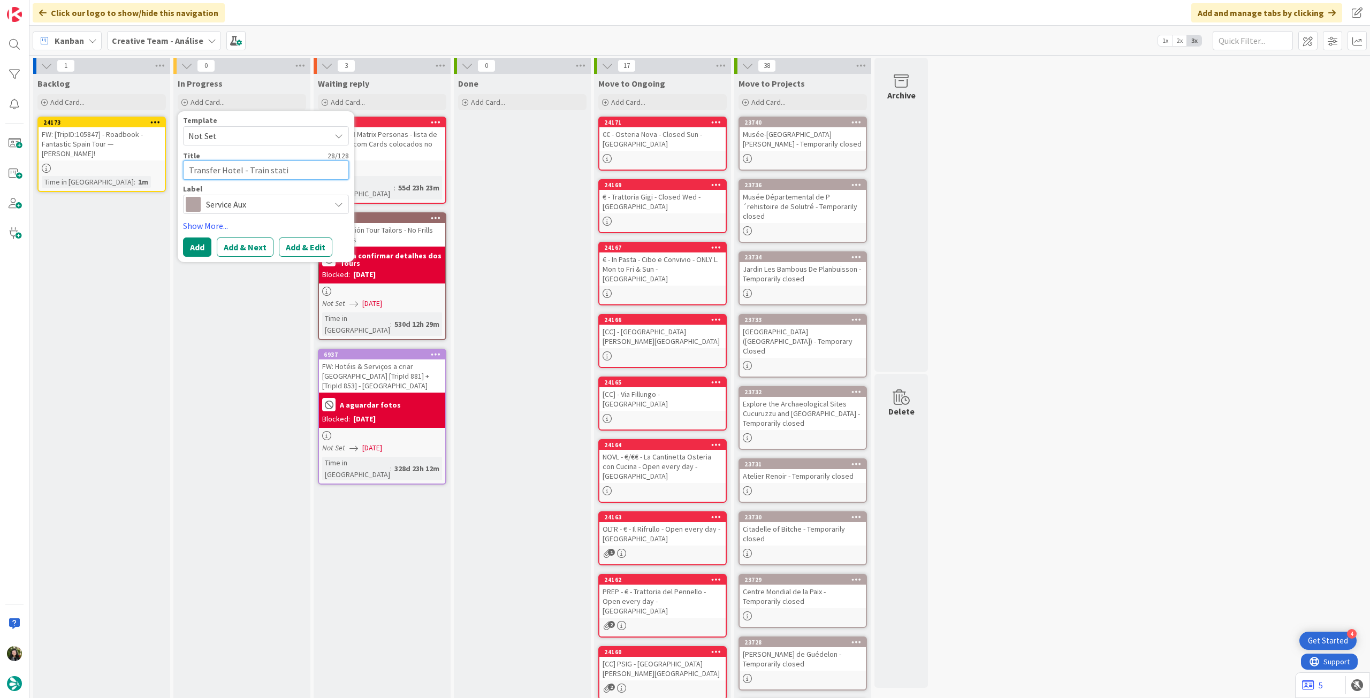
type textarea "Transfer Hotel - Train statio"
type textarea "x"
type textarea "Transfer Hotel - Train station"
type textarea "x"
type textarea "Transfer Hotel - Train station"
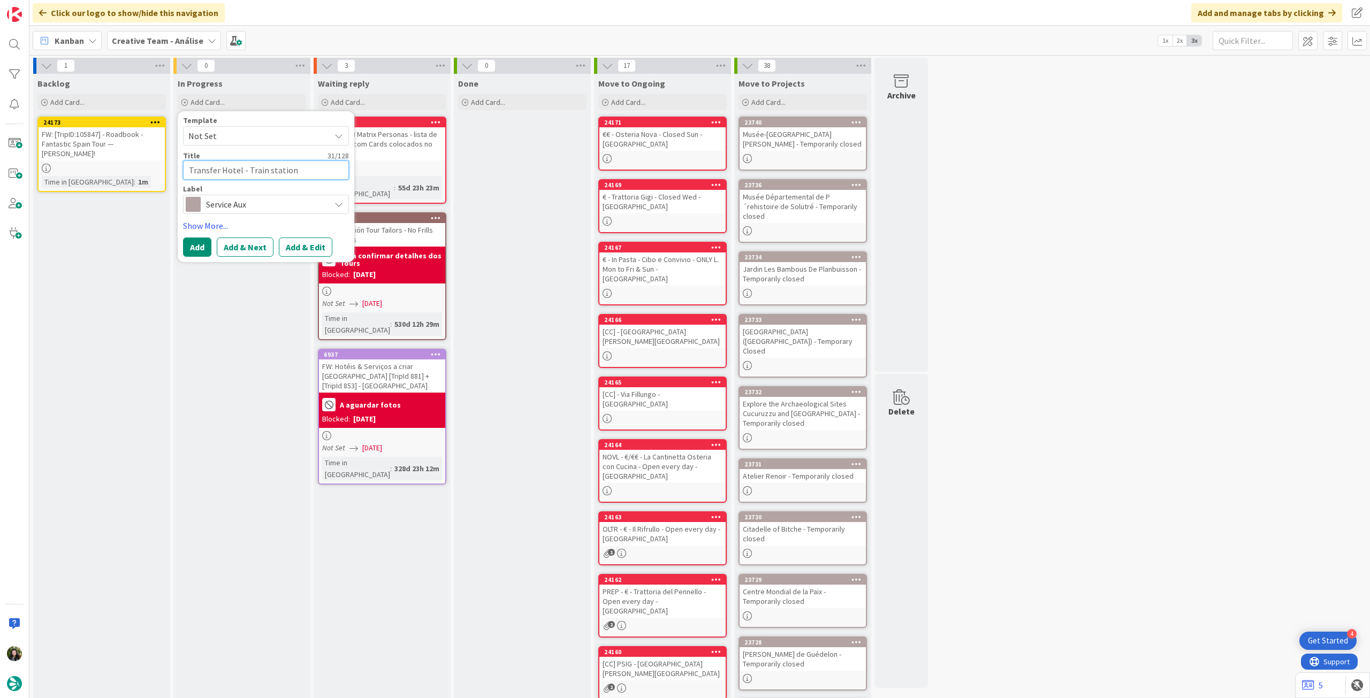
type textarea "x"
type textarea "Transfer Hotel - Train station ("
type textarea "x"
type textarea "Transfer Hotel - Train station (C"
type textarea "x"
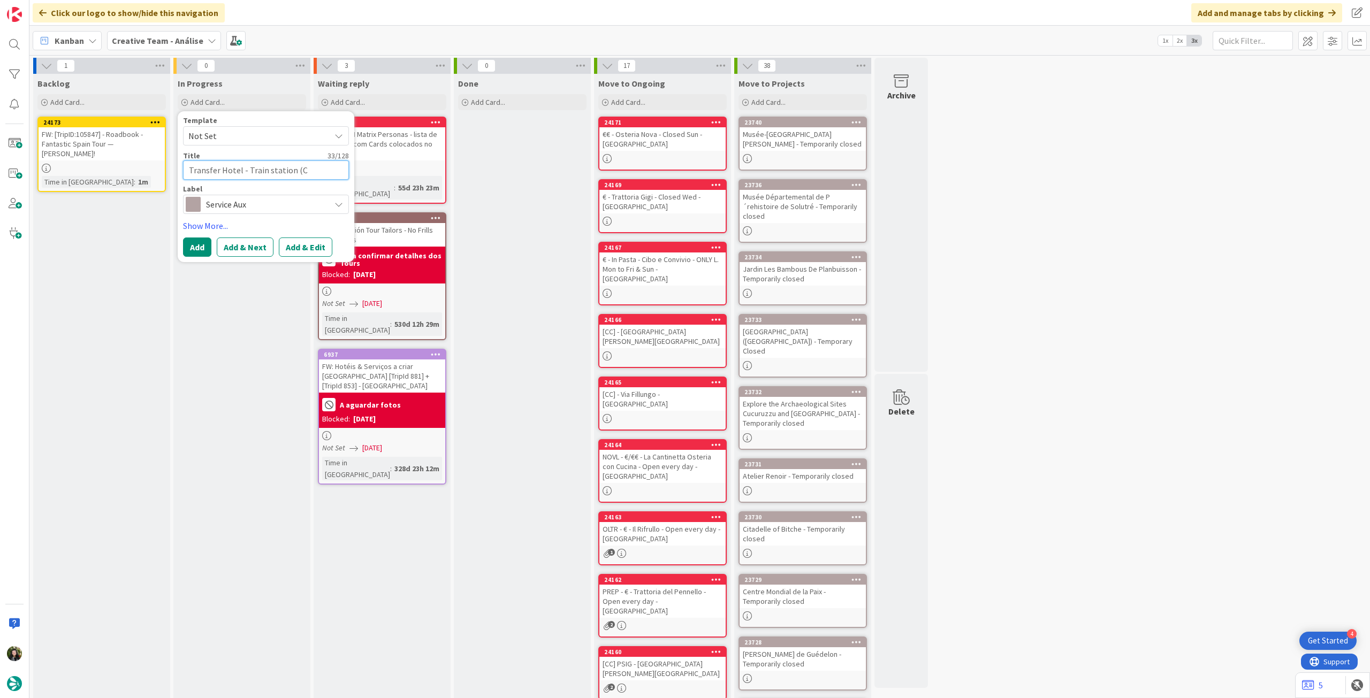
type textarea "Transfer Hotel - Train station (Ca"
type textarea "x"
type textarea "Transfer Hotel - Train station (Can"
type textarea "x"
type textarea "Transfer Hotel - Train station (Cano"
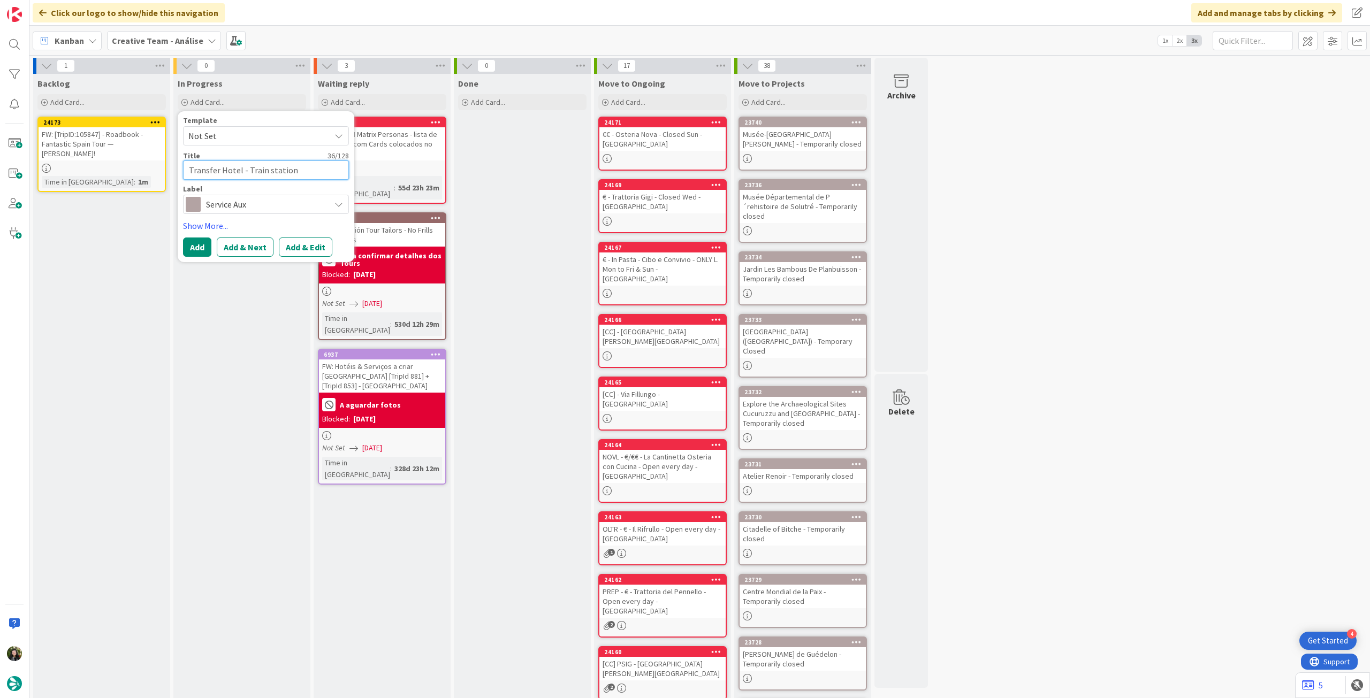
type textarea "x"
type textarea "Transfer Hotel - Train station (Canov"
type textarea "x"
type textarea "Transfer Hotel - Train station (Canova"
type textarea "x"
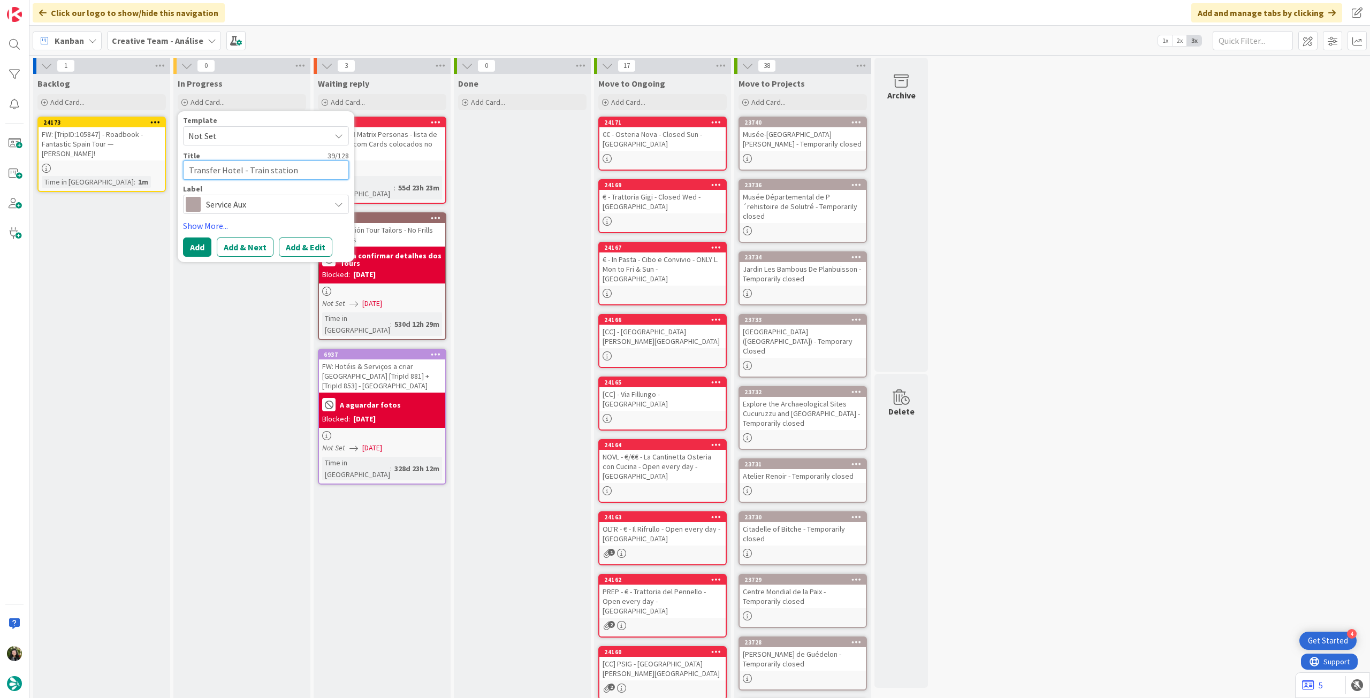
type textarea "Transfer Hotel - Train station (Canova)"
click at [294, 169] on textarea "Transfer Hotel - Train station (Canova)" at bounding box center [266, 170] width 166 height 19
type textarea "x"
type textarea "Transfer Hotel - Train station (OCanova)"
type textarea "x"
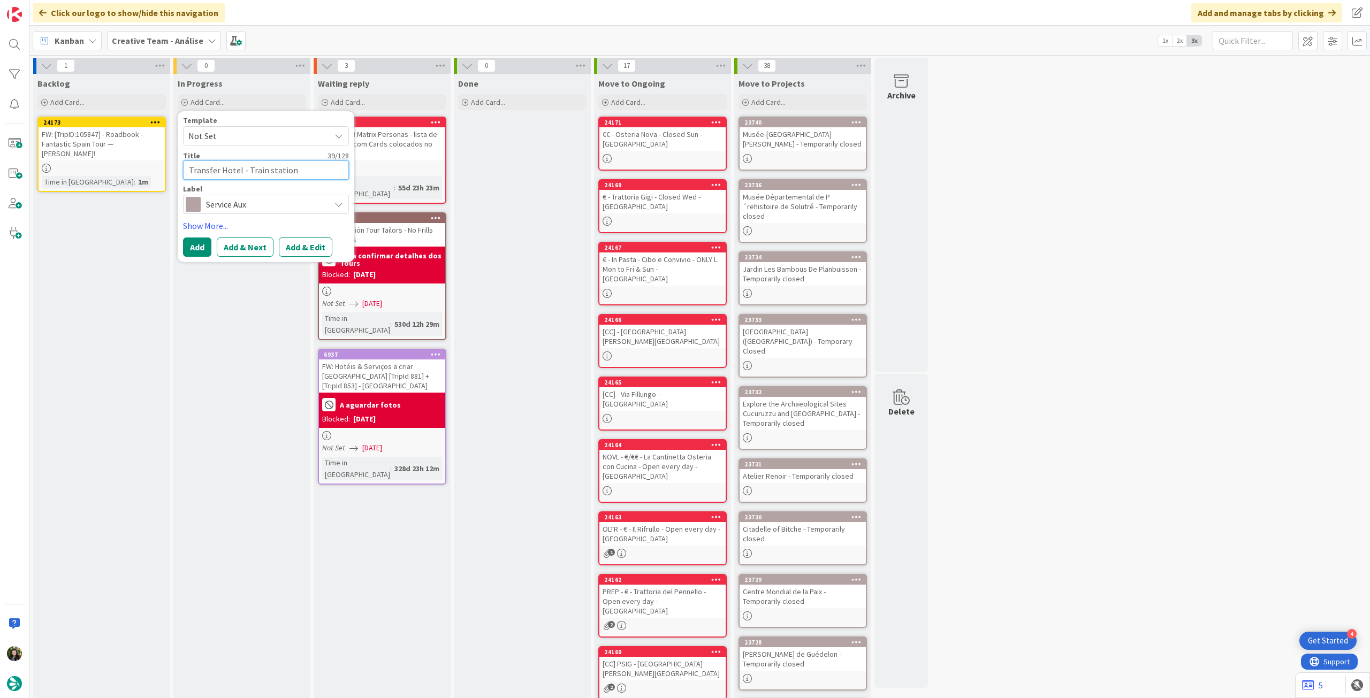
type textarea "Transfer Hotel - Train station (ONCanova)"
type textarea "x"
type textarea "Transfer Hotel - Train station (ONLCanova)"
type textarea "x"
type textarea "Transfer Hotel - Train station (ONLYCanova)"
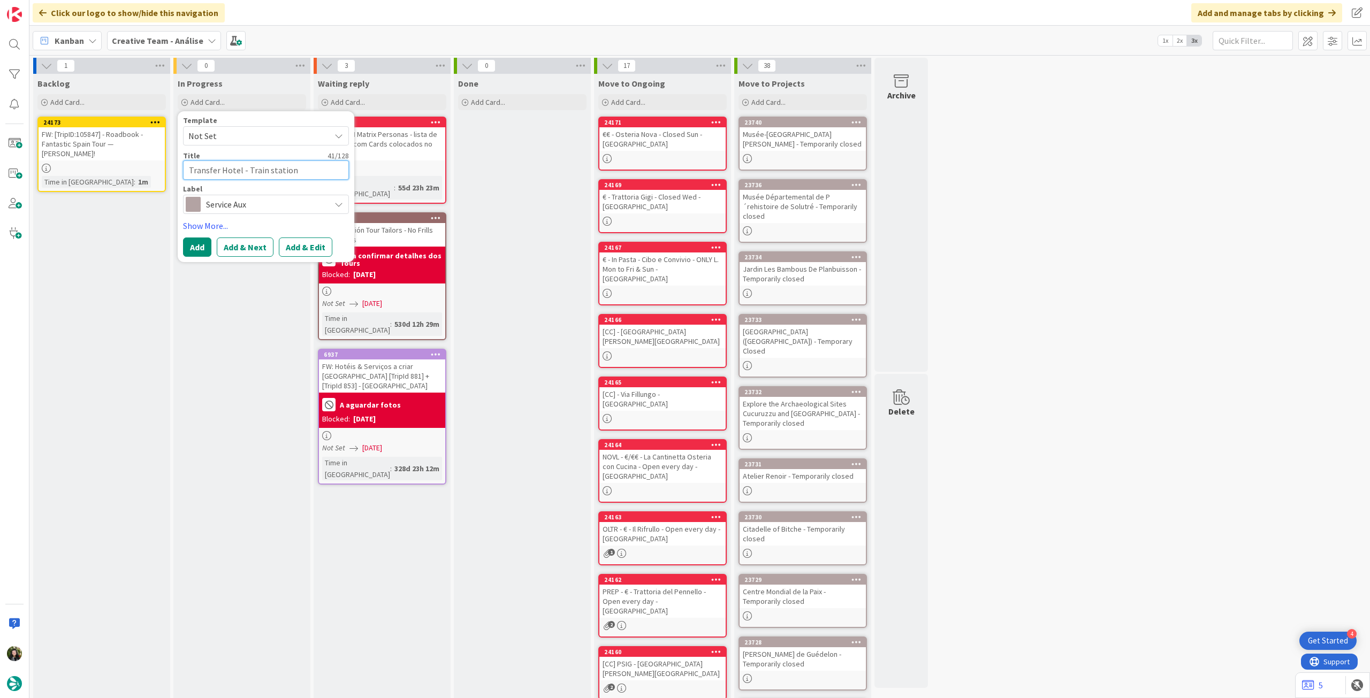
type textarea "x"
type textarea "Transfer Hotel - Train station (ONLY Canova)"
click at [215, 184] on textarea "Transfer Hotel - Train station (ONLY Canova)" at bounding box center [266, 177] width 166 height 32
type textarea "x"
type textarea "Transfer Hotel - Train station (ONLY Canova )"
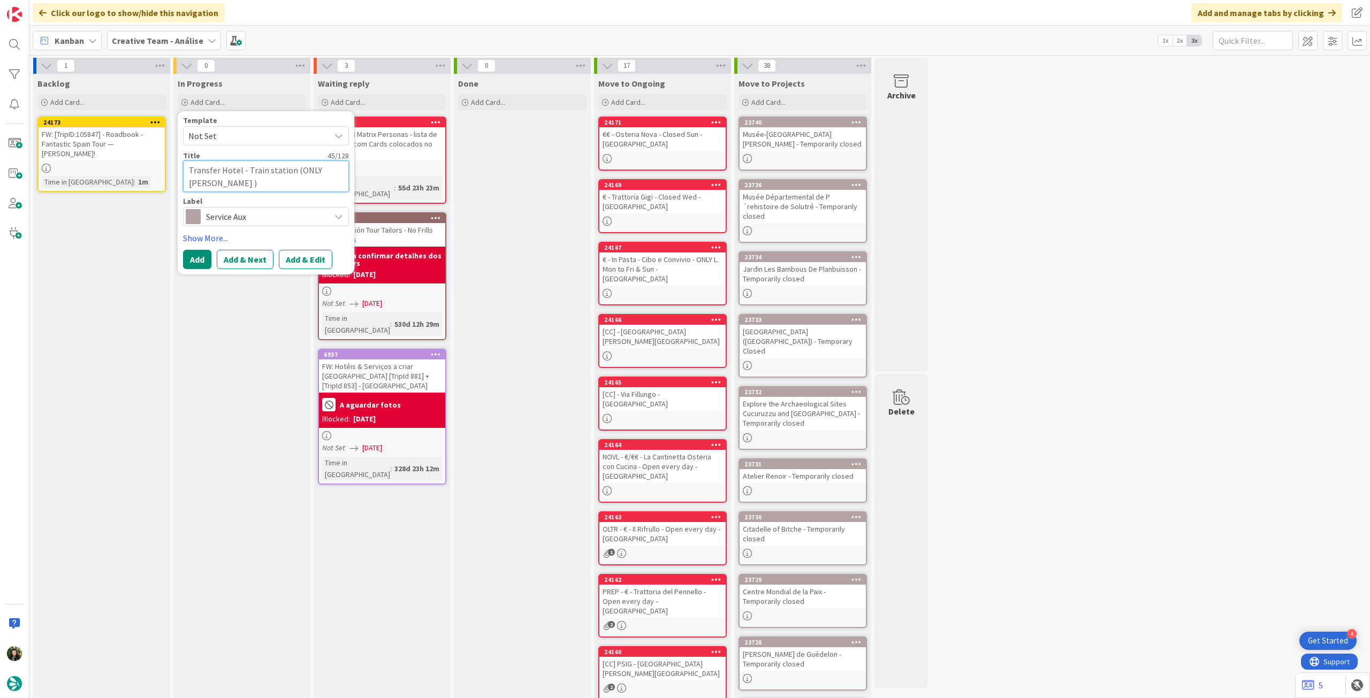
type textarea "x"
type textarea "Transfer Hotel - Train station (ONLY Canova i)"
type textarea "x"
type textarea "Transfer Hotel - Train station (ONLY Canova in)"
type textarea "x"
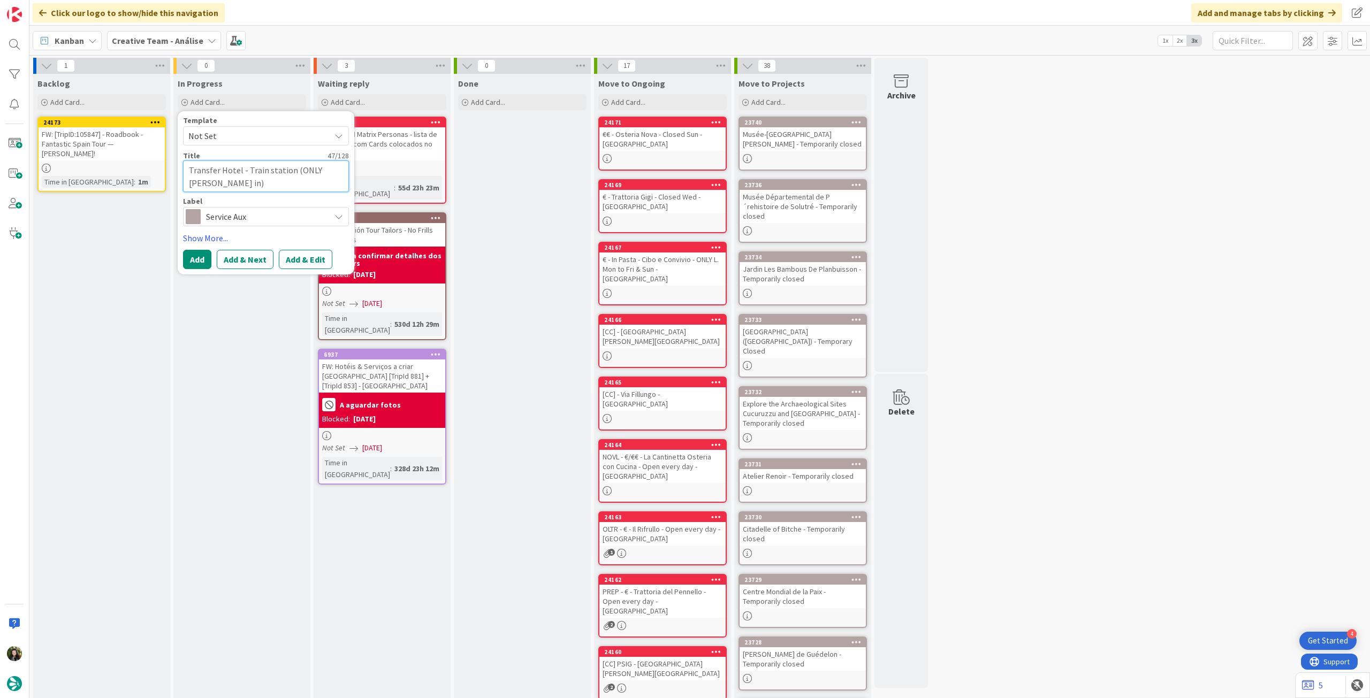
type textarea "Transfer Hotel - Train station (ONLY Canova in )"
type textarea "x"
type textarea "Transfer Hotel - Train station (ONLY Canova in V)"
type textarea "x"
type textarea "Transfer Hotel - Train station (ONLY Canova in Ve)"
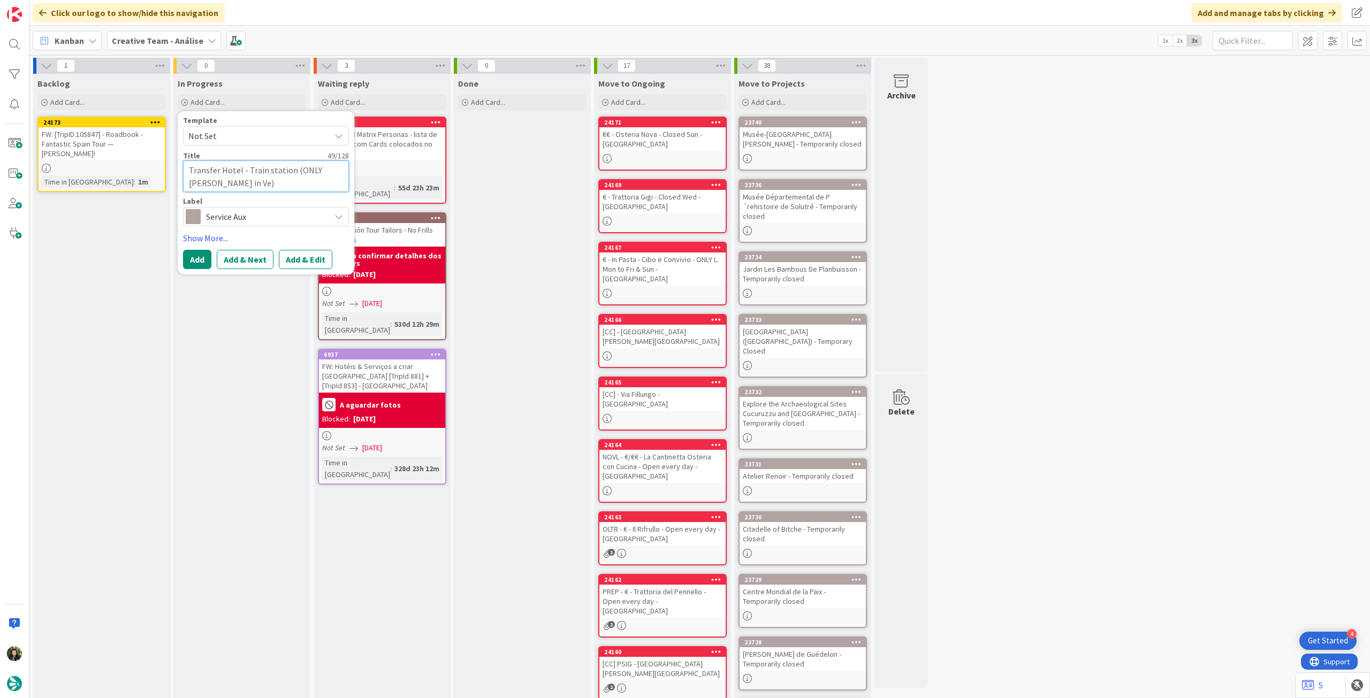
type textarea "x"
type textarea "Transfer Hotel - Train station (ONLY Canova in Ven)"
type textarea "x"
type textarea "Transfer Hotel - Train station (ONLY Canova in Veni)"
type textarea "x"
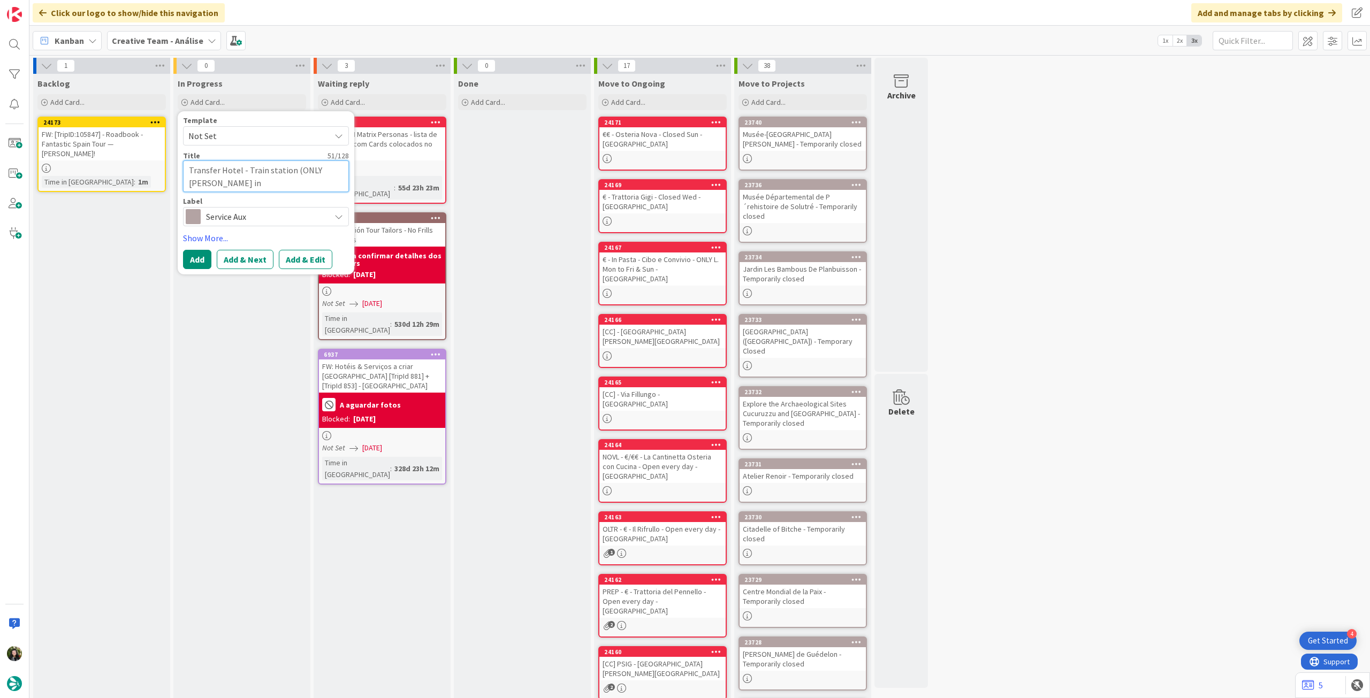
type textarea "Transfer Hotel - Train station (ONLY Canova in Venic)"
type textarea "x"
type textarea "Transfer Hotel - Train station (ONLY [GEOGRAPHIC_DATA] in [GEOGRAPHIC_DATA])"
click at [210, 220] on span "Service Aux" at bounding box center [265, 216] width 119 height 15
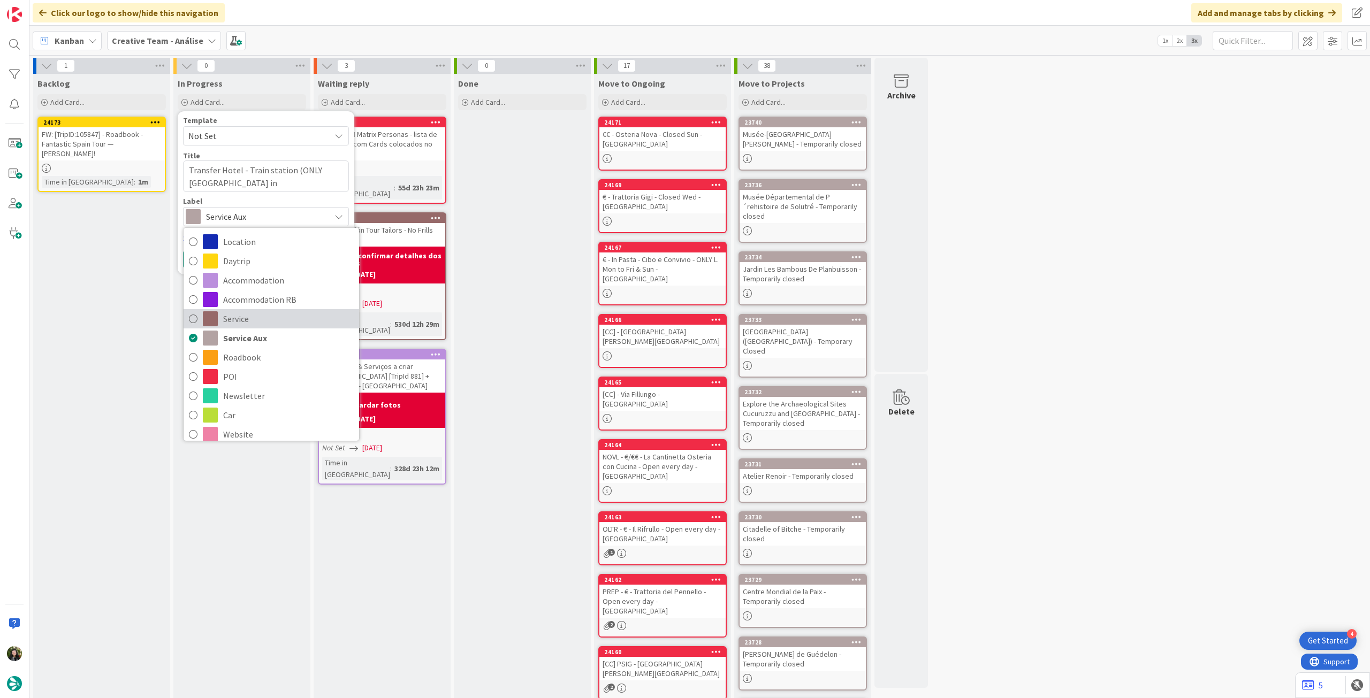
click at [298, 318] on span "Service" at bounding box center [288, 319] width 131 height 16
type textarea "x"
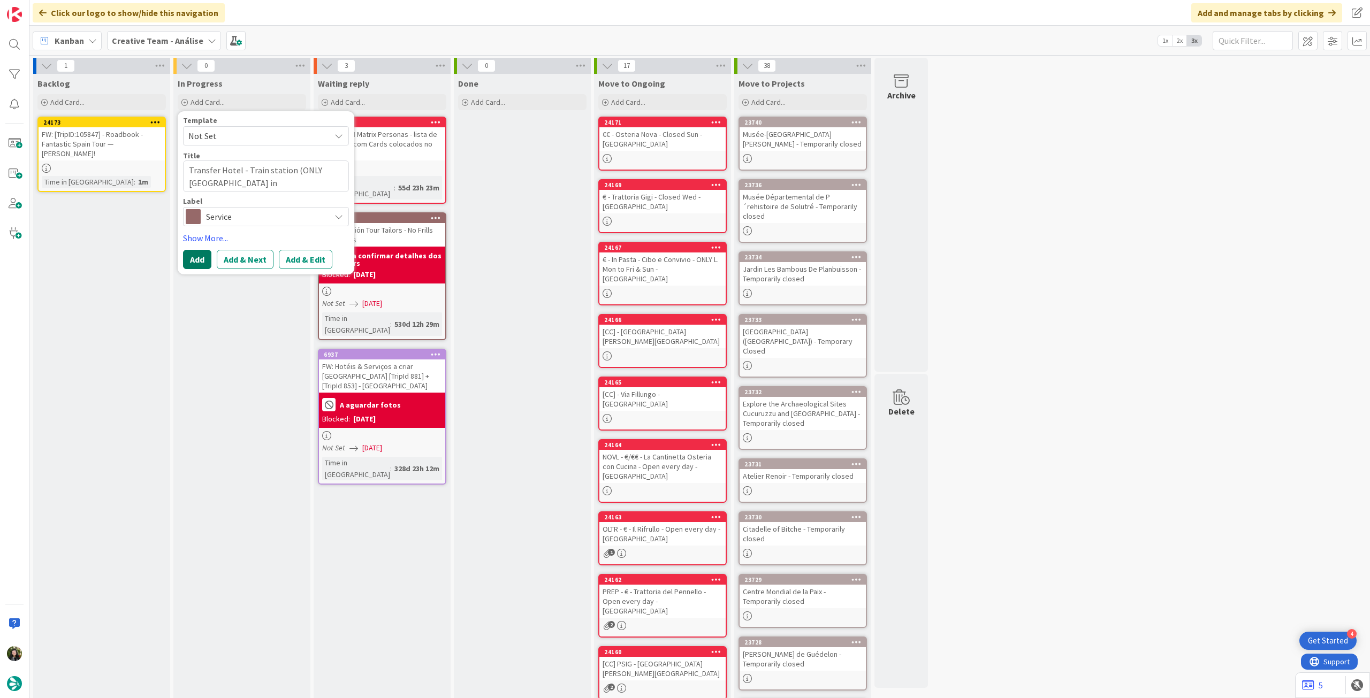
click at [200, 264] on button "Add" at bounding box center [197, 259] width 28 height 19
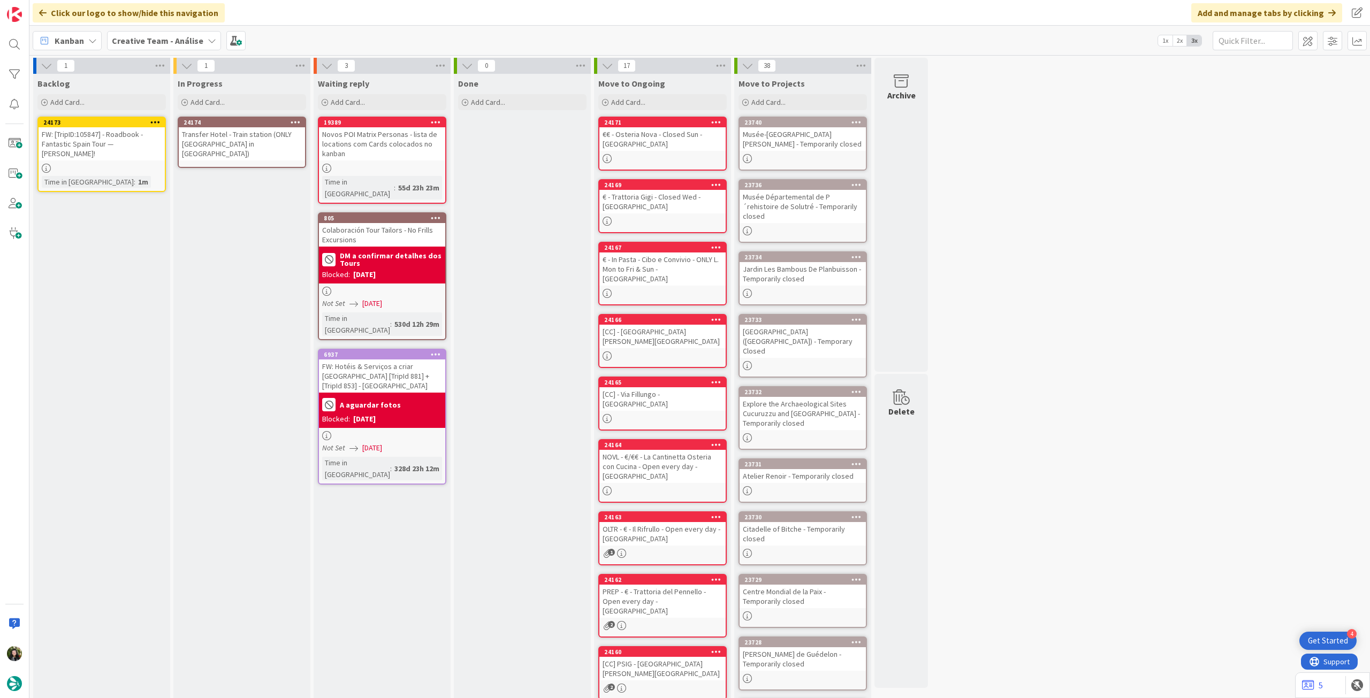
click at [262, 146] on div "Transfer Hotel - Train station (ONLY [GEOGRAPHIC_DATA] in [GEOGRAPHIC_DATA])" at bounding box center [242, 143] width 126 height 33
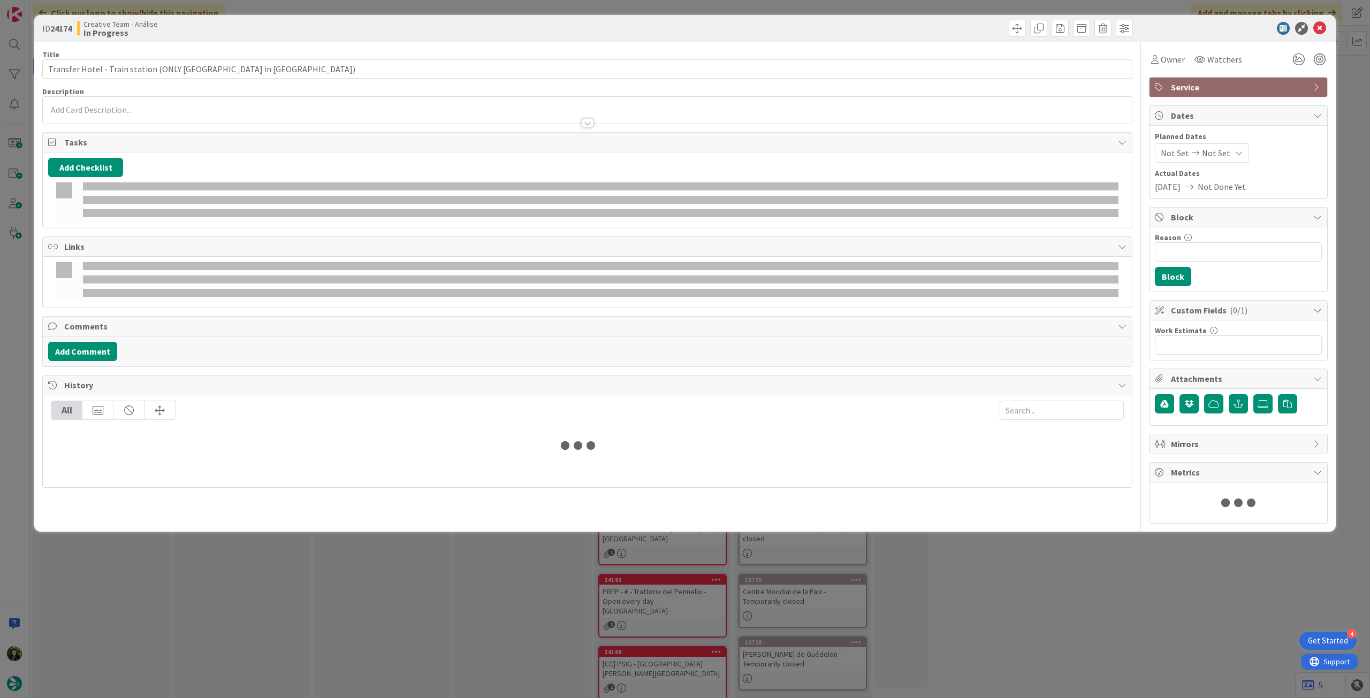
click at [231, 116] on div at bounding box center [587, 117] width 1089 height 11
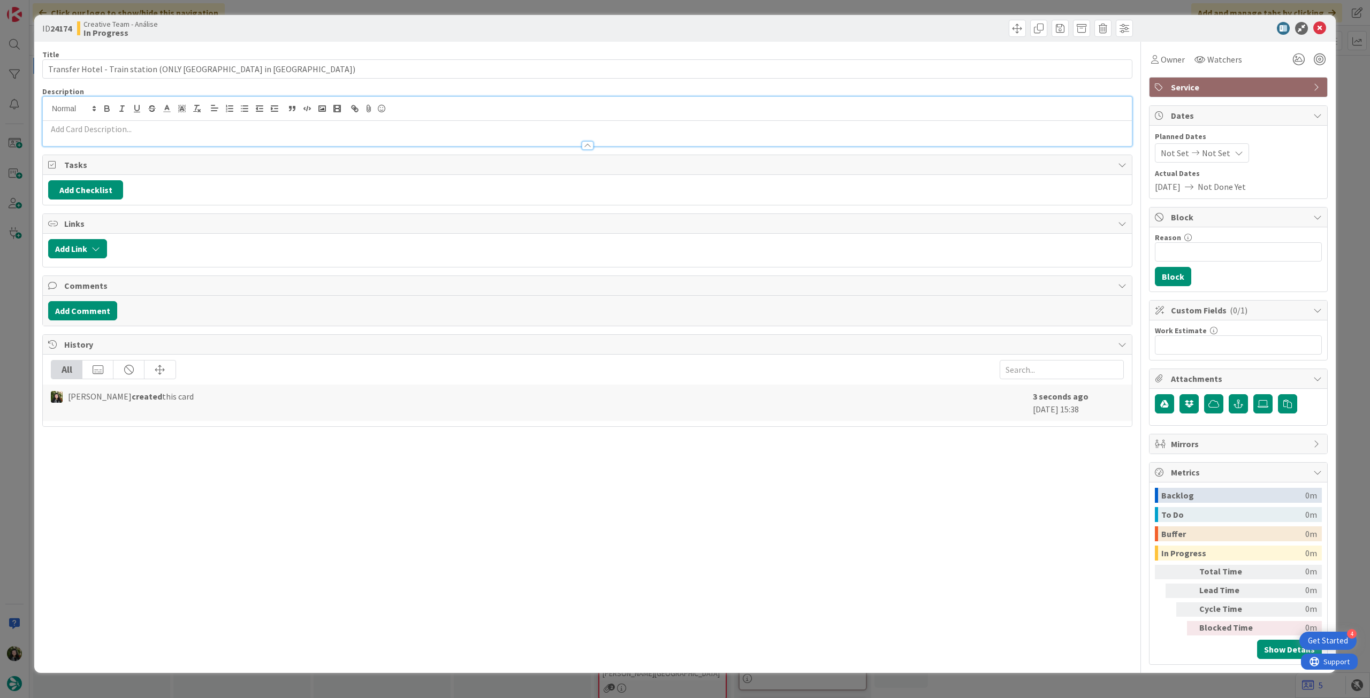
click at [221, 128] on p at bounding box center [587, 129] width 1078 height 12
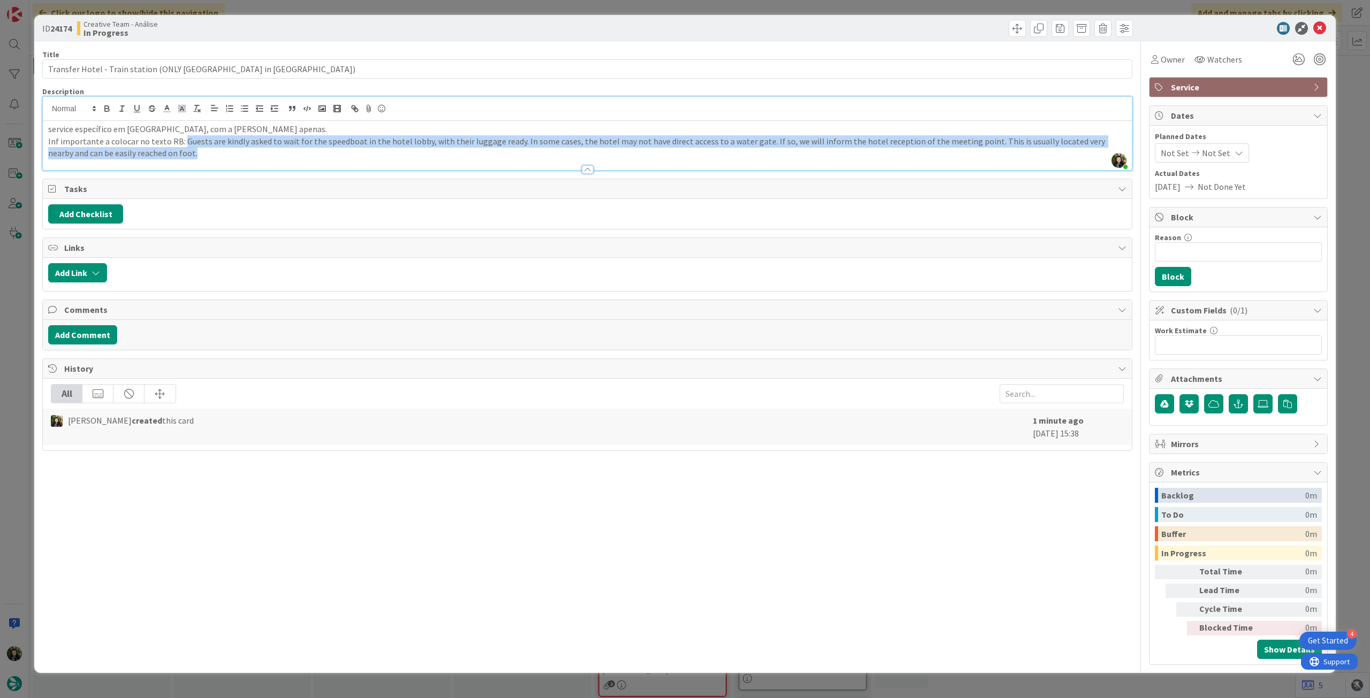
drag, startPoint x: 180, startPoint y: 146, endPoint x: 196, endPoint y: 162, distance: 22.7
click at [196, 162] on div "Description Beatriz Cassona just joined service específico em Venice, com a Can…" at bounding box center [587, 129] width 1090 height 84
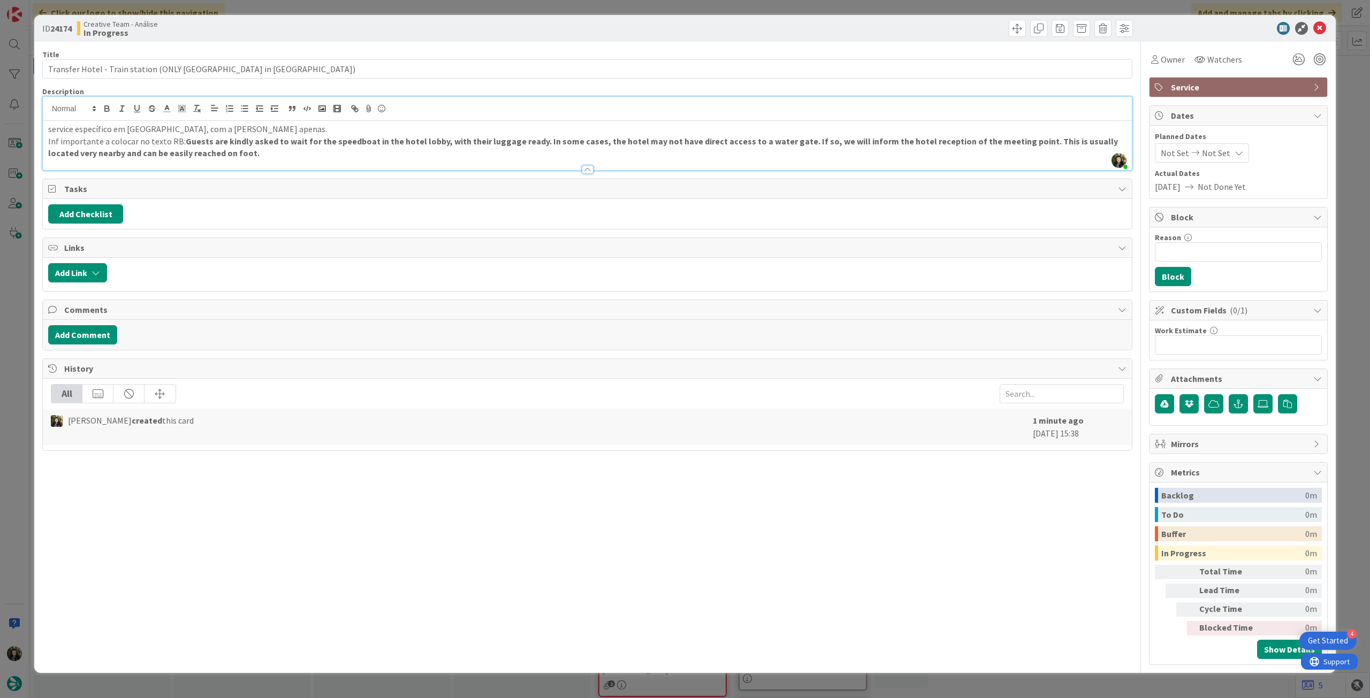
click at [275, 138] on strong "Guests are kindly asked to wait for the speedboat in the hotel lobby, with thei…" at bounding box center [584, 147] width 1072 height 23
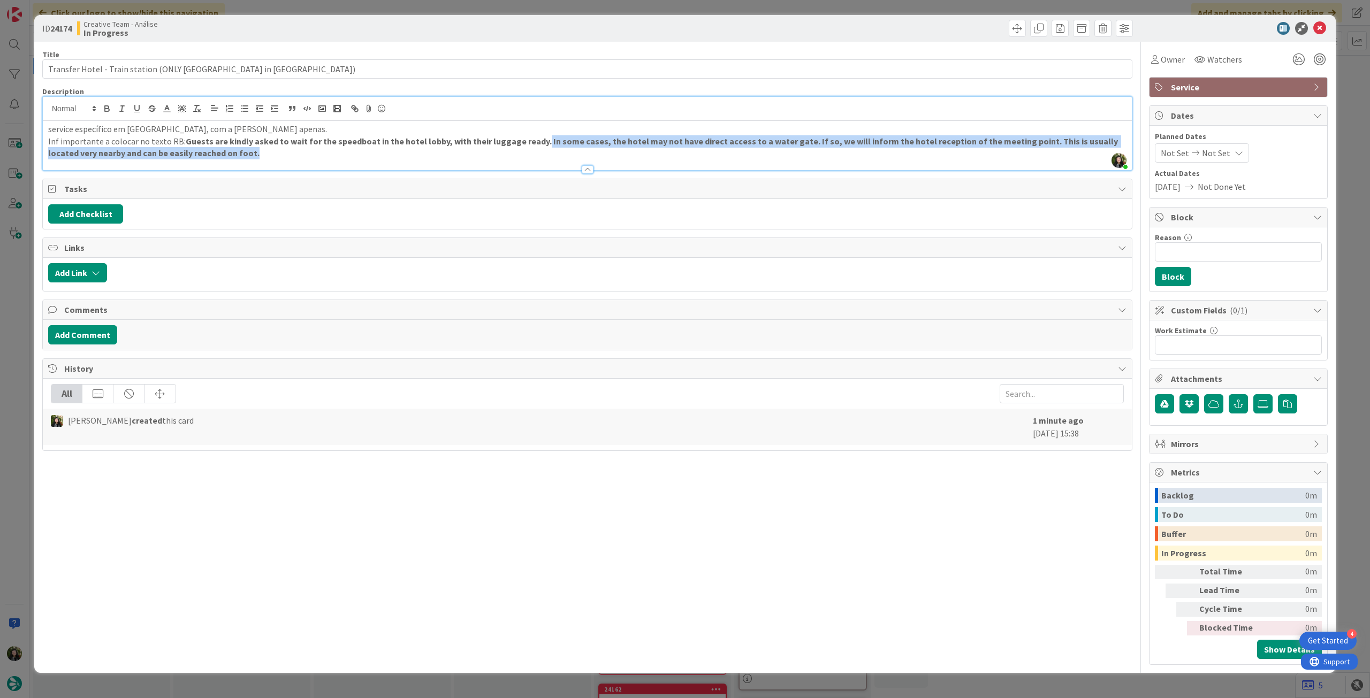
drag, startPoint x: 531, startPoint y: 139, endPoint x: 825, endPoint y: 148, distance: 294.5
click at [825, 148] on p "Inf importante a colocar no texto RB: Guests are kindly asked to wait for the s…" at bounding box center [587, 147] width 1078 height 24
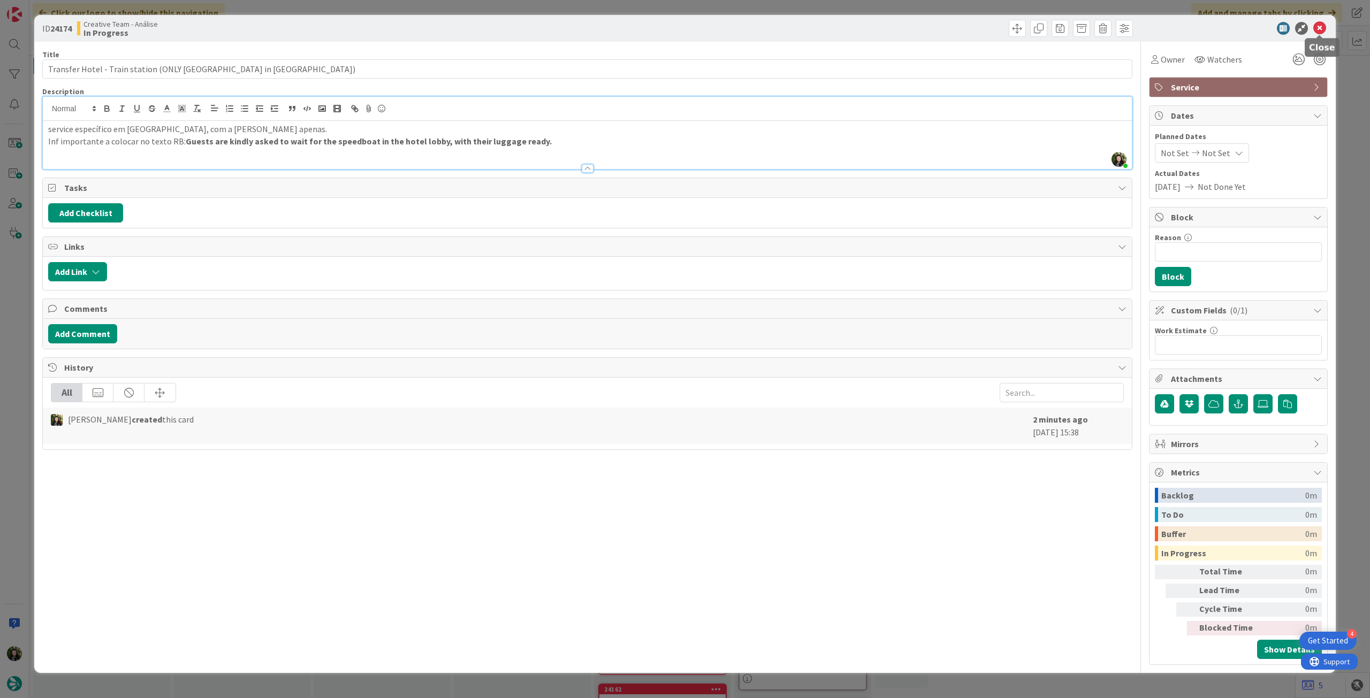
click at [1322, 28] on icon at bounding box center [1319, 28] width 13 height 13
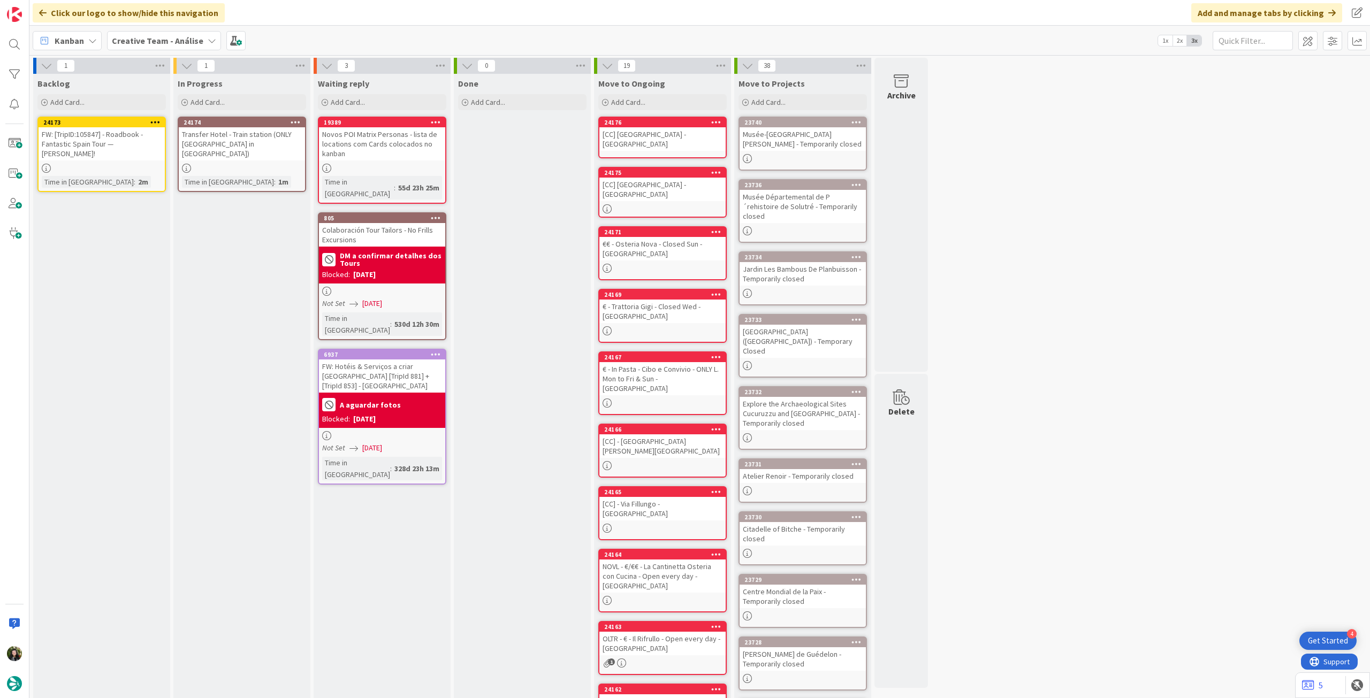
click at [295, 120] on icon at bounding box center [296, 121] width 10 height 7
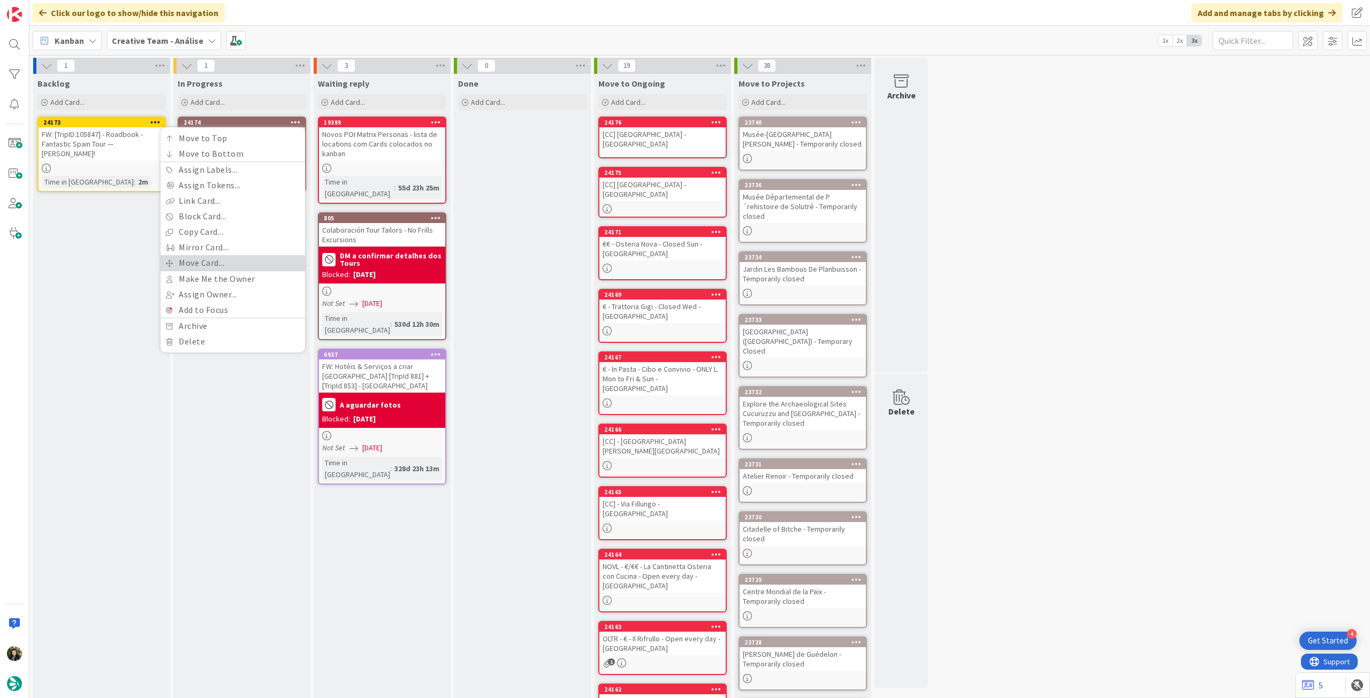
click at [265, 267] on link "Move Card..." at bounding box center [233, 263] width 145 height 16
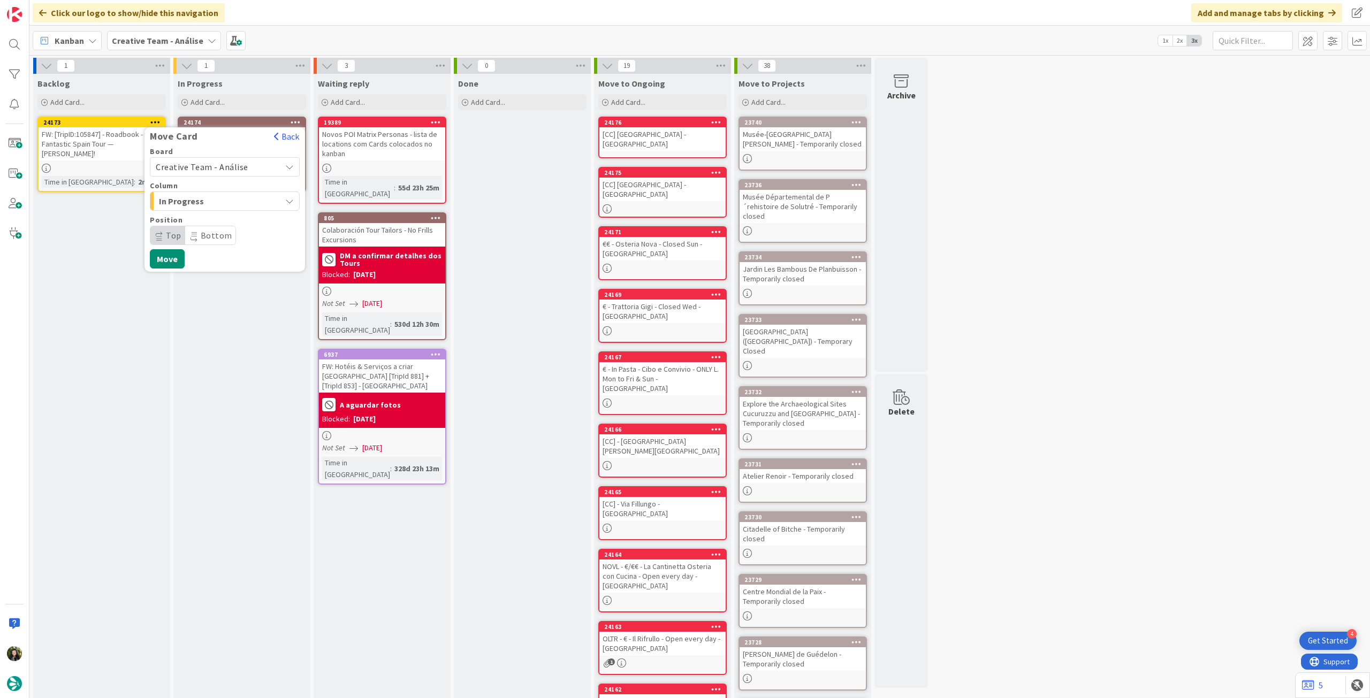
click at [230, 170] on span "Creative Team - Análise" at bounding box center [202, 167] width 93 height 11
click at [226, 210] on span "Creative Team" at bounding box center [232, 217] width 124 height 16
click at [226, 204] on span "Select a Column..." at bounding box center [196, 201] width 80 height 14
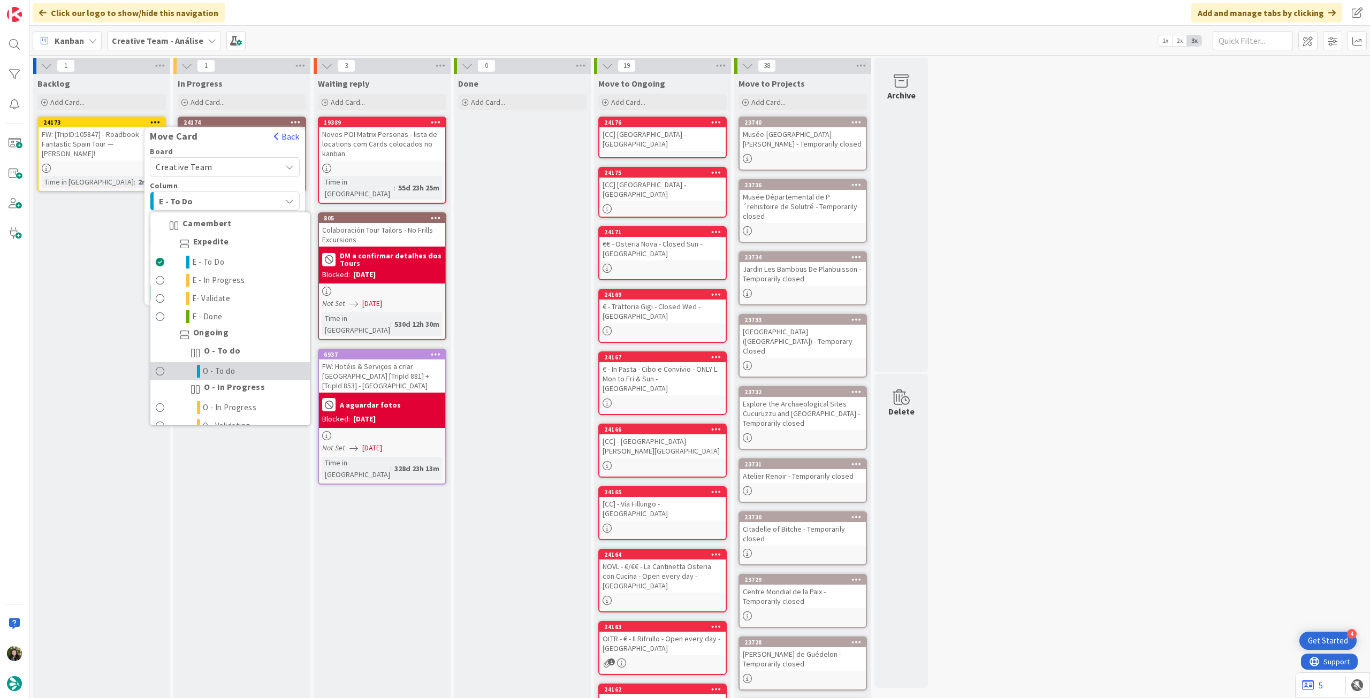
click at [257, 364] on link "O - To do" at bounding box center [229, 371] width 159 height 18
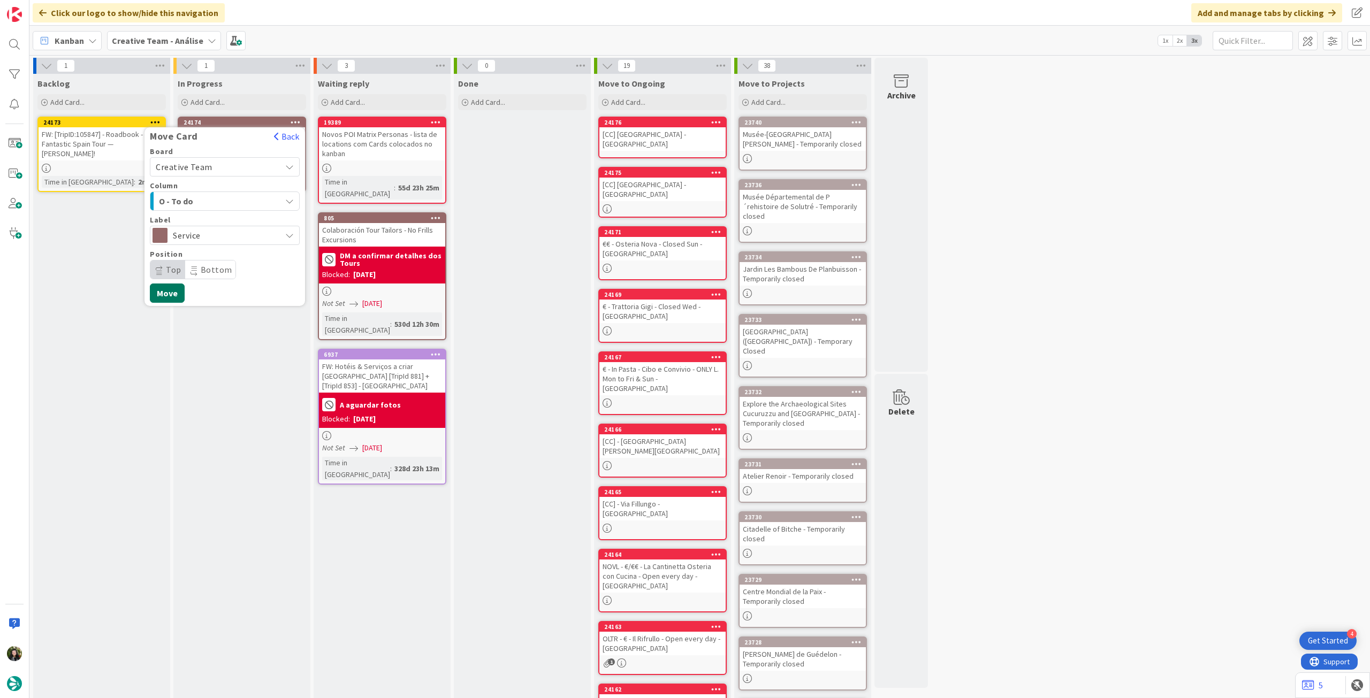
click at [163, 291] on button "Move" at bounding box center [167, 293] width 35 height 19
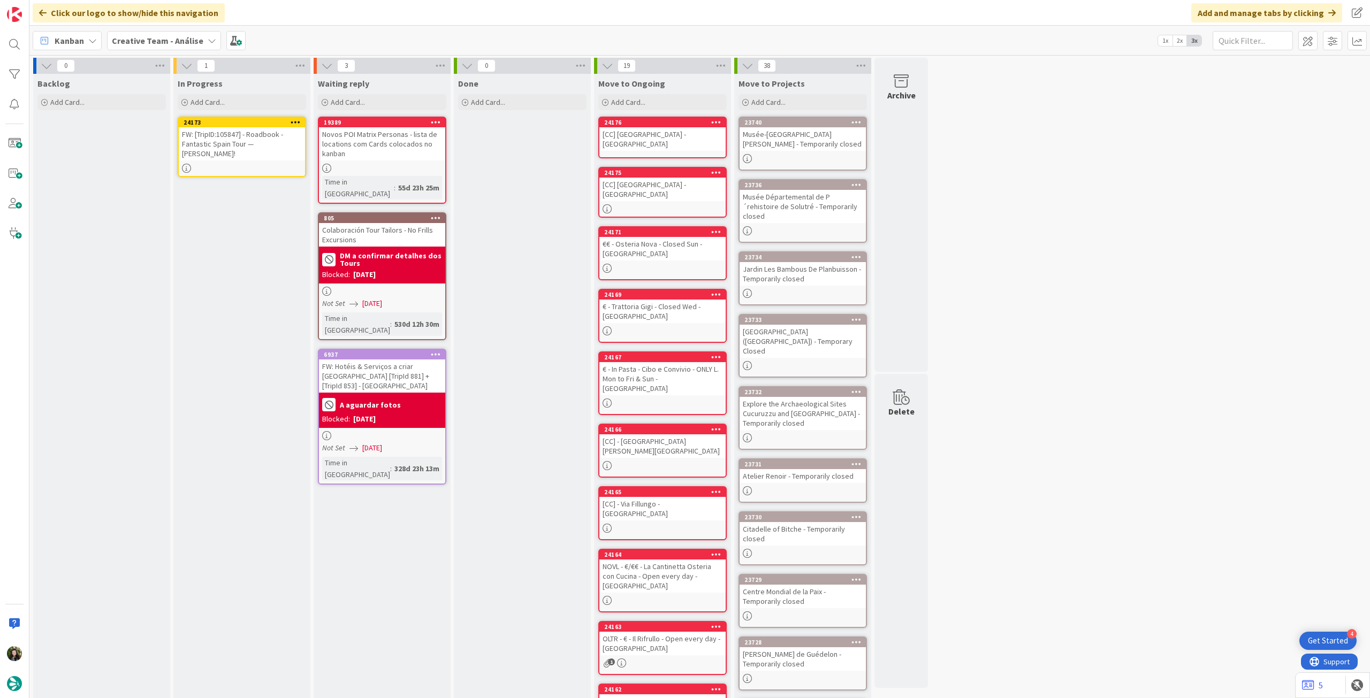
click at [256, 138] on div "FW: [TripID:105847] - Roadbook - Fantastic Spain Tour — [PERSON_NAME]!" at bounding box center [242, 143] width 126 height 33
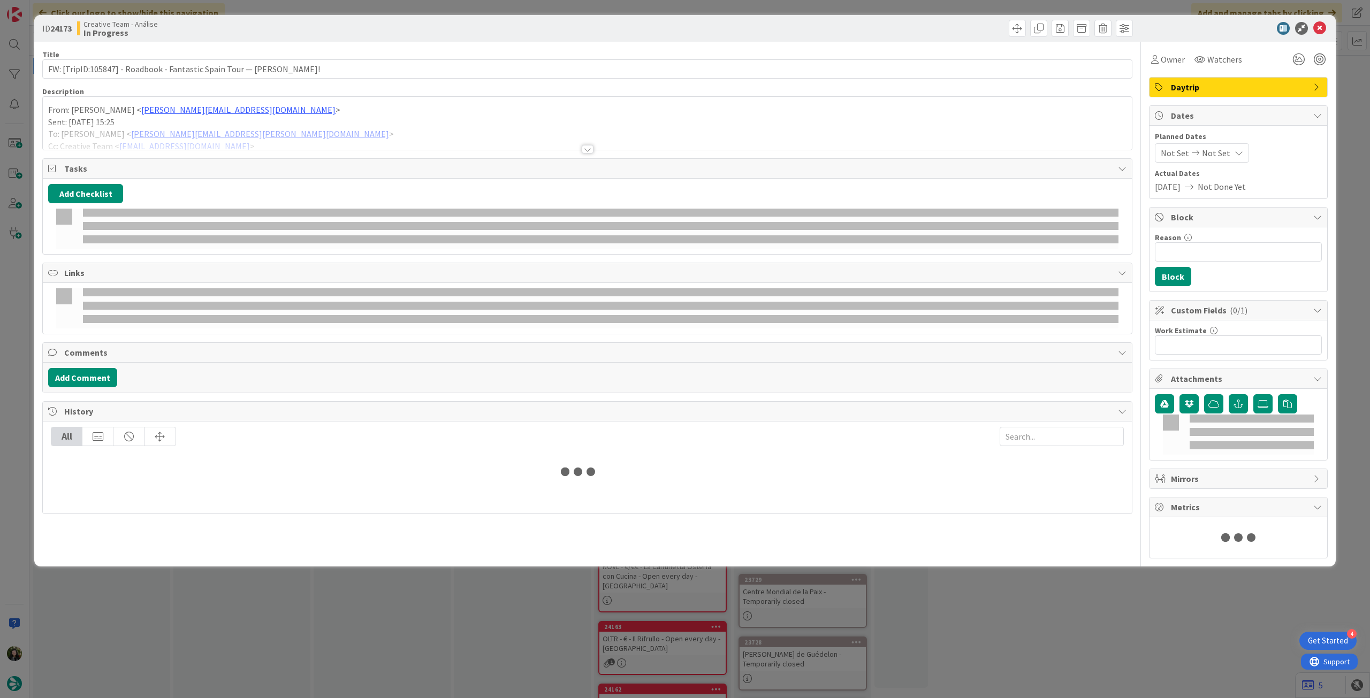
click at [228, 103] on div "From: Cristina Chagas < cristina.chagas@tourtailors.com > Sent: Monday, Septemb…" at bounding box center [587, 123] width 1089 height 53
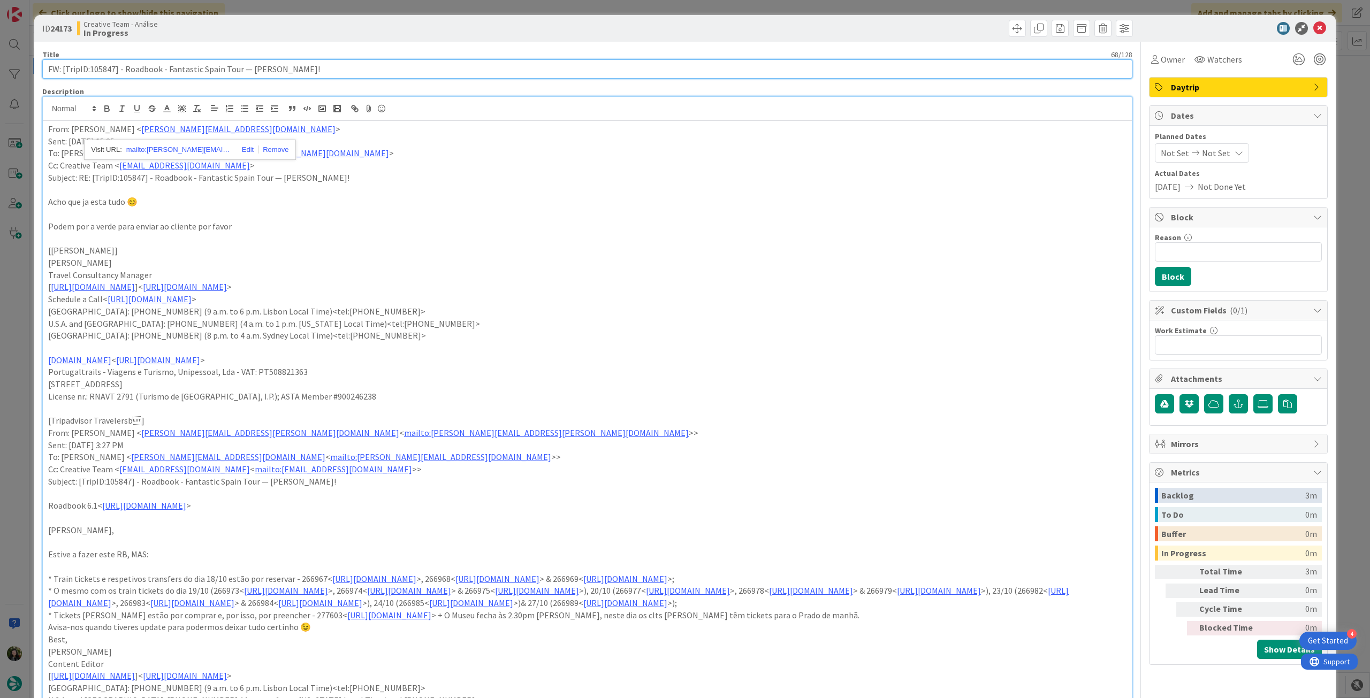
drag, startPoint x: 90, startPoint y: 68, endPoint x: 113, endPoint y: 69, distance: 23.6
click at [113, 69] on input "FW: [TripID:105847] - Roadbook - Fantastic Spain Tour — [PERSON_NAME]!" at bounding box center [587, 68] width 1090 height 19
click at [1313, 33] on icon at bounding box center [1319, 28] width 13 height 13
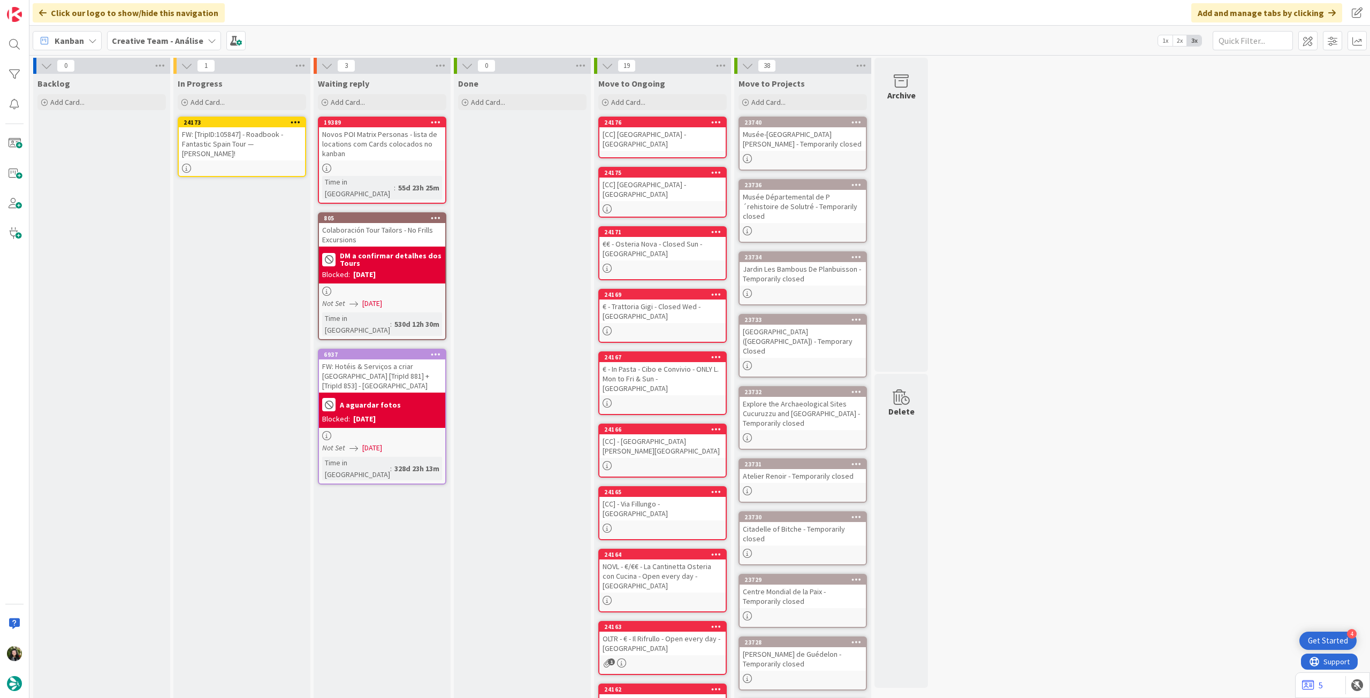
click at [294, 121] on icon at bounding box center [296, 121] width 10 height 7
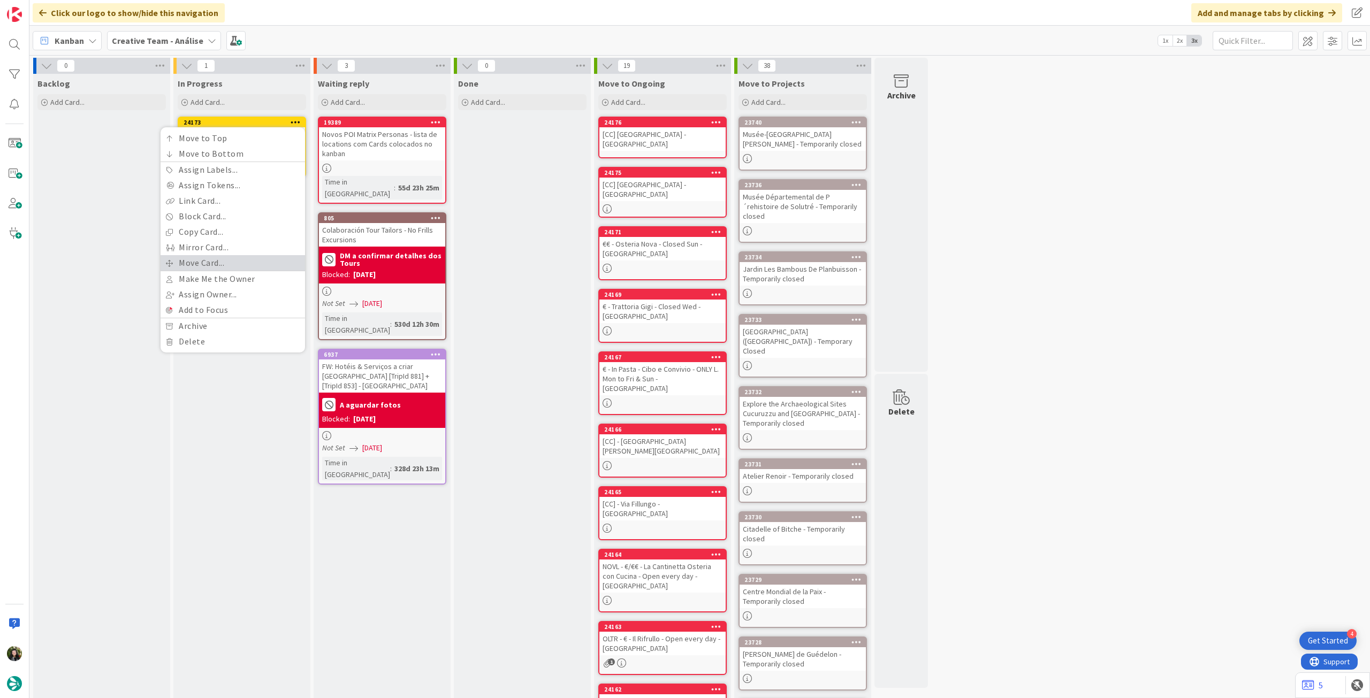
click at [223, 260] on link "Move Card..." at bounding box center [233, 263] width 145 height 16
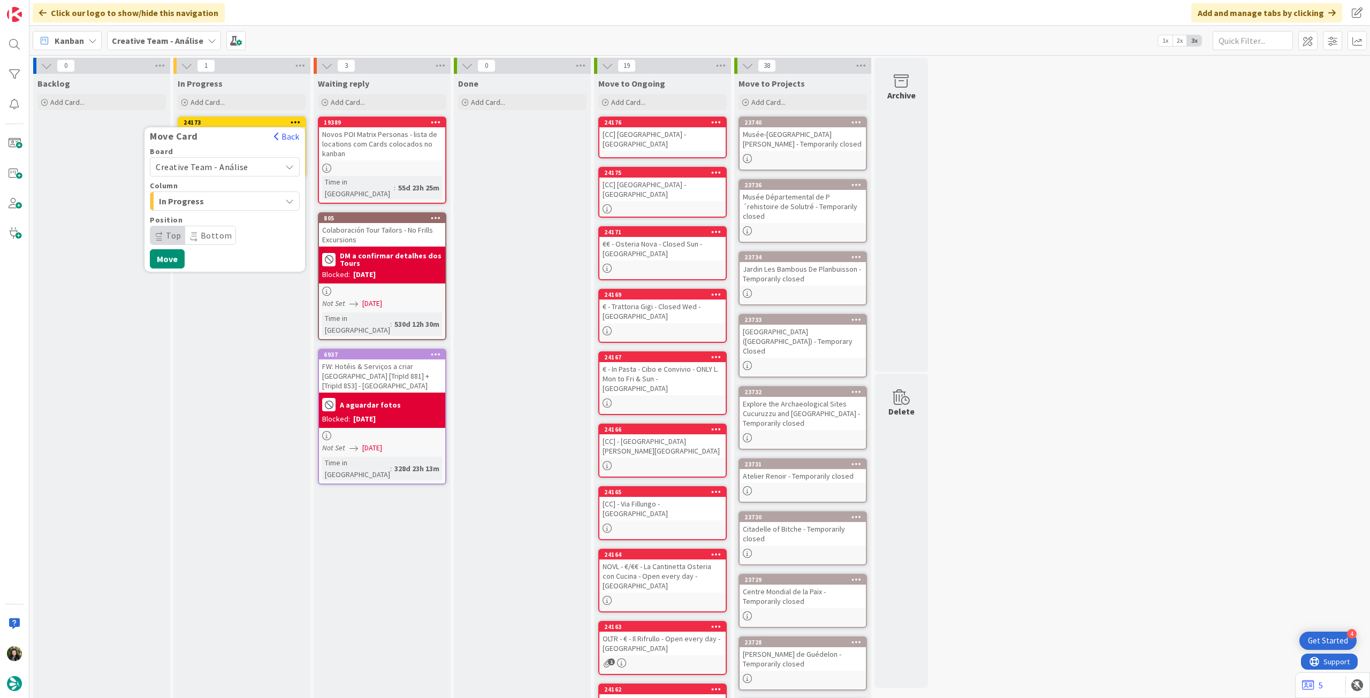
click at [226, 170] on span "Creative Team - Análise" at bounding box center [202, 167] width 93 height 11
click at [213, 212] on span "Creative Team" at bounding box center [232, 217] width 124 height 16
click at [207, 231] on span "Daytrip" at bounding box center [224, 235] width 103 height 15
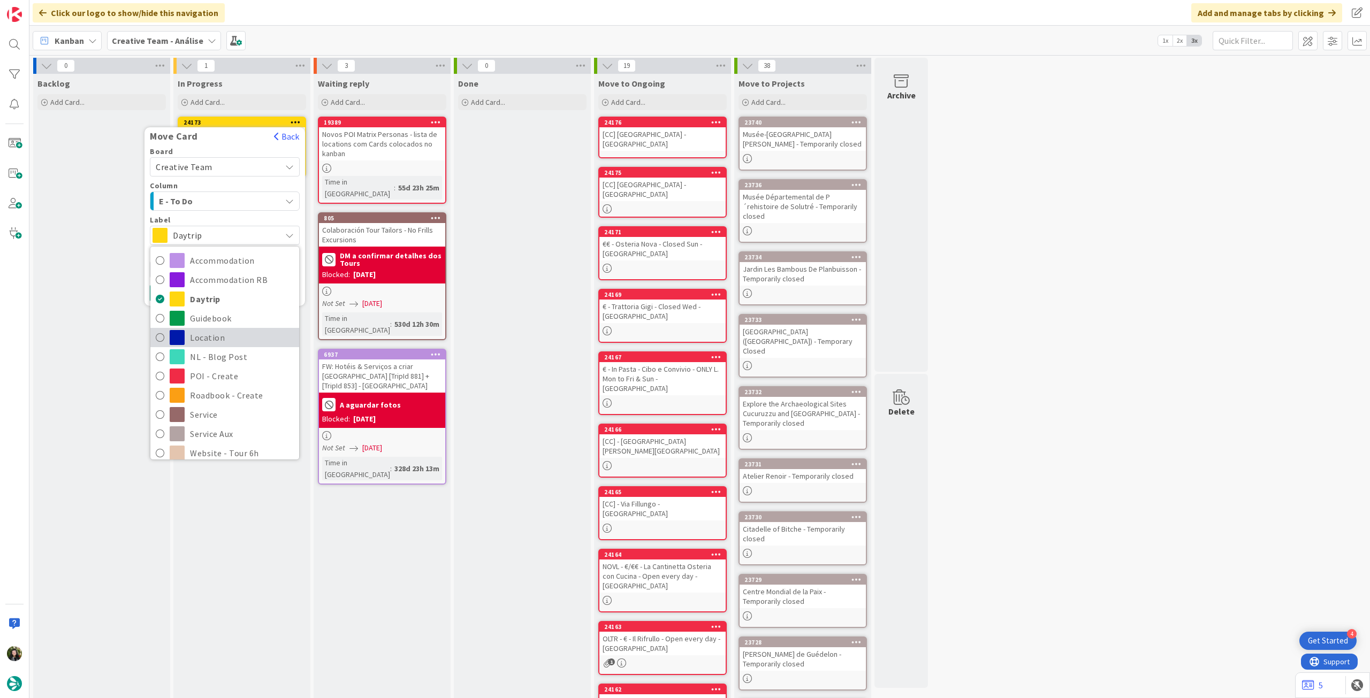
scroll to position [142, 0]
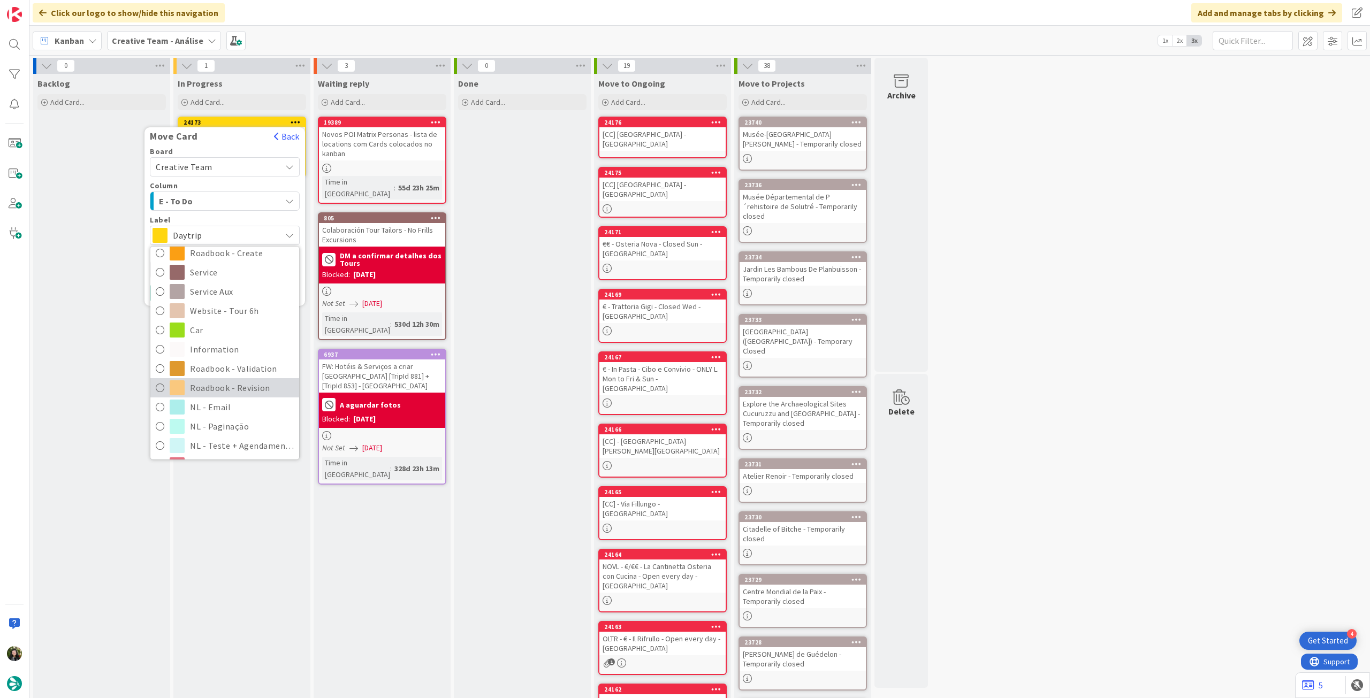
click at [210, 388] on span "Roadbook - Revision" at bounding box center [242, 388] width 104 height 16
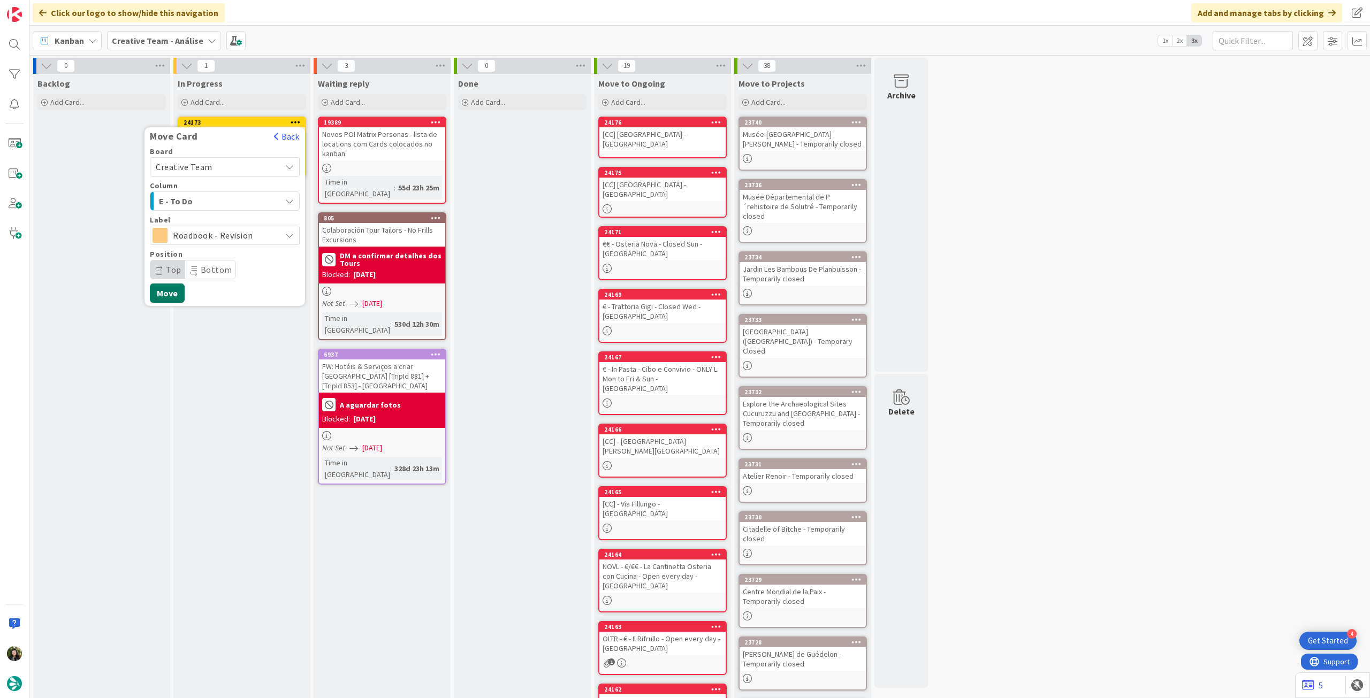
click at [174, 295] on button "Move" at bounding box center [167, 293] width 35 height 19
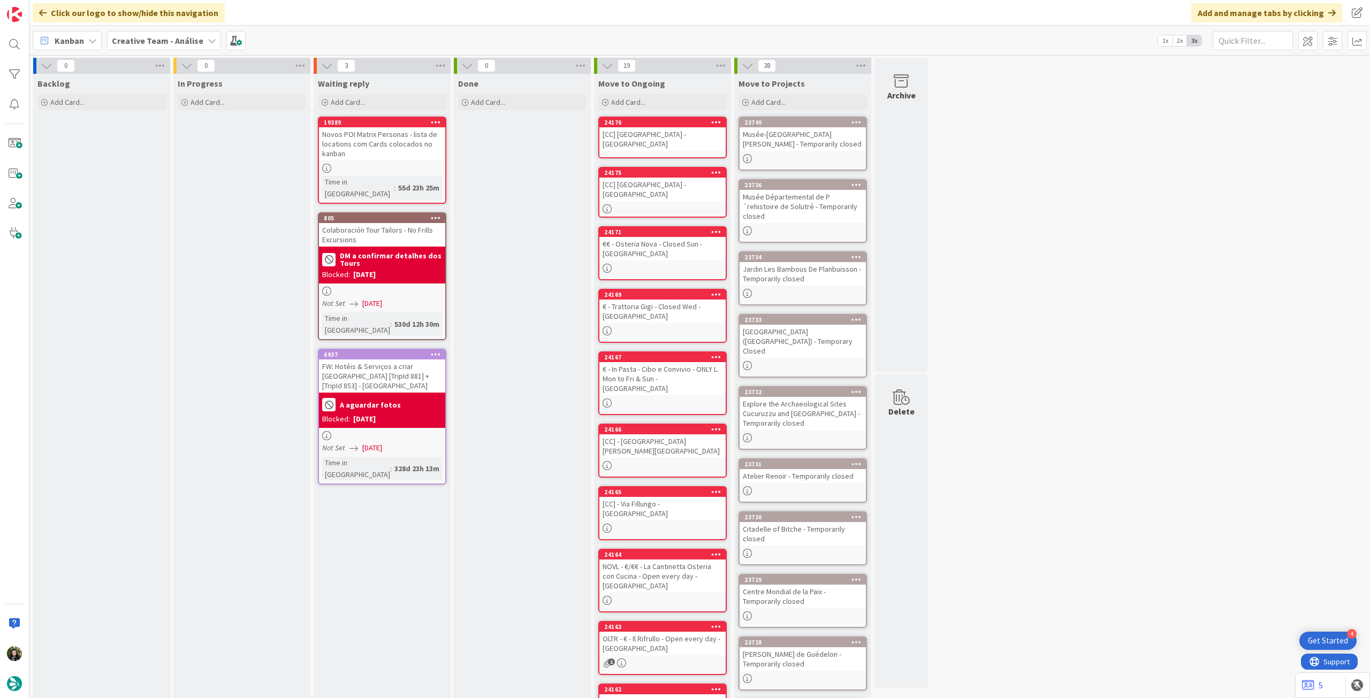
click at [133, 37] on b "Creative Team - Análise" at bounding box center [158, 40] width 92 height 11
click at [183, 153] on h4 "Creative Team" at bounding box center [192, 153] width 146 height 11
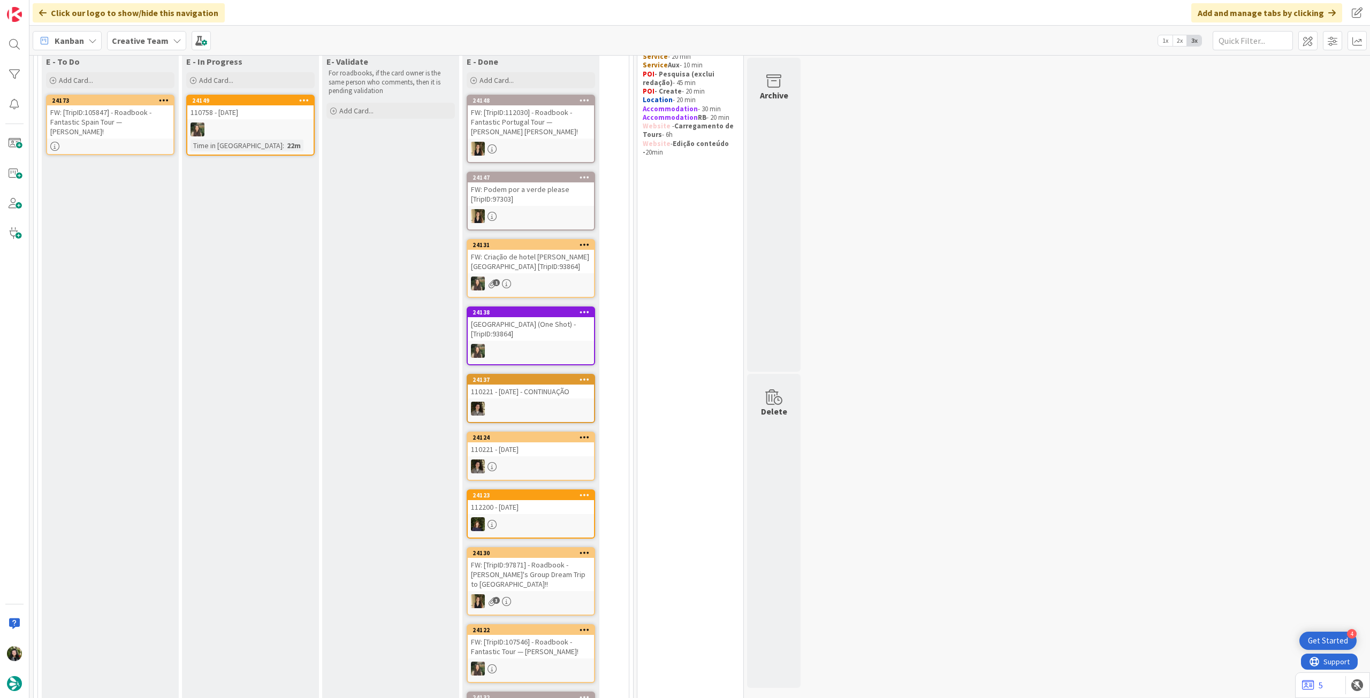
scroll to position [356, 0]
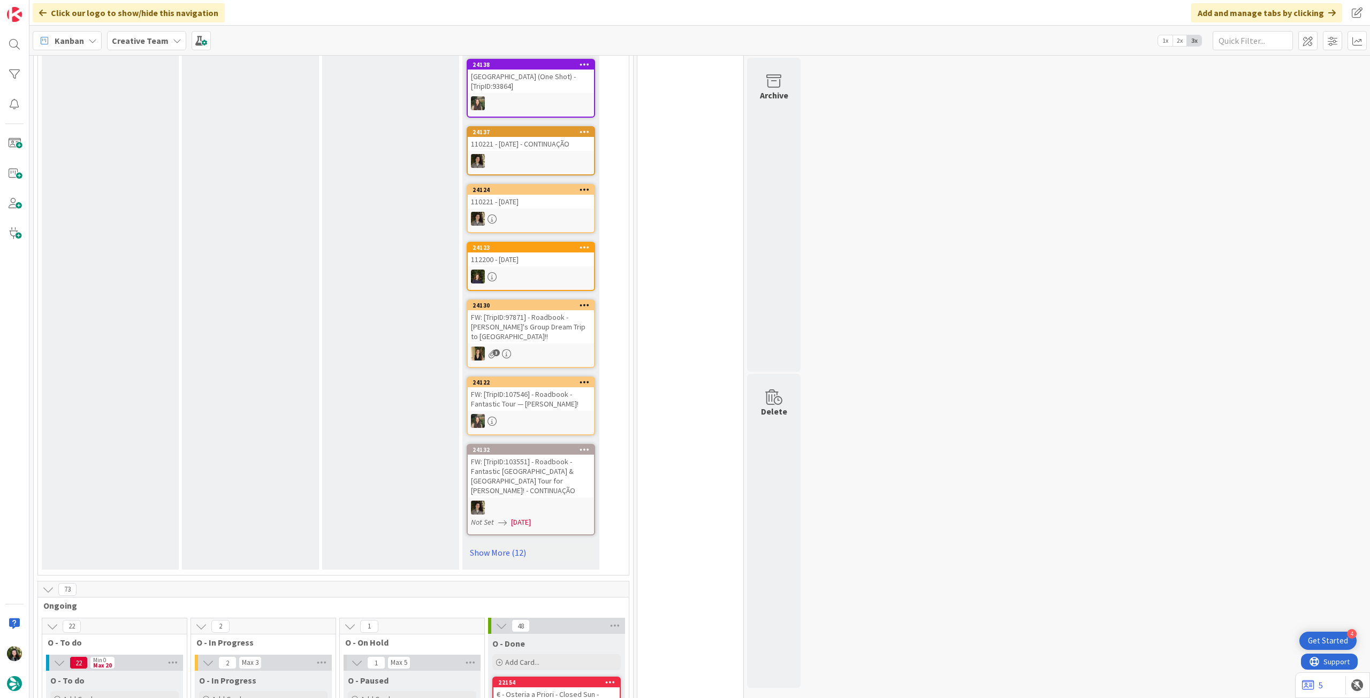
click at [153, 36] on b "Creative Team" at bounding box center [140, 40] width 57 height 11
click at [150, 157] on h4 "Creative Team - Análise" at bounding box center [192, 153] width 146 height 11
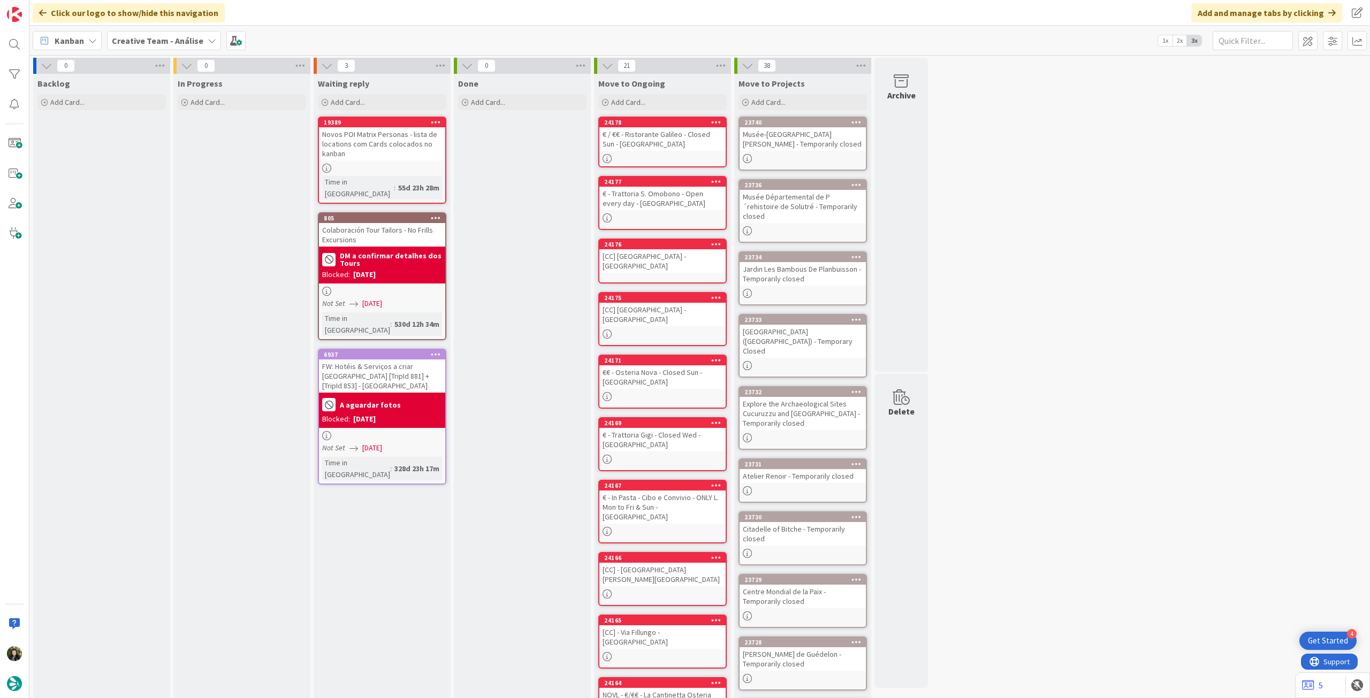
click at [144, 38] on b "Creative Team - Análise" at bounding box center [158, 40] width 92 height 11
click at [154, 157] on h4 "Creative Team" at bounding box center [192, 153] width 146 height 11
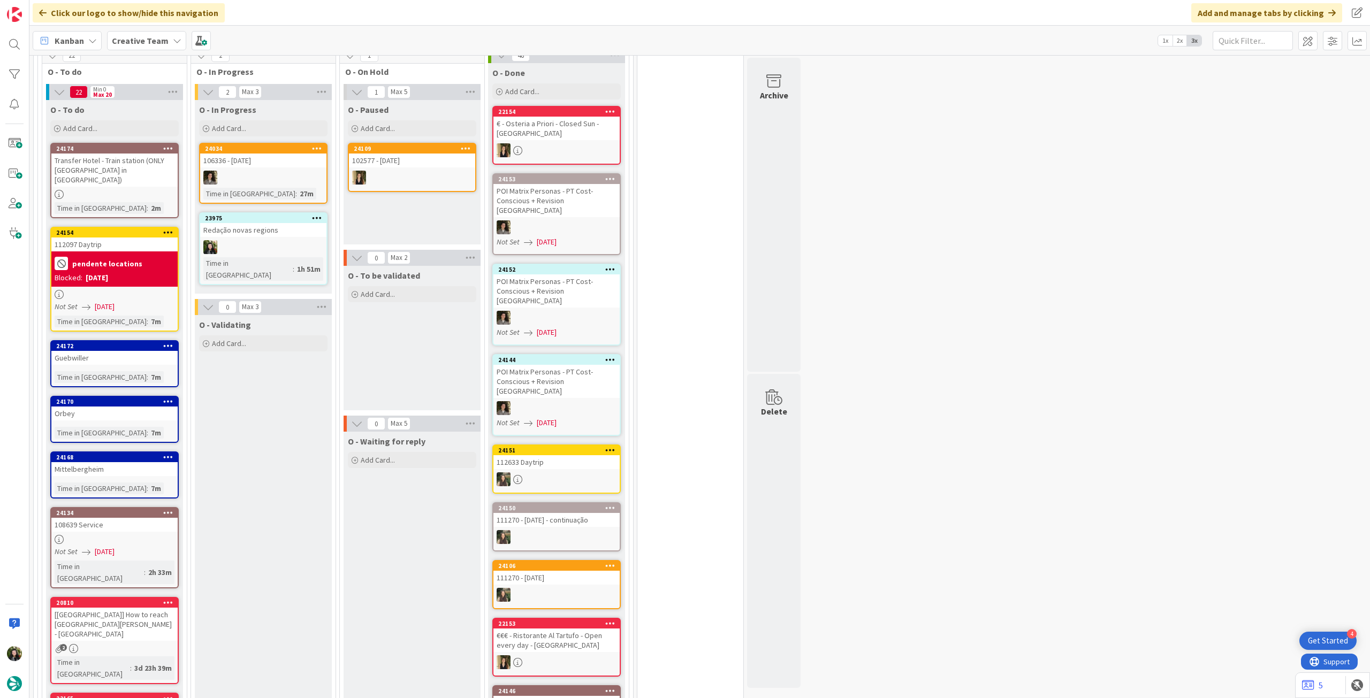
scroll to position [713, 0]
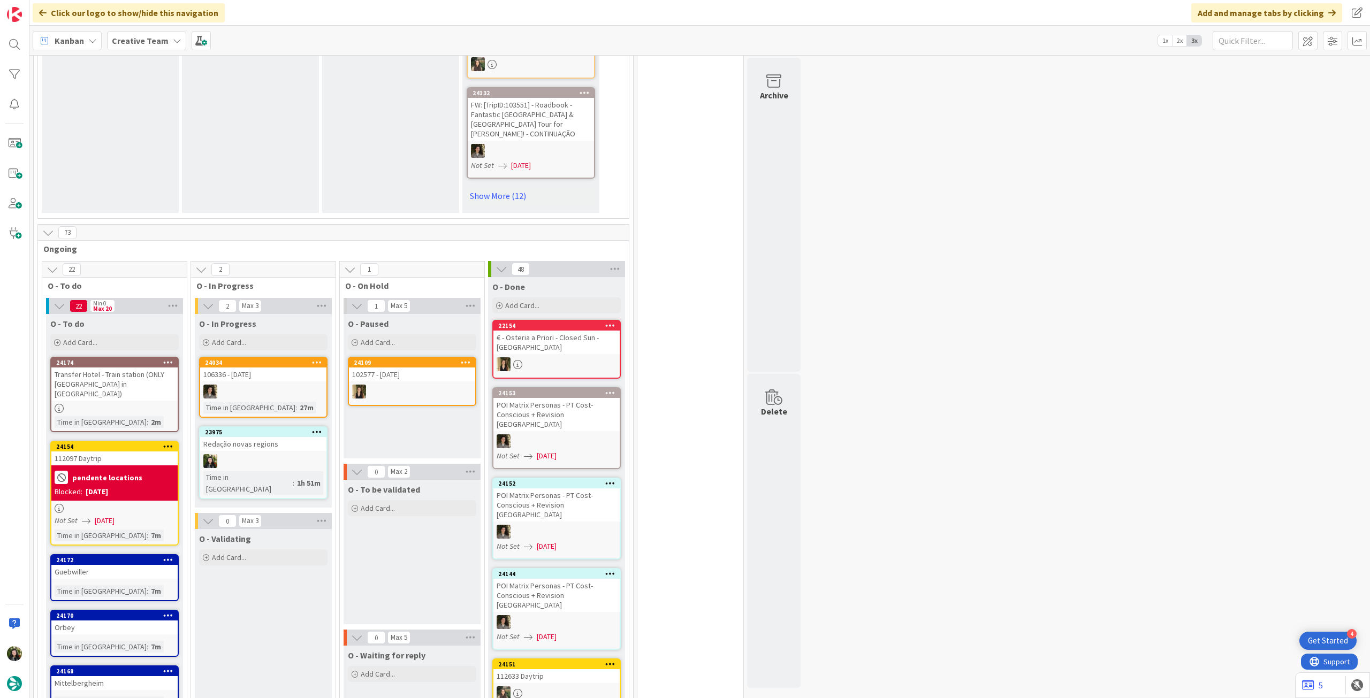
click at [155, 368] on div "Transfer Hotel - Train station (ONLY [GEOGRAPHIC_DATA] in [GEOGRAPHIC_DATA])" at bounding box center [114, 384] width 126 height 33
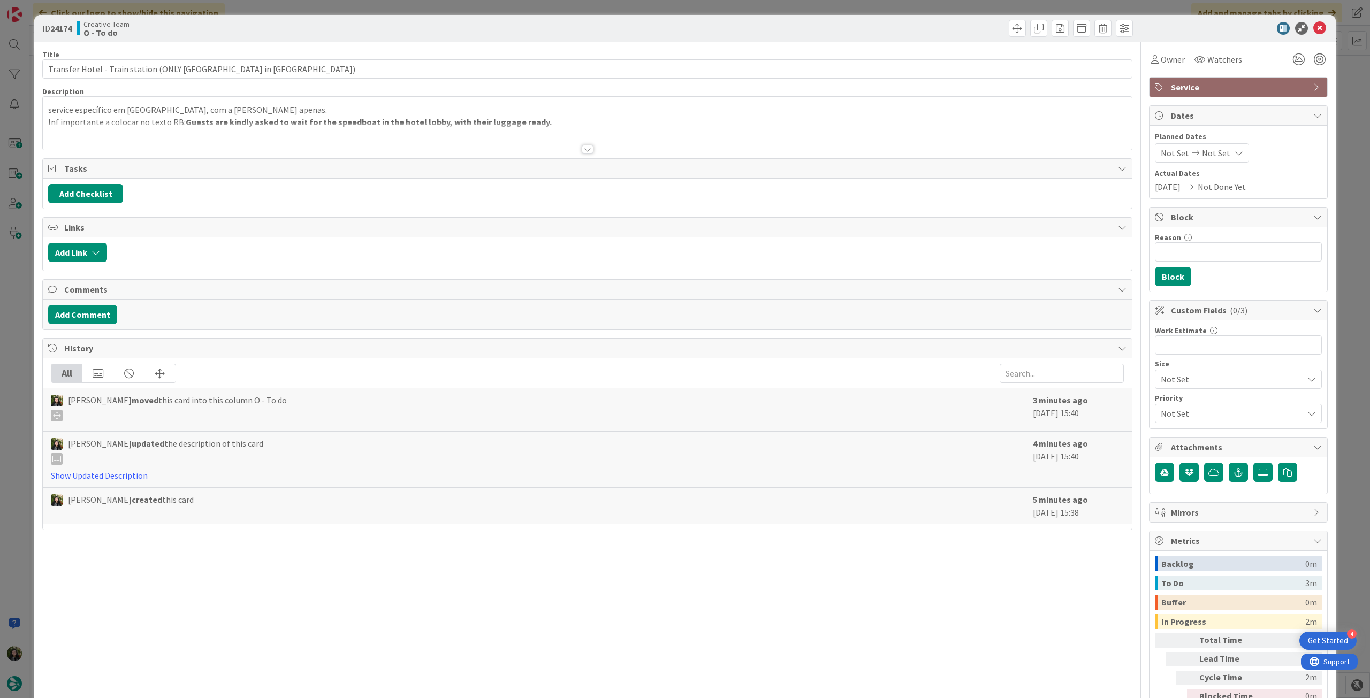
click at [215, 125] on div at bounding box center [587, 136] width 1089 height 27
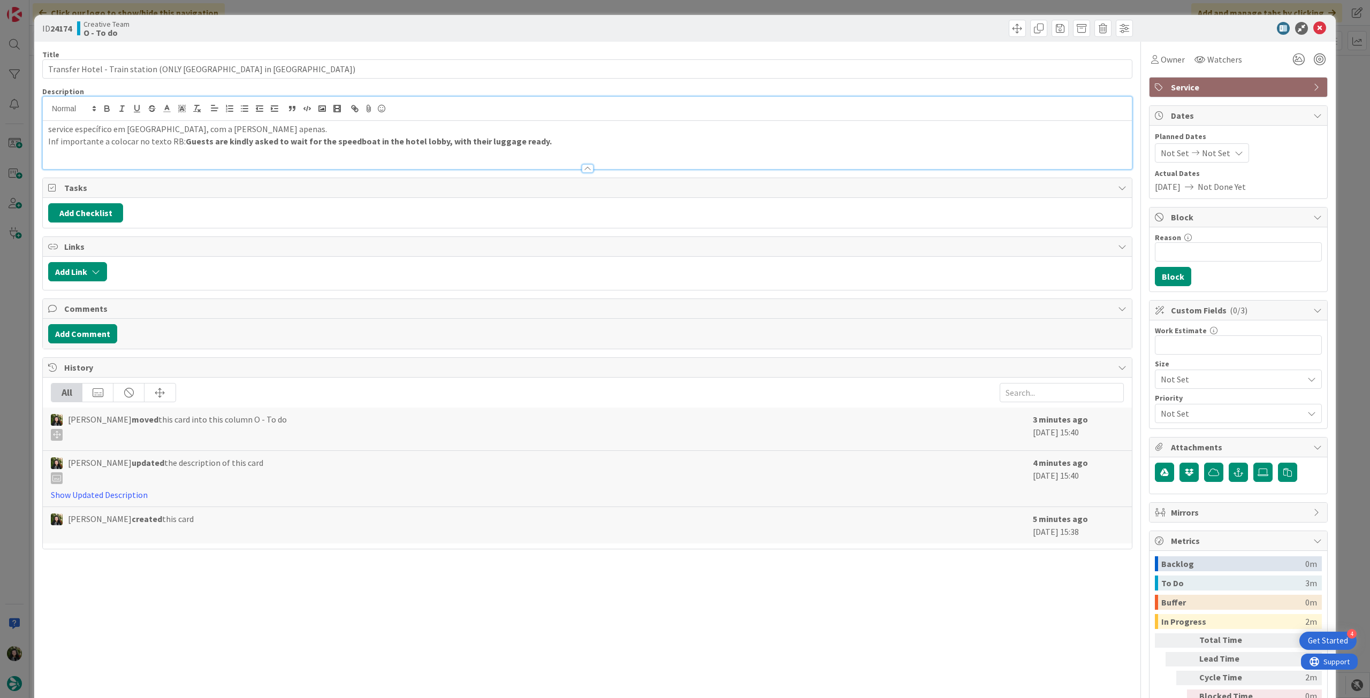
click at [568, 139] on p "Inf importante a colocar no texto RB: Guests are kindly asked to wait for the s…" at bounding box center [587, 141] width 1078 height 12
click at [1313, 32] on icon at bounding box center [1319, 28] width 13 height 13
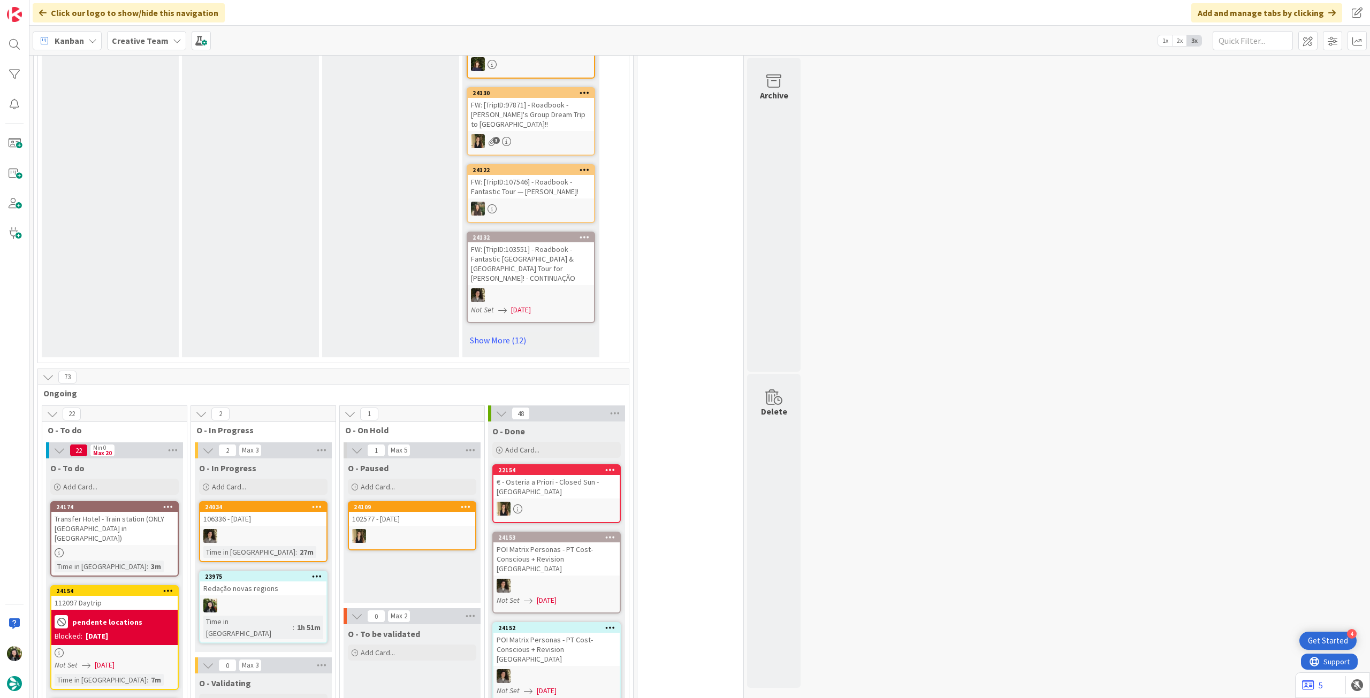
scroll to position [713, 0]
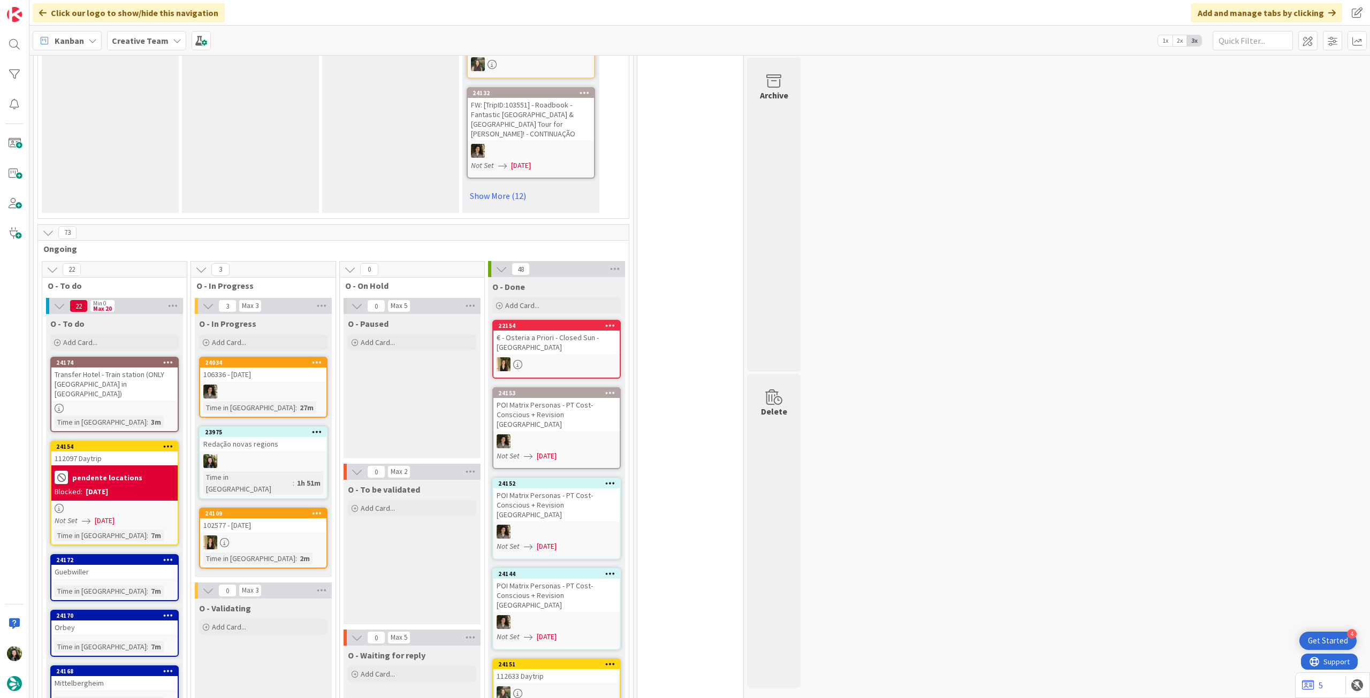
click at [121, 42] on b "Creative Team" at bounding box center [140, 40] width 57 height 11
click at [189, 154] on h4 "Creative Team - Análise" at bounding box center [192, 153] width 146 height 11
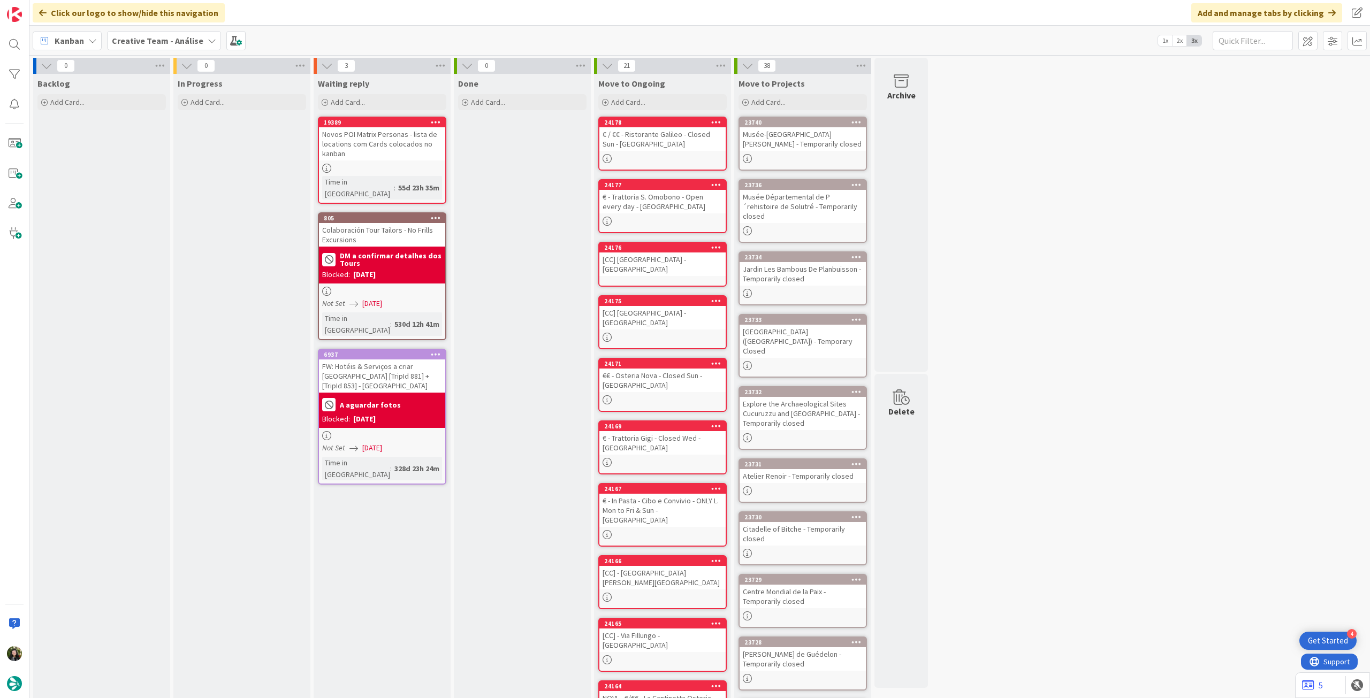
click at [135, 43] on b "Creative Team - Análise" at bounding box center [158, 40] width 92 height 11
click at [190, 158] on h4 "Creative Team" at bounding box center [192, 153] width 146 height 11
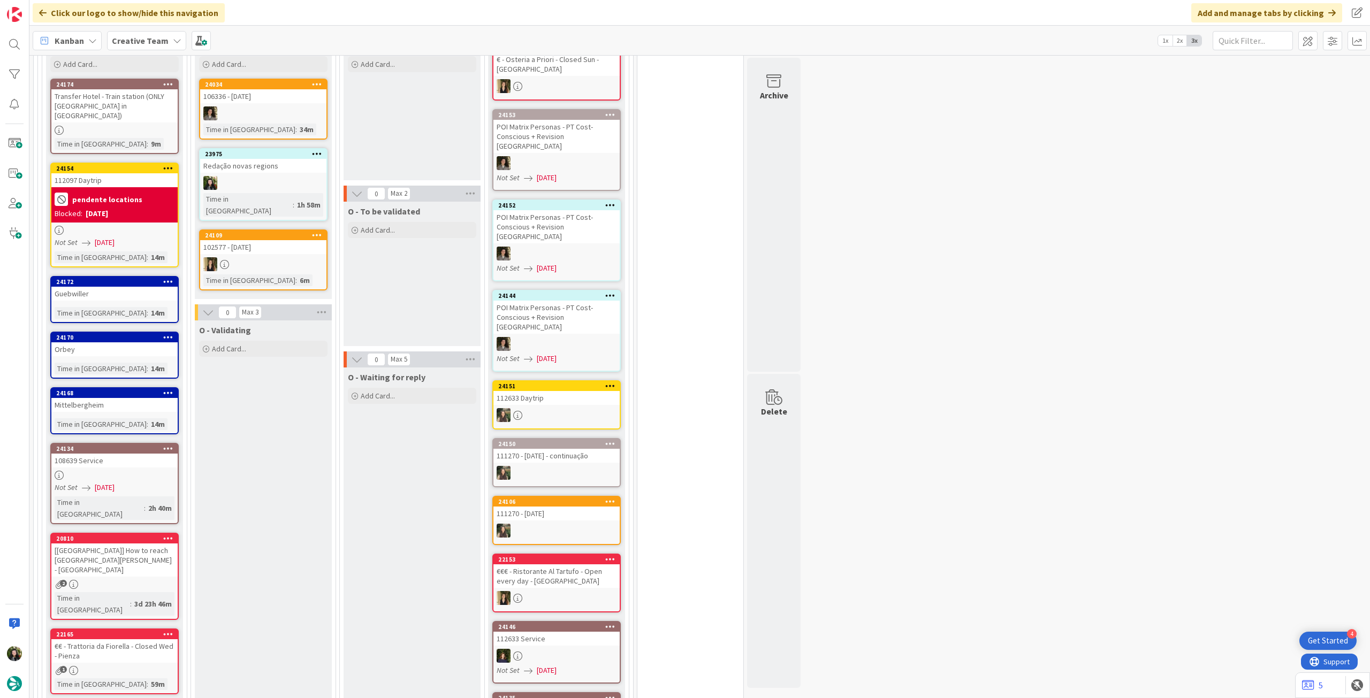
scroll to position [928, 0]
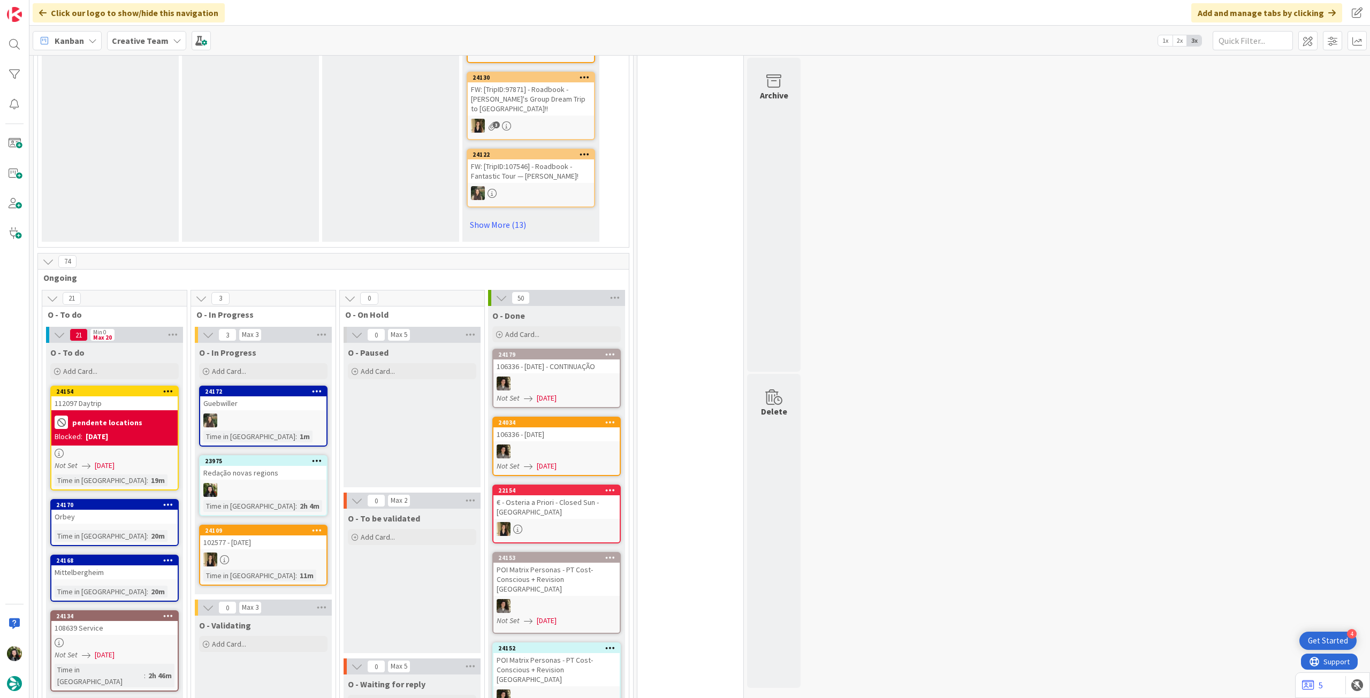
scroll to position [713, 0]
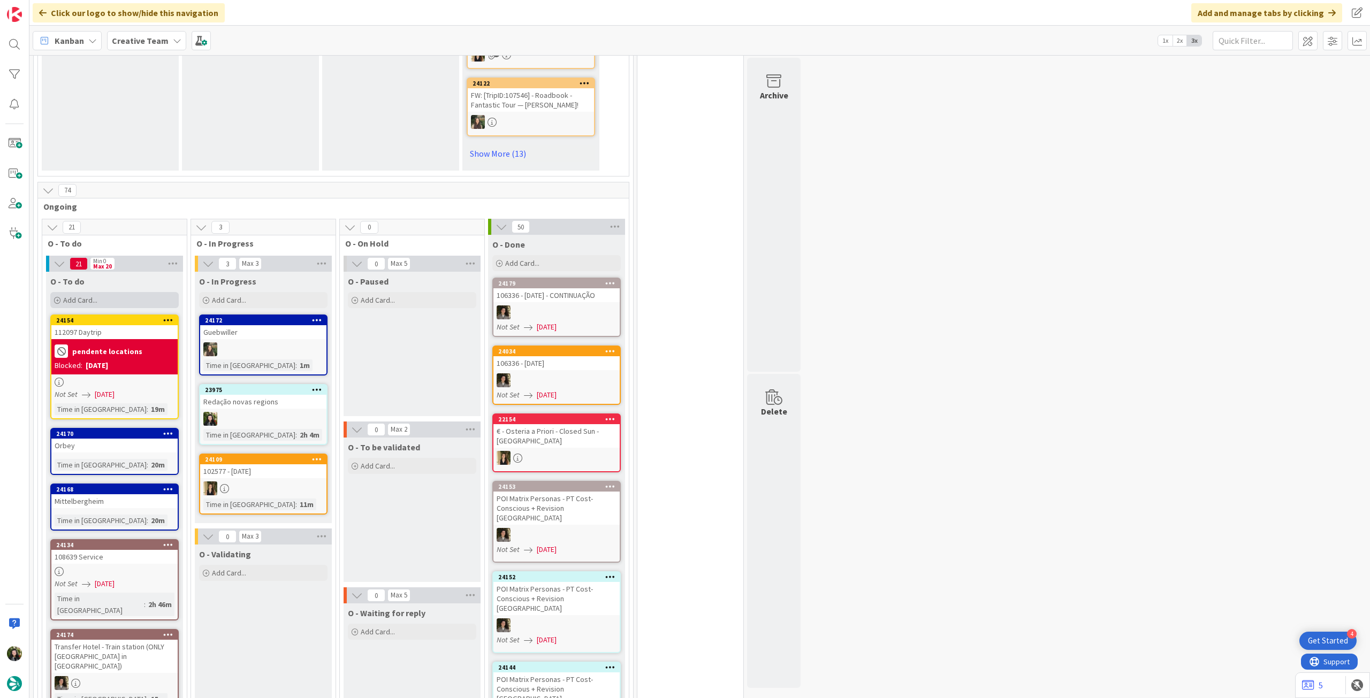
click at [119, 292] on div "Add Card..." at bounding box center [114, 300] width 128 height 16
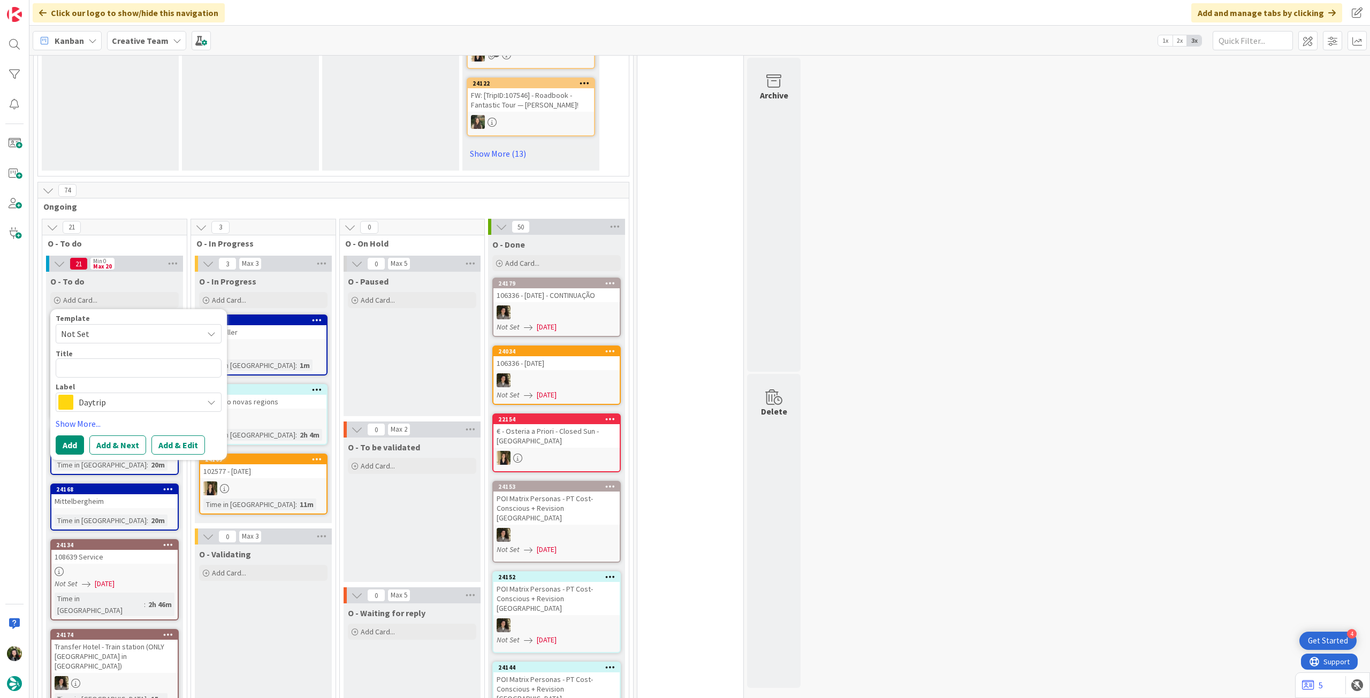
click at [117, 395] on span "Daytrip" at bounding box center [138, 402] width 119 height 15
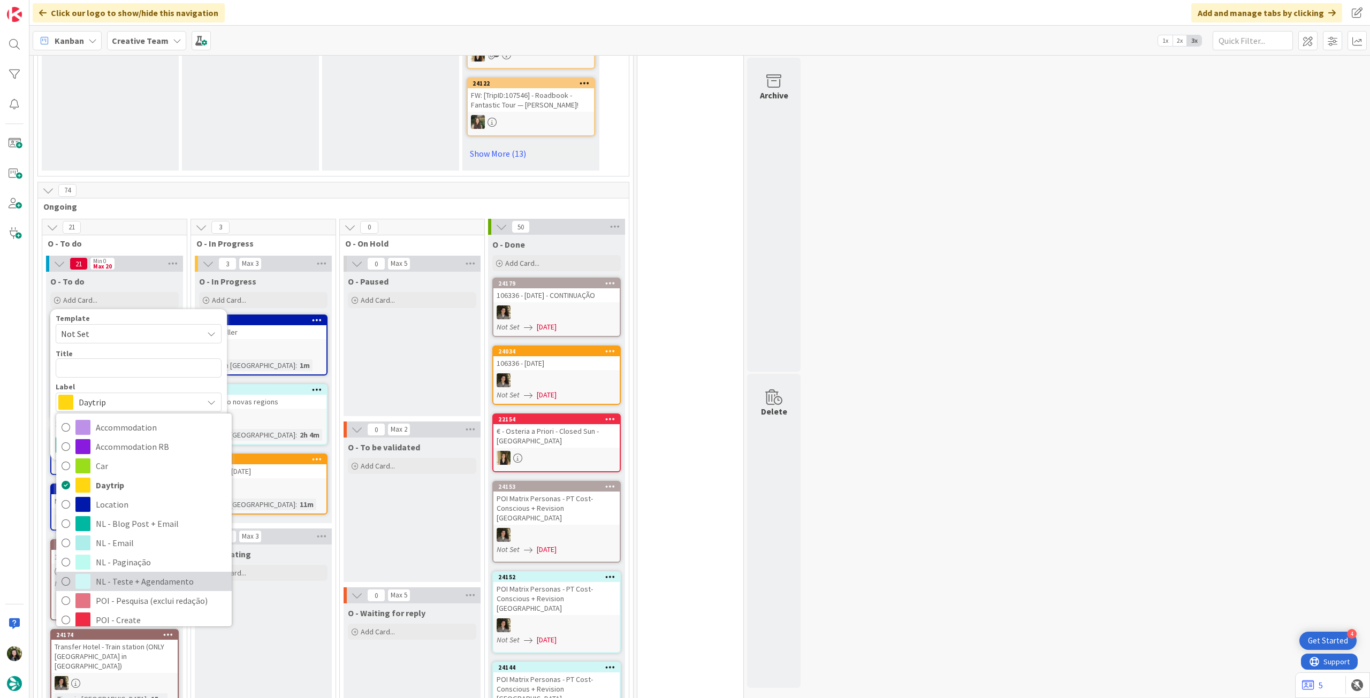
click at [149, 574] on span "NL - Teste + Agendamento" at bounding box center [161, 582] width 131 height 16
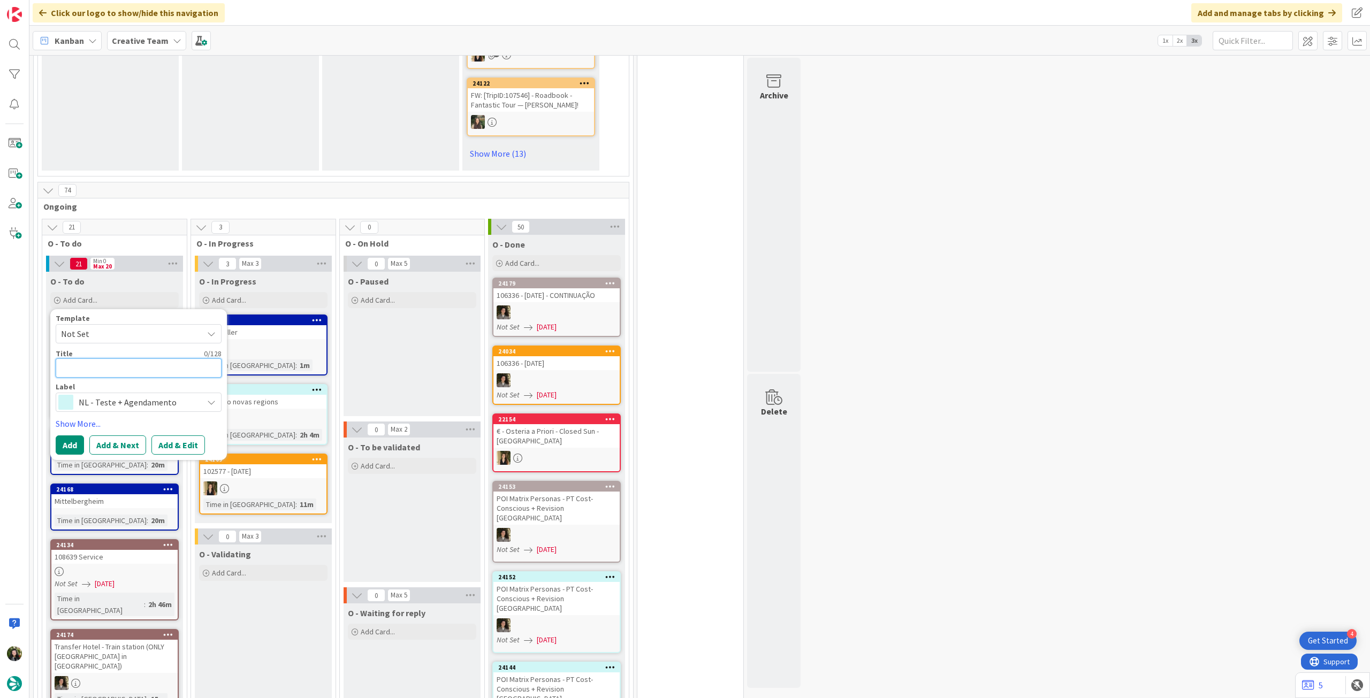
click at [153, 361] on textarea at bounding box center [139, 368] width 166 height 19
type textarea "x"
type textarea "R"
type textarea "x"
type textarea "Re"
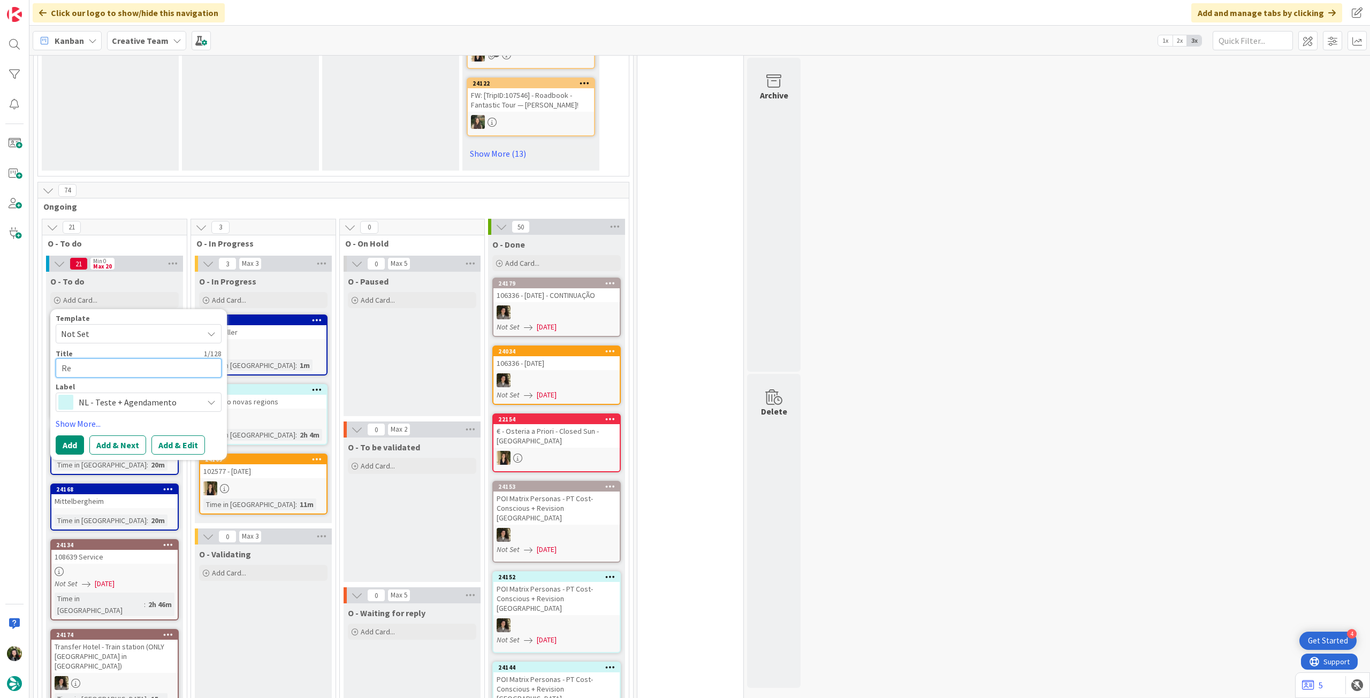
type textarea "x"
type textarea "Red"
type textarea "x"
type textarea "[PERSON_NAME]"
type textarea "x"
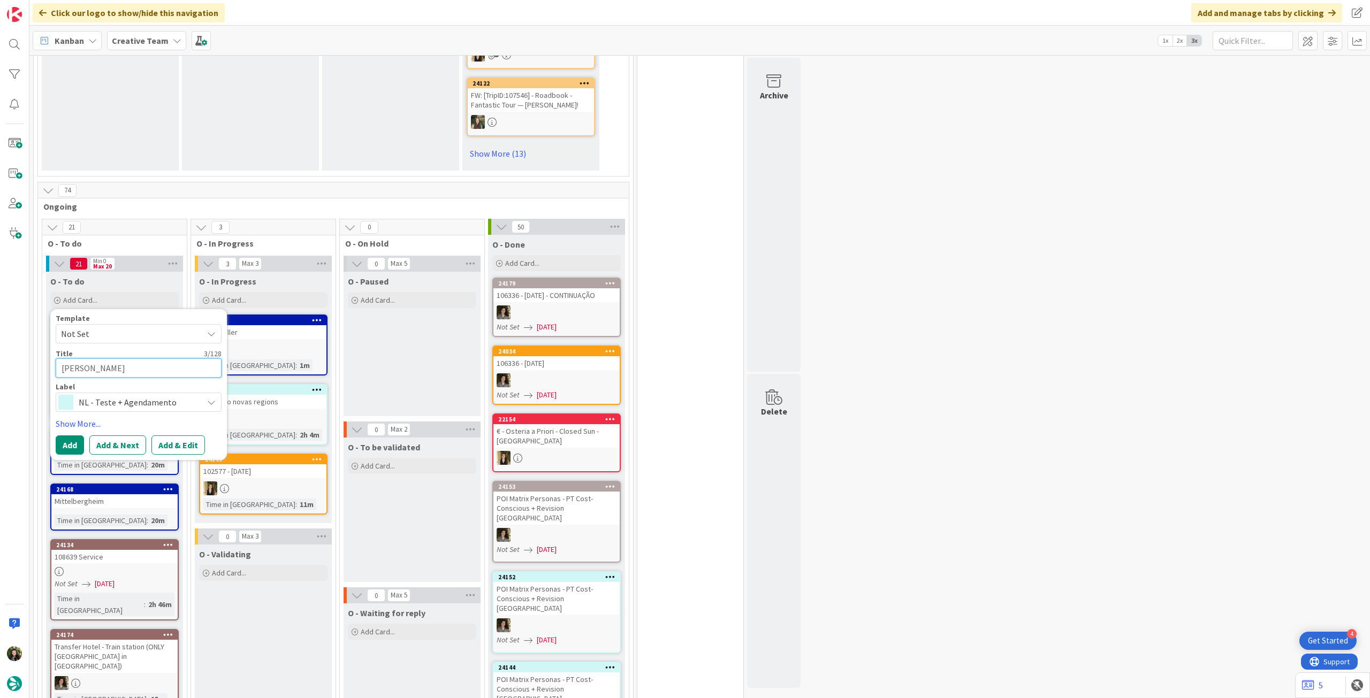
type textarea "Redaç"
type textarea "x"
type textarea "Redaçã"
type textarea "x"
type textarea "Redação"
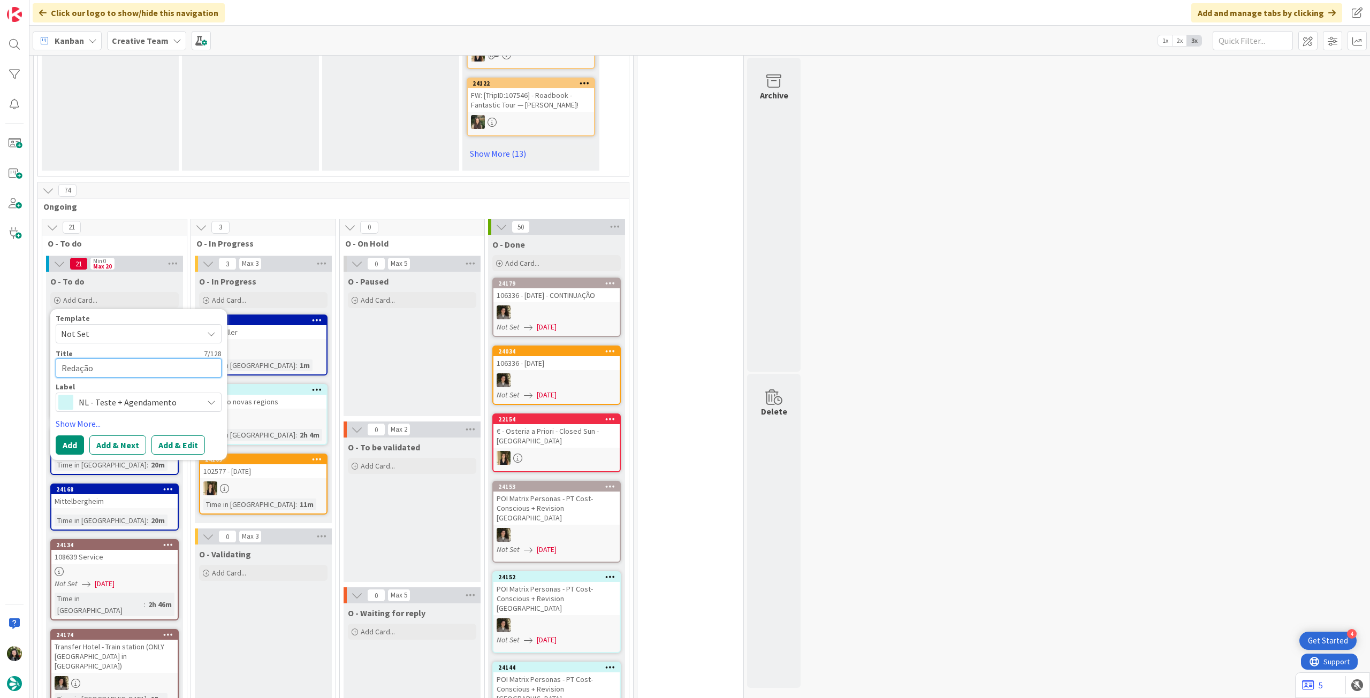
type textarea "x"
type textarea "Redação"
type textarea "x"
type textarea "Redação n"
type textarea "x"
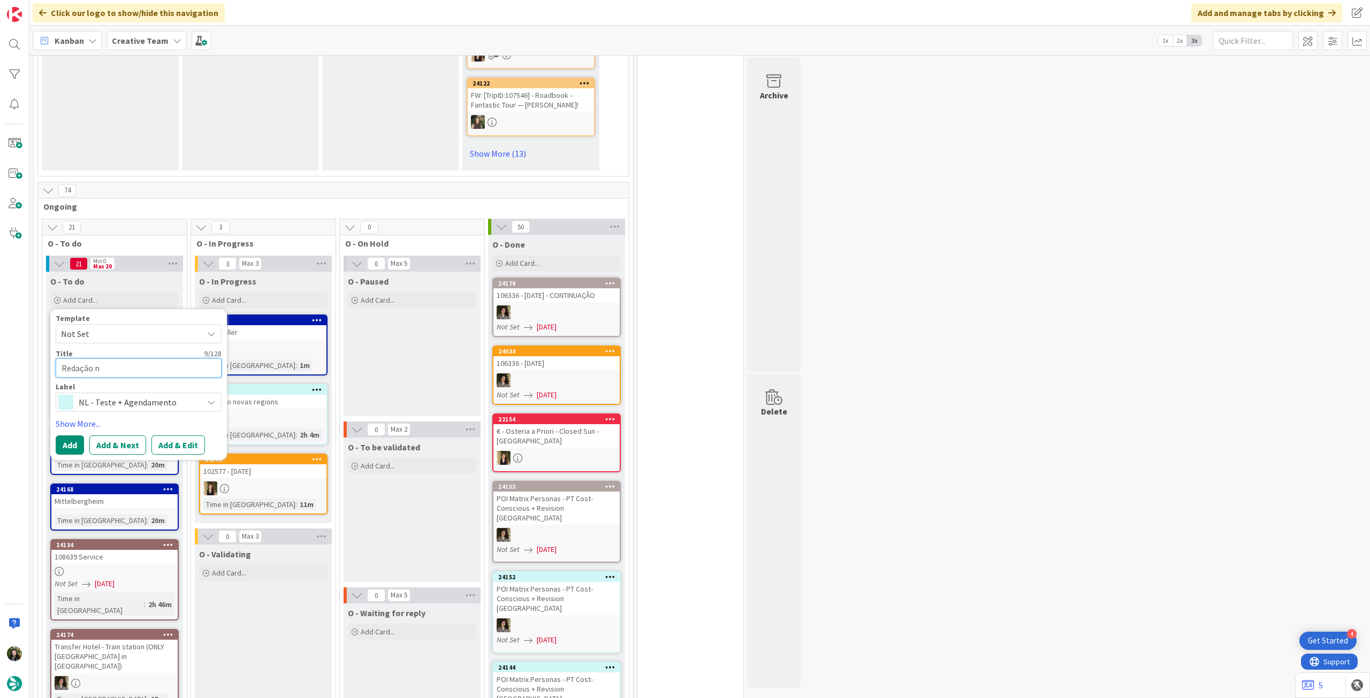
type textarea "Redação no"
type textarea "x"
type textarea "Redação nov"
type textarea "x"
type textarea "Redação nova"
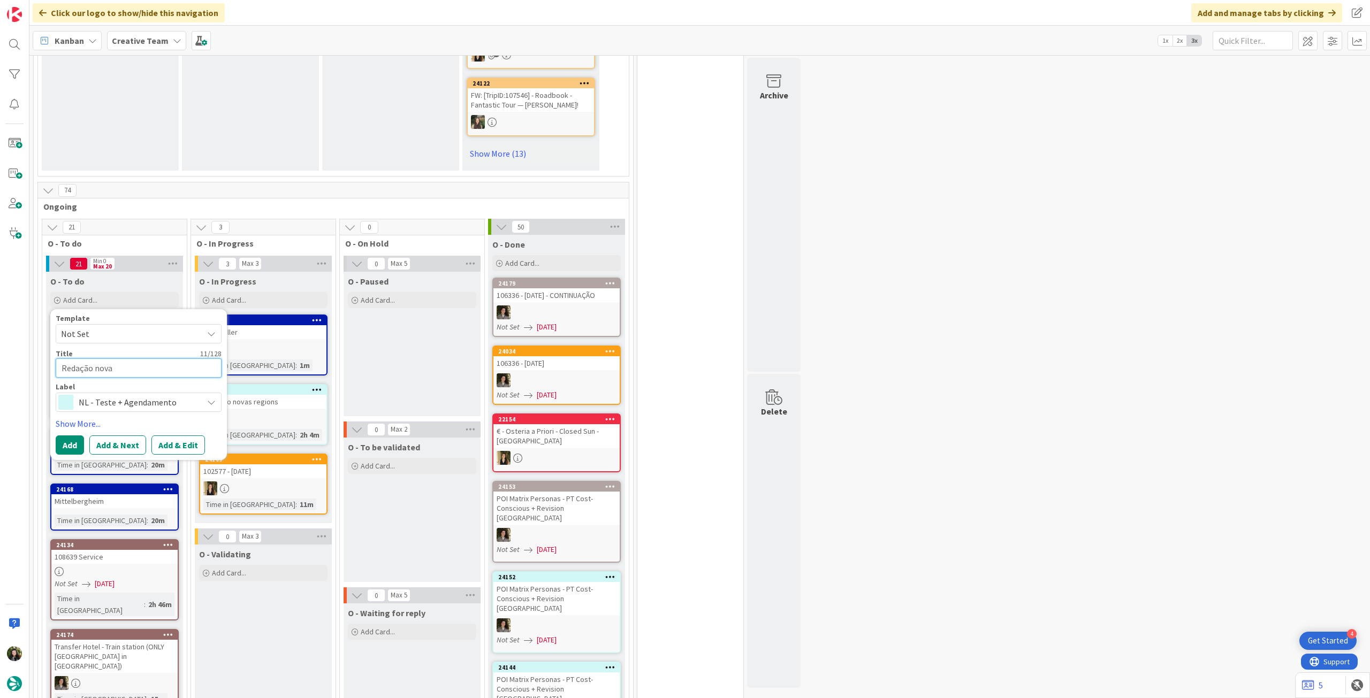
type textarea "x"
type textarea "Redação novas"
type textarea "x"
type textarea "Redação novas r"
type textarea "x"
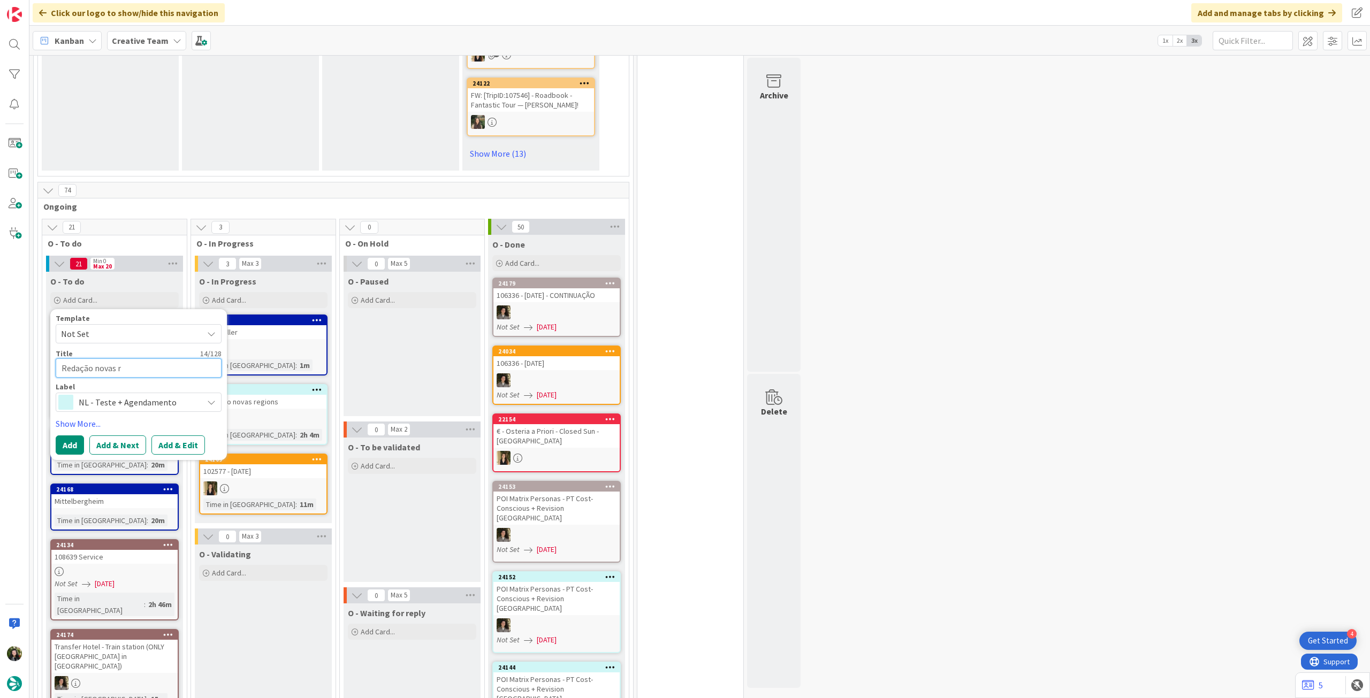
type textarea "Redação novas re"
type textarea "x"
type textarea "Redação novas reg"
type textarea "x"
type textarea "Redação novas regi"
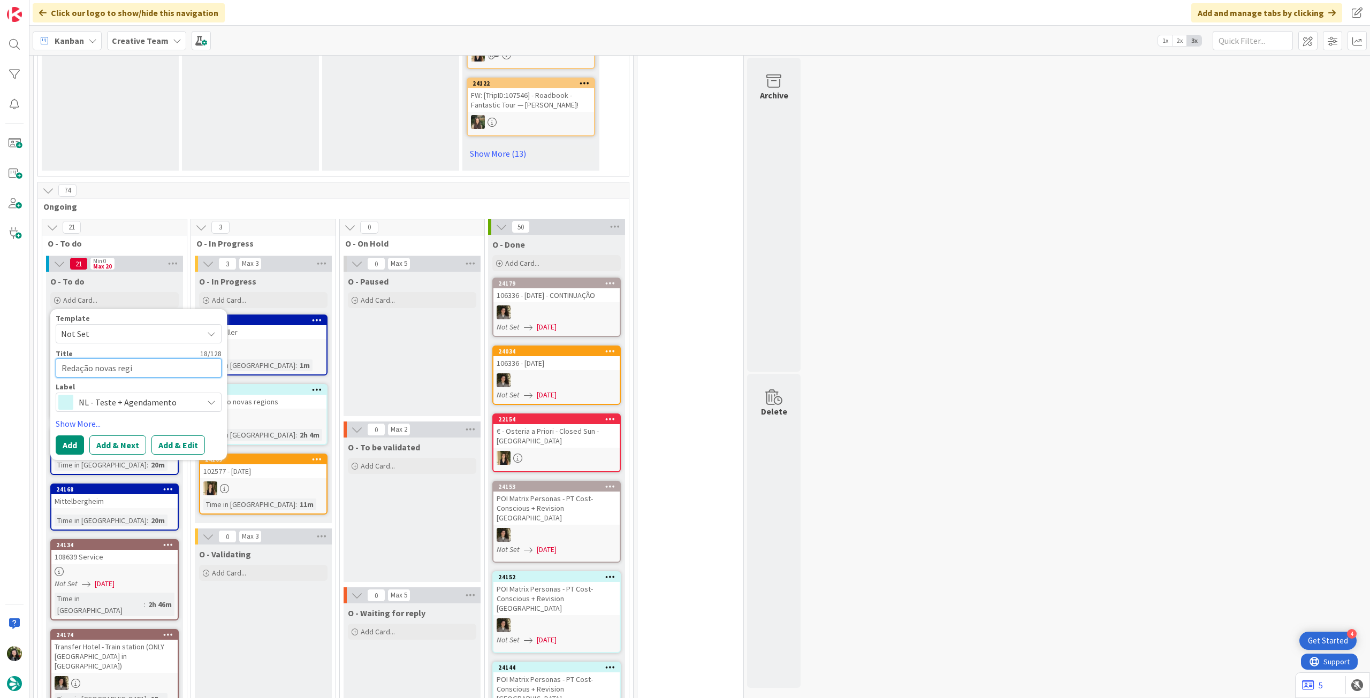
type textarea "x"
type textarea "Redação novas regio"
type textarea "x"
type textarea "Redação novas region"
type textarea "x"
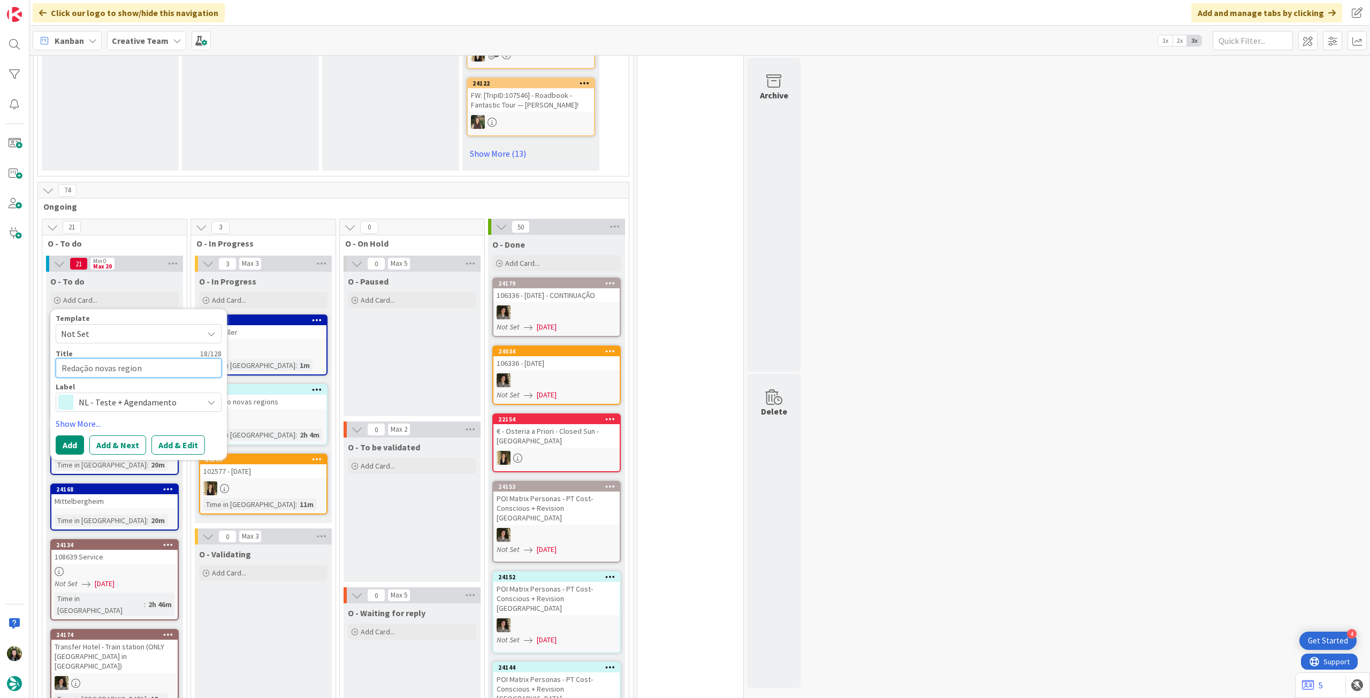
type textarea "Redação novas regions"
click at [76, 436] on button "Add" at bounding box center [70, 445] width 28 height 19
type textarea "x"
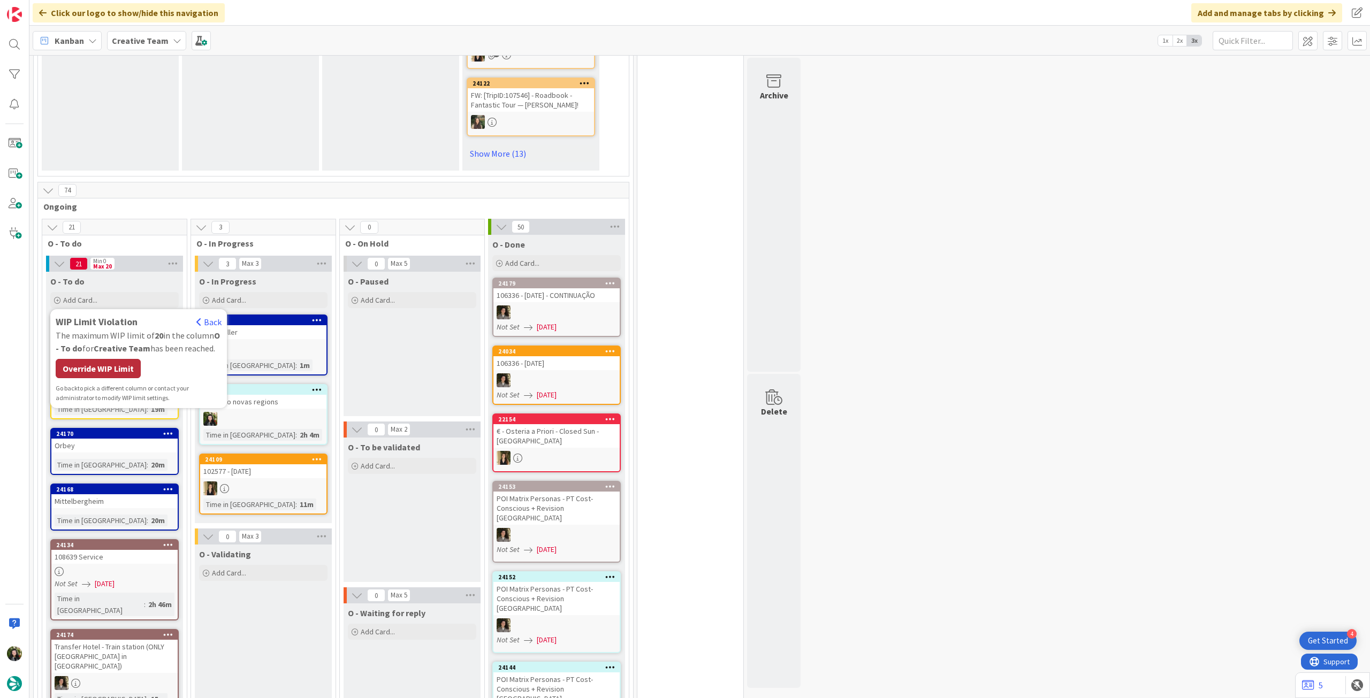
click at [112, 362] on div "Override WIP Limit" at bounding box center [98, 368] width 85 height 19
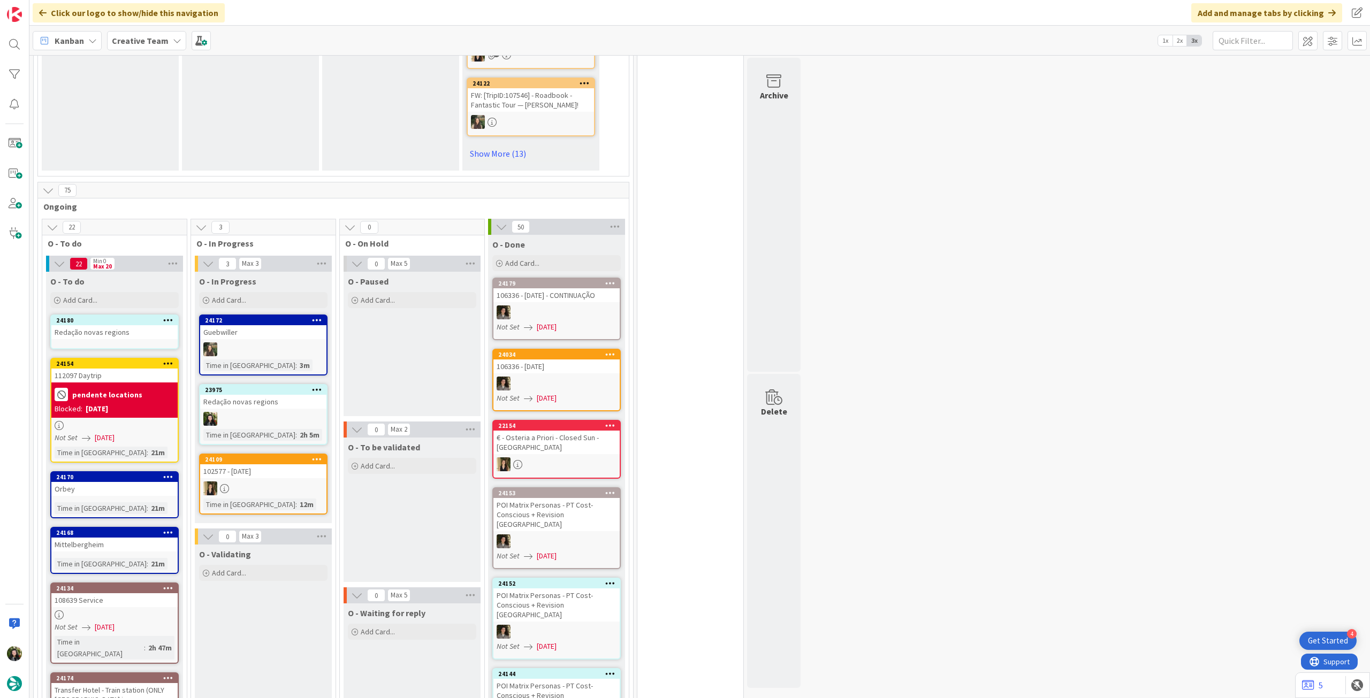
click at [168, 316] on icon at bounding box center [168, 319] width 10 height 7
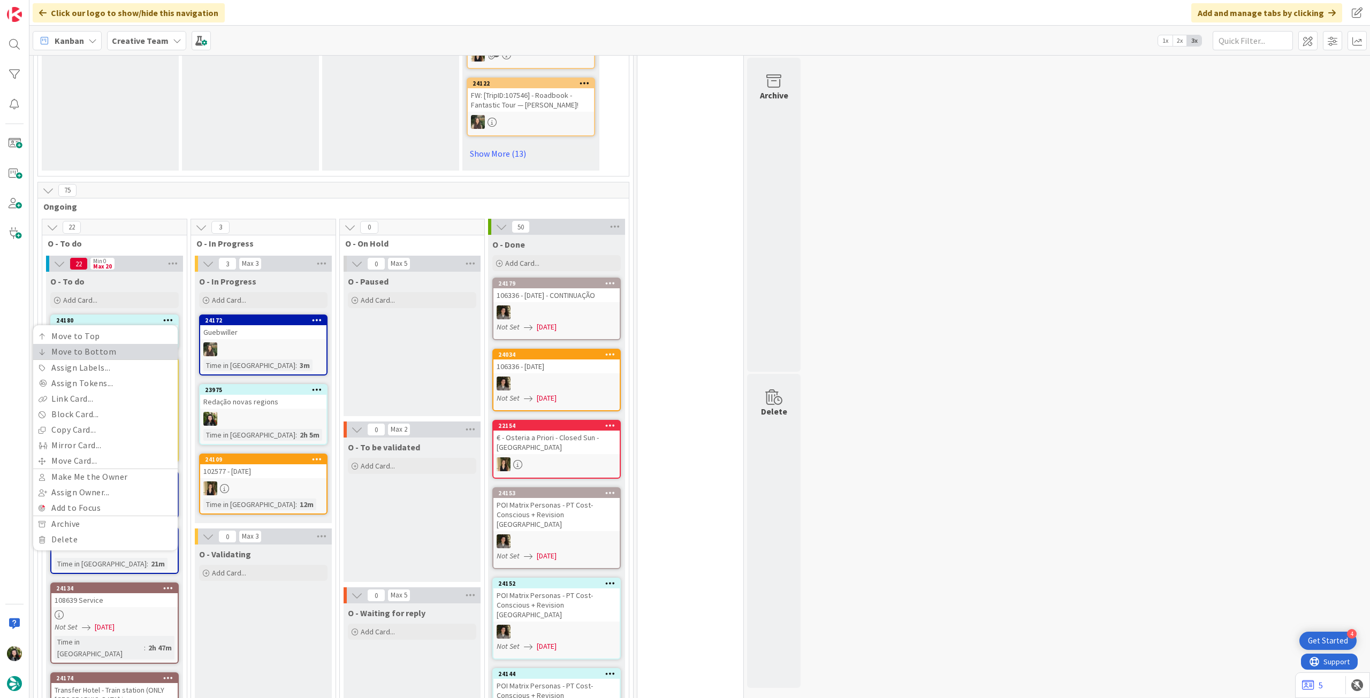
click at [158, 344] on link "Move to Bottom" at bounding box center [105, 352] width 145 height 16
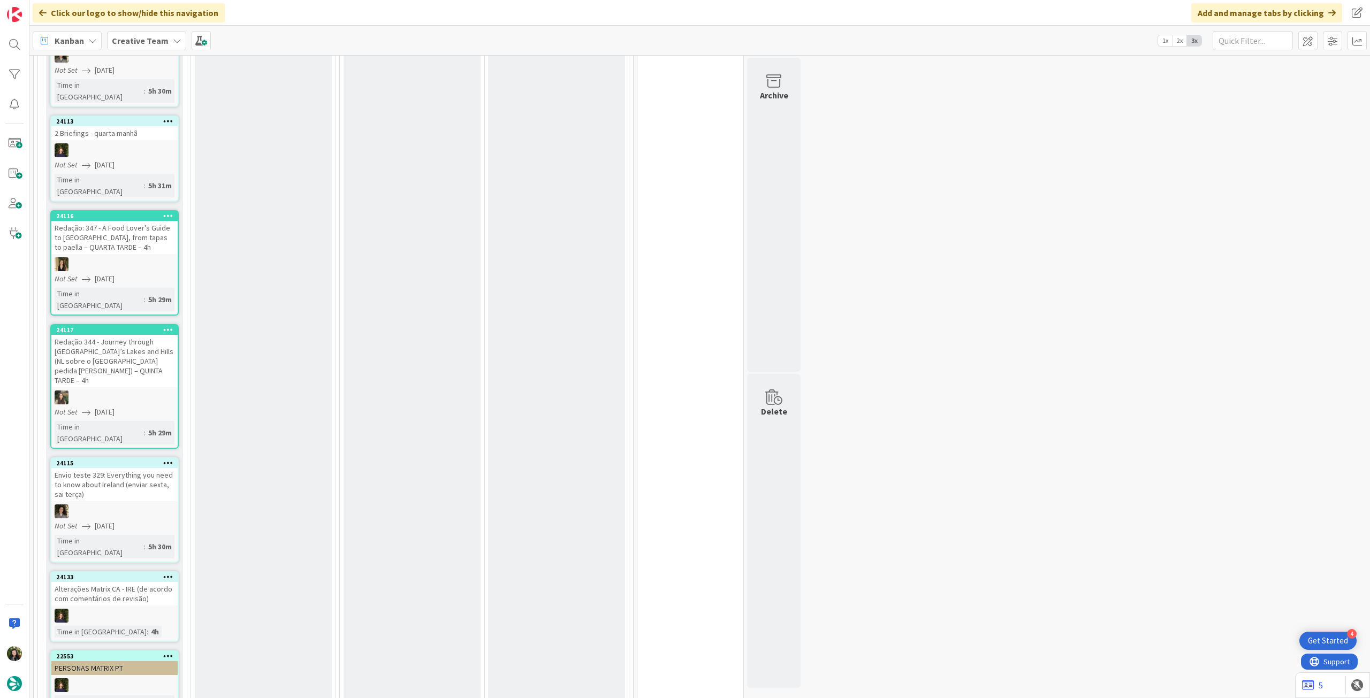
scroll to position [2212, 0]
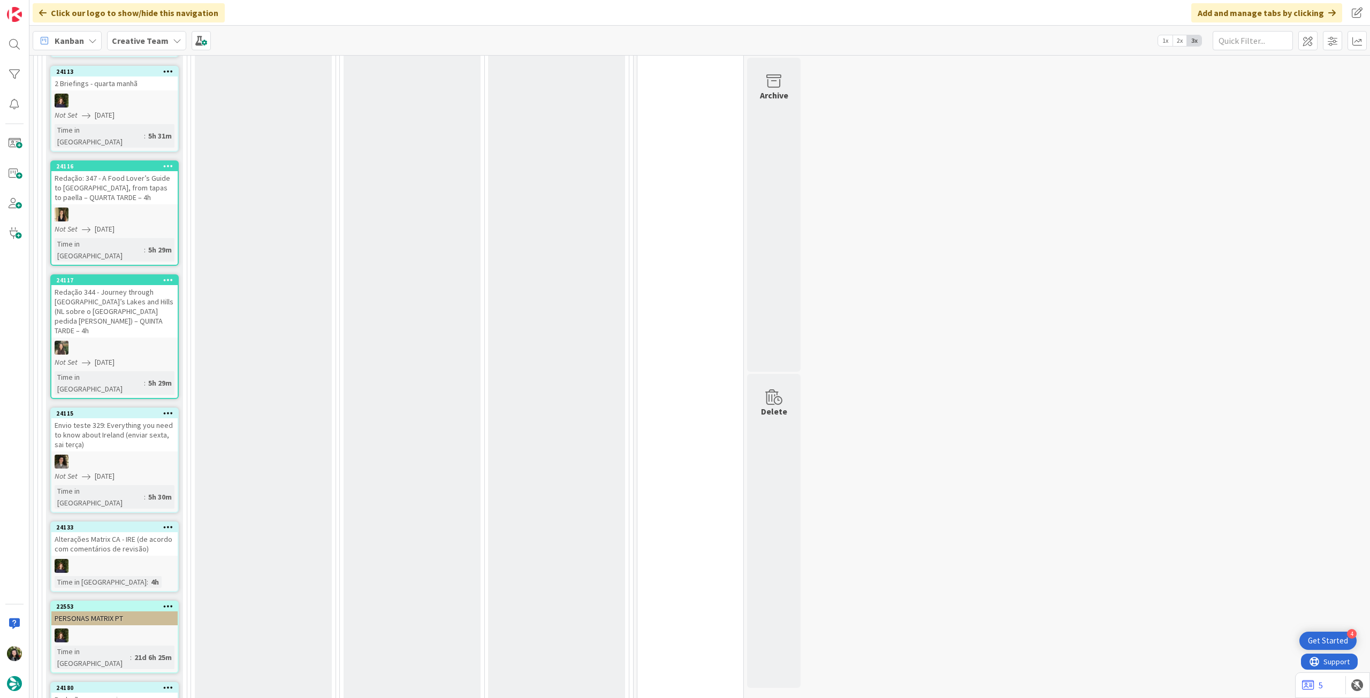
click at [113, 693] on div "Redação novas regions" at bounding box center [114, 700] width 126 height 14
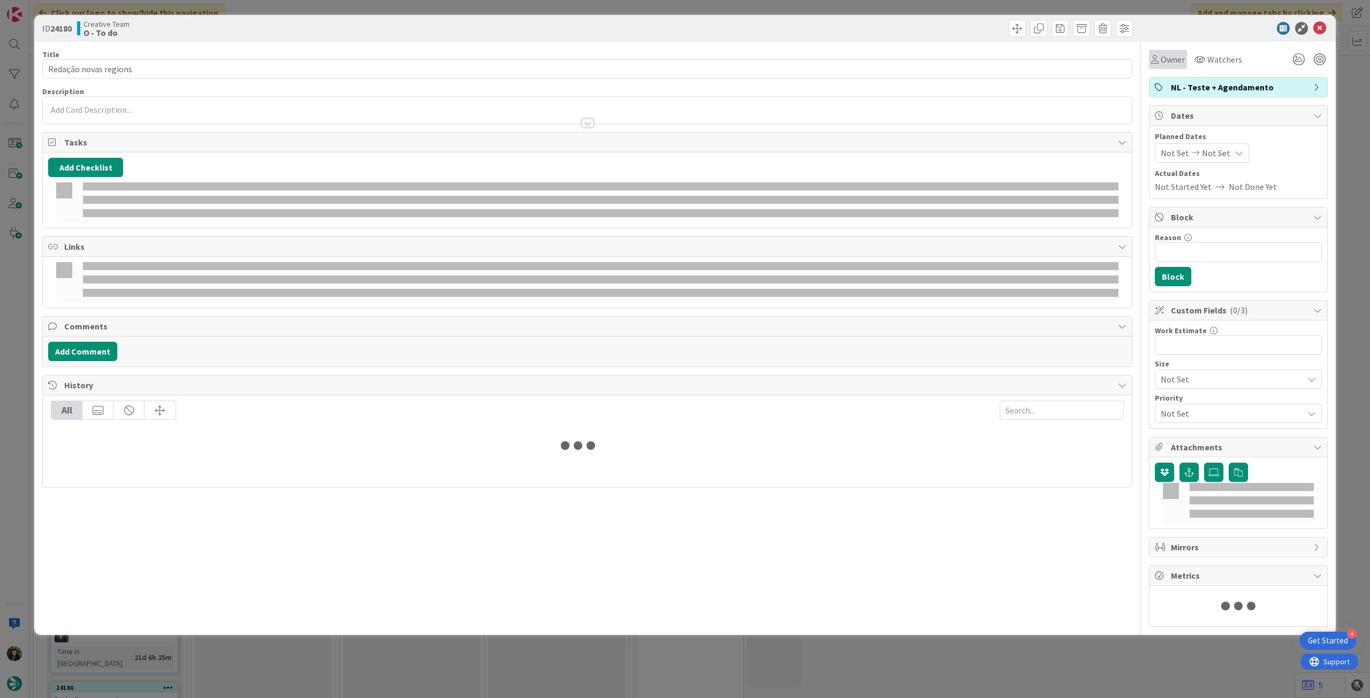
click at [1173, 59] on span "Owner" at bounding box center [1173, 59] width 24 height 13
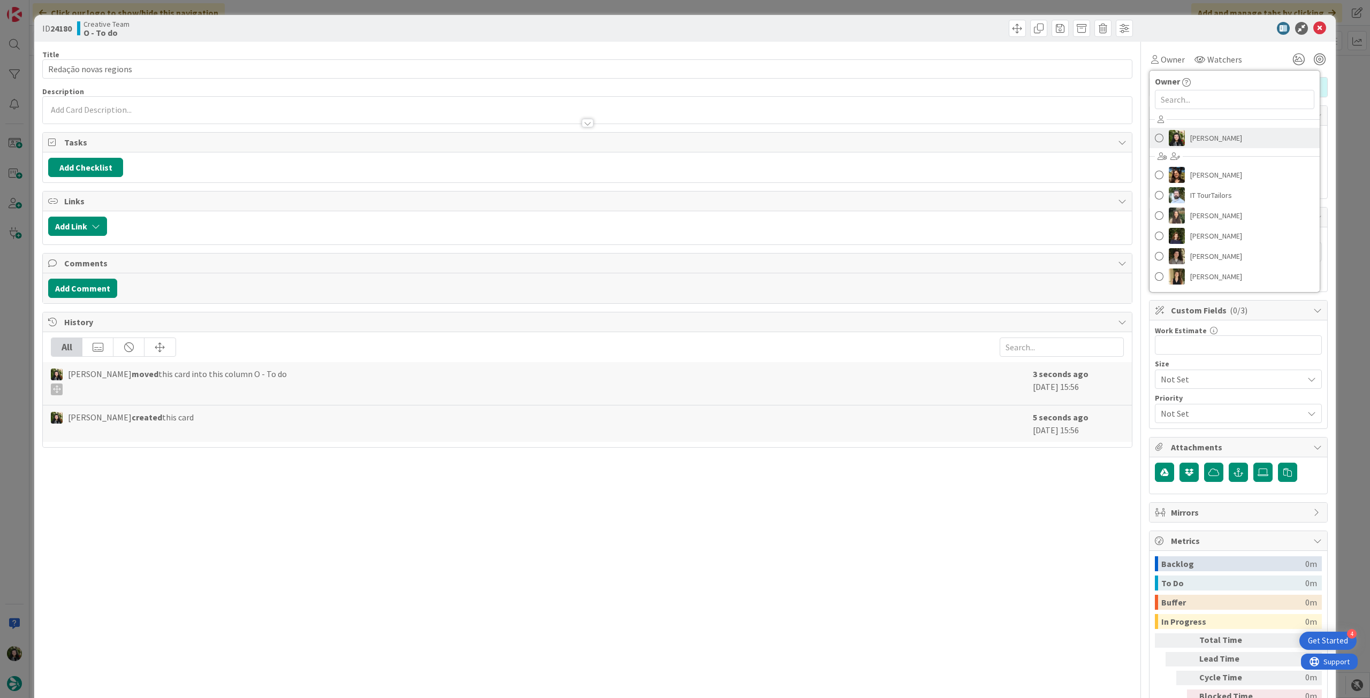
click at [1234, 142] on link "[PERSON_NAME]" at bounding box center [1235, 138] width 170 height 20
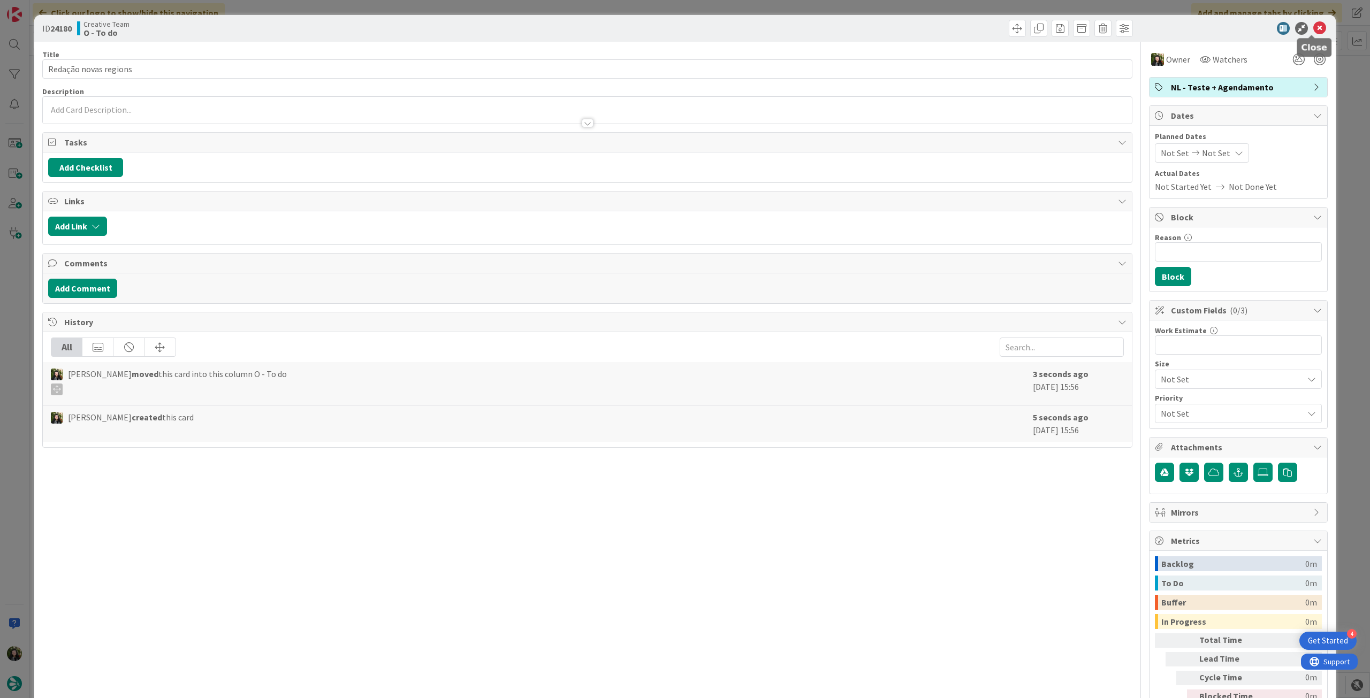
click at [1313, 25] on icon at bounding box center [1319, 28] width 13 height 13
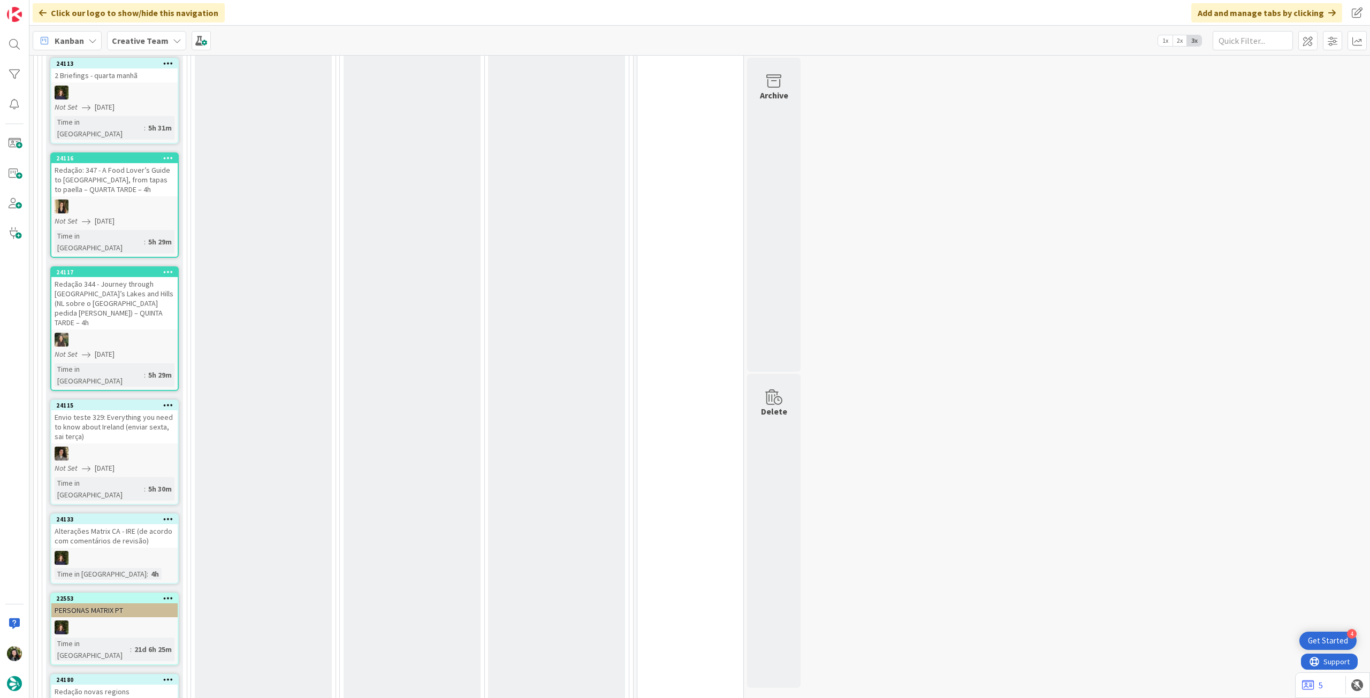
scroll to position [2212, 0]
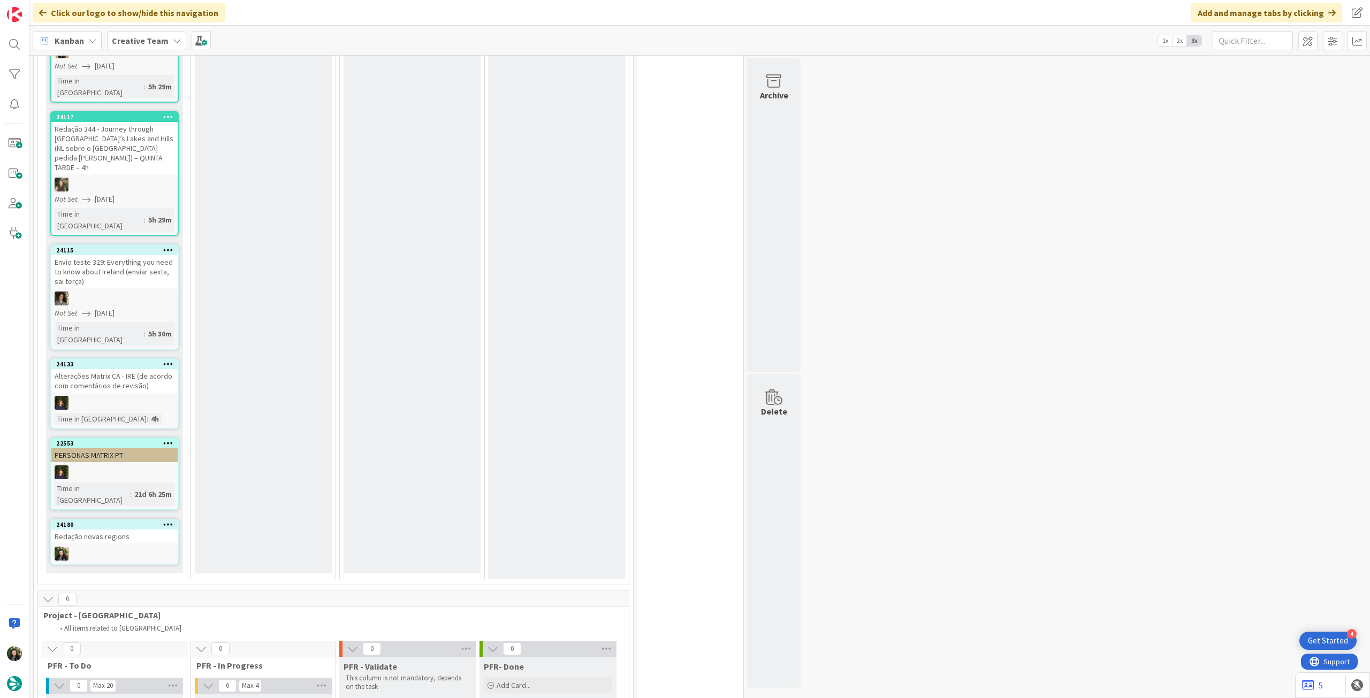
click at [116, 547] on div at bounding box center [114, 554] width 126 height 14
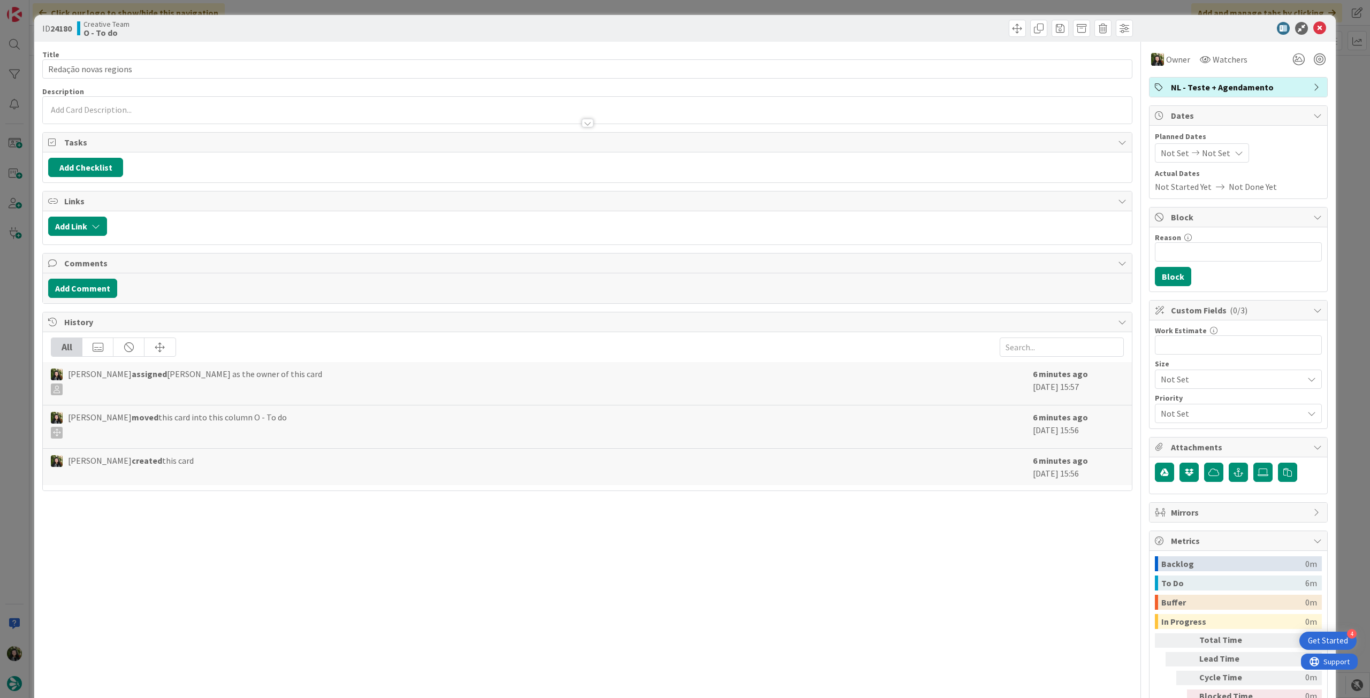
click at [151, 113] on div at bounding box center [587, 117] width 1089 height 11
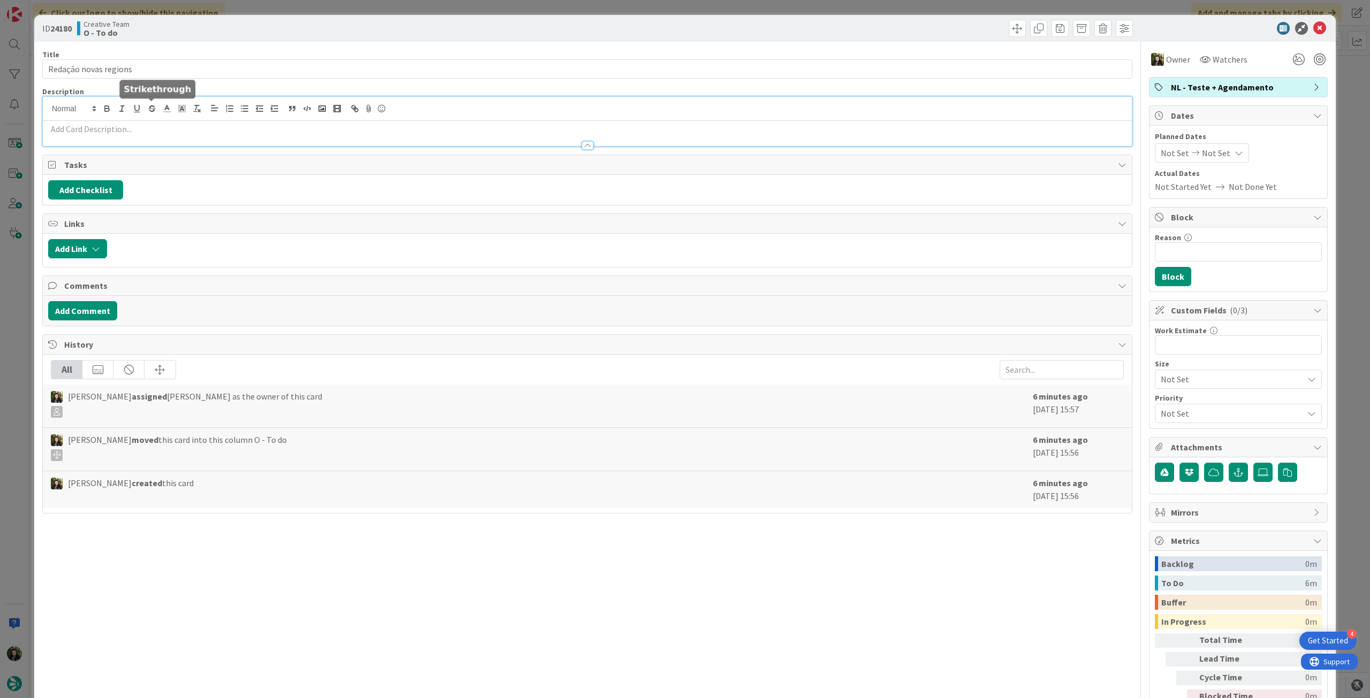
click at [150, 119] on div at bounding box center [587, 109] width 1089 height 24
click at [142, 131] on p at bounding box center [587, 129] width 1078 height 12
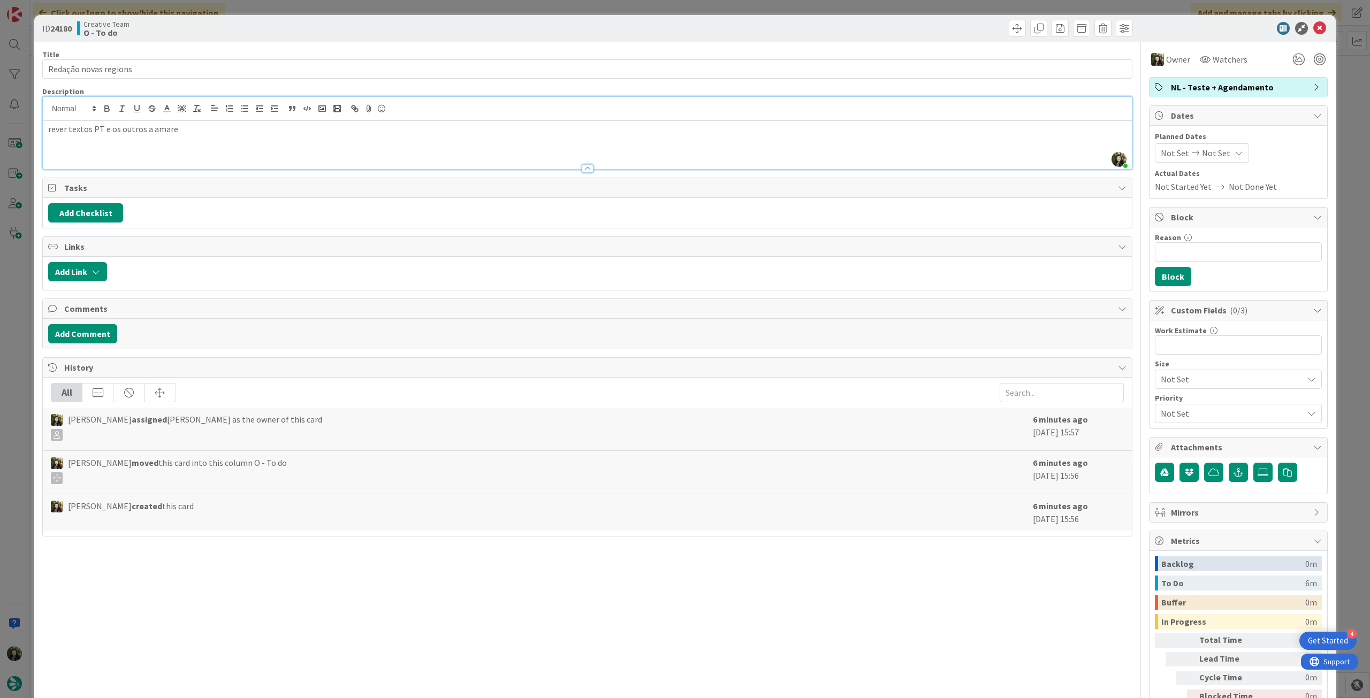
scroll to position [2156, 0]
click at [1313, 28] on icon at bounding box center [1319, 28] width 13 height 13
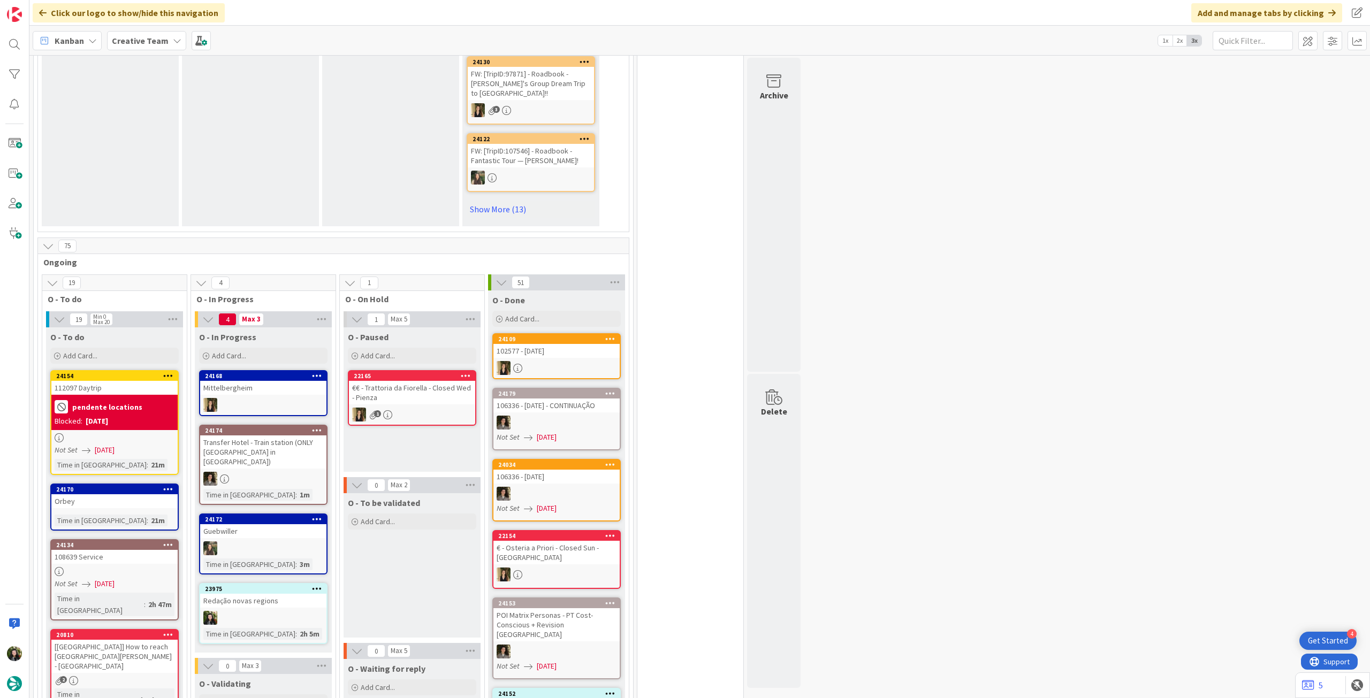
scroll to position [729, 0]
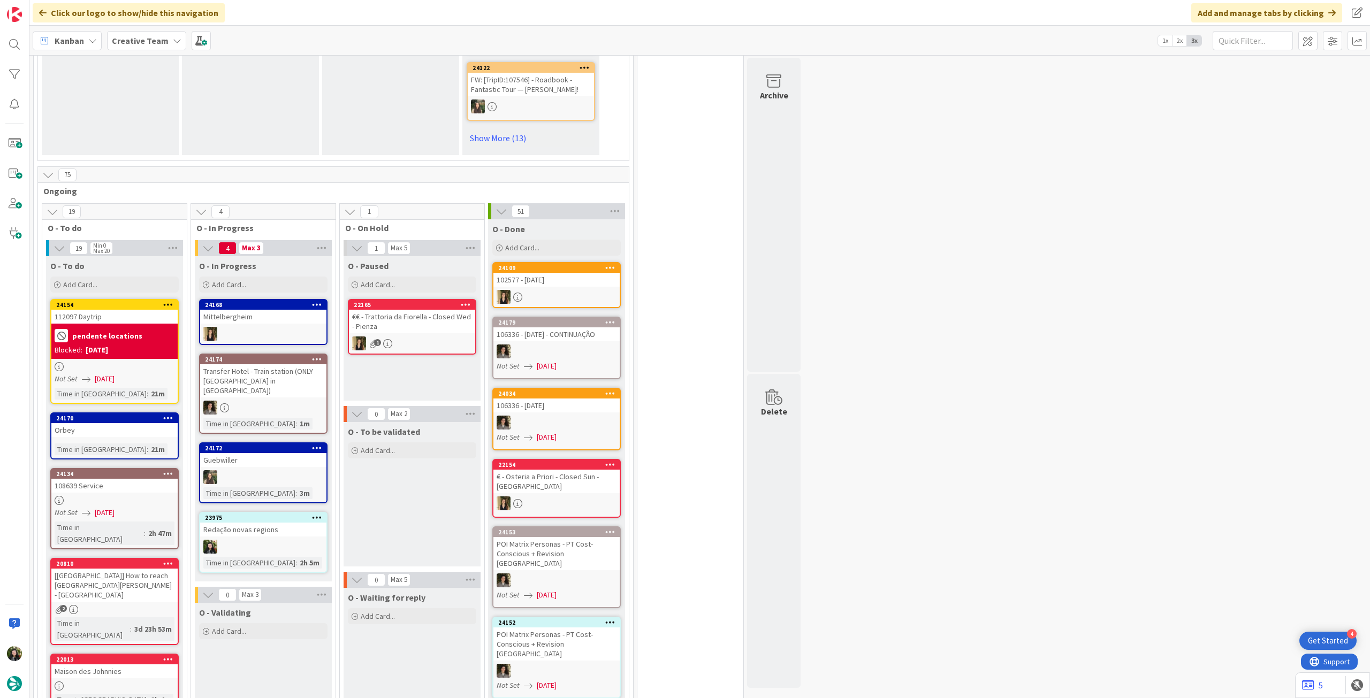
click at [287, 523] on div "Redação novas regions" at bounding box center [263, 530] width 126 height 14
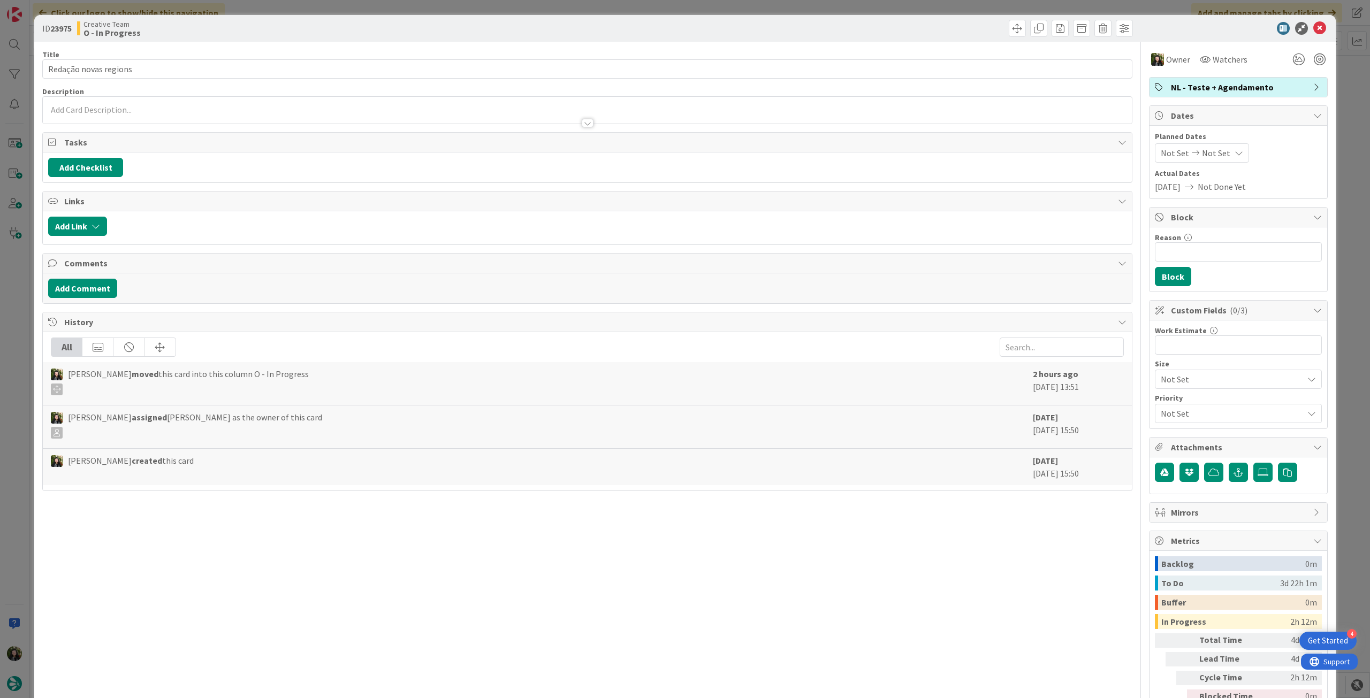
click at [1212, 87] on span "NL - Teste + Agendamento" at bounding box center [1239, 87] width 137 height 13
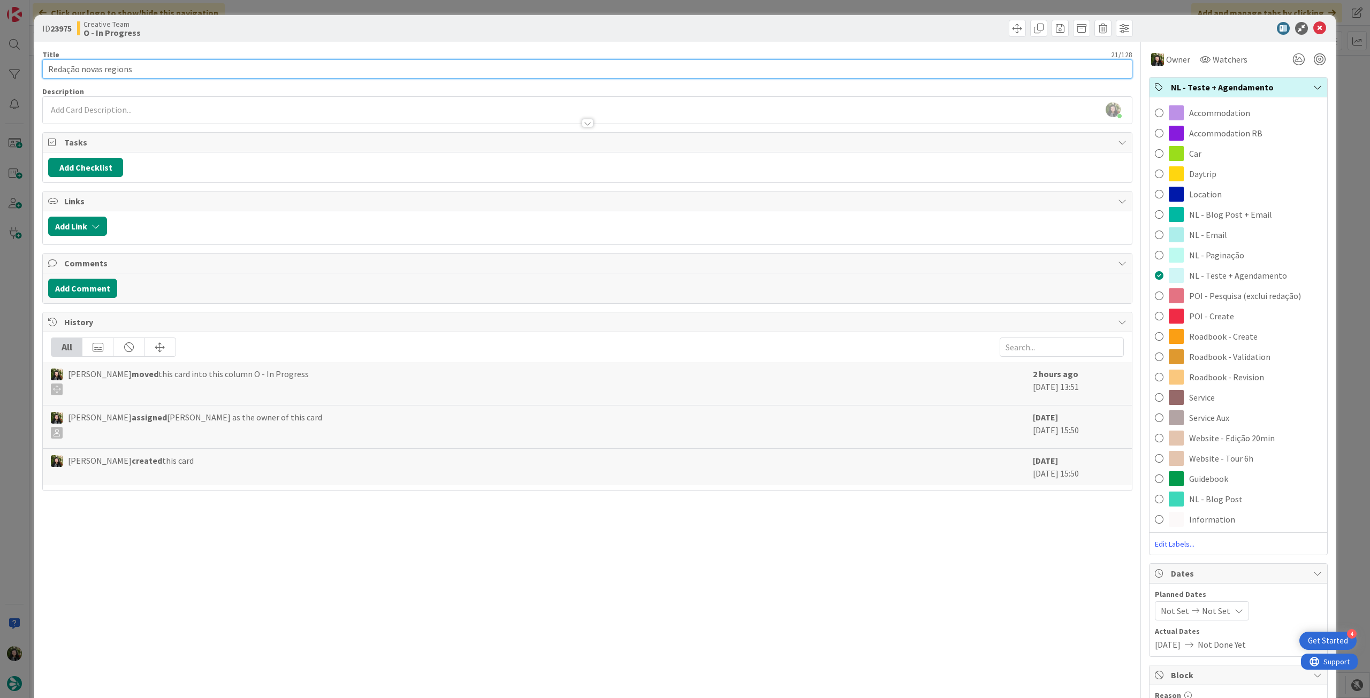
drag, startPoint x: 147, startPoint y: 65, endPoint x: 20, endPoint y: 66, distance: 127.4
click at [20, 66] on div "ID 23975 Creative Team O - In Progress Title 21 / 128 Redação novas regions Des…" at bounding box center [685, 349] width 1370 height 698
click at [1313, 28] on icon at bounding box center [1319, 28] width 13 height 13
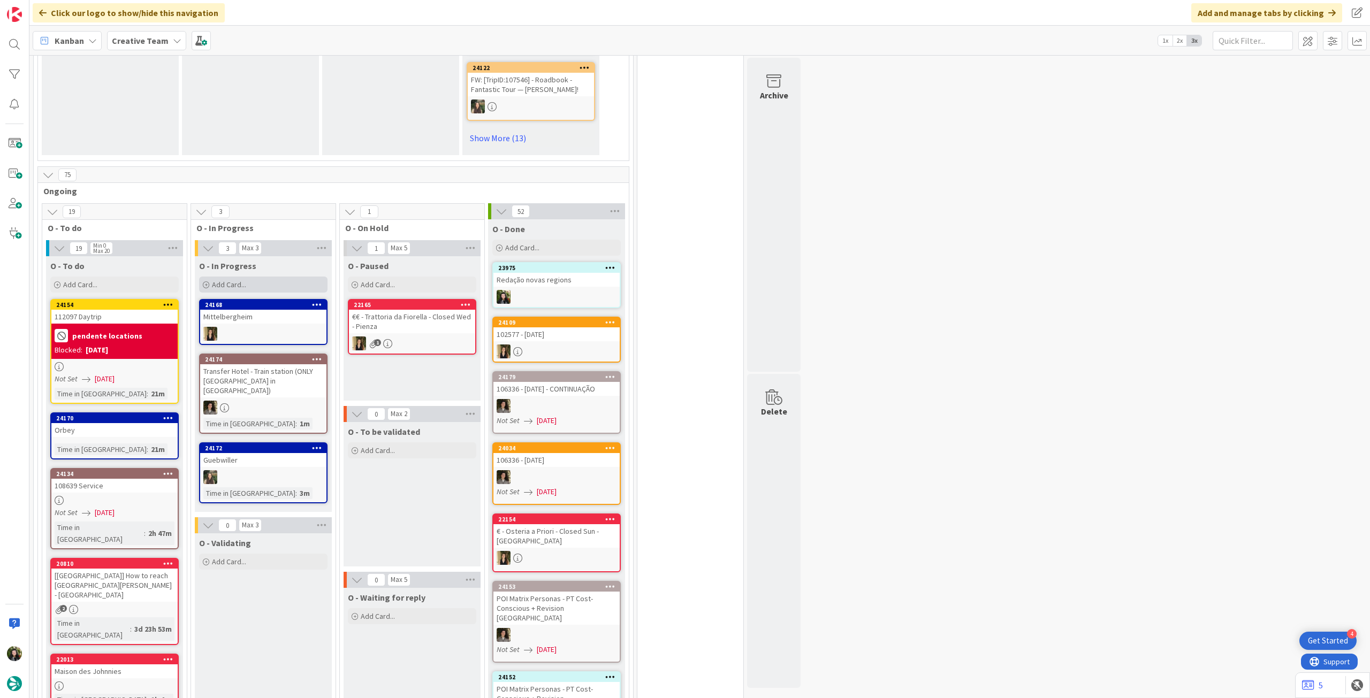
click at [220, 280] on span "Add Card..." at bounding box center [229, 285] width 34 height 10
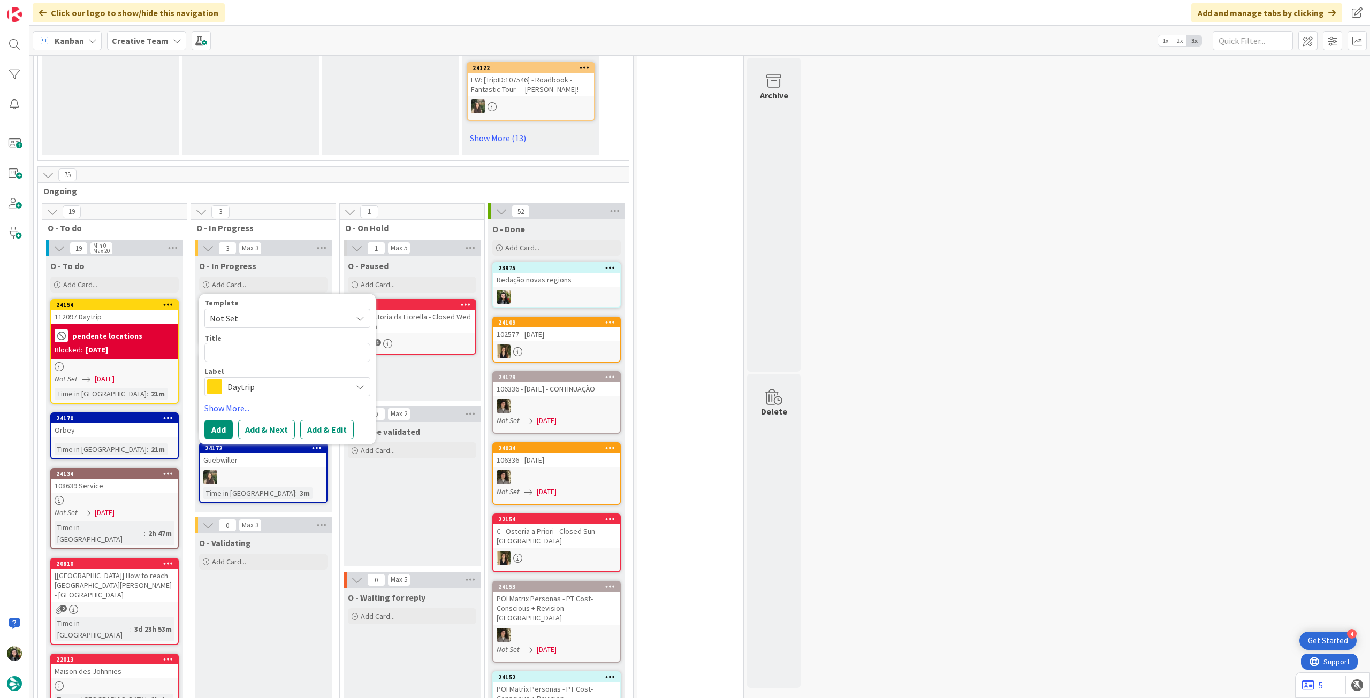
click at [268, 379] on span "Daytrip" at bounding box center [286, 386] width 119 height 15
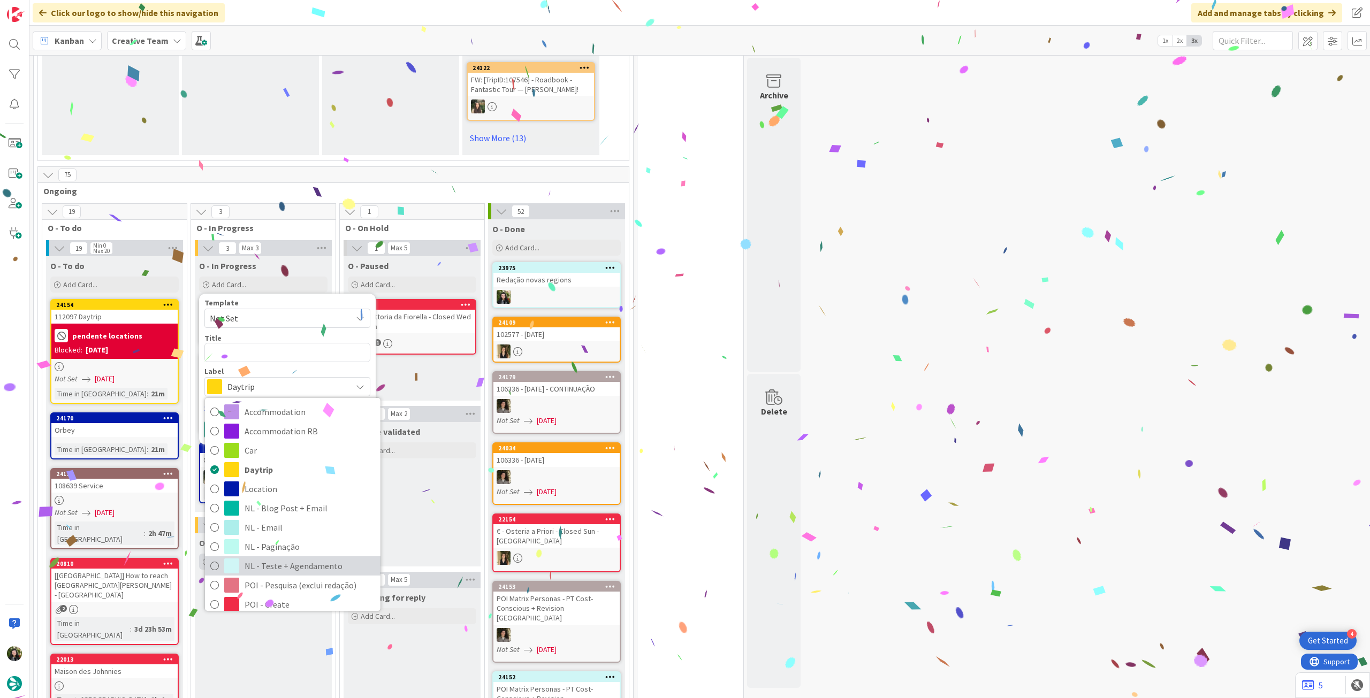
drag, startPoint x: 271, startPoint y: 558, endPoint x: 272, endPoint y: 543, distance: 15.0
click at [271, 558] on span "NL - Teste + Agendamento" at bounding box center [310, 566] width 131 height 16
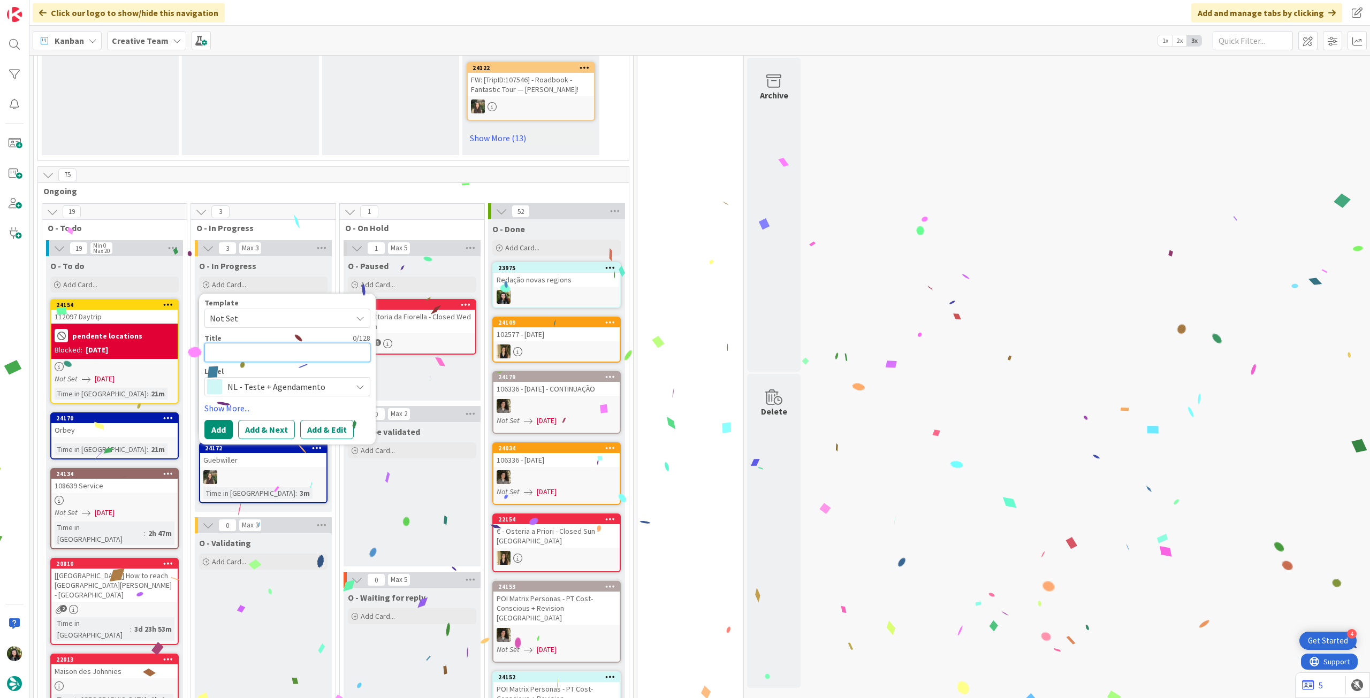
click at [302, 344] on textarea at bounding box center [287, 352] width 166 height 19
paste textarea "Redação novas regions"
type textarea "x"
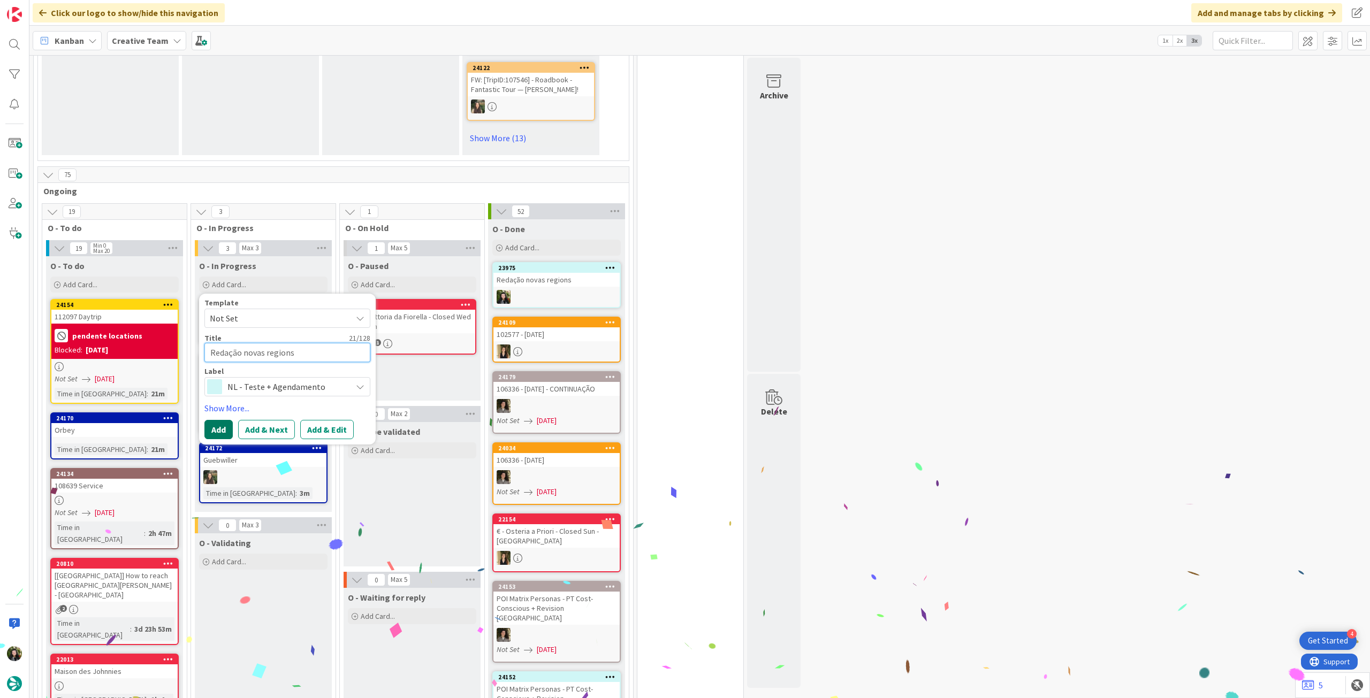
type textarea "Redação novas regions"
click at [210, 420] on button "Add" at bounding box center [218, 429] width 28 height 19
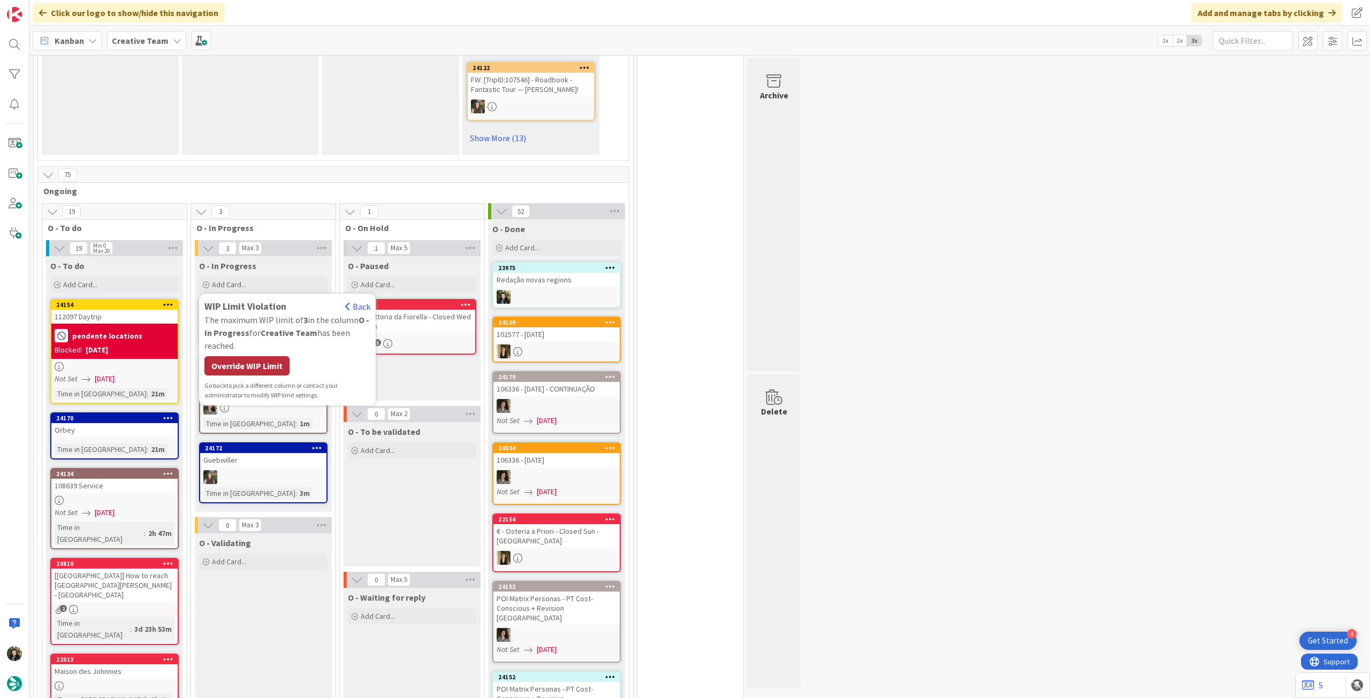
click at [250, 356] on div "Override WIP Limit" at bounding box center [246, 365] width 85 height 19
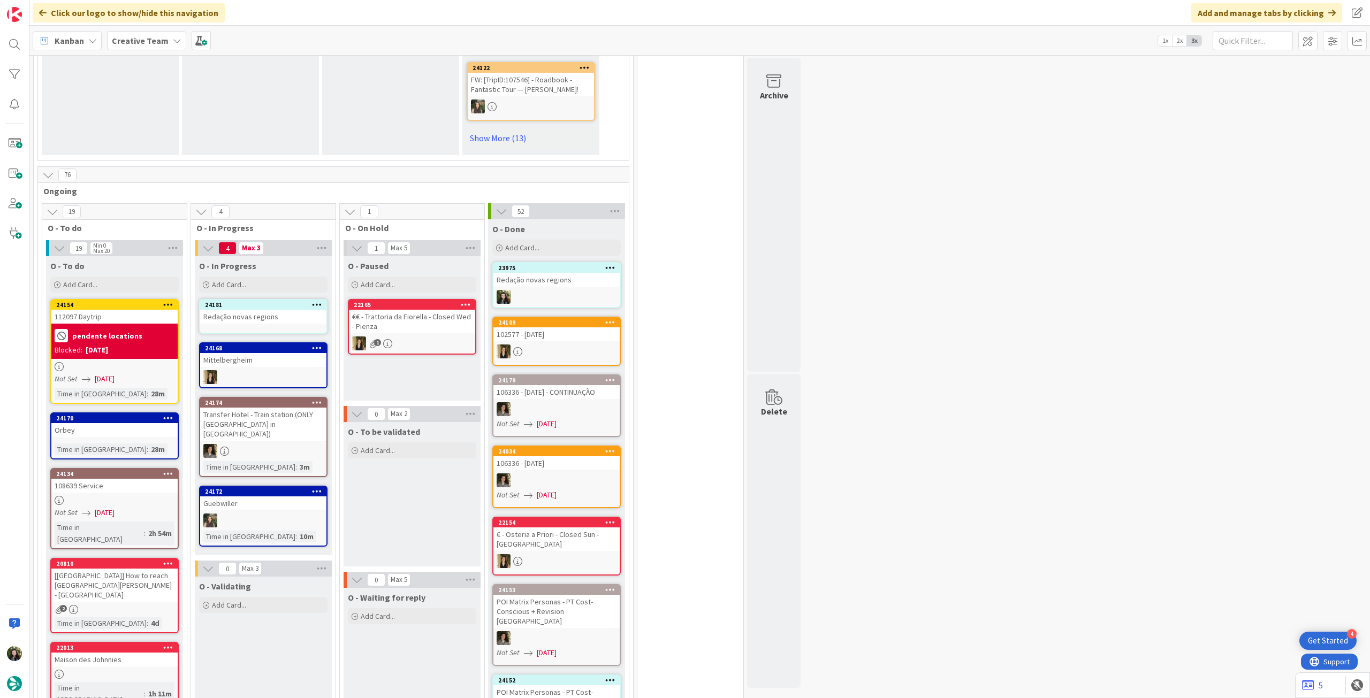
click at [274, 312] on div "Redação novas regions" at bounding box center [263, 317] width 126 height 14
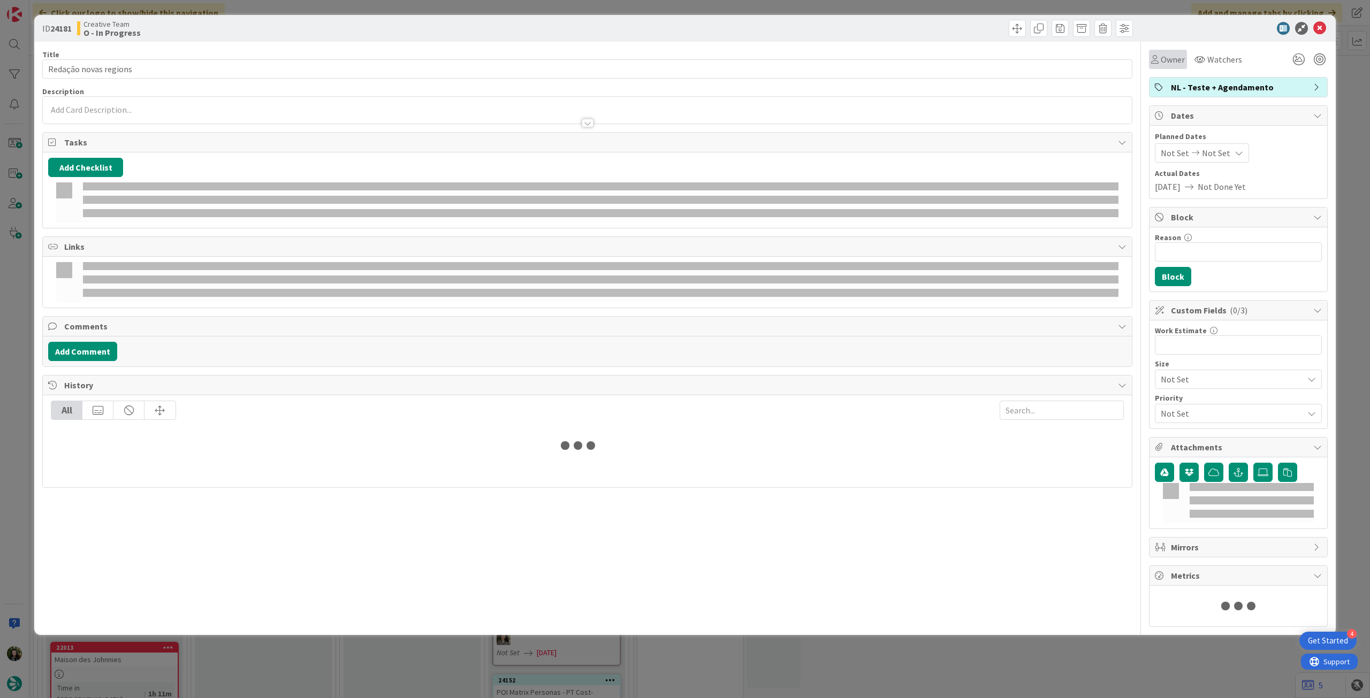
click at [1166, 59] on span "Owner" at bounding box center [1173, 59] width 24 height 13
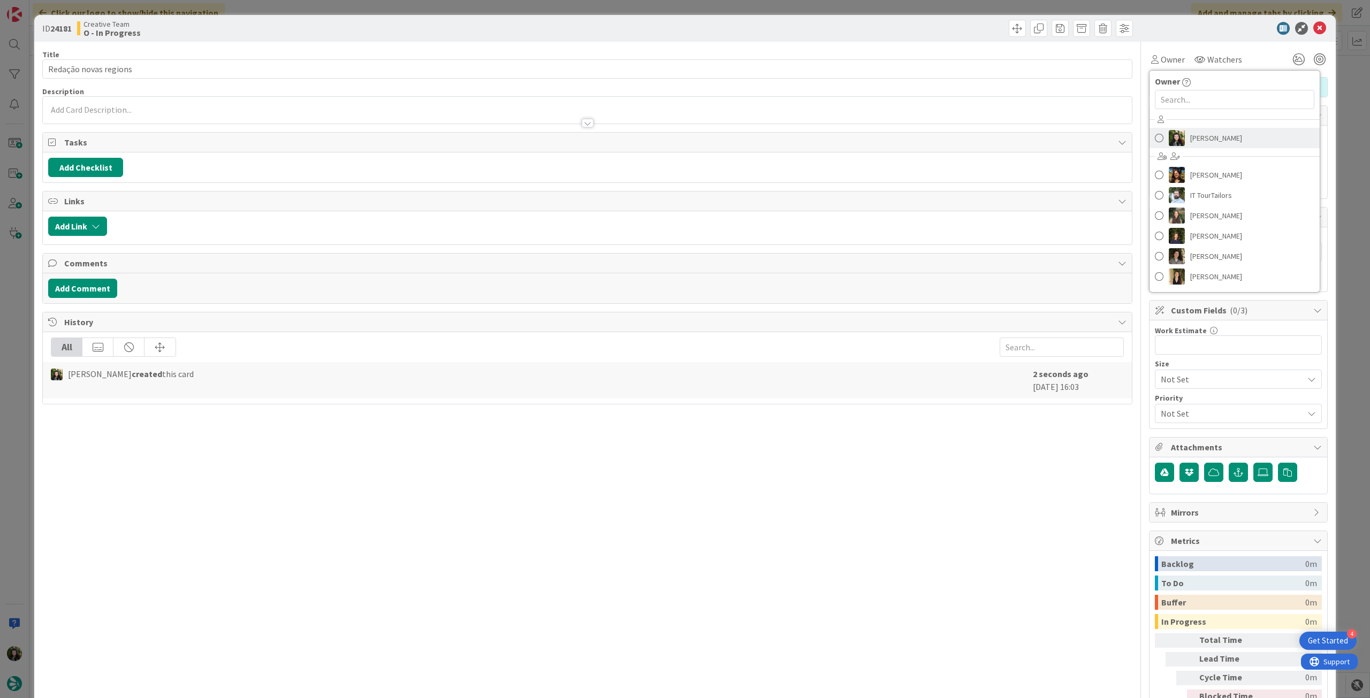
click at [1204, 138] on span "[PERSON_NAME]" at bounding box center [1216, 138] width 52 height 16
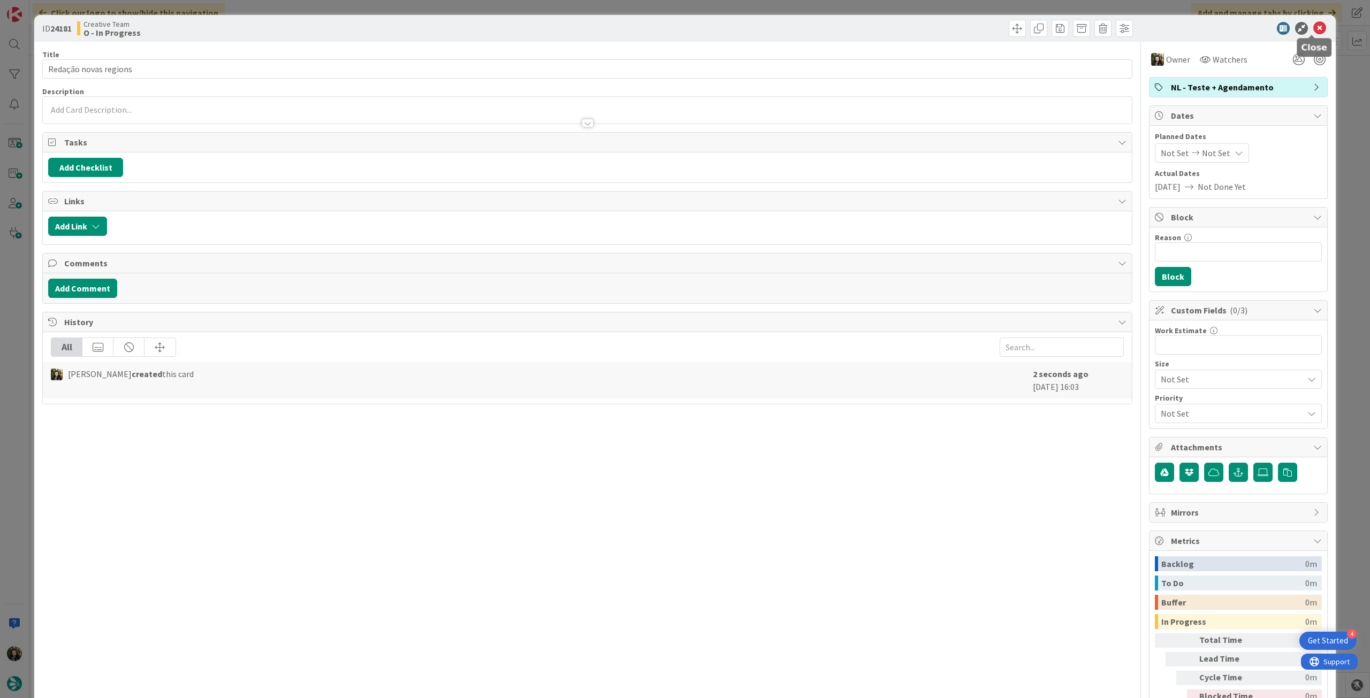
click at [1313, 28] on icon at bounding box center [1319, 28] width 13 height 13
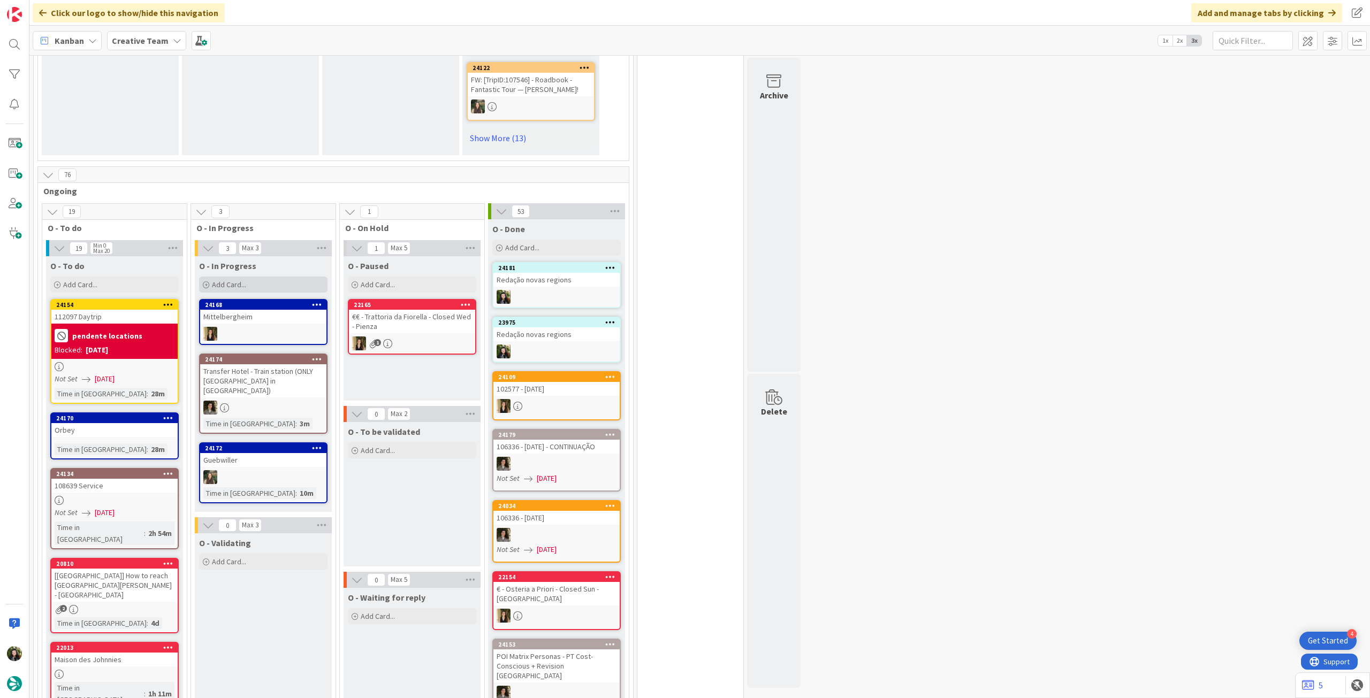
click at [240, 280] on span "Add Card..." at bounding box center [229, 285] width 34 height 10
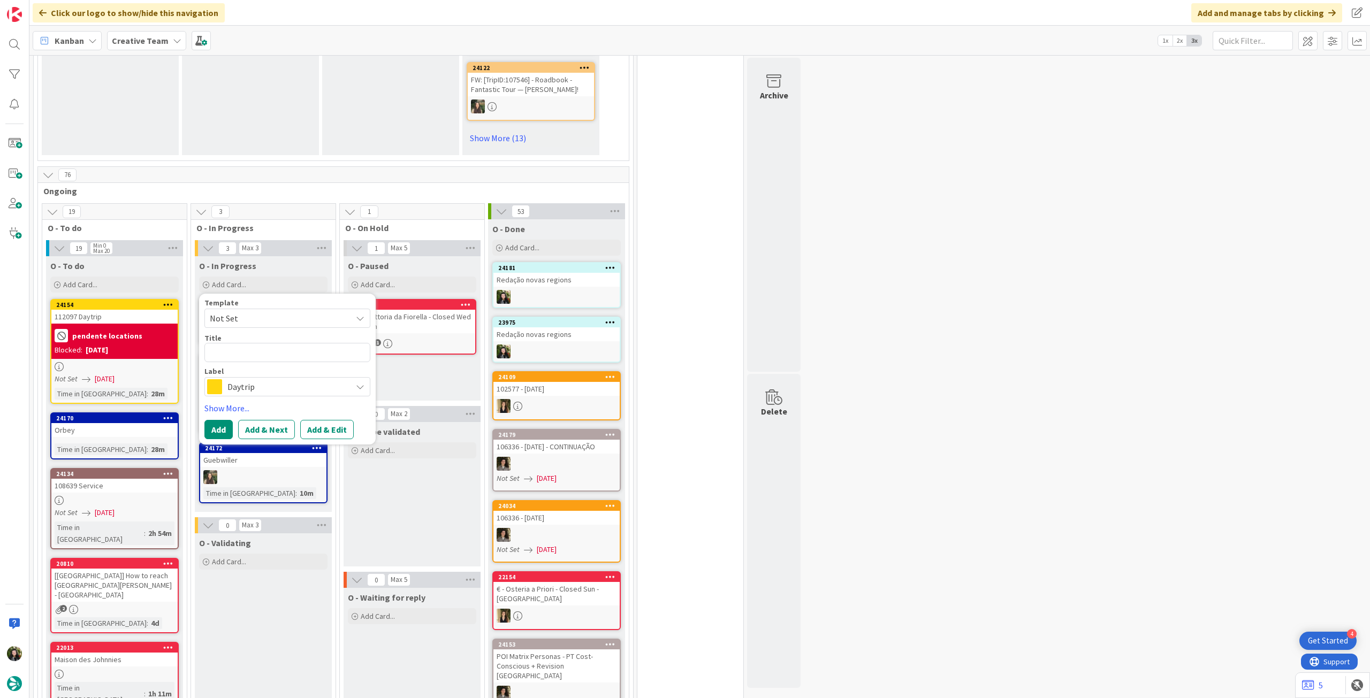
click at [260, 379] on span "Daytrip" at bounding box center [286, 386] width 119 height 15
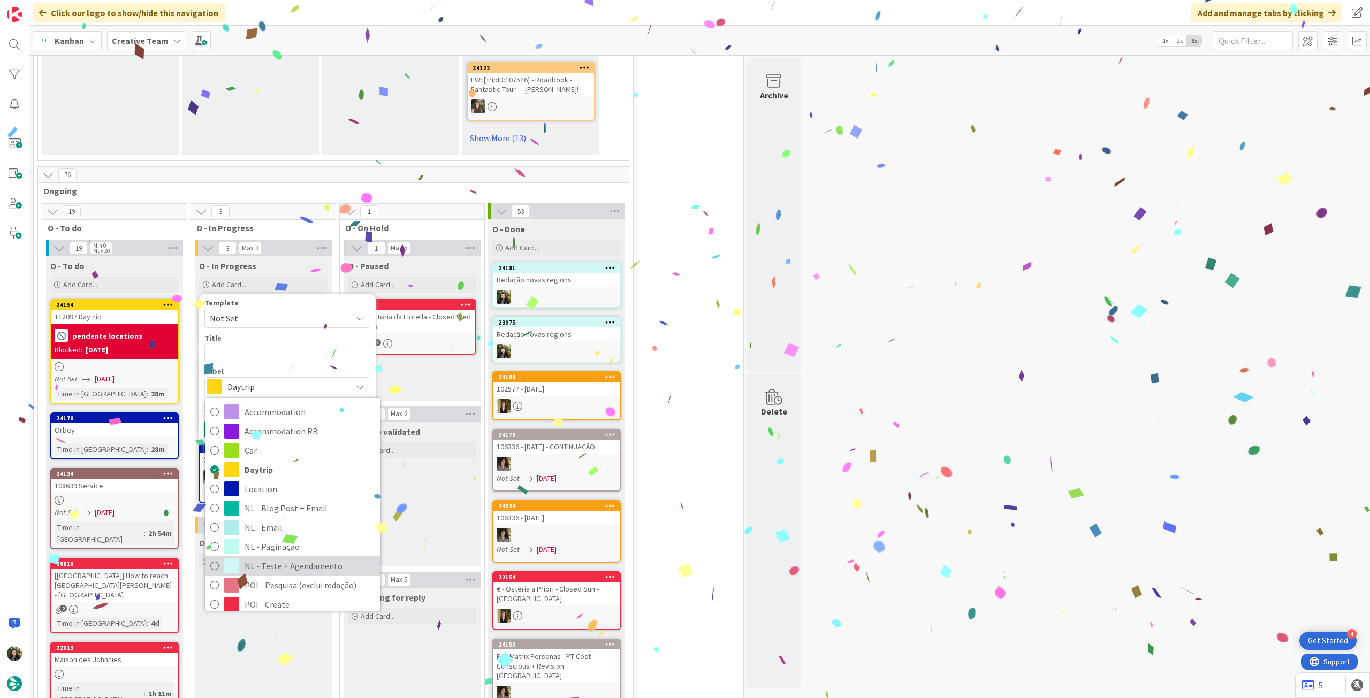
click at [276, 558] on span "NL - Teste + Agendamento" at bounding box center [310, 566] width 131 height 16
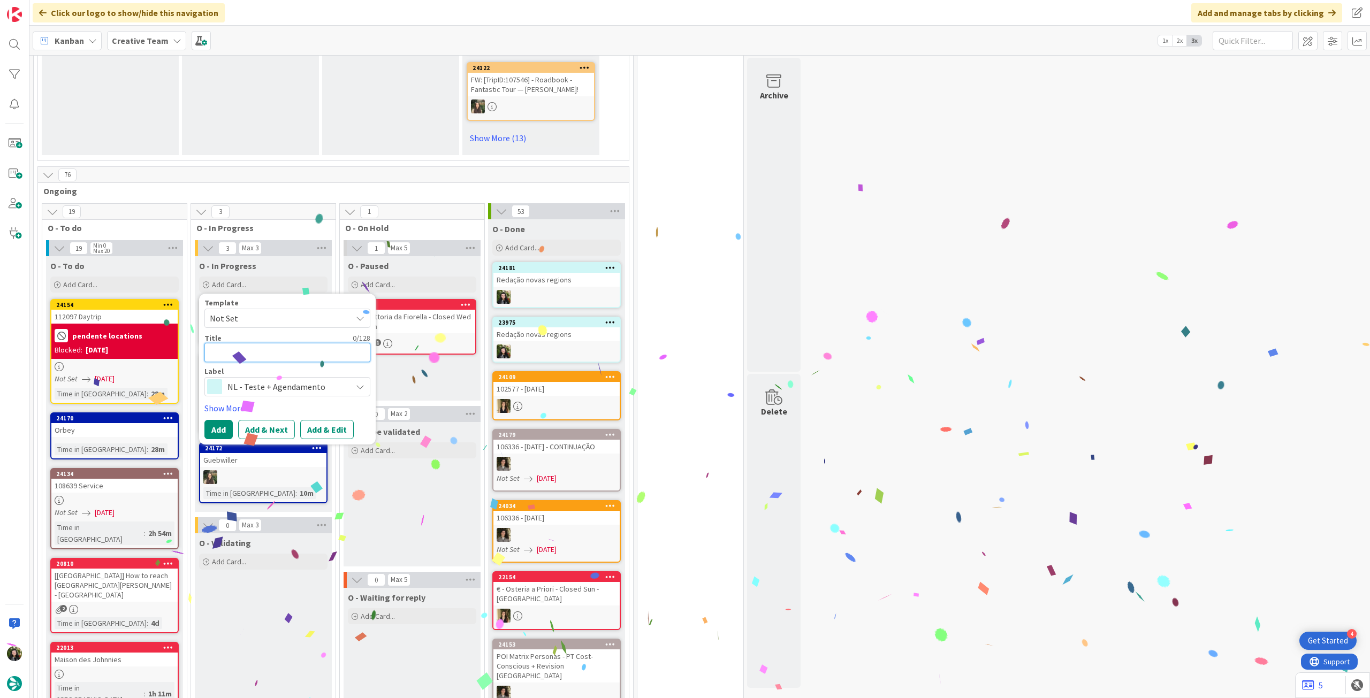
click at [245, 343] on textarea at bounding box center [287, 352] width 166 height 19
paste textarea "Redação novas regions"
type textarea "x"
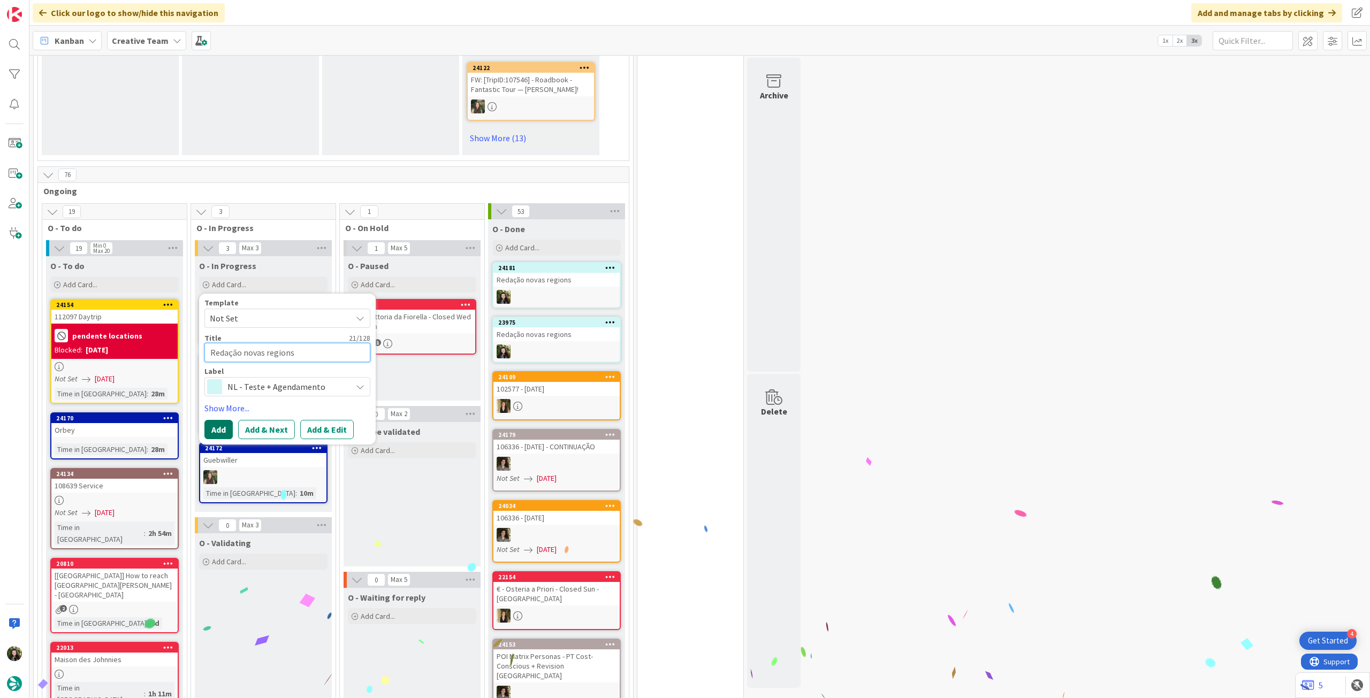
type textarea "Redação novas regions"
click at [222, 421] on button "Add" at bounding box center [218, 429] width 28 height 19
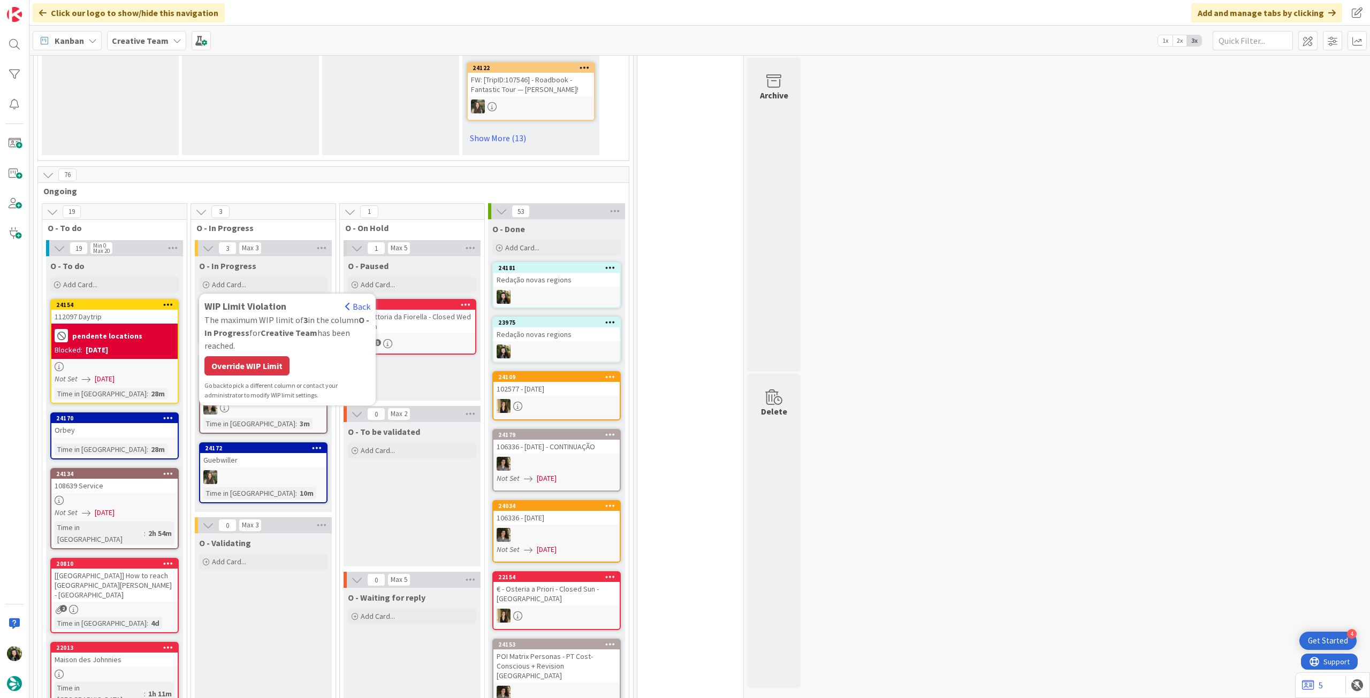
drag, startPoint x: 260, startPoint y: 353, endPoint x: 264, endPoint y: 346, distance: 7.7
click at [260, 356] on div "Override WIP Limit" at bounding box center [246, 365] width 85 height 19
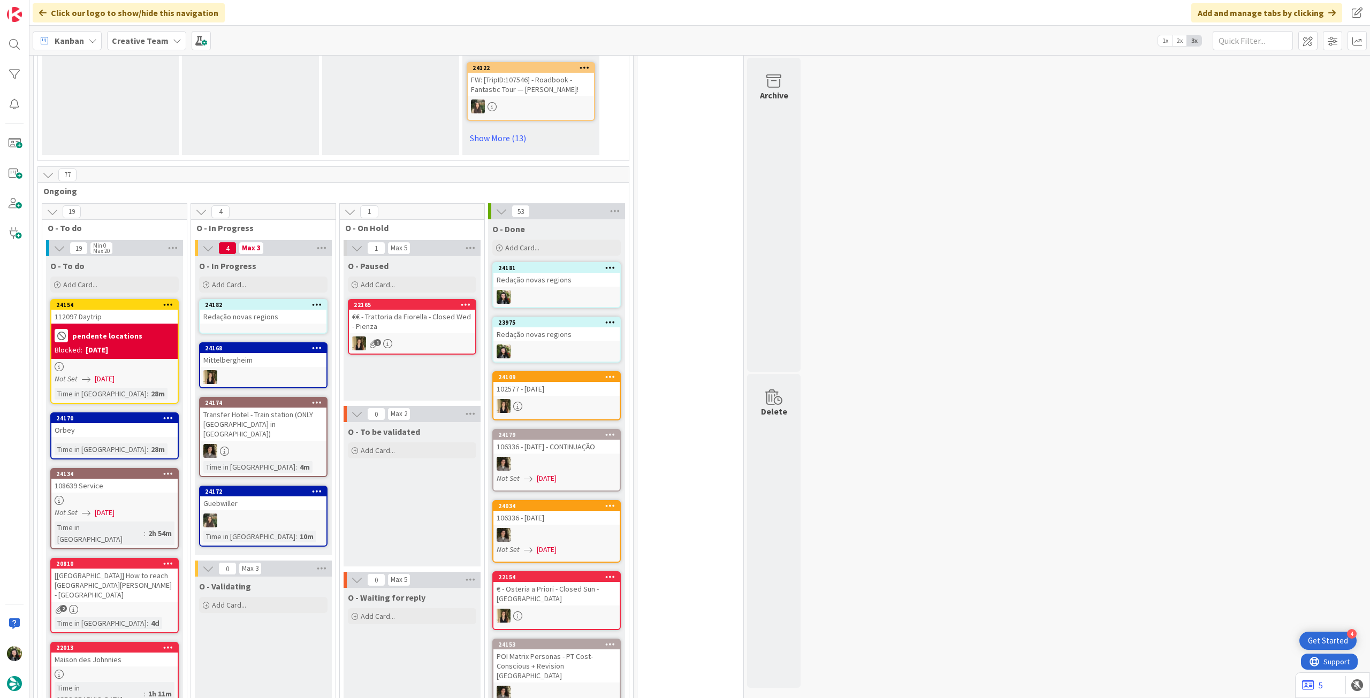
click at [277, 317] on div "24182 Redação novas regions" at bounding box center [263, 316] width 128 height 35
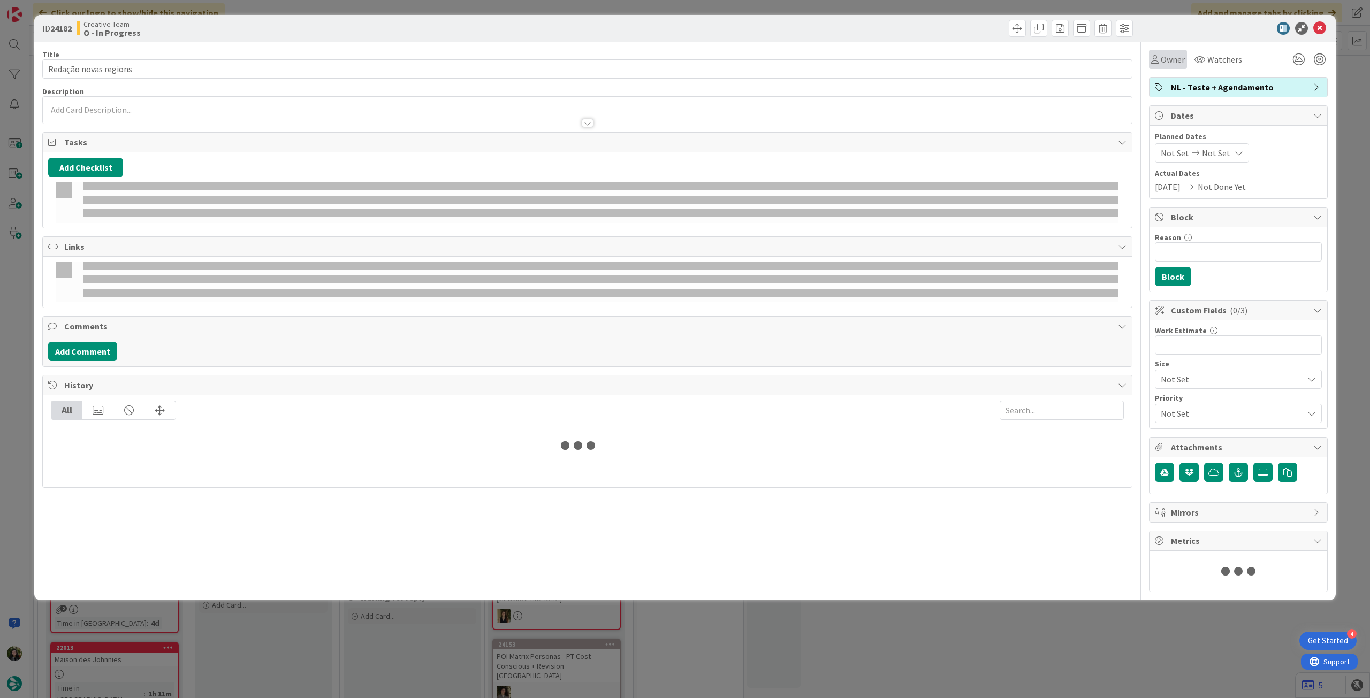
click at [1179, 52] on div "Owner" at bounding box center [1168, 59] width 38 height 19
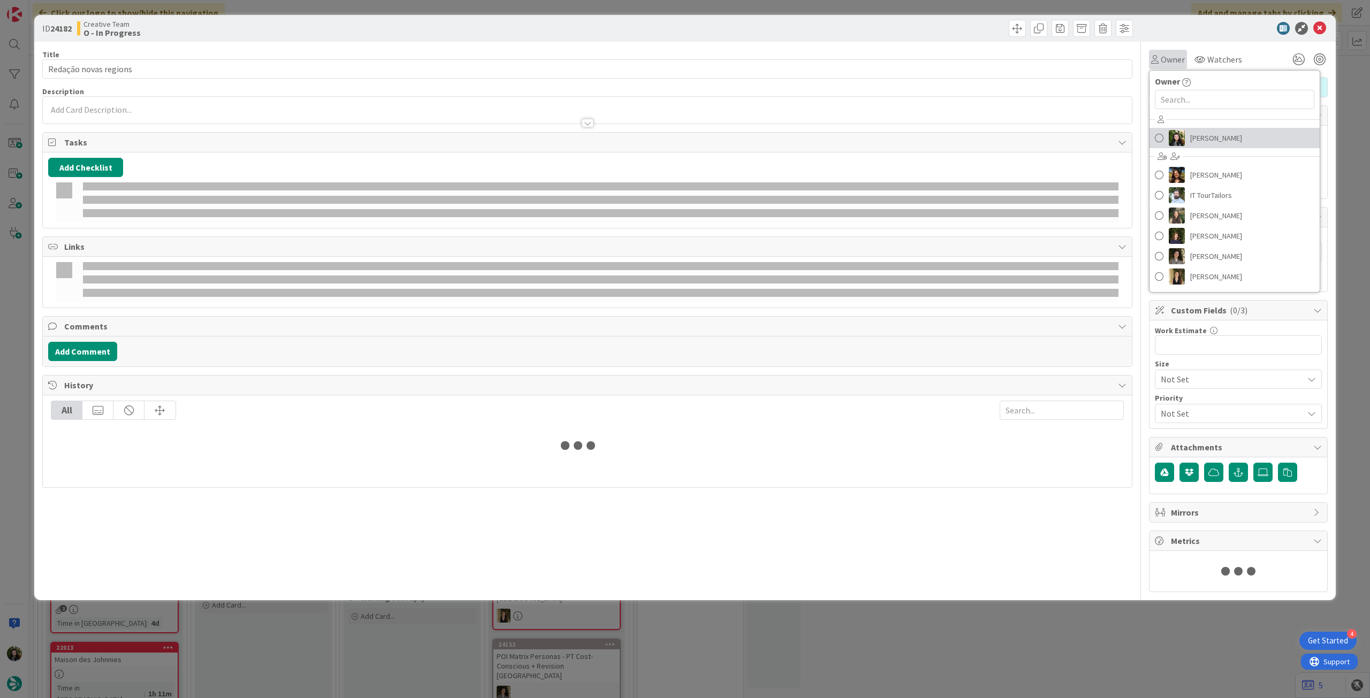
click at [1206, 142] on span "[PERSON_NAME]" at bounding box center [1216, 138] width 52 height 16
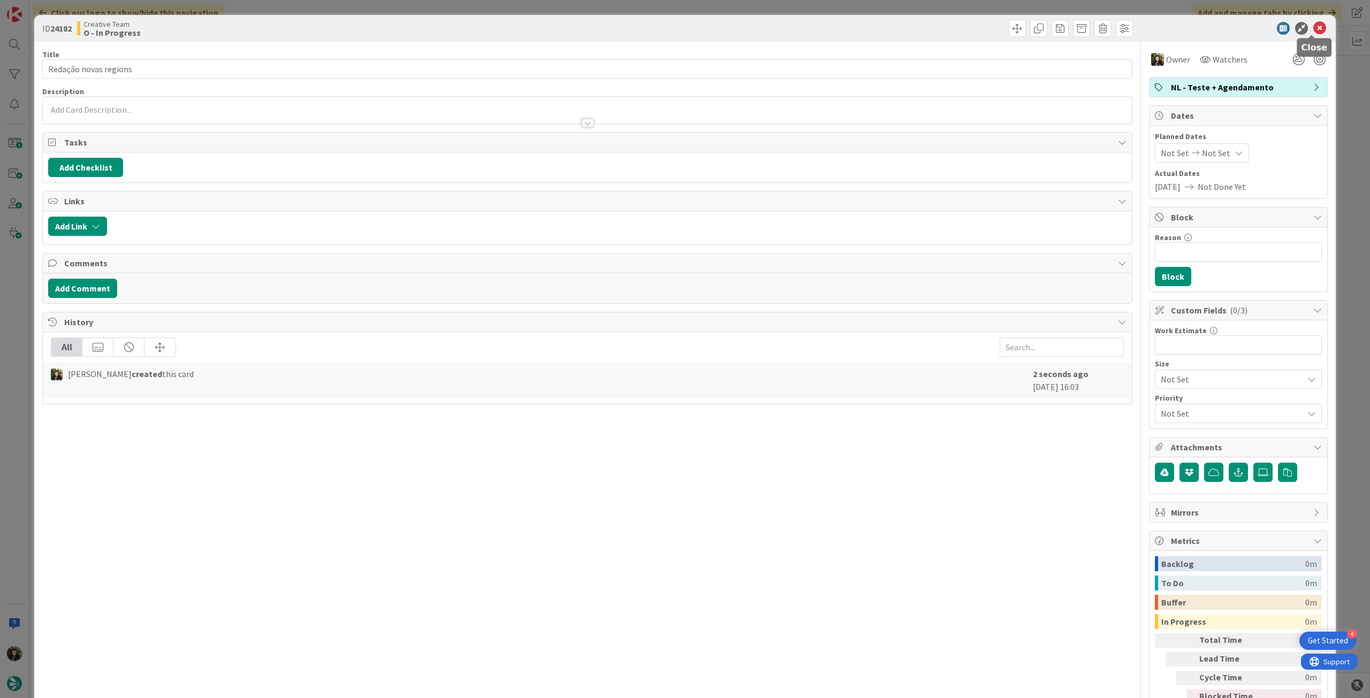
click at [1316, 24] on icon at bounding box center [1319, 28] width 13 height 13
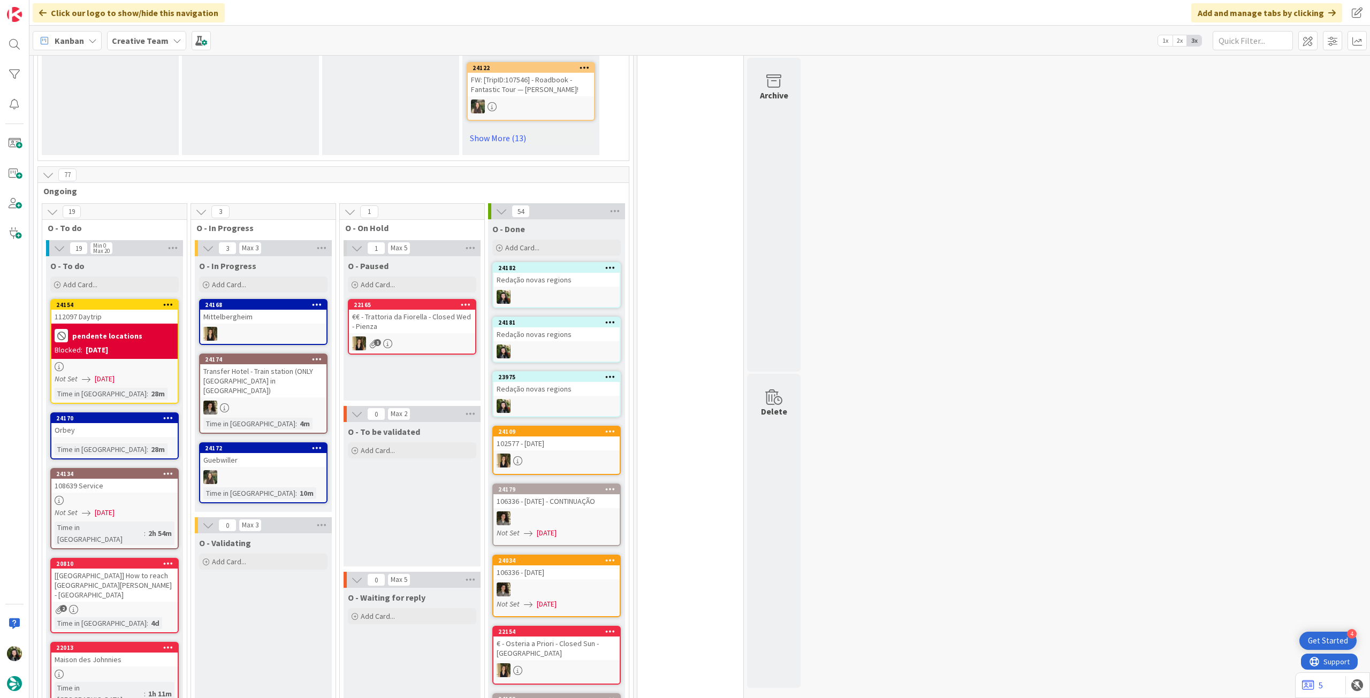
drag, startPoint x: 278, startPoint y: 276, endPoint x: 283, endPoint y: 354, distance: 77.8
click at [278, 278] on div "Add Card..." at bounding box center [263, 285] width 128 height 16
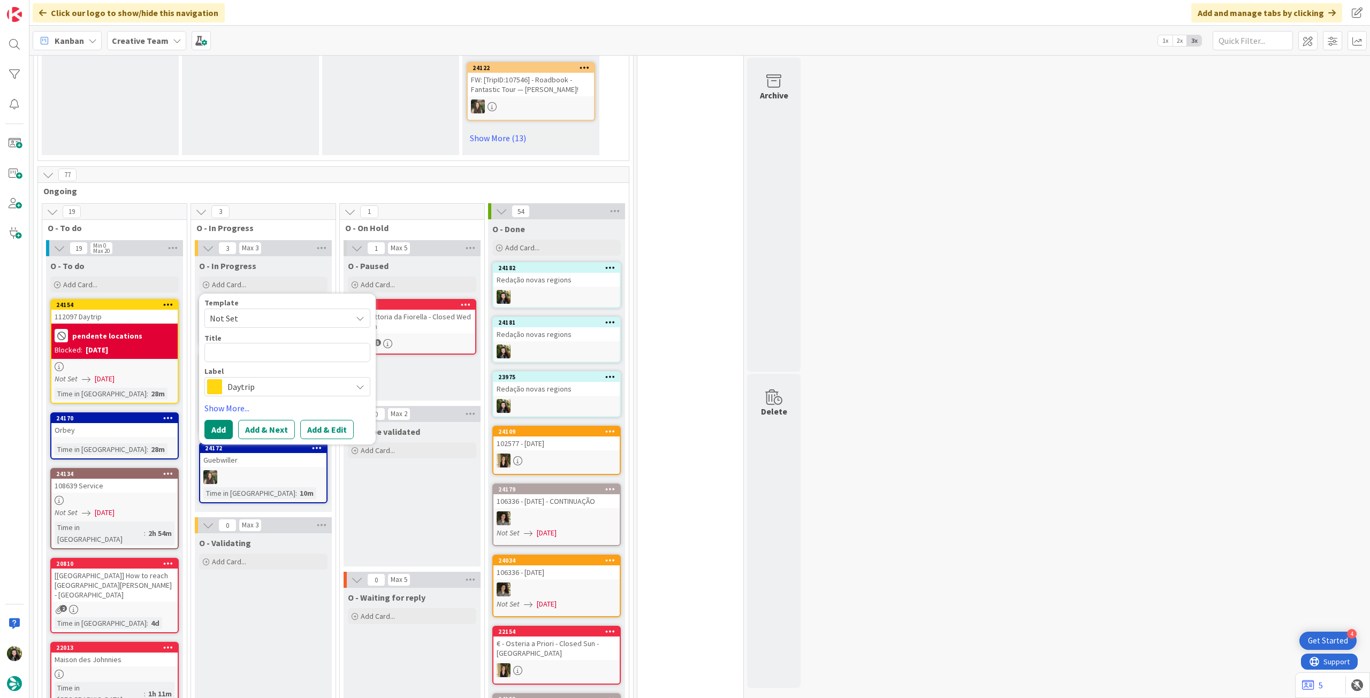
click at [278, 379] on span "Daytrip" at bounding box center [286, 386] width 119 height 15
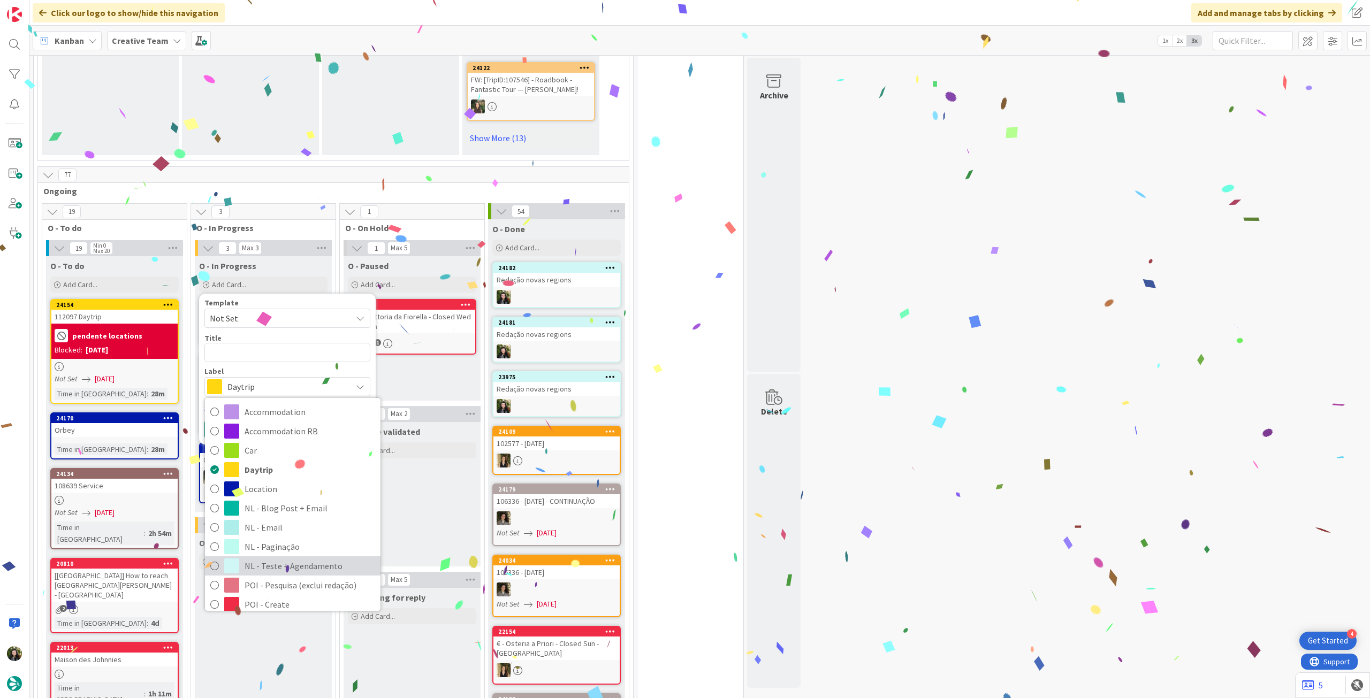
click at [288, 558] on span "NL - Teste + Agendamento" at bounding box center [310, 566] width 131 height 16
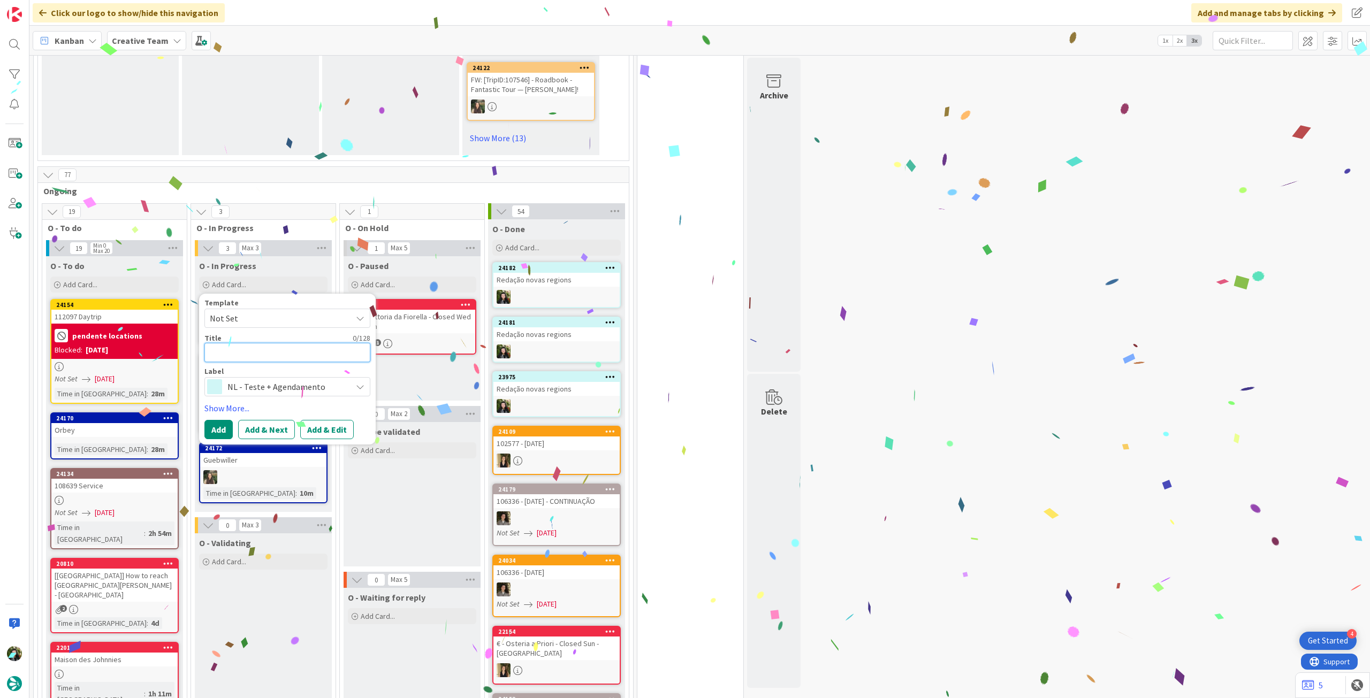
click at [264, 343] on textarea at bounding box center [287, 352] width 166 height 19
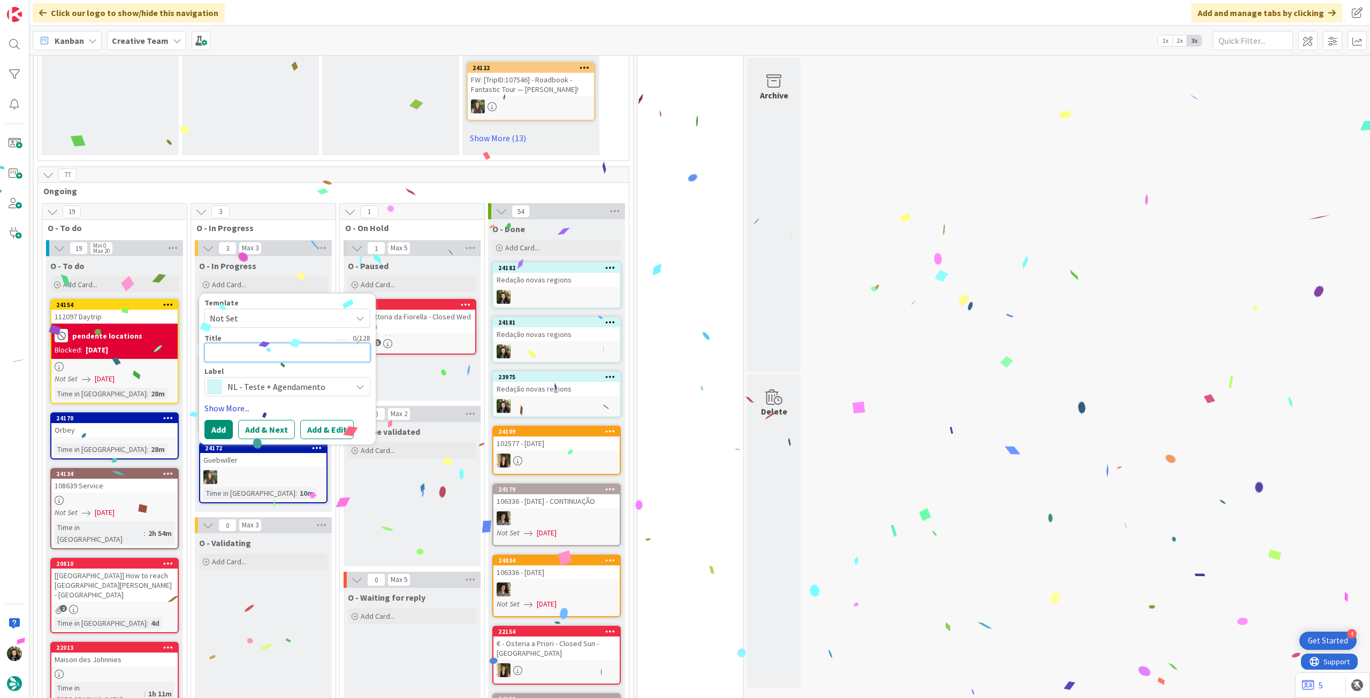
paste textarea "Redação novas regions"
type textarea "x"
type textarea "Redação novas regions"
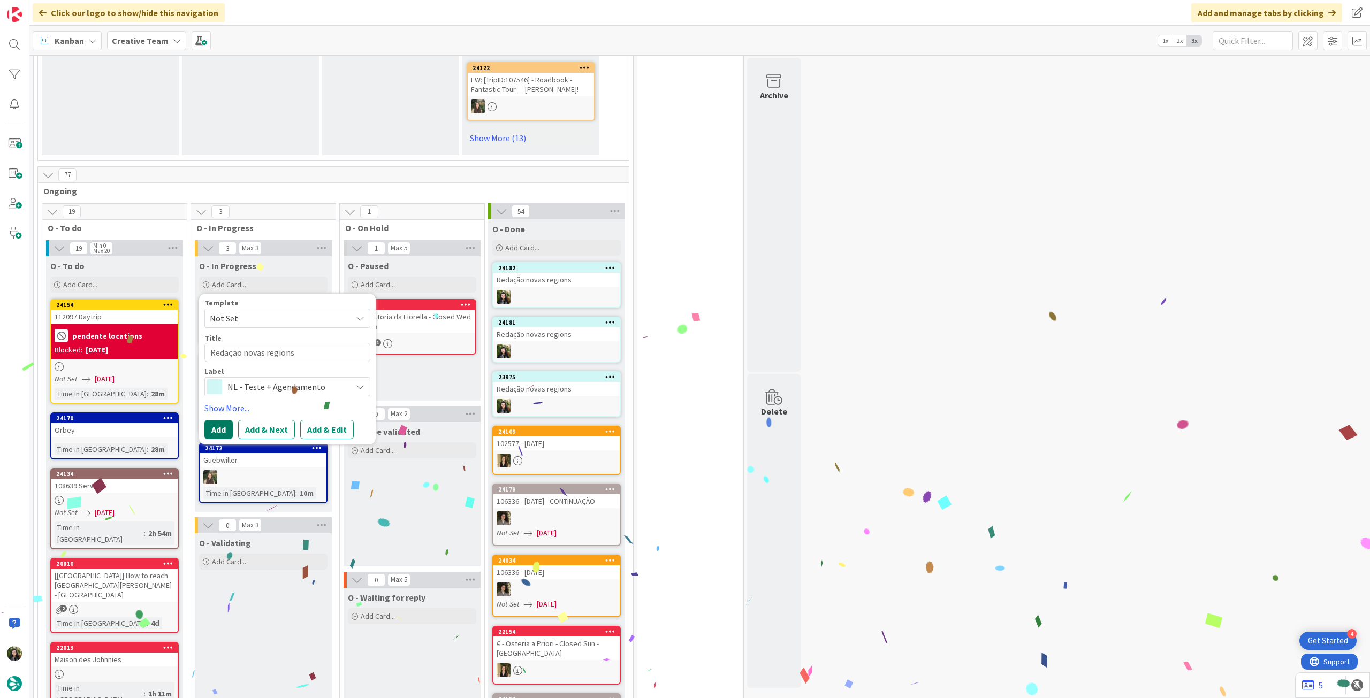
click at [219, 420] on button "Add" at bounding box center [218, 429] width 28 height 19
type textarea "x"
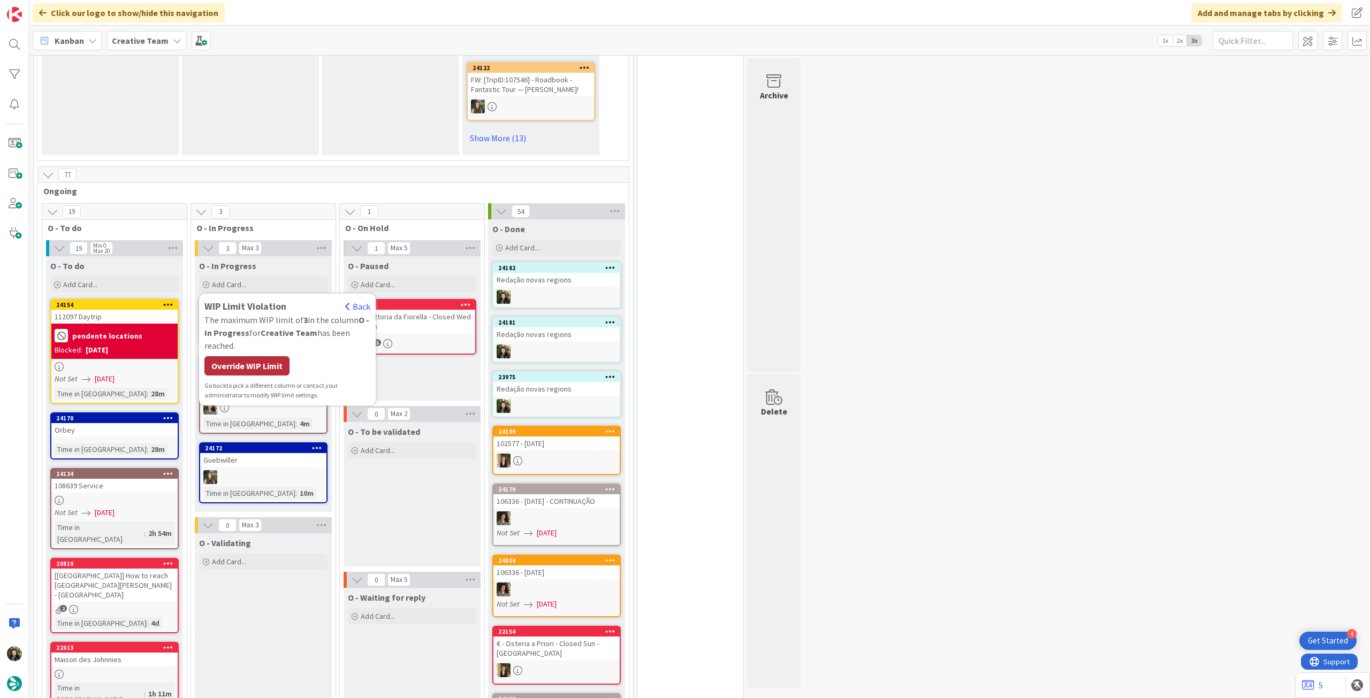
click at [262, 356] on div "Override WIP Limit" at bounding box center [246, 365] width 85 height 19
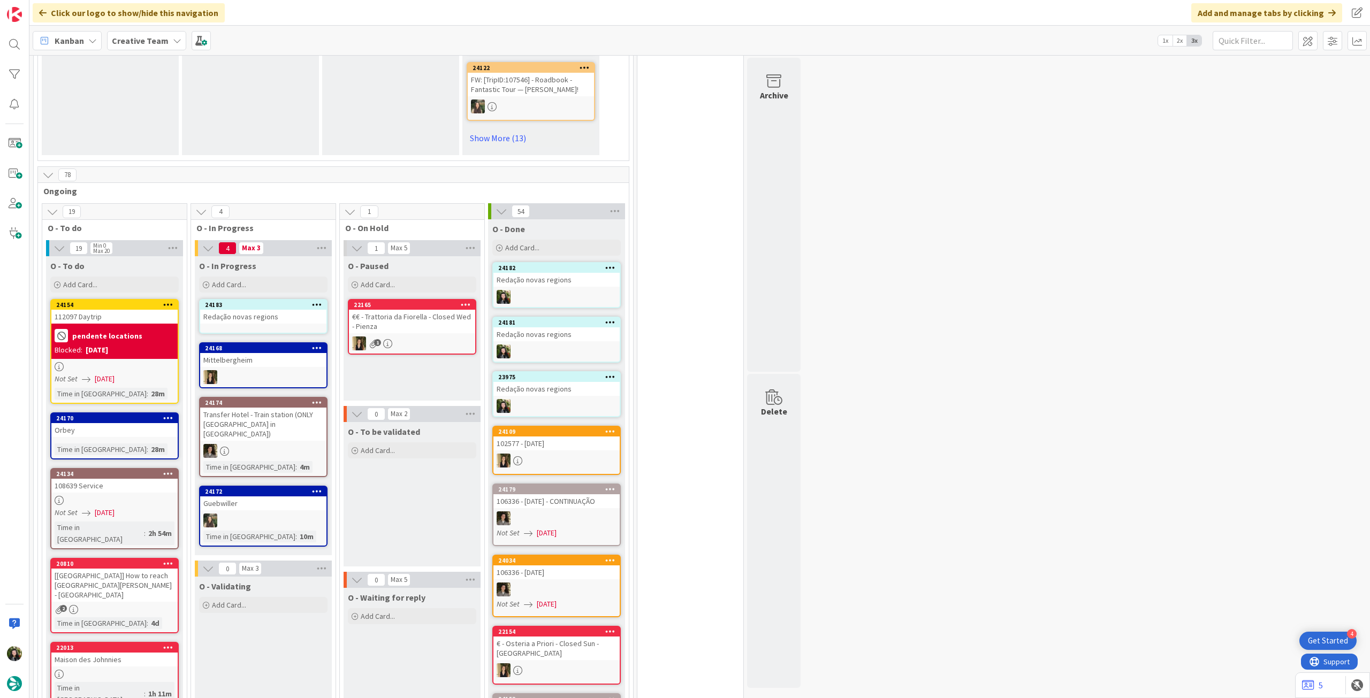
click at [283, 310] on div "Redação novas regions" at bounding box center [263, 317] width 126 height 14
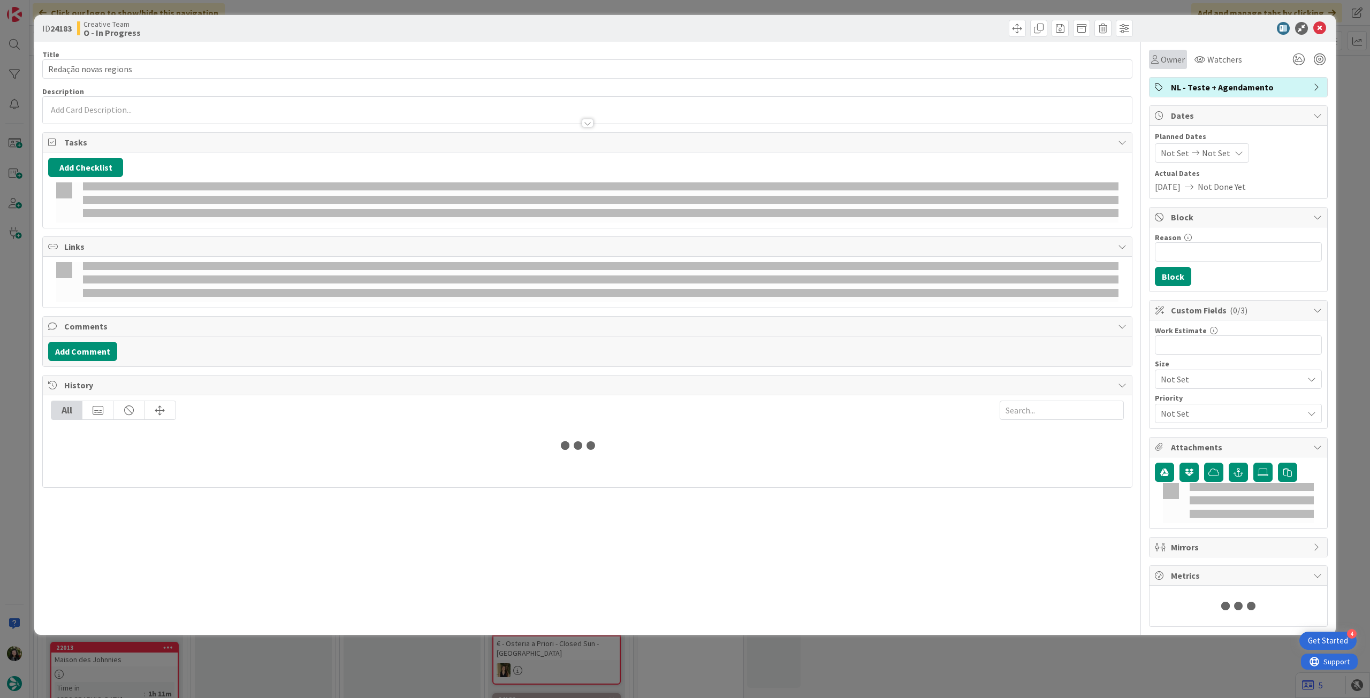
click at [1178, 63] on span "Owner" at bounding box center [1173, 59] width 24 height 13
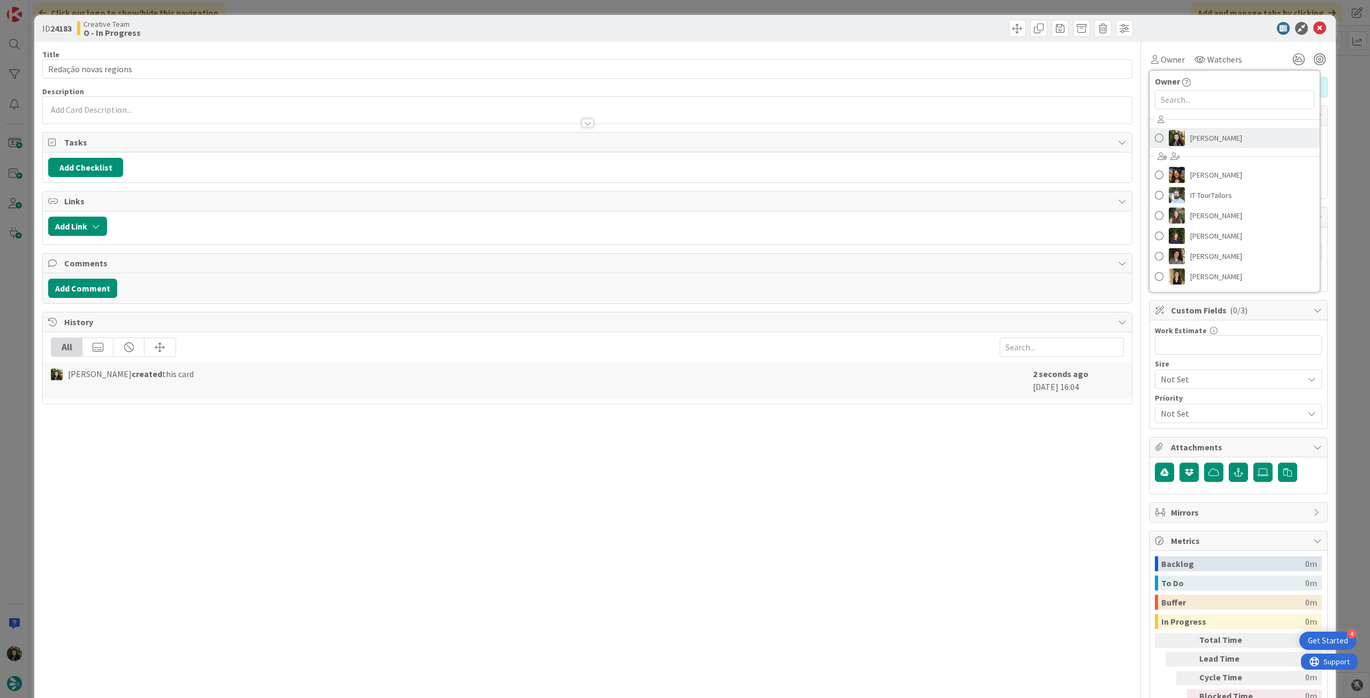
click at [1201, 134] on span "[PERSON_NAME]" at bounding box center [1216, 138] width 52 height 16
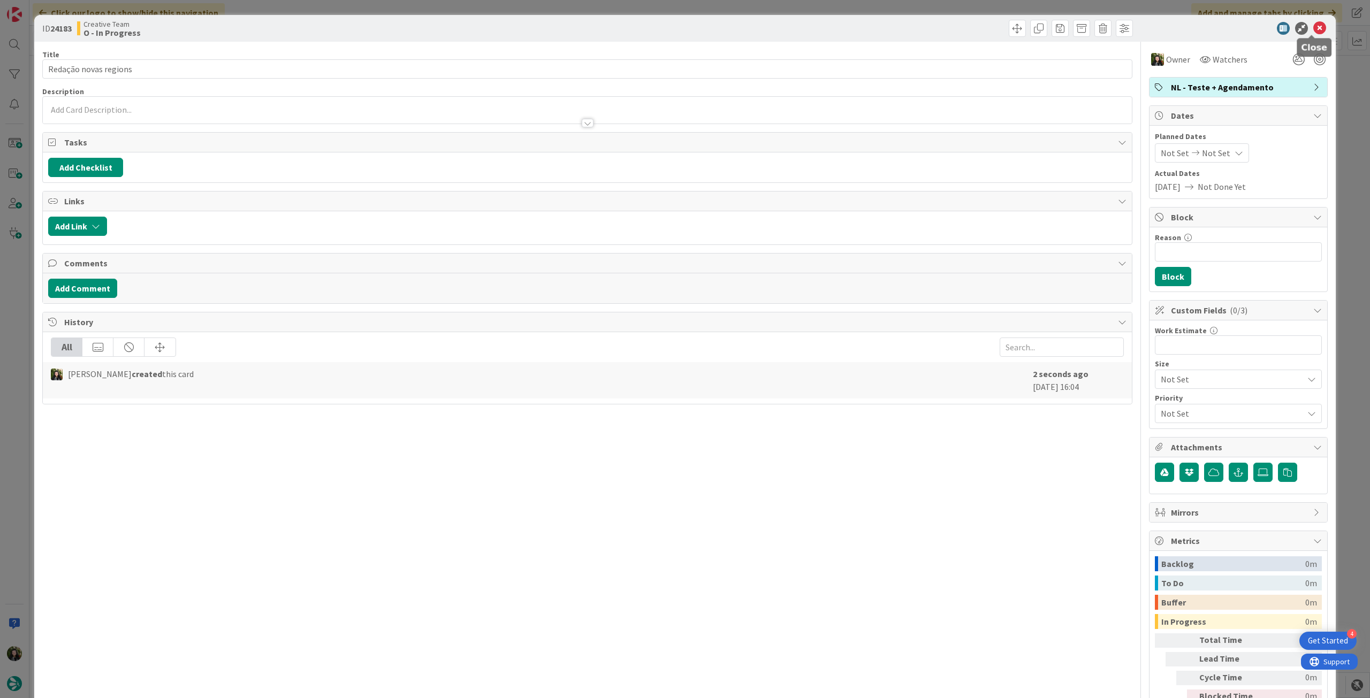
drag, startPoint x: 1315, startPoint y: 27, endPoint x: 1185, endPoint y: 77, distance: 138.6
click at [1315, 27] on icon at bounding box center [1319, 28] width 13 height 13
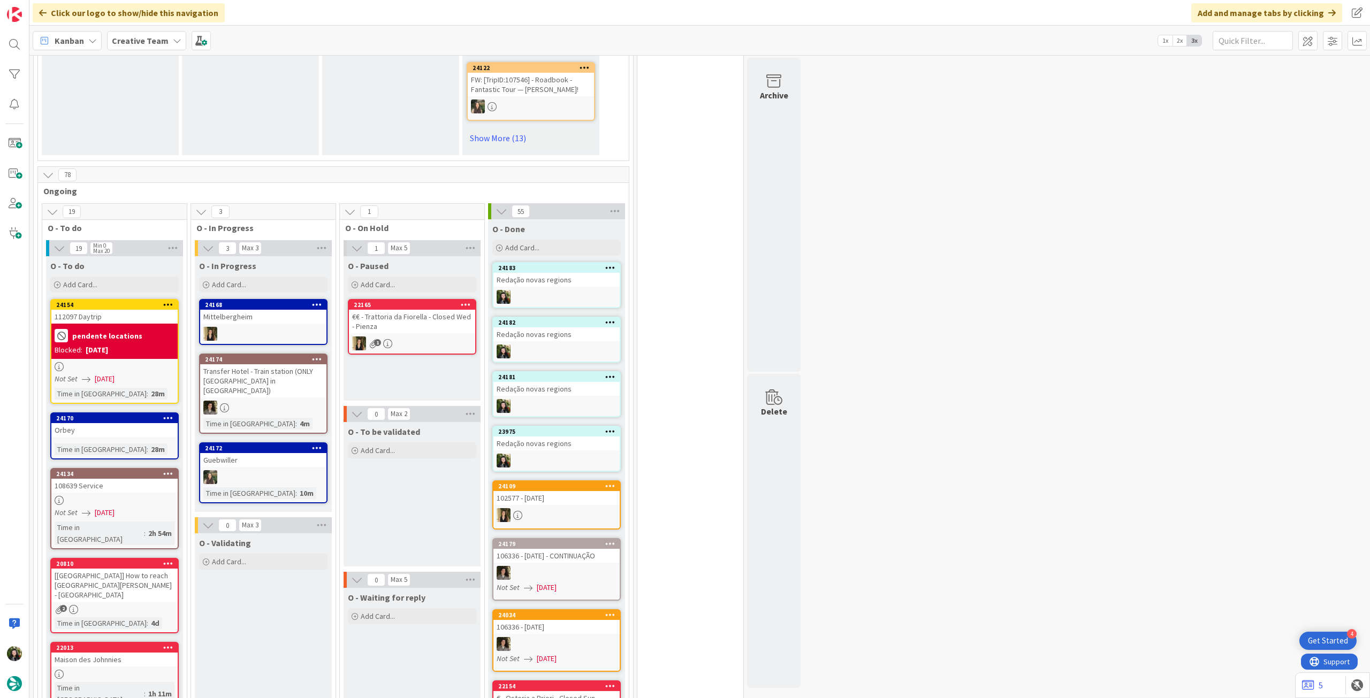
click at [244, 370] on div "Transfer Hotel - Train station (ONLY [GEOGRAPHIC_DATA] in [GEOGRAPHIC_DATA])" at bounding box center [263, 380] width 126 height 33
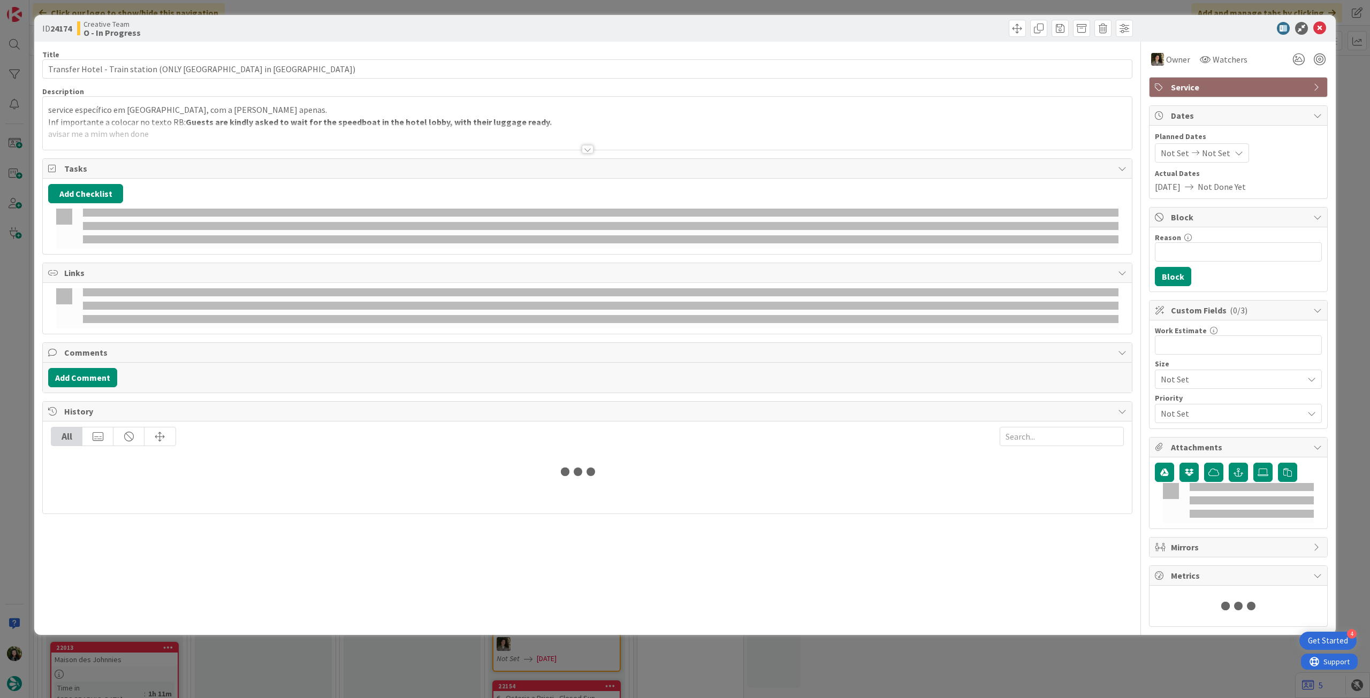
click at [167, 131] on div at bounding box center [587, 136] width 1089 height 27
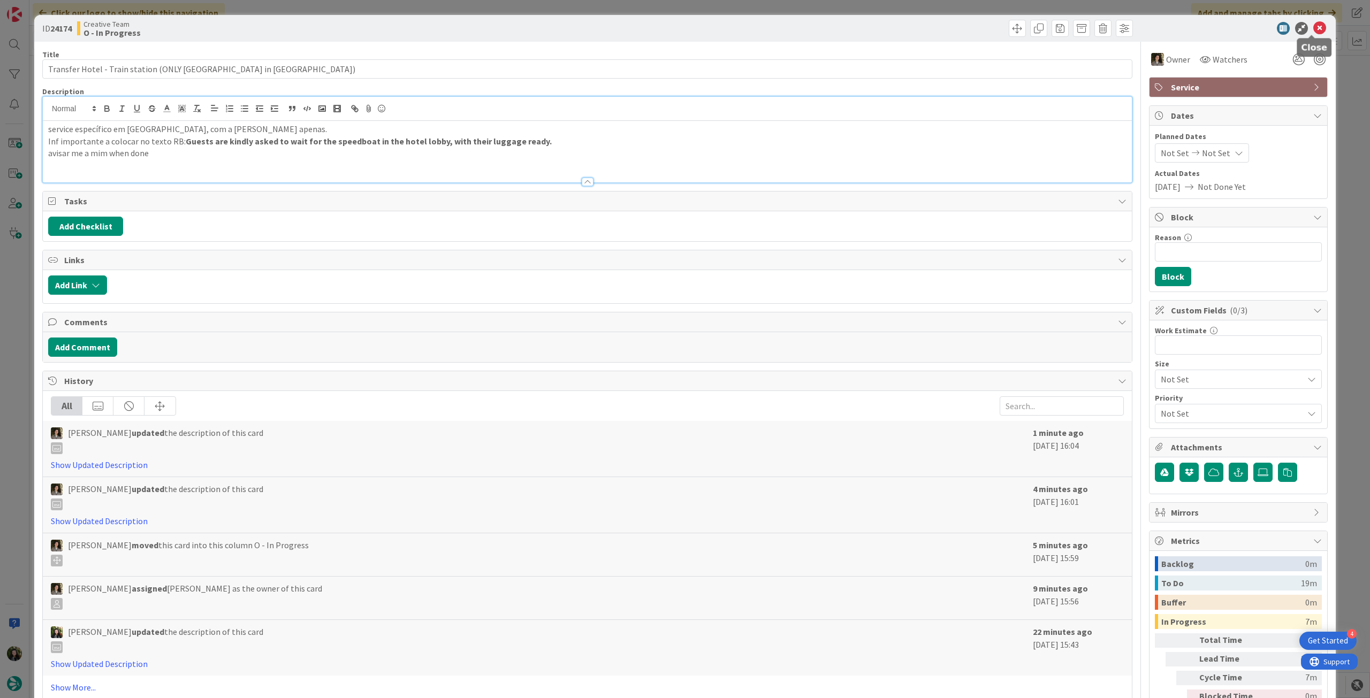
click at [1313, 27] on icon at bounding box center [1319, 28] width 13 height 13
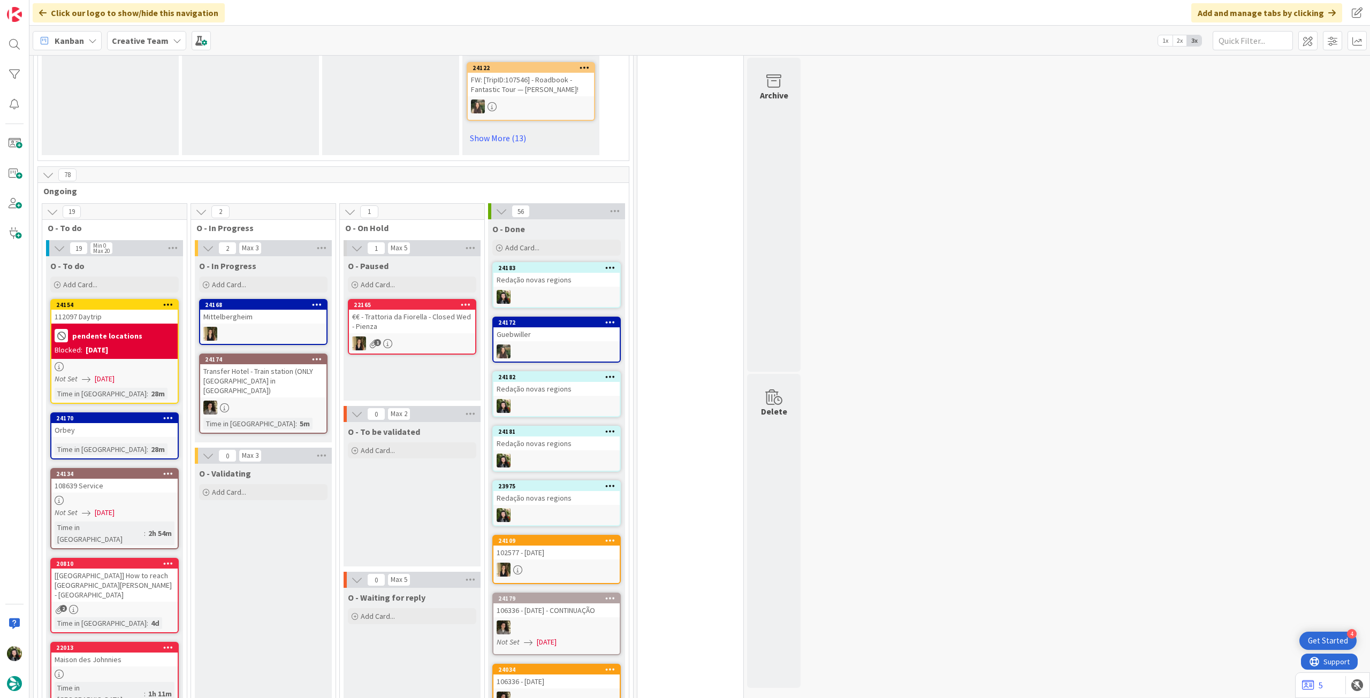
click at [139, 51] on div "Kanban Creative Team 1x 2x 3x" at bounding box center [699, 40] width 1341 height 29
click at [156, 40] on b "Creative Team" at bounding box center [140, 40] width 57 height 11
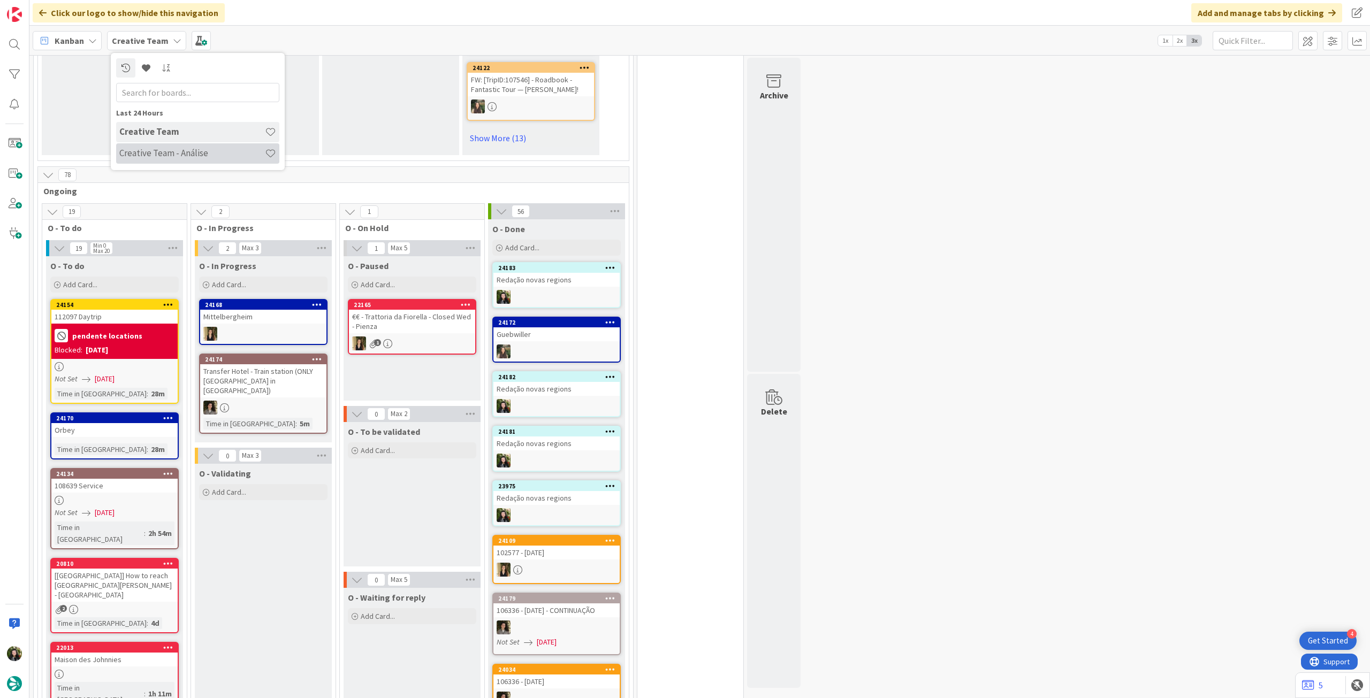
click at [161, 151] on h4 "Creative Team - Análise" at bounding box center [192, 153] width 146 height 11
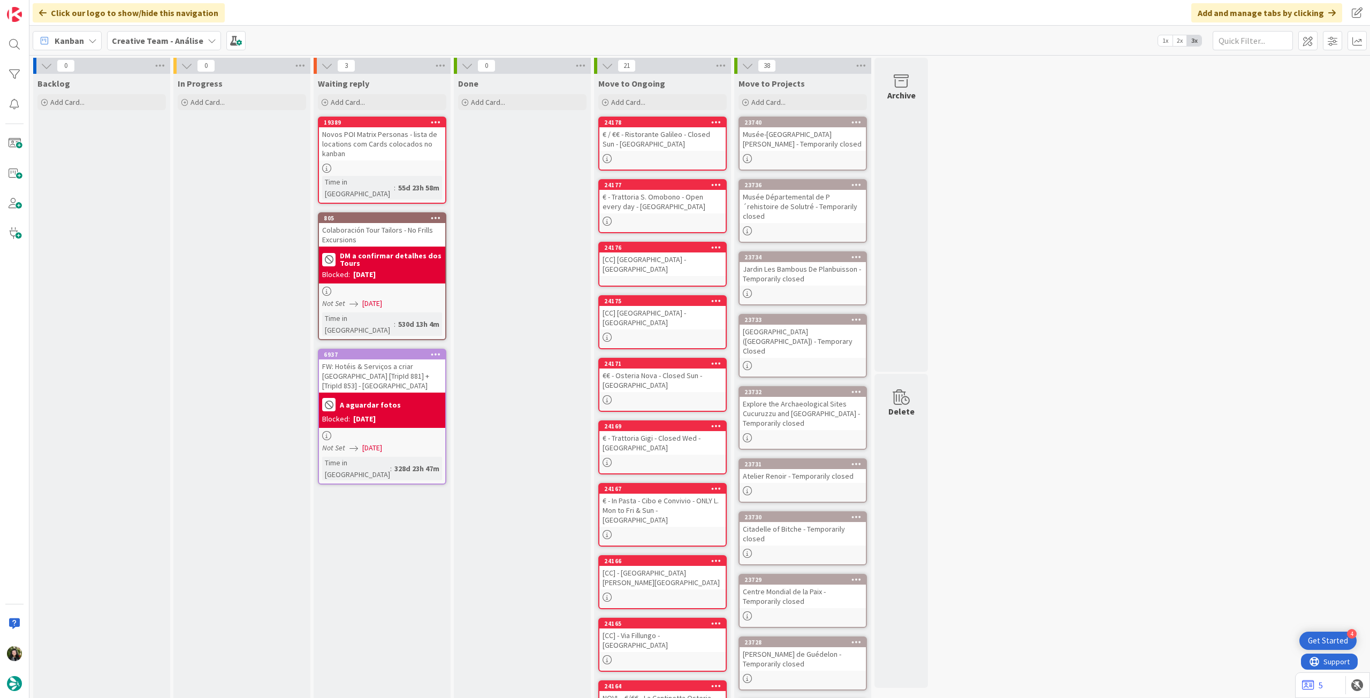
click at [119, 37] on b "Creative Team - Análise" at bounding box center [158, 40] width 92 height 11
click at [159, 151] on h4 "Creative Team" at bounding box center [192, 153] width 146 height 11
